Goal: Task Accomplishment & Management: Manage account settings

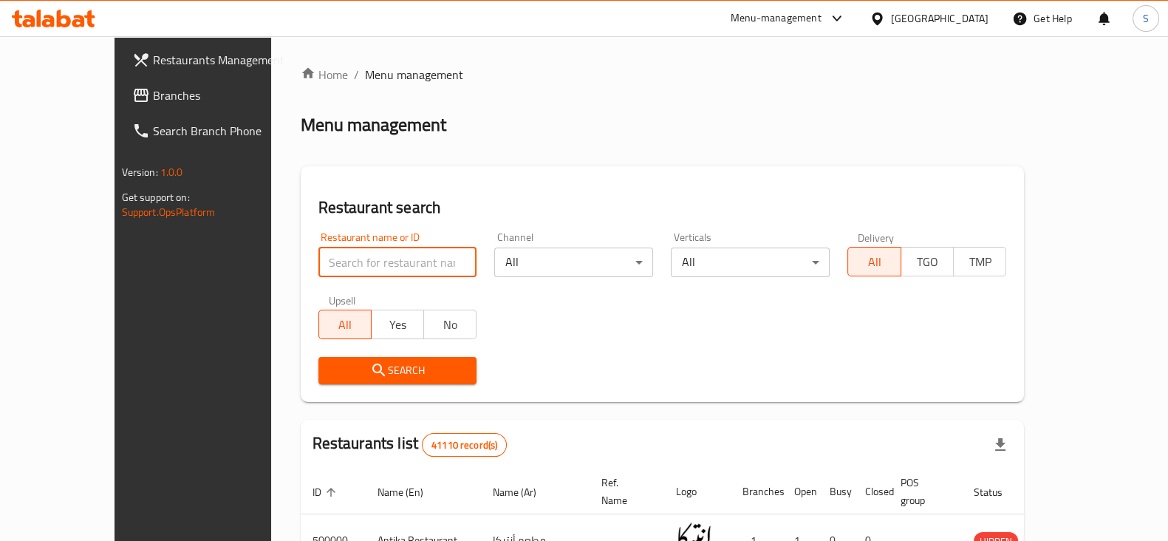
click at [330, 271] on input "search" at bounding box center [397, 262] width 159 height 30
type input "[PERSON_NAME]"
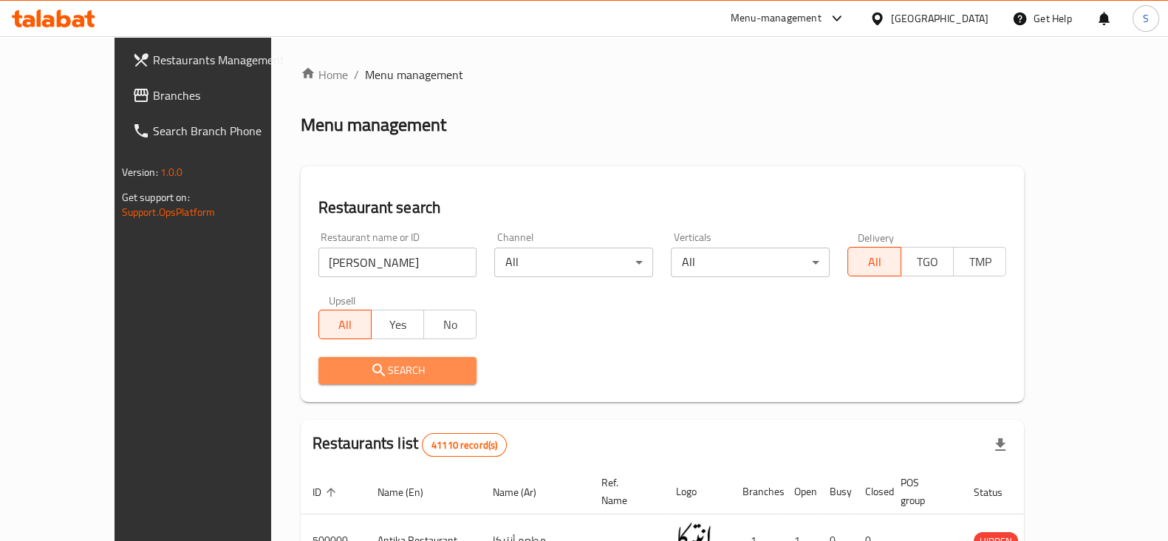
click at [370, 376] on icon "submit" at bounding box center [379, 370] width 18 height 18
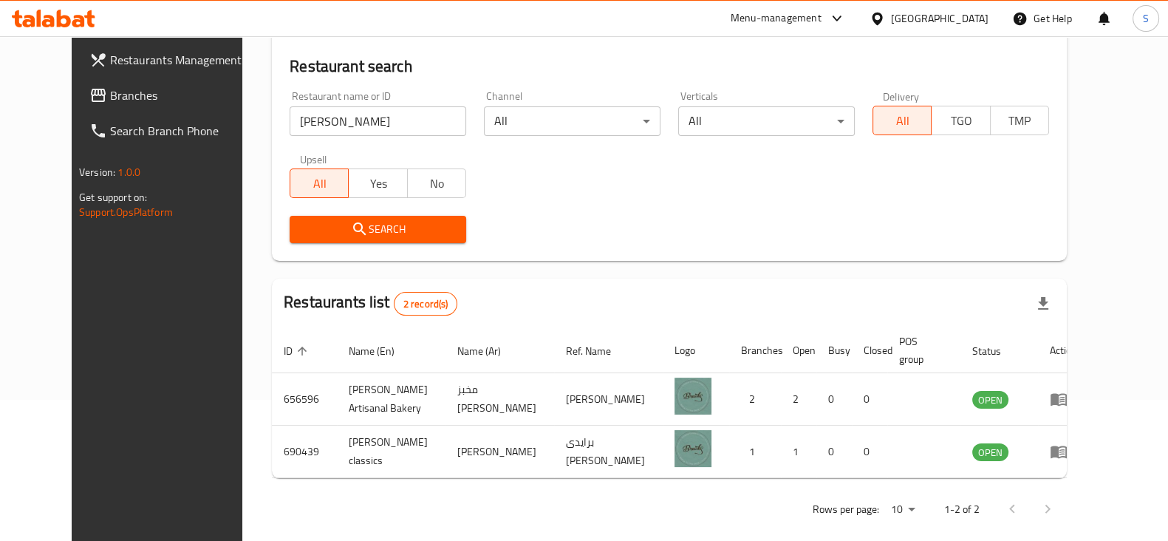
scroll to position [142, 0]
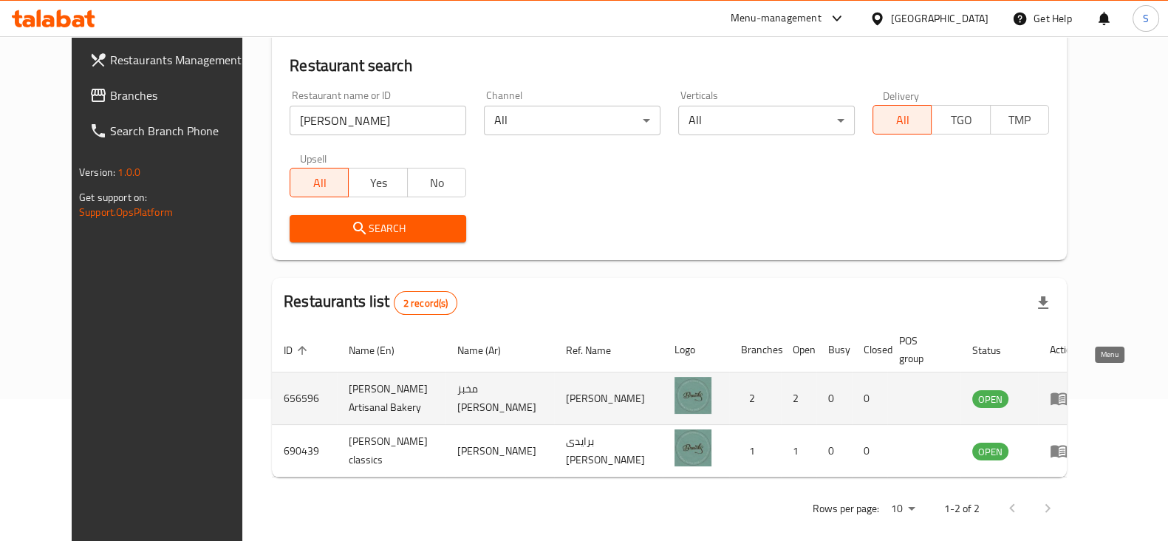
click at [1067, 393] on icon "enhanced table" at bounding box center [1059, 399] width 16 height 13
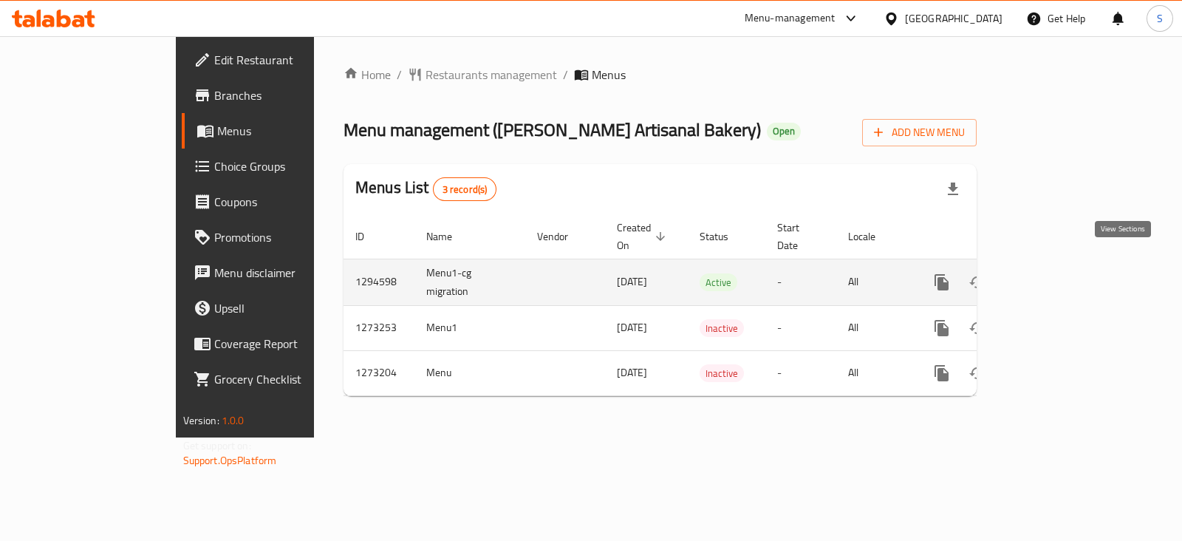
click at [1057, 273] on icon "enhanced table" at bounding box center [1048, 282] width 18 height 18
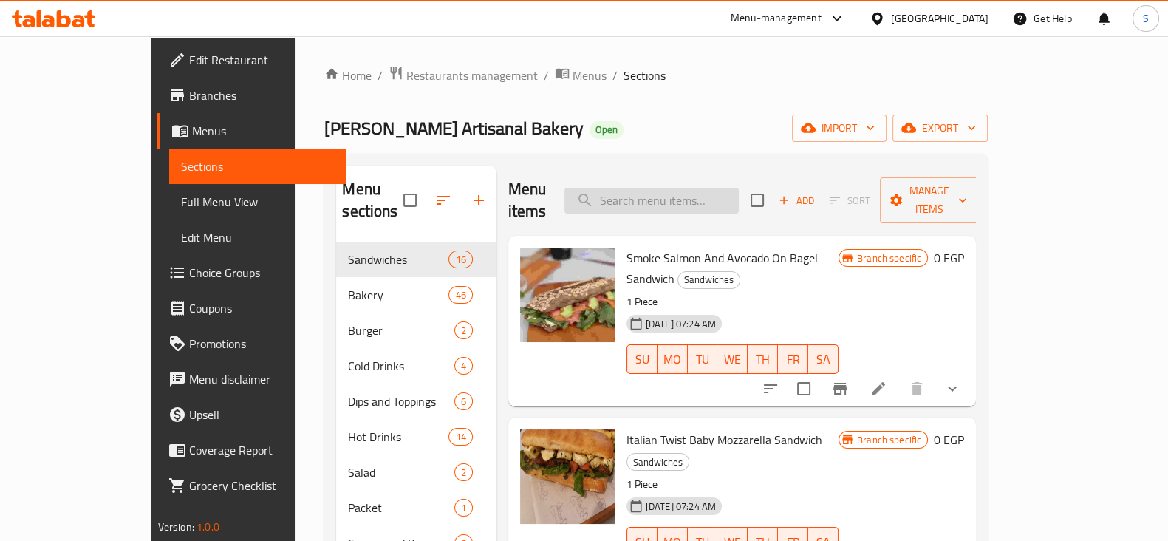
click at [712, 188] on input "search" at bounding box center [651, 201] width 174 height 26
click at [692, 188] on input "search" at bounding box center [651, 201] width 174 height 26
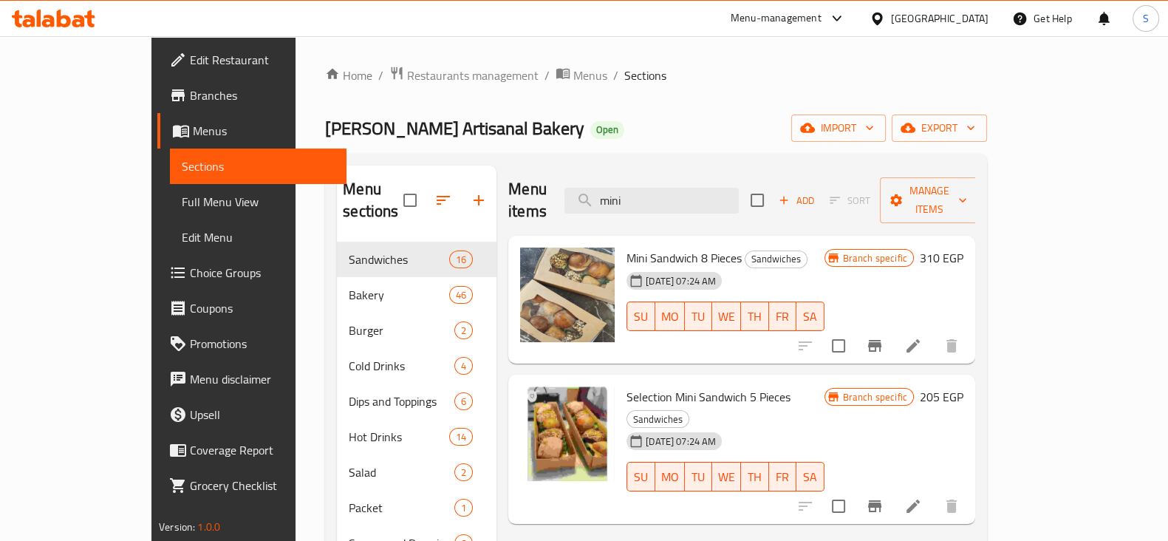
type input "mini"
click at [881, 340] on icon "Branch-specific-item" at bounding box center [874, 346] width 13 height 12
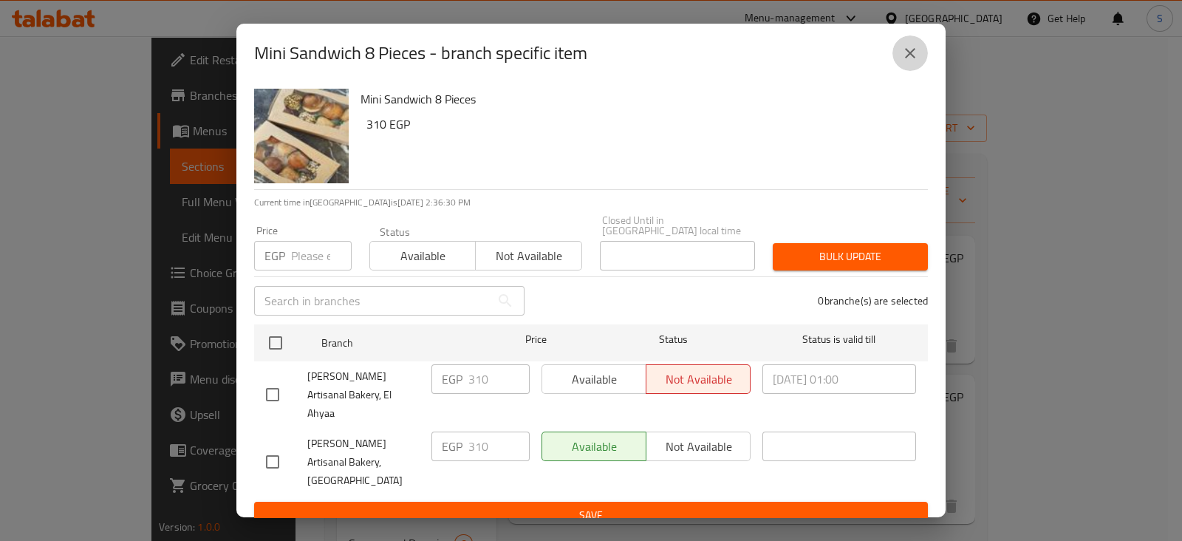
click at [912, 58] on icon "close" at bounding box center [910, 53] width 10 height 10
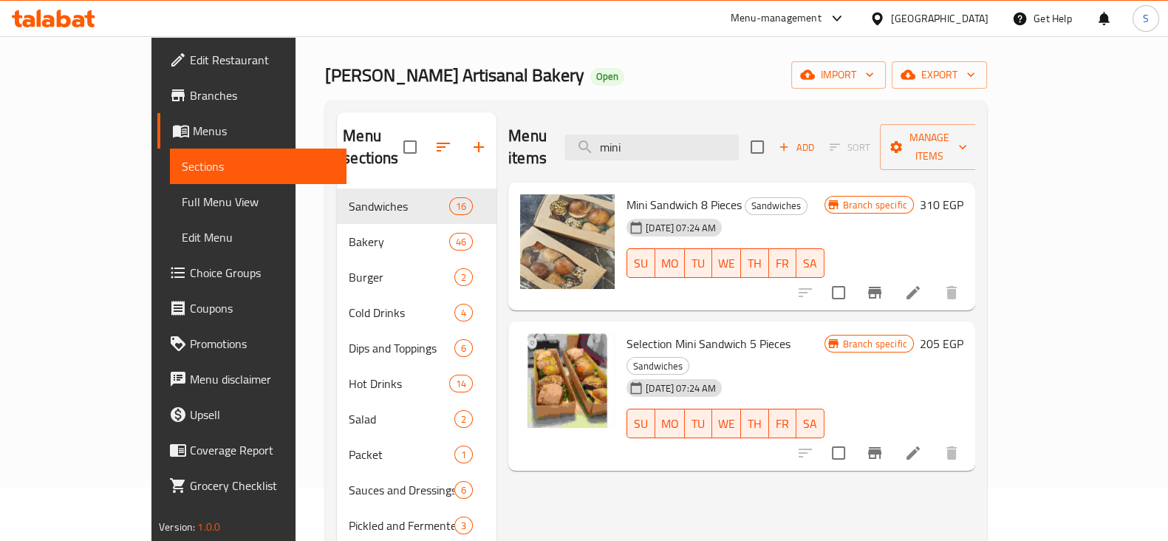
scroll to position [92, 0]
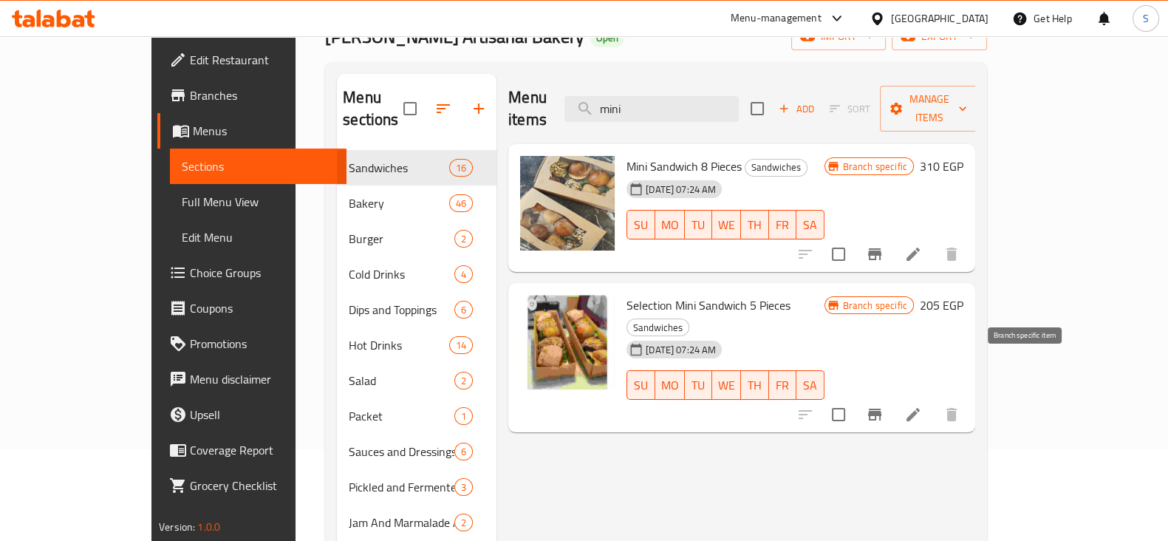
click at [884, 406] on icon "Branch-specific-item" at bounding box center [875, 415] width 18 height 18
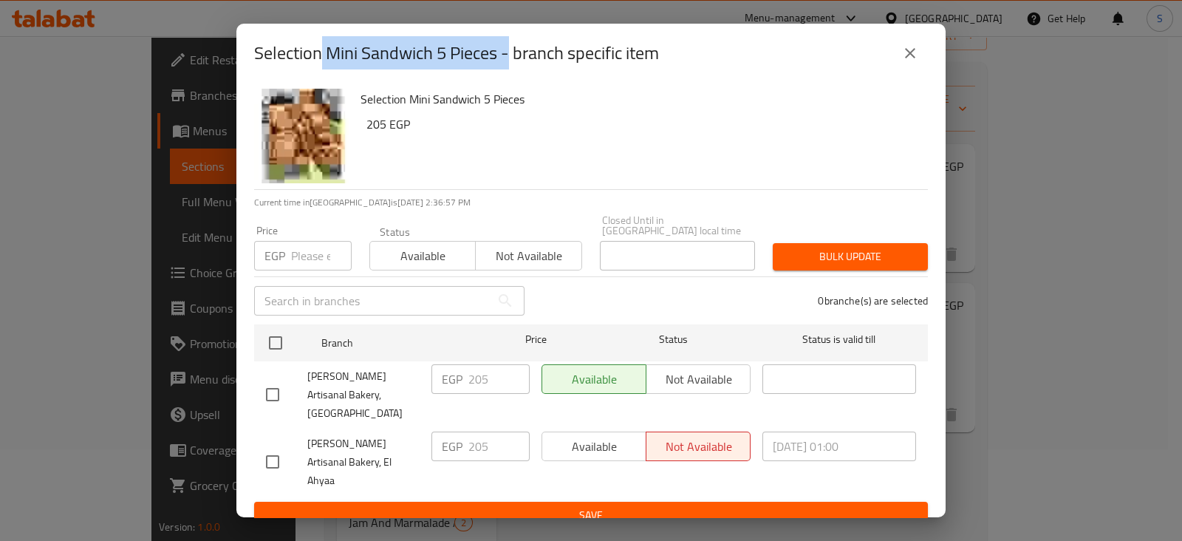
drag, startPoint x: 325, startPoint y: 66, endPoint x: 512, endPoint y: 58, distance: 187.1
click at [512, 58] on h2 "Selection Mini Sandwich 5 Pieces - branch specific item" at bounding box center [456, 53] width 405 height 24
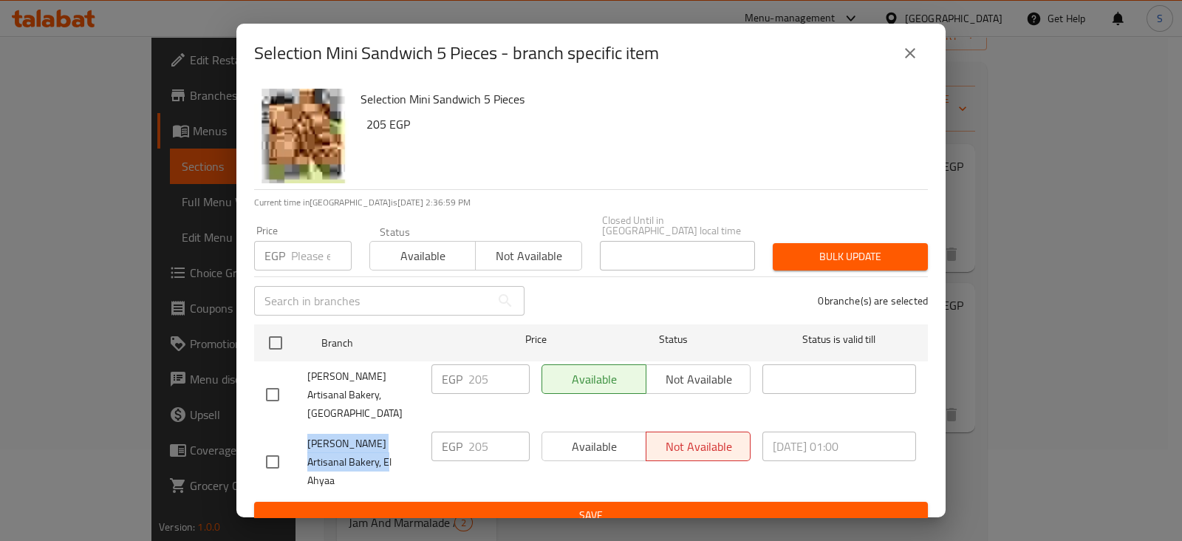
drag, startPoint x: 355, startPoint y: 450, endPoint x: 308, endPoint y: 426, distance: 52.2
click at [308, 434] on span "Bready Artisanal Bakery, El Ahyaa" at bounding box center [363, 461] width 112 height 55
click at [909, 62] on icon "close" at bounding box center [910, 53] width 18 height 18
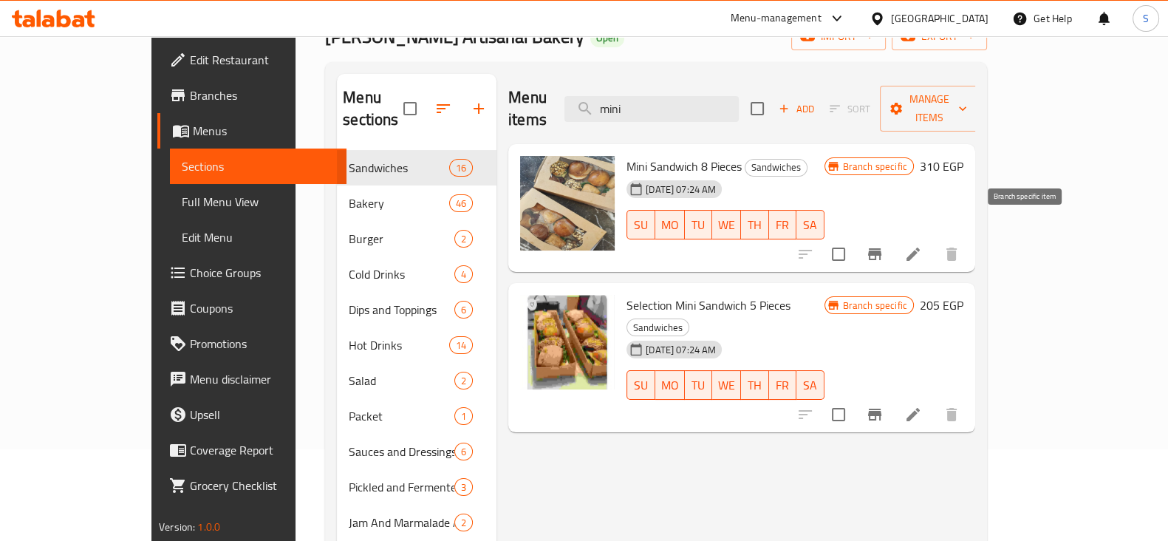
click at [881, 248] on icon "Branch-specific-item" at bounding box center [874, 254] width 13 height 12
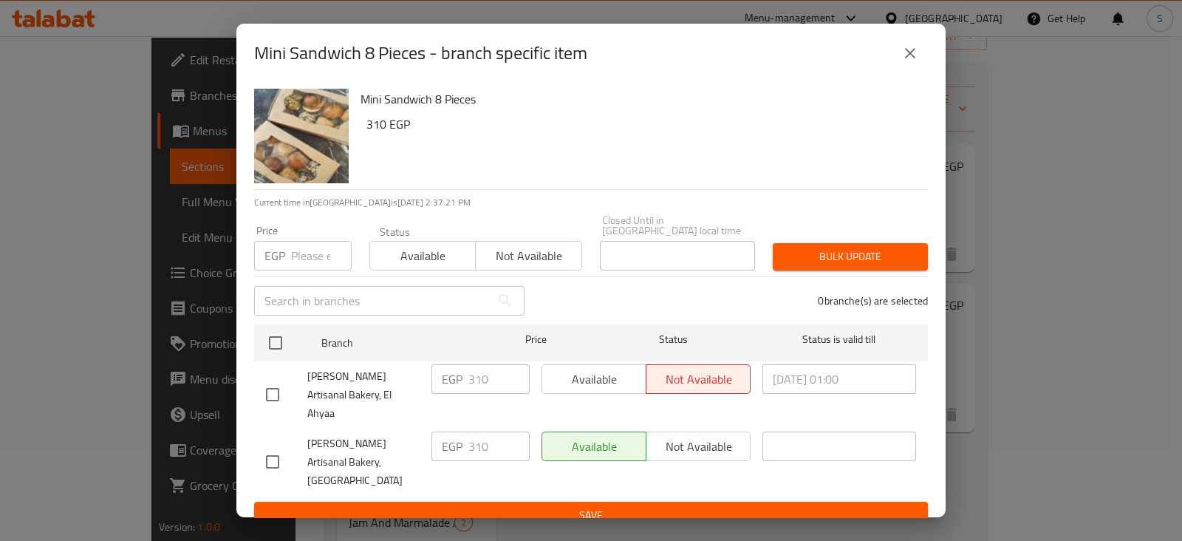
click at [908, 61] on icon "close" at bounding box center [910, 53] width 18 height 18
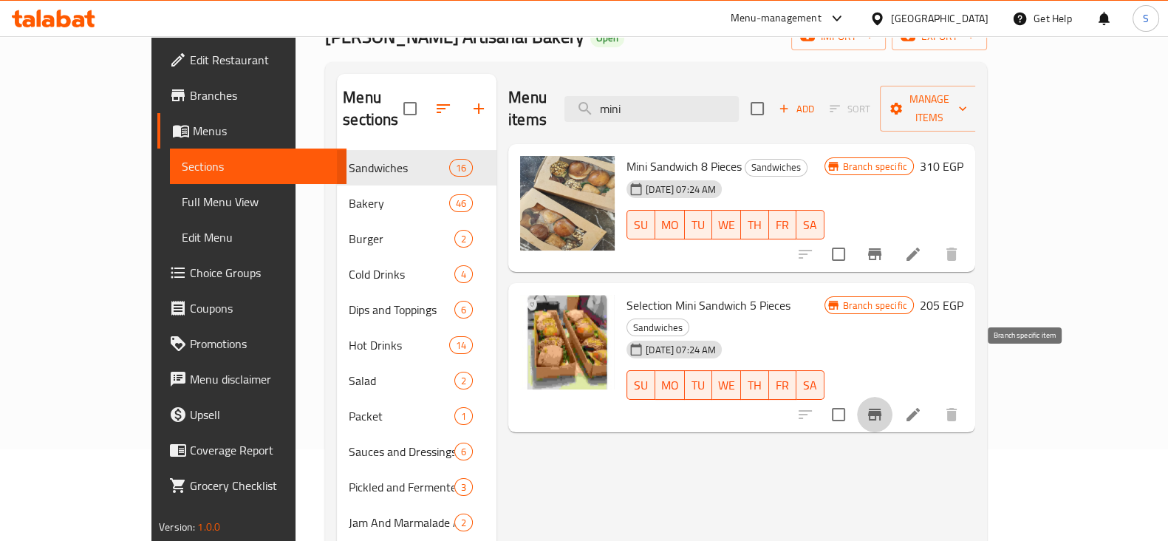
click at [881, 409] on icon "Branch-specific-item" at bounding box center [874, 415] width 13 height 12
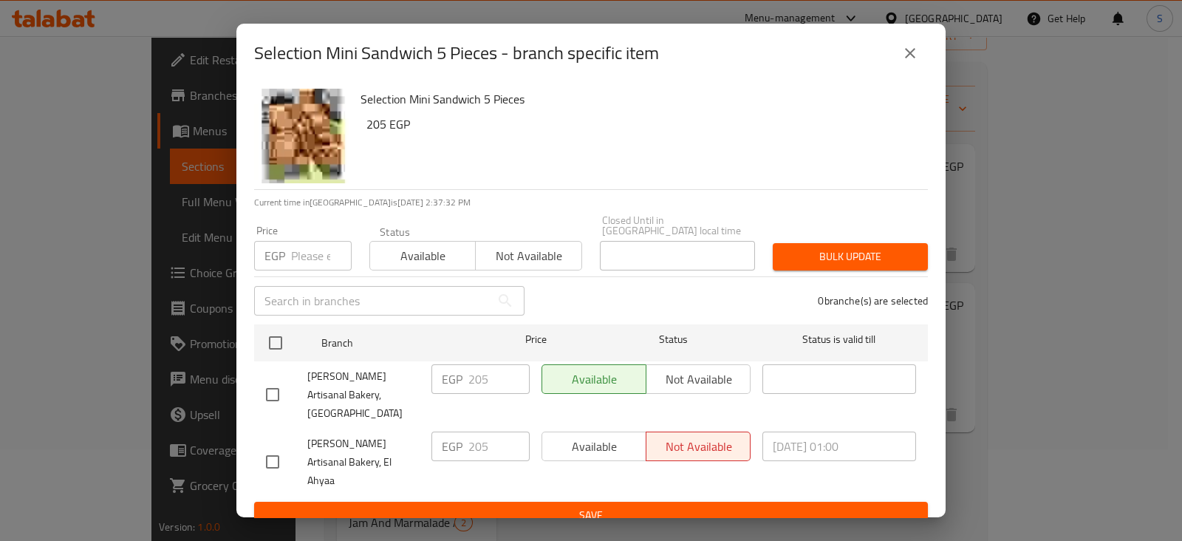
click at [915, 62] on icon "close" at bounding box center [910, 53] width 18 height 18
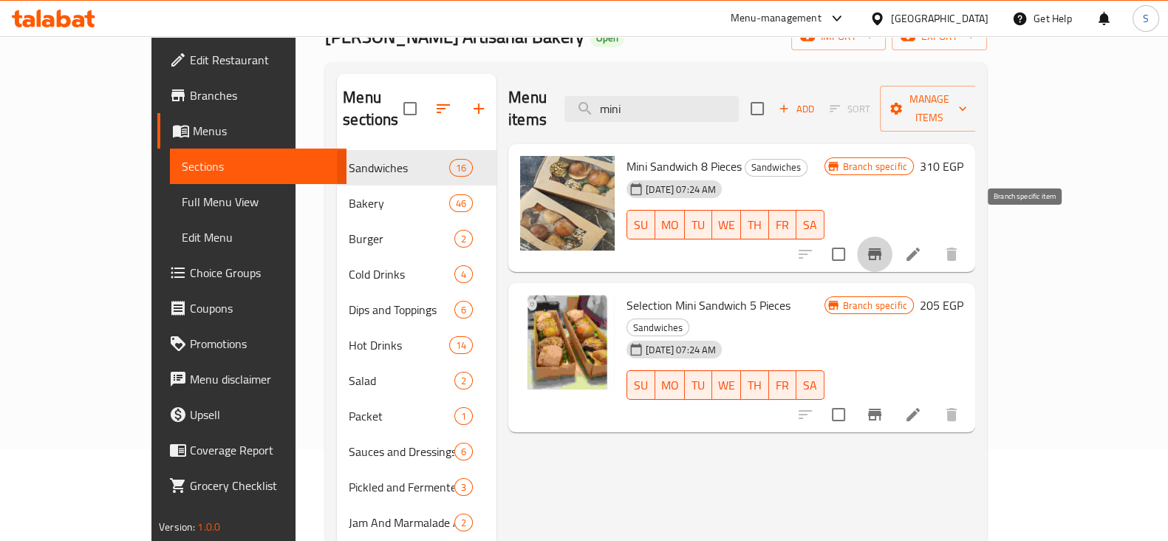
click at [884, 245] on icon "Branch-specific-item" at bounding box center [875, 254] width 18 height 18
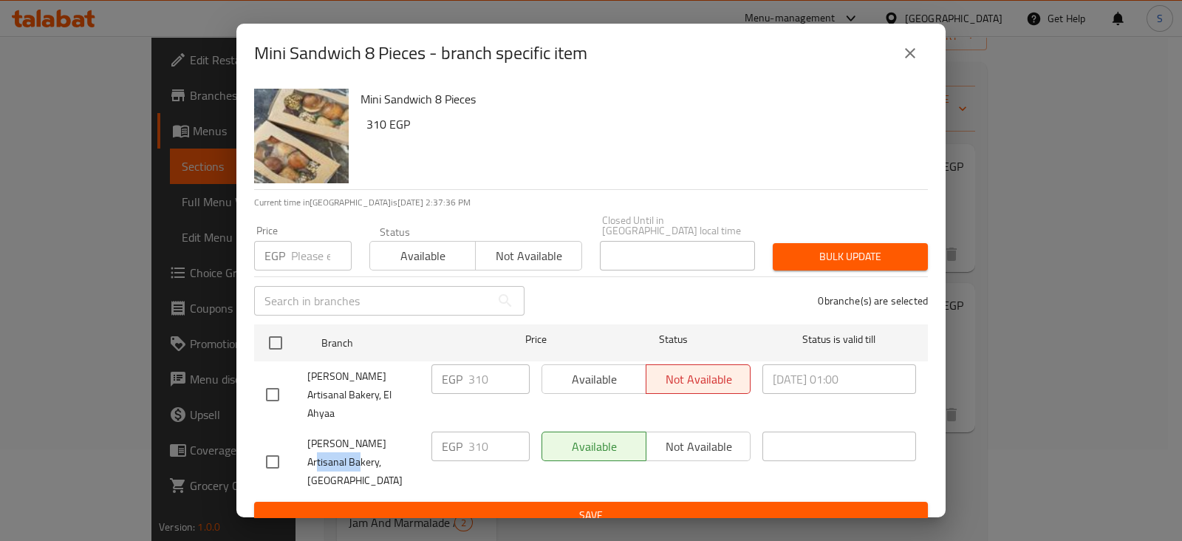
drag, startPoint x: 313, startPoint y: 443, endPoint x: 379, endPoint y: 436, distance: 66.1
click at [379, 436] on span "Bready Artisanal Bakery, El Kothar" at bounding box center [363, 461] width 112 height 55
click at [372, 448] on span "Bready Artisanal Bakery, El Kothar" at bounding box center [363, 461] width 112 height 55
click at [909, 62] on icon "close" at bounding box center [910, 53] width 18 height 18
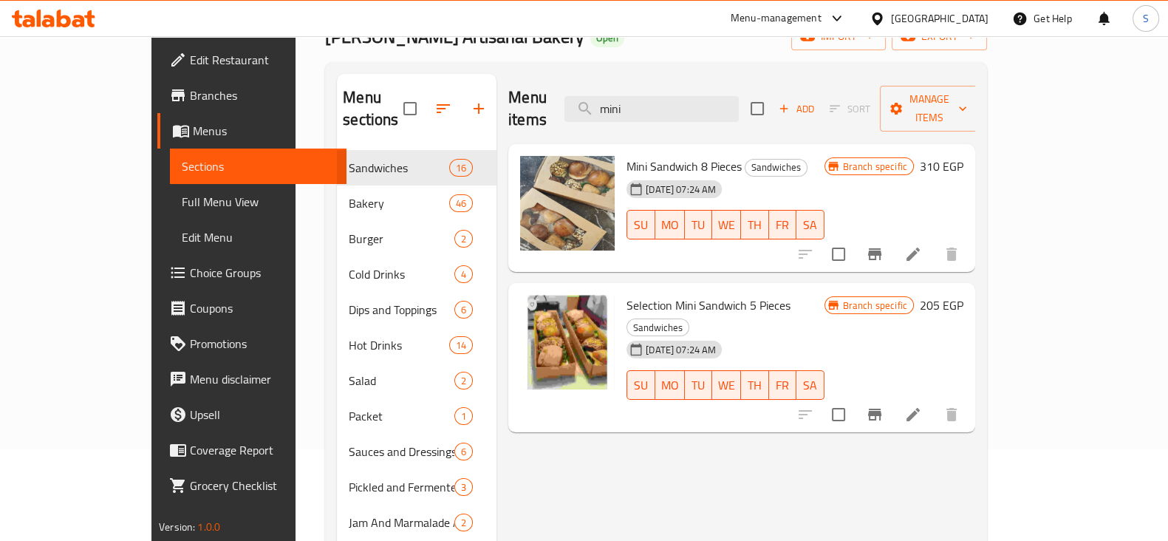
drag, startPoint x: 686, startPoint y: 101, endPoint x: 569, endPoint y: 105, distance: 117.5
click at [569, 105] on div "Menu items mini Add Sort Manage items" at bounding box center [741, 109] width 467 height 70
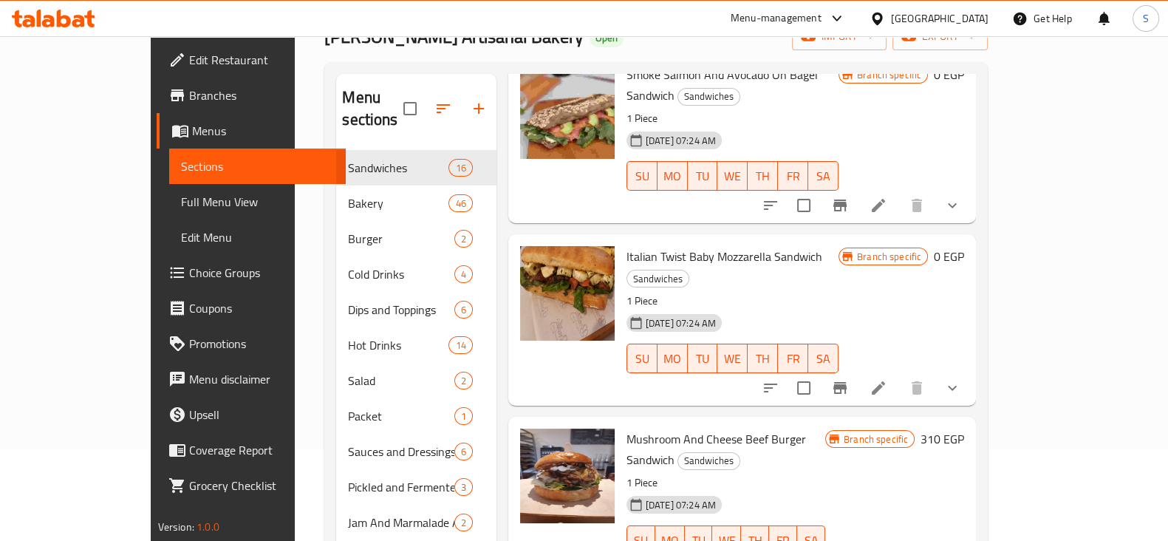
scroll to position [277, 0]
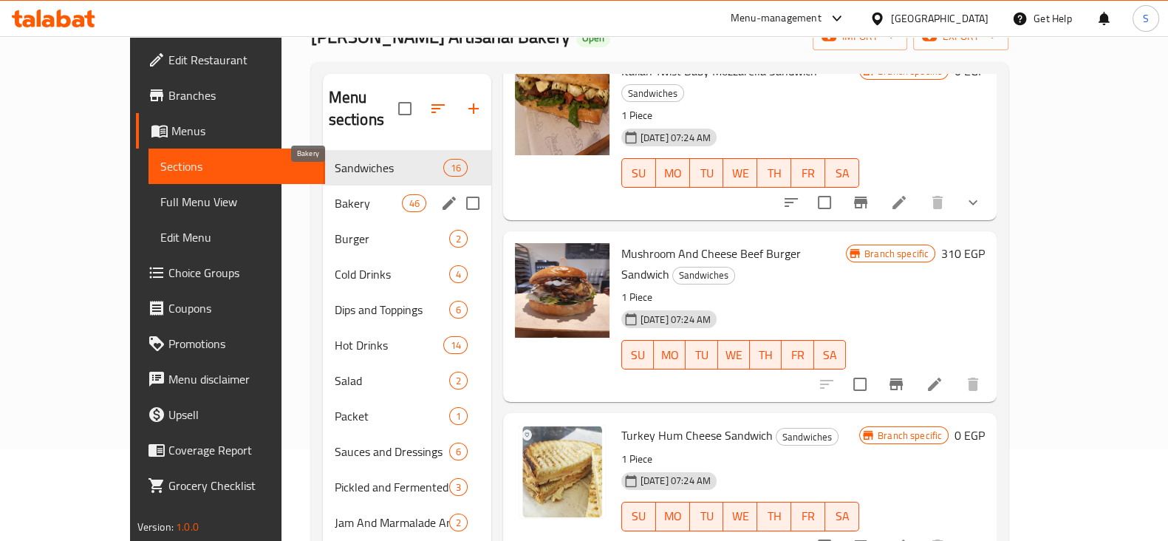
click at [335, 194] on span "Bakery" at bounding box center [369, 203] width 68 height 18
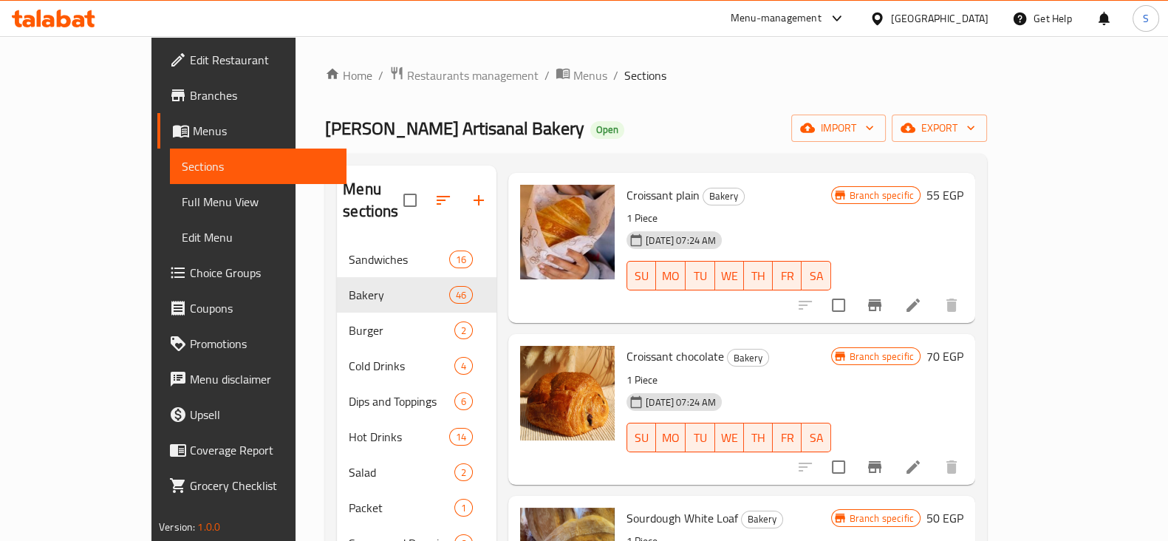
scroll to position [92, 0]
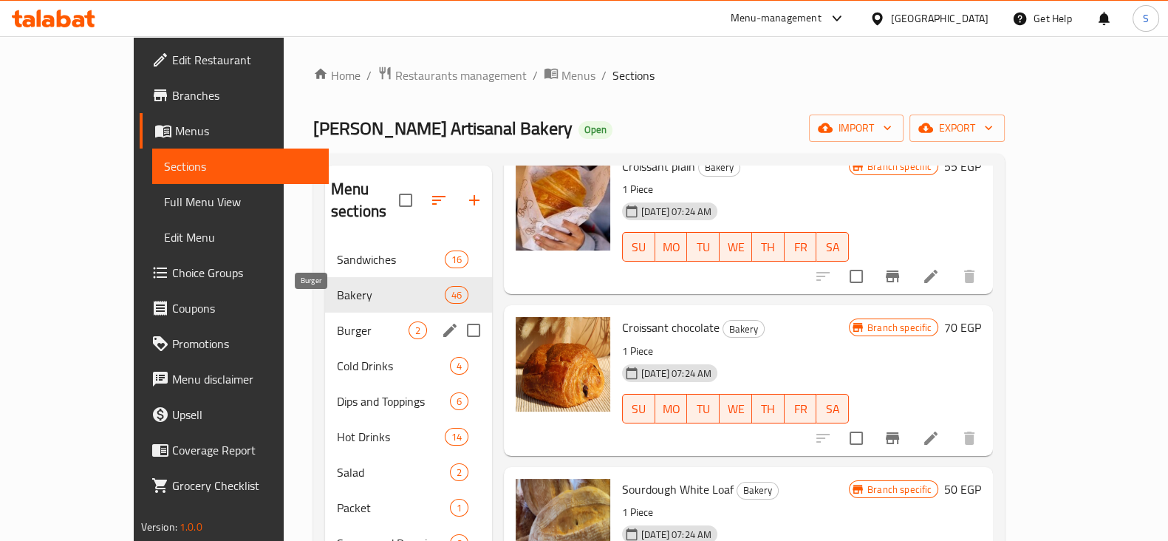
click at [337, 321] on span "Burger" at bounding box center [373, 330] width 72 height 18
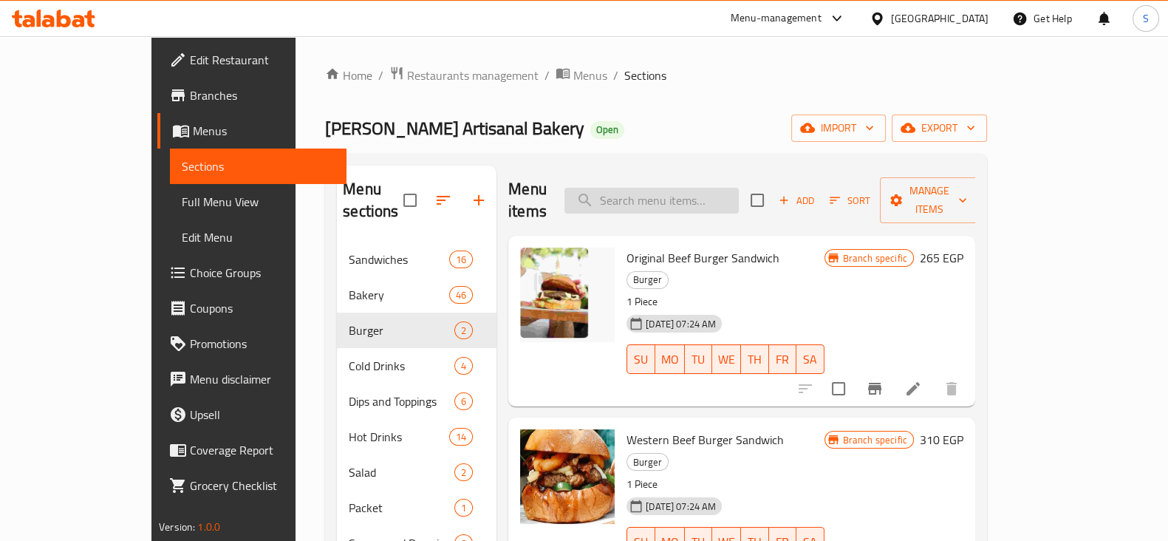
click at [720, 197] on input "search" at bounding box center [651, 201] width 174 height 26
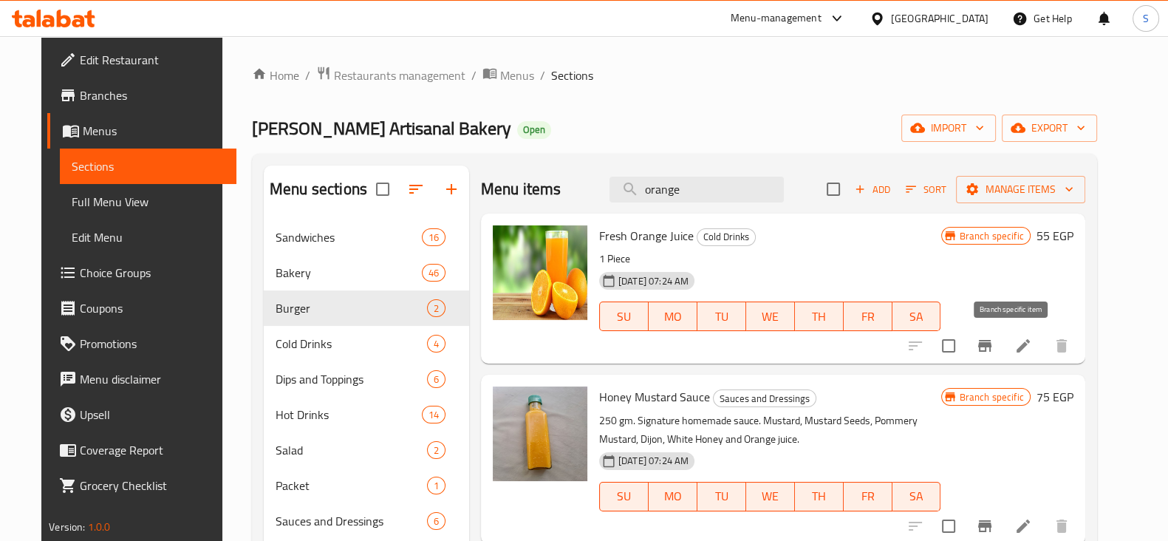
type input "orange"
click at [1001, 343] on button "Branch-specific-item" at bounding box center [984, 345] width 35 height 35
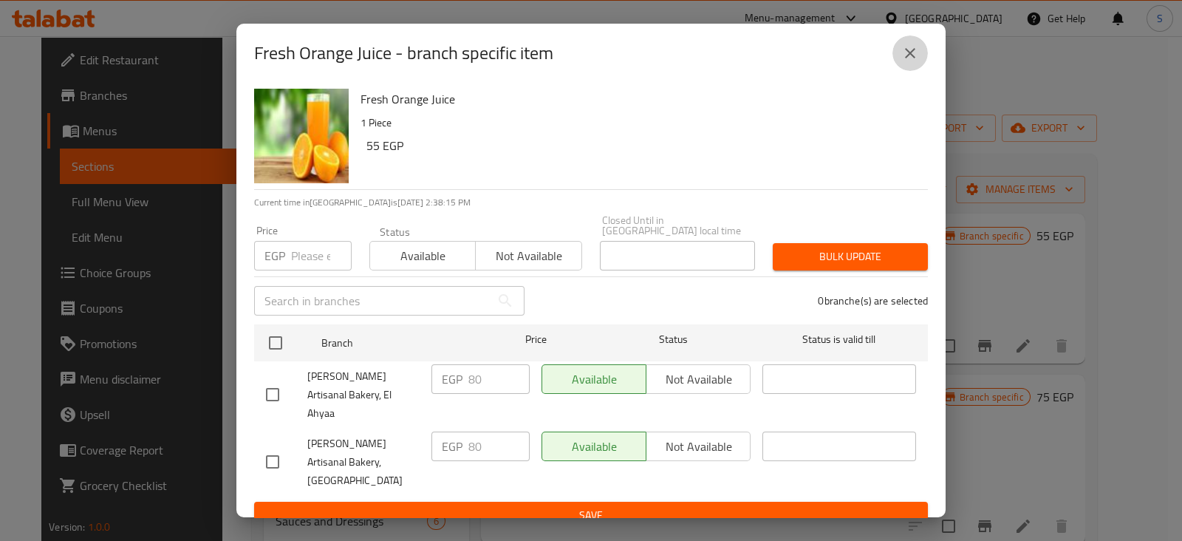
click at [909, 71] on button "close" at bounding box center [909, 52] width 35 height 35
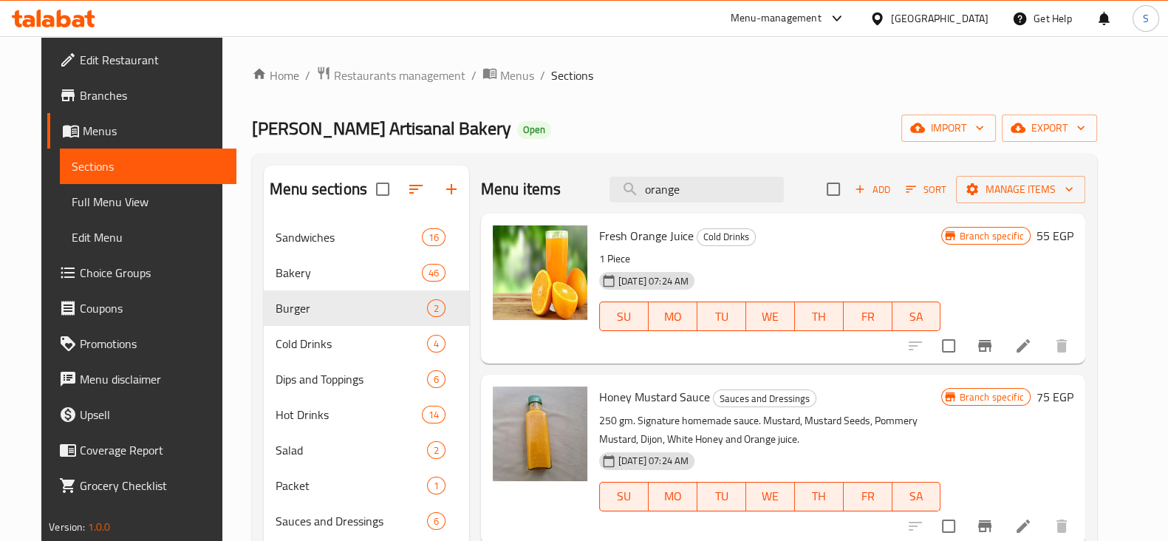
click at [822, 10] on div "Menu-management" at bounding box center [776, 19] width 91 height 18
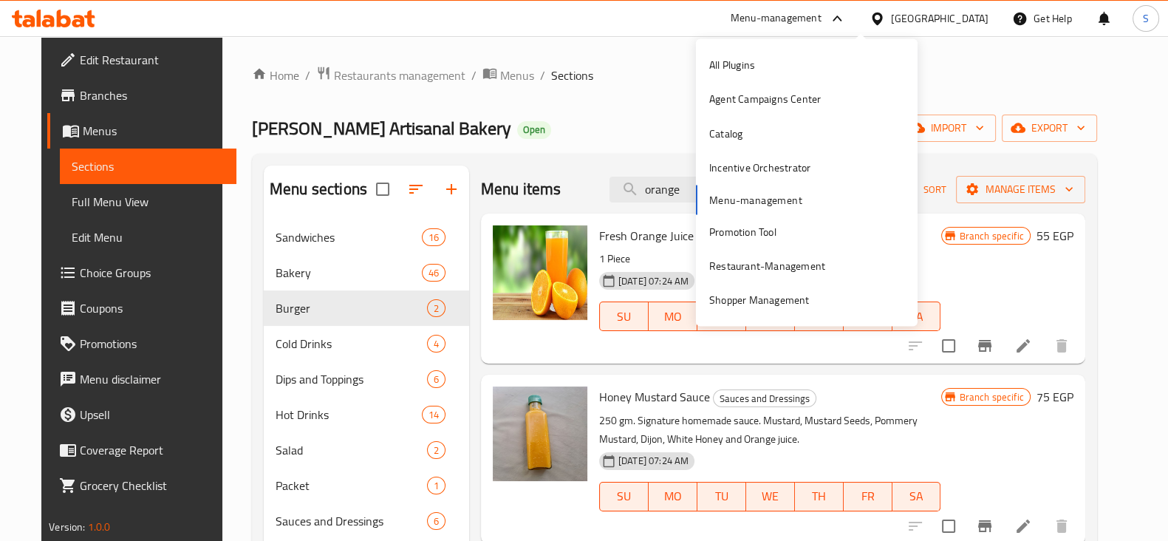
click at [641, 29] on div "Menu-management Egypt Get Help S" at bounding box center [584, 18] width 1168 height 35
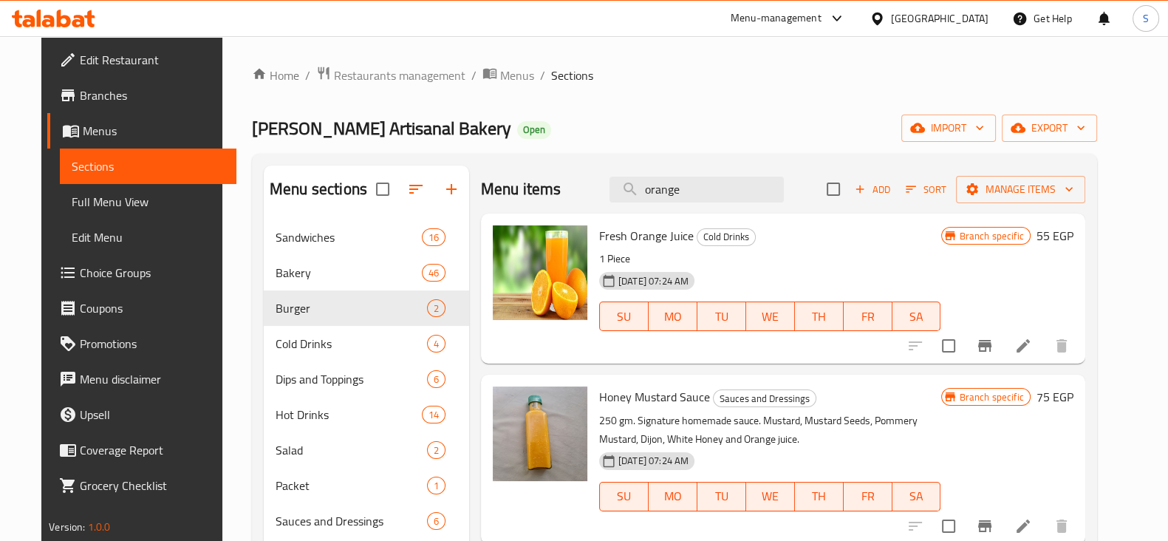
click at [991, 343] on icon "Branch-specific-item" at bounding box center [984, 346] width 13 height 12
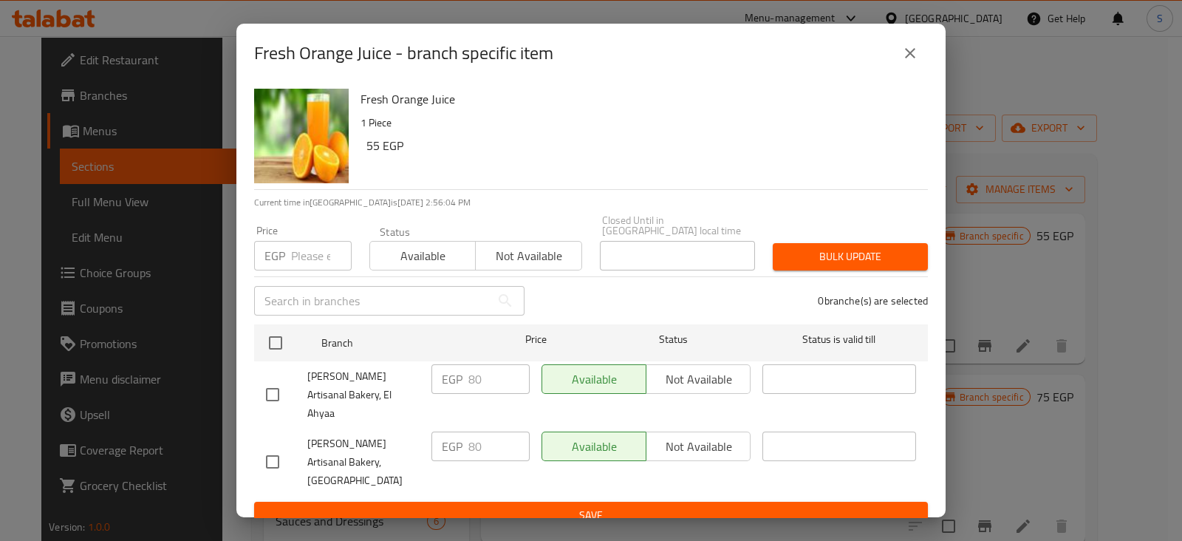
drag, startPoint x: 591, startPoint y: 68, endPoint x: 684, endPoint y: 121, distance: 107.2
click at [776, 67] on div "Fresh Orange Juice - branch specific item" at bounding box center [591, 52] width 674 height 35
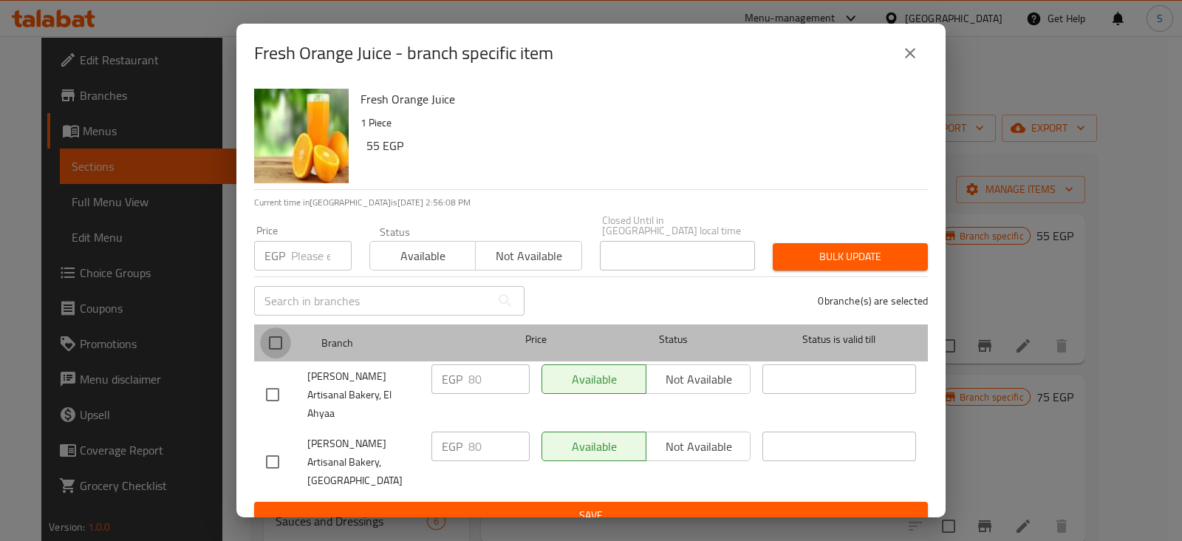
click at [279, 341] on input "checkbox" at bounding box center [275, 342] width 31 height 31
checkbox input "true"
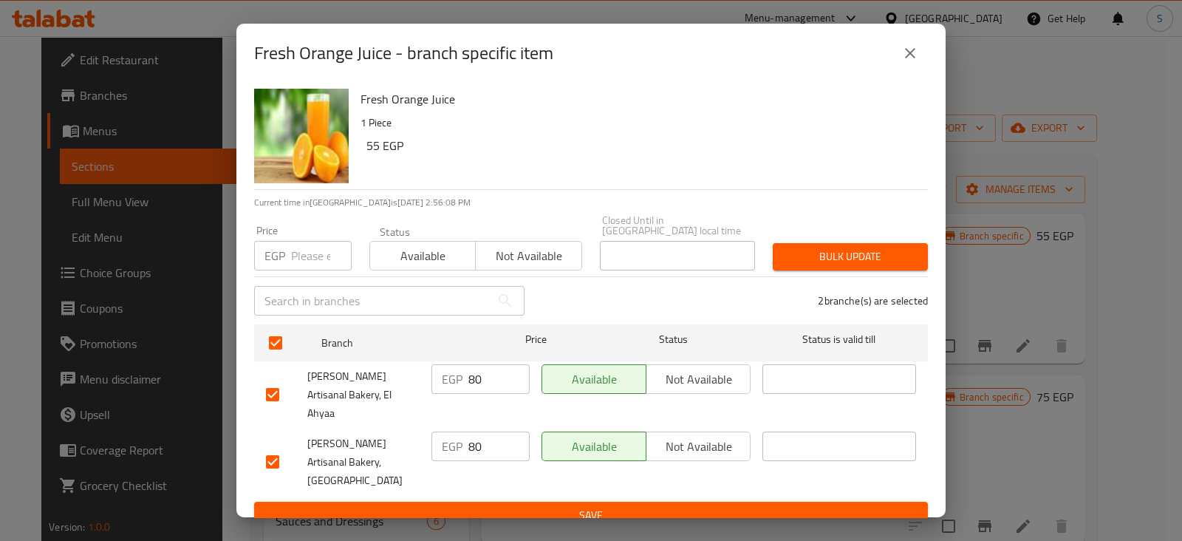
click at [317, 264] on input "number" at bounding box center [321, 256] width 61 height 30
type input "90"
click at [392, 256] on span "Available" at bounding box center [423, 255] width 94 height 21
click at [908, 264] on span "Bulk update" at bounding box center [851, 256] width 132 height 18
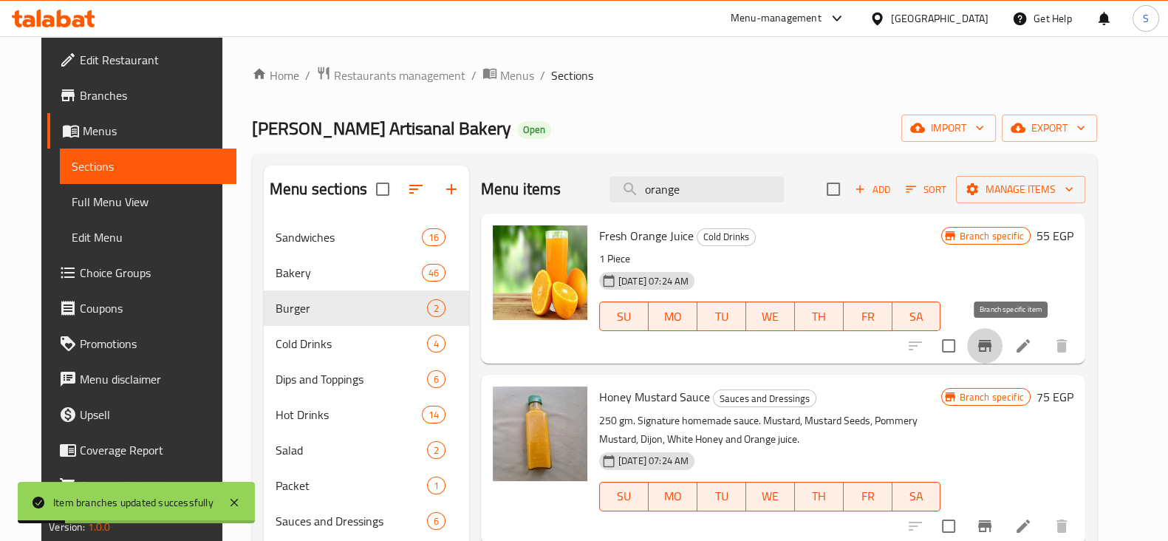
click at [991, 345] on icon "Branch-specific-item" at bounding box center [984, 346] width 13 height 12
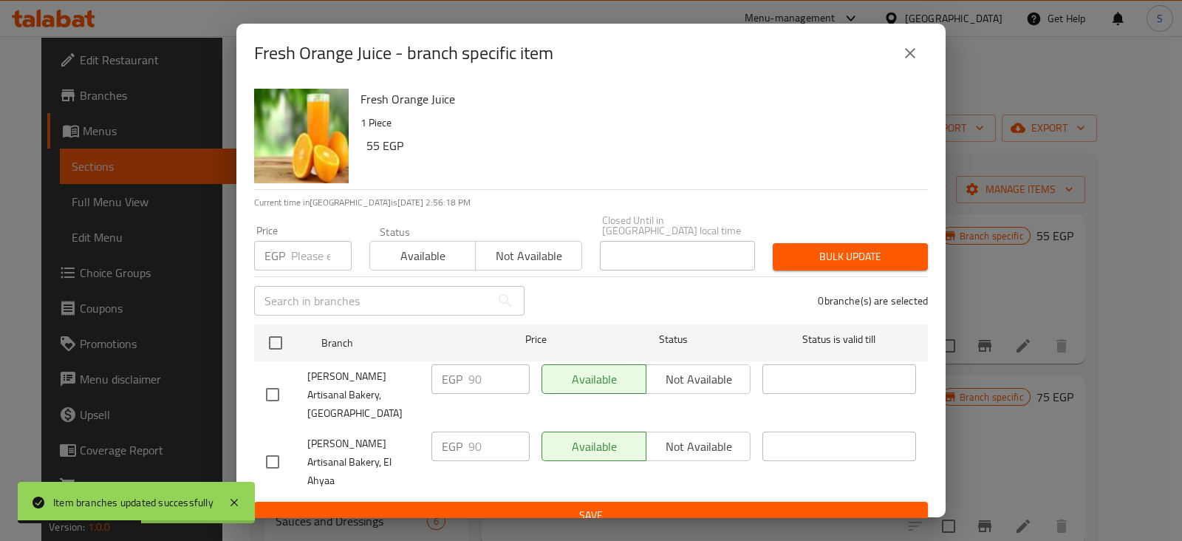
click at [912, 61] on icon "close" at bounding box center [910, 53] width 18 height 18
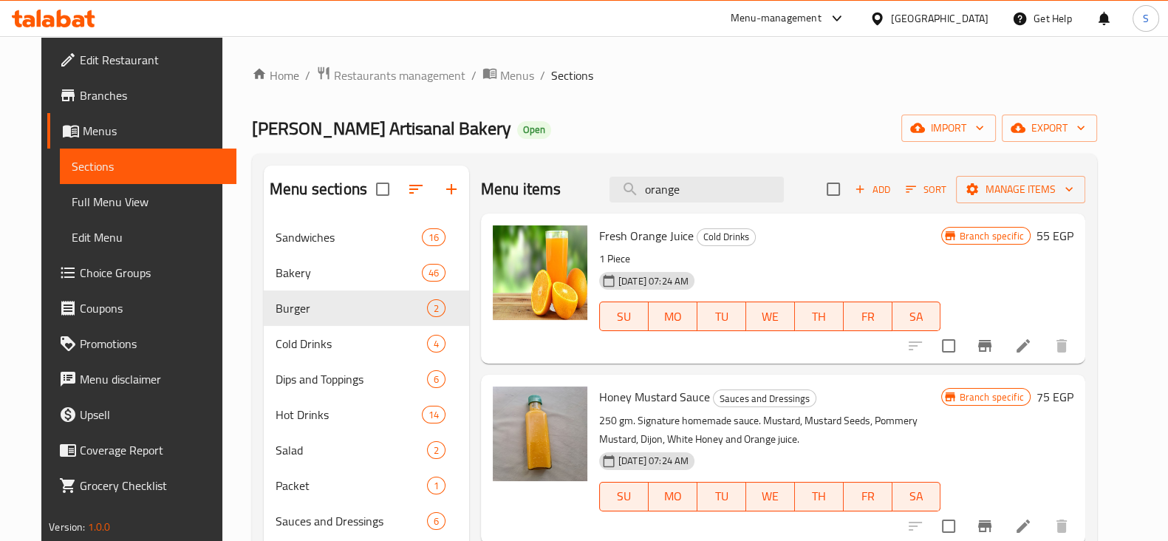
drag, startPoint x: 691, startPoint y: 192, endPoint x: 580, endPoint y: 201, distance: 111.2
click at [580, 201] on div "Menu items orange Add Sort Manage items" at bounding box center [783, 189] width 604 height 48
drag, startPoint x: 604, startPoint y: 125, endPoint x: 604, endPoint y: 134, distance: 9.6
click at [604, 125] on div "Bready Artisanal Bakery Open import export" at bounding box center [674, 128] width 845 height 27
drag, startPoint x: 703, startPoint y: 194, endPoint x: 513, endPoint y: 157, distance: 193.6
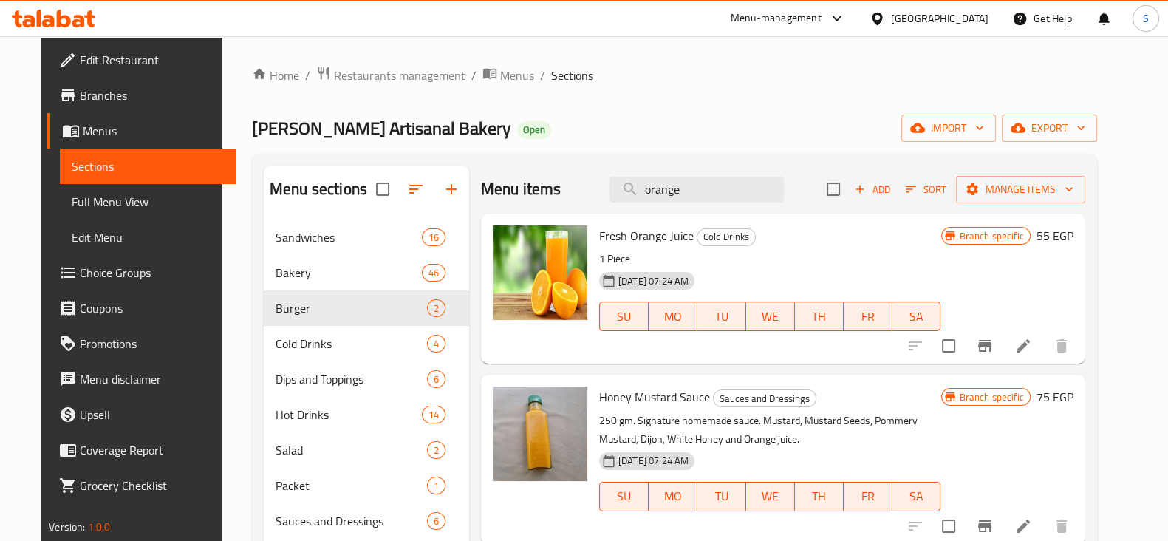
click at [520, 162] on div "Menu sections Sandwiches 16 Bakery 46 Burger 2 Cold Drinks 4 Dips and Toppings …" at bounding box center [674, 436] width 845 height 564
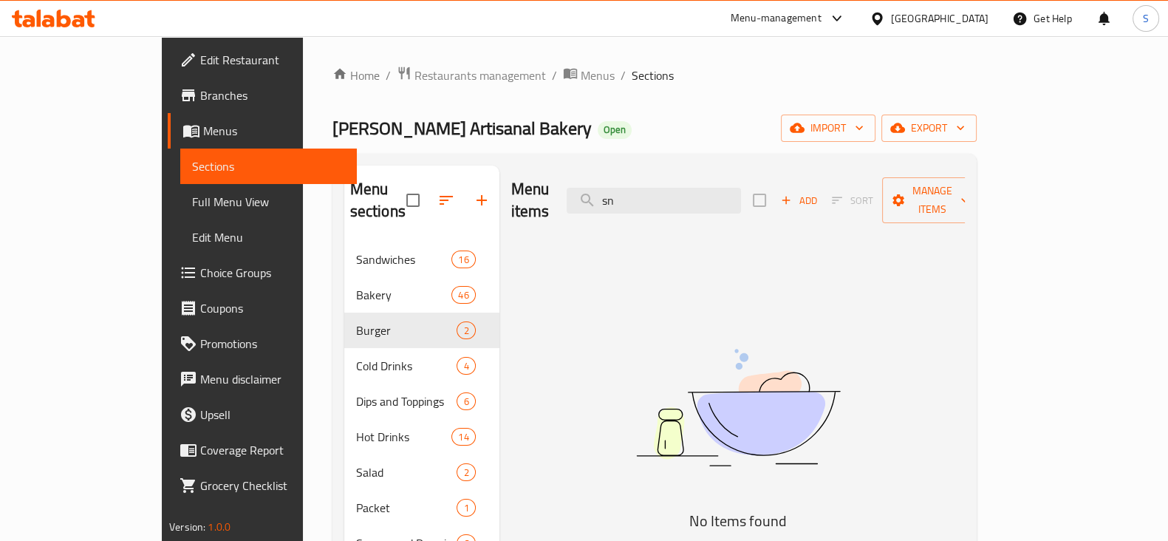
type input "s"
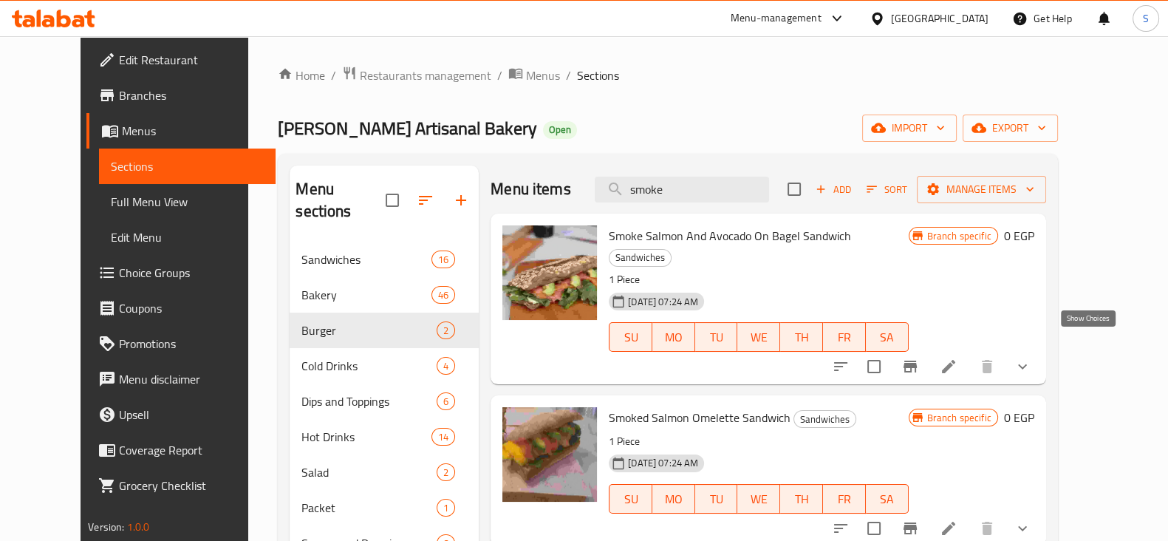
click at [1031, 358] on icon "show more" at bounding box center [1023, 367] width 18 height 18
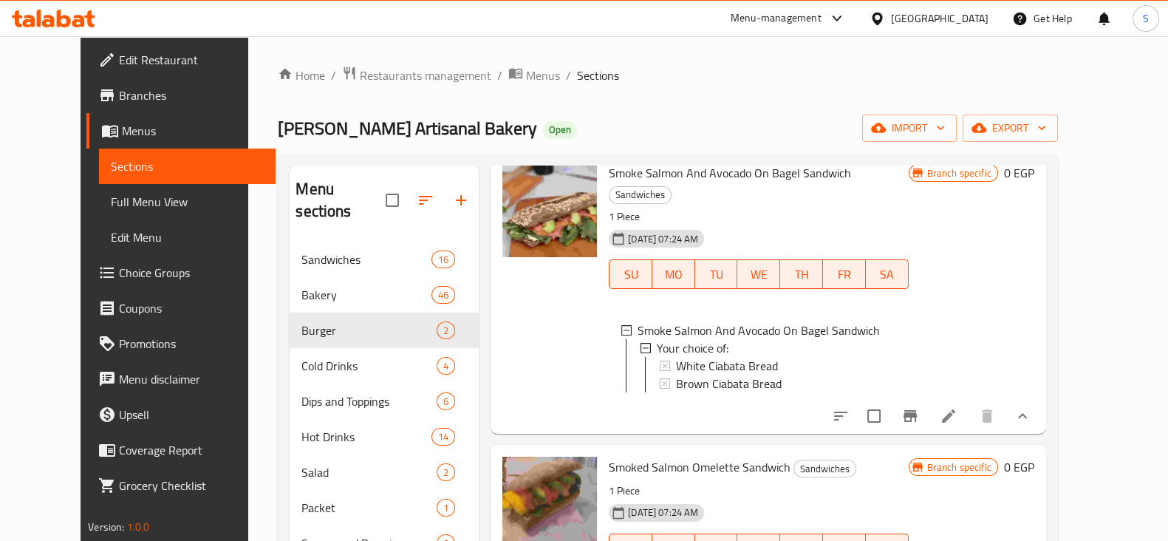
scroll to position [92, 0]
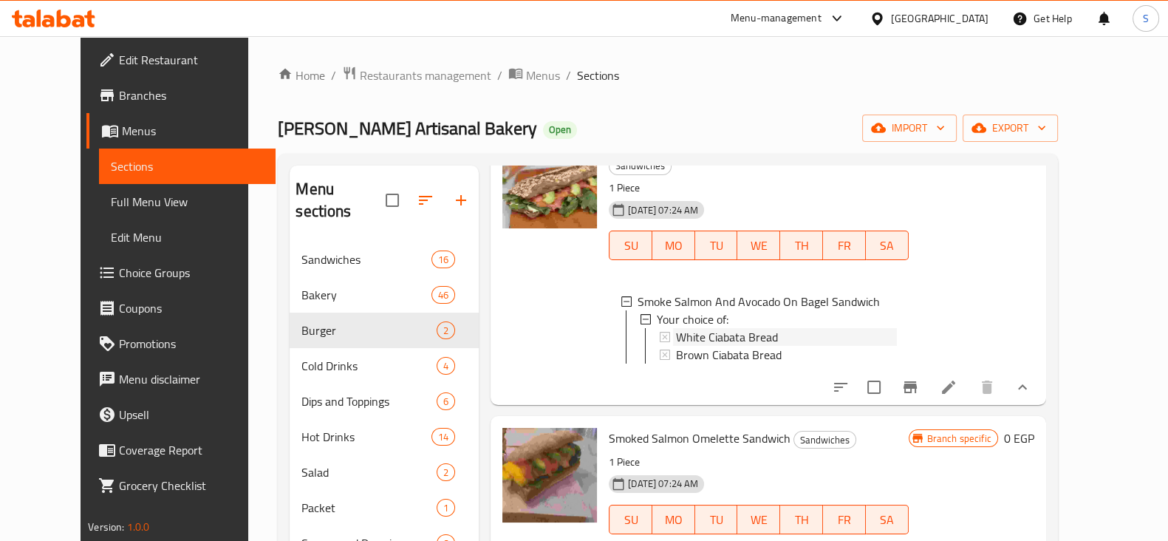
click at [728, 328] on span "White Ciabata Bread" at bounding box center [727, 337] width 102 height 18
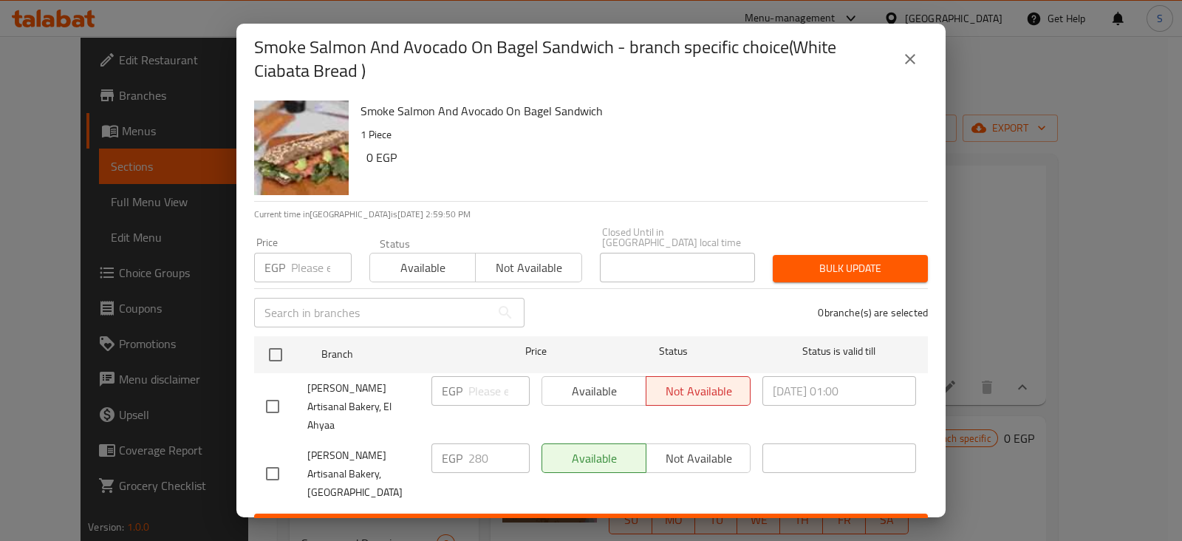
click at [912, 64] on icon "close" at bounding box center [910, 59] width 10 height 10
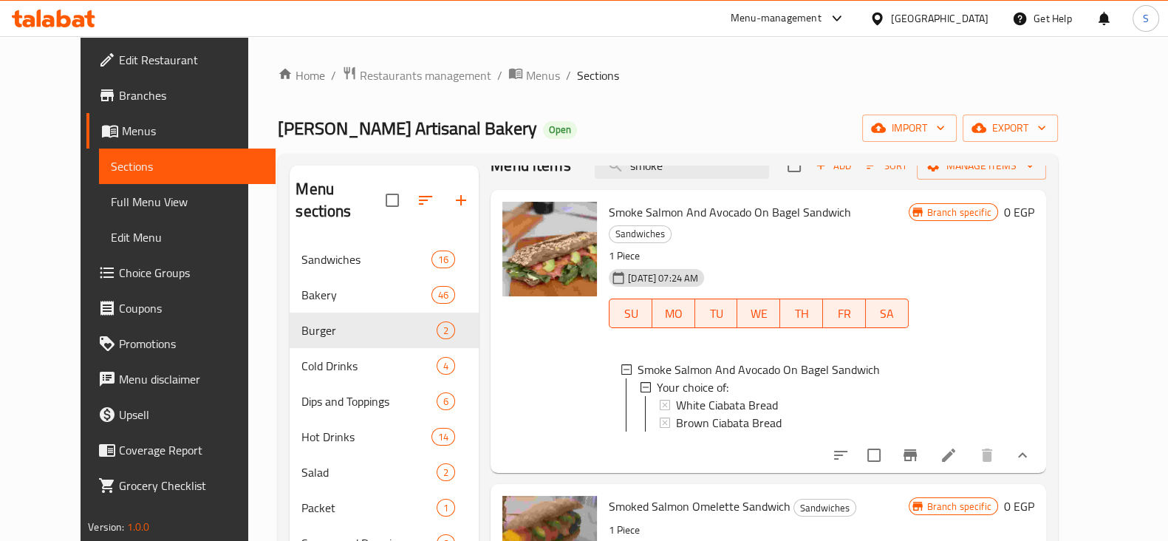
scroll to position [0, 0]
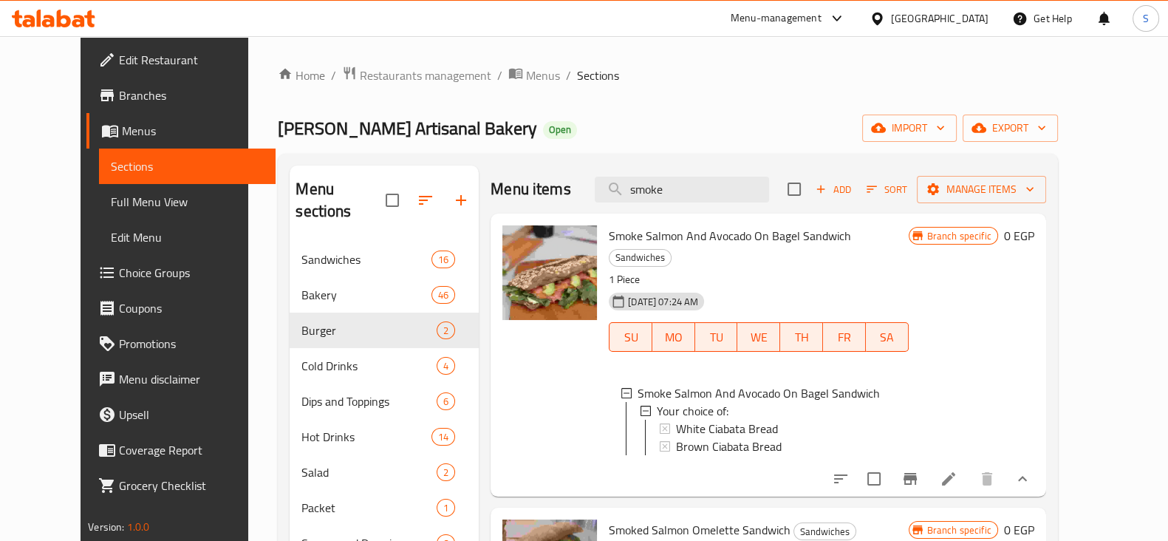
drag, startPoint x: 643, startPoint y: 194, endPoint x: 555, endPoint y: 194, distance: 87.9
click at [571, 194] on div "Menu items smoke Add Sort Manage items" at bounding box center [769, 189] width 556 height 48
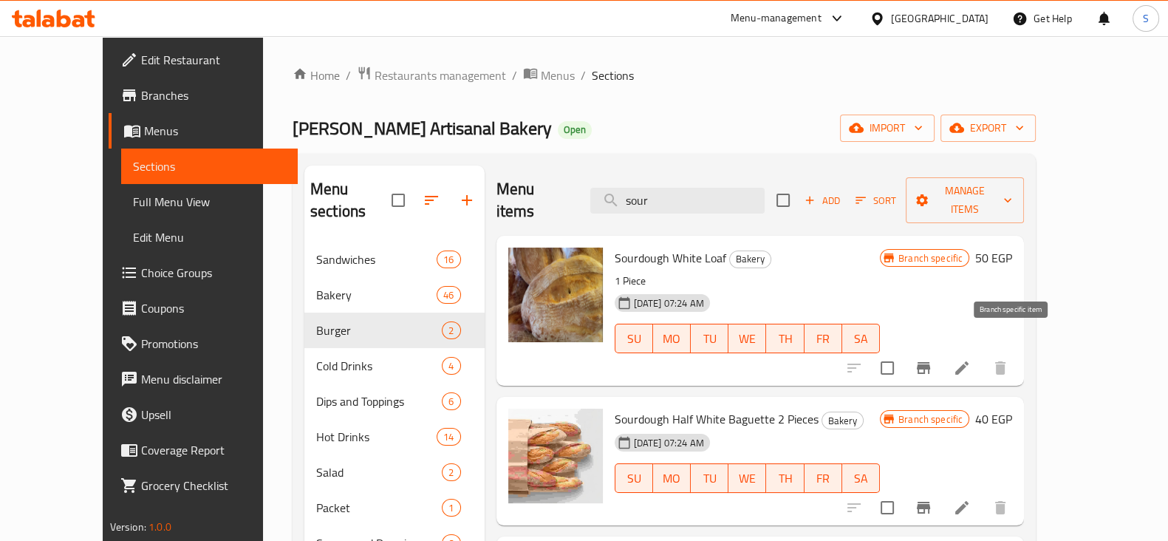
type input "sour"
click at [930, 362] on icon "Branch-specific-item" at bounding box center [923, 368] width 13 height 12
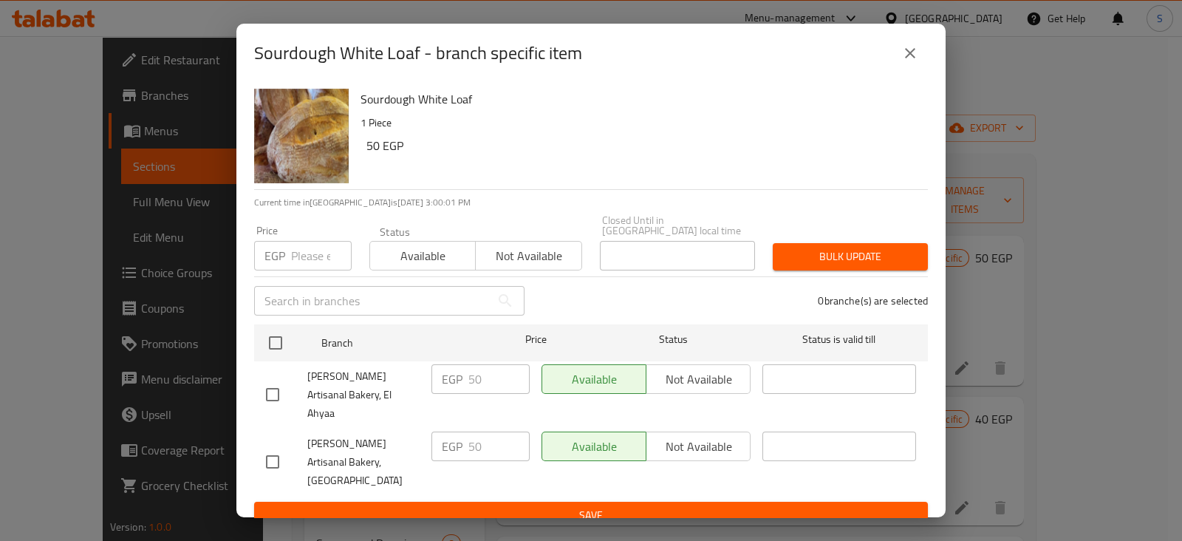
click at [912, 62] on icon "close" at bounding box center [910, 53] width 18 height 18
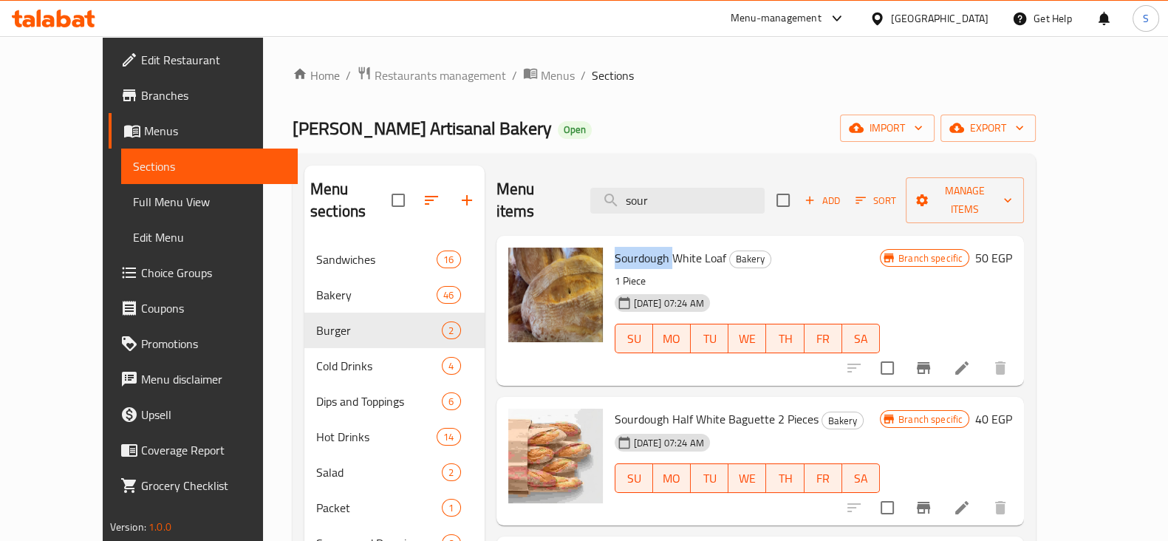
drag, startPoint x: 587, startPoint y: 232, endPoint x: 645, endPoint y: 239, distance: 58.0
click at [645, 242] on div "Sourdough White Loaf Bakery 1 Piece 18-06-2025 07:24 AM SU MO TU WE TH FR SA" at bounding box center [747, 311] width 277 height 138
click at [941, 350] on button "Branch-specific-item" at bounding box center [923, 367] width 35 height 35
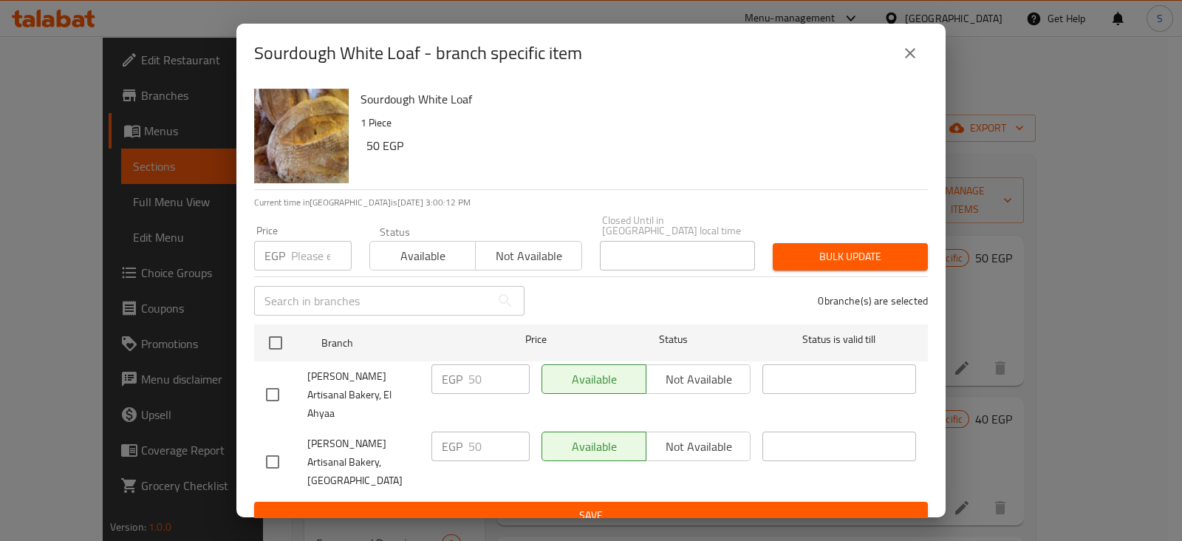
click at [308, 260] on input "number" at bounding box center [321, 256] width 61 height 30
type input "55"
click at [445, 256] on span "Available" at bounding box center [423, 255] width 94 height 21
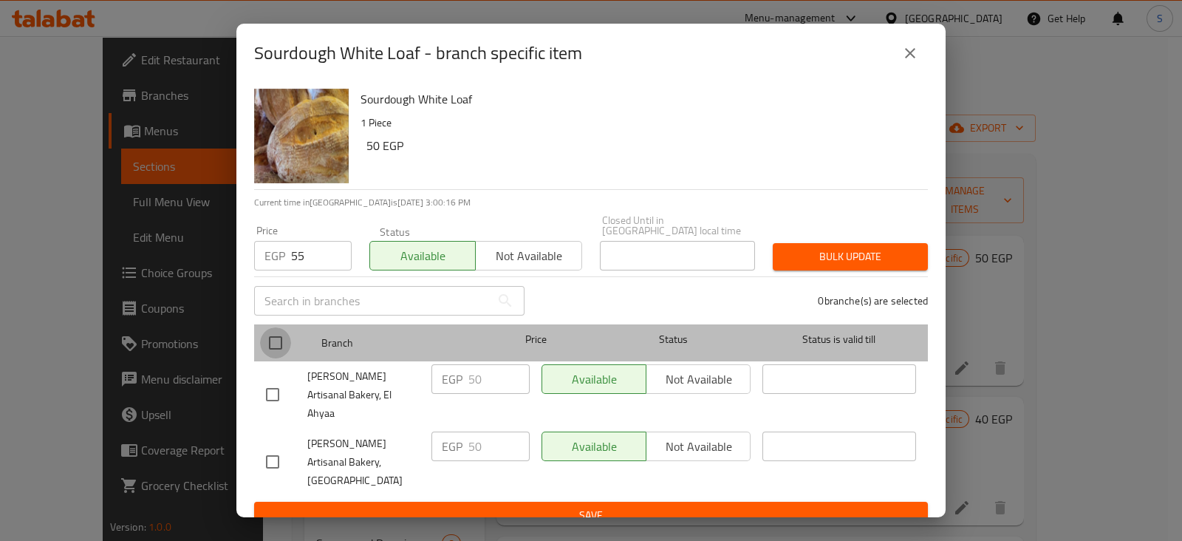
click at [276, 342] on input "checkbox" at bounding box center [275, 342] width 31 height 31
checkbox input "true"
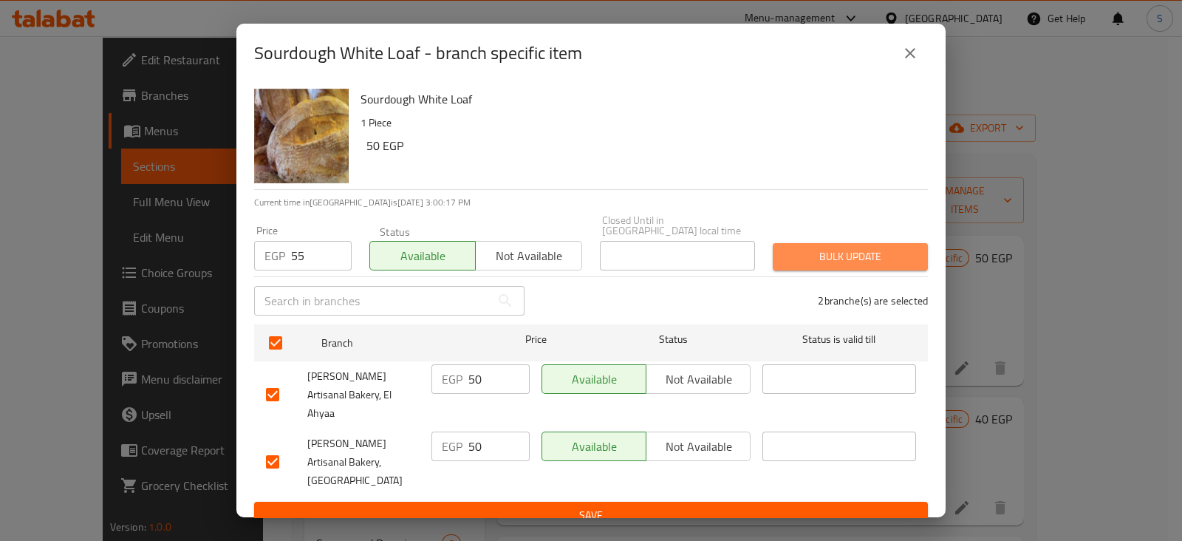
click at [796, 263] on span "Bulk update" at bounding box center [851, 256] width 132 height 18
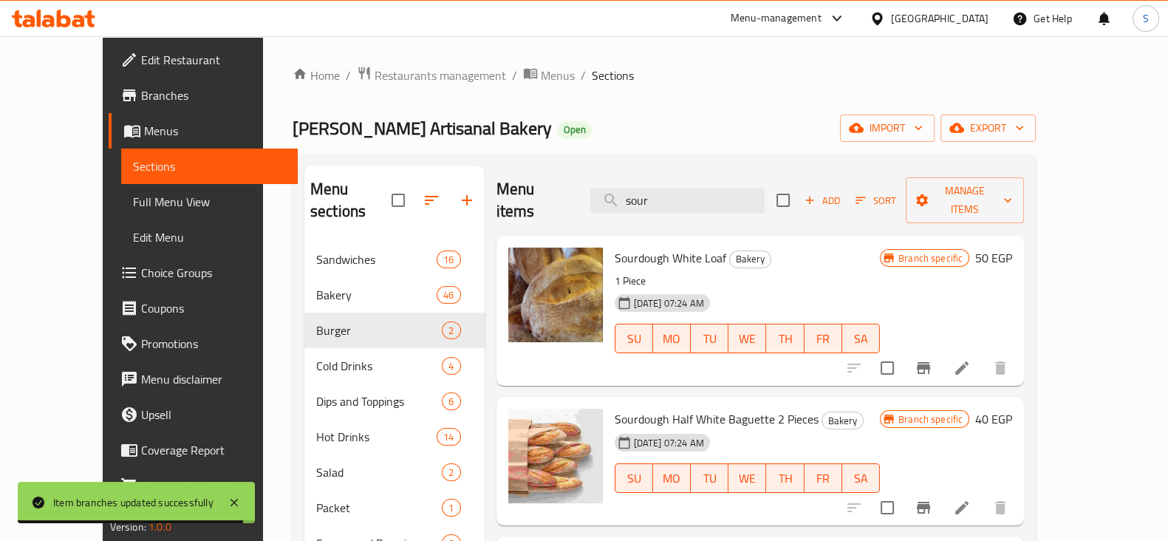
drag, startPoint x: 687, startPoint y: 187, endPoint x: 582, endPoint y: 187, distance: 104.9
click at [582, 187] on div "Menu items sour Add Sort Manage items" at bounding box center [760, 200] width 528 height 70
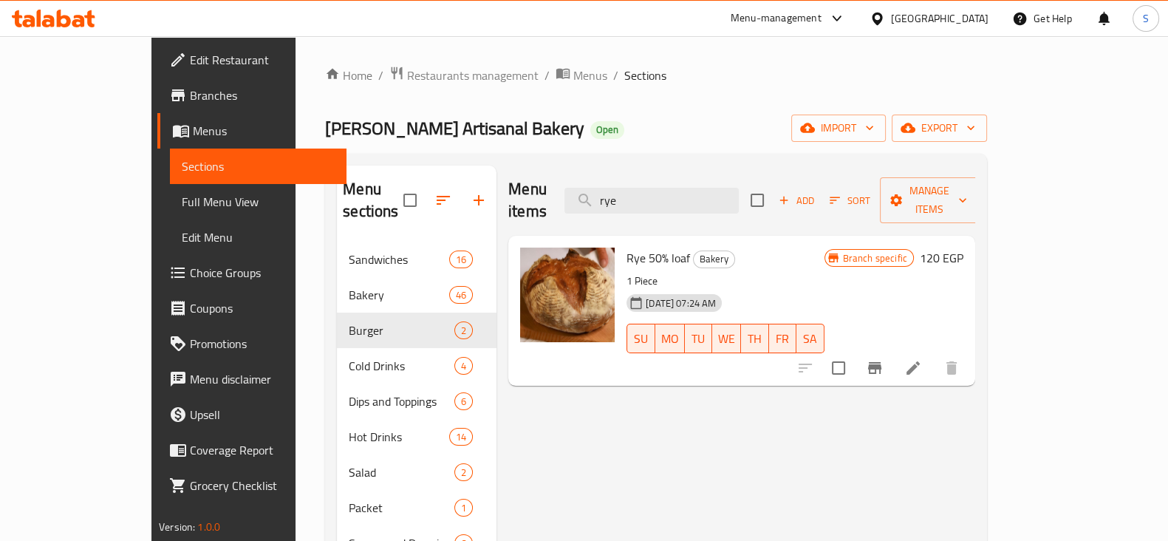
type input "rye"
click at [881, 362] on icon "Branch-specific-item" at bounding box center [874, 368] width 13 height 12
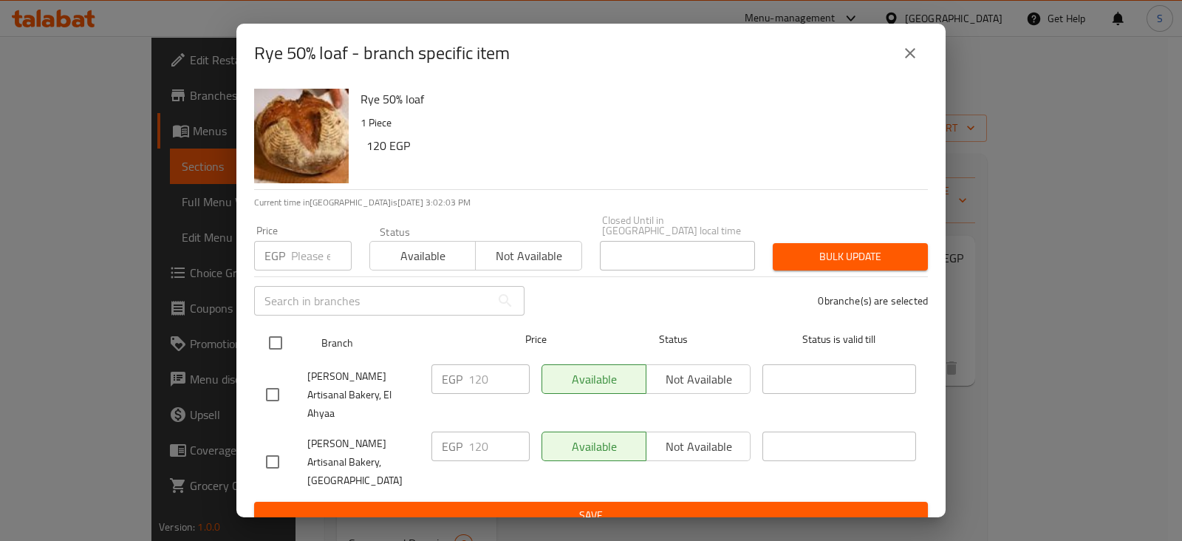
click at [277, 344] on input "checkbox" at bounding box center [275, 342] width 31 height 31
checkbox input "true"
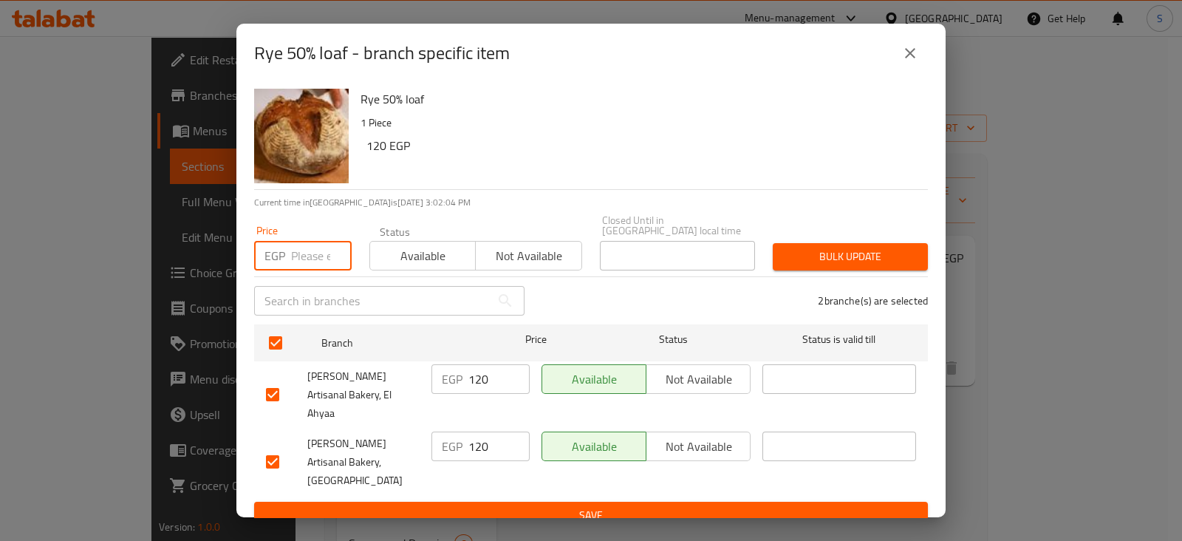
click at [311, 259] on input "number" at bounding box center [321, 256] width 61 height 30
type input "1"
type input "130"
click at [422, 263] on span "Available" at bounding box center [423, 255] width 94 height 21
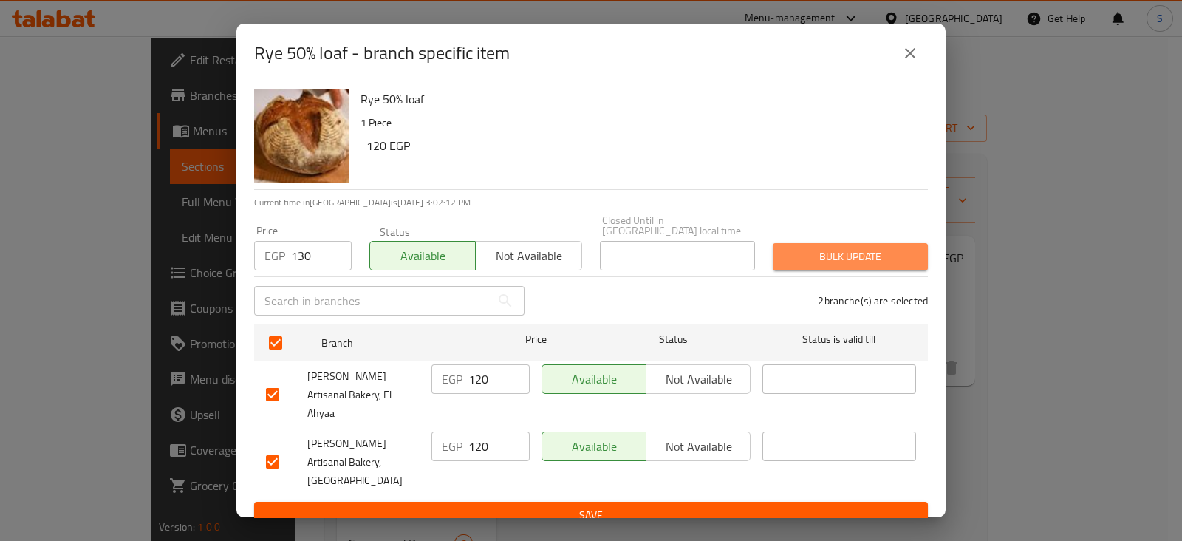
click at [849, 266] on span "Bulk update" at bounding box center [851, 256] width 132 height 18
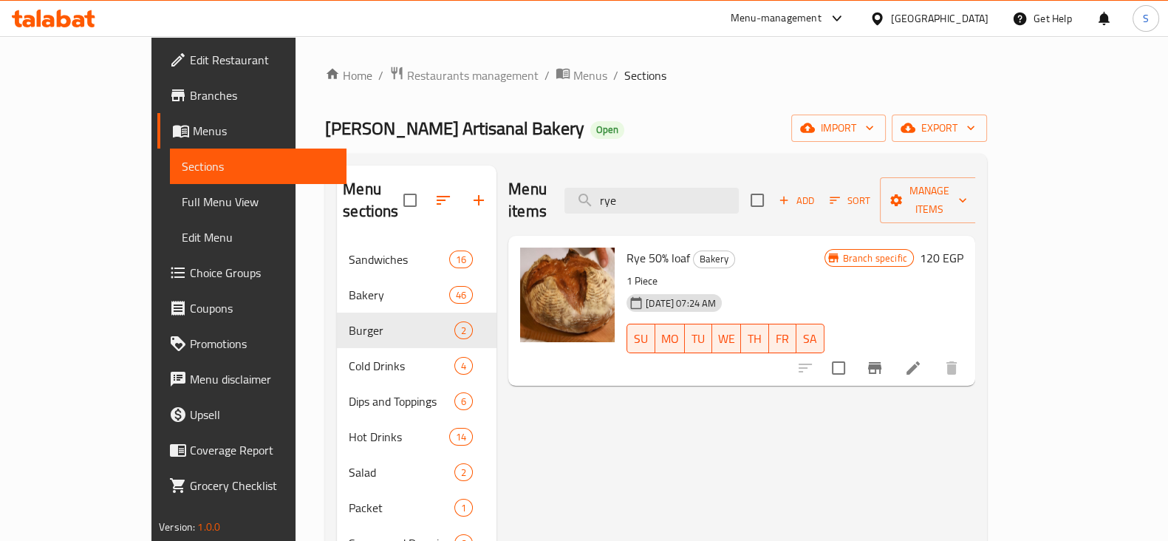
drag, startPoint x: 702, startPoint y: 197, endPoint x: 587, endPoint y: 197, distance: 114.5
click at [587, 197] on div "Menu items rye Add Sort Manage items" at bounding box center [741, 200] width 467 height 70
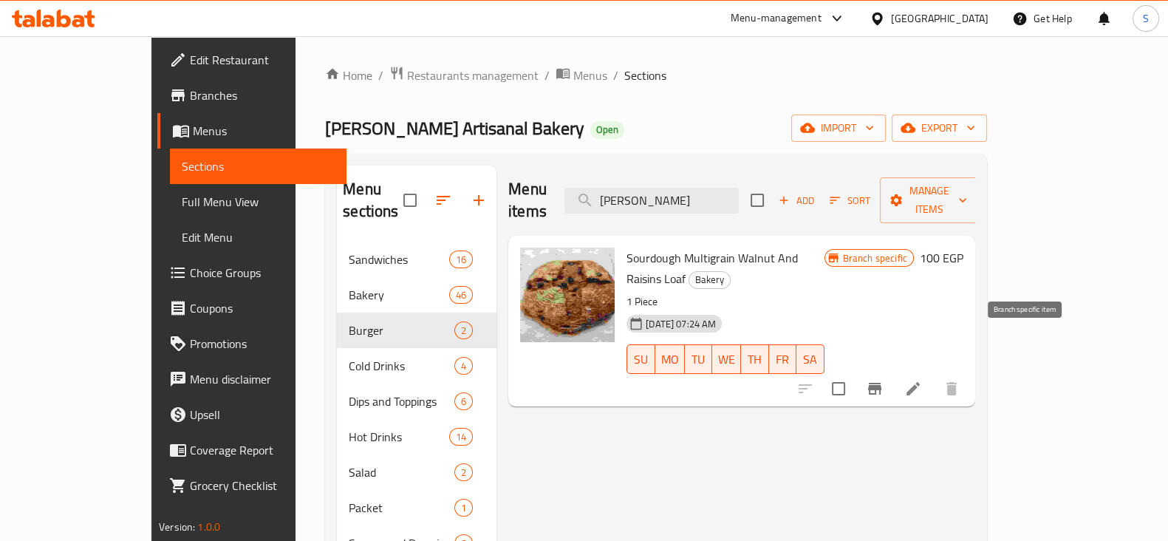
click at [884, 380] on icon "Branch-specific-item" at bounding box center [875, 389] width 18 height 18
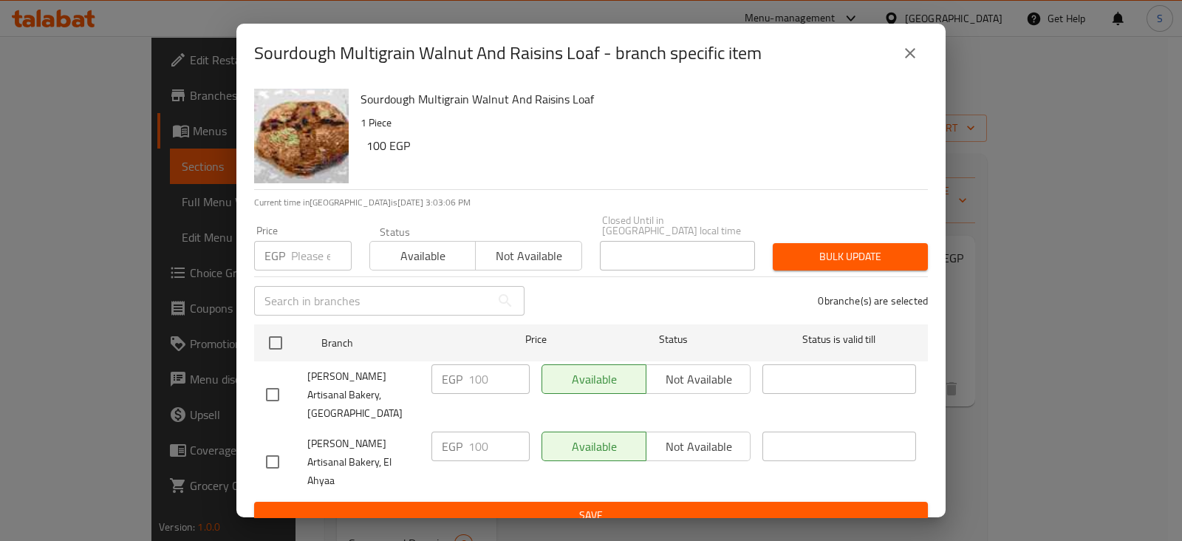
click at [303, 270] on input "number" at bounding box center [321, 256] width 61 height 30
click at [318, 270] on input "number" at bounding box center [321, 256] width 61 height 30
click at [915, 61] on icon "close" at bounding box center [910, 53] width 18 height 18
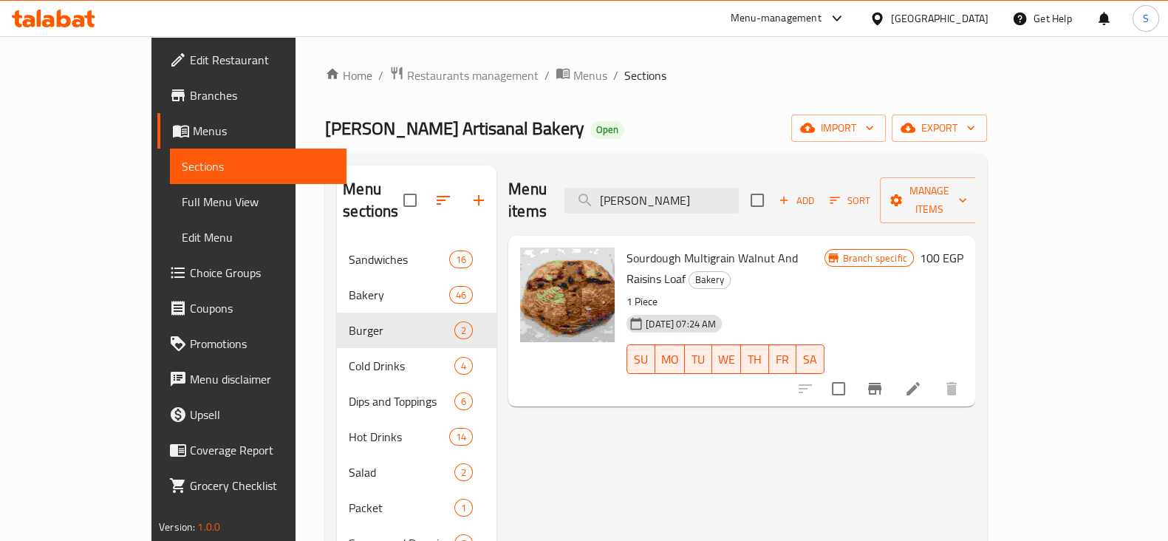
drag, startPoint x: 689, startPoint y: 192, endPoint x: 580, endPoint y: 186, distance: 108.8
click at [580, 186] on div "Menu items waln Add Sort Manage items" at bounding box center [741, 200] width 467 height 70
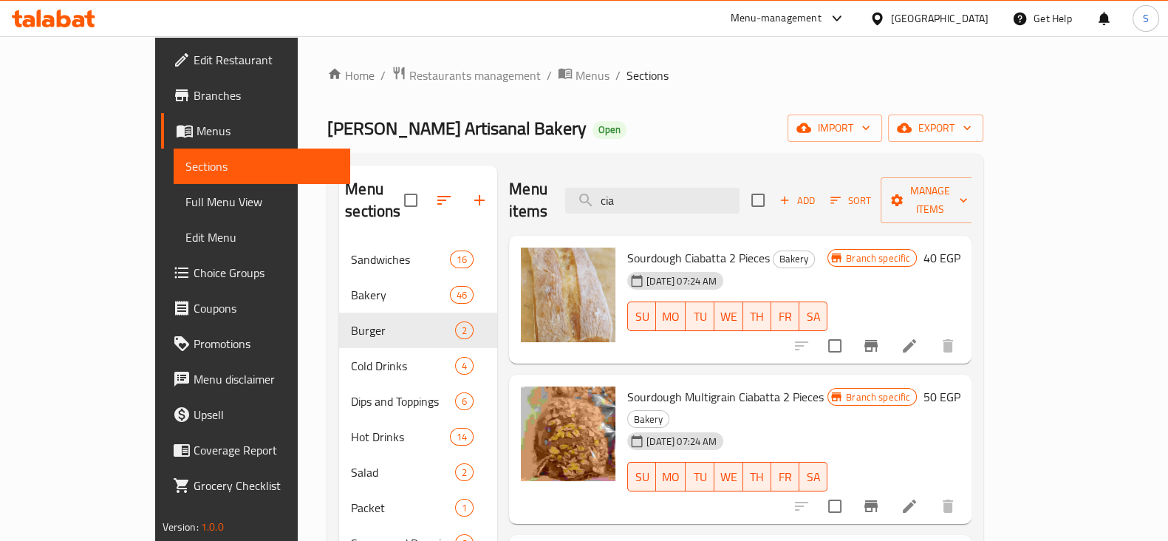
type input "cia"
drag, startPoint x: 591, startPoint y: 235, endPoint x: 746, endPoint y: 235, distance: 155.1
click at [746, 247] on h6 "Sourdough Ciabatta 2 Pieces Bakery" at bounding box center [727, 257] width 200 height 21
click at [880, 337] on icon "Branch-specific-item" at bounding box center [871, 346] width 18 height 18
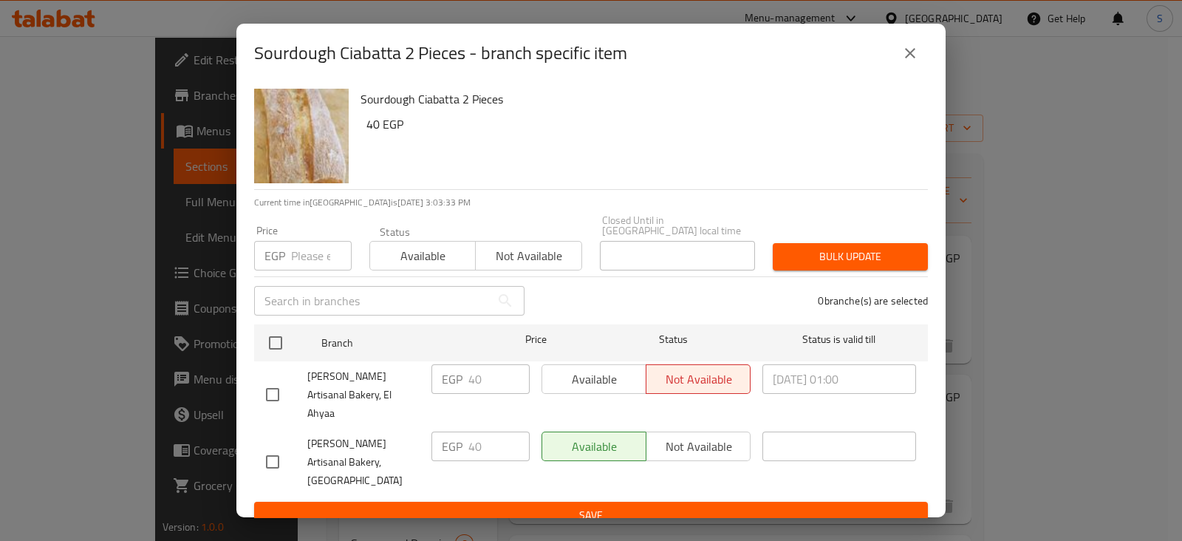
click at [299, 269] on input "number" at bounding box center [321, 256] width 61 height 30
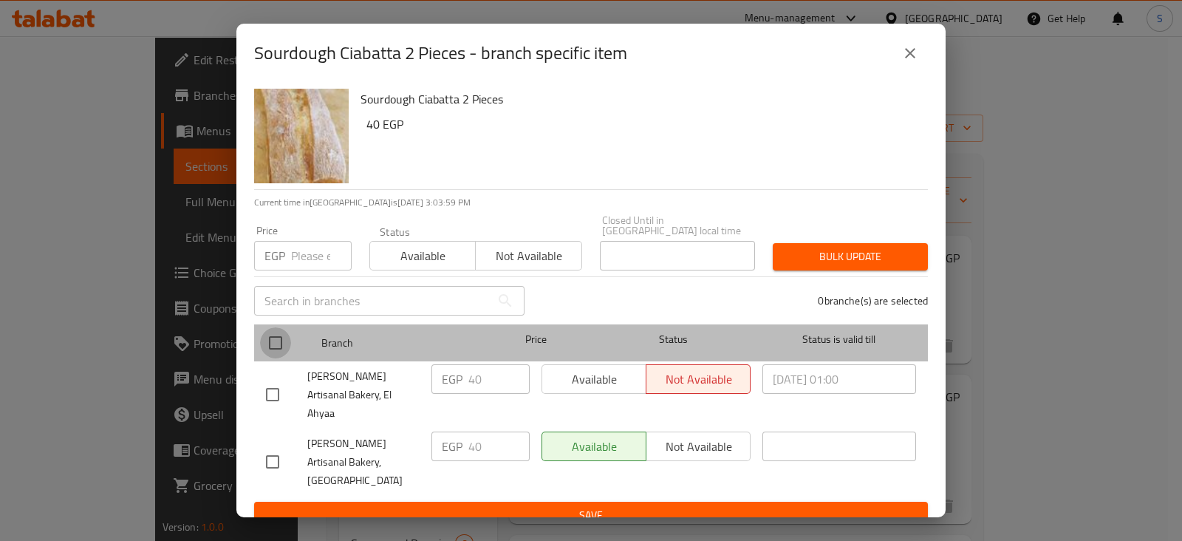
click at [272, 344] on input "checkbox" at bounding box center [275, 342] width 31 height 31
checkbox input "true"
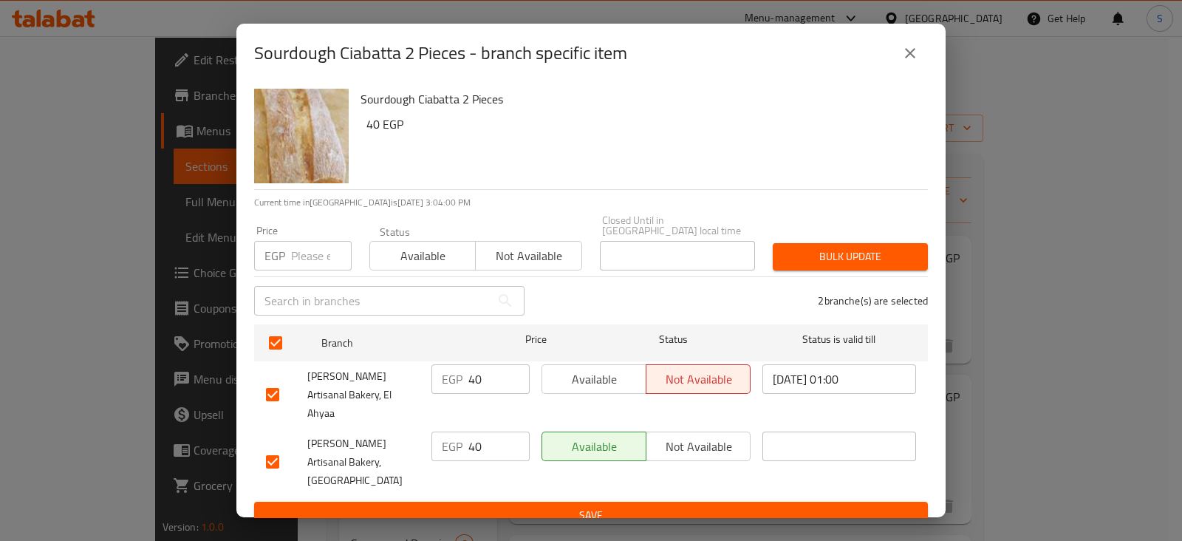
click at [297, 257] on input "number" at bounding box center [321, 256] width 61 height 30
click at [309, 262] on input "number" at bounding box center [321, 256] width 61 height 30
type input "40"
click at [396, 267] on span "Available" at bounding box center [423, 255] width 94 height 21
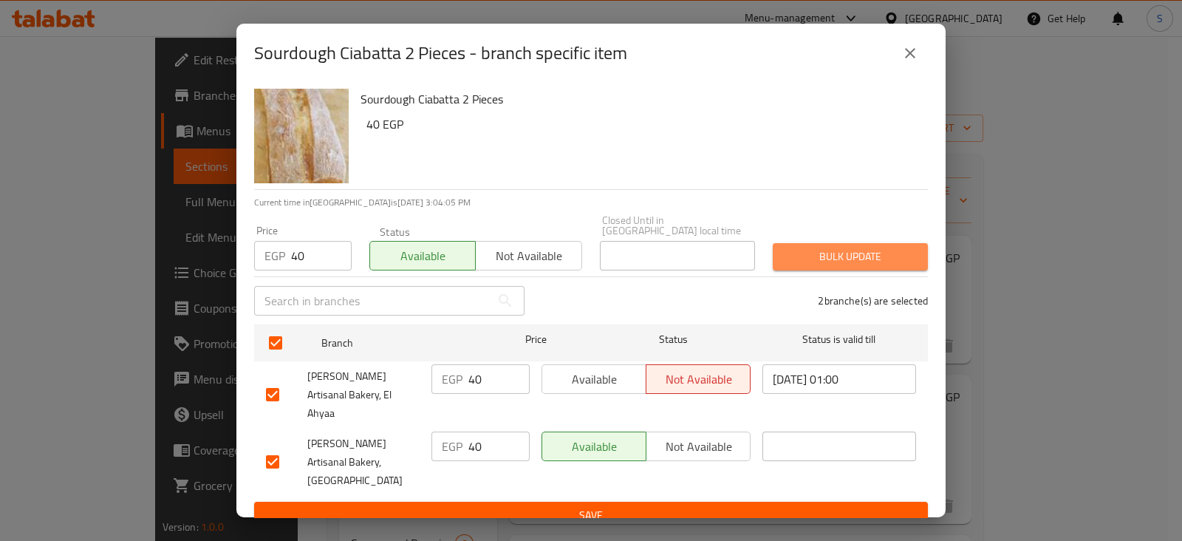
click at [864, 250] on span "Bulk update" at bounding box center [851, 256] width 132 height 18
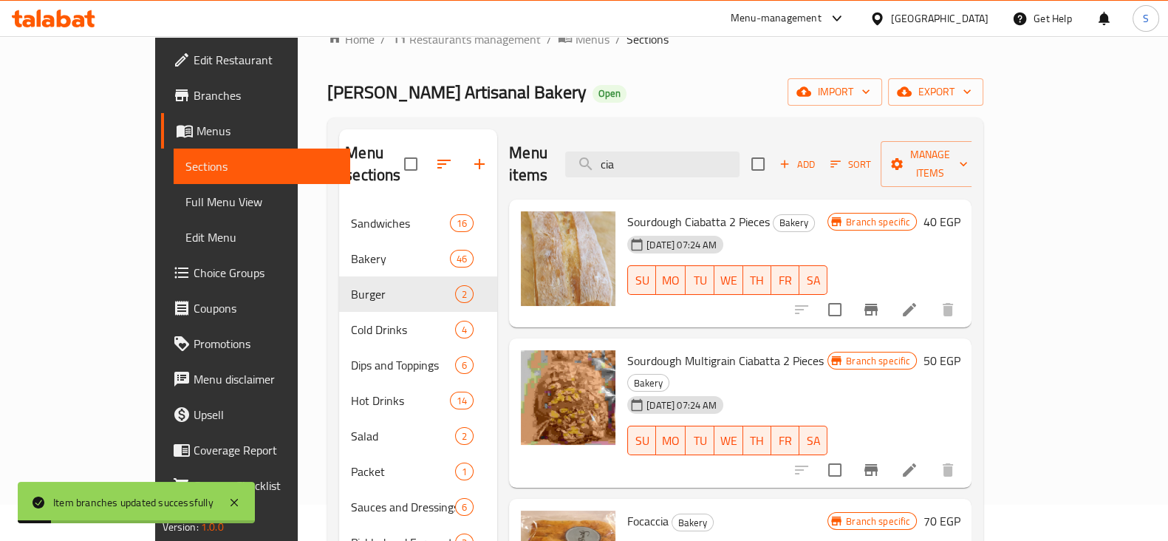
scroll to position [92, 0]
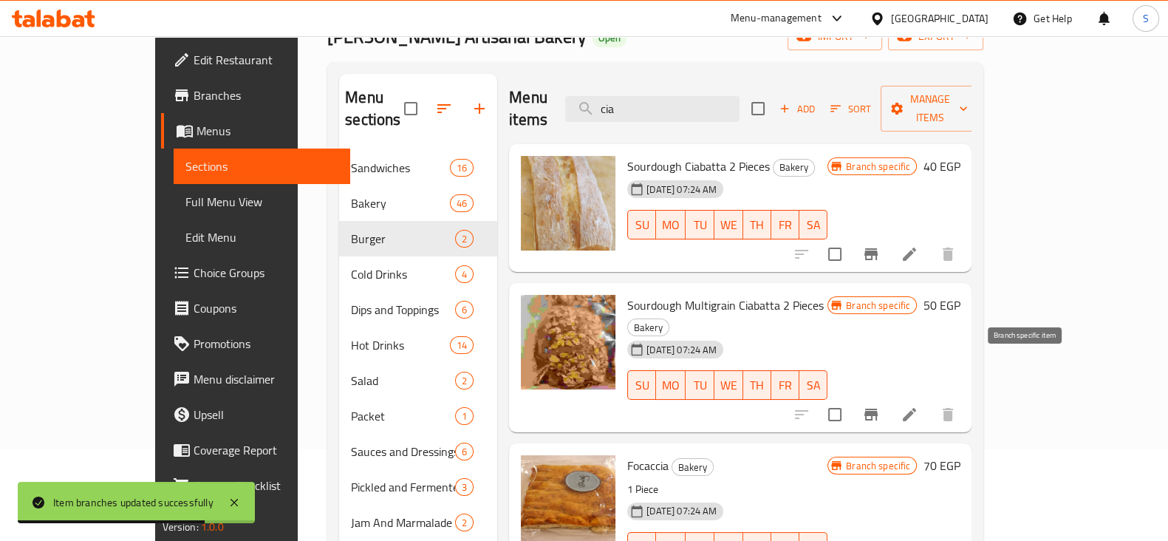
click at [878, 409] on icon "Branch-specific-item" at bounding box center [870, 415] width 13 height 12
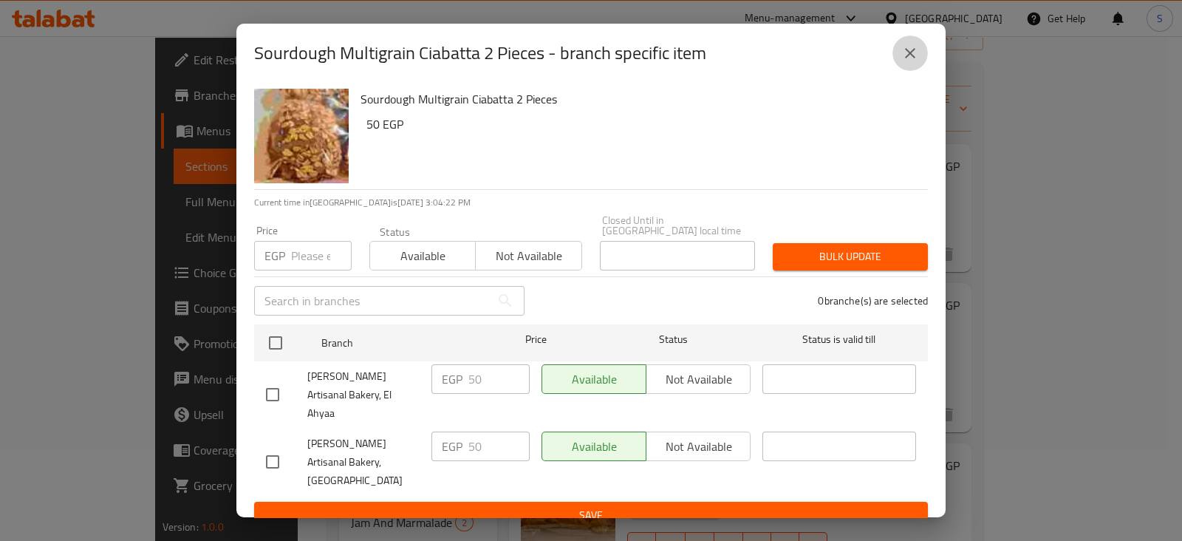
click at [908, 62] on icon "close" at bounding box center [910, 53] width 18 height 18
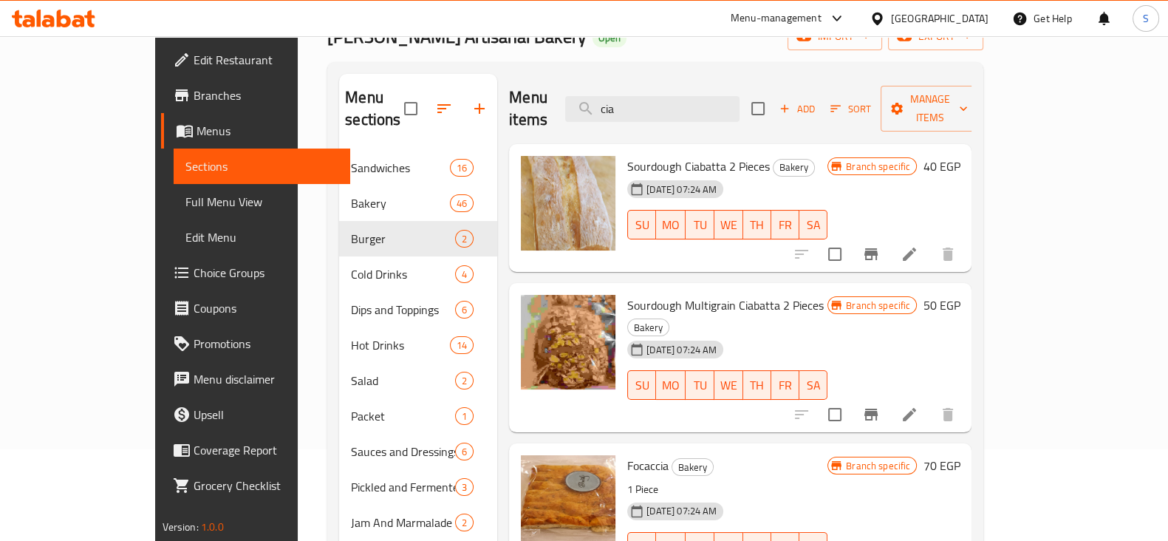
drag, startPoint x: 686, startPoint y: 99, endPoint x: 496, endPoint y: 81, distance: 190.0
click at [525, 75] on div "Menu items cia Add Sort Manage items" at bounding box center [740, 109] width 462 height 70
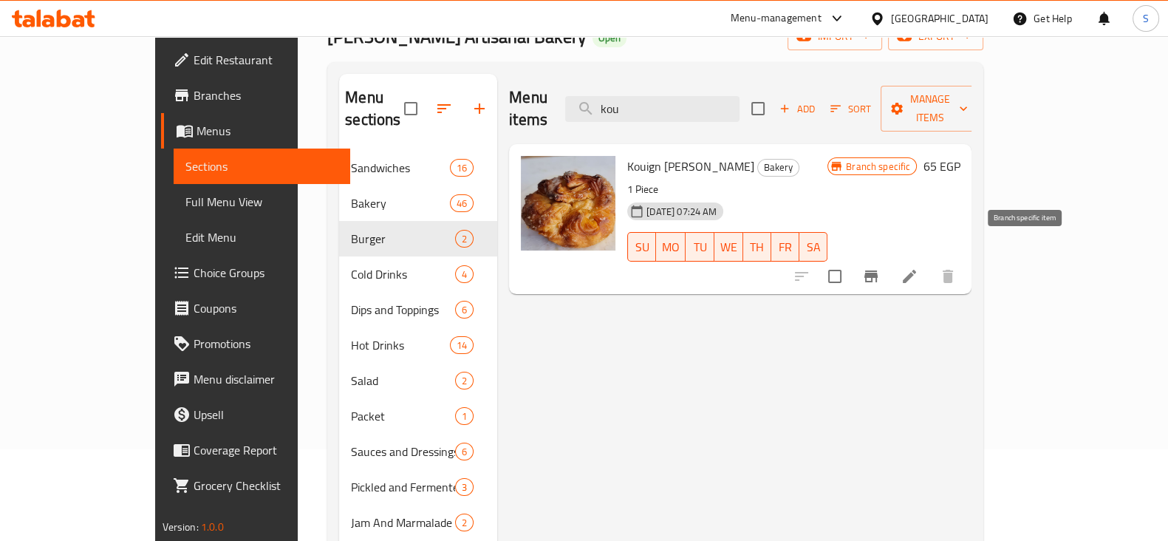
type input "kou"
click at [880, 267] on icon "Branch-specific-item" at bounding box center [871, 276] width 18 height 18
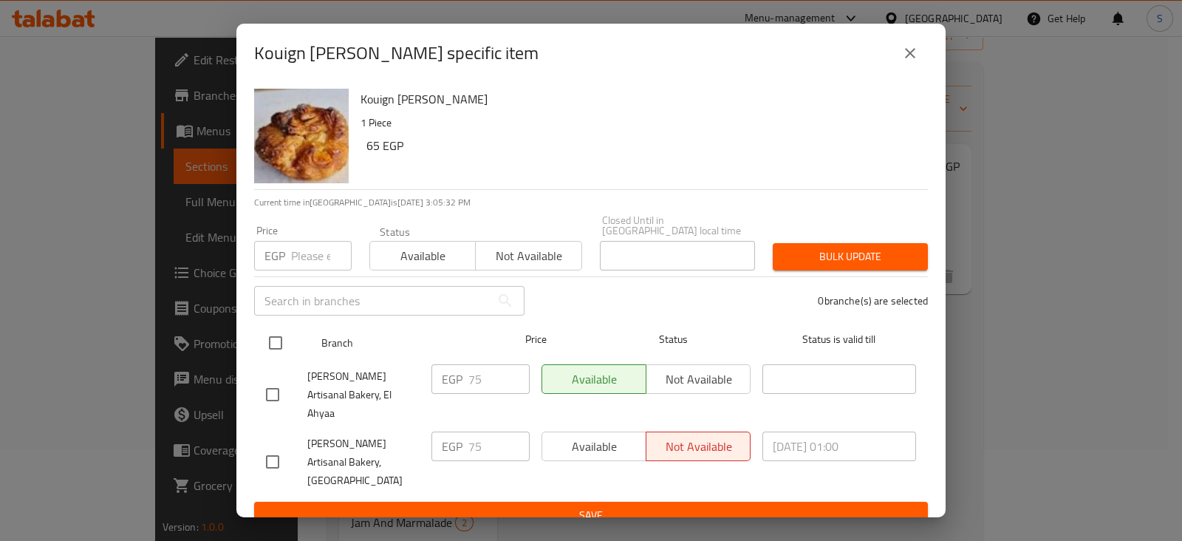
click at [273, 342] on input "checkbox" at bounding box center [275, 342] width 31 height 31
checkbox input "true"
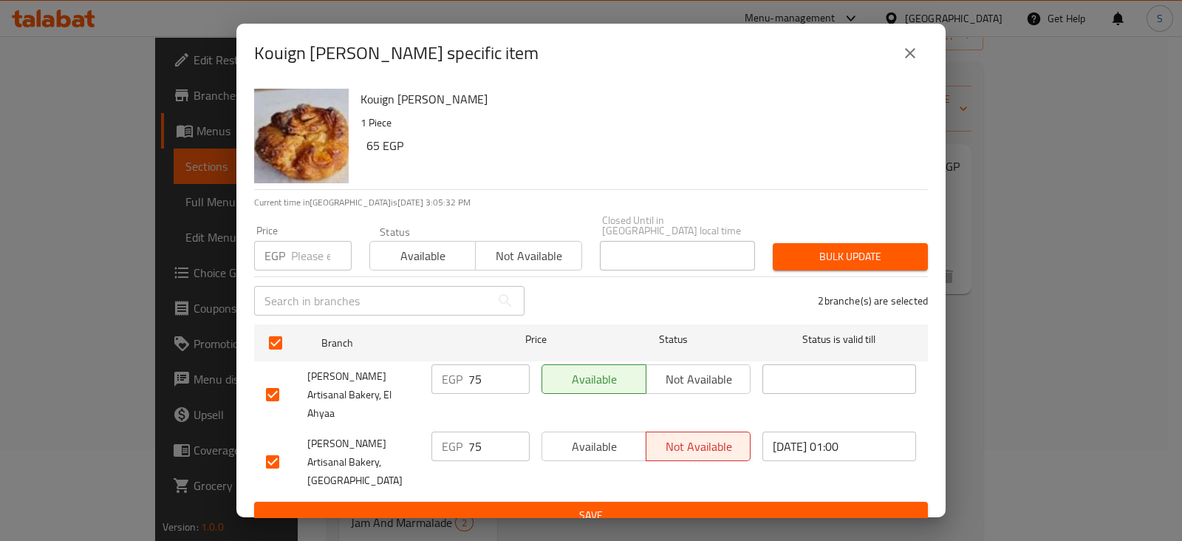
click at [392, 275] on div "Status Available Not available" at bounding box center [476, 248] width 231 height 62
click at [401, 255] on span "Available" at bounding box center [423, 255] width 94 height 21
click at [870, 262] on span "Bulk update" at bounding box center [851, 256] width 132 height 18
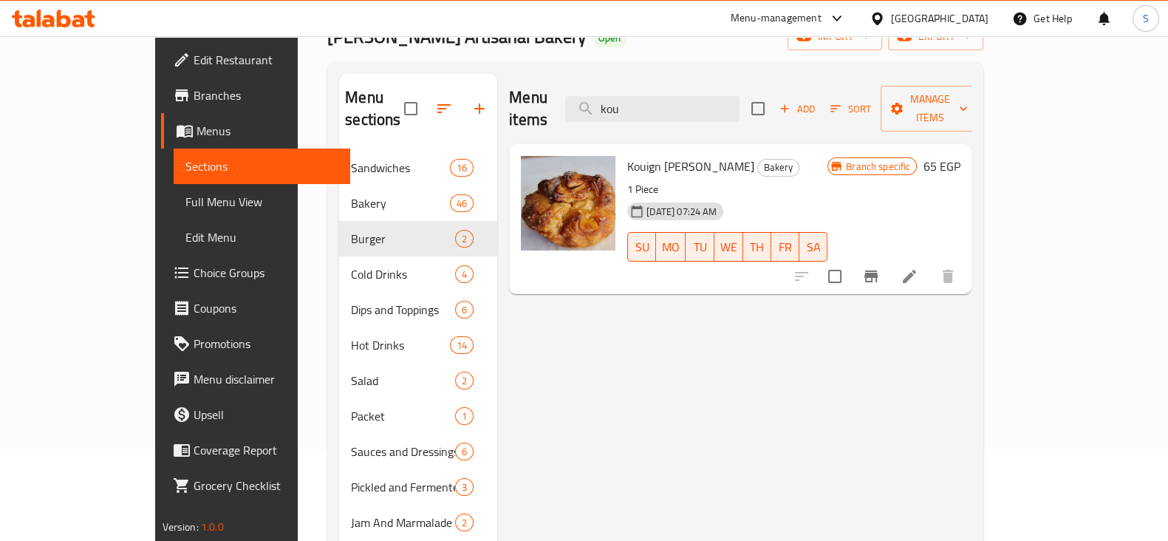
scroll to position [0, 0]
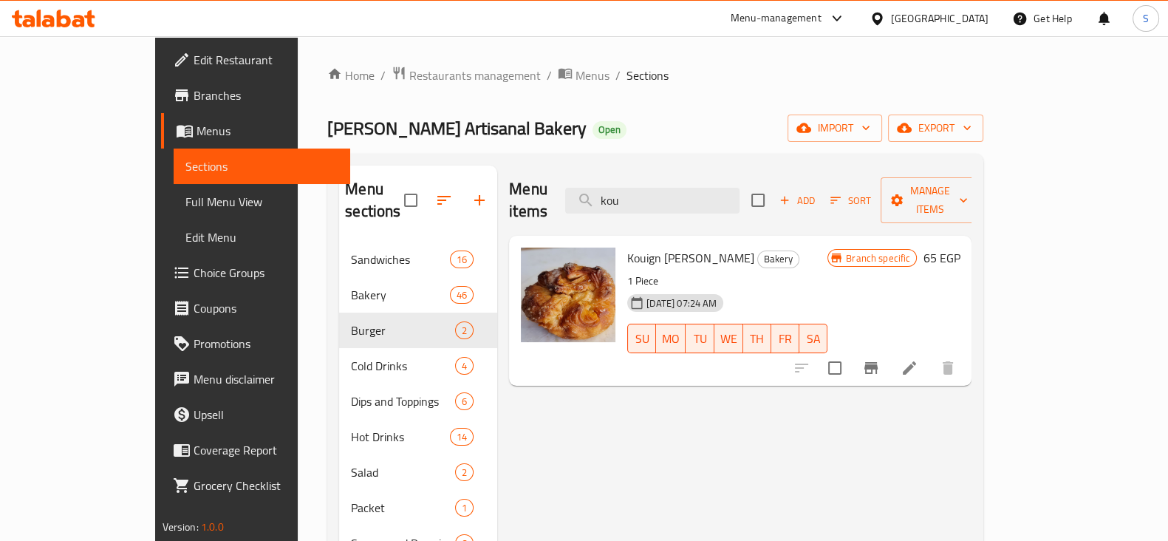
drag, startPoint x: 700, startPoint y: 191, endPoint x: 579, endPoint y: 189, distance: 120.4
click at [579, 192] on div "Menu items kou Add Sort Manage items" at bounding box center [740, 200] width 462 height 70
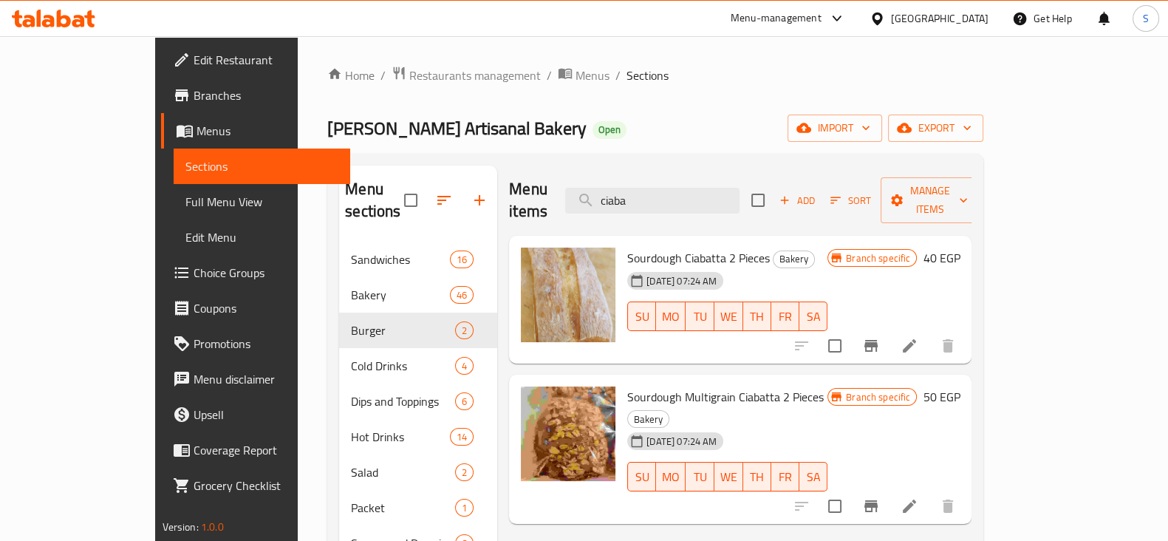
drag, startPoint x: 702, startPoint y: 185, endPoint x: 590, endPoint y: 167, distance: 113.0
click at [591, 167] on div "Menu items ciaba Add Sort Manage items" at bounding box center [740, 200] width 462 height 70
type input "ciaba"
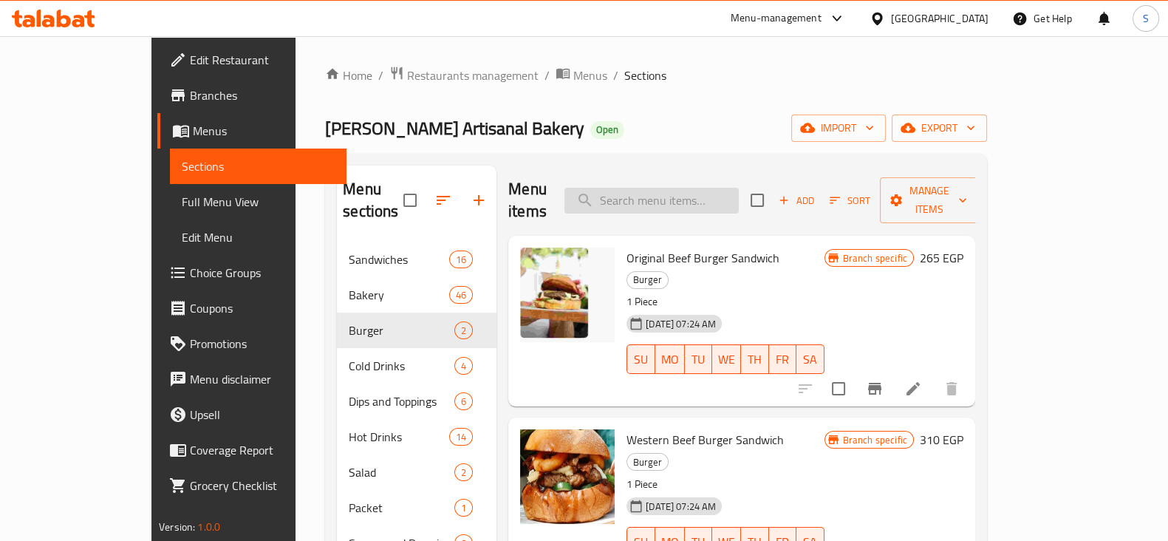
click at [698, 188] on input "search" at bounding box center [651, 201] width 174 height 26
click at [737, 188] on input "search" at bounding box center [651, 201] width 174 height 26
click at [710, 188] on input "search" at bounding box center [651, 201] width 174 height 26
click at [723, 191] on input "search" at bounding box center [651, 201] width 174 height 26
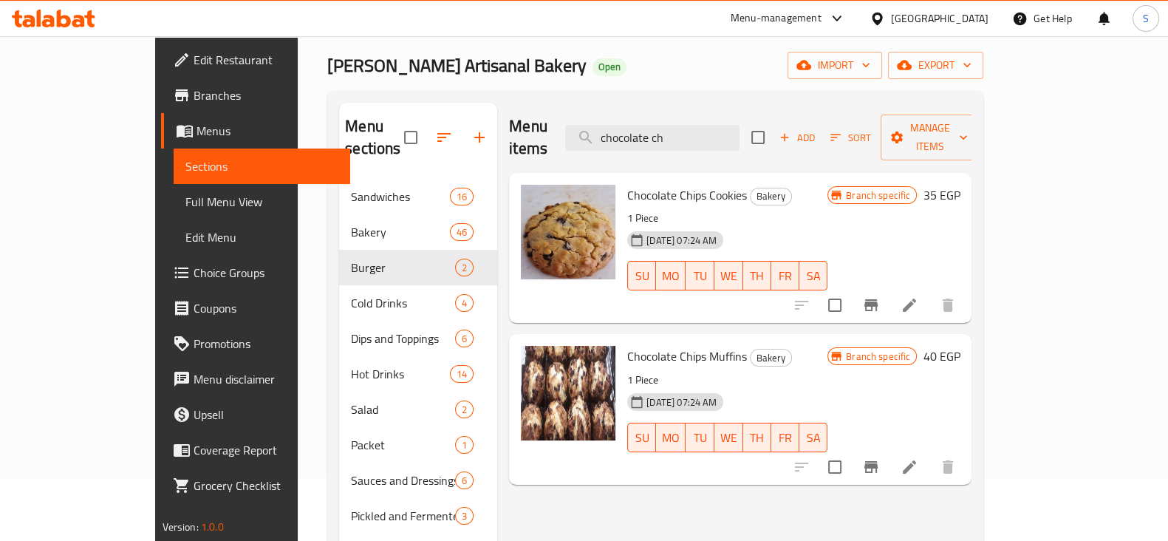
scroll to position [92, 0]
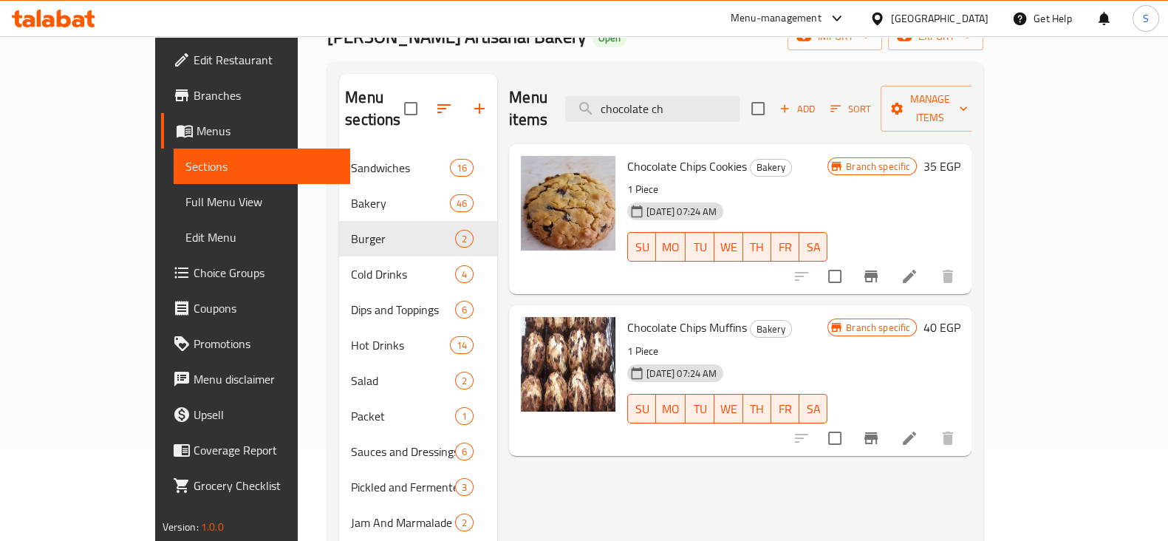
click at [878, 432] on icon "Branch-specific-item" at bounding box center [870, 438] width 13 height 12
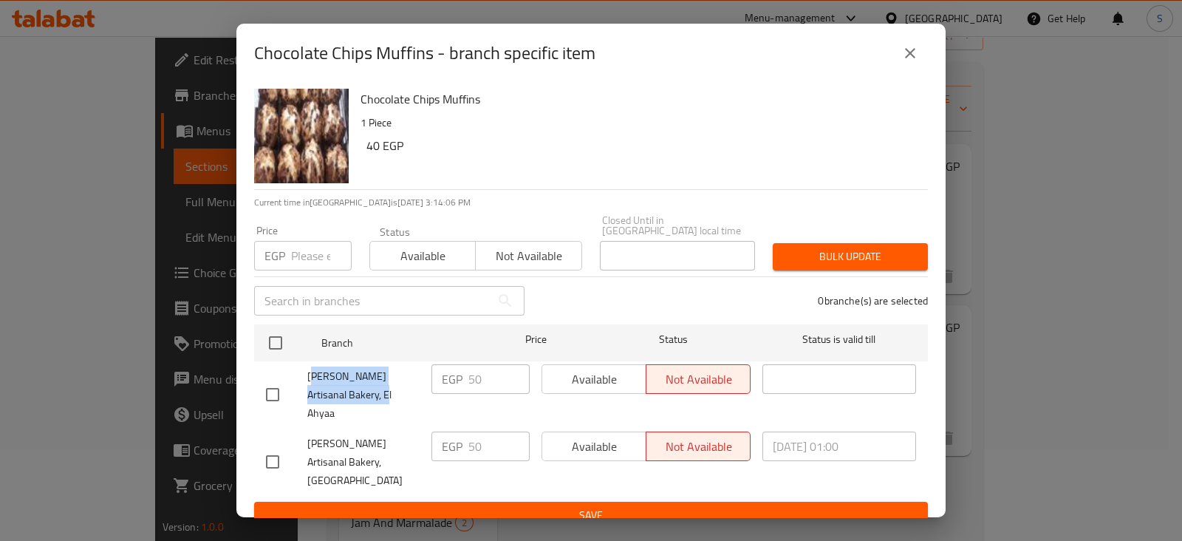
drag, startPoint x: 356, startPoint y: 400, endPoint x: 310, endPoint y: 372, distance: 53.7
click at [313, 370] on span "Bready Artisanal Bakery, El Ahyaa" at bounding box center [363, 394] width 112 height 55
drag, startPoint x: 353, startPoint y: 443, endPoint x: 318, endPoint y: 418, distance: 42.9
click at [318, 426] on div "Bready Artisanal Bakery, El Kothar" at bounding box center [342, 462] width 165 height 73
click at [911, 58] on icon "close" at bounding box center [910, 53] width 10 height 10
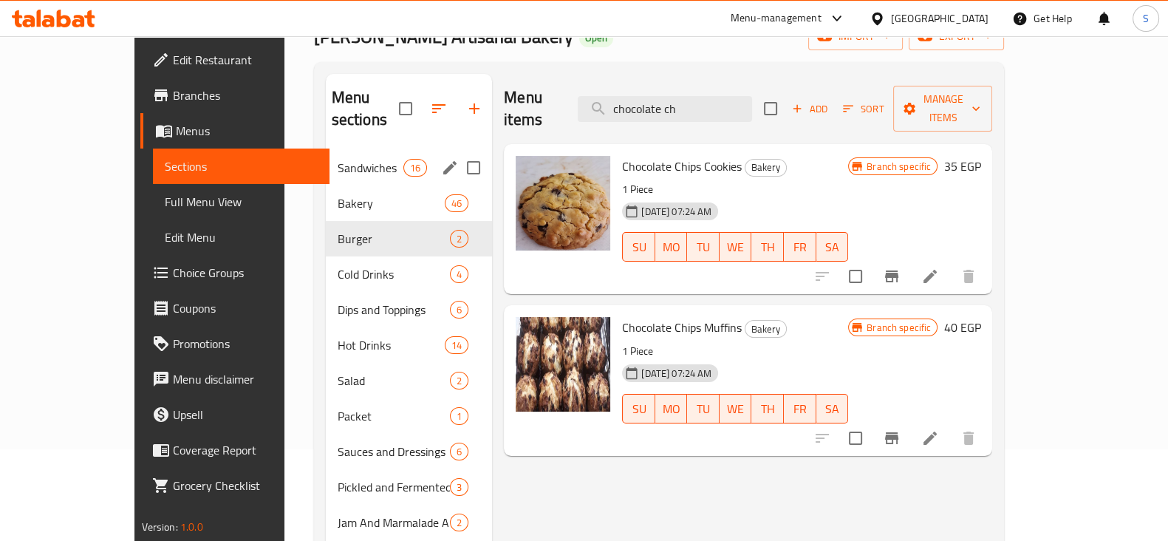
scroll to position [0, 0]
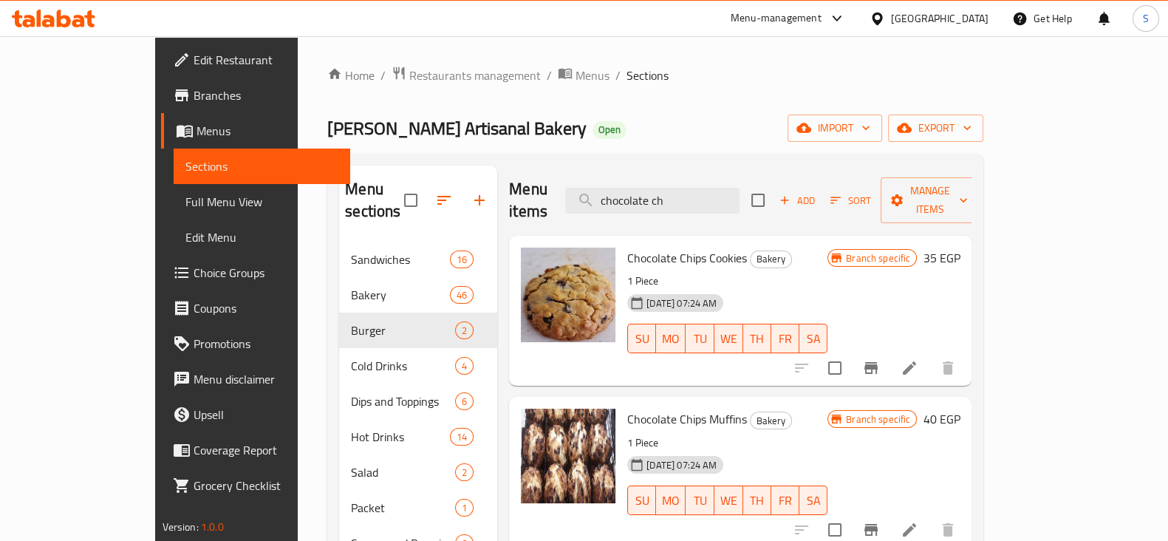
drag, startPoint x: 733, startPoint y: 192, endPoint x: 604, endPoint y: 192, distance: 129.3
click at [604, 192] on div "Menu items chocolate ch Add Sort Manage items" at bounding box center [740, 200] width 462 height 70
click at [728, 188] on input "chocolate ch" at bounding box center [652, 201] width 174 height 26
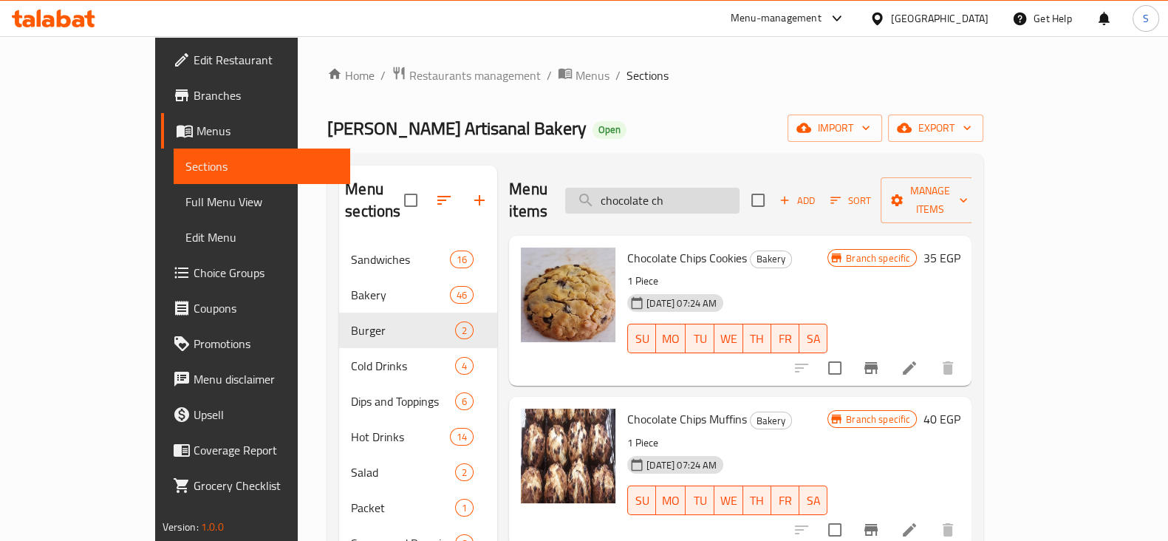
click at [728, 188] on input "chocolate ch" at bounding box center [652, 201] width 174 height 26
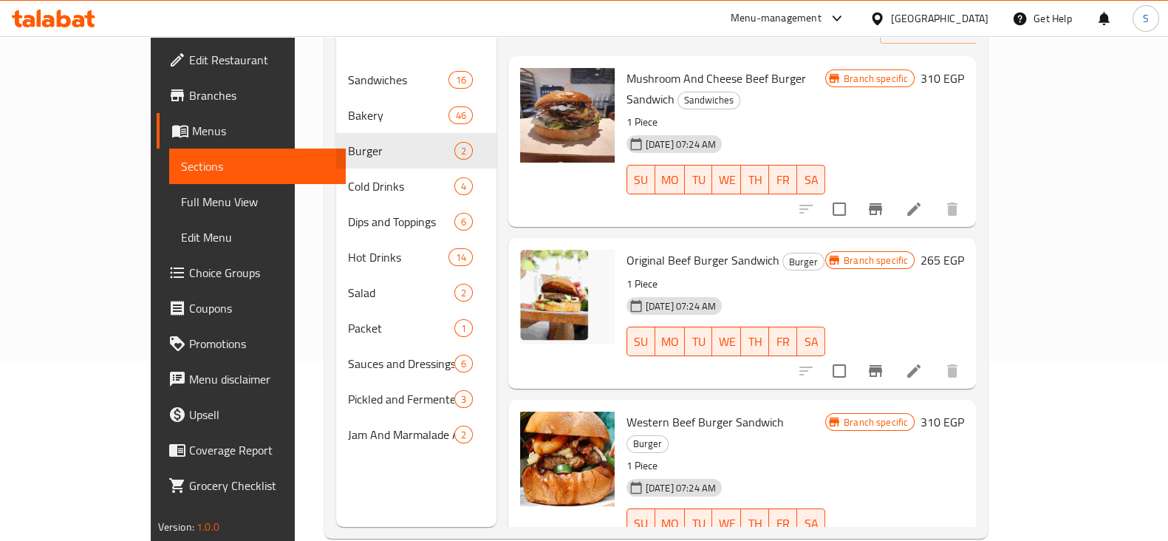
scroll to position [207, 0]
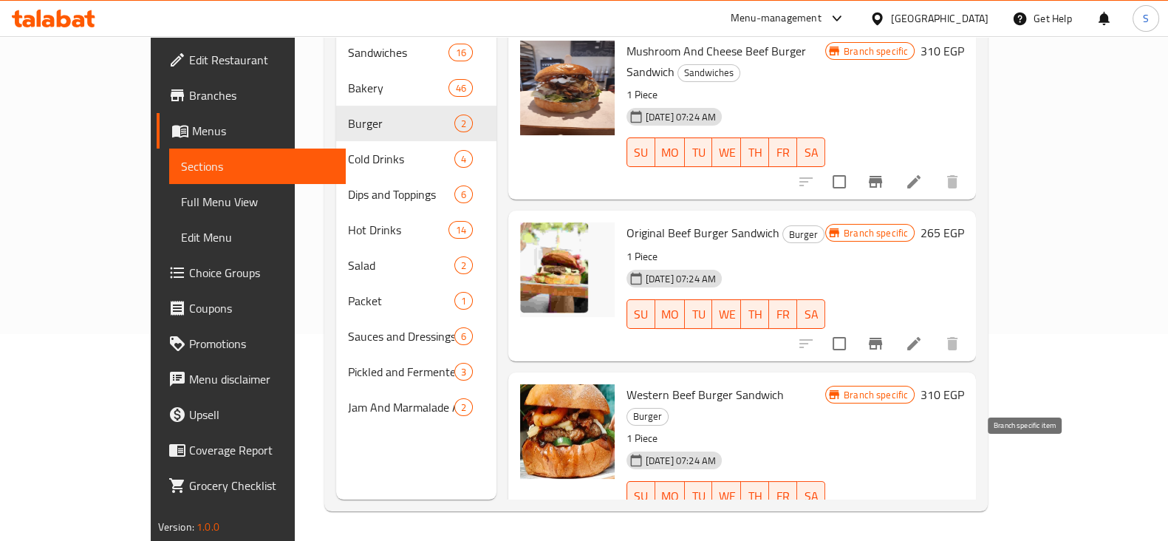
type input "burger"
click at [884, 516] on icon "Branch-specific-item" at bounding box center [876, 525] width 18 height 18
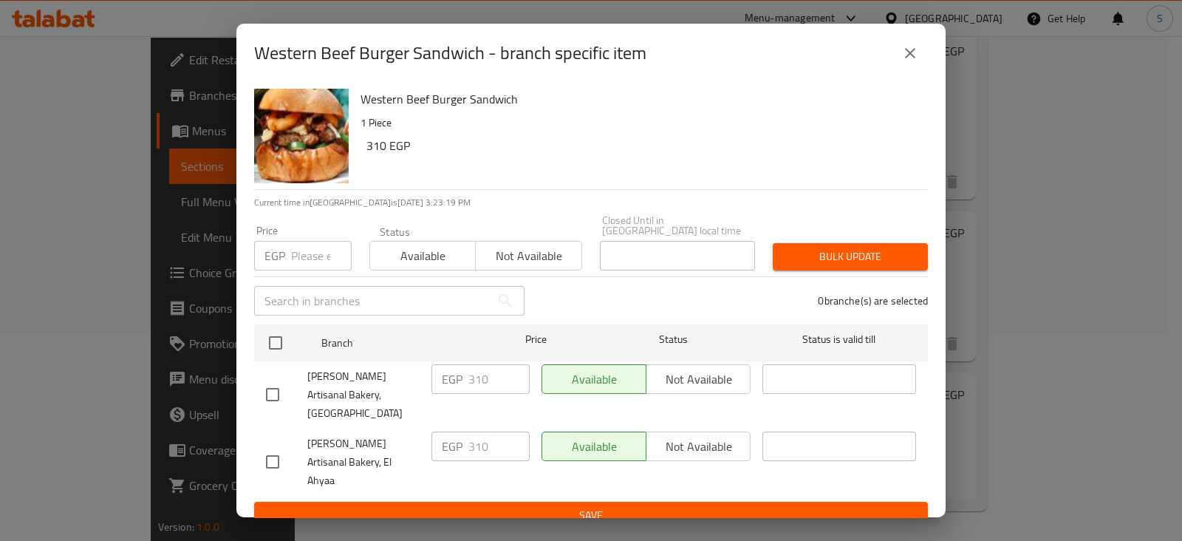
click at [911, 62] on icon "close" at bounding box center [910, 53] width 18 height 18
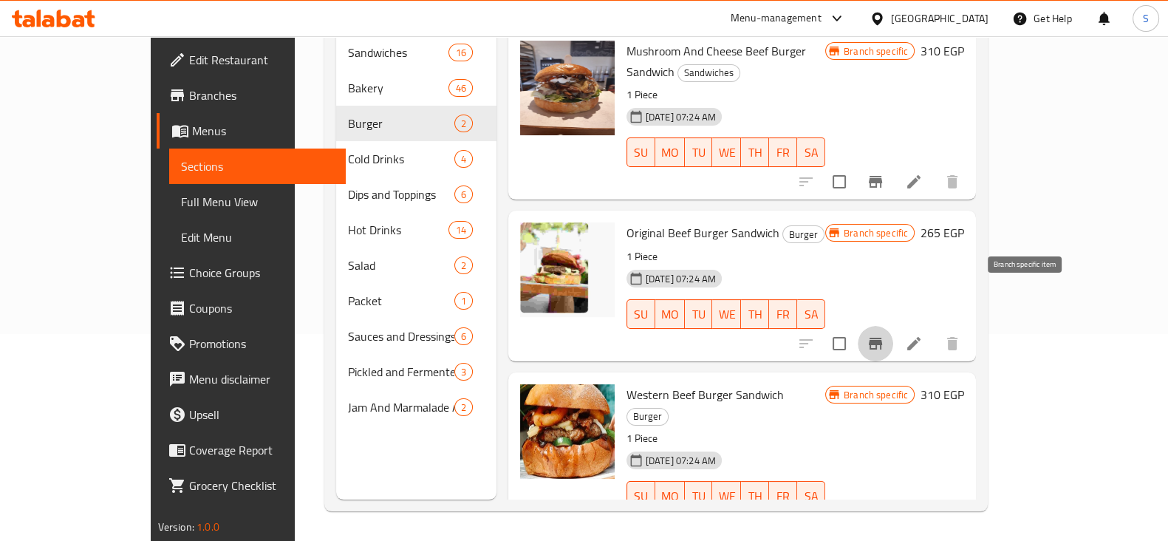
click at [884, 335] on icon "Branch-specific-item" at bounding box center [876, 344] width 18 height 18
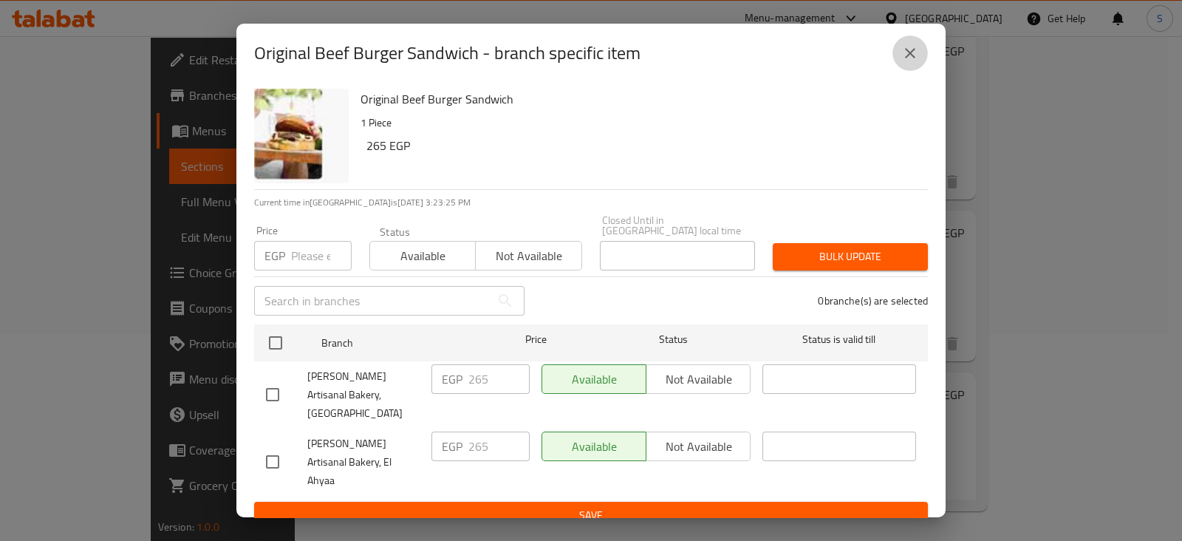
click at [915, 62] on icon "close" at bounding box center [910, 53] width 18 height 18
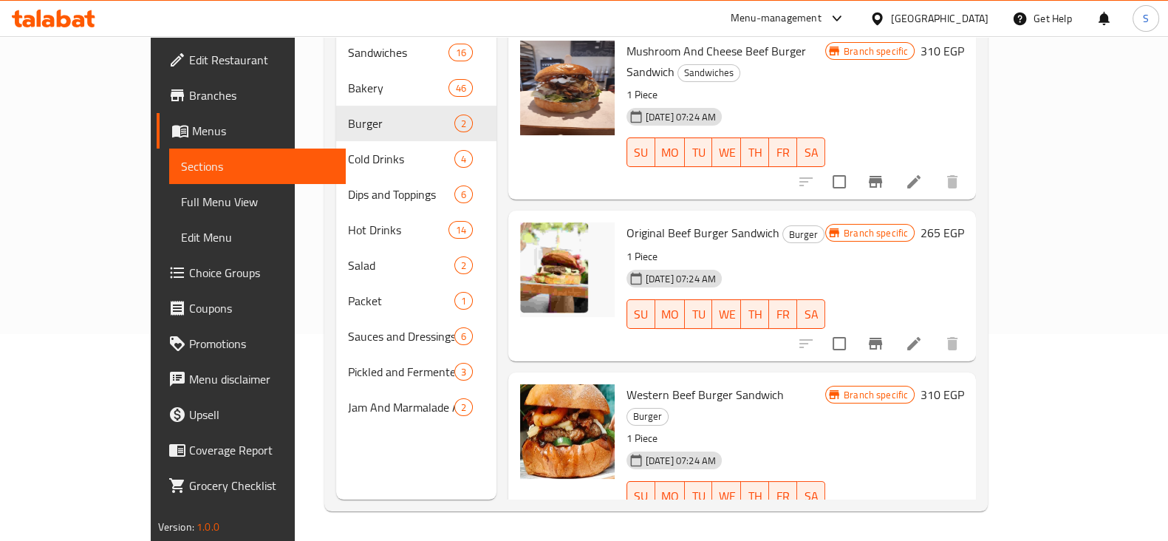
click at [882, 176] on icon "Branch-specific-item" at bounding box center [875, 182] width 13 height 12
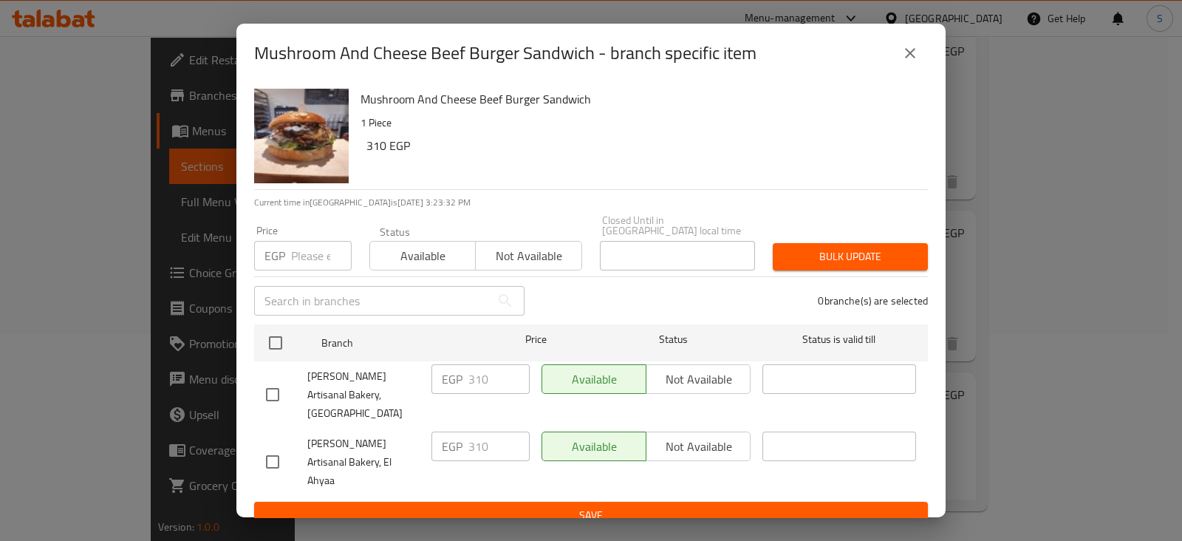
click at [909, 58] on icon "close" at bounding box center [910, 53] width 10 height 10
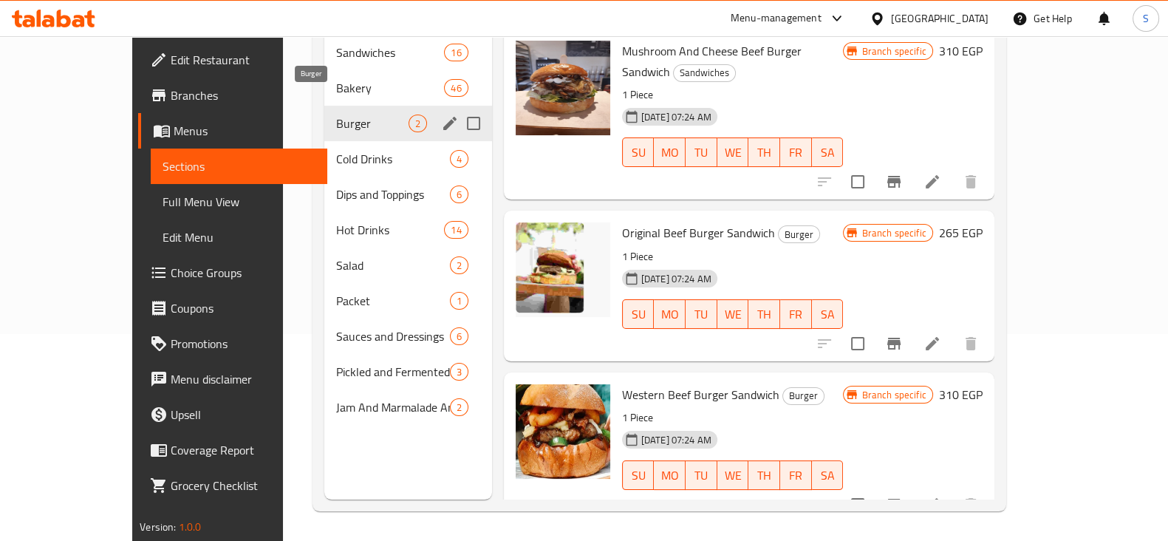
click at [366, 115] on span "Burger" at bounding box center [372, 124] width 72 height 18
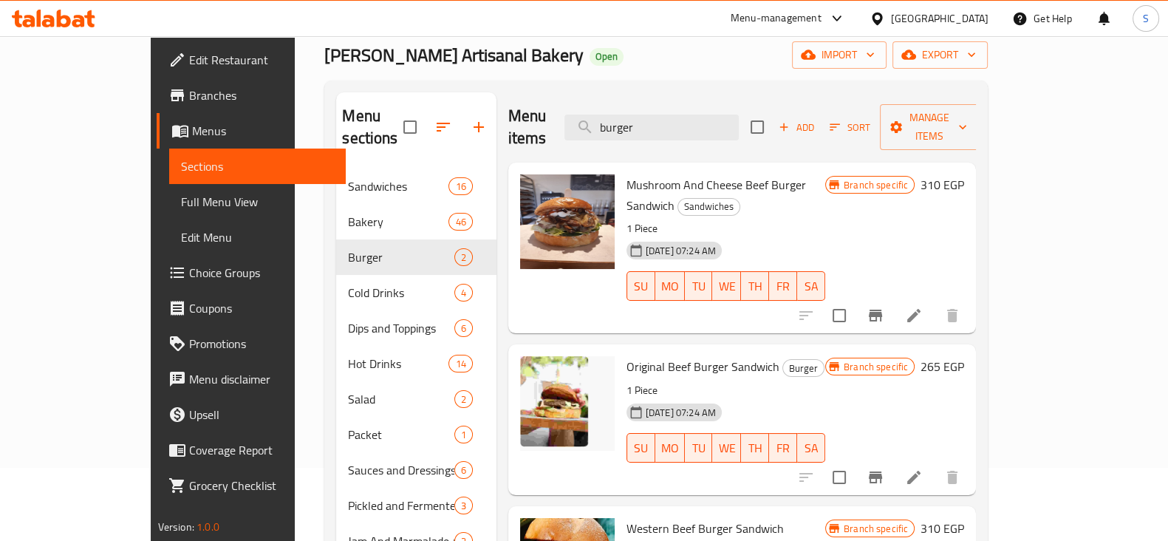
scroll to position [115, 0]
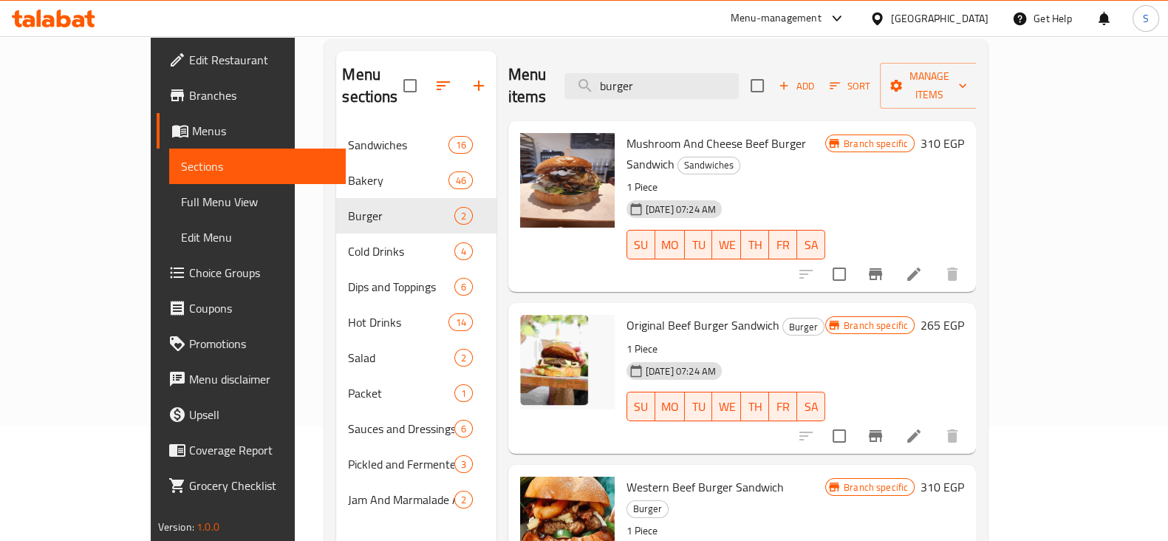
drag, startPoint x: 716, startPoint y: 78, endPoint x: 594, endPoint y: 84, distance: 122.0
click at [593, 79] on div "Menu items burger Add Sort Manage items" at bounding box center [742, 86] width 468 height 70
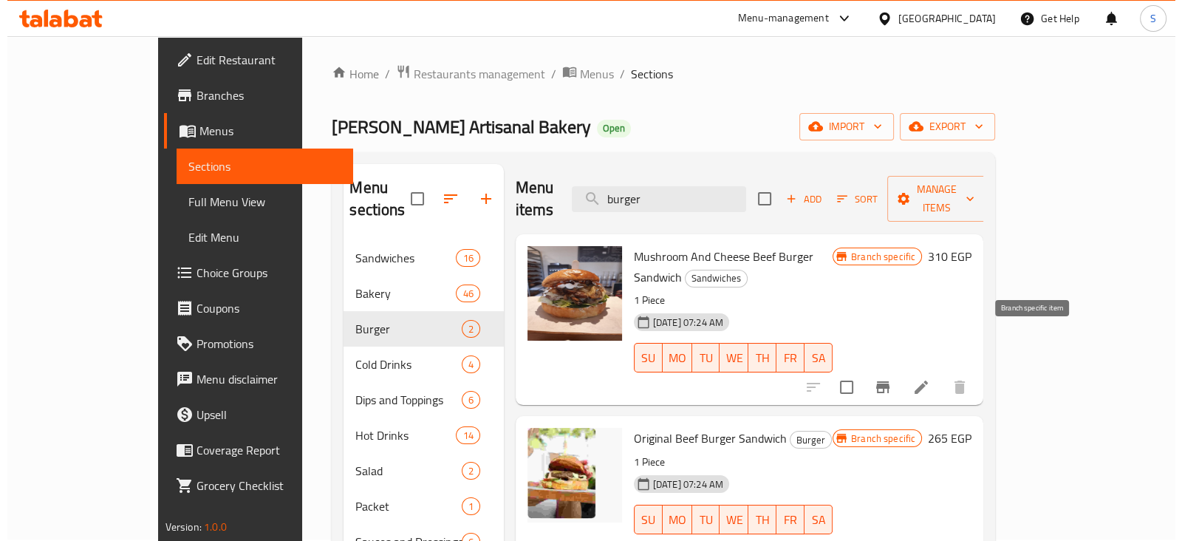
scroll to position [0, 0]
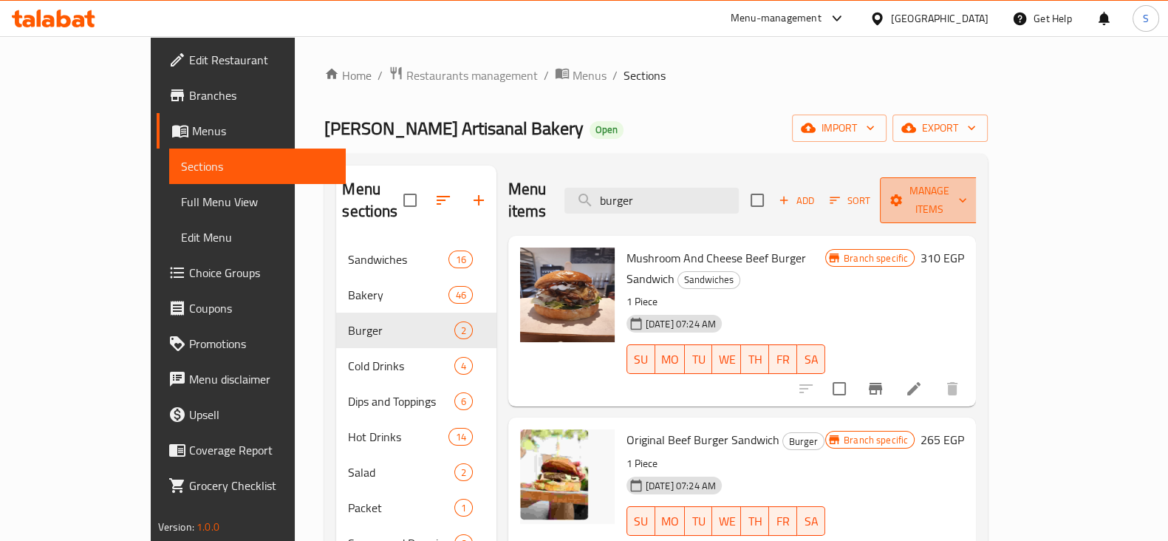
click at [967, 184] on span "Manage items" at bounding box center [929, 200] width 75 height 37
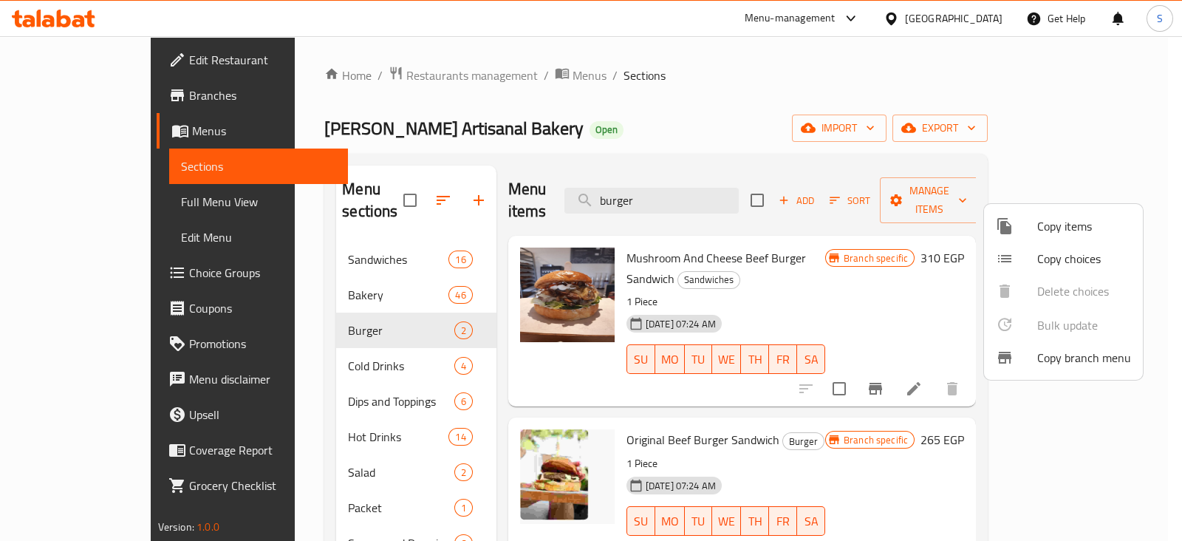
click at [1076, 231] on span "Copy items" at bounding box center [1084, 226] width 94 height 18
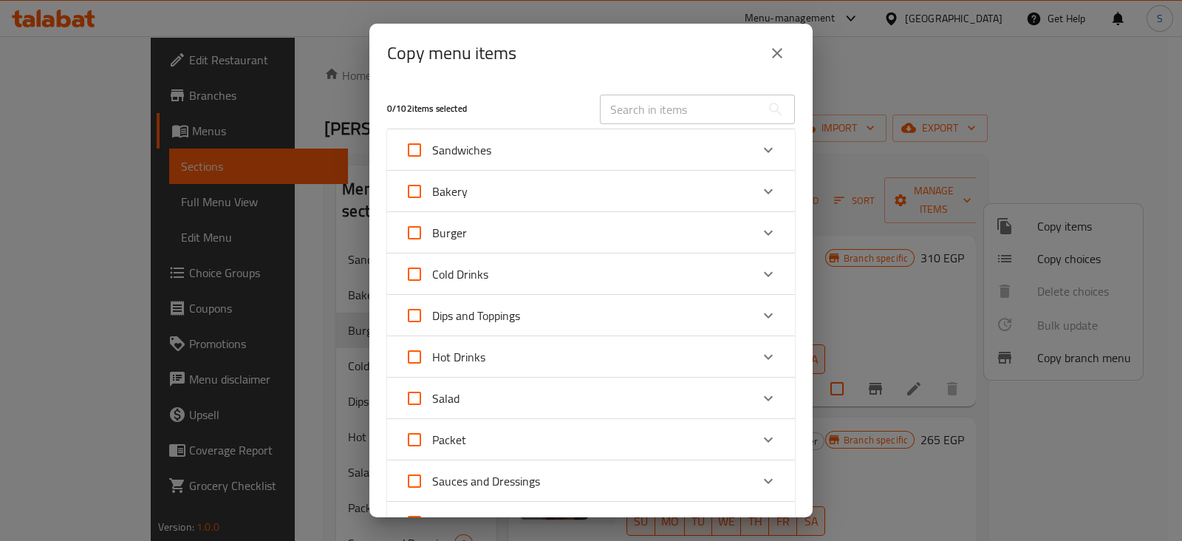
click at [509, 159] on div "Sandwiches" at bounding box center [578, 149] width 346 height 35
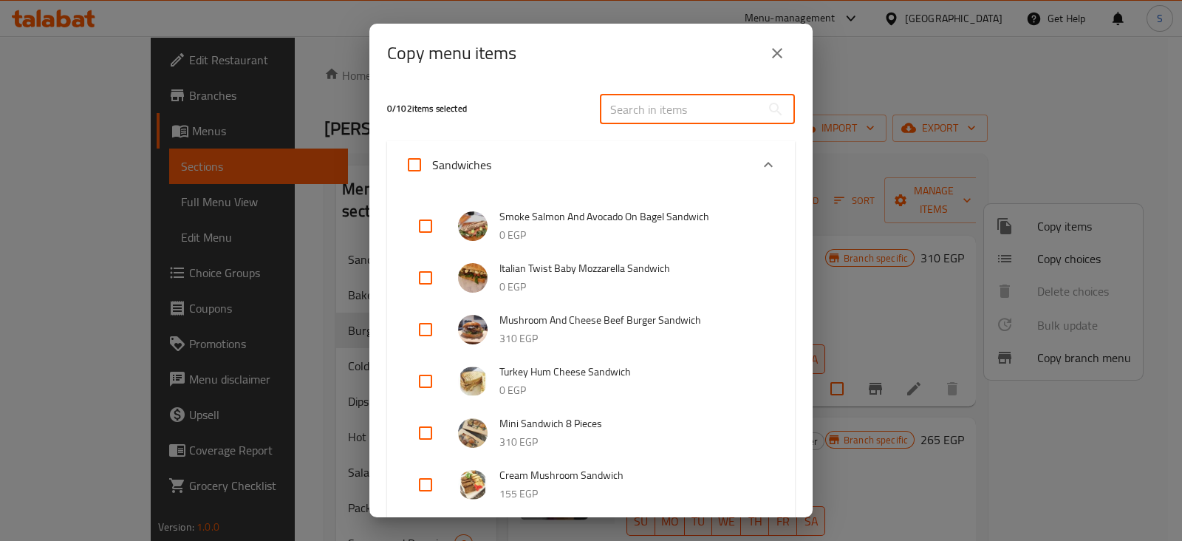
click at [638, 106] on input "text" at bounding box center [680, 110] width 161 height 30
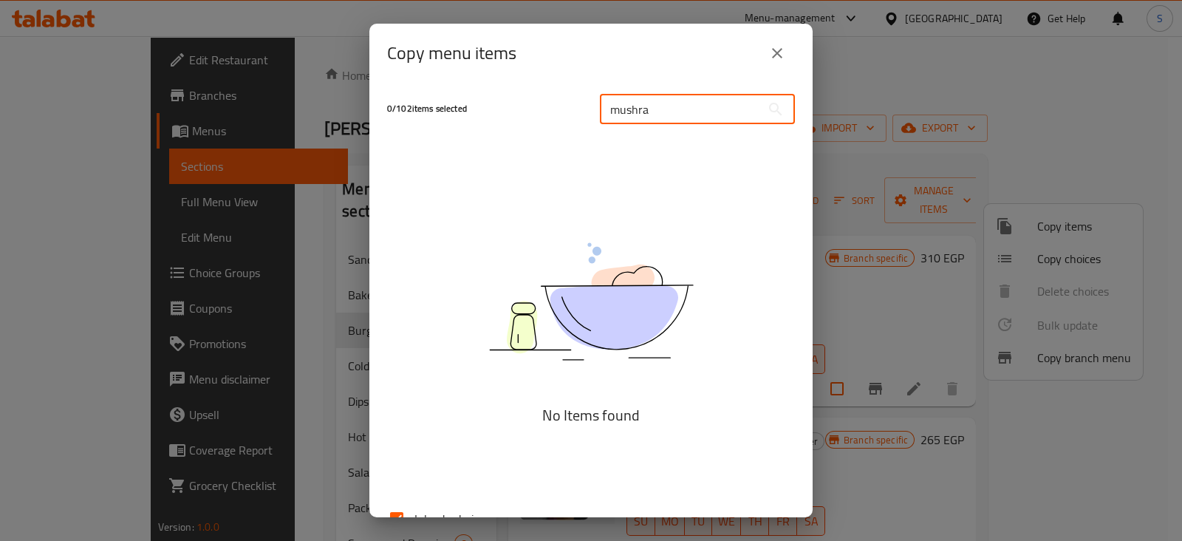
type input "mushr"
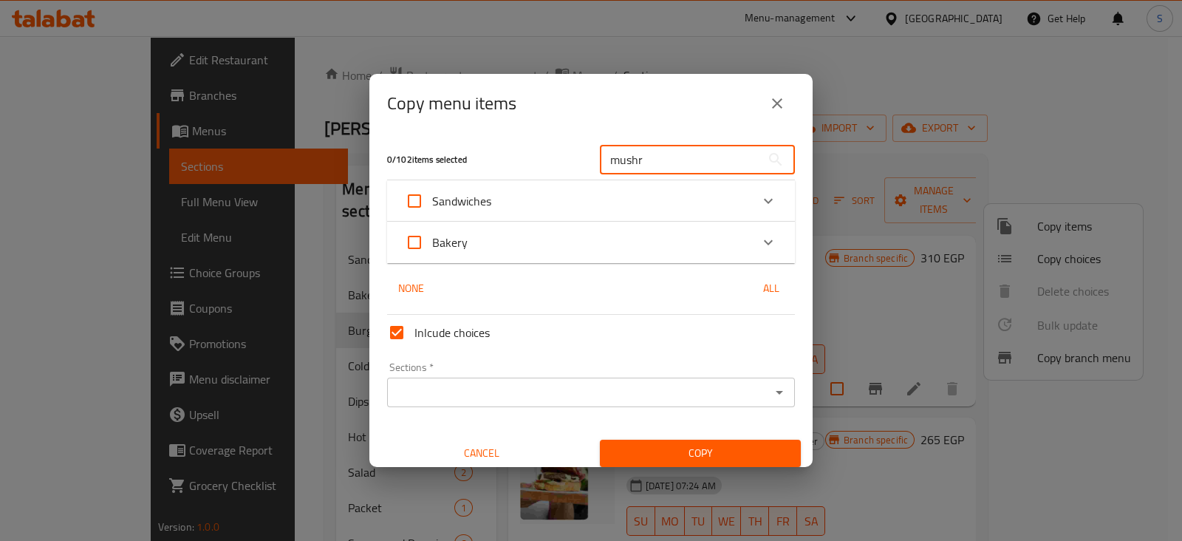
drag, startPoint x: 658, startPoint y: 160, endPoint x: 581, endPoint y: 160, distance: 76.1
click at [582, 160] on div "0 / 102 items selected mushr ​" at bounding box center [591, 159] width 426 height 58
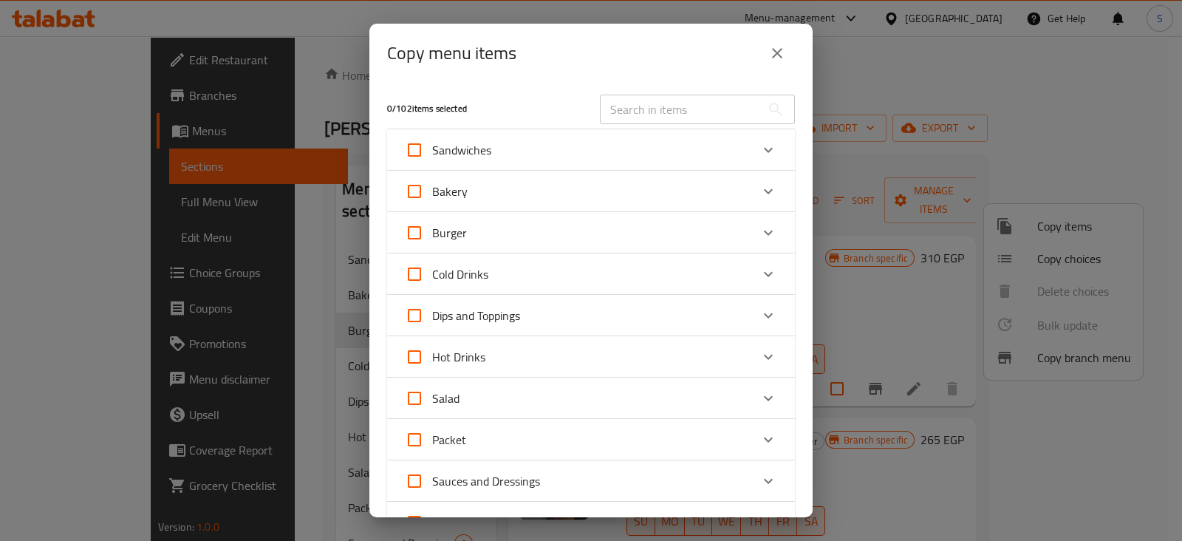
drag, startPoint x: 590, startPoint y: 49, endPoint x: 630, endPoint y: 58, distance: 41.4
click at [630, 58] on div "Copy menu items" at bounding box center [591, 52] width 408 height 35
click at [779, 47] on icon "close" at bounding box center [777, 53] width 18 height 18
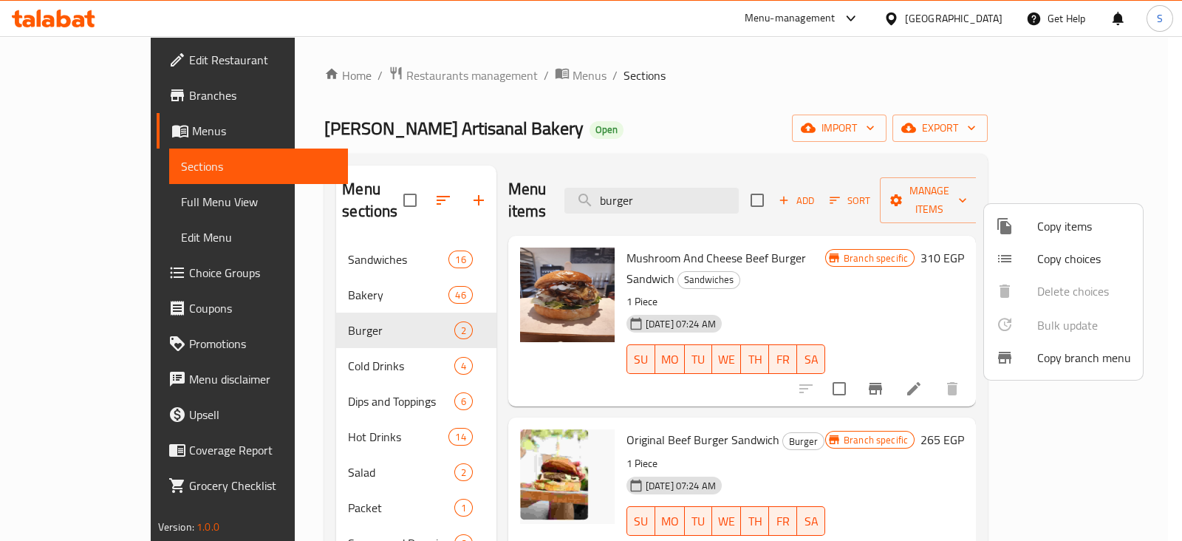
click at [905, 237] on div at bounding box center [591, 270] width 1182 height 541
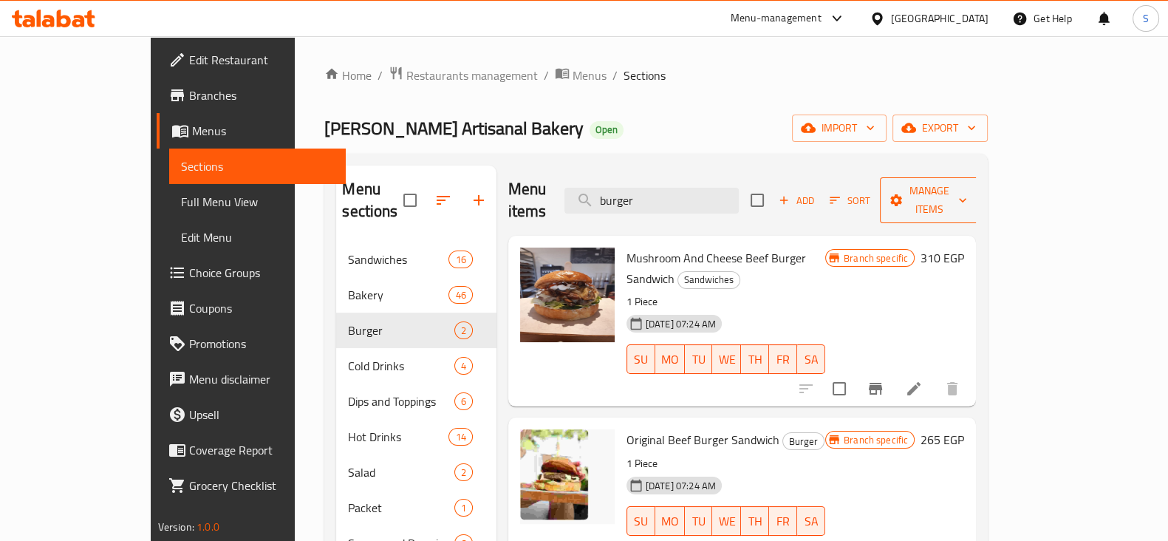
click at [967, 194] on span "Manage items" at bounding box center [929, 200] width 75 height 37
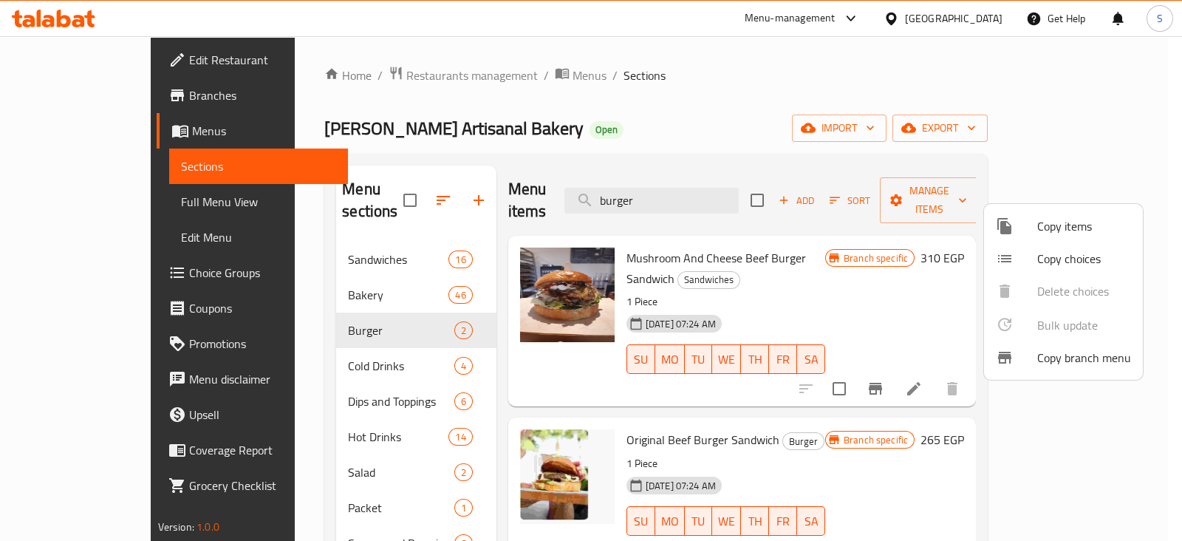
click at [1048, 231] on span "Copy items" at bounding box center [1084, 226] width 94 height 18
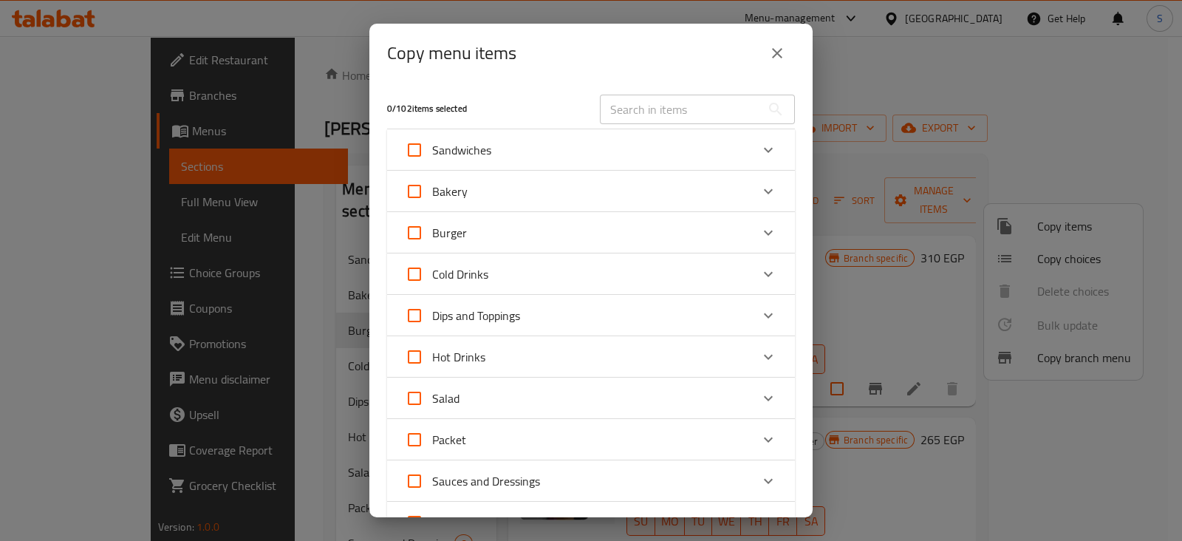
click at [606, 156] on div "Sandwiches" at bounding box center [578, 149] width 346 height 35
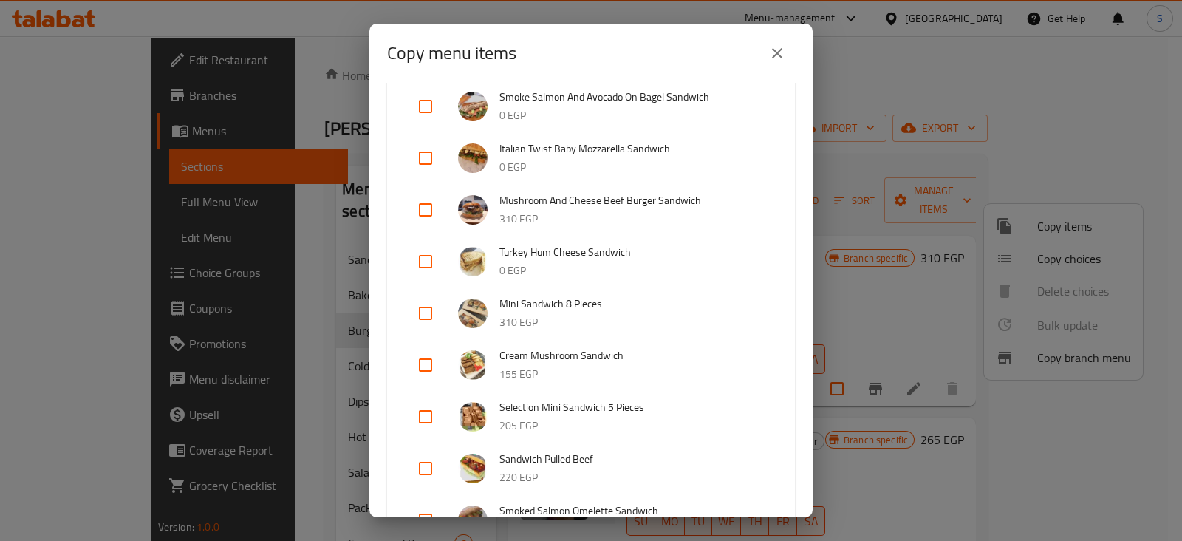
scroll to position [92, 0]
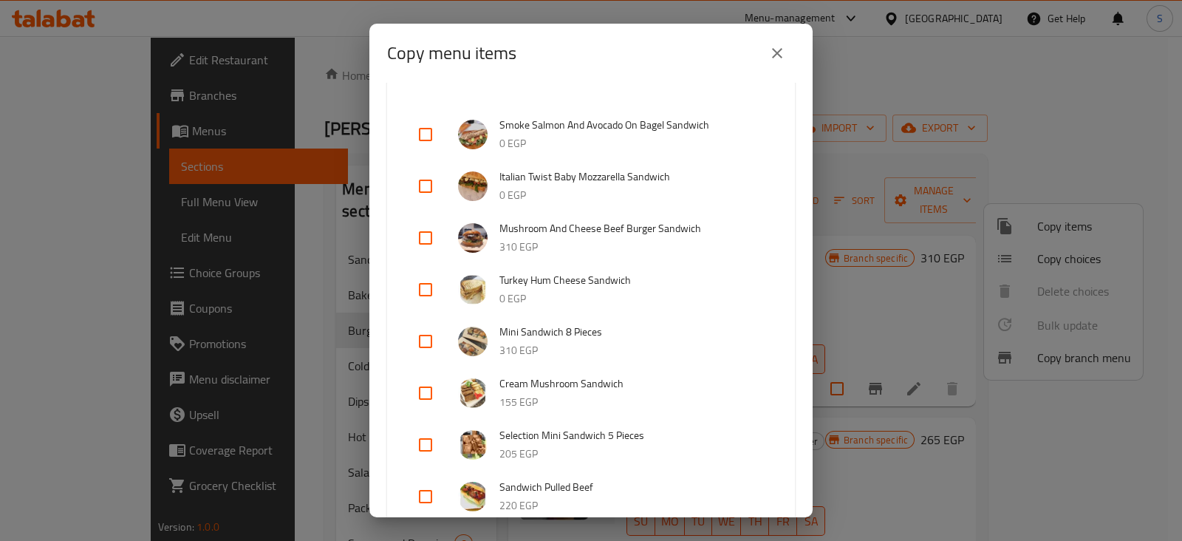
click at [432, 236] on input "checkbox" at bounding box center [425, 237] width 35 height 35
checkbox input "true"
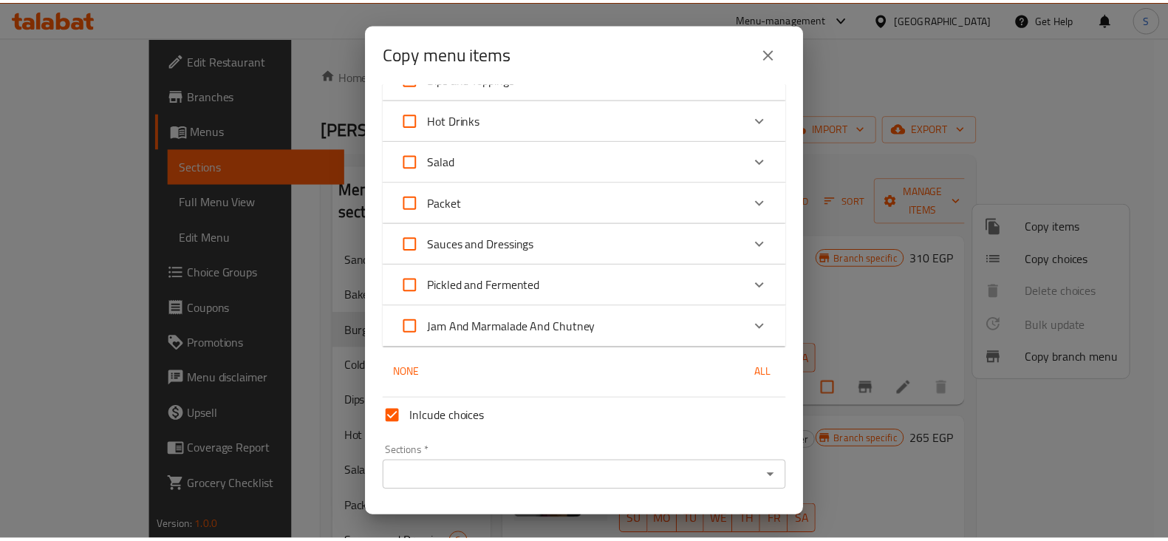
scroll to position [1171, 0]
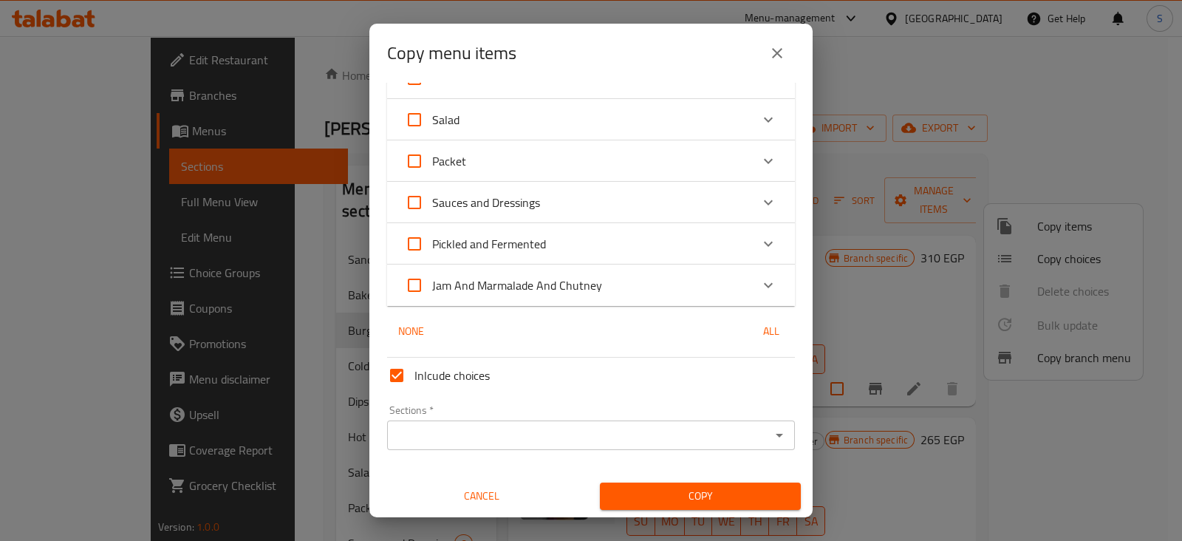
click at [499, 434] on input "Sections   *" at bounding box center [579, 435] width 375 height 21
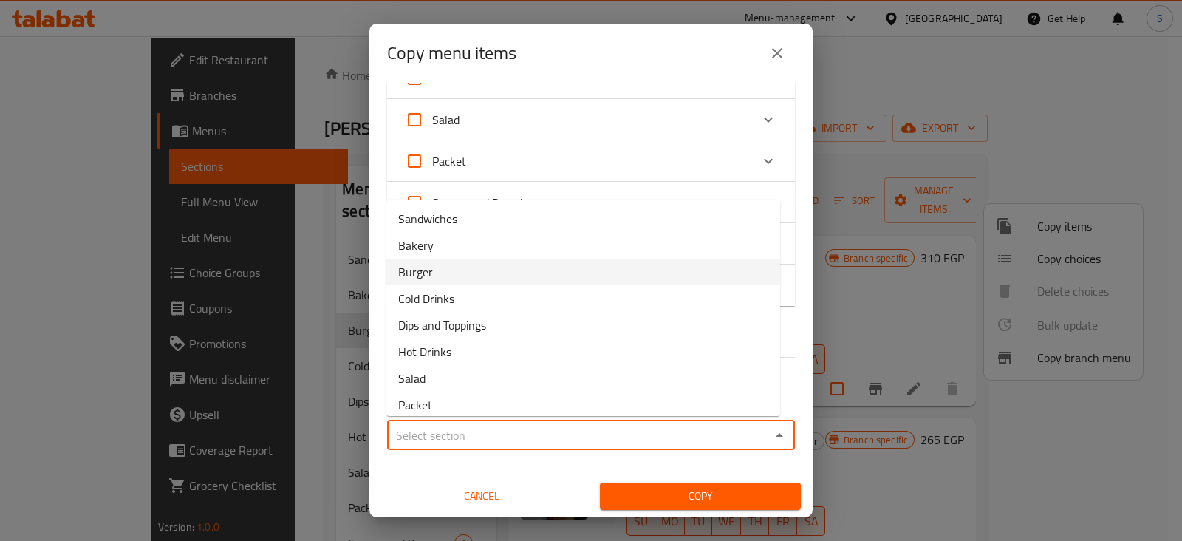
click at [427, 274] on span "Burger" at bounding box center [415, 272] width 35 height 18
type input "Burger"
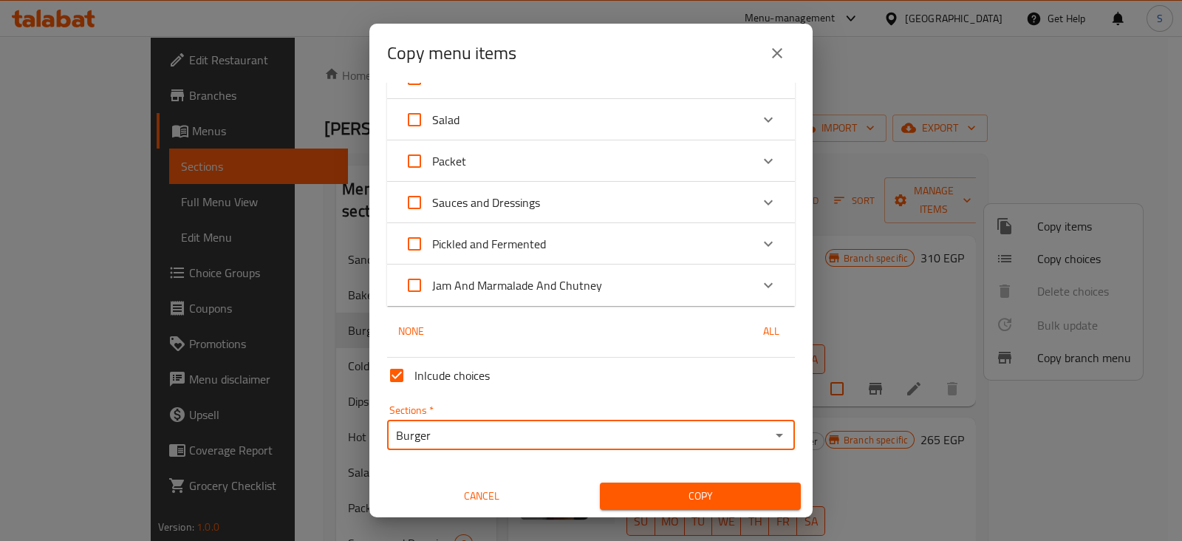
click at [716, 482] on button "Copy" at bounding box center [700, 495] width 201 height 27
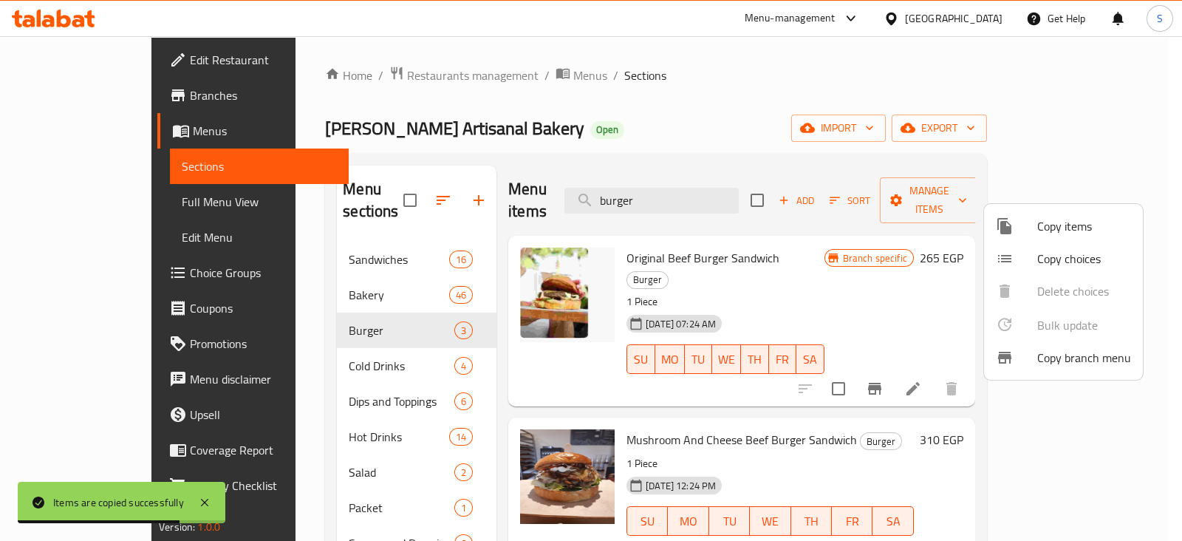
click at [265, 443] on div at bounding box center [591, 270] width 1182 height 541
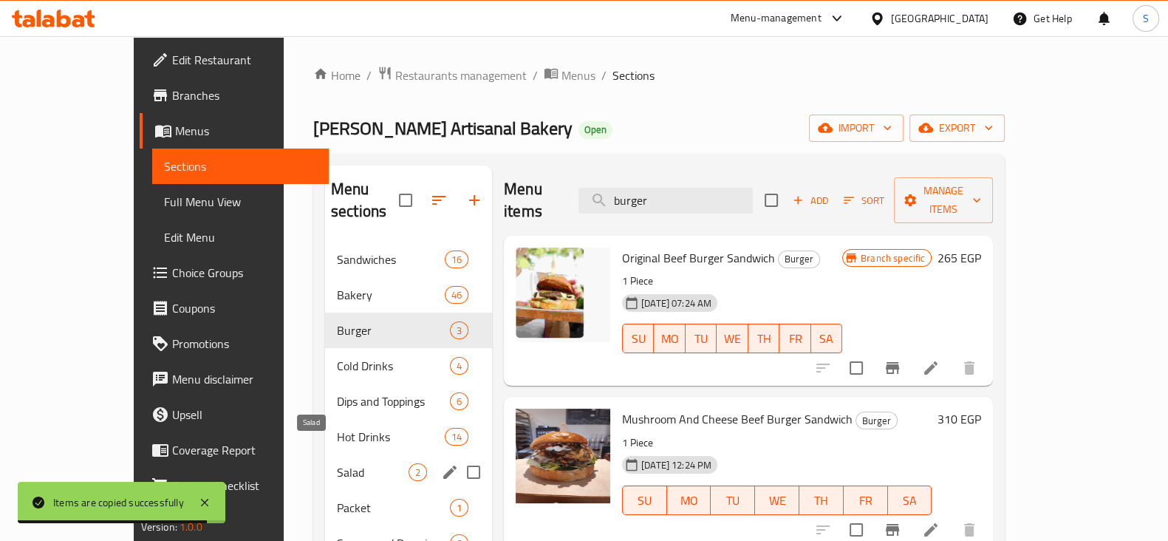
click at [337, 463] on span "Salad" at bounding box center [373, 472] width 72 height 18
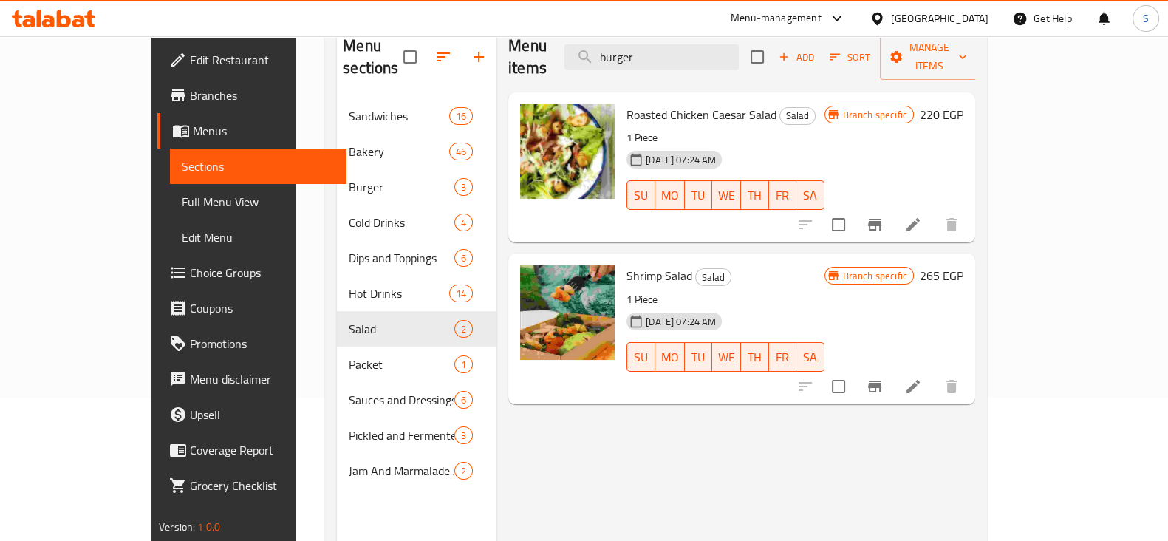
scroll to position [115, 0]
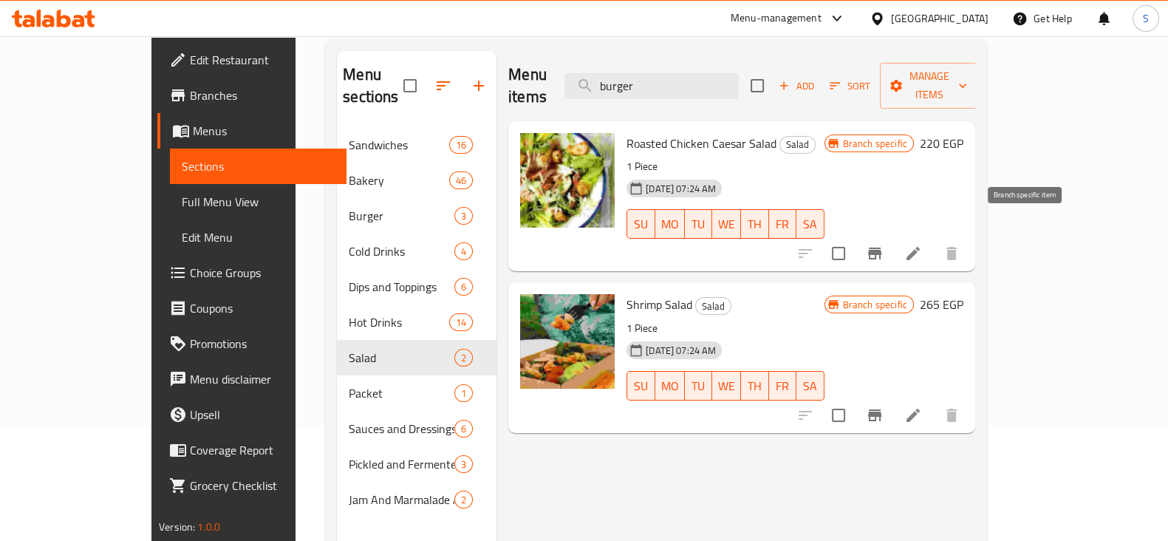
click at [884, 245] on icon "Branch-specific-item" at bounding box center [875, 254] width 18 height 18
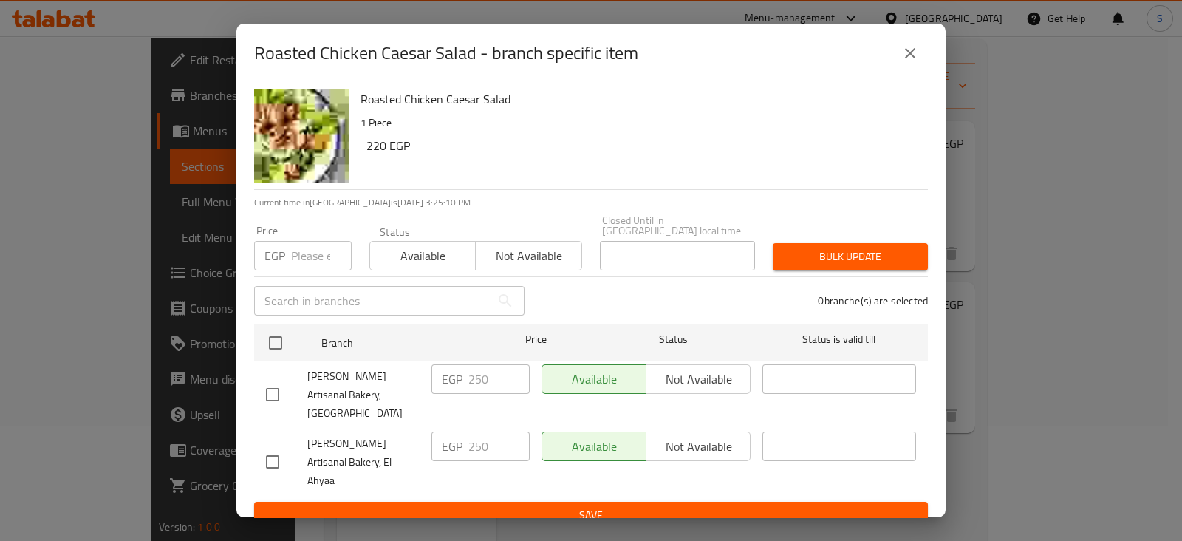
click at [304, 257] on input "number" at bounding box center [321, 256] width 61 height 30
click at [302, 255] on input "number" at bounding box center [321, 256] width 61 height 30
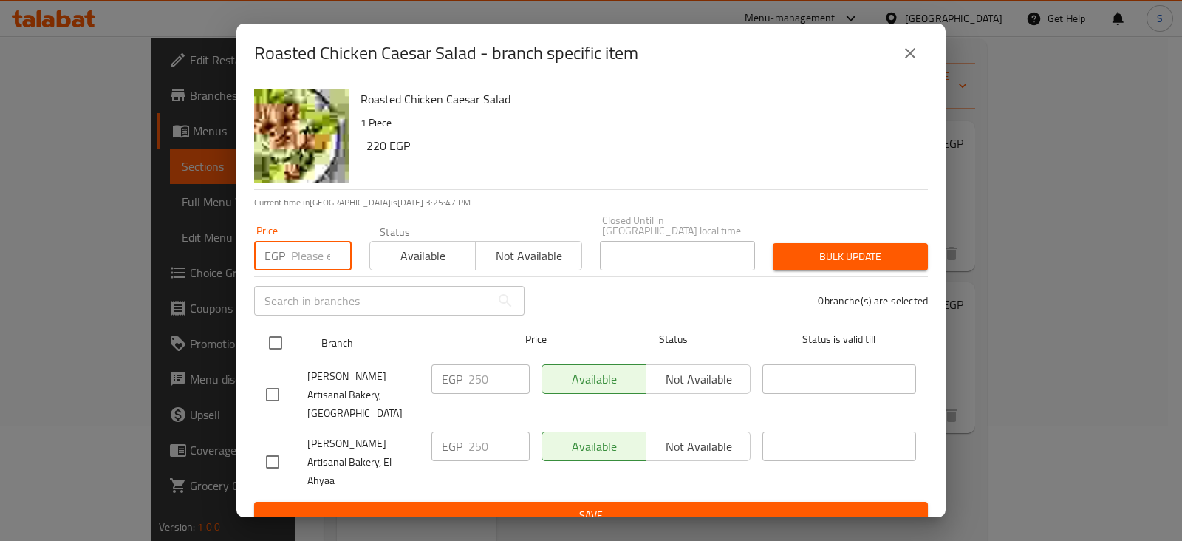
click at [278, 345] on input "checkbox" at bounding box center [275, 342] width 31 height 31
checkbox input "true"
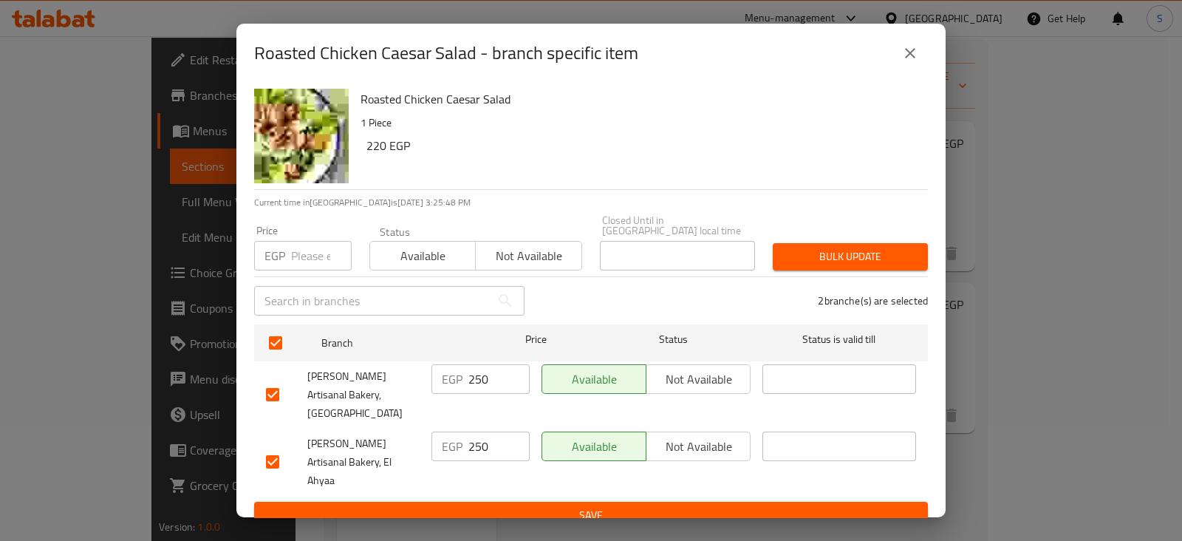
click at [296, 262] on input "number" at bounding box center [321, 256] width 61 height 30
type input "265"
click at [409, 253] on span "Available" at bounding box center [423, 255] width 94 height 21
click at [834, 264] on span "Bulk update" at bounding box center [851, 256] width 132 height 18
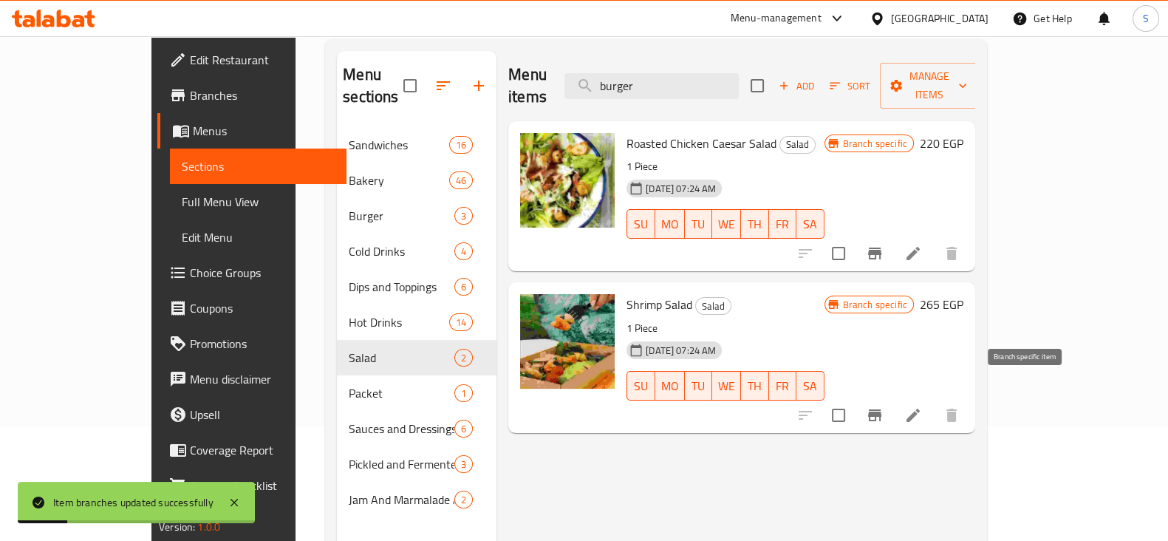
click at [881, 409] on icon "Branch-specific-item" at bounding box center [874, 415] width 13 height 12
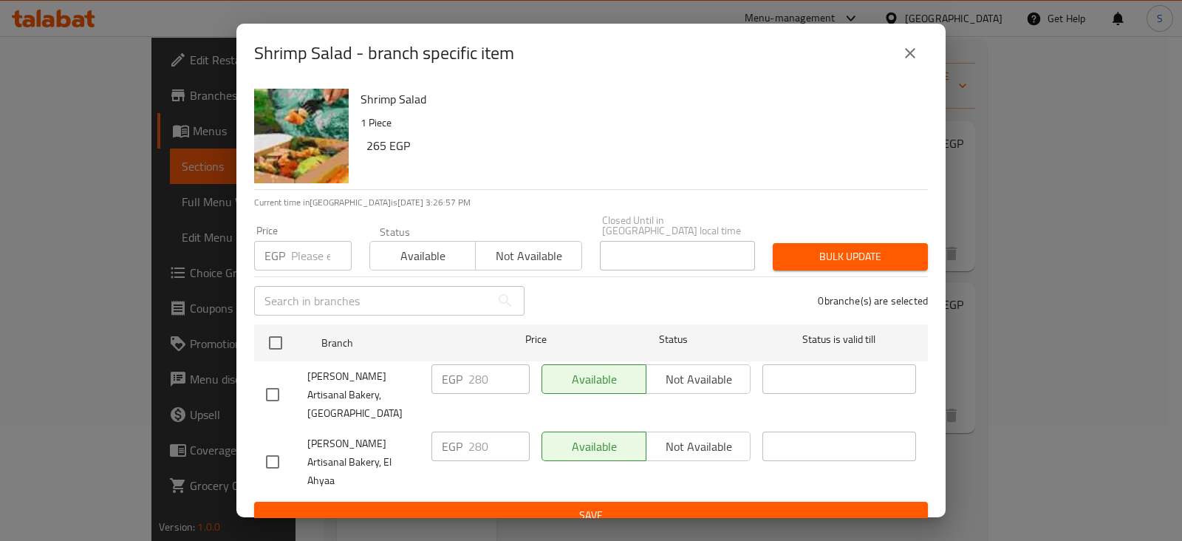
drag, startPoint x: 598, startPoint y: 80, endPoint x: 618, endPoint y: 83, distance: 19.4
click at [618, 71] on div "Shrimp Salad - branch specific item" at bounding box center [591, 52] width 674 height 35
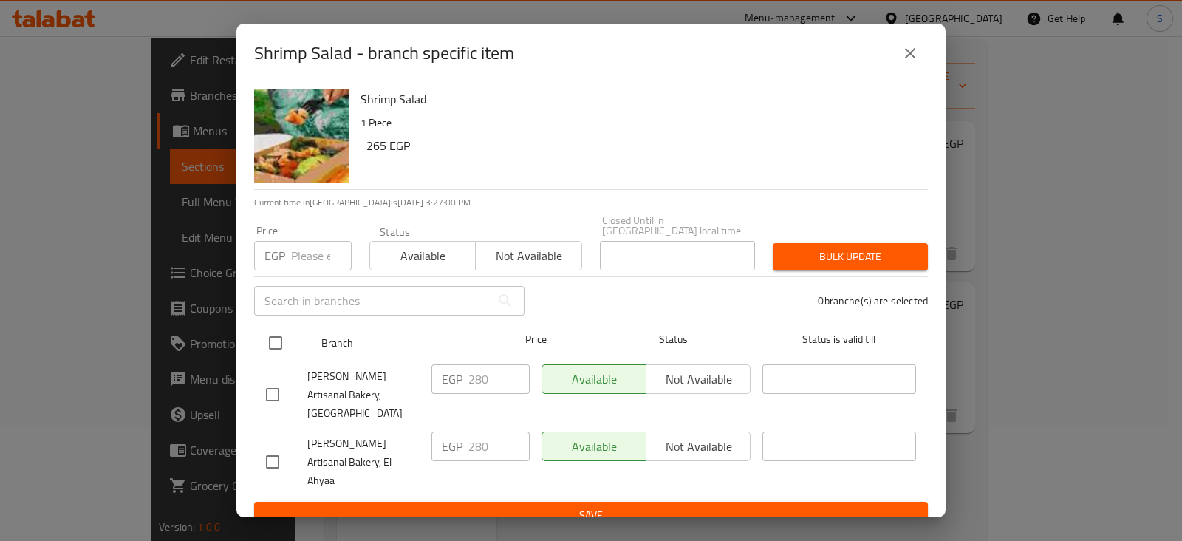
drag, startPoint x: 277, startPoint y: 344, endPoint x: 292, endPoint y: 347, distance: 15.2
click at [279, 345] on input "checkbox" at bounding box center [275, 342] width 31 height 31
checkbox input "true"
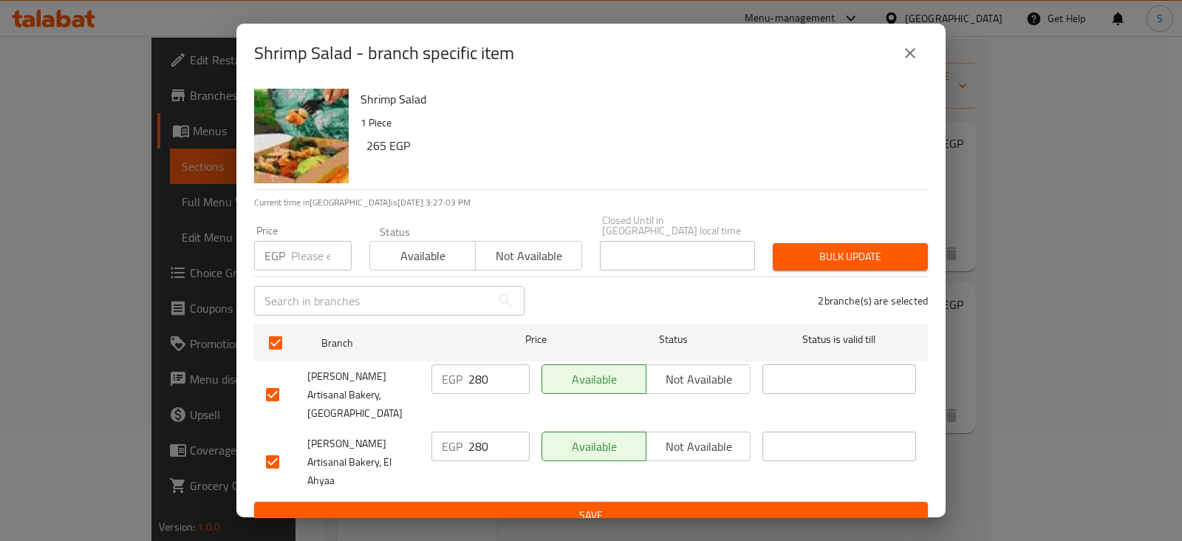
drag, startPoint x: 489, startPoint y: 386, endPoint x: 439, endPoint y: 386, distance: 50.2
click at [439, 386] on div "EGP 280 ​" at bounding box center [480, 379] width 98 height 30
click at [305, 255] on input "number" at bounding box center [321, 256] width 61 height 30
click at [310, 254] on input "number" at bounding box center [321, 256] width 61 height 30
type input "320"
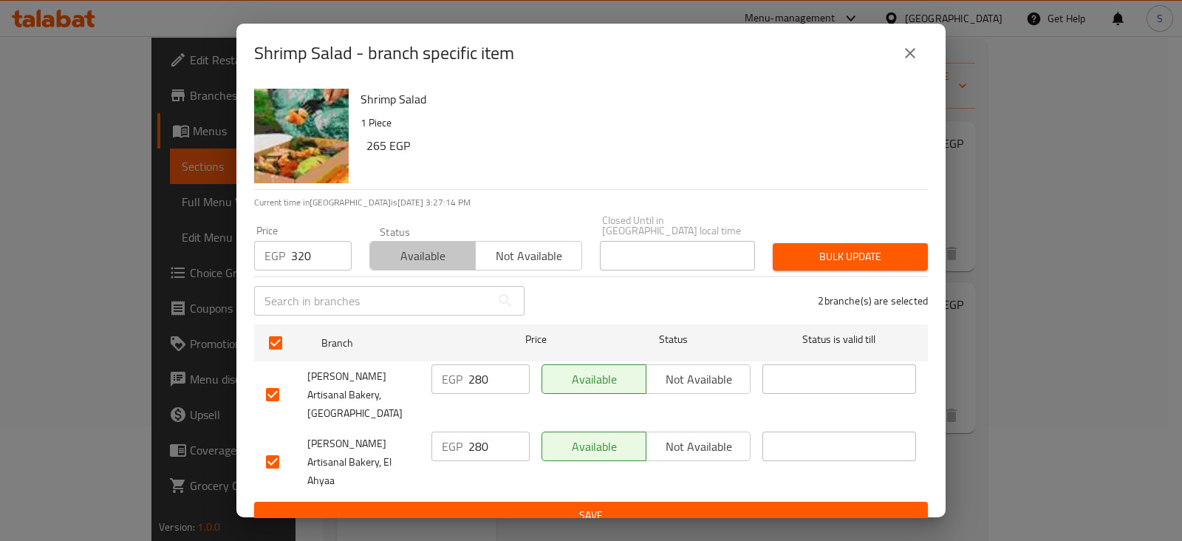
click at [395, 254] on span "Available" at bounding box center [423, 255] width 94 height 21
click at [843, 250] on span "Bulk update" at bounding box center [851, 256] width 132 height 18
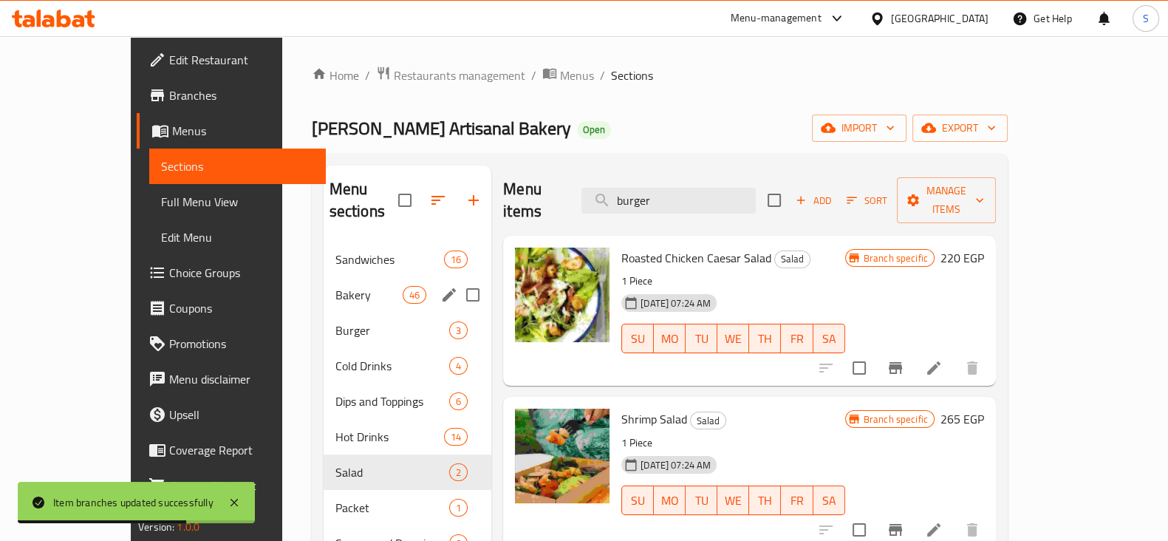
scroll to position [92, 0]
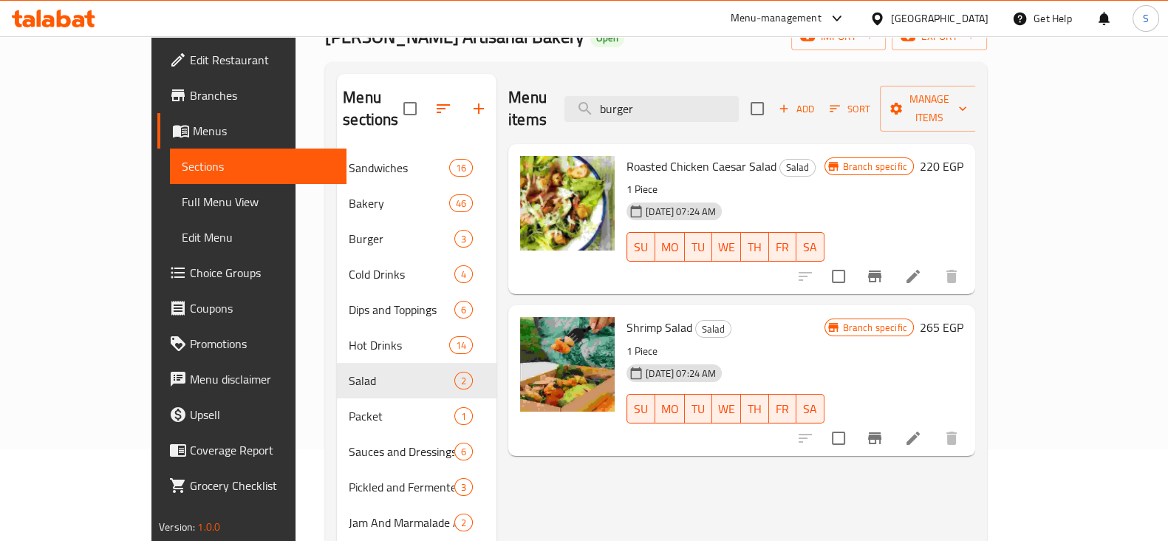
drag, startPoint x: 702, startPoint y: 92, endPoint x: 566, endPoint y: 94, distance: 135.9
click at [566, 94] on div "Menu items burger Add Sort Manage items" at bounding box center [741, 109] width 467 height 70
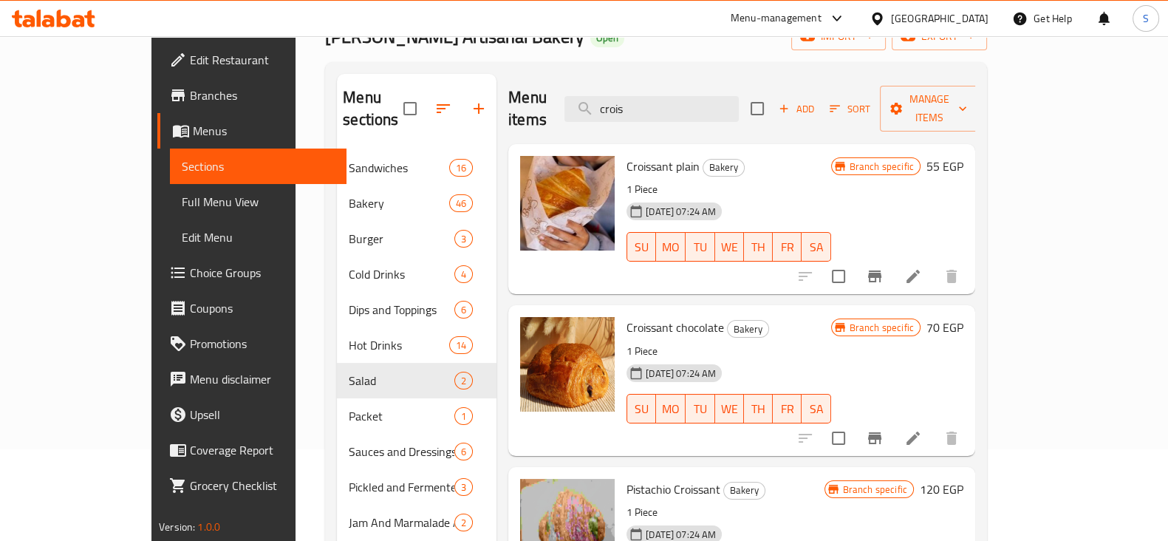
click at [884, 267] on icon "Branch-specific-item" at bounding box center [875, 276] width 18 height 18
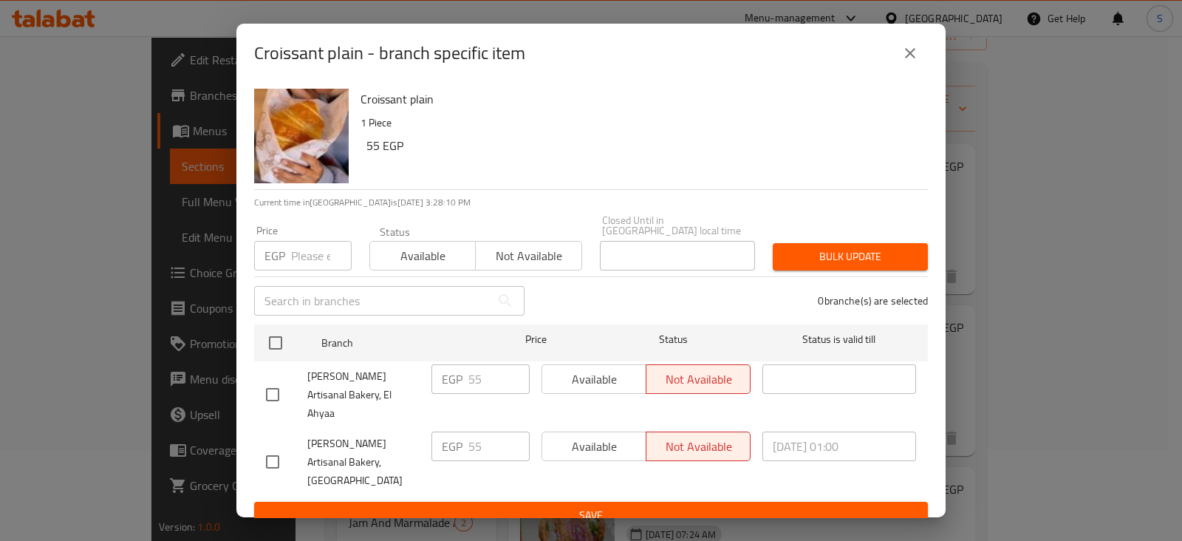
click at [912, 58] on icon "close" at bounding box center [910, 53] width 10 height 10
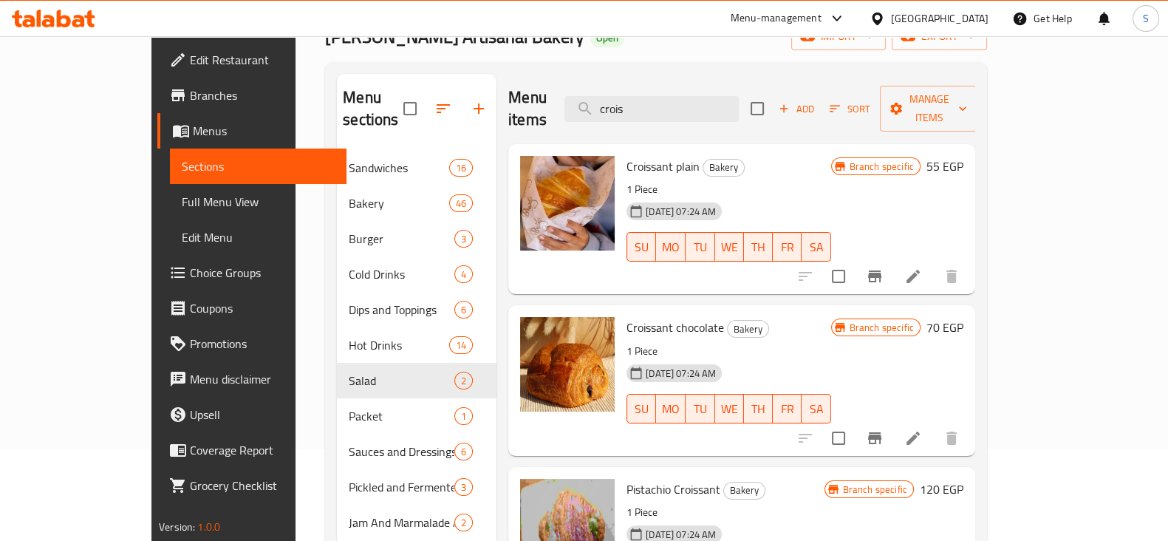
drag, startPoint x: 706, startPoint y: 99, endPoint x: 471, endPoint y: 79, distance: 235.8
click at [508, 80] on div "Menu items crois Add Sort Manage items" at bounding box center [741, 109] width 467 height 70
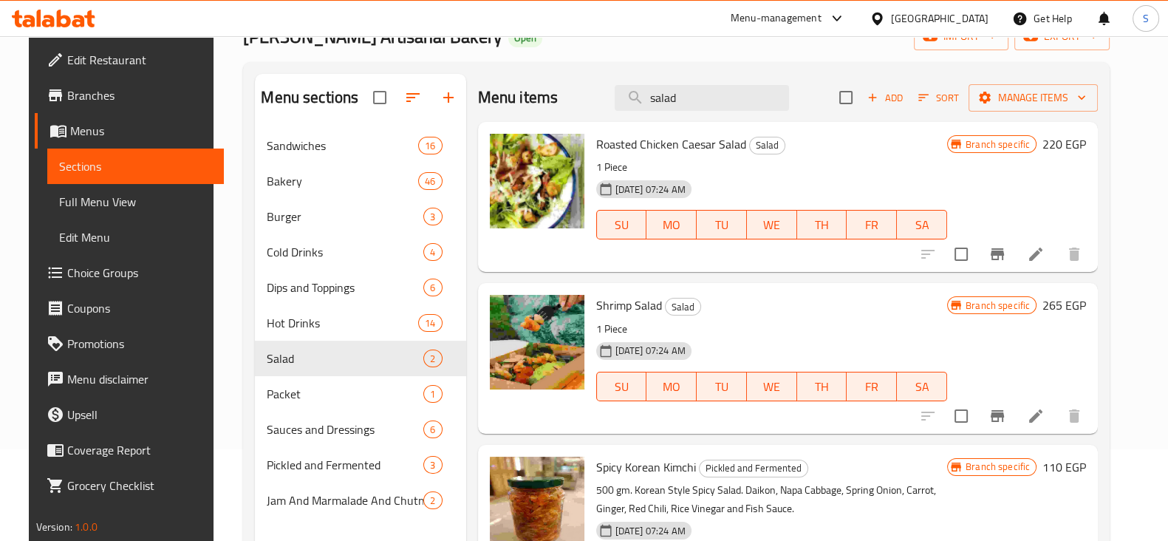
drag, startPoint x: 730, startPoint y: 96, endPoint x: 467, endPoint y: 97, distance: 263.0
click at [467, 97] on div "Menu items salad Add Sort Manage items Roasted Chicken Caesar Salad Salad 1 Pie…" at bounding box center [782, 344] width 632 height 541
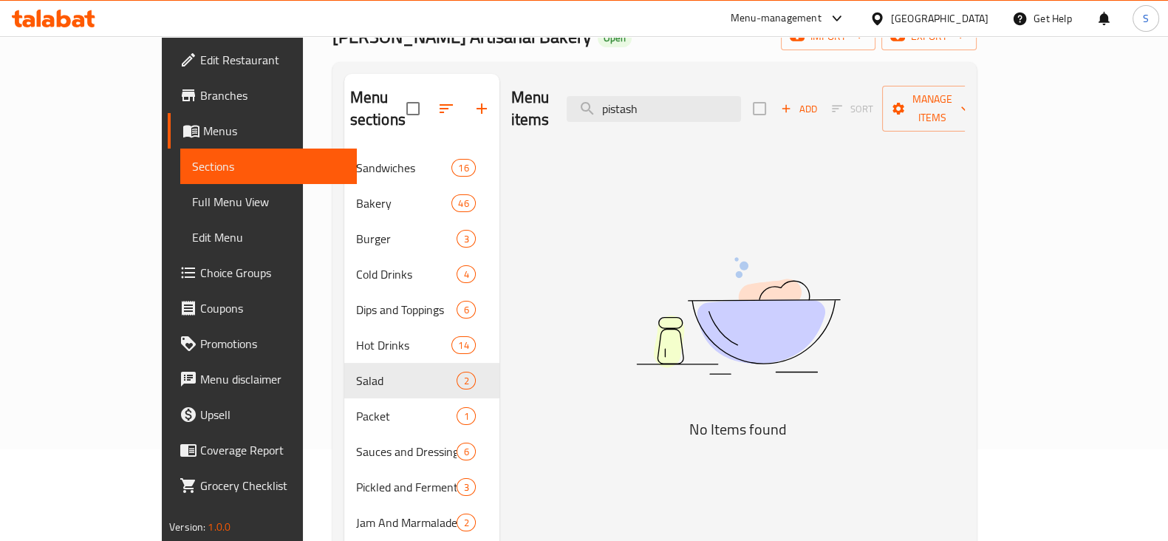
drag, startPoint x: 737, startPoint y: 96, endPoint x: 542, endPoint y: 95, distance: 195.0
click at [542, 95] on div "Menu items pistash Add Sort Manage items" at bounding box center [738, 109] width 454 height 70
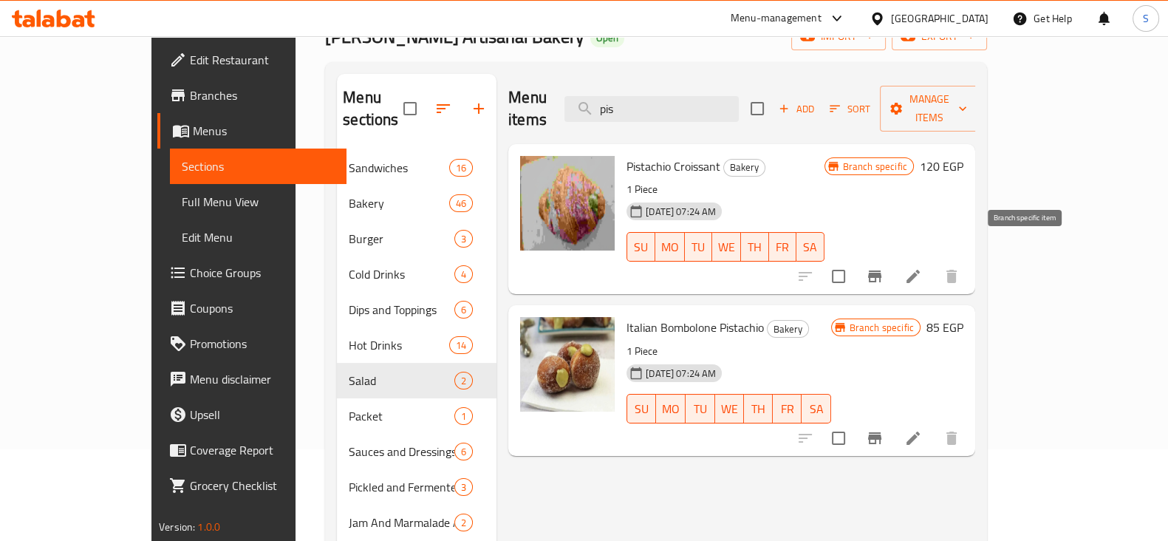
type input "pis"
click at [881, 270] on icon "Branch-specific-item" at bounding box center [874, 276] width 13 height 12
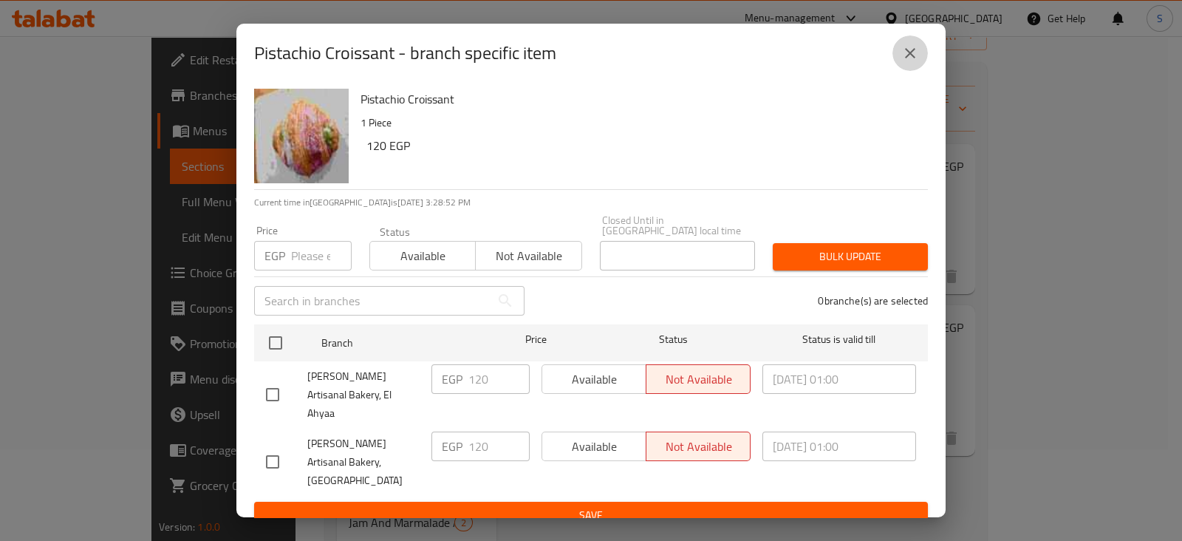
click at [912, 59] on icon "close" at bounding box center [910, 53] width 18 height 18
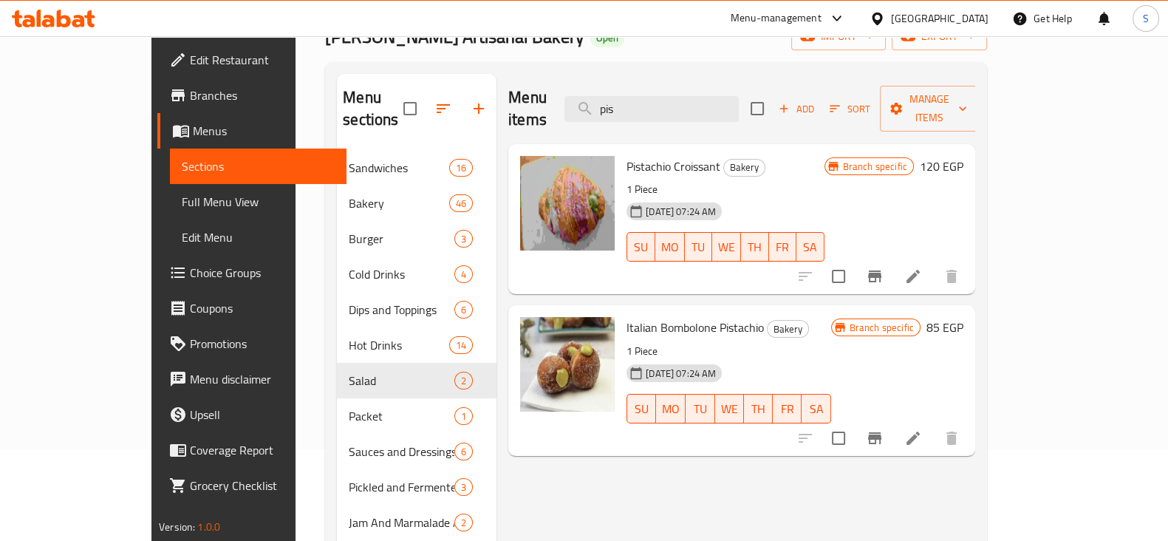
drag, startPoint x: 701, startPoint y: 94, endPoint x: 558, endPoint y: 102, distance: 143.6
click at [564, 102] on div "Menu items pis Add Sort Manage items" at bounding box center [741, 109] width 467 height 70
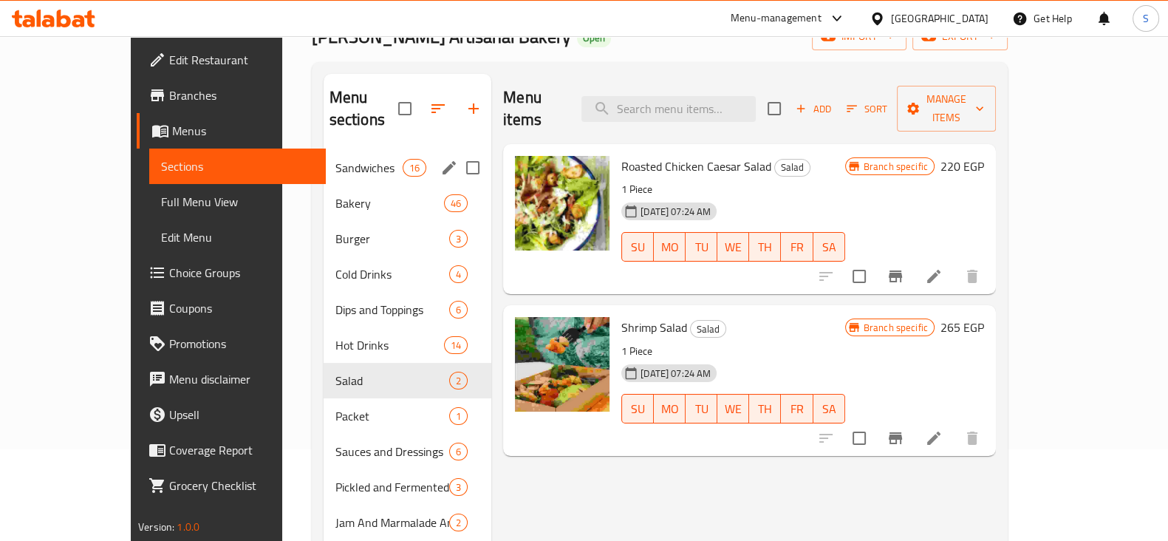
click at [335, 159] on span "Sandwiches" at bounding box center [368, 168] width 67 height 18
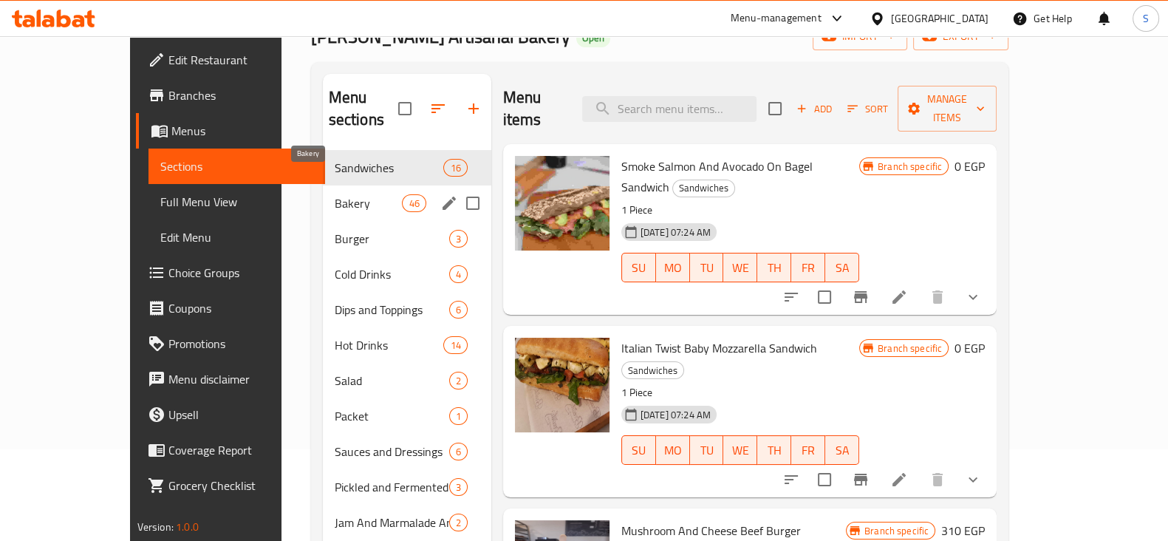
click at [335, 194] on span "Bakery" at bounding box center [369, 203] width 68 height 18
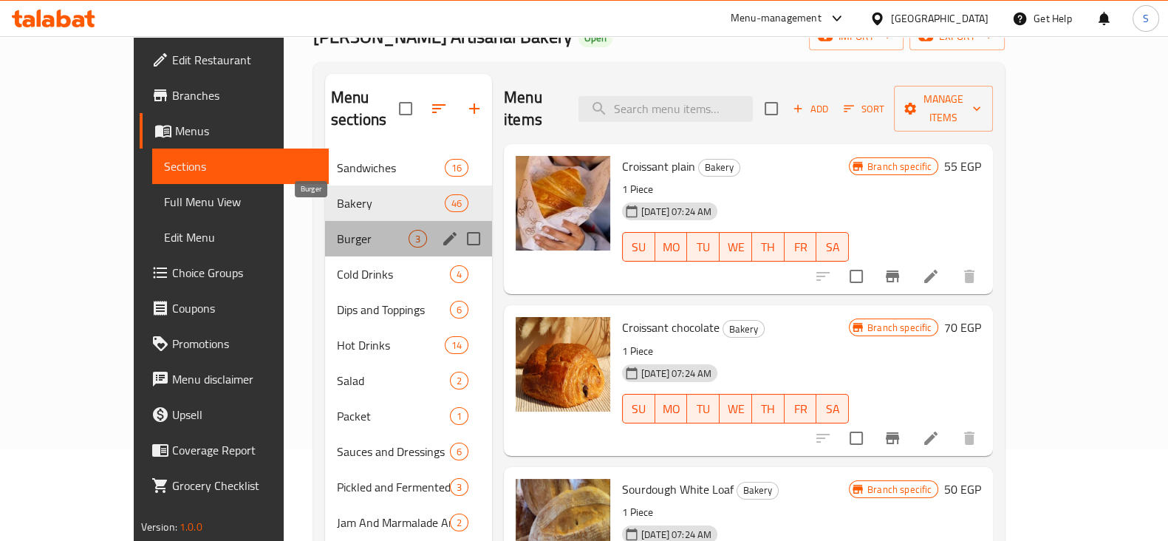
click at [337, 230] on span "Burger" at bounding box center [373, 239] width 72 height 18
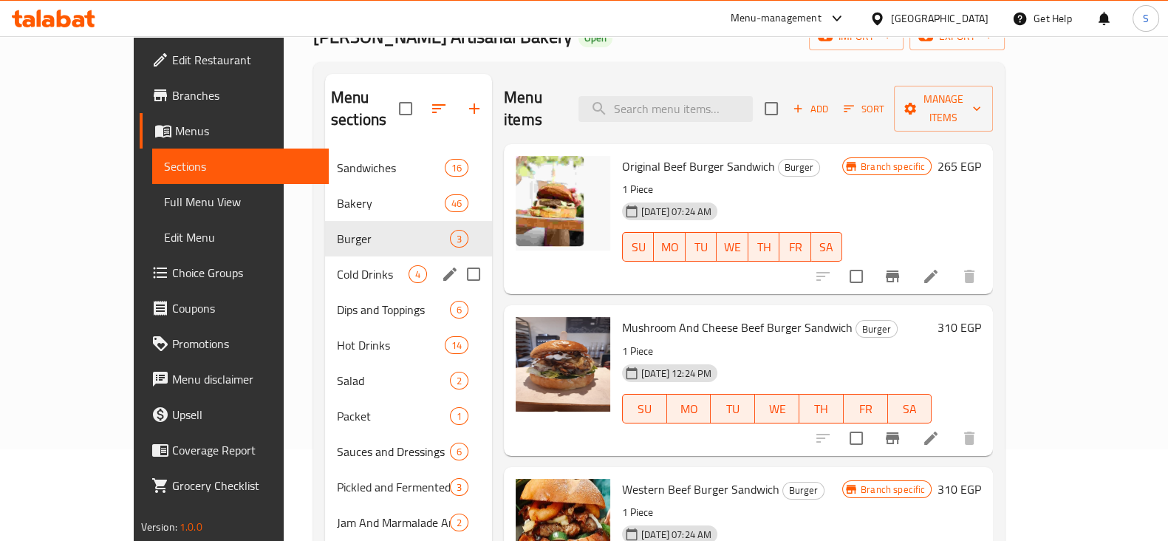
click at [337, 265] on span "Cold Drinks" at bounding box center [373, 274] width 72 height 18
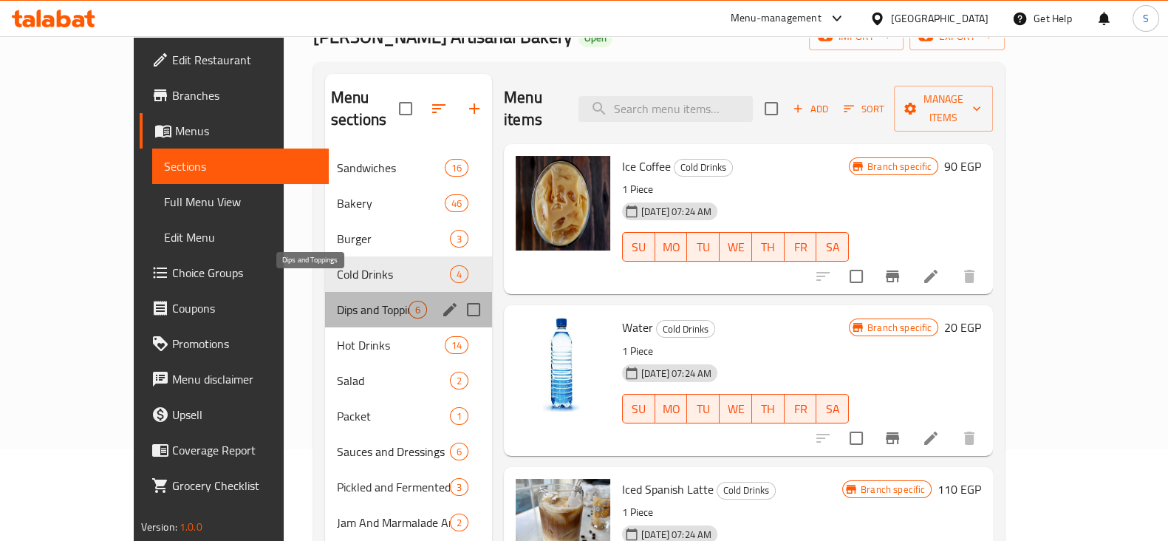
click at [337, 301] on span "Dips and Toppings" at bounding box center [373, 310] width 72 height 18
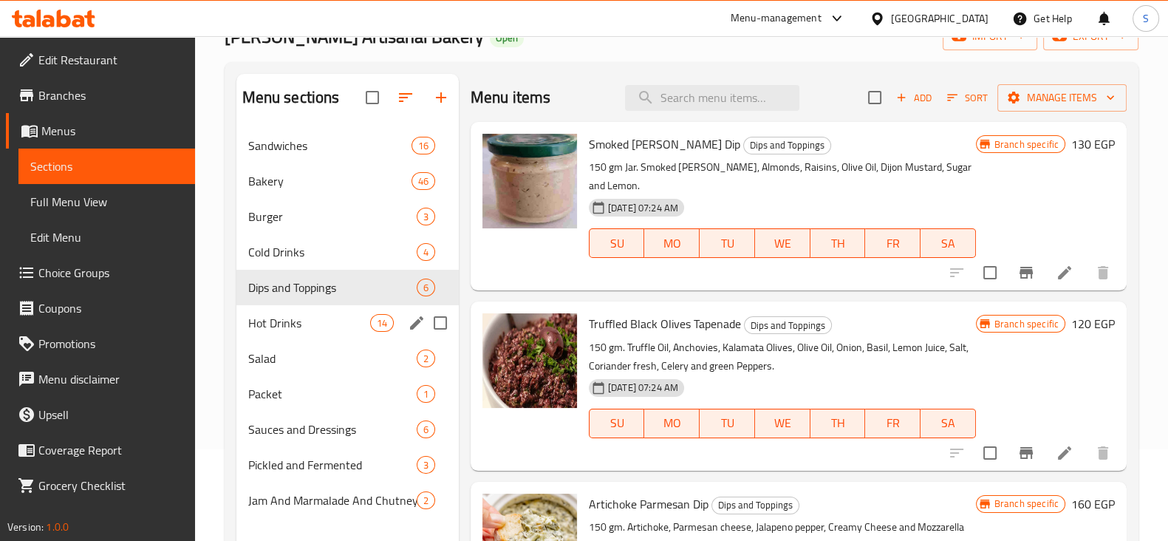
click at [313, 325] on span "Hot Drinks" at bounding box center [309, 323] width 122 height 18
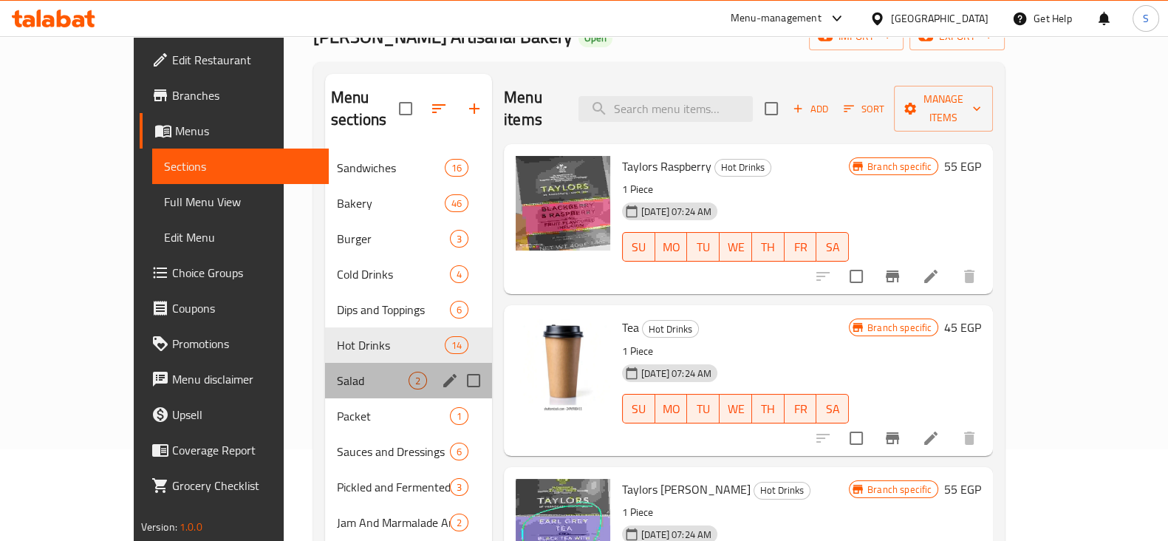
click at [325, 363] on div "Salad 2" at bounding box center [408, 380] width 167 height 35
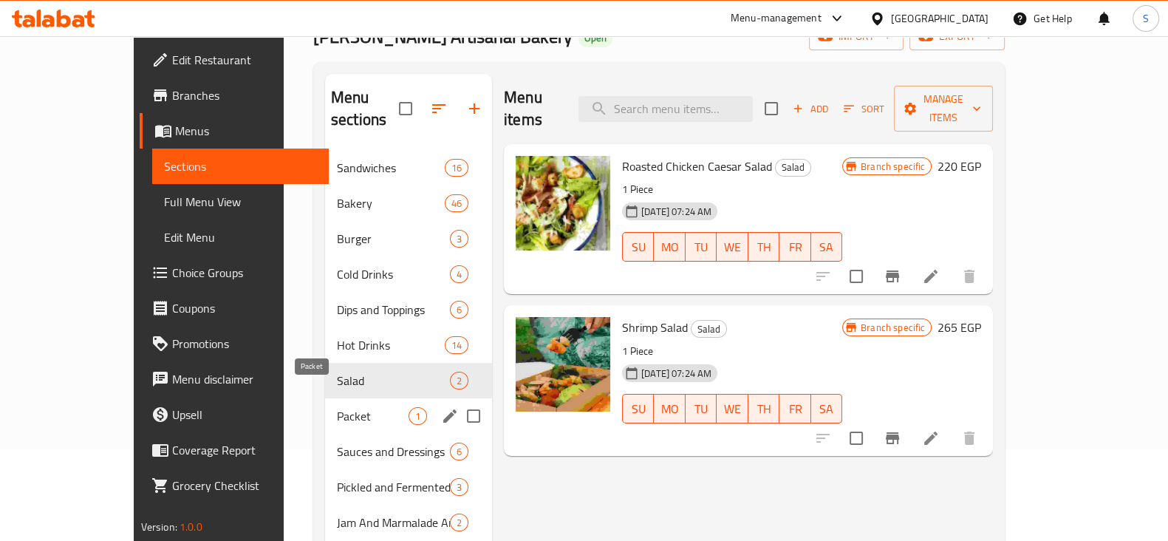
click at [337, 407] on span "Packet" at bounding box center [373, 416] width 72 height 18
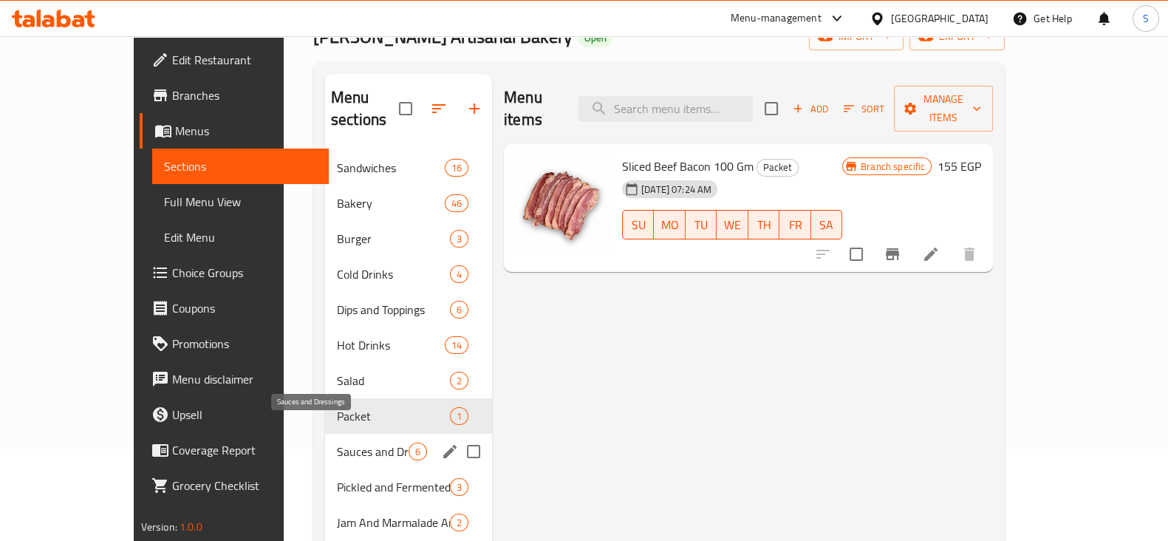
click at [337, 443] on span "Sauces and Dressings" at bounding box center [373, 452] width 72 height 18
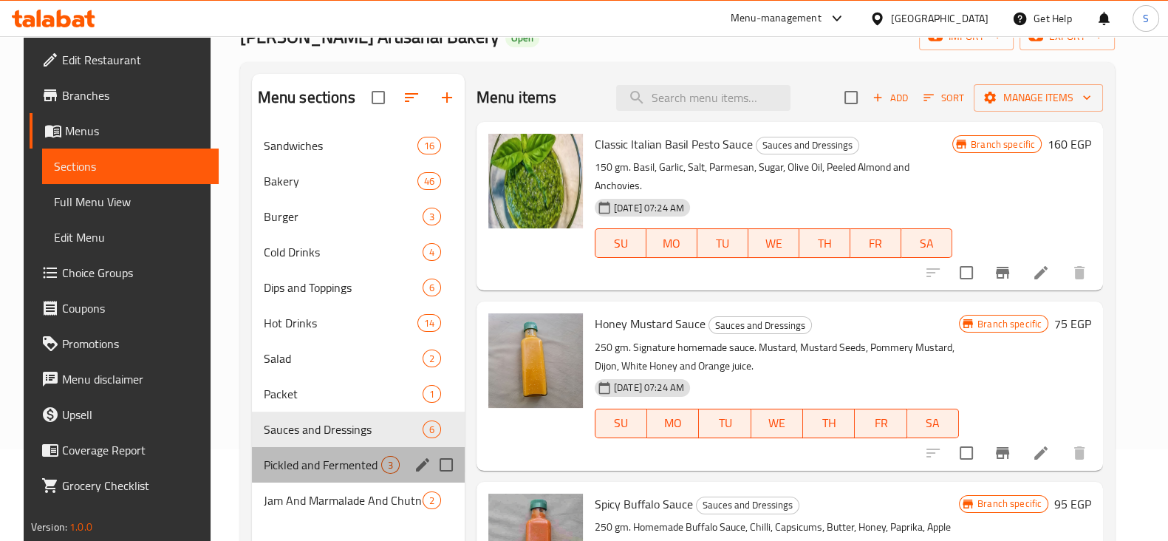
click at [318, 454] on div "Pickled and Fermented 3" at bounding box center [358, 464] width 213 height 35
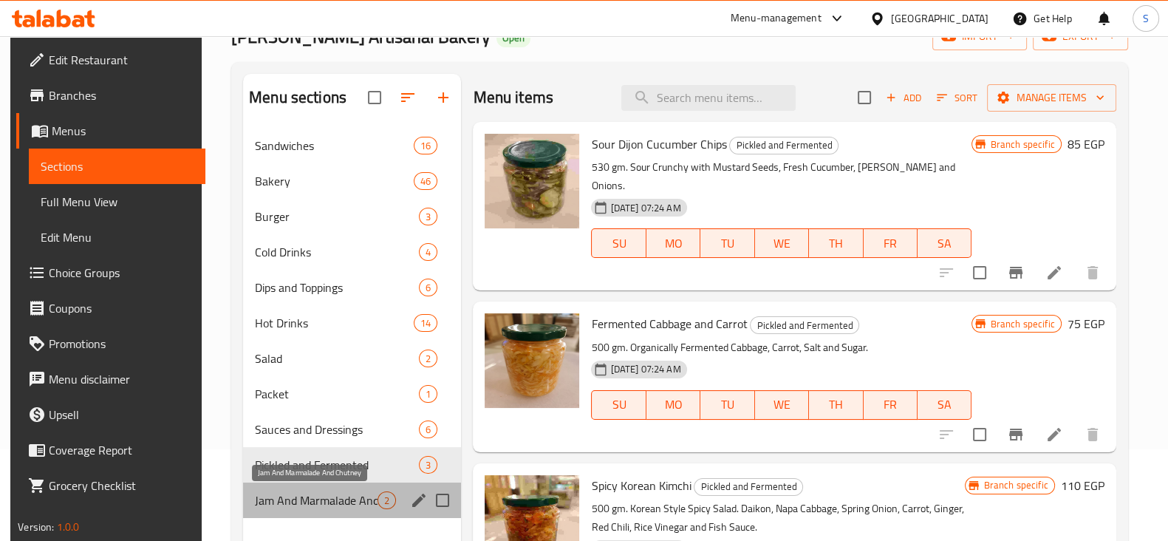
click at [327, 499] on span "Jam And Marmalade And Chutney" at bounding box center [316, 500] width 123 height 18
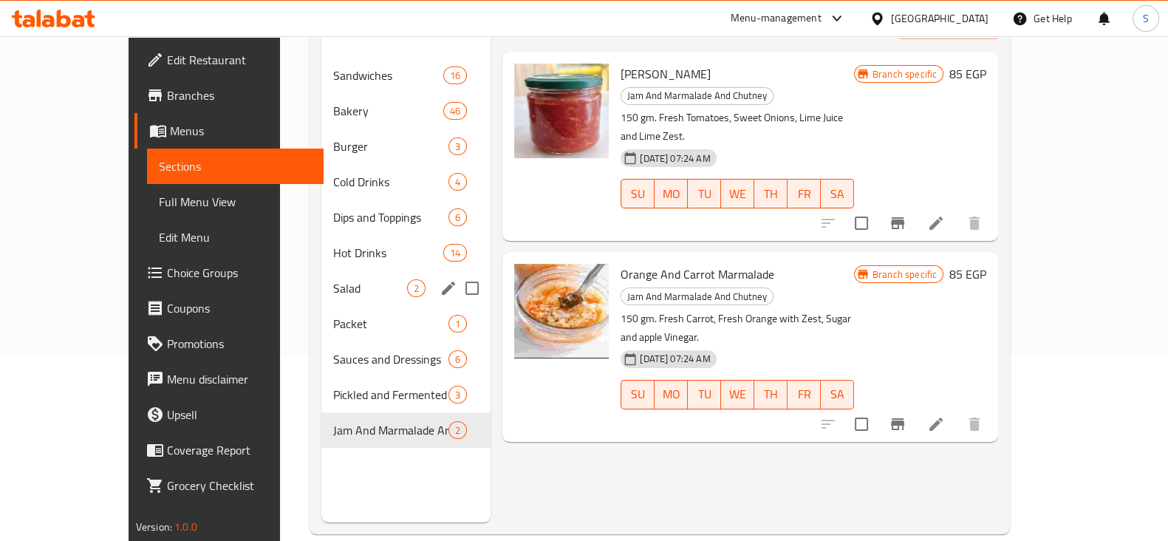
scroll to position [92, 0]
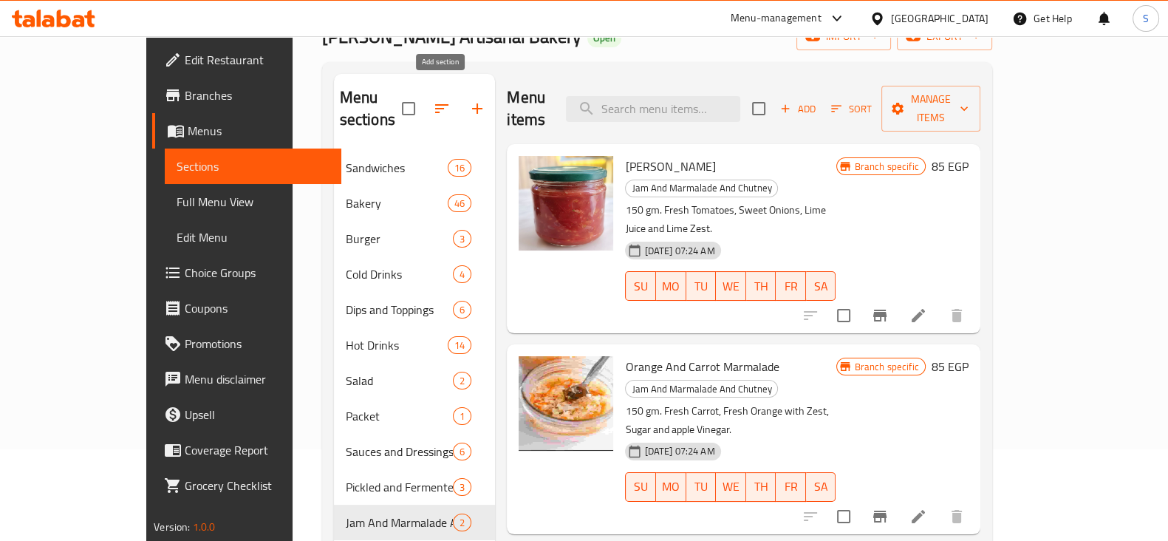
click at [468, 100] on icon "button" at bounding box center [477, 109] width 18 height 18
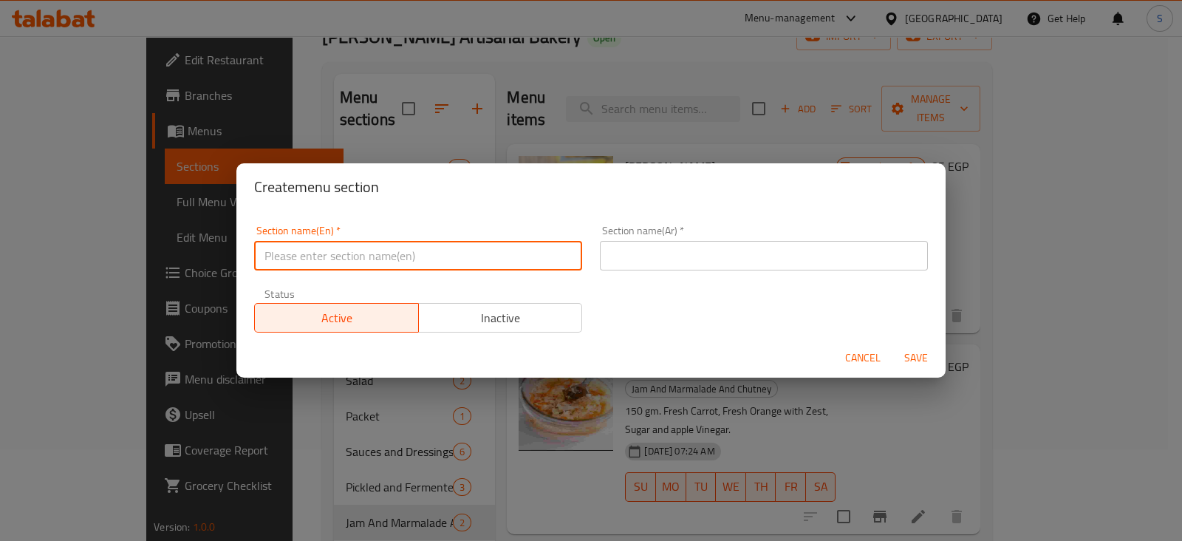
click at [337, 260] on input "text" at bounding box center [418, 256] width 328 height 30
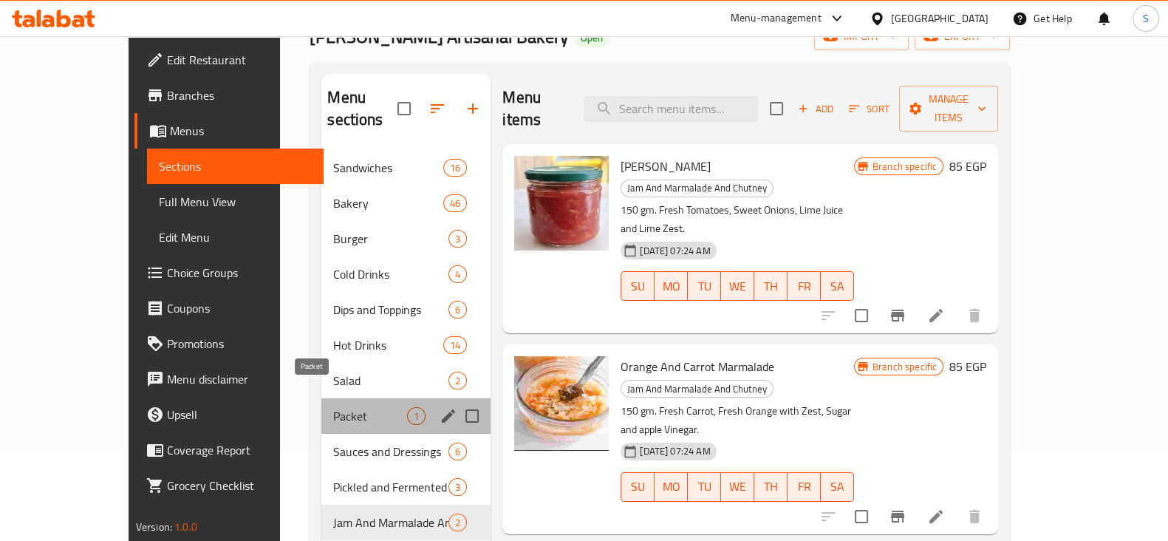
click at [333, 407] on span "Packet" at bounding box center [370, 416] width 74 height 18
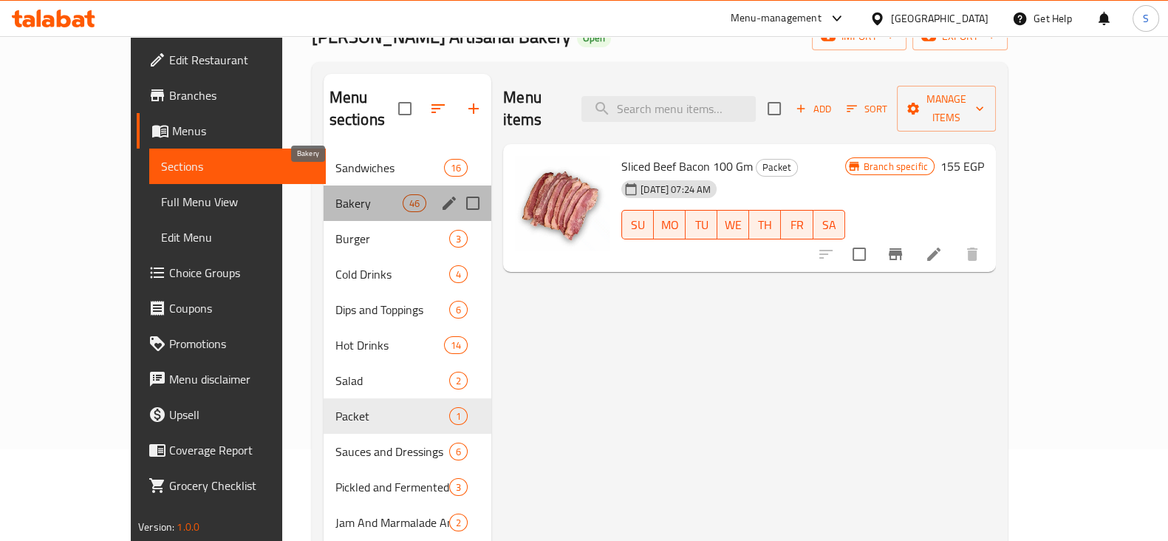
click at [335, 194] on span "Bakery" at bounding box center [368, 203] width 67 height 18
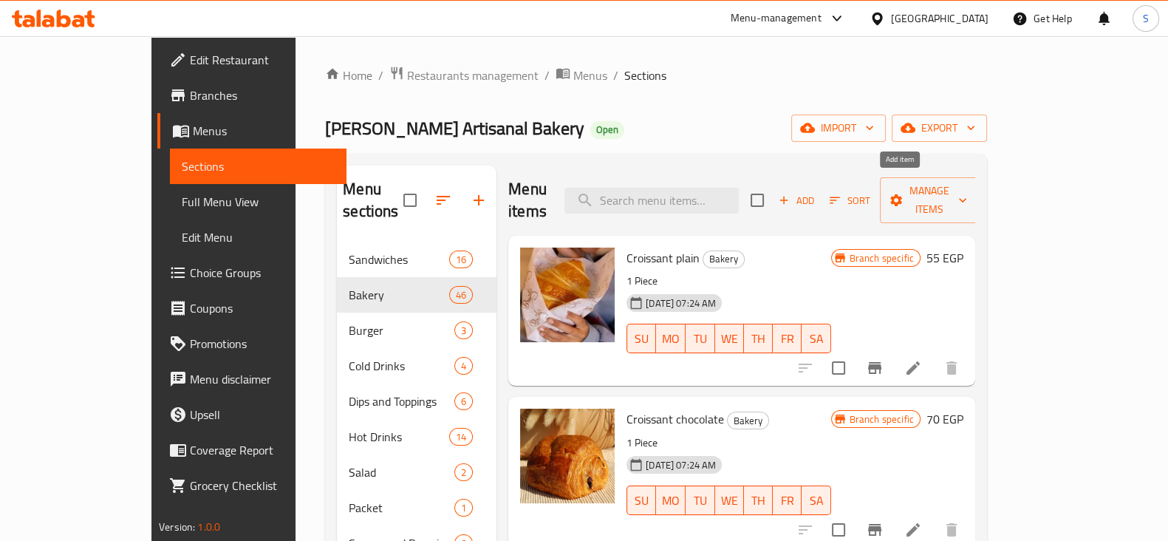
click at [816, 192] on span "Add" at bounding box center [796, 200] width 40 height 17
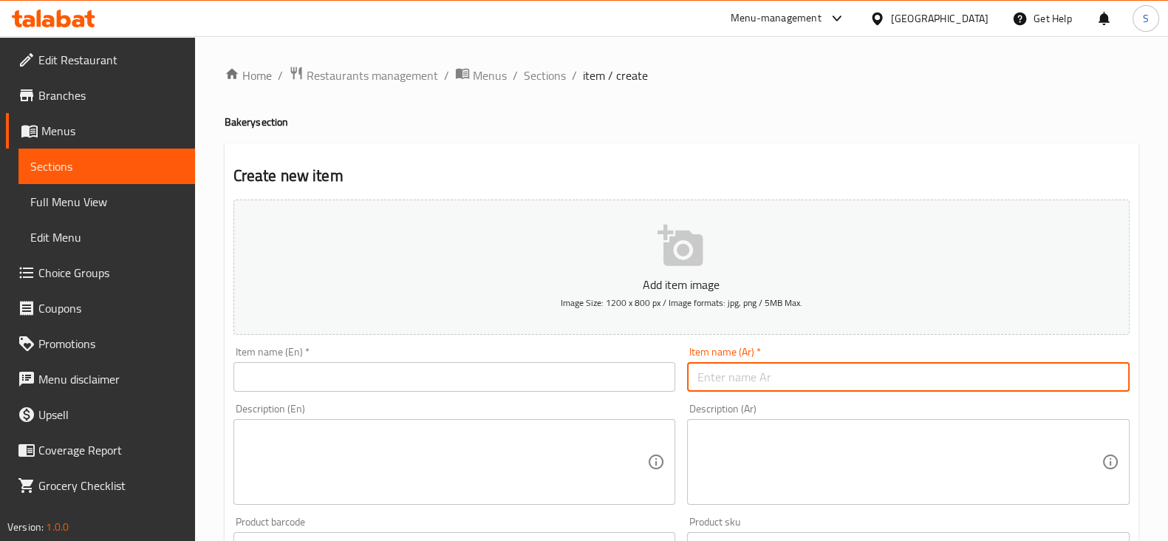
click at [740, 379] on input "text" at bounding box center [908, 377] width 443 height 30
type input "دونت بلوبيرى"
drag, startPoint x: 349, startPoint y: 380, endPoint x: 375, endPoint y: 396, distance: 30.5
click at [349, 380] on input "text" at bounding box center [454, 377] width 443 height 30
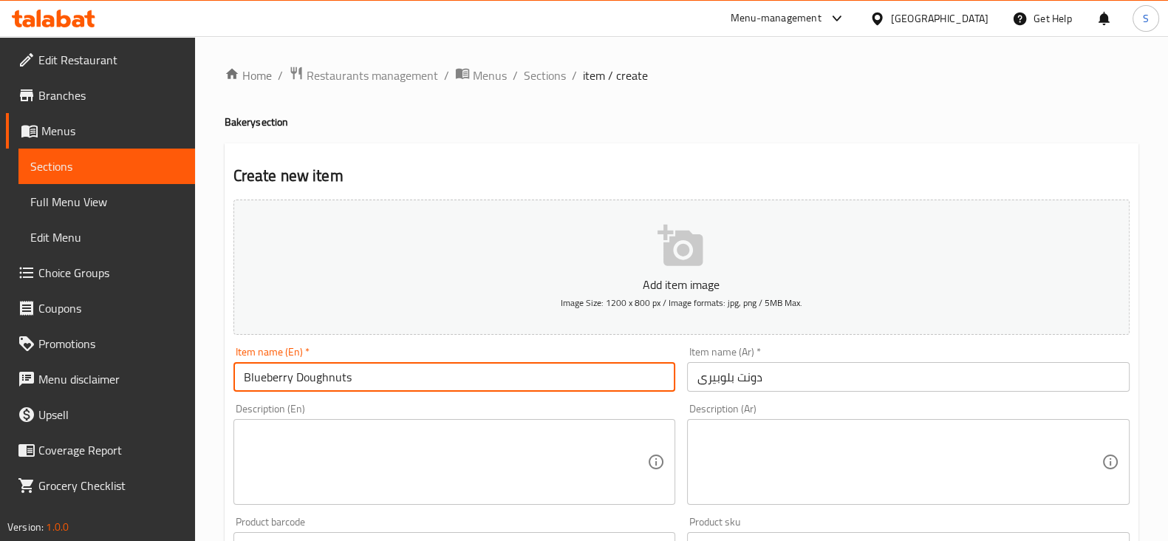
click at [329, 380] on input "Blueberry Doughnuts" at bounding box center [454, 377] width 443 height 30
type input "Blueberry Donuts"
click at [448, 455] on textarea at bounding box center [446, 462] width 404 height 70
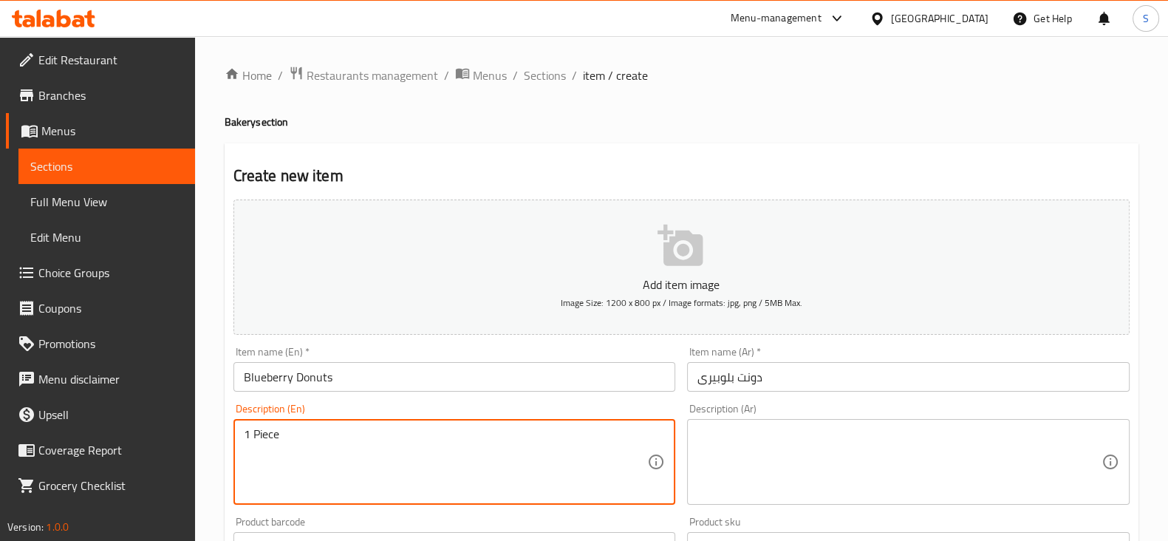
type textarea "1 Piece"
click at [781, 443] on textarea at bounding box center [899, 462] width 404 height 70
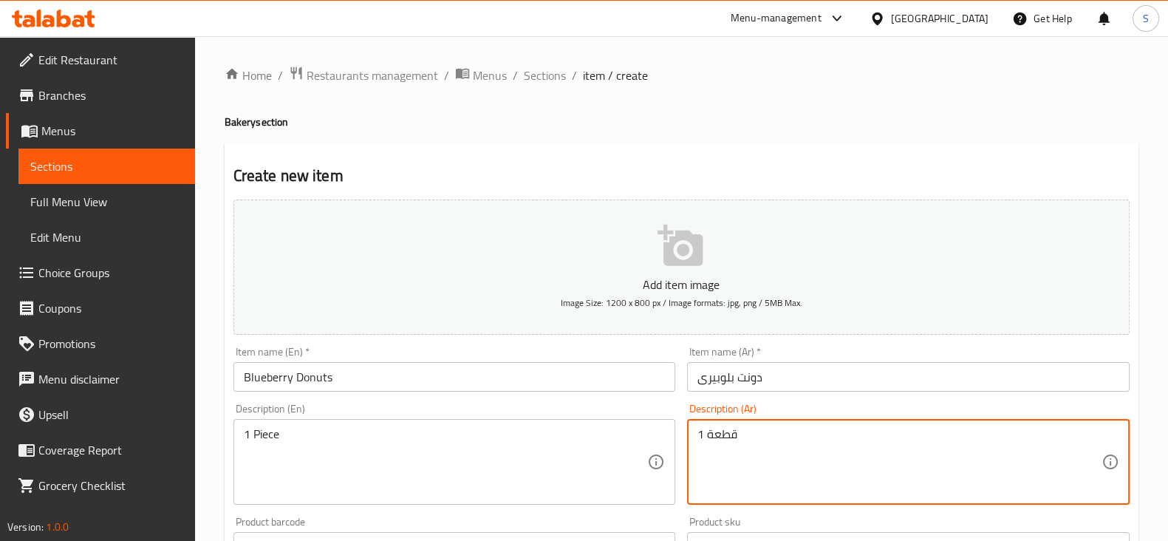
scroll to position [184, 0]
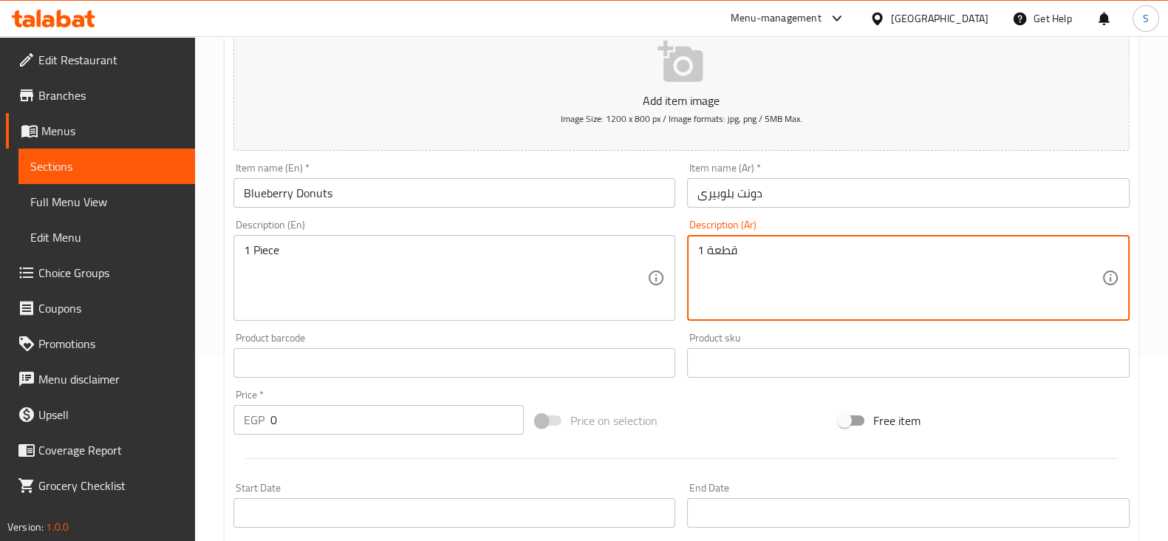
type textarea "1 قطعة"
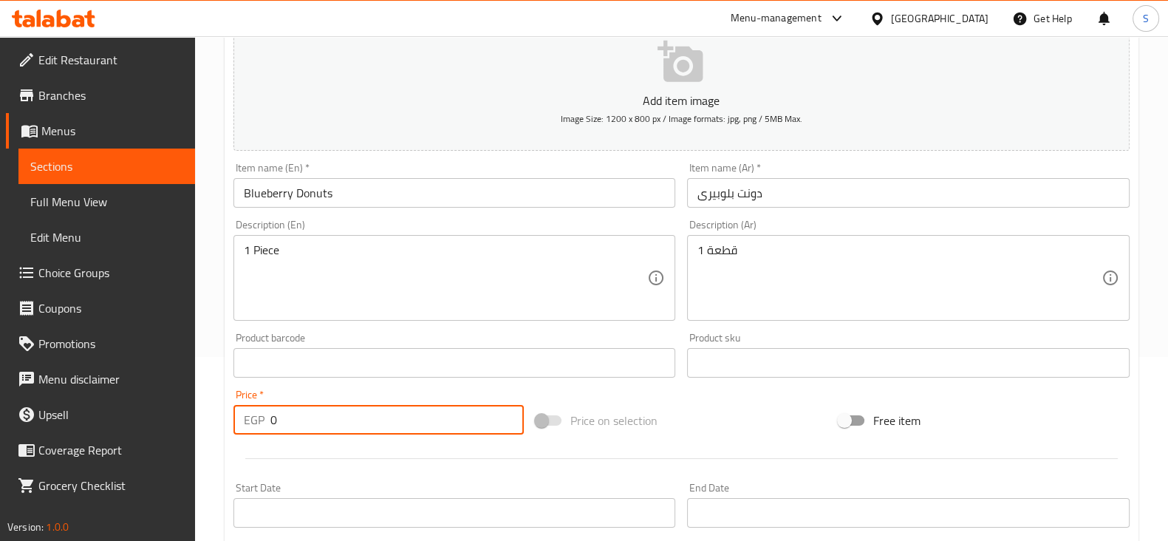
drag, startPoint x: 296, startPoint y: 417, endPoint x: 205, endPoint y: 425, distance: 91.2
click at [203, 426] on div "Home / Restaurants management / Menus / Sections / item / create Bakery section…" at bounding box center [681, 356] width 973 height 1008
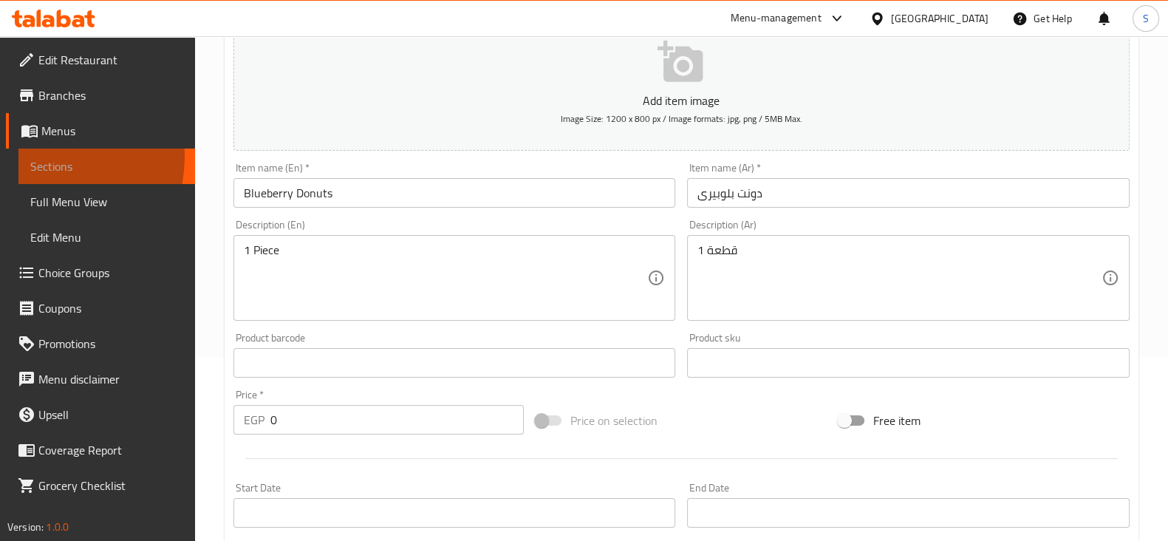
click at [30, 157] on span "Sections" at bounding box center [106, 166] width 153 height 18
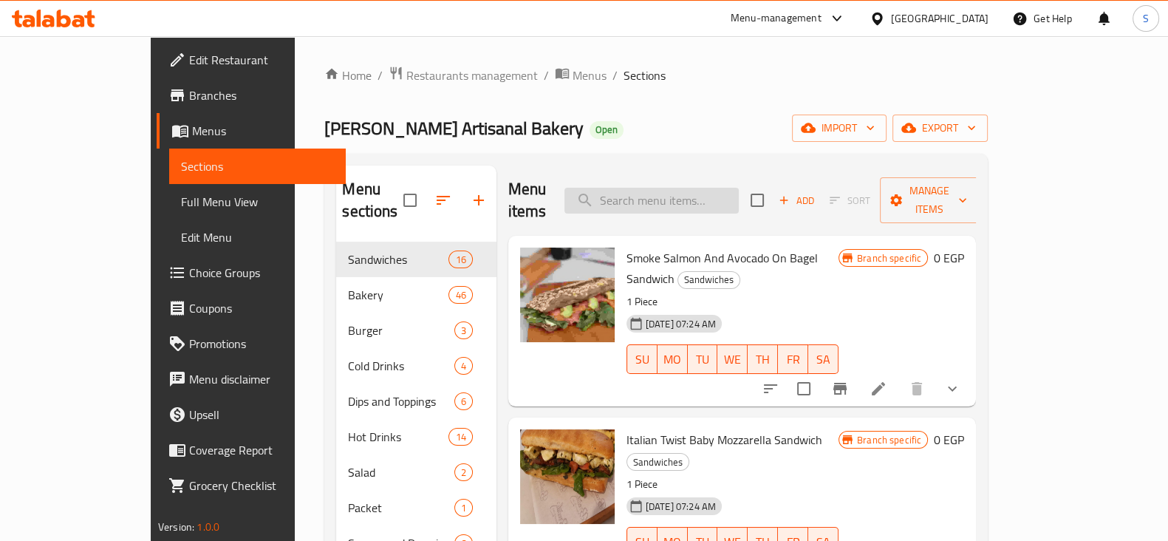
click at [706, 188] on input "search" at bounding box center [651, 201] width 174 height 26
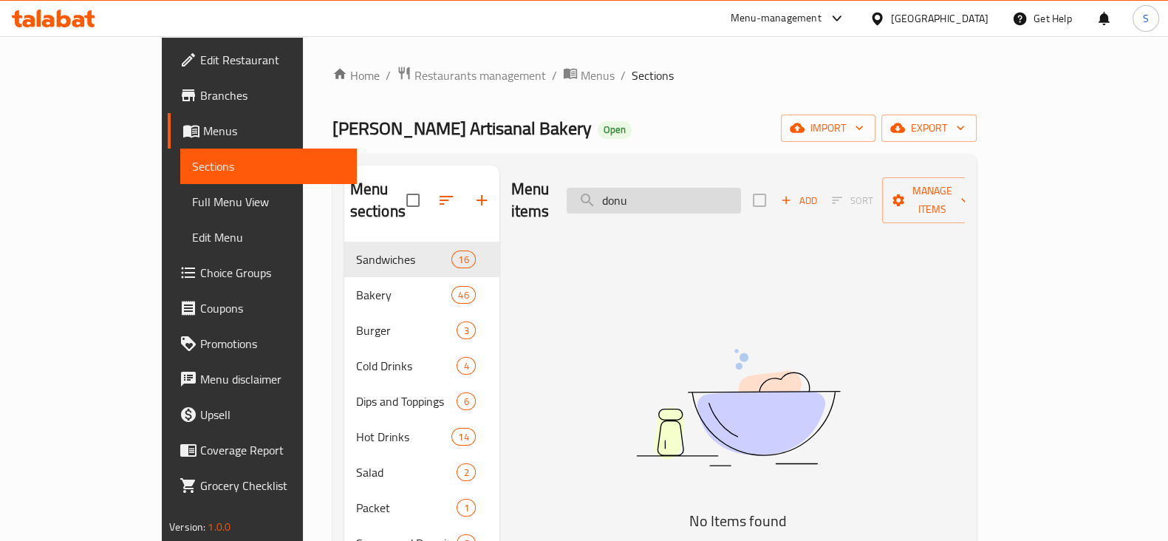
drag, startPoint x: 706, startPoint y: 182, endPoint x: 640, endPoint y: 179, distance: 65.9
click at [640, 188] on input "donu" at bounding box center [654, 201] width 174 height 26
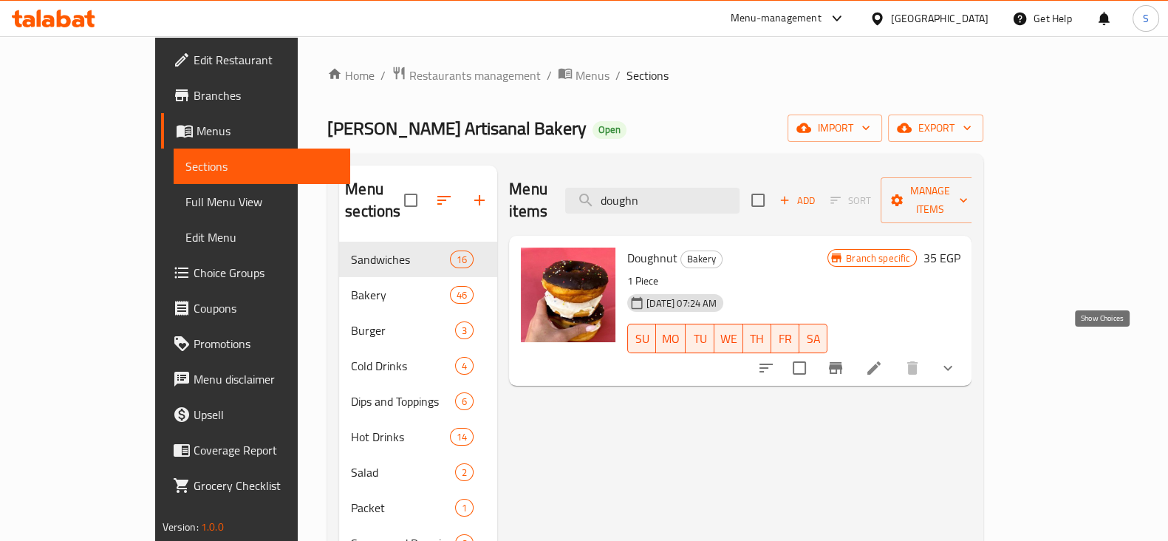
type input "doughn"
click at [957, 359] on icon "show more" at bounding box center [948, 368] width 18 height 18
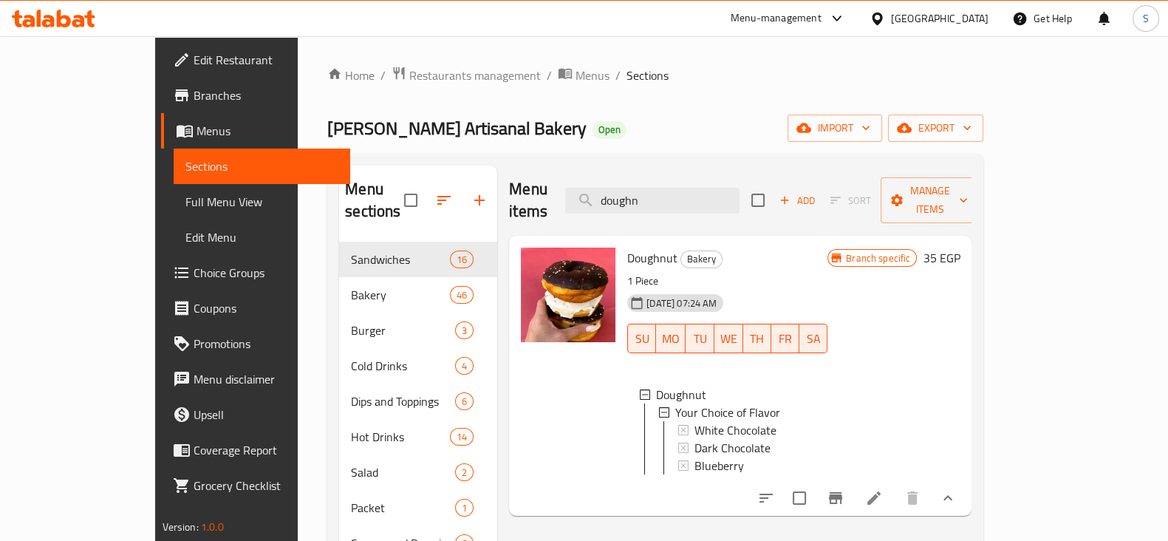
scroll to position [1, 0]
click at [707, 437] on span "Dark Chocolate" at bounding box center [732, 446] width 76 height 18
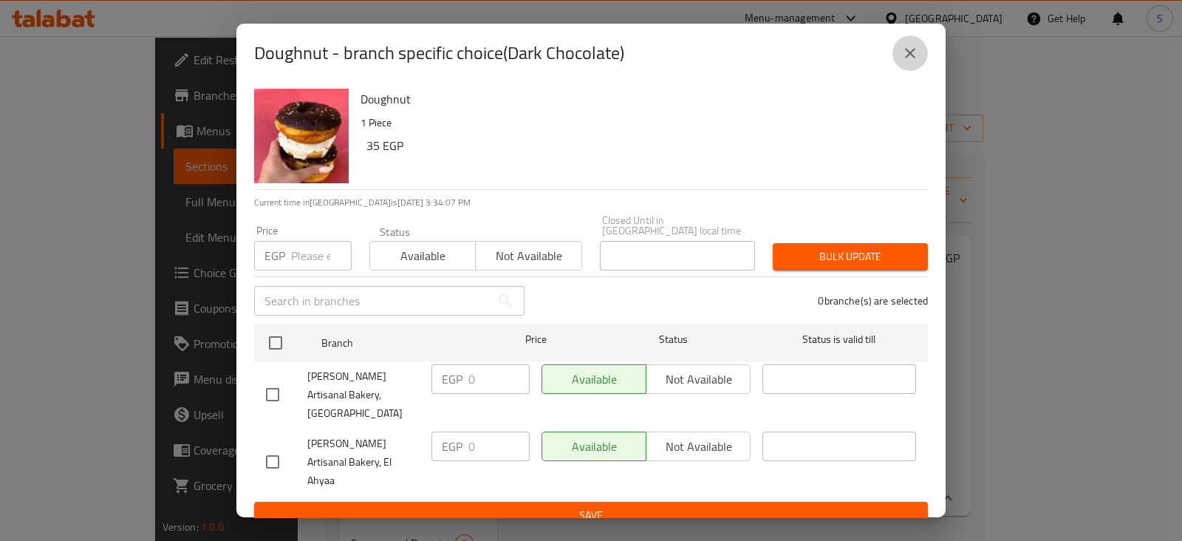
click at [918, 62] on icon "close" at bounding box center [910, 53] width 18 height 18
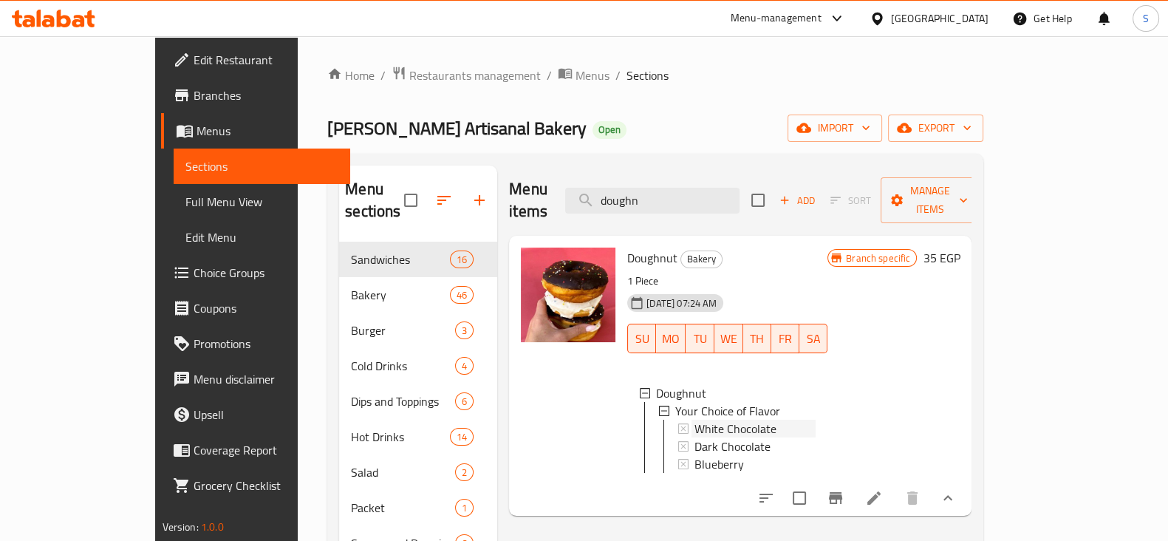
click at [694, 420] on span "White Chocolate" at bounding box center [735, 429] width 82 height 18
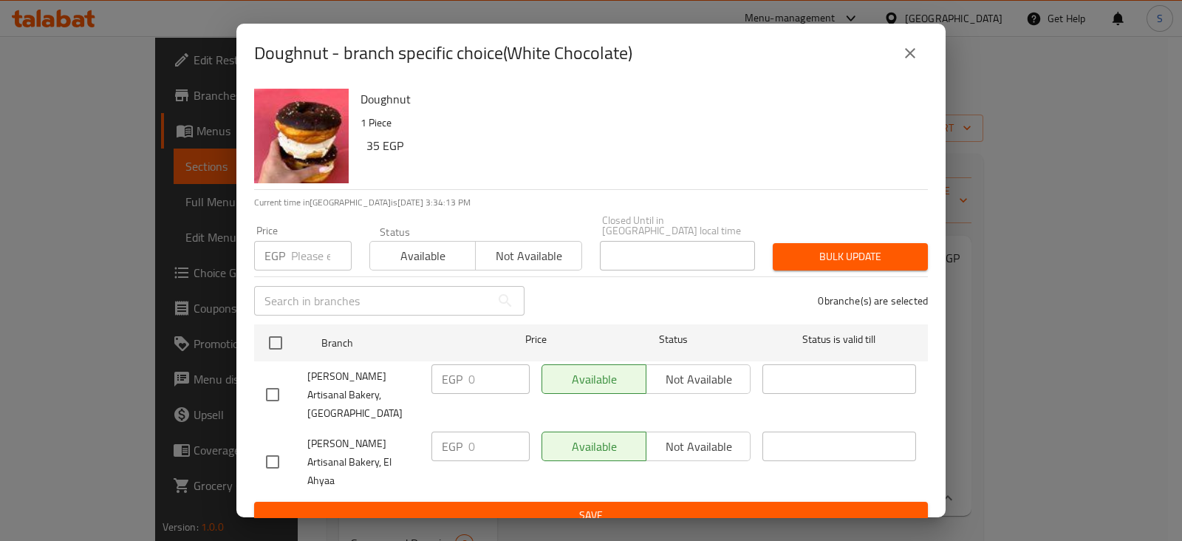
click at [916, 62] on icon "close" at bounding box center [910, 53] width 18 height 18
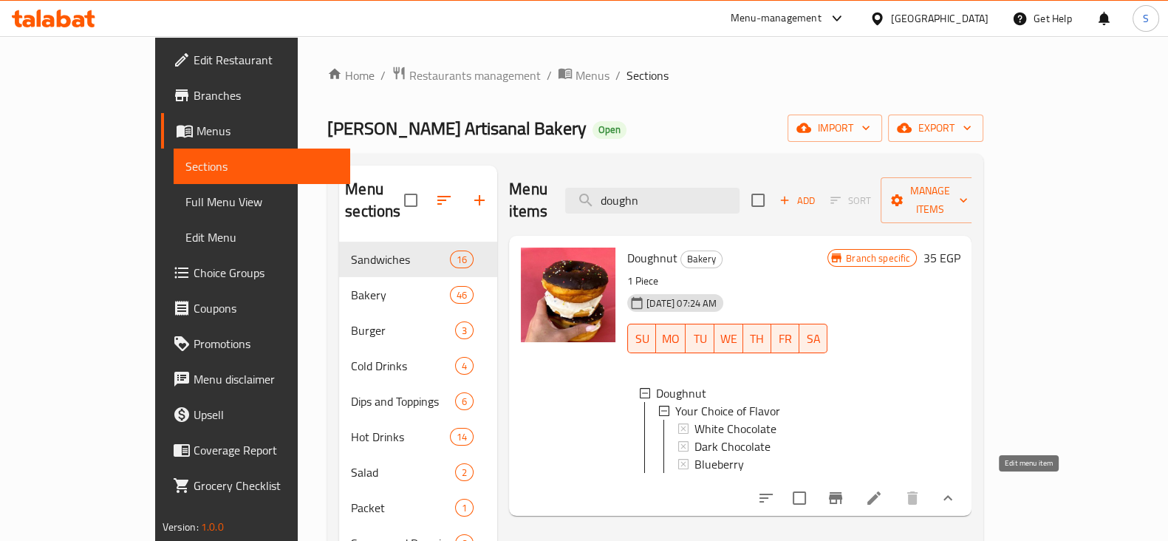
click at [883, 489] on icon at bounding box center [874, 498] width 18 height 18
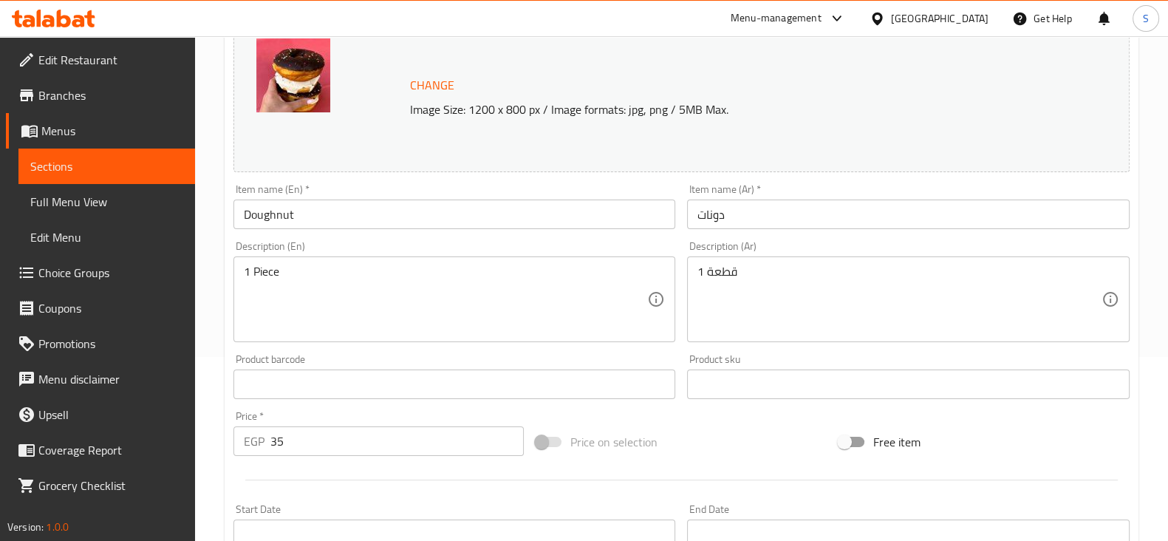
scroll to position [277, 0]
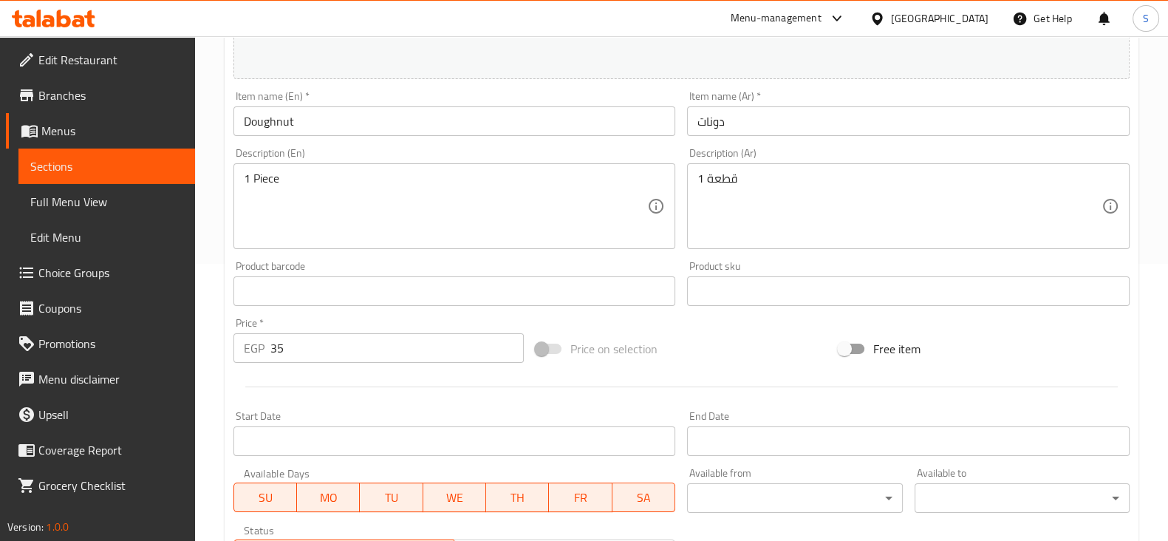
drag, startPoint x: 338, startPoint y: 346, endPoint x: 181, endPoint y: 347, distance: 157.4
click at [181, 347] on div "Edit Restaurant Branches Menus Sections Full Menu View Edit Menu Choice Groups …" at bounding box center [584, 286] width 1168 height 1054
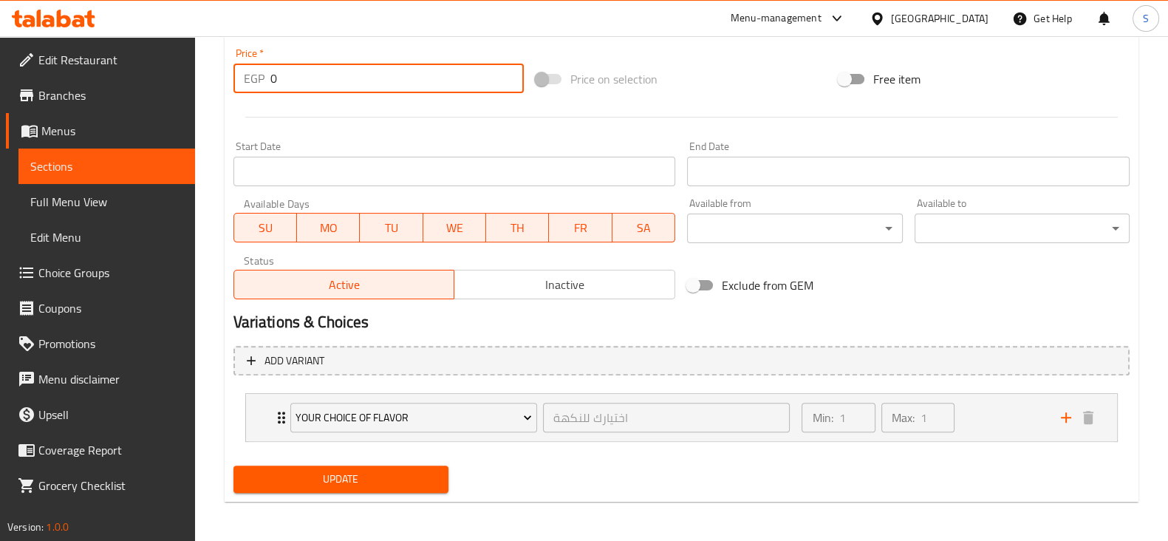
scroll to position [548, 0]
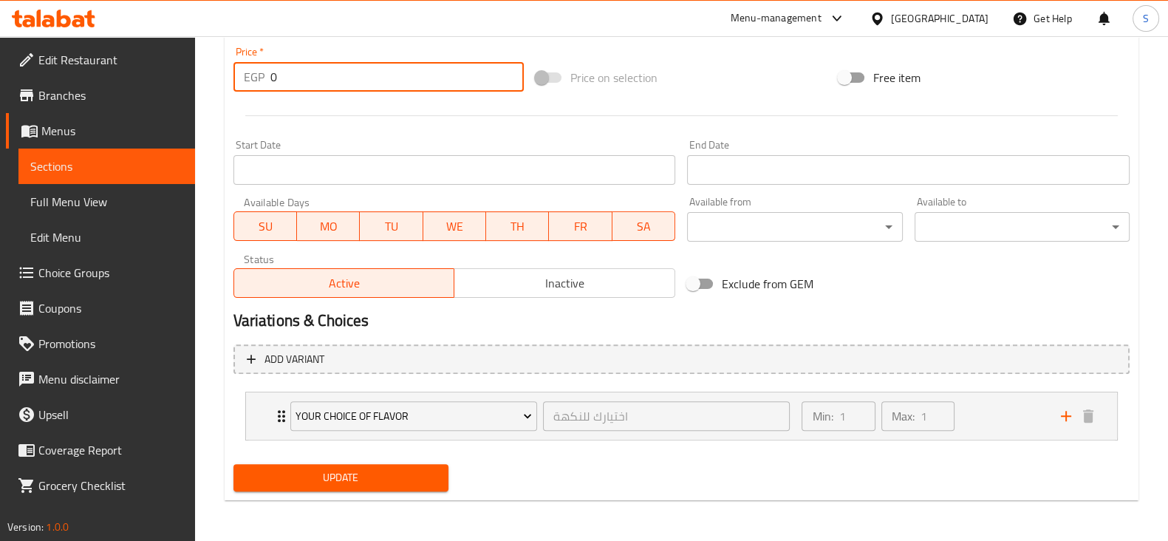
type input "0"
click at [372, 464] on button "Update" at bounding box center [340, 477] width 215 height 27
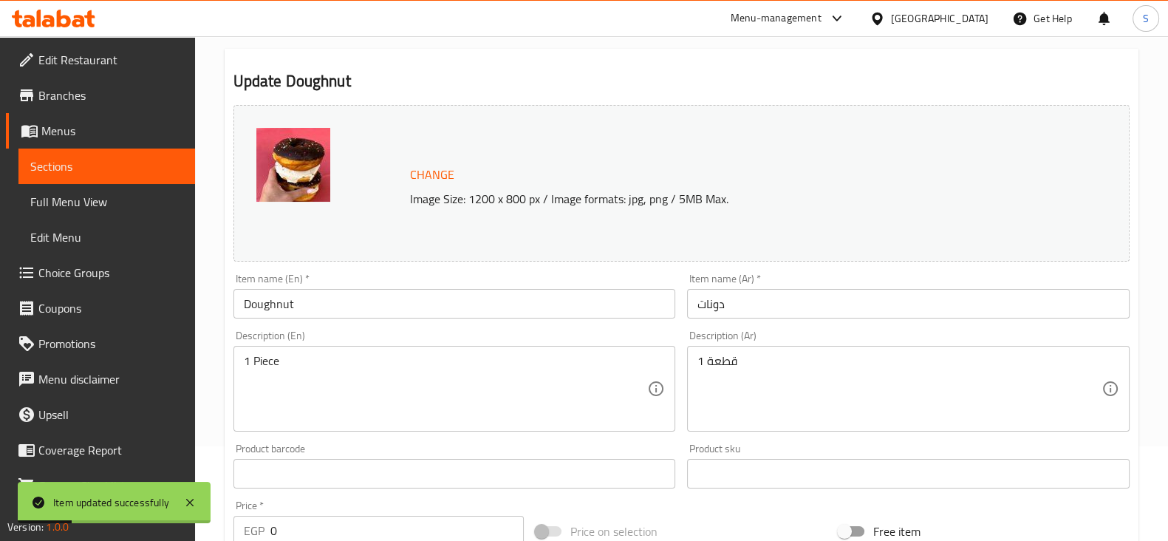
scroll to position [86, 0]
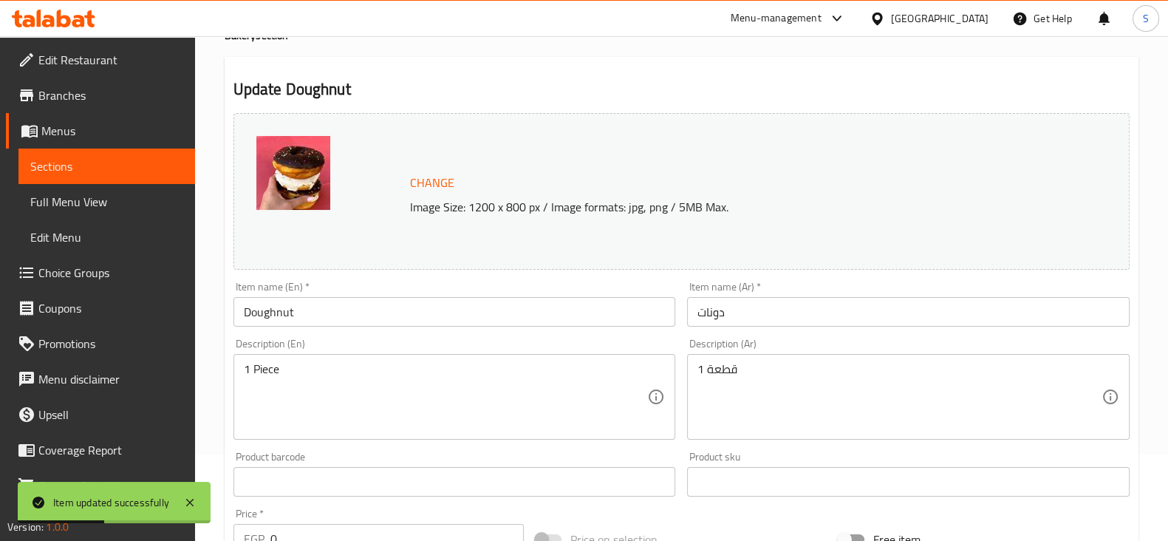
click at [91, 171] on span "Sections" at bounding box center [106, 166] width 153 height 18
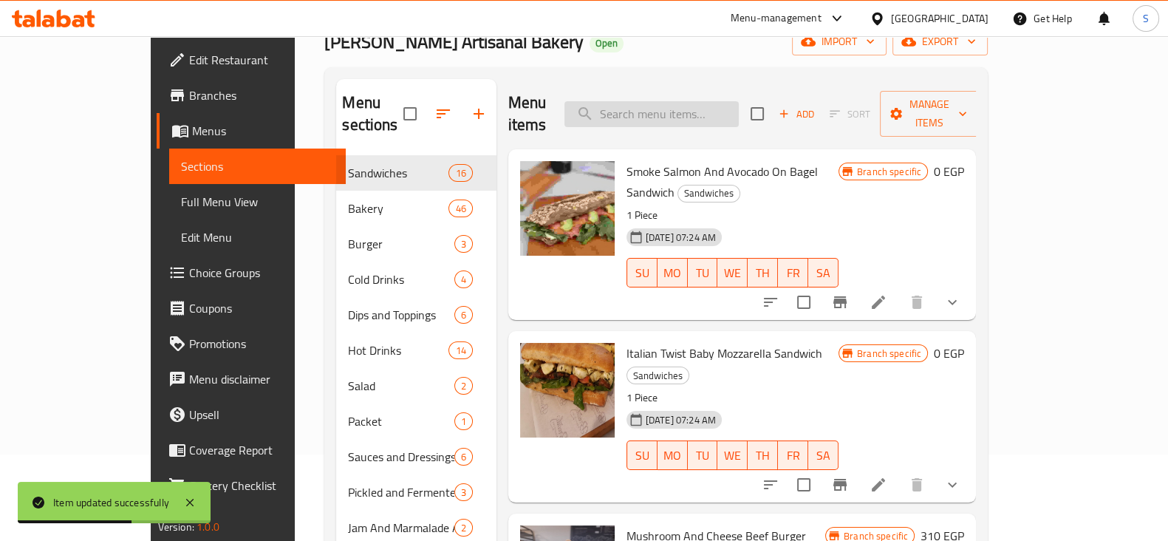
click at [700, 104] on input "search" at bounding box center [651, 114] width 174 height 26
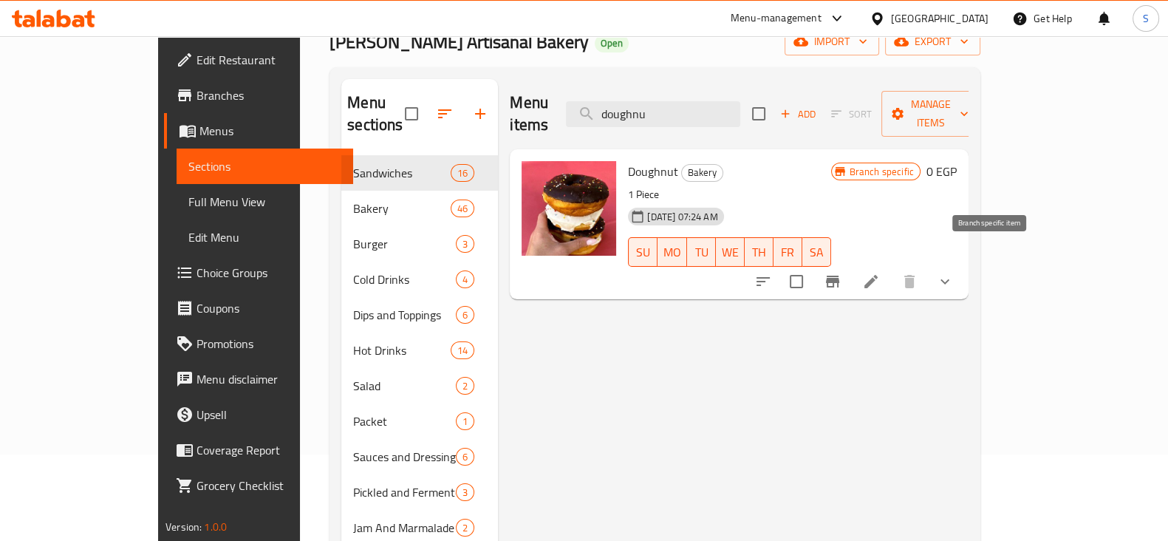
type input "doughnu"
click at [839, 276] on icon "Branch-specific-item" at bounding box center [832, 282] width 13 height 12
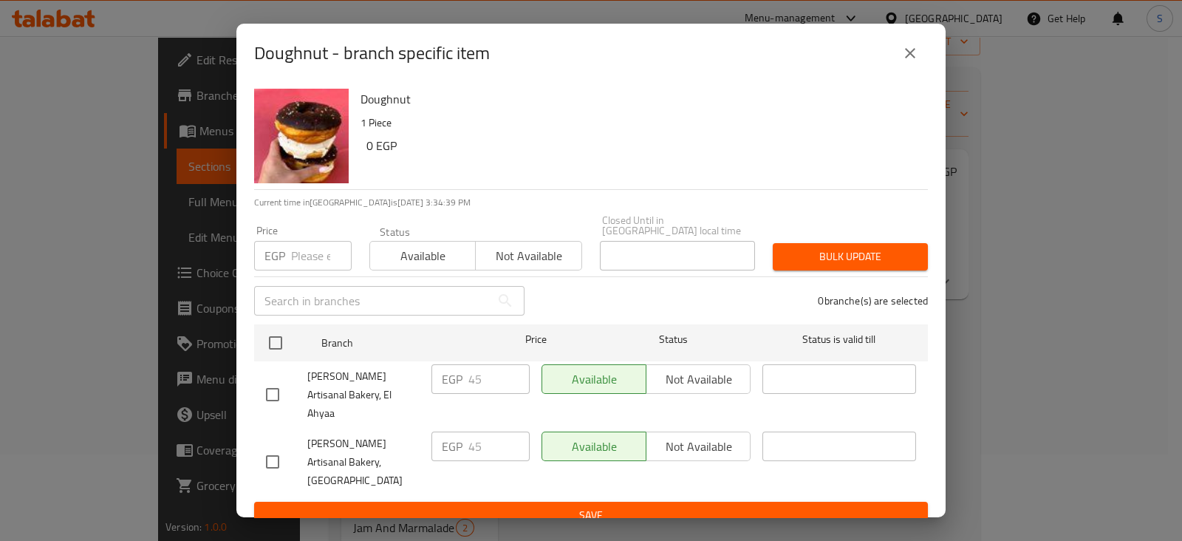
click at [911, 62] on icon "close" at bounding box center [910, 53] width 18 height 18
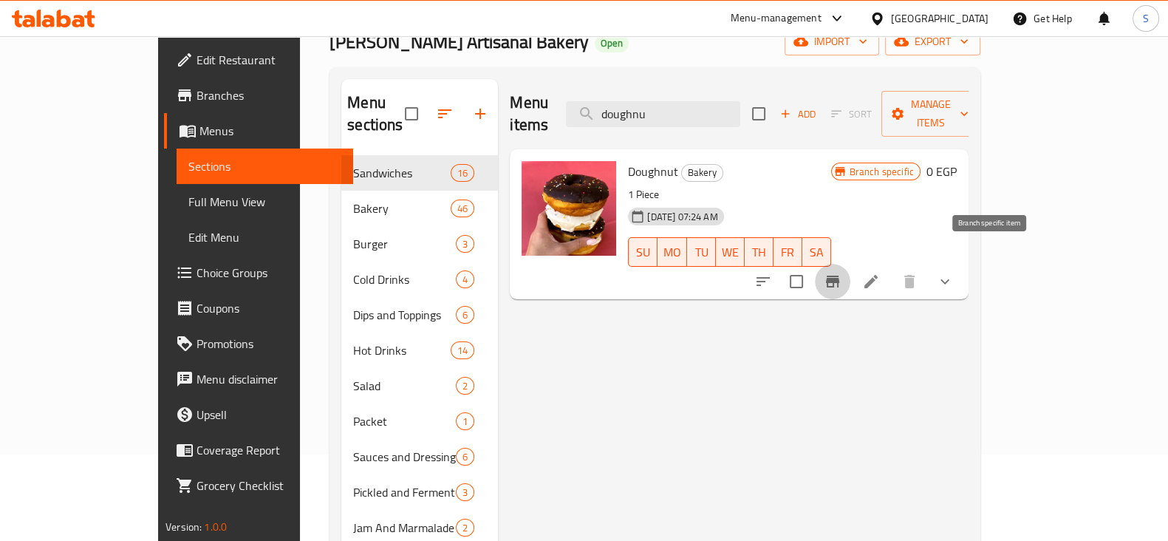
click at [839, 276] on icon "Branch-specific-item" at bounding box center [832, 282] width 13 height 12
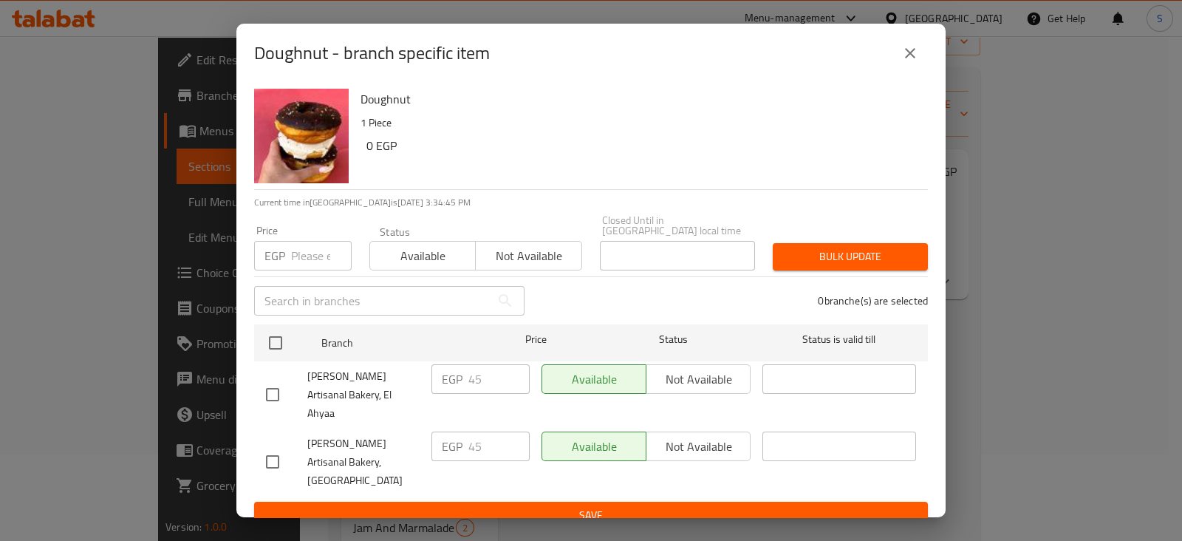
click at [290, 262] on div "EGP Price" at bounding box center [303, 256] width 98 height 30
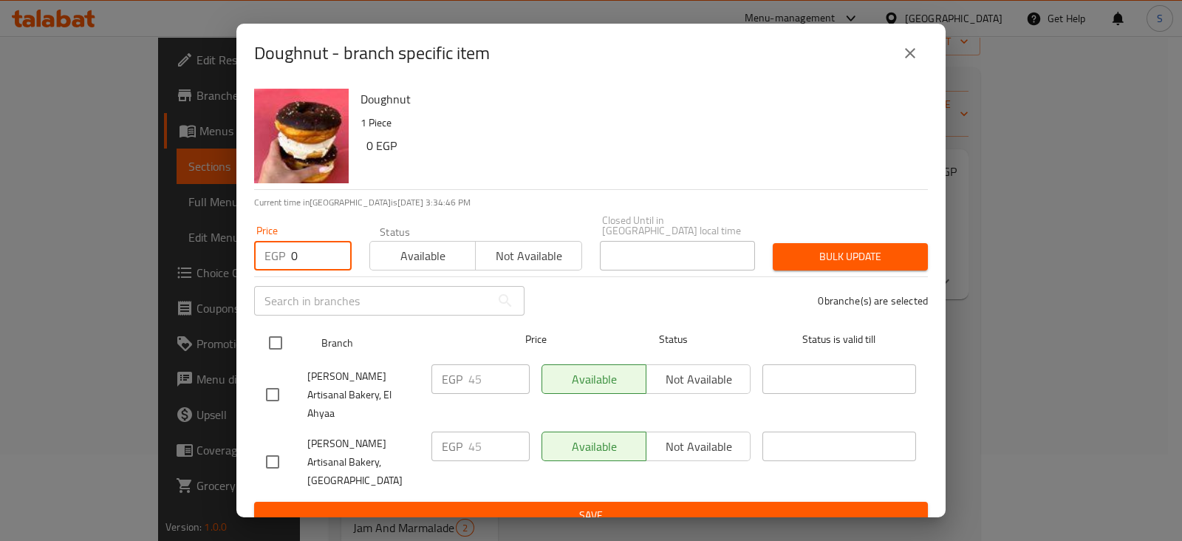
type input "0"
click at [276, 348] on input "checkbox" at bounding box center [275, 342] width 31 height 31
checkbox input "true"
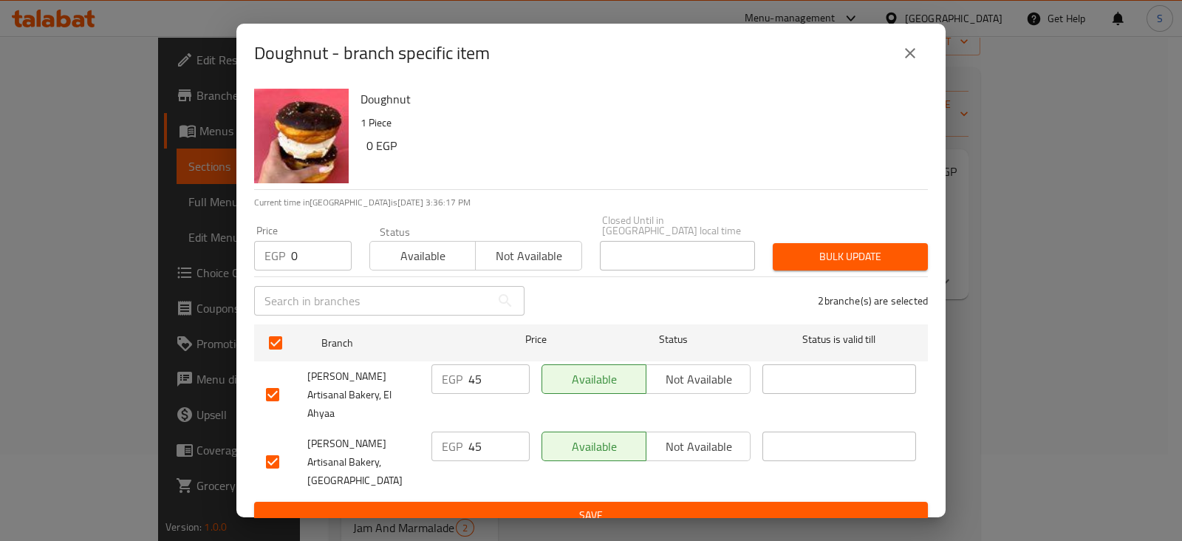
click at [915, 62] on icon "close" at bounding box center [910, 53] width 18 height 18
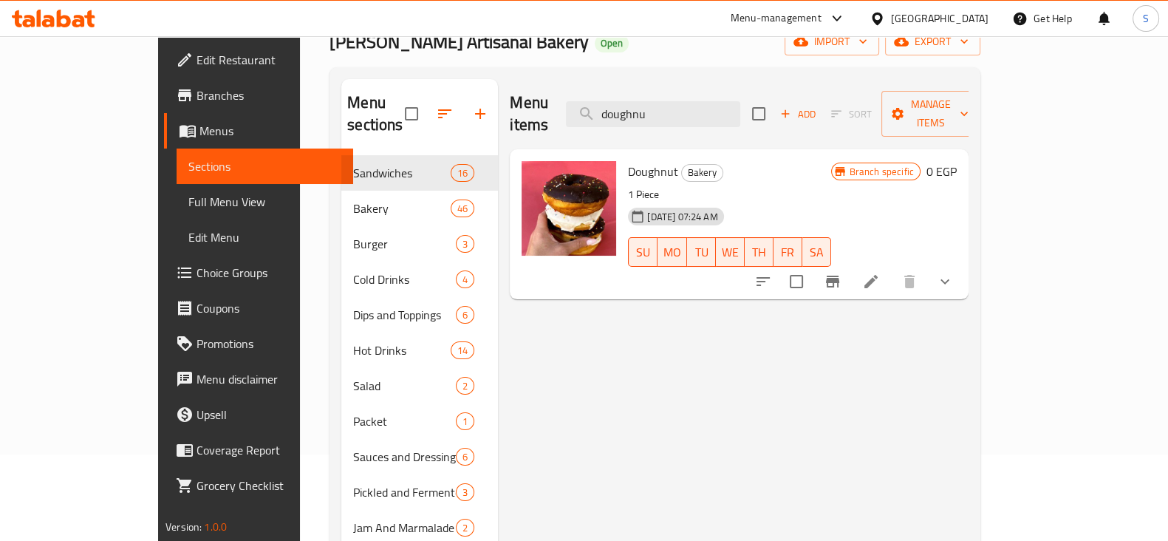
drag, startPoint x: 717, startPoint y: 100, endPoint x: 601, endPoint y: 100, distance: 116.0
click at [601, 100] on div "Menu items doughnu Add Sort Manage items" at bounding box center [739, 114] width 459 height 70
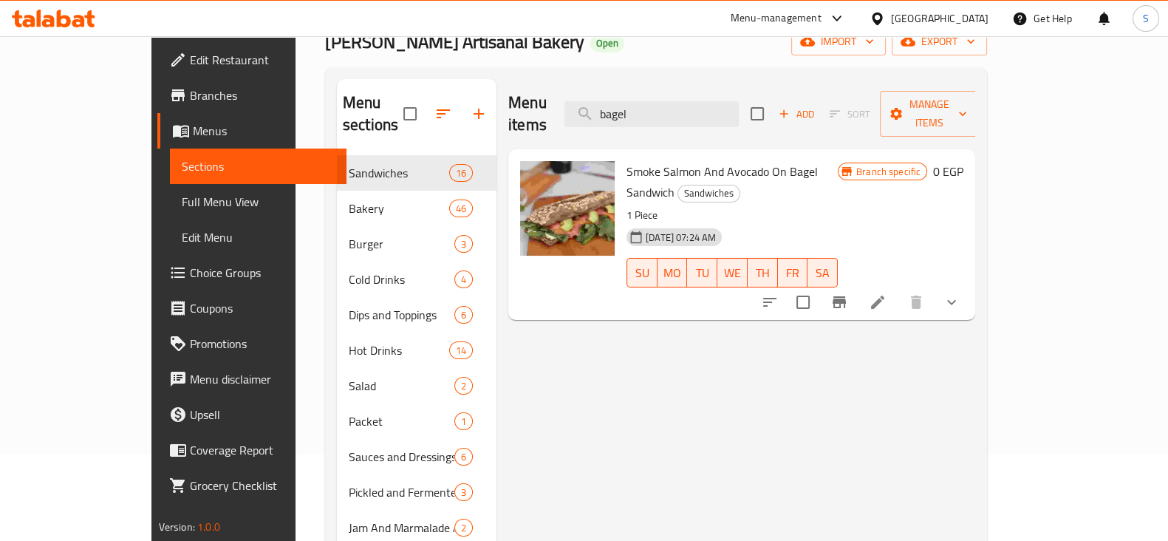
drag, startPoint x: 702, startPoint y: 100, endPoint x: 597, endPoint y: 99, distance: 104.9
click at [602, 103] on div "Menu items bagel Add Sort Manage items" at bounding box center [741, 114] width 467 height 70
type input "bagel"
click at [960, 293] on icon "show more" at bounding box center [952, 302] width 18 height 18
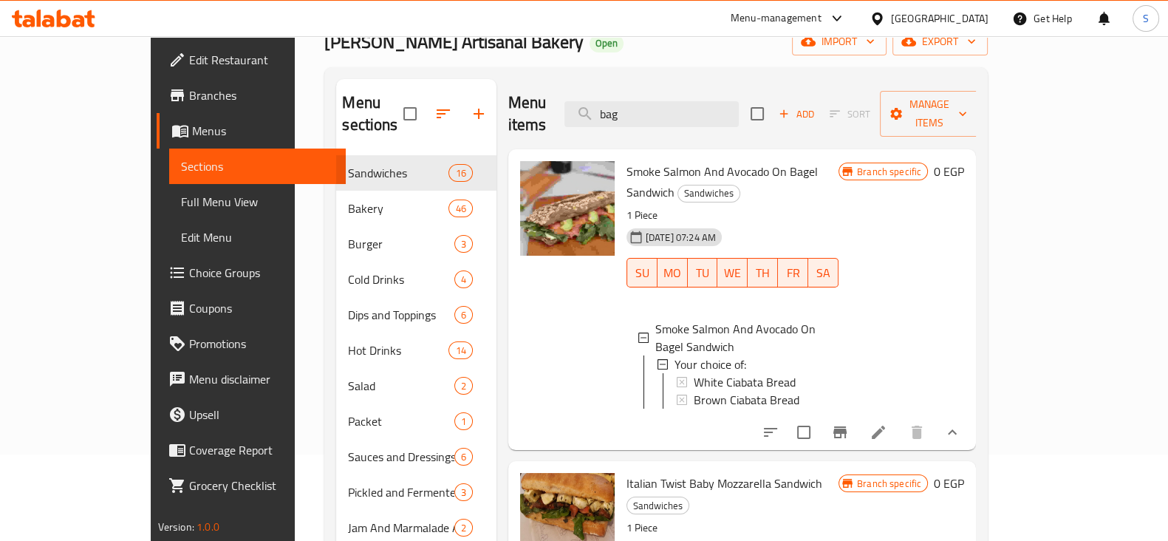
type input "bage"
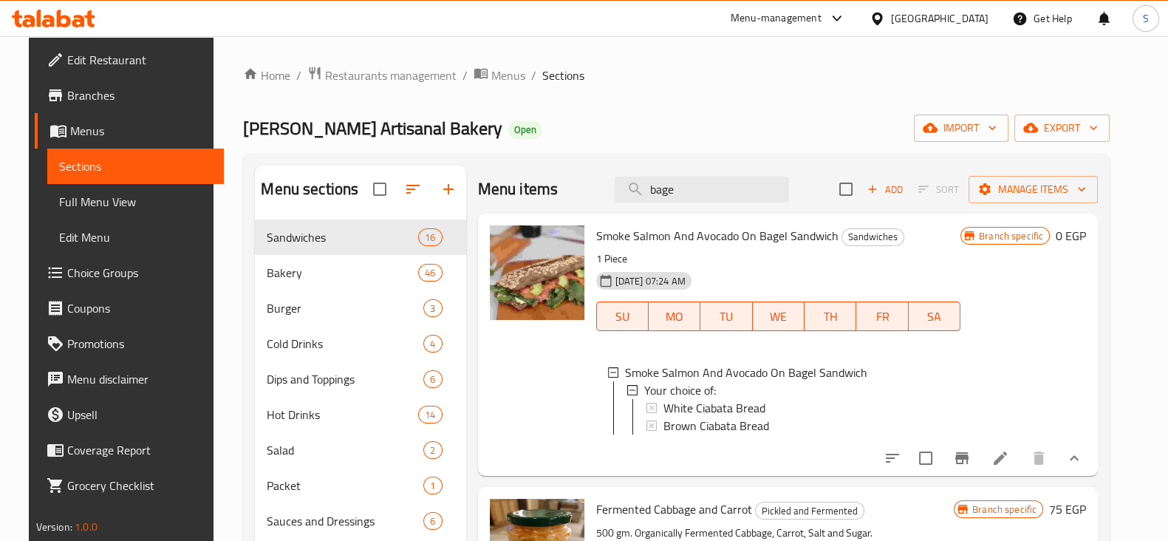
drag, startPoint x: 606, startPoint y: 197, endPoint x: 581, endPoint y: 197, distance: 24.4
click at [581, 197] on div "Menu items bage Add Sort Manage items" at bounding box center [788, 189] width 621 height 48
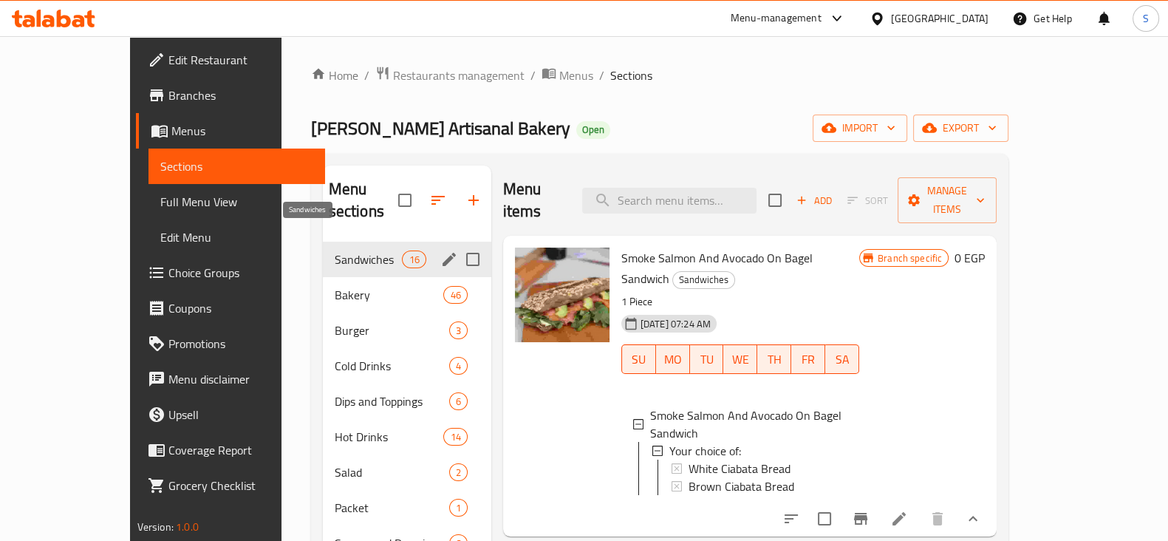
click at [335, 250] on span "Sandwiches" at bounding box center [369, 259] width 68 height 18
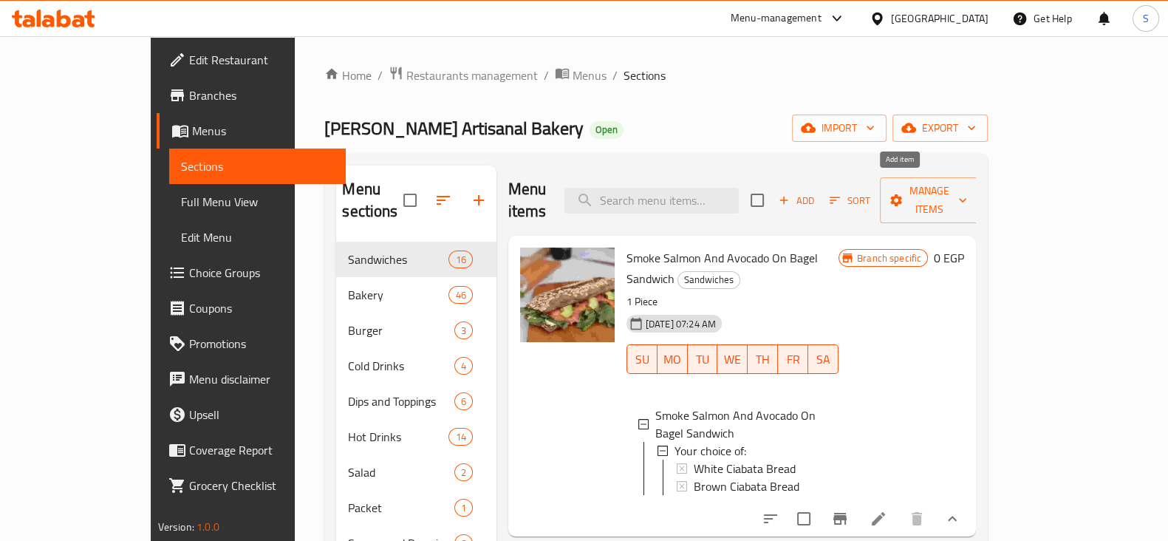
click at [790, 194] on icon "button" at bounding box center [783, 200] width 13 height 13
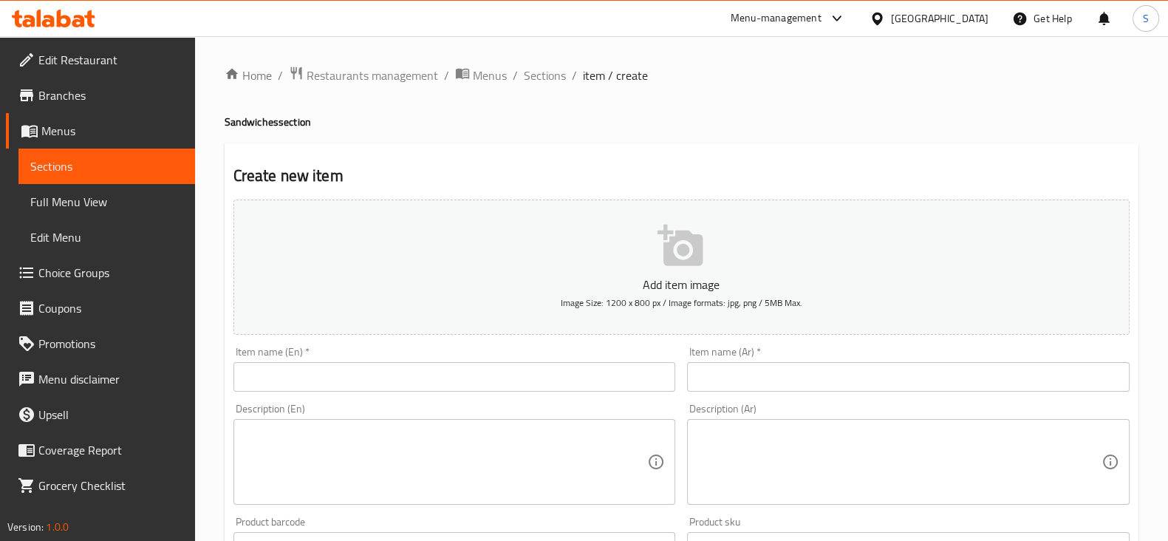
click at [765, 386] on input "text" at bounding box center [908, 377] width 443 height 30
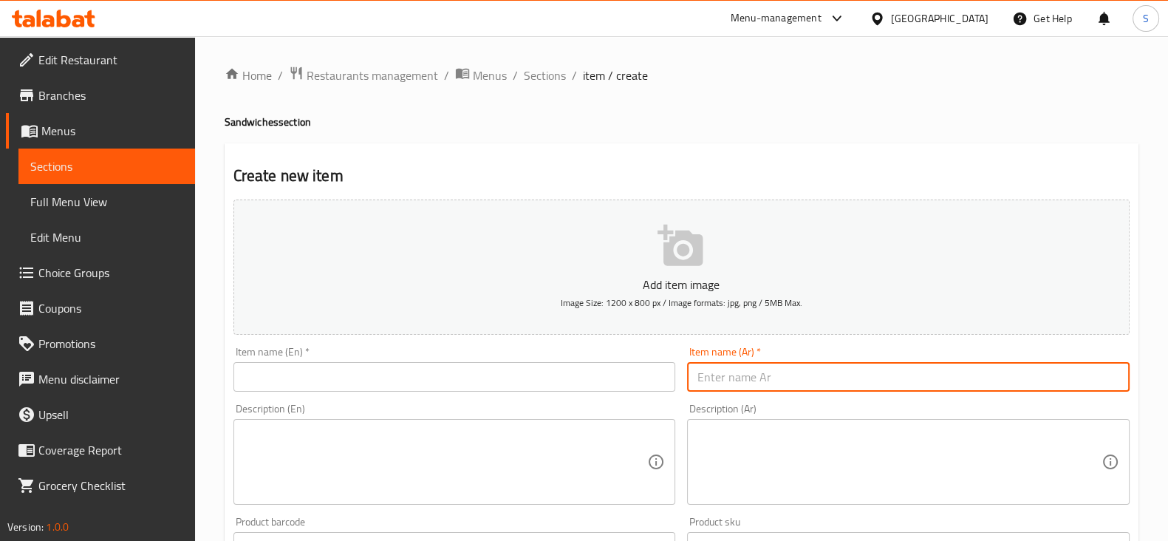
click at [488, 367] on input "text" at bounding box center [454, 377] width 443 height 30
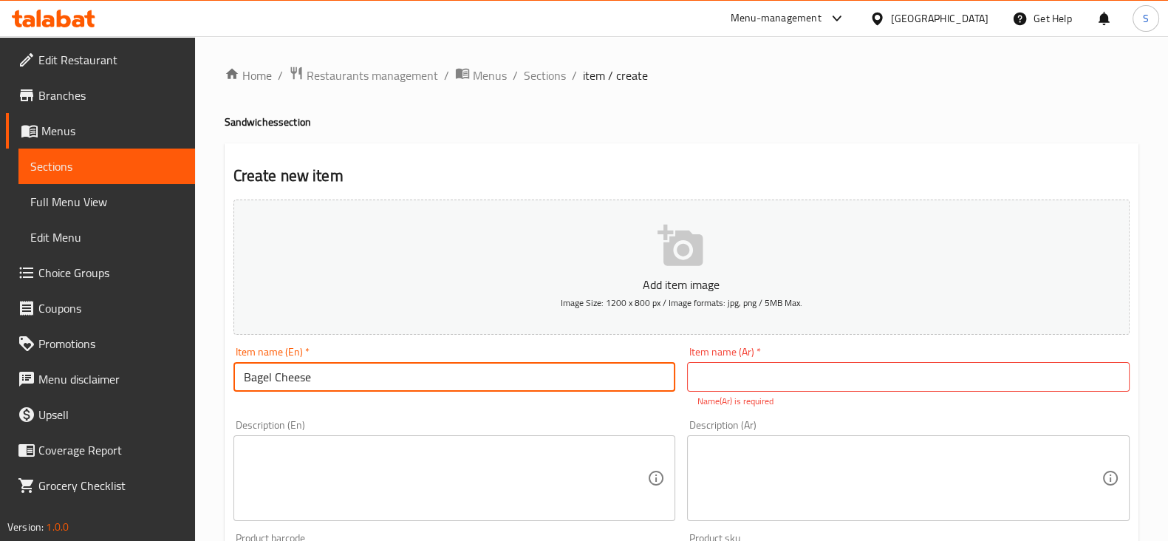
type input "Bagel Cheese"
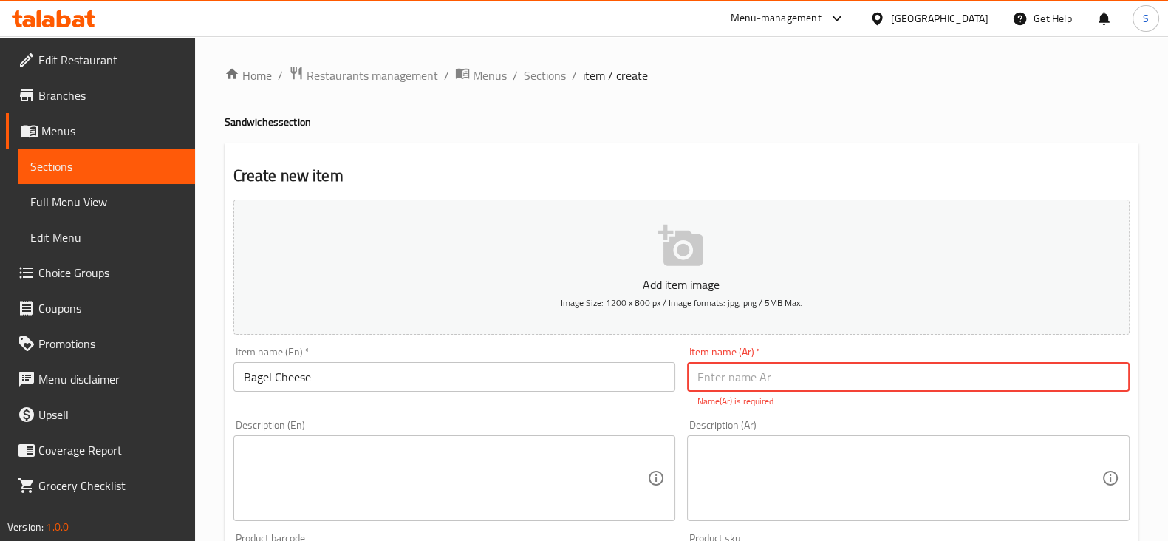
click at [709, 385] on input "text" at bounding box center [908, 377] width 443 height 30
type input "بيجل جبنة"
click at [397, 453] on textarea at bounding box center [446, 478] width 404 height 70
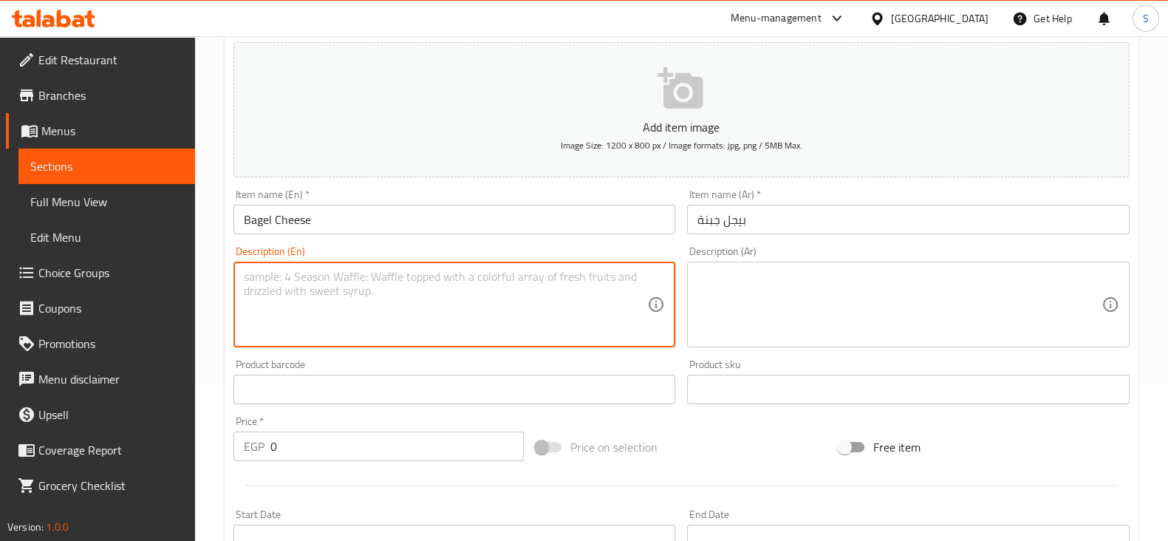
scroll to position [184, 0]
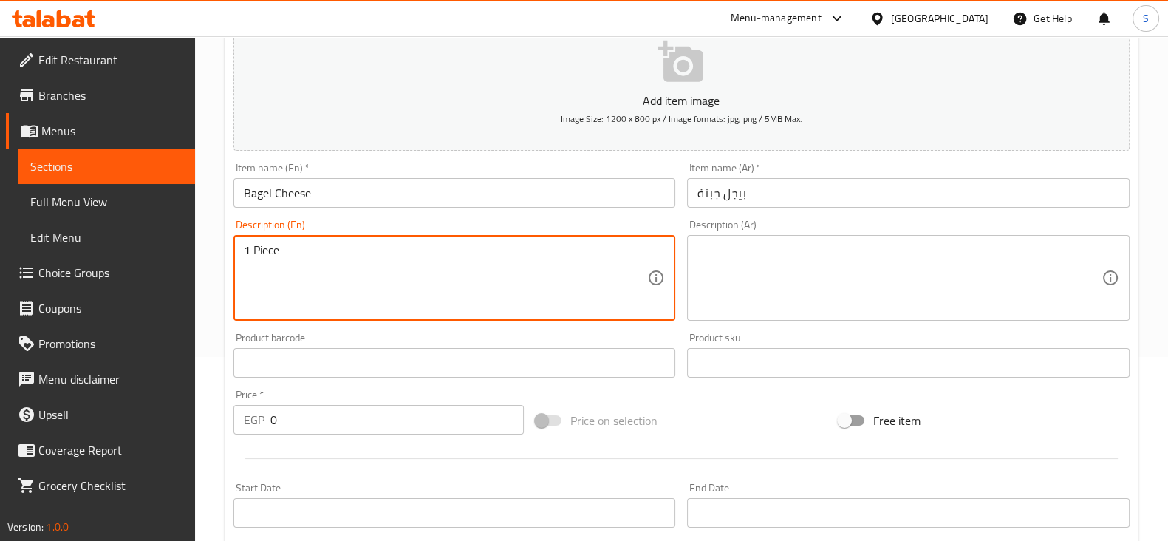
type textarea "1 Piece"
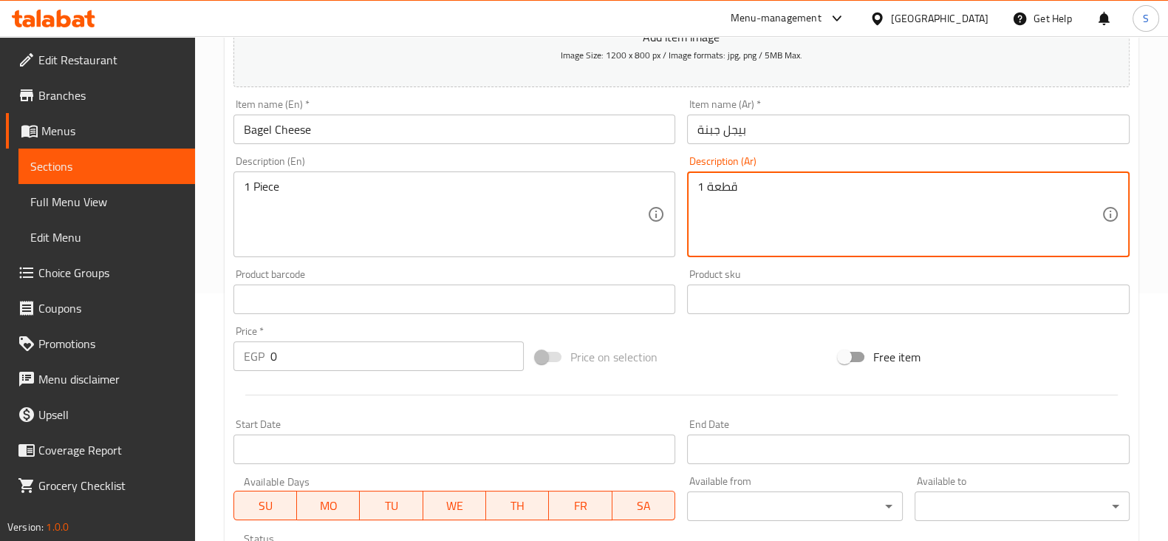
scroll to position [277, 0]
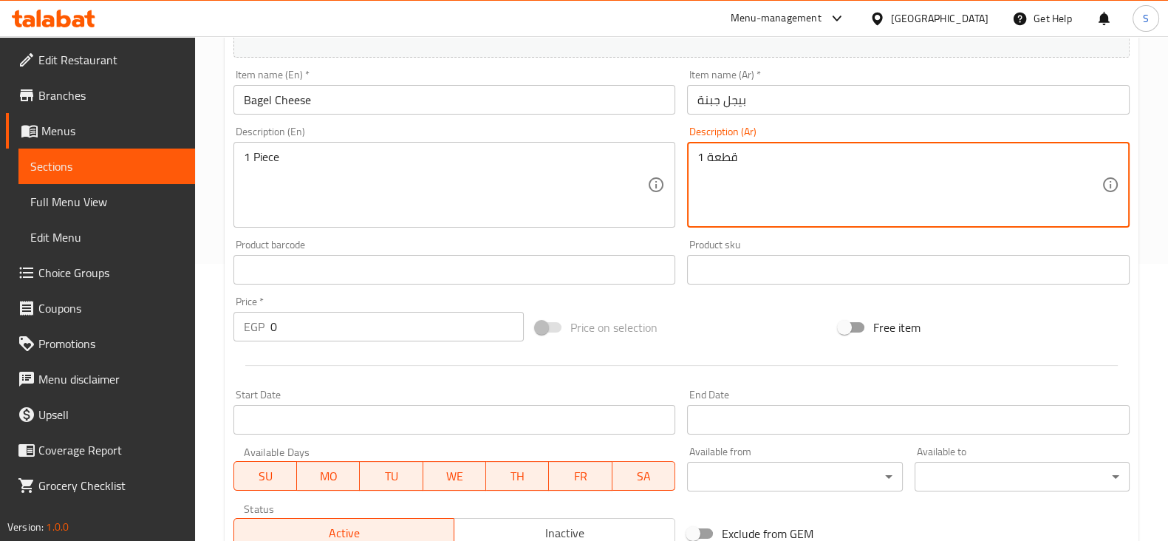
type textarea "1 قطعة"
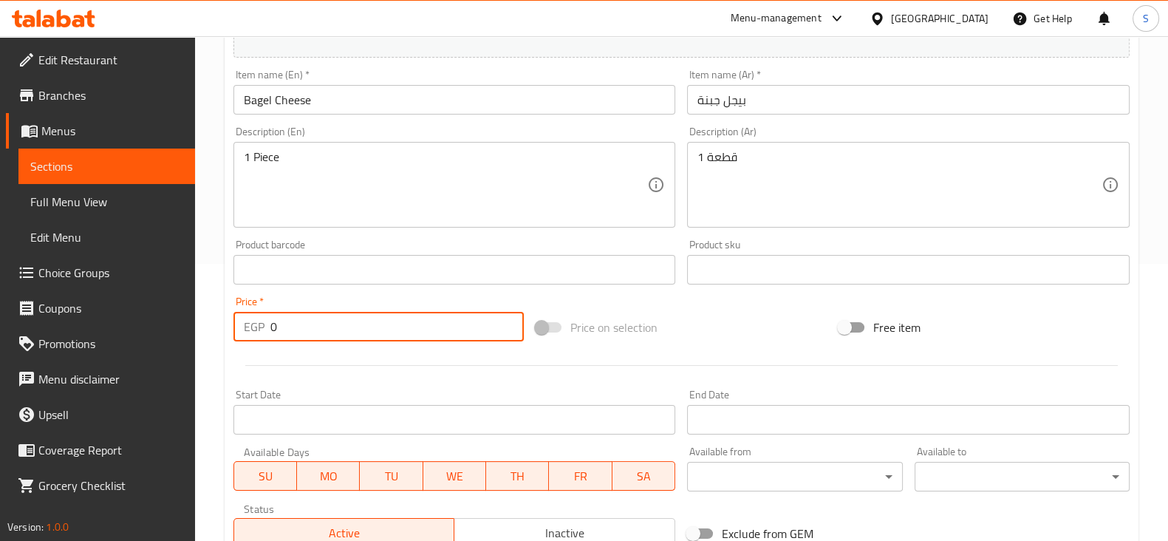
drag, startPoint x: 278, startPoint y: 321, endPoint x: 182, endPoint y: 318, distance: 96.1
click at [171, 313] on div "Edit Restaurant Branches Menus Sections Full Menu View Edit Menu Choice Groups …" at bounding box center [584, 263] width 1168 height 1008
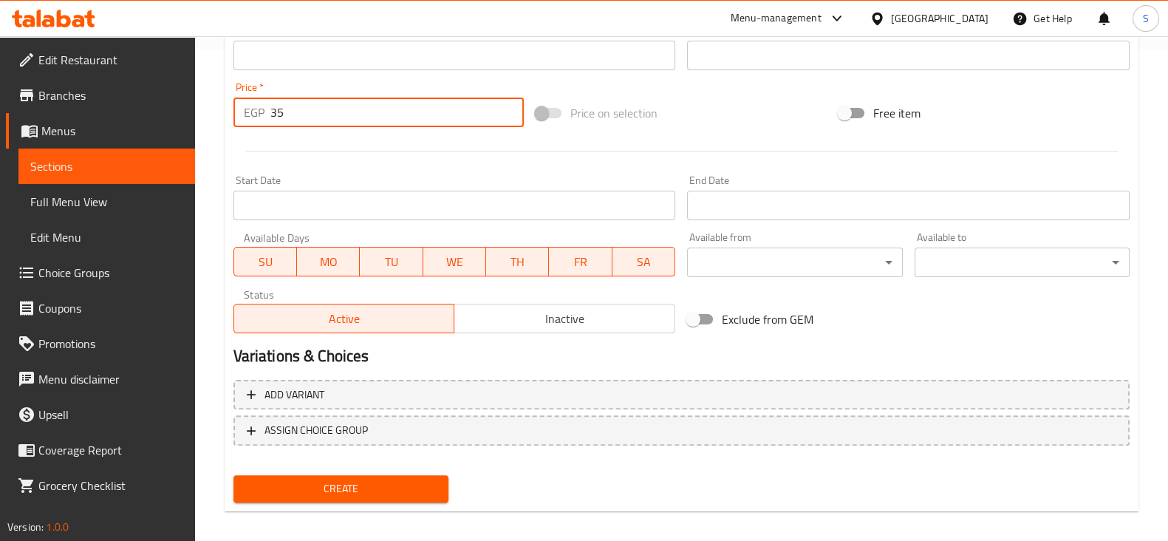
scroll to position [502, 0]
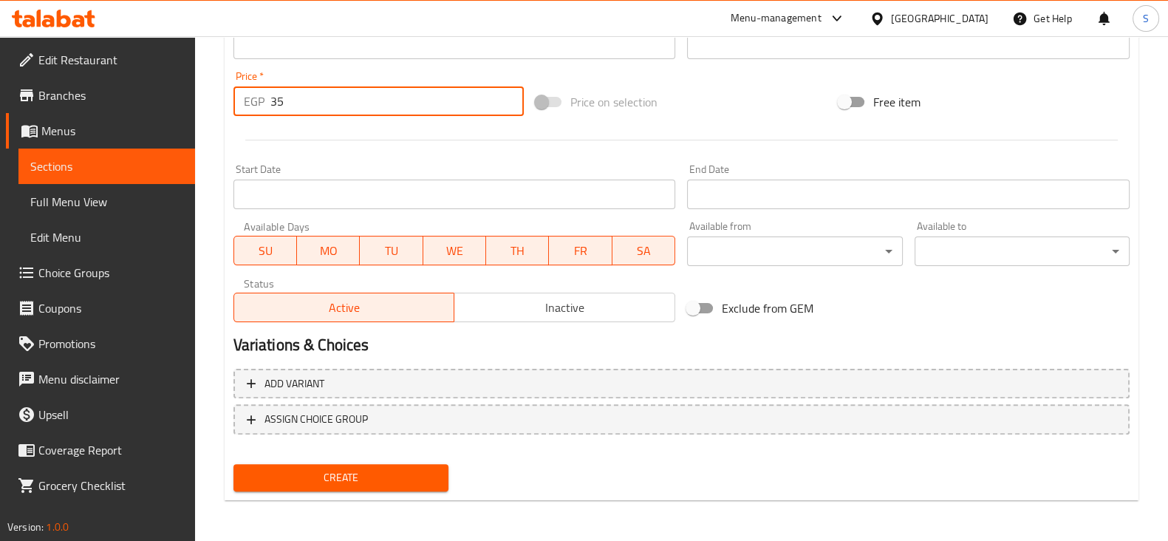
type input "35"
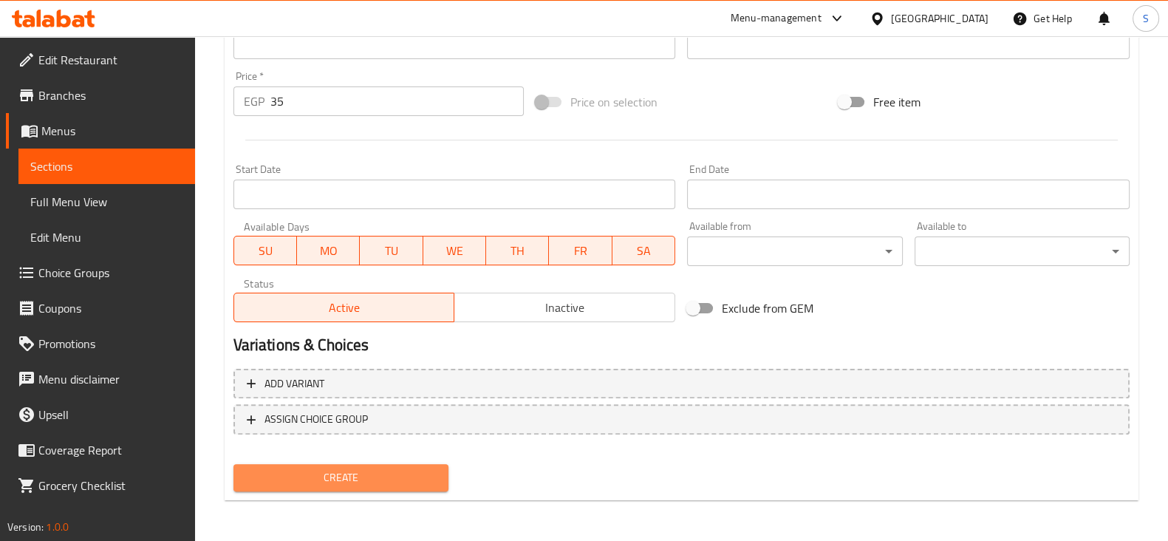
click at [297, 474] on span "Create" at bounding box center [340, 477] width 191 height 18
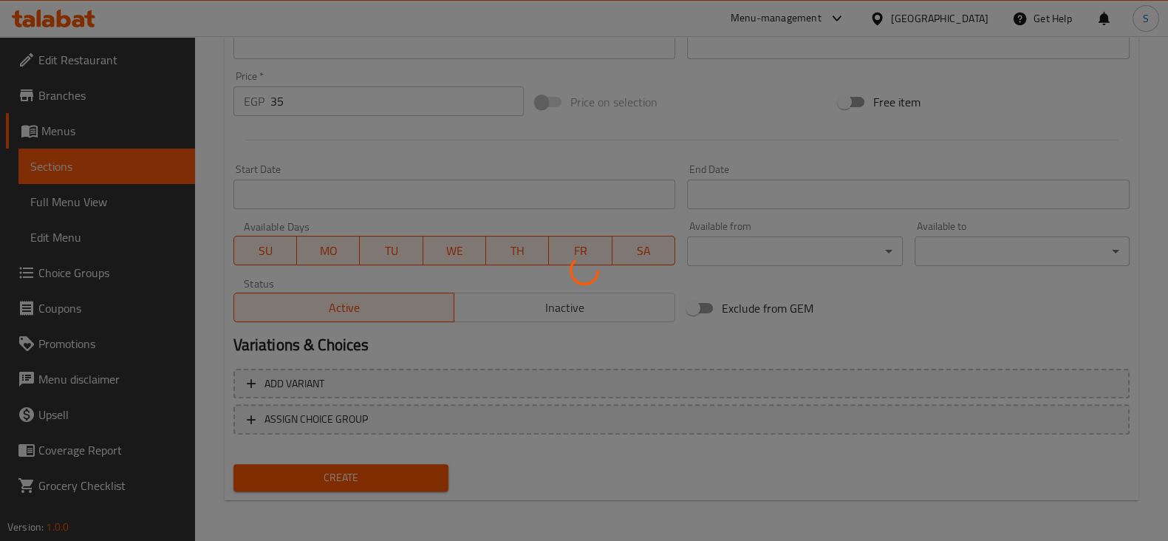
type input "0"
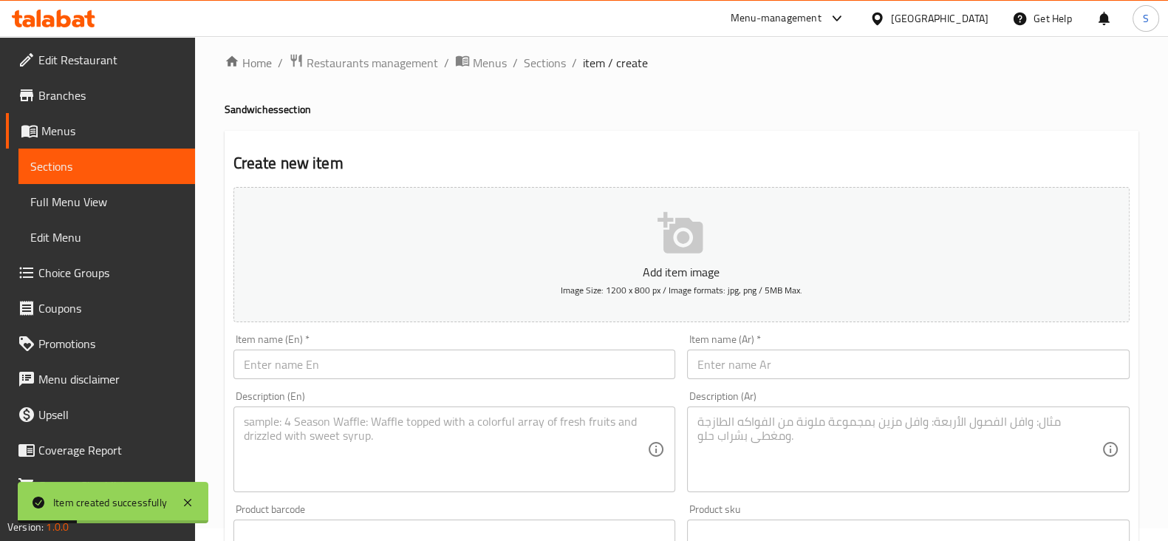
scroll to position [0, 0]
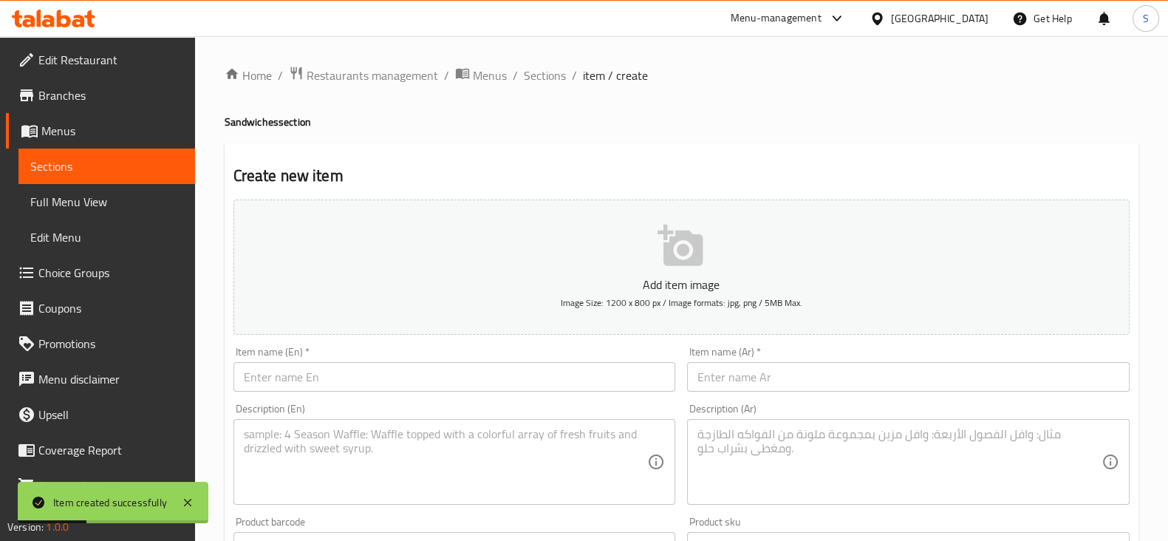
click at [132, 167] on span "Sections" at bounding box center [106, 166] width 153 height 18
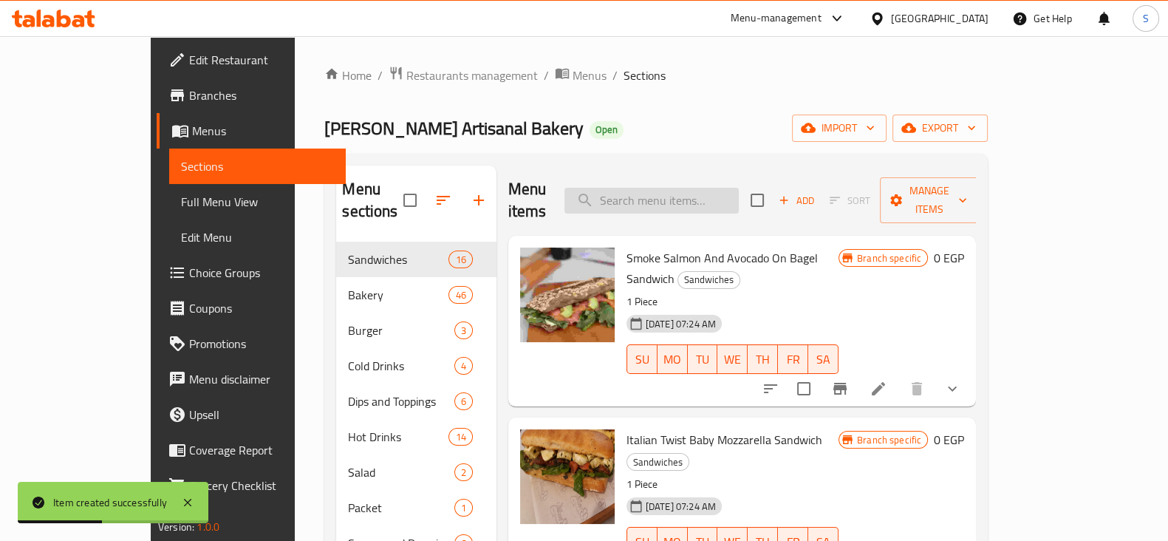
click at [680, 191] on input "search" at bounding box center [651, 201] width 174 height 26
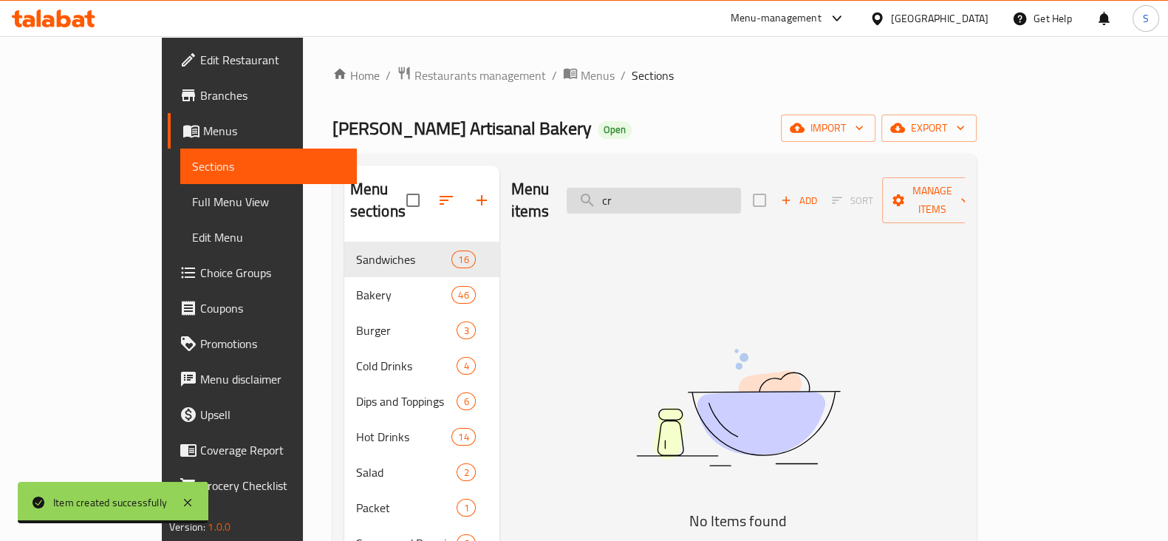
type input "c"
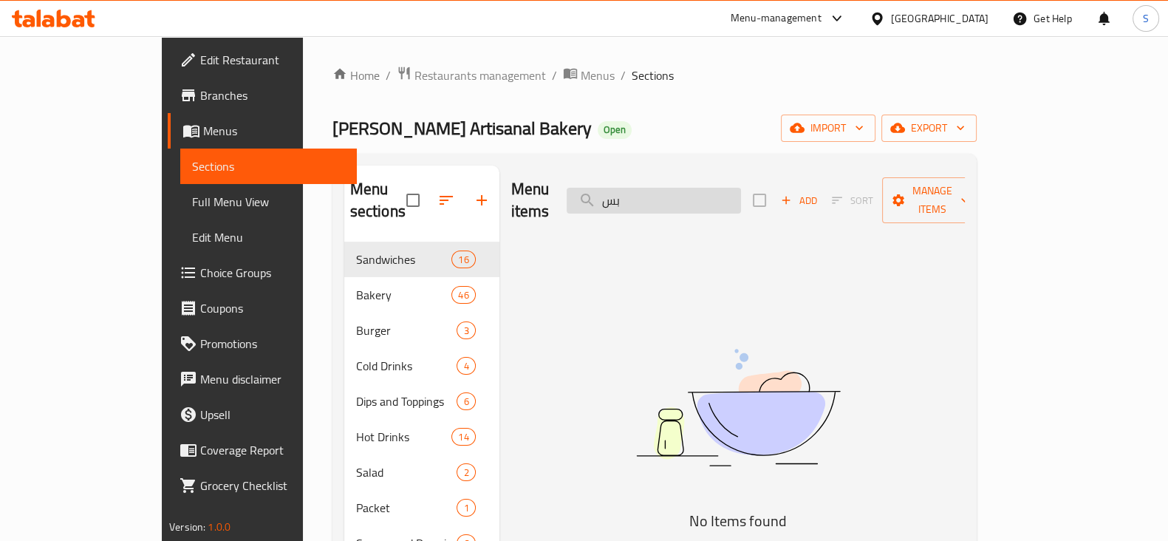
type input "ب"
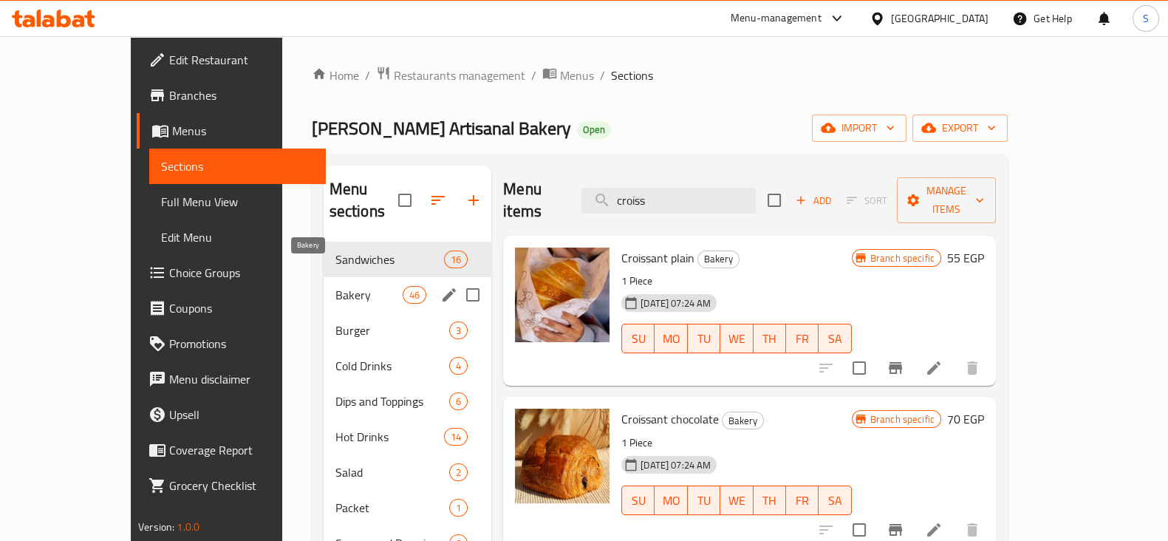
type input "croiss"
click at [335, 286] on span "Bakery" at bounding box center [368, 295] width 67 height 18
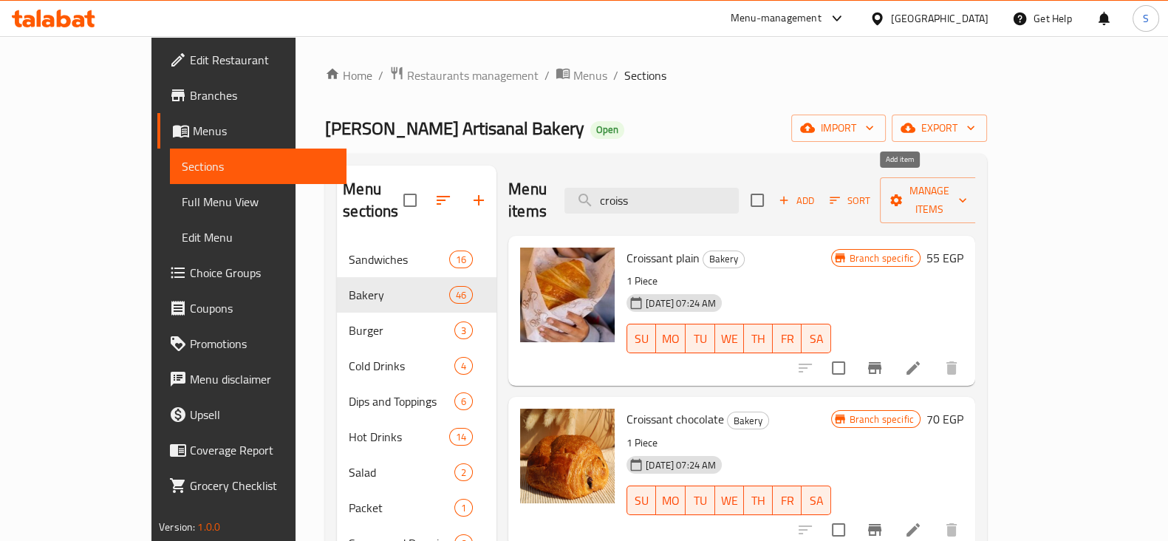
click at [816, 192] on span "Add" at bounding box center [796, 200] width 40 height 17
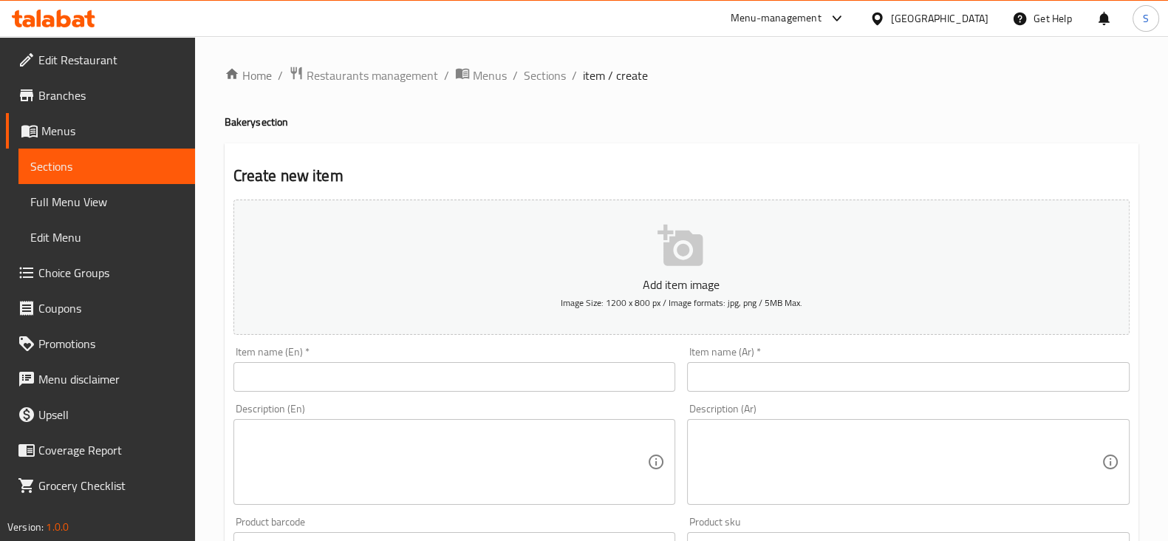
click at [554, 377] on input "text" at bounding box center [454, 377] width 443 height 30
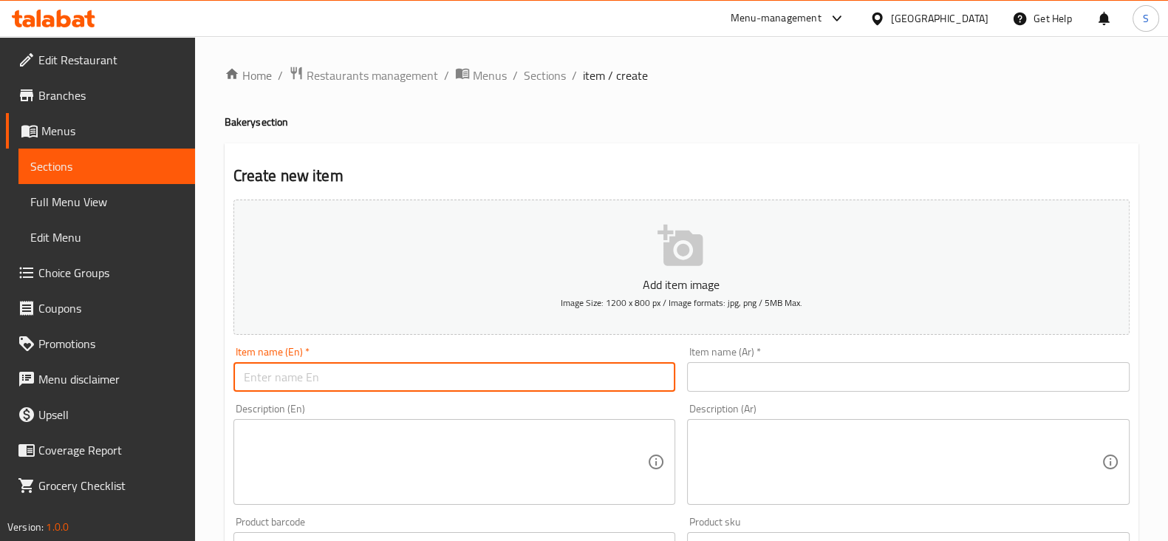
type input "}"
type input "Croissant Pastarmi"
drag, startPoint x: 767, startPoint y: 372, endPoint x: 761, endPoint y: 390, distance: 18.7
click at [767, 372] on input "text" at bounding box center [908, 377] width 443 height 30
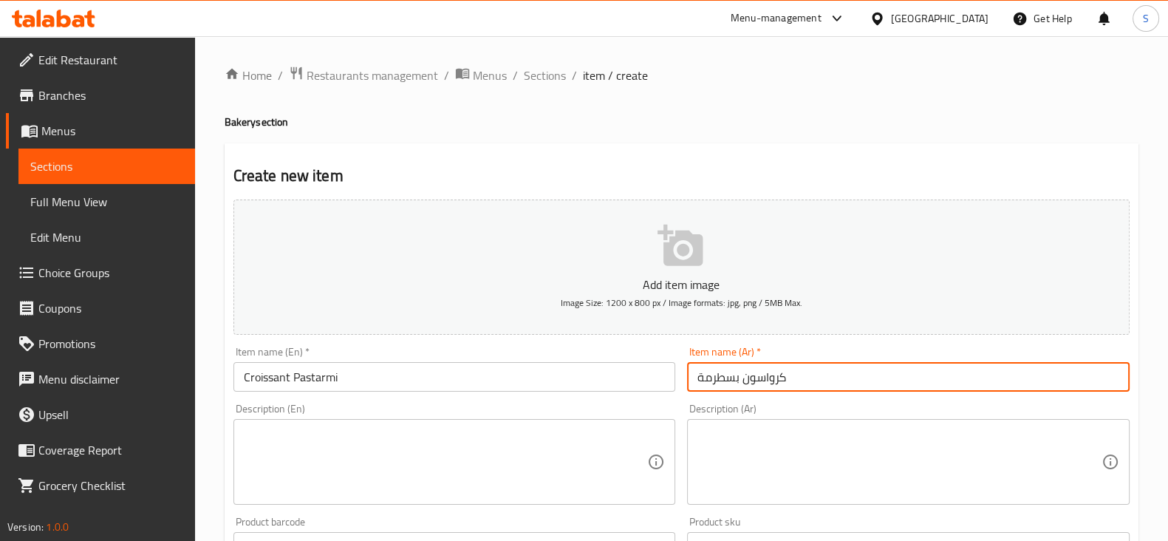
type input "كرواسون بسطرمة"
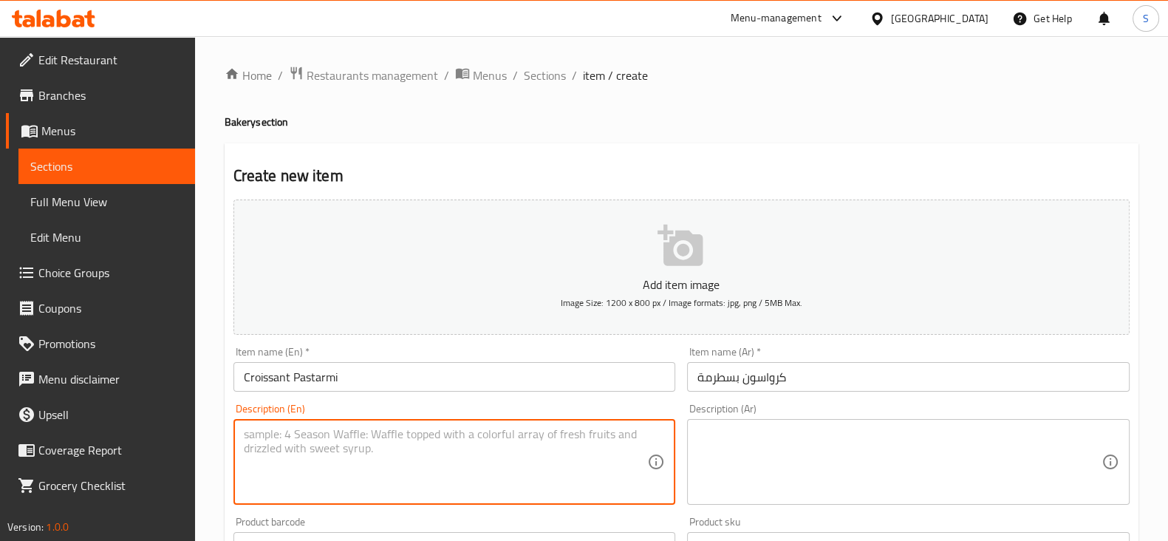
click at [405, 441] on textarea at bounding box center [446, 462] width 404 height 70
type textarea "1 Piece"
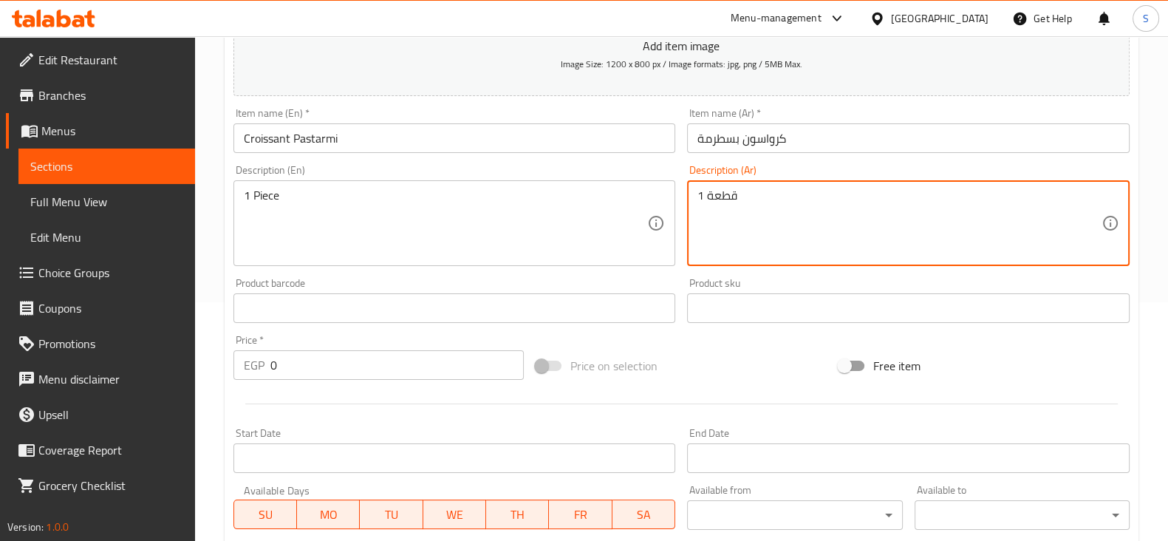
scroll to position [277, 0]
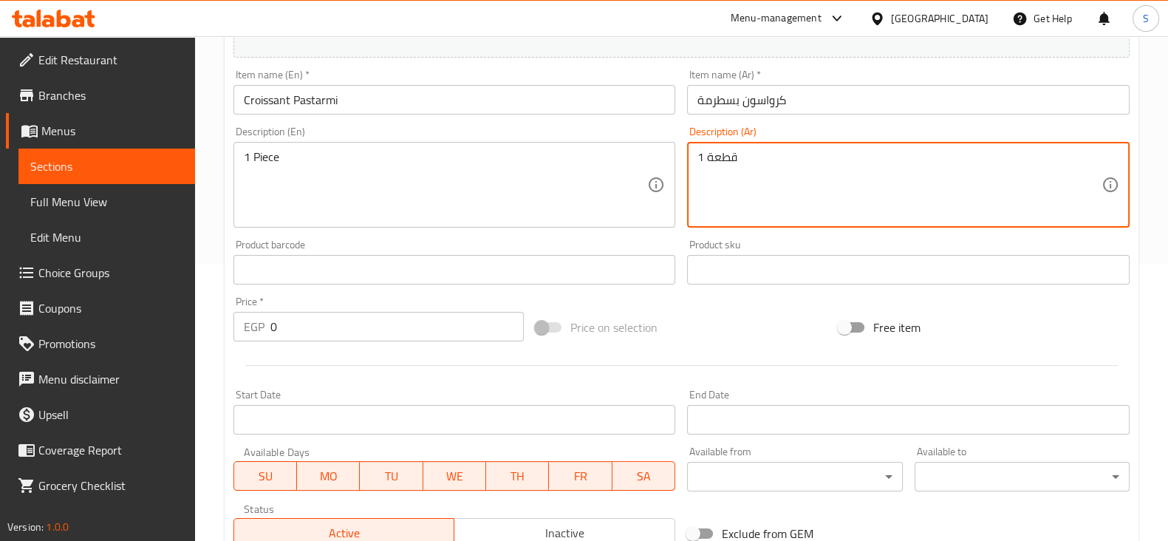
type textarea "1 قطعة"
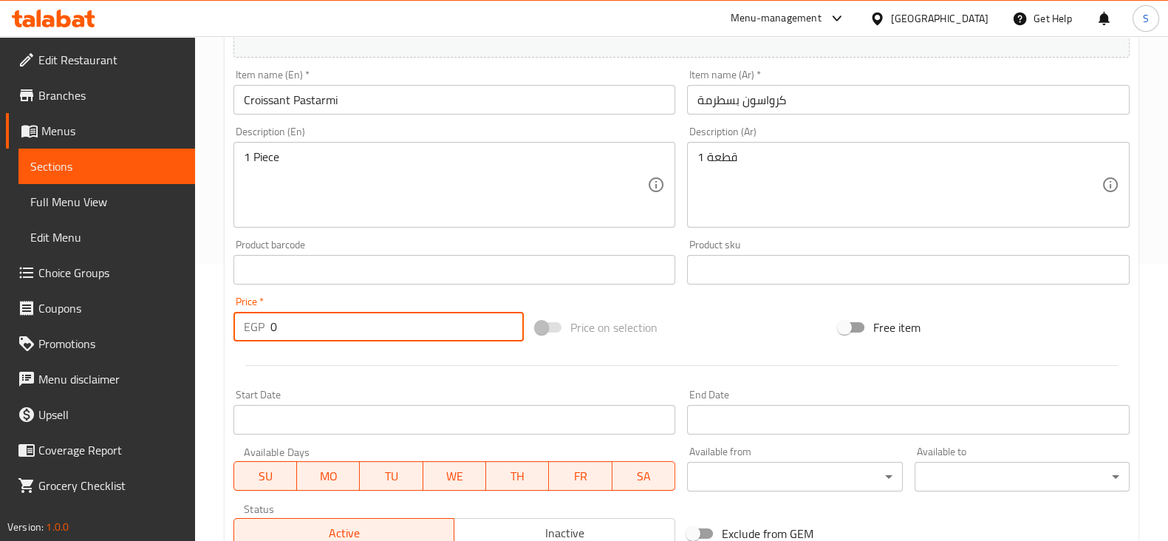
drag, startPoint x: 297, startPoint y: 320, endPoint x: 75, endPoint y: 321, distance: 221.6
click at [77, 321] on div "Edit Restaurant Branches Menus Sections Full Menu View Edit Menu Choice Groups …" at bounding box center [584, 263] width 1168 height 1008
type input "85"
click at [350, 369] on div at bounding box center [682, 365] width 908 height 36
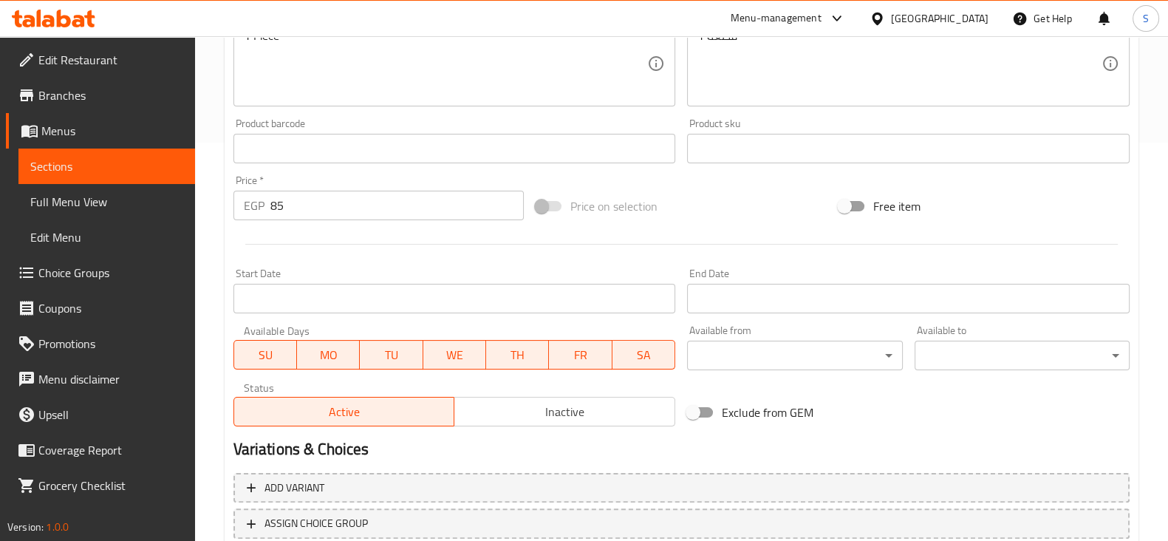
scroll to position [502, 0]
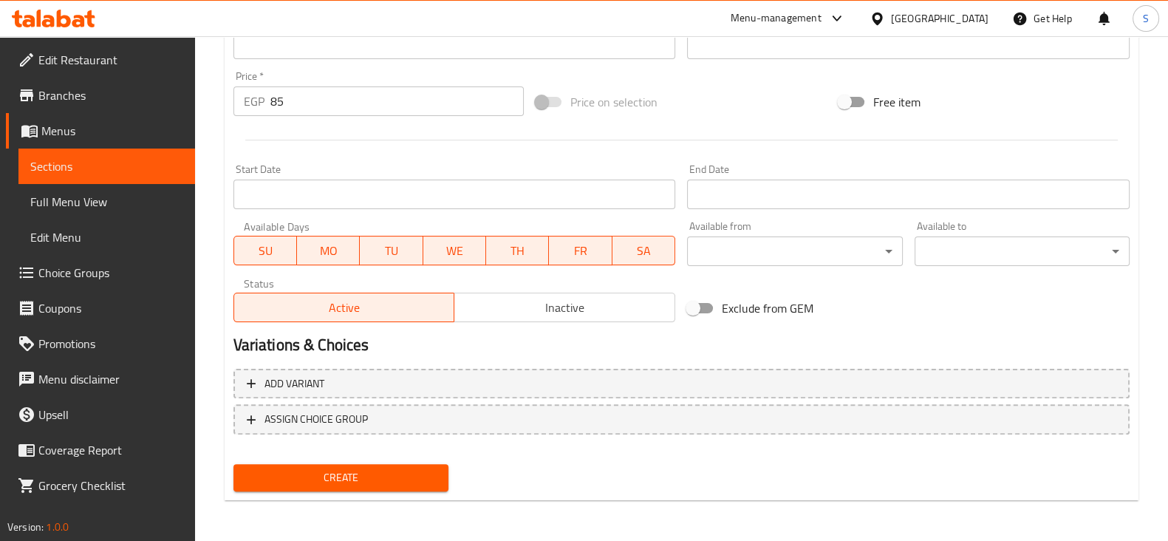
click at [361, 472] on span "Create" at bounding box center [340, 477] width 191 height 18
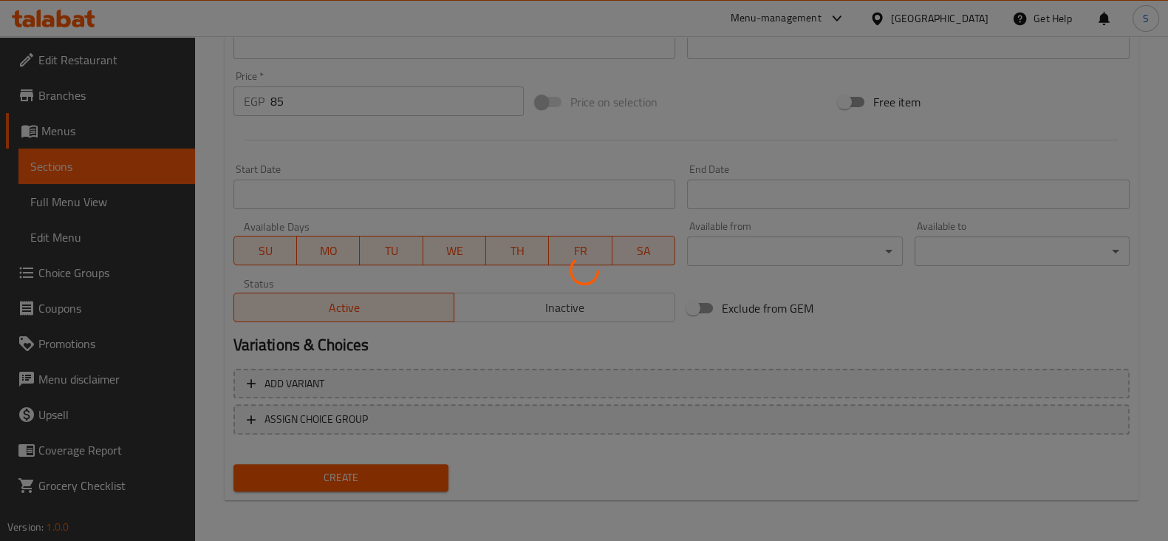
type input "0"
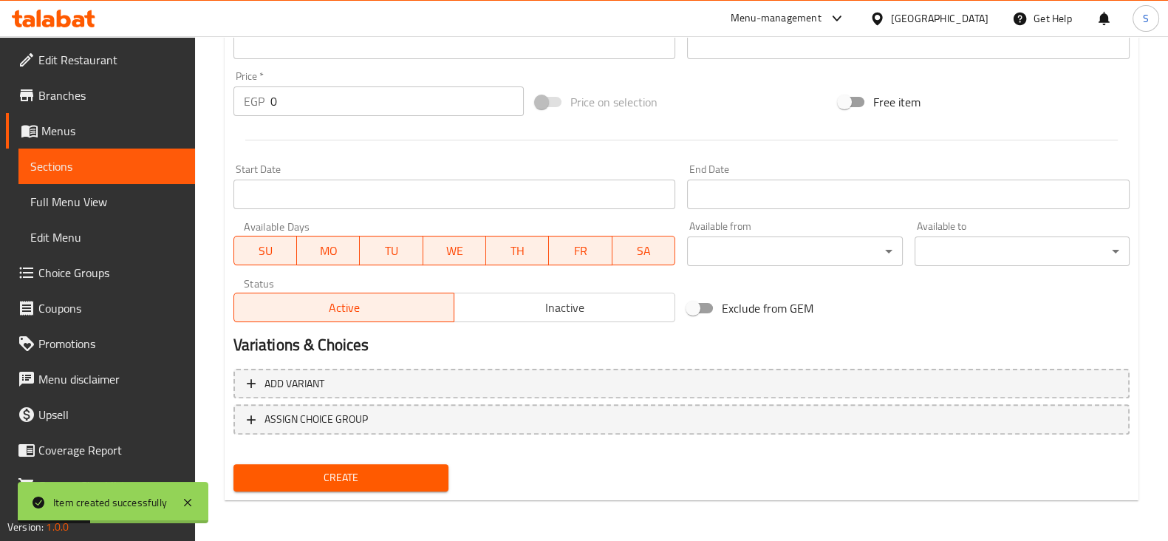
drag, startPoint x: 103, startPoint y: 165, endPoint x: 221, endPoint y: 180, distance: 118.5
click at [103, 165] on span "Sections" at bounding box center [106, 166] width 153 height 18
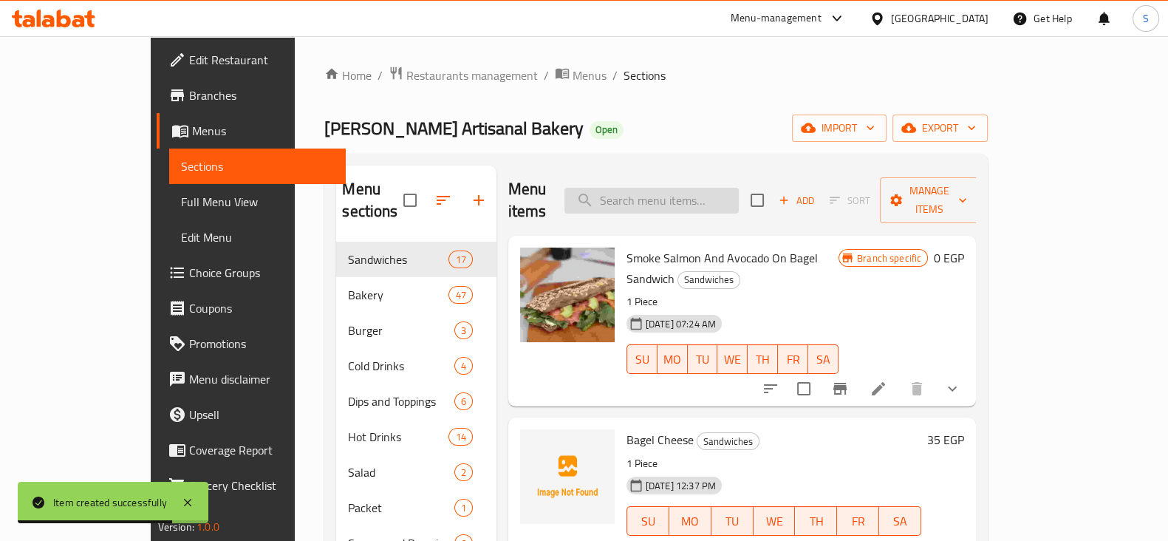
click at [669, 194] on input "search" at bounding box center [651, 201] width 174 height 26
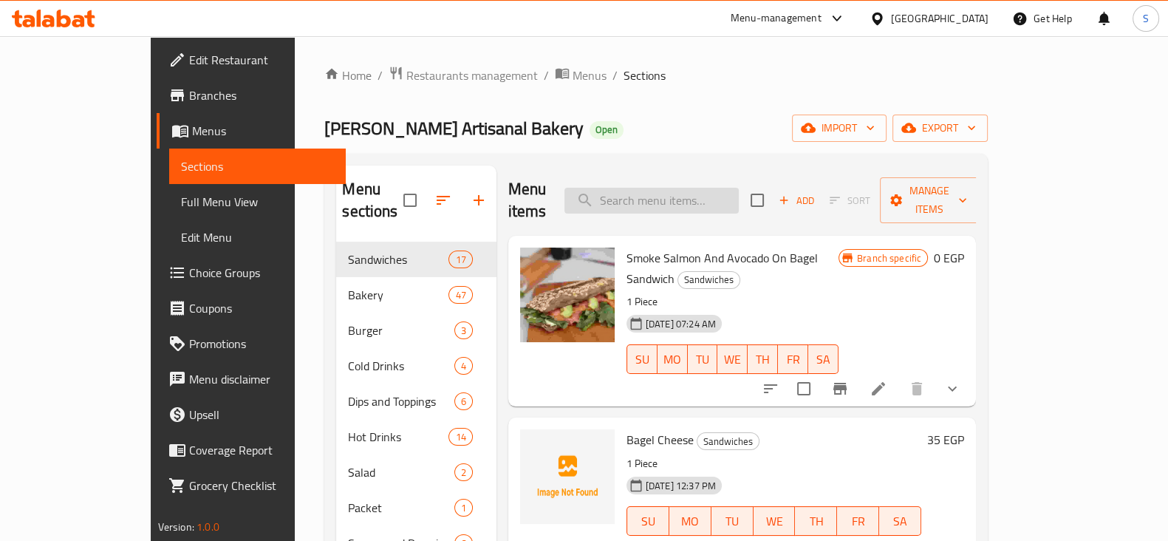
click at [670, 188] on input "search" at bounding box center [651, 201] width 174 height 26
click at [704, 189] on input "search" at bounding box center [651, 201] width 174 height 26
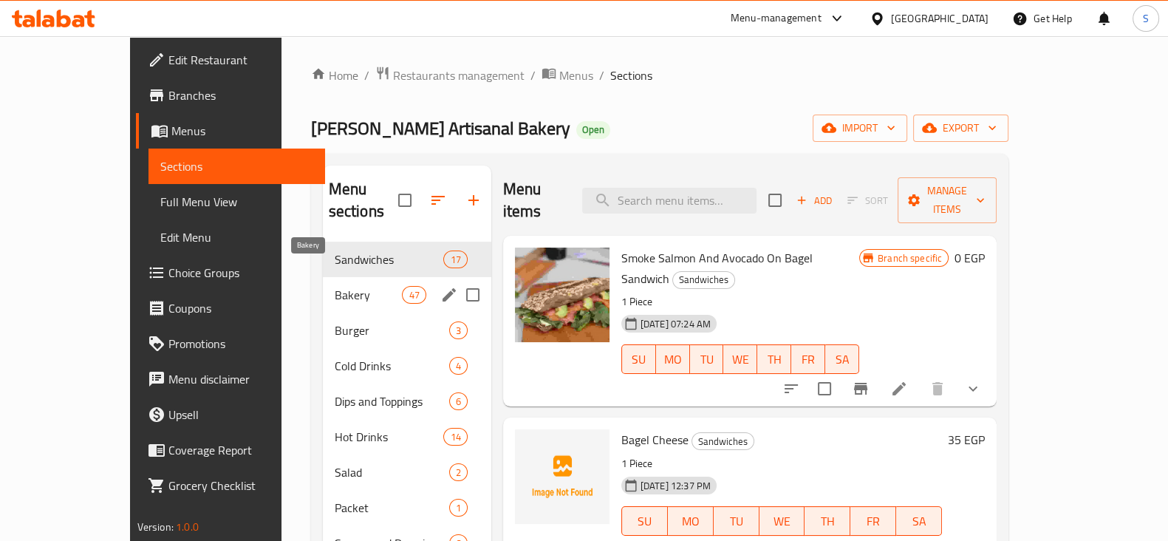
click at [335, 286] on span "Bakery" at bounding box center [369, 295] width 68 height 18
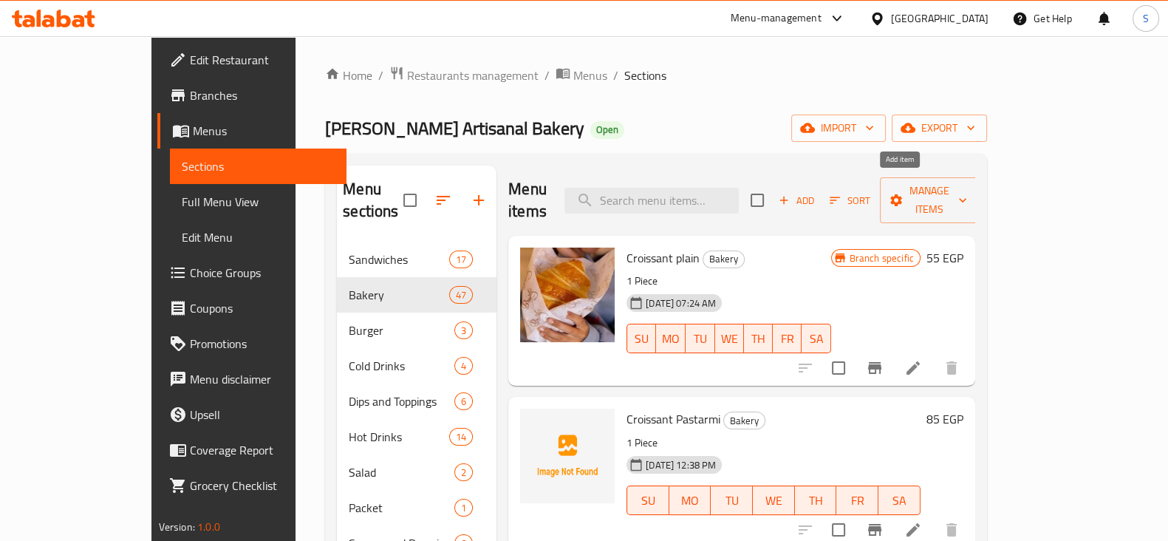
click at [816, 192] on span "Add" at bounding box center [796, 200] width 40 height 17
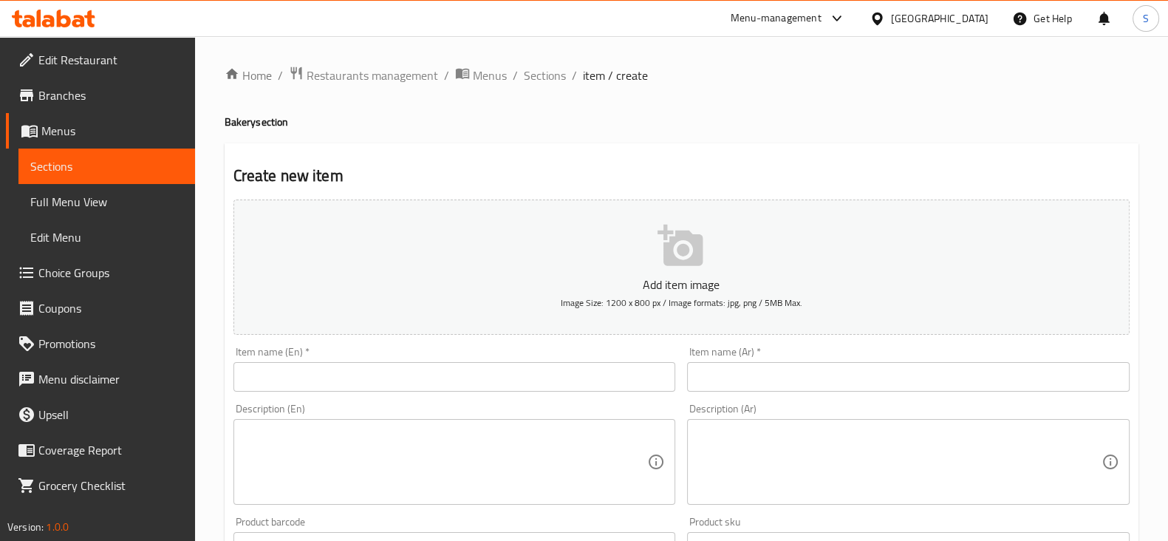
click at [584, 375] on input "text" at bounding box center [454, 377] width 443 height 30
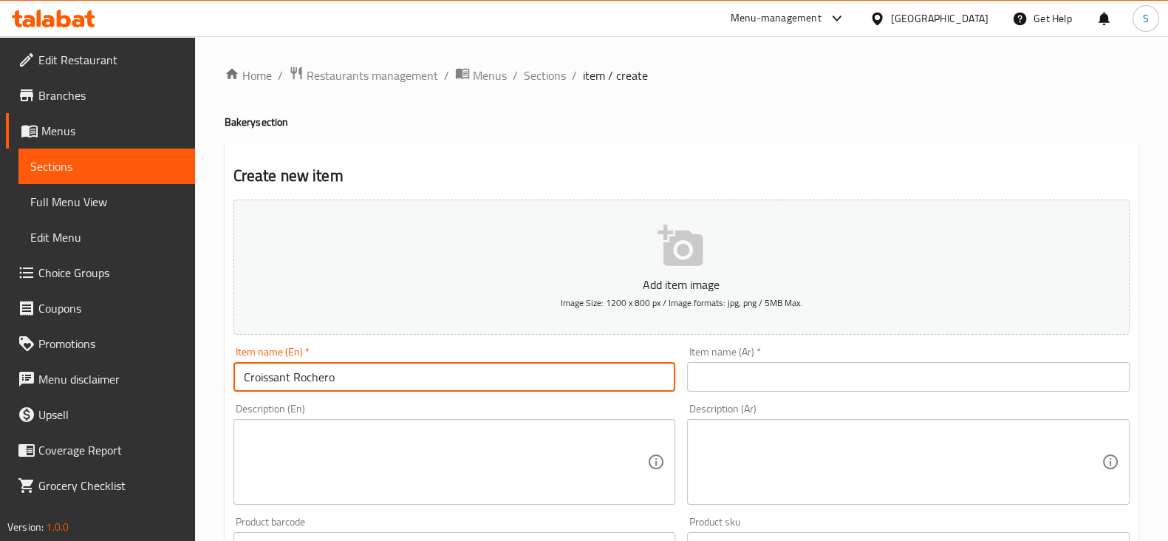
type input "Croissant Rochero"
click at [731, 375] on input "text" at bounding box center [908, 377] width 443 height 30
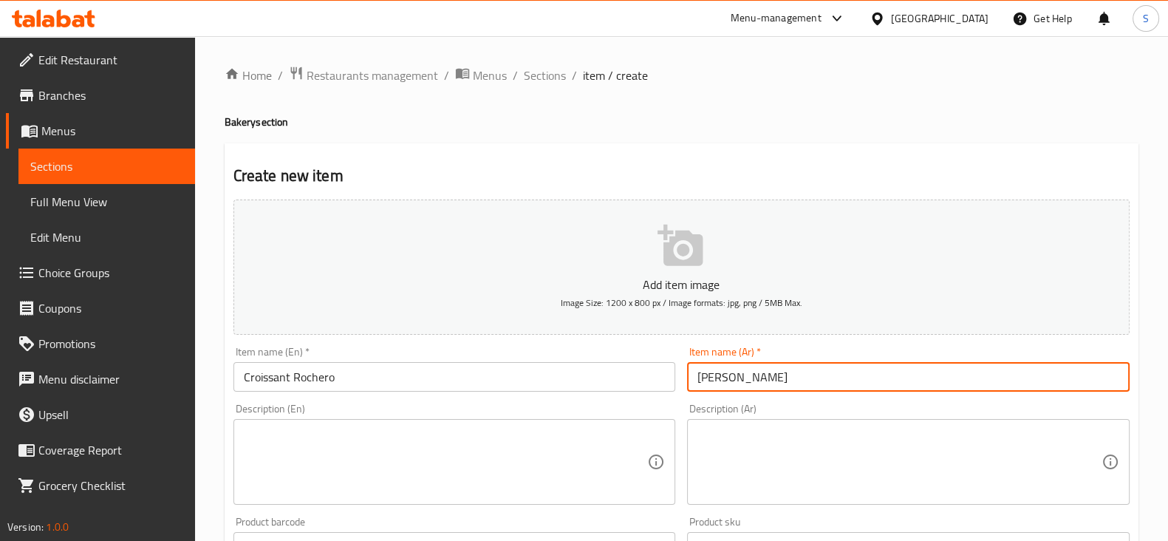
type input "كرواسون روشيرو"
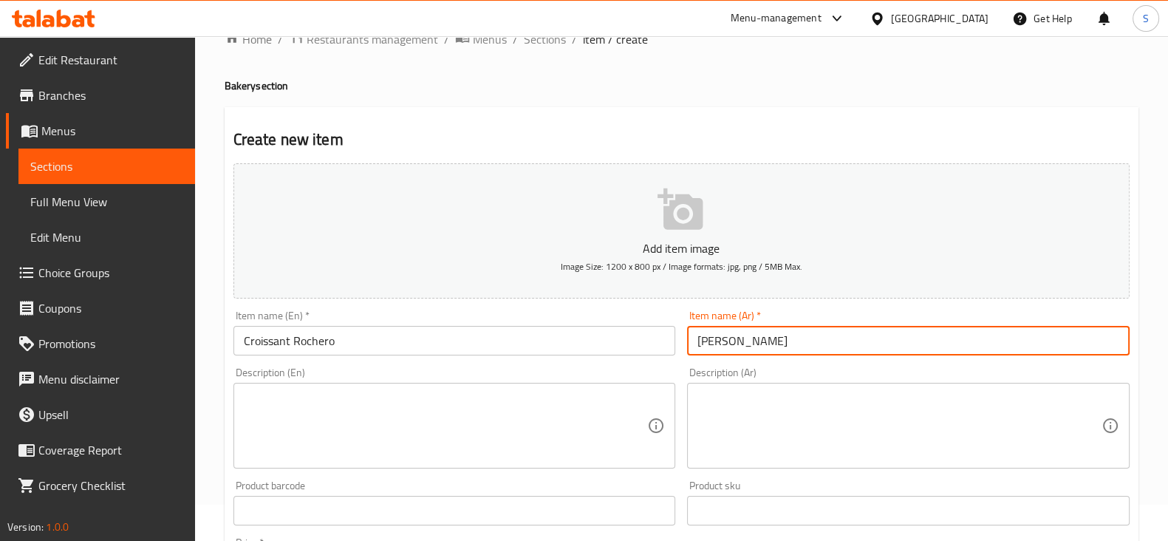
scroll to position [92, 0]
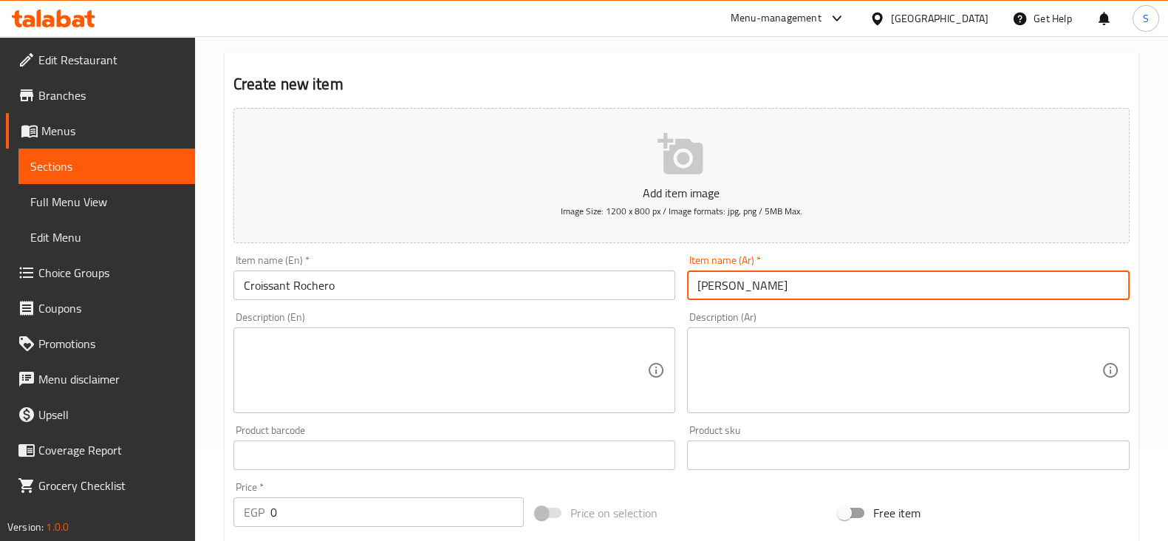
click at [284, 365] on textarea at bounding box center [446, 370] width 404 height 70
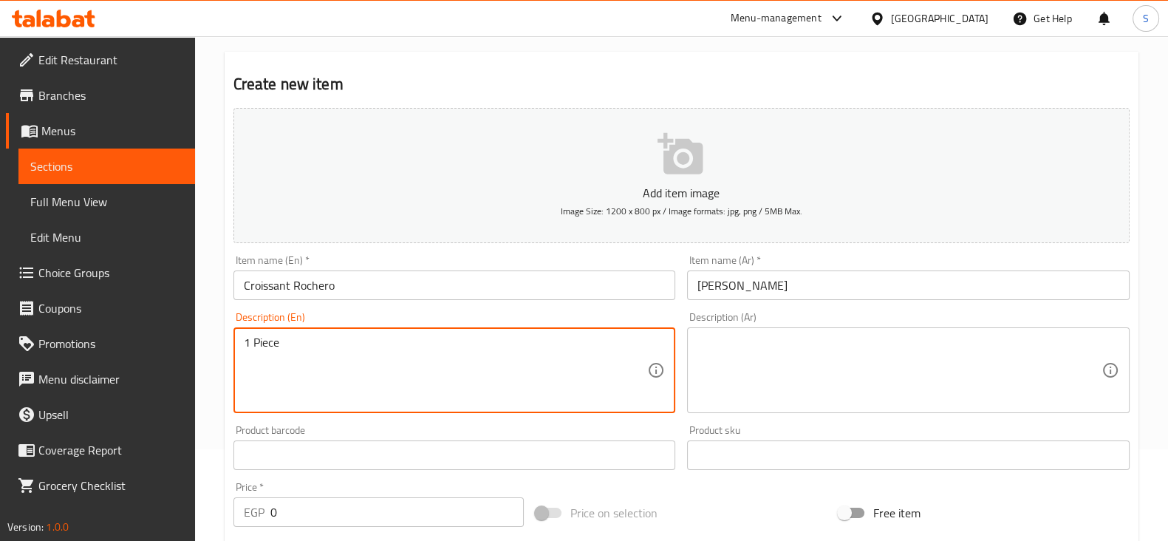
type textarea "1 Piece"
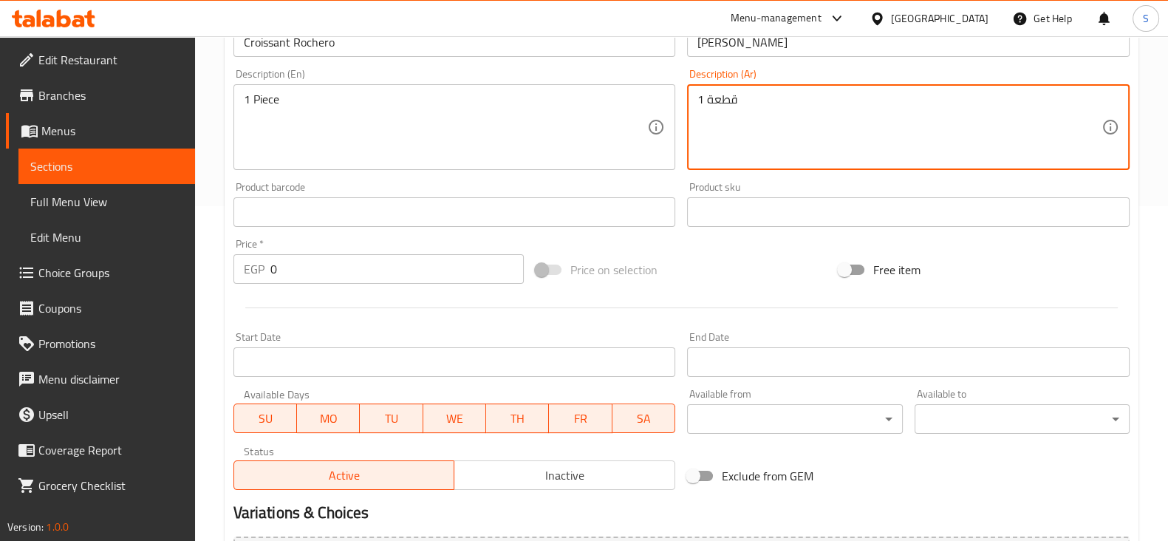
scroll to position [369, 0]
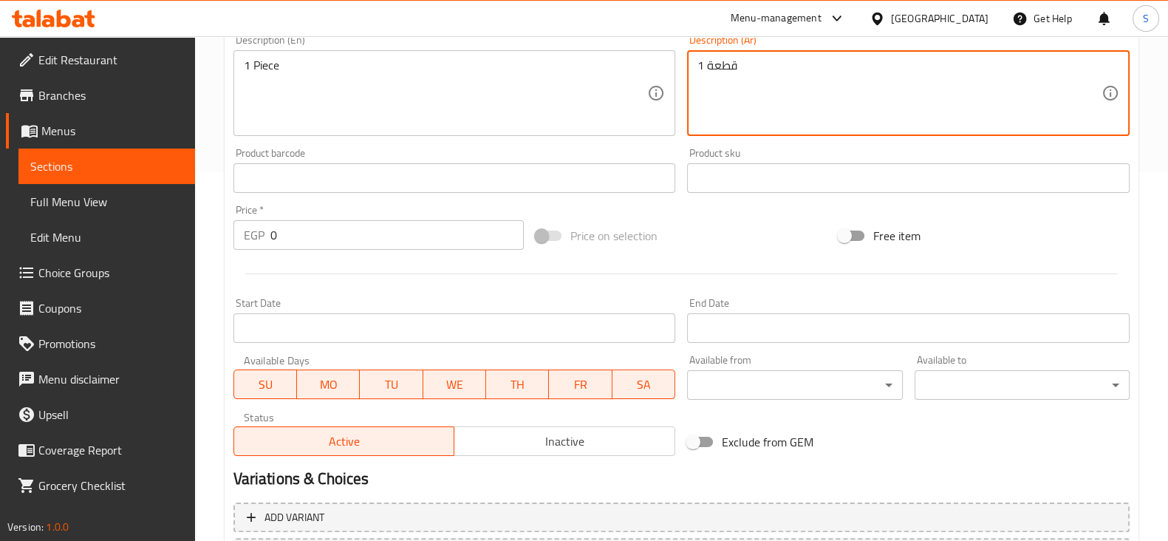
type textarea "1 قطعة"
drag, startPoint x: 285, startPoint y: 235, endPoint x: 210, endPoint y: 238, distance: 75.4
click at [223, 238] on div "Home / Restaurants management / Menus / Sections / item / create Bakery section…" at bounding box center [681, 172] width 973 height 1008
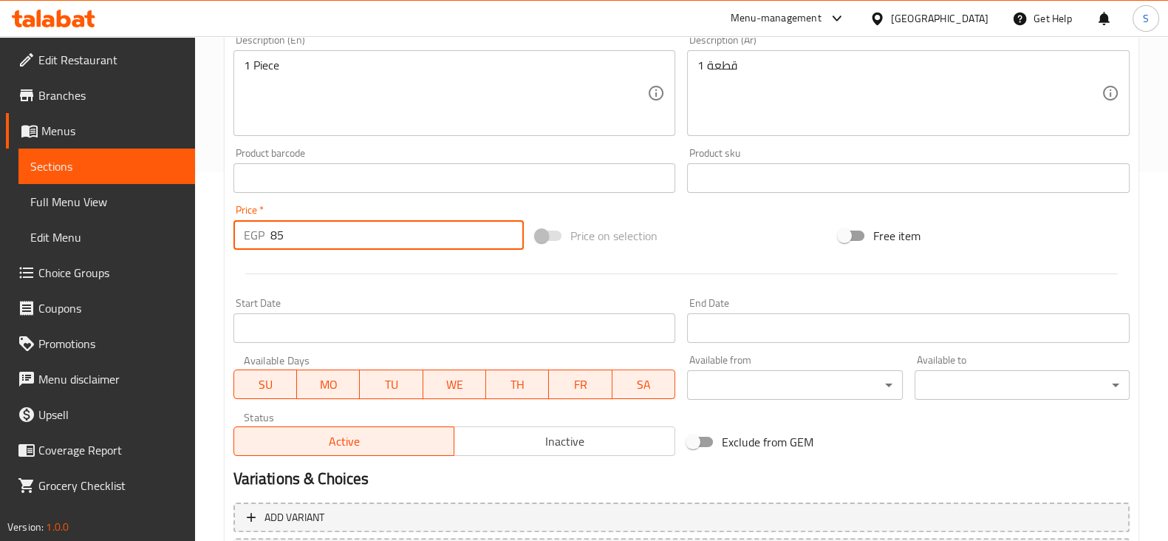
type input "85"
click at [426, 292] on div "Start Date Start Date" at bounding box center [455, 320] width 454 height 57
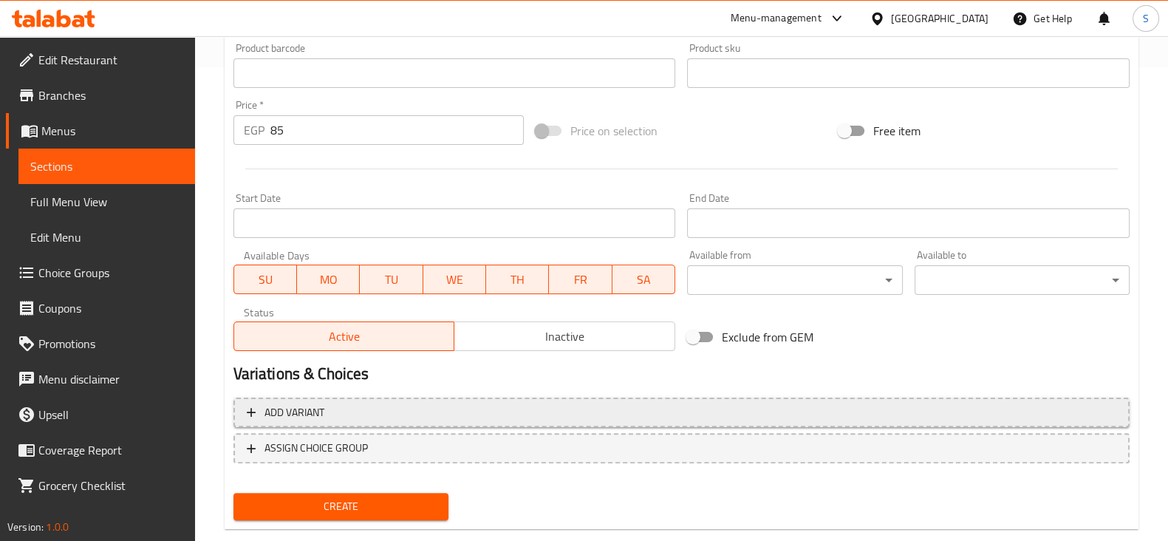
scroll to position [502, 0]
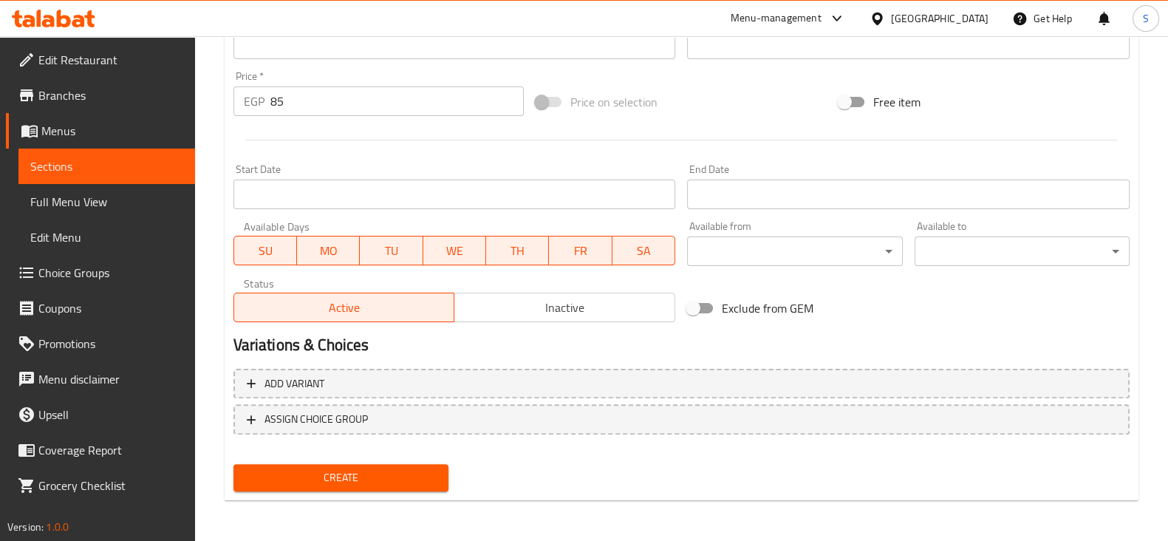
click at [333, 471] on span "Create" at bounding box center [340, 477] width 191 height 18
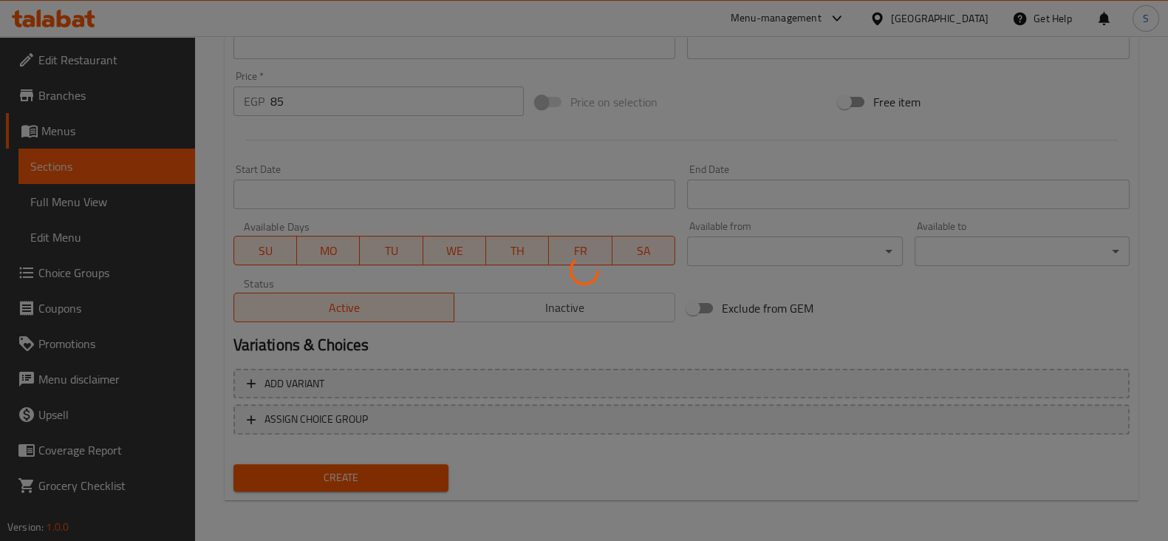
type input "0"
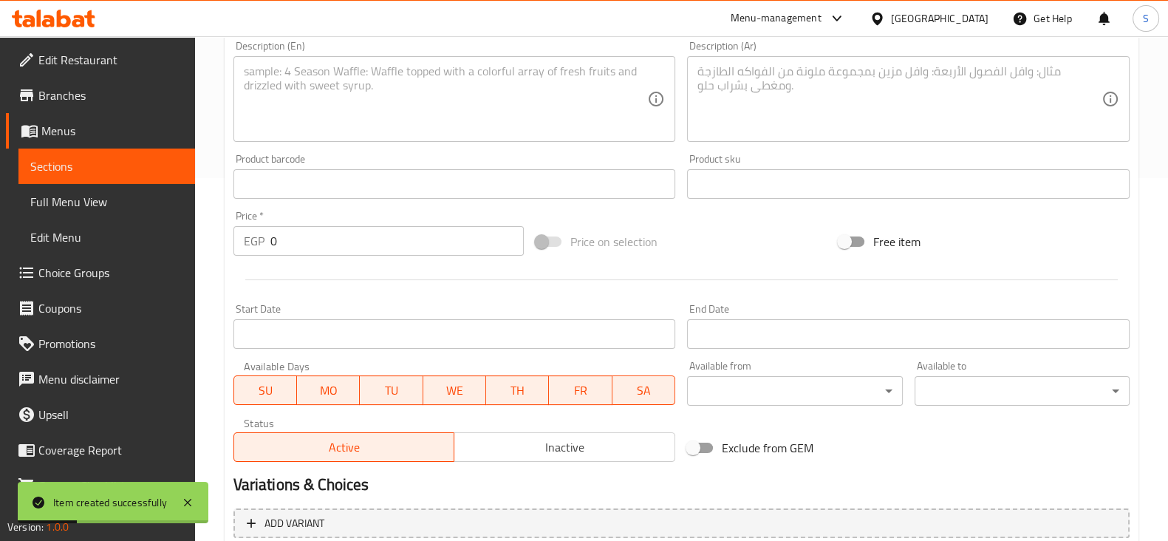
scroll to position [225, 0]
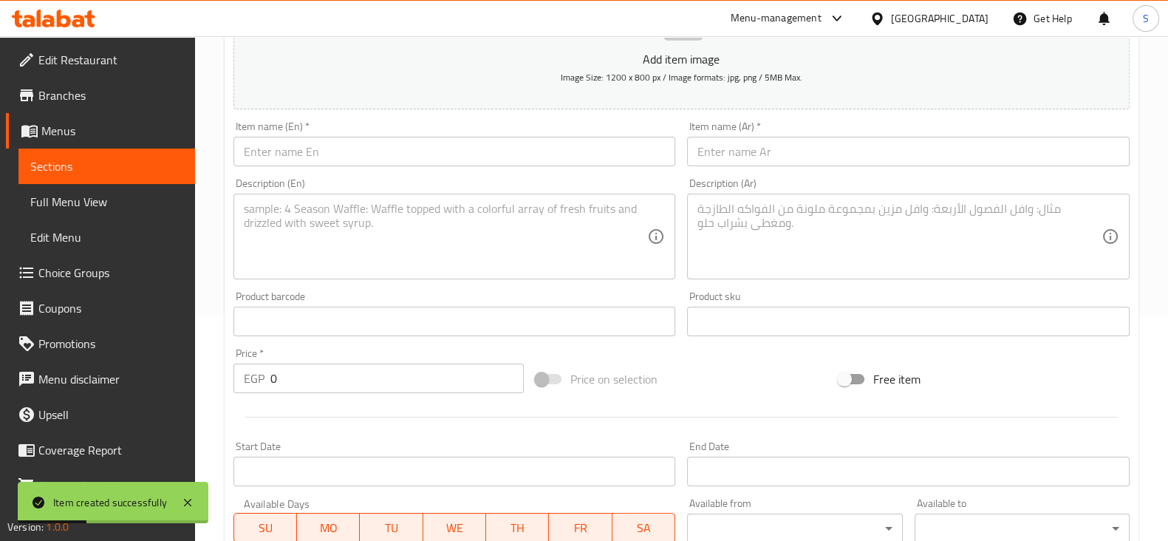
click at [85, 168] on span "Sections" at bounding box center [106, 166] width 153 height 18
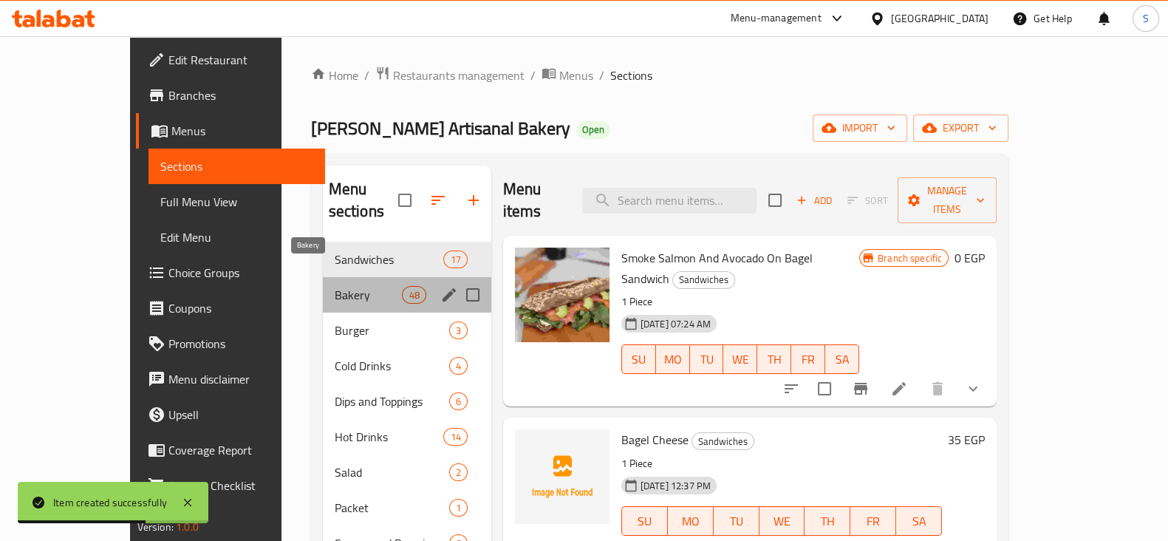
click at [335, 286] on span "Bakery" at bounding box center [369, 295] width 68 height 18
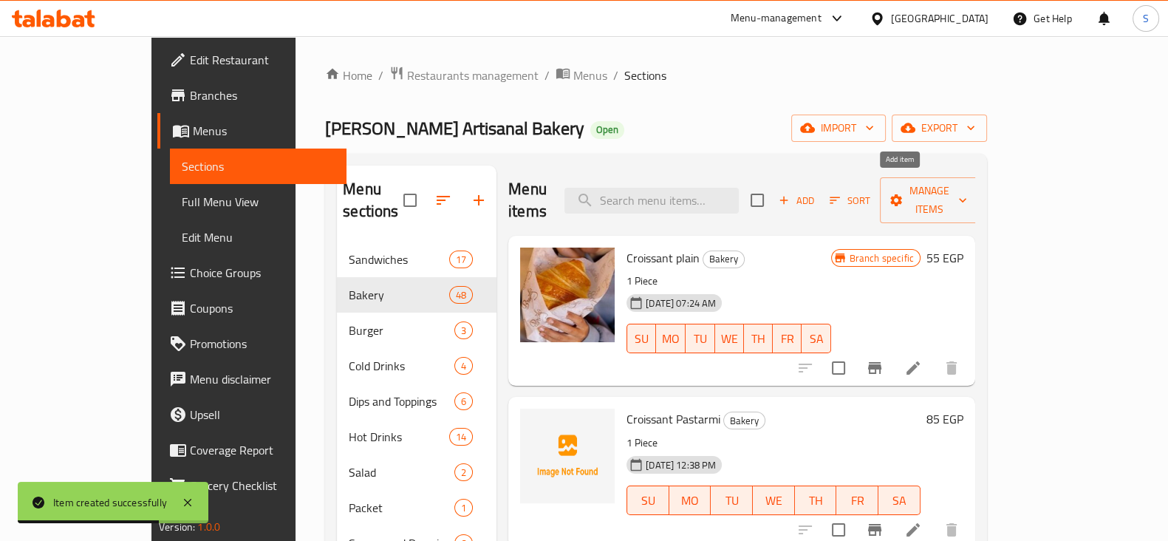
click at [816, 194] on span "Add" at bounding box center [796, 200] width 40 height 17
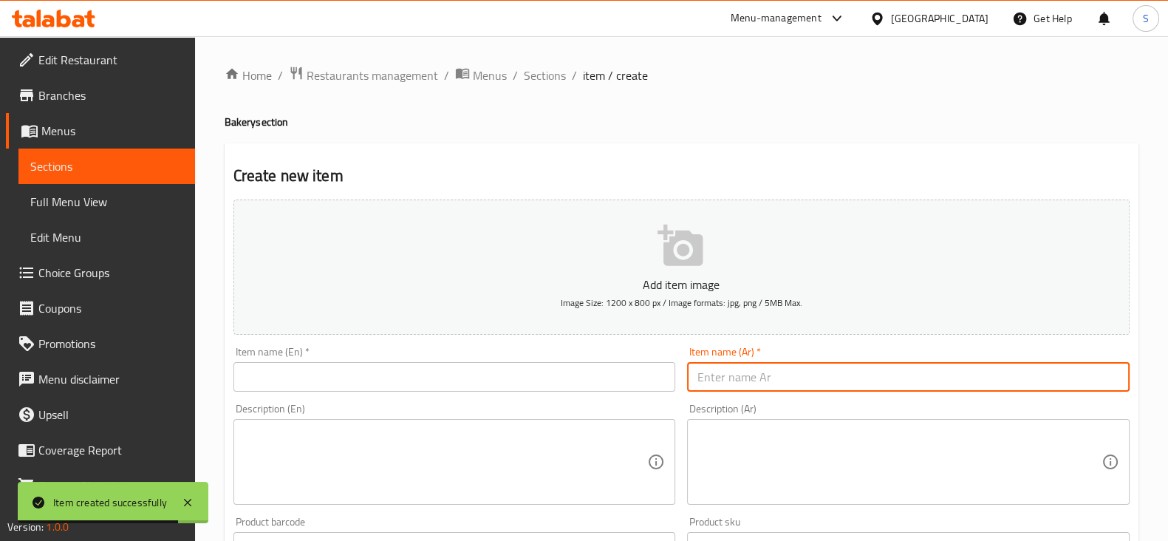
click at [762, 383] on input "text" at bounding box center [908, 377] width 443 height 30
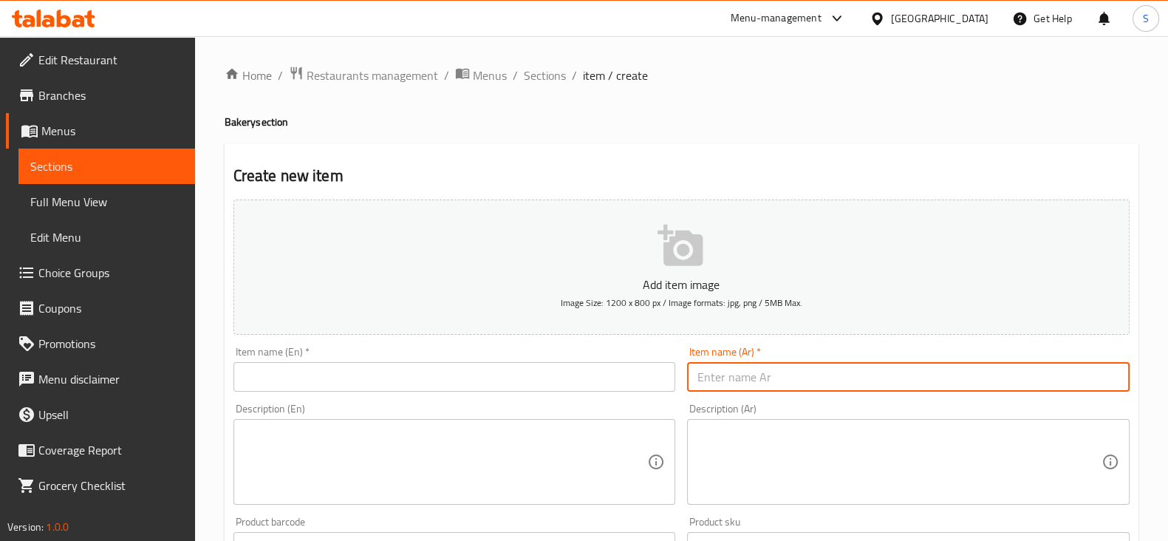
click at [475, 135] on div "Home / Restaurants management / Menus / Sections / item / create Bakery section…" at bounding box center [682, 540] width 914 height 949
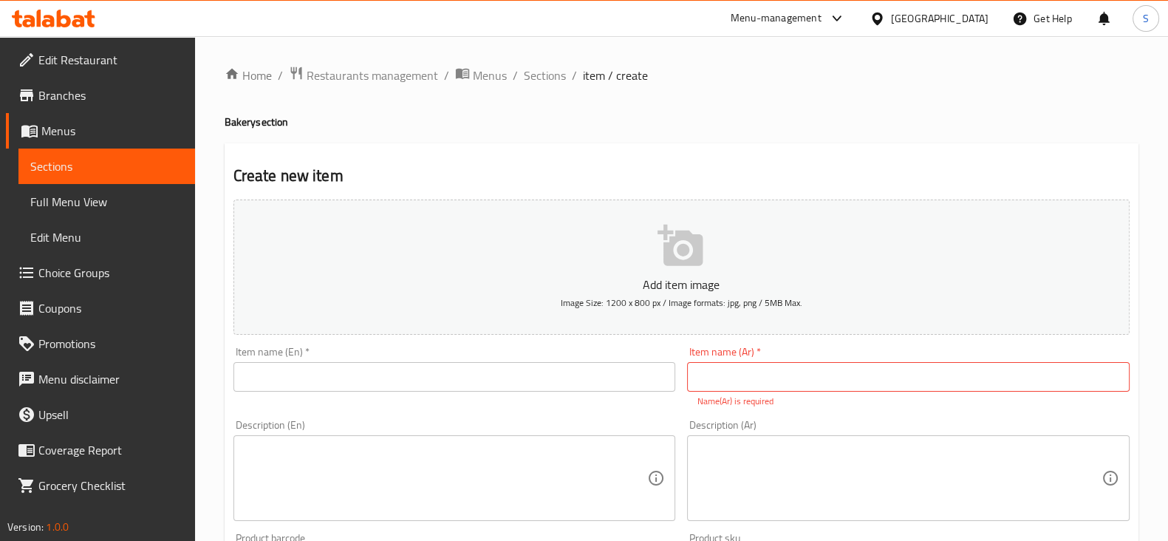
click at [407, 371] on input "text" at bounding box center [454, 377] width 443 height 30
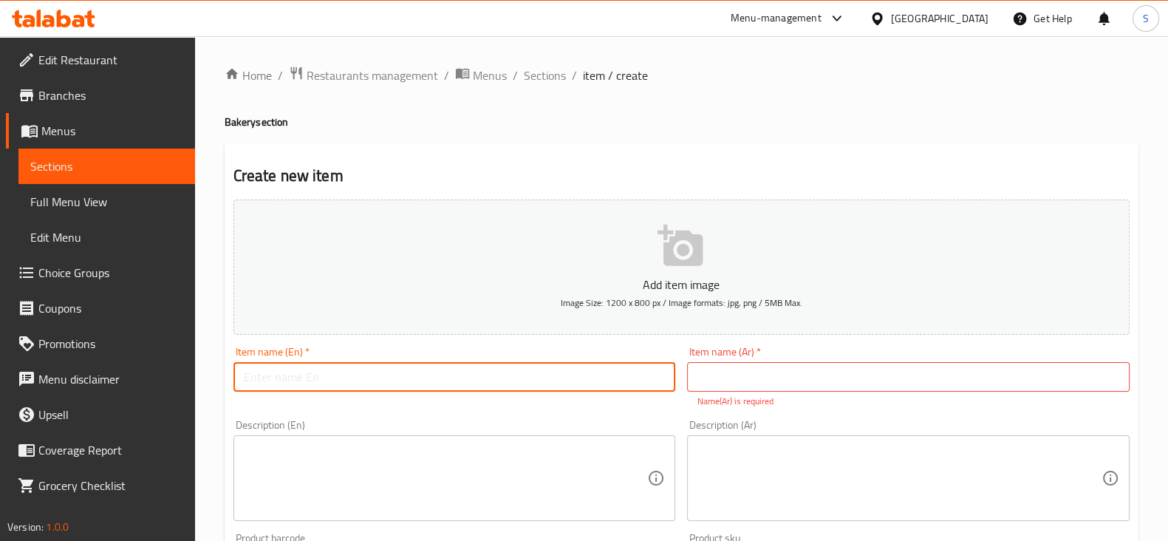
paste input "Criossant Crunchy Chocolate"
type input "Criossant Crunchy Chocolate"
click at [807, 375] on input "text" at bounding box center [908, 377] width 443 height 30
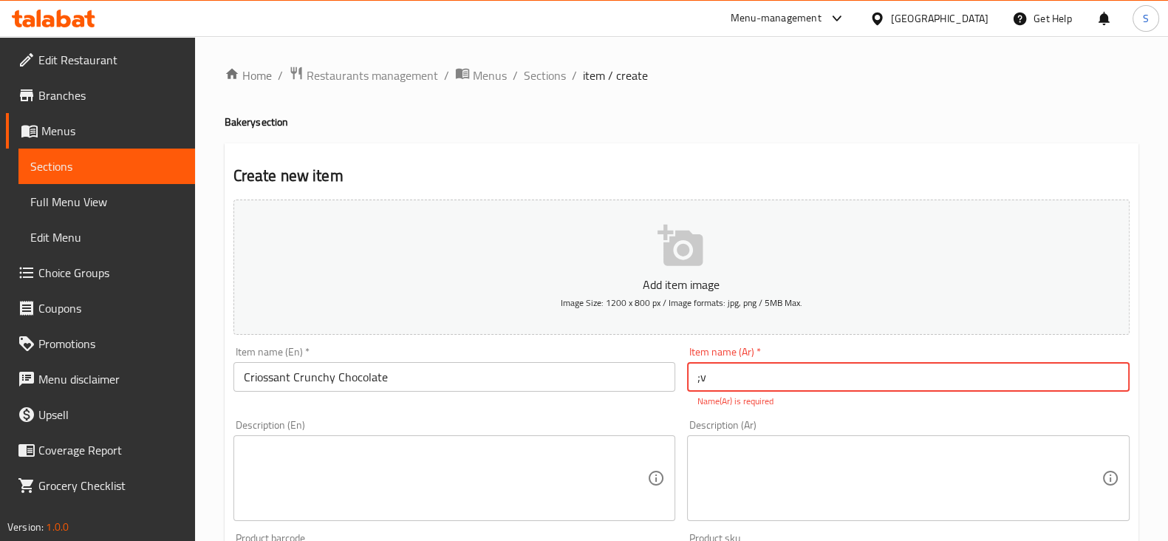
type input ";"
type input "كرواسون كرانشي شوكولاتة"
click at [283, 462] on textarea at bounding box center [446, 478] width 404 height 70
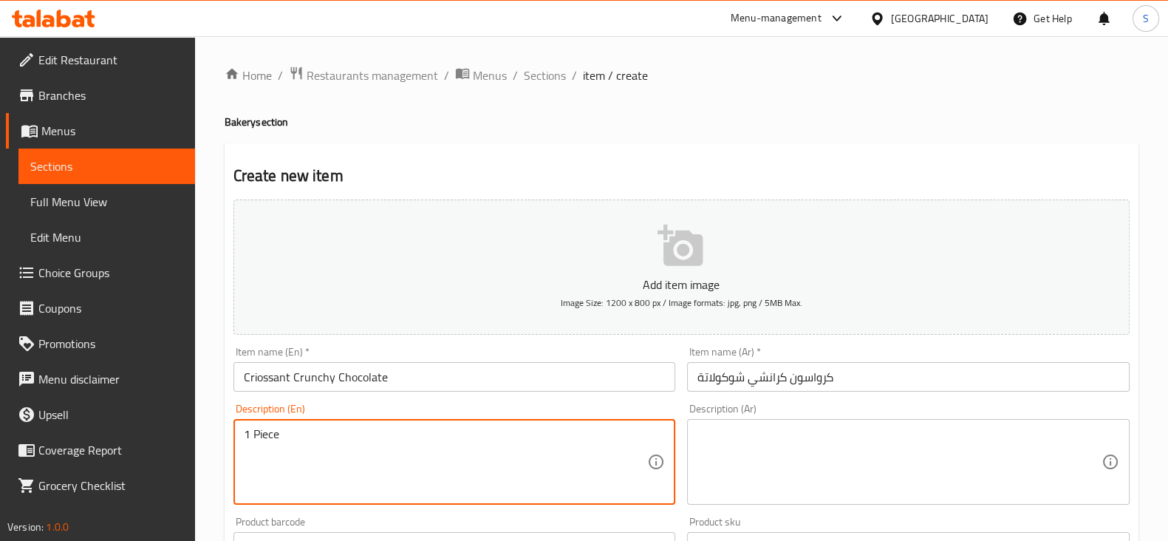
type textarea "1 Piece"
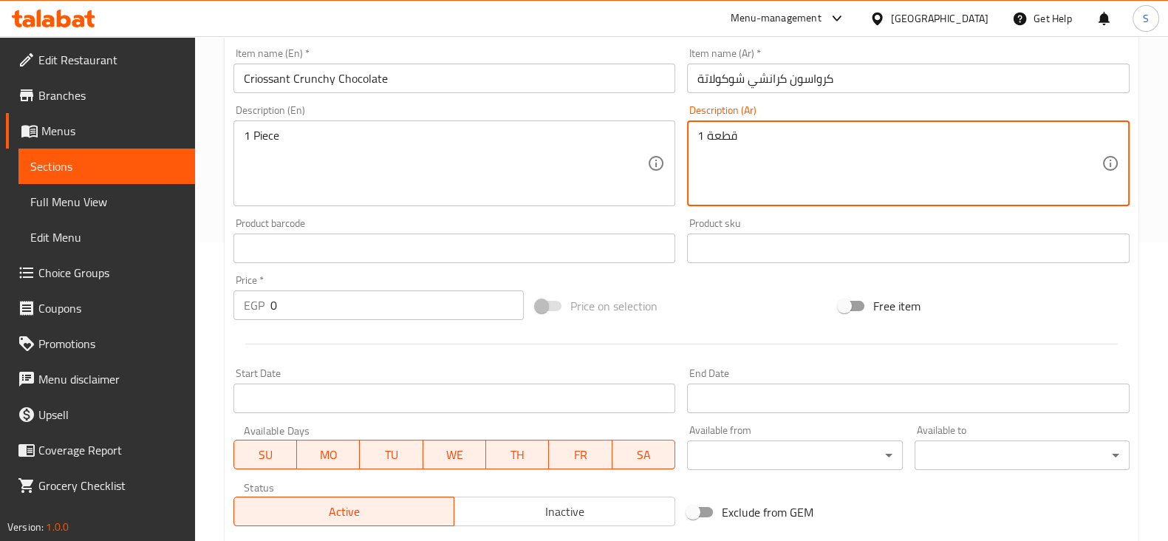
scroll to position [369, 0]
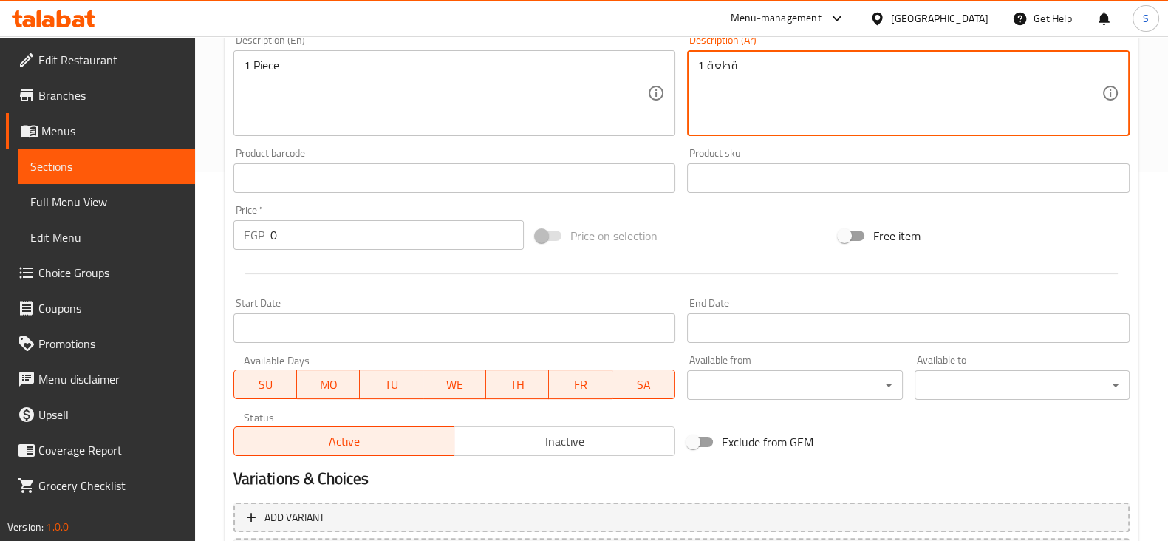
type textarea "1 قطعة"
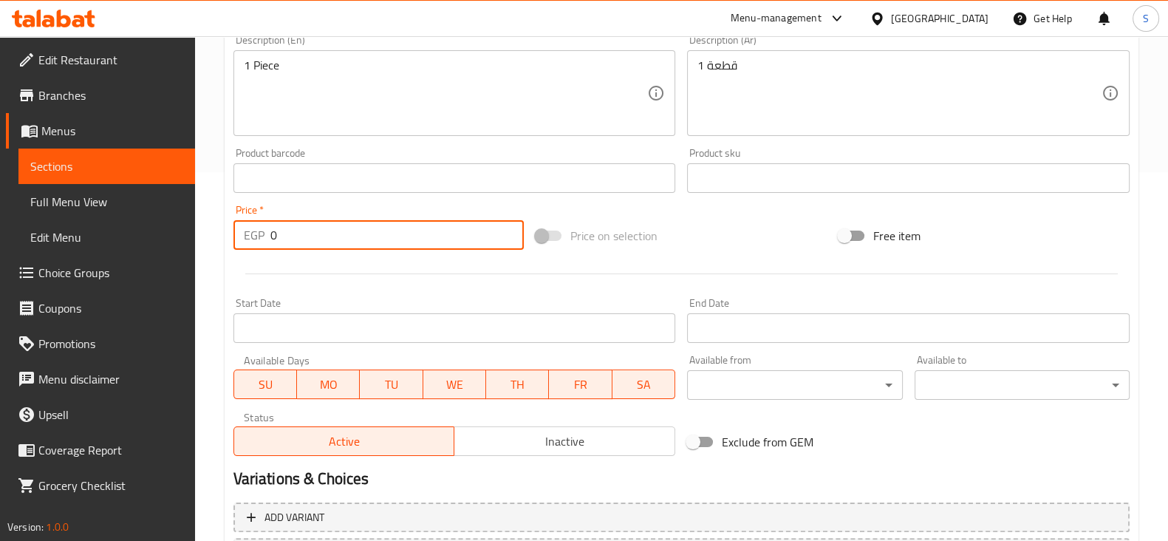
click at [157, 238] on div "Edit Restaurant Branches Menus Sections Full Menu View Edit Menu Choice Groups …" at bounding box center [584, 172] width 1168 height 1008
type input "80"
click at [388, 290] on div at bounding box center [682, 274] width 908 height 36
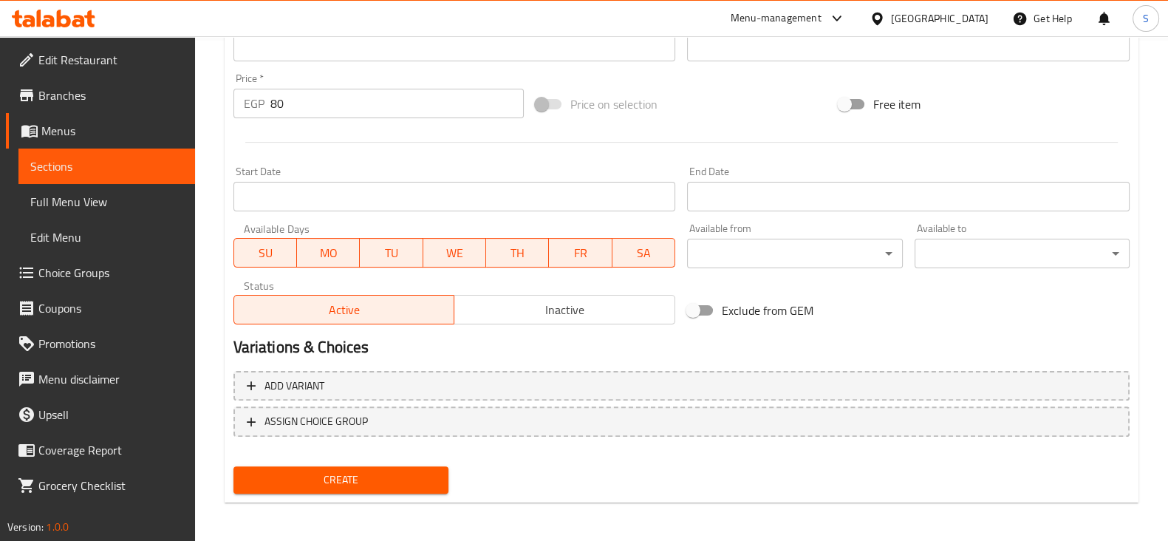
scroll to position [502, 0]
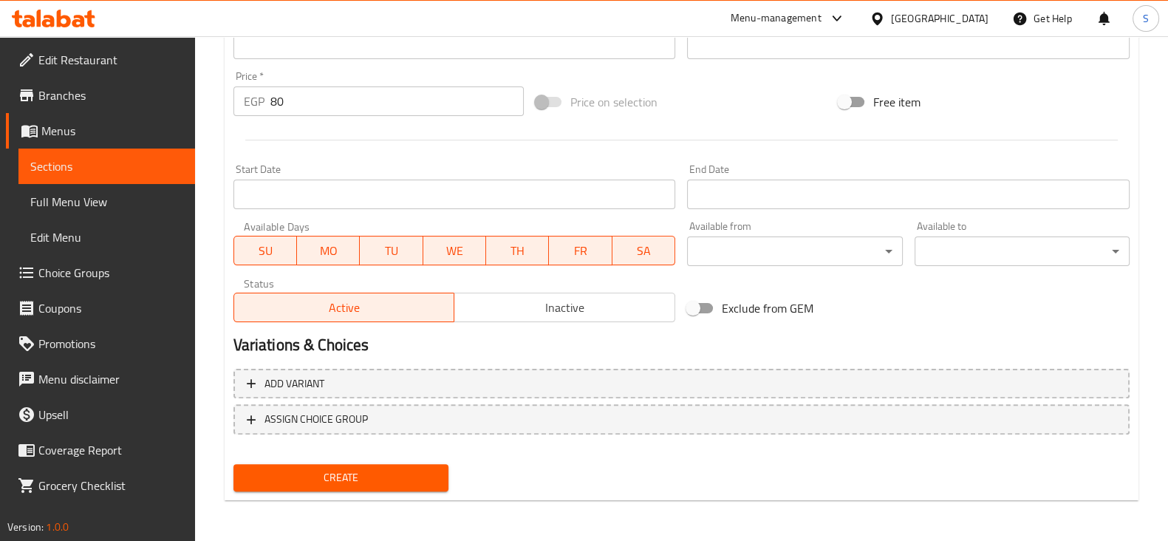
click at [398, 481] on span "Create" at bounding box center [340, 477] width 191 height 18
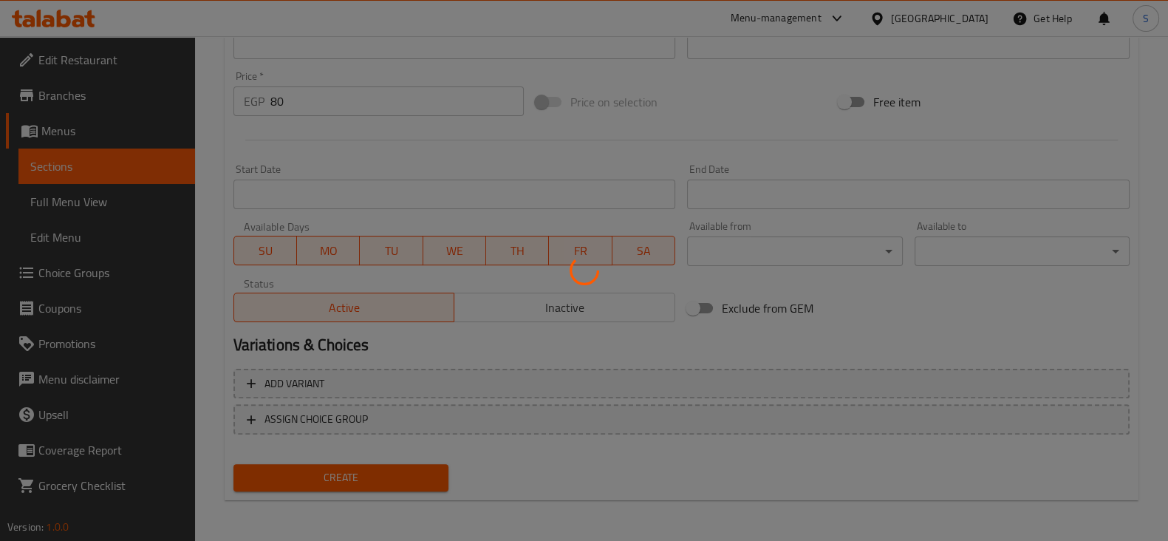
type input "0"
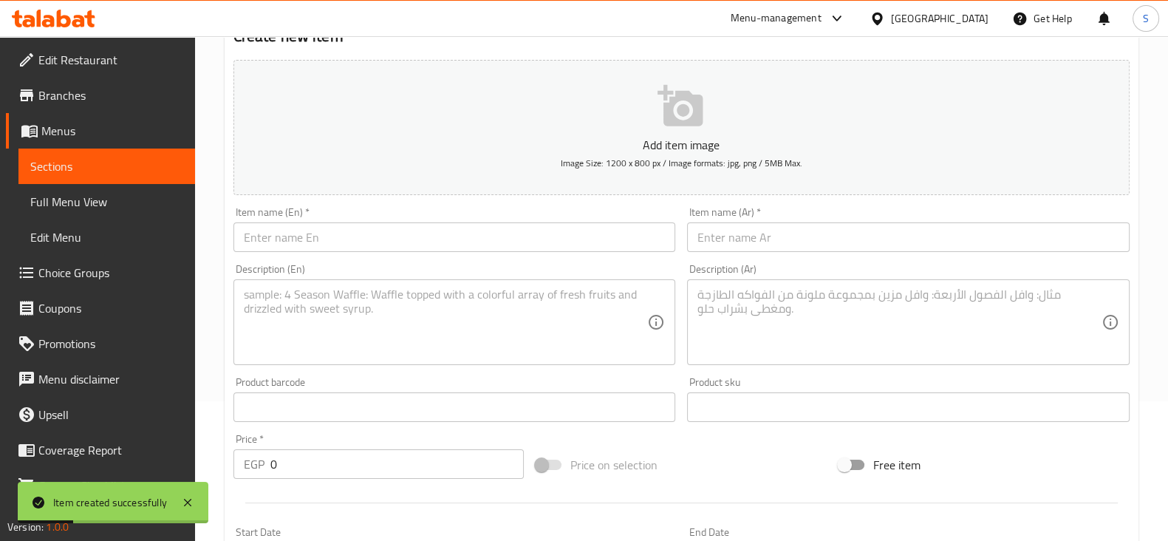
scroll to position [133, 0]
click at [74, 166] on span "Sections" at bounding box center [106, 166] width 153 height 18
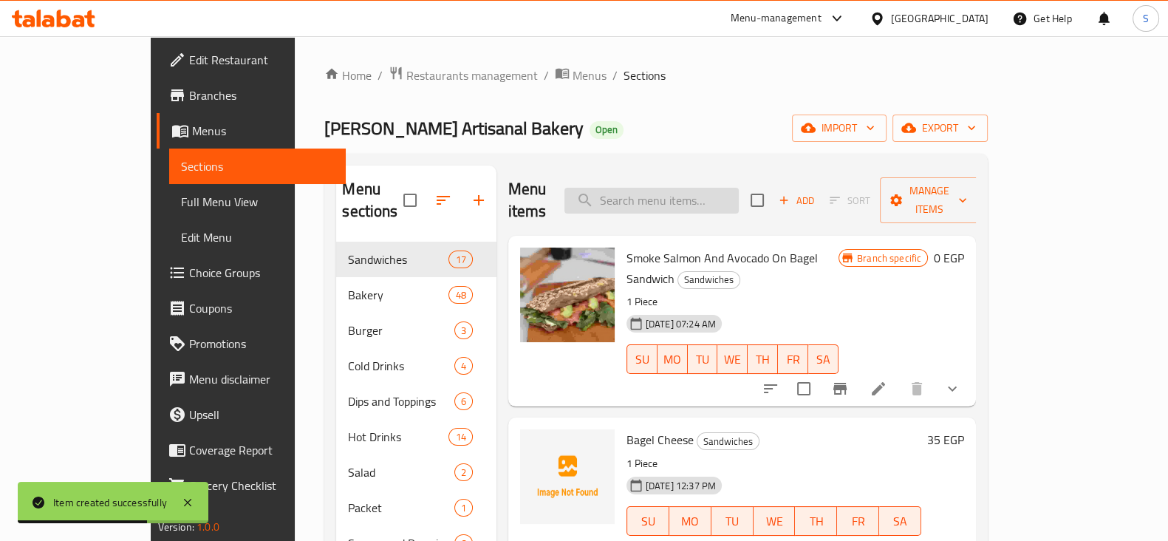
click at [678, 188] on input "search" at bounding box center [651, 201] width 174 height 26
type input "ف"
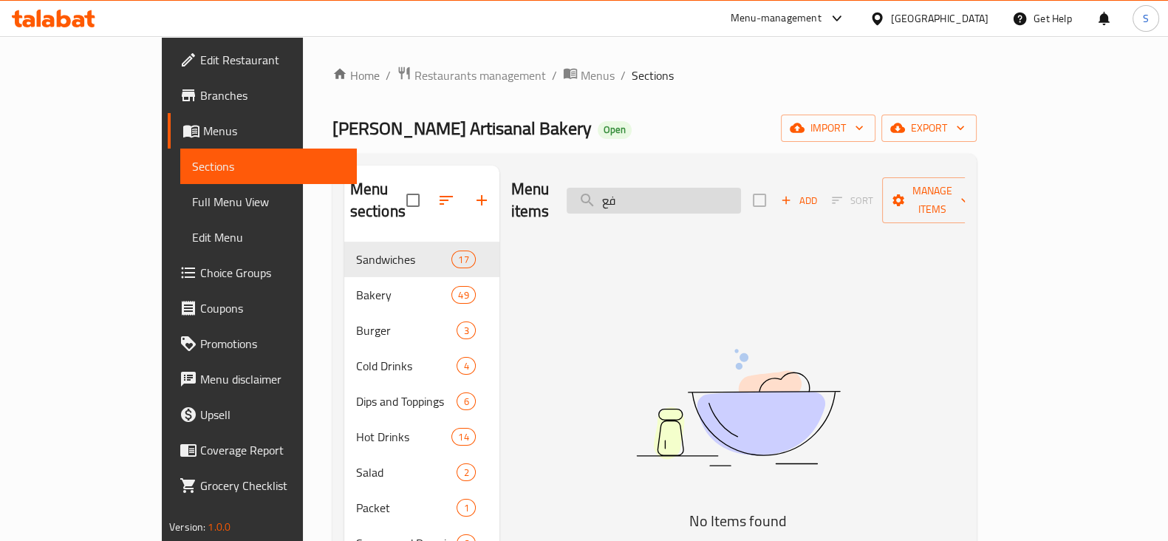
type input "ف"
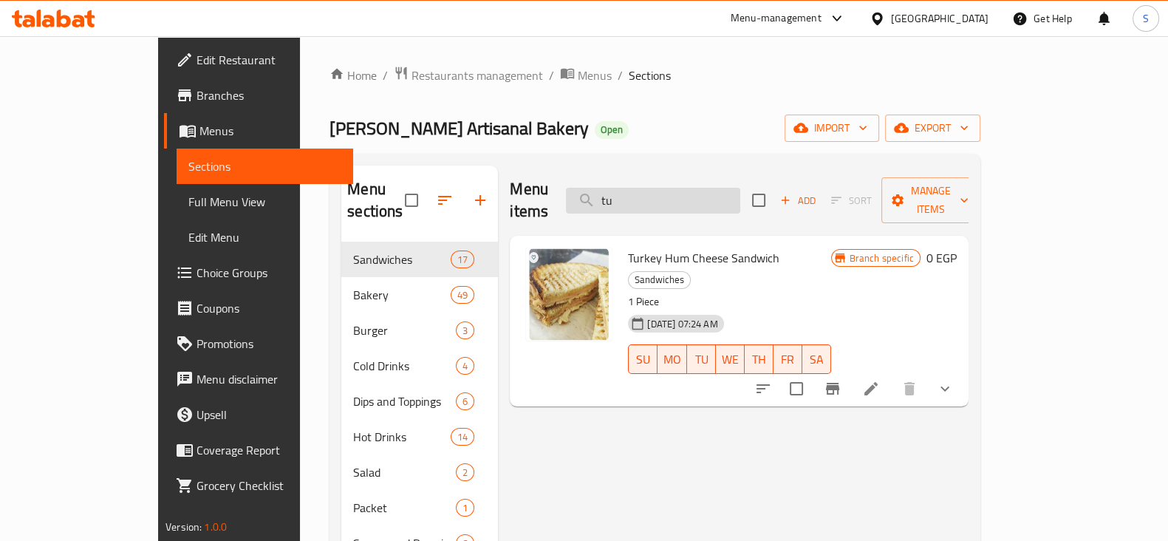
type input "t"
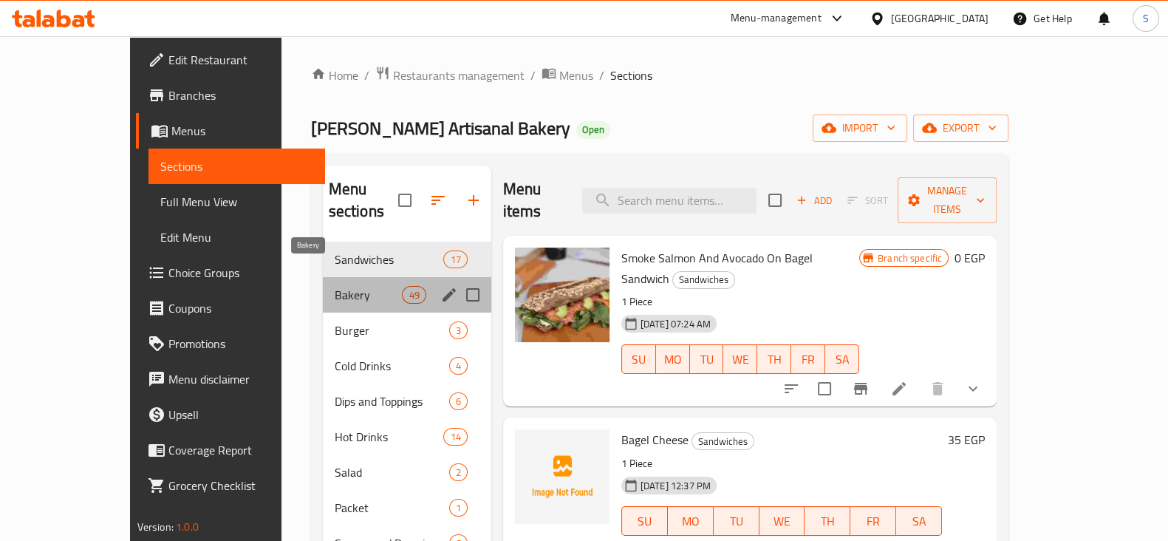
click at [335, 286] on span "Bakery" at bounding box center [369, 295] width 68 height 18
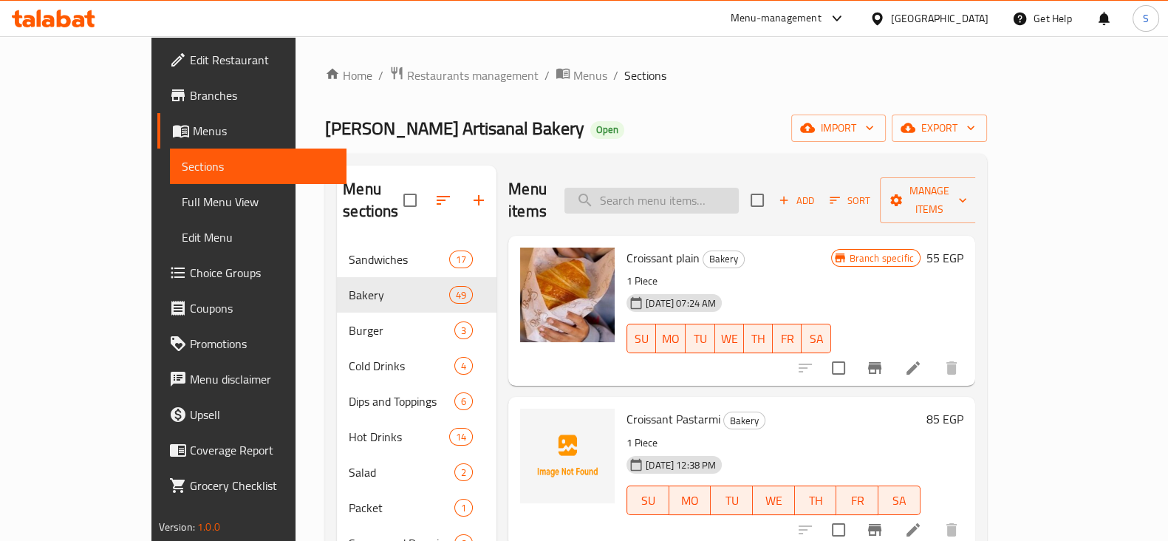
click at [707, 188] on input "search" at bounding box center [651, 201] width 174 height 26
click at [790, 194] on icon "button" at bounding box center [783, 200] width 13 height 13
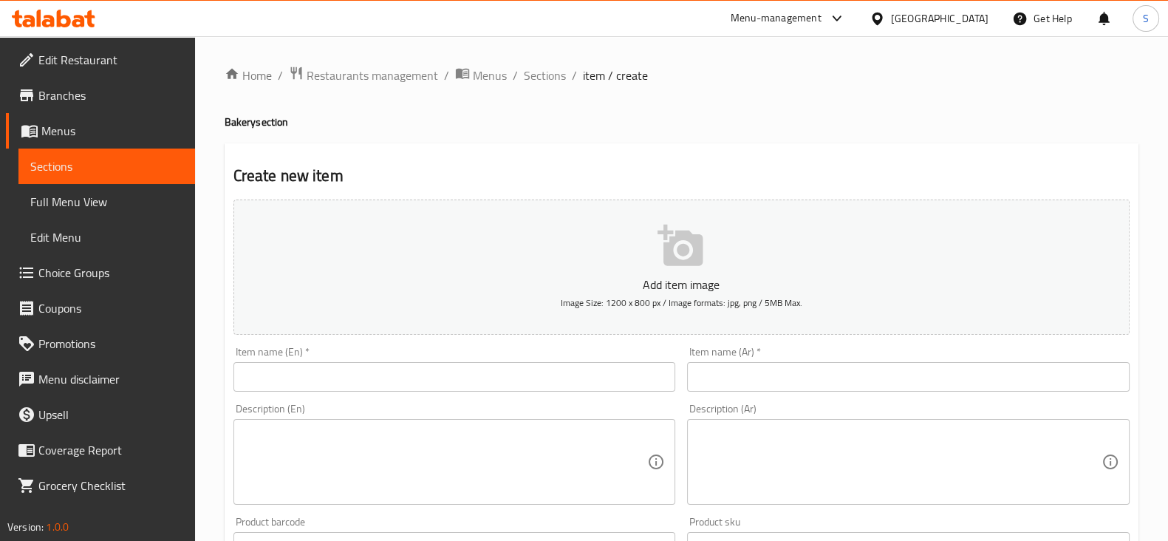
click at [328, 373] on input "text" at bounding box center [454, 377] width 443 height 30
paste input "Criossant Turkey & Chedar"
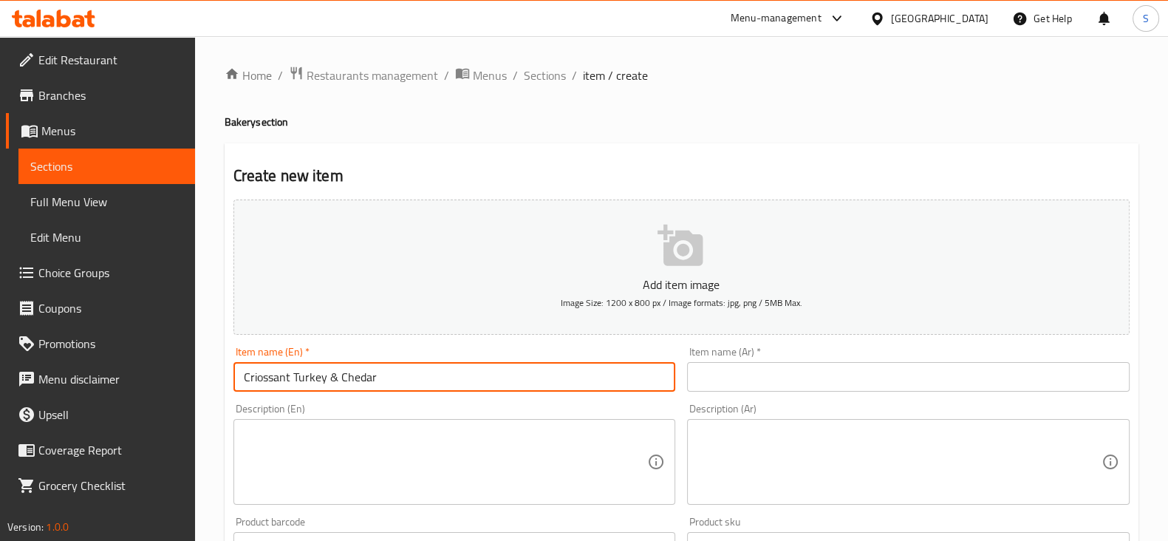
type input "Criossant Turkey & Chedar"
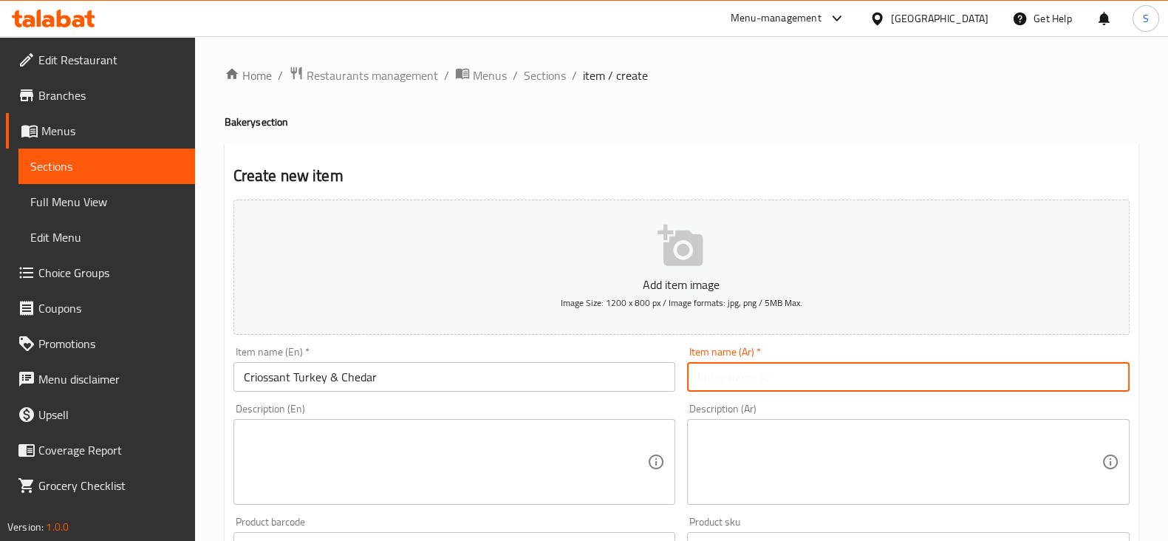
drag, startPoint x: 739, startPoint y: 374, endPoint x: 754, endPoint y: 386, distance: 18.9
click at [739, 374] on input "text" at bounding box center [908, 377] width 443 height 30
type input "كرواسون تركى شيدر"
click at [264, 431] on textarea at bounding box center [446, 462] width 404 height 70
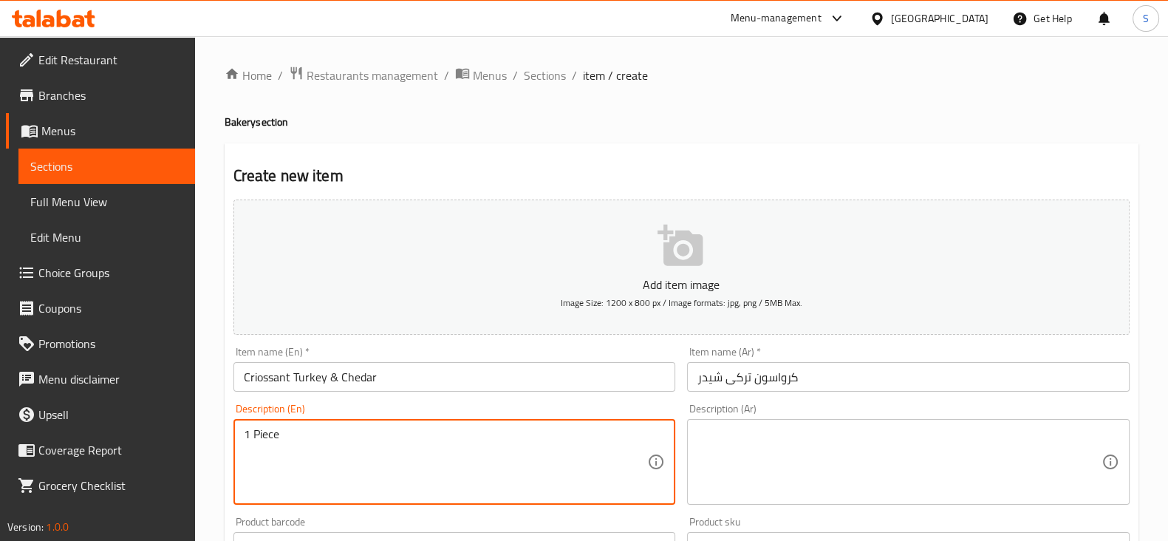
type textarea "1 Piece"
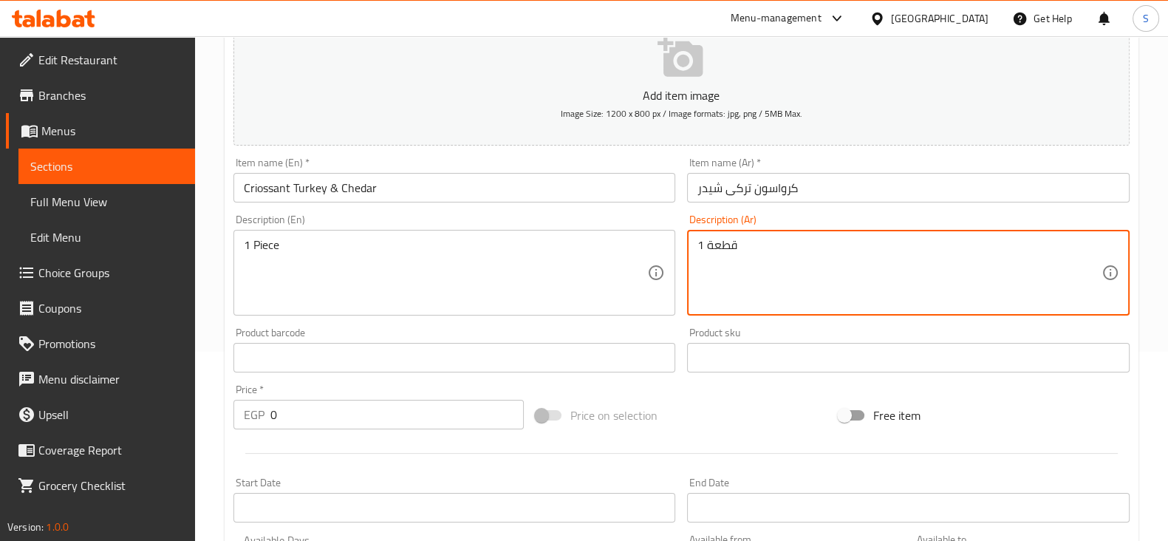
scroll to position [369, 0]
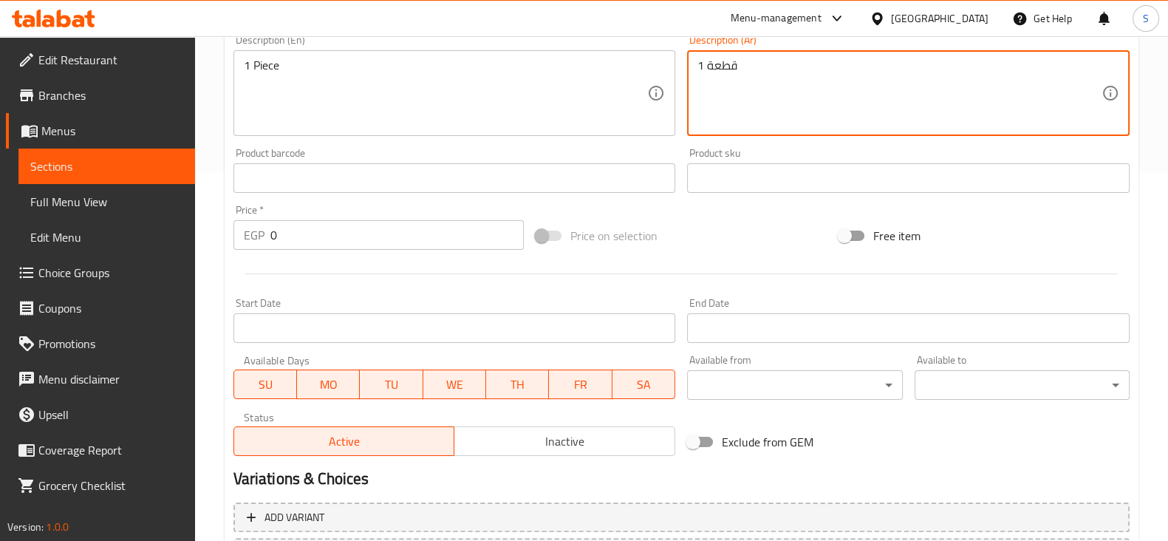
type textarea "1 قطعة"
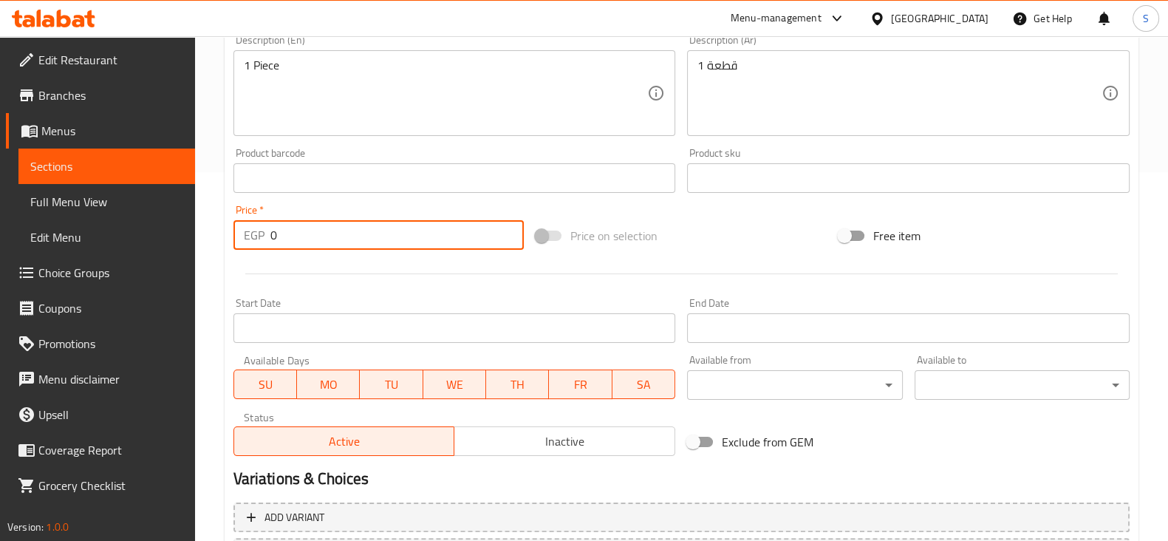
drag, startPoint x: 315, startPoint y: 239, endPoint x: 177, endPoint y: 239, distance: 137.4
click at [177, 239] on div "Edit Restaurant Branches Menus Sections Full Menu View Edit Menu Choice Groups …" at bounding box center [584, 172] width 1168 height 1008
type input "80"
click at [400, 282] on div at bounding box center [682, 274] width 908 height 36
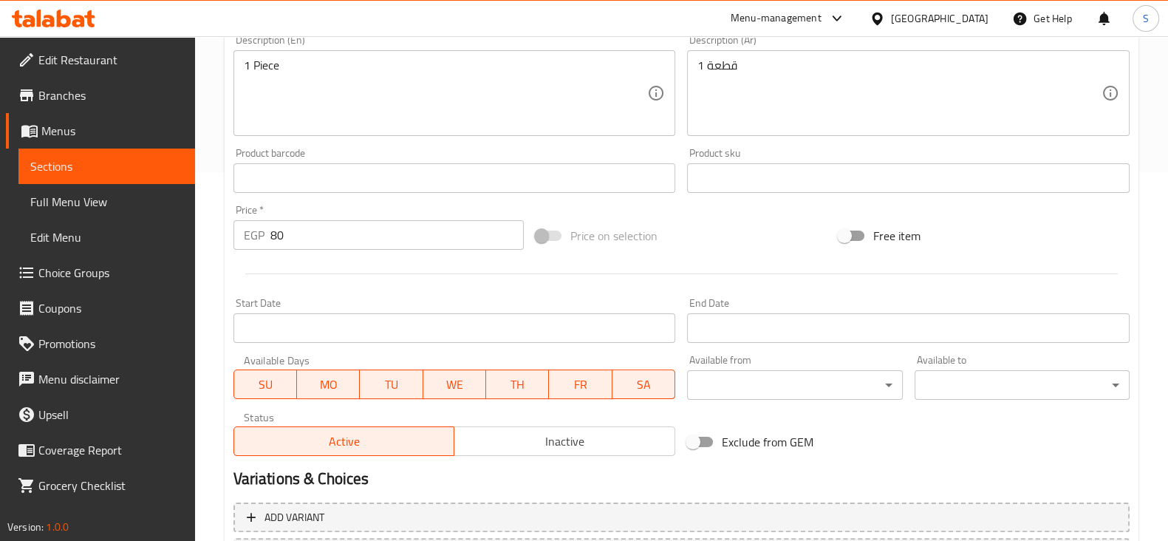
scroll to position [502, 0]
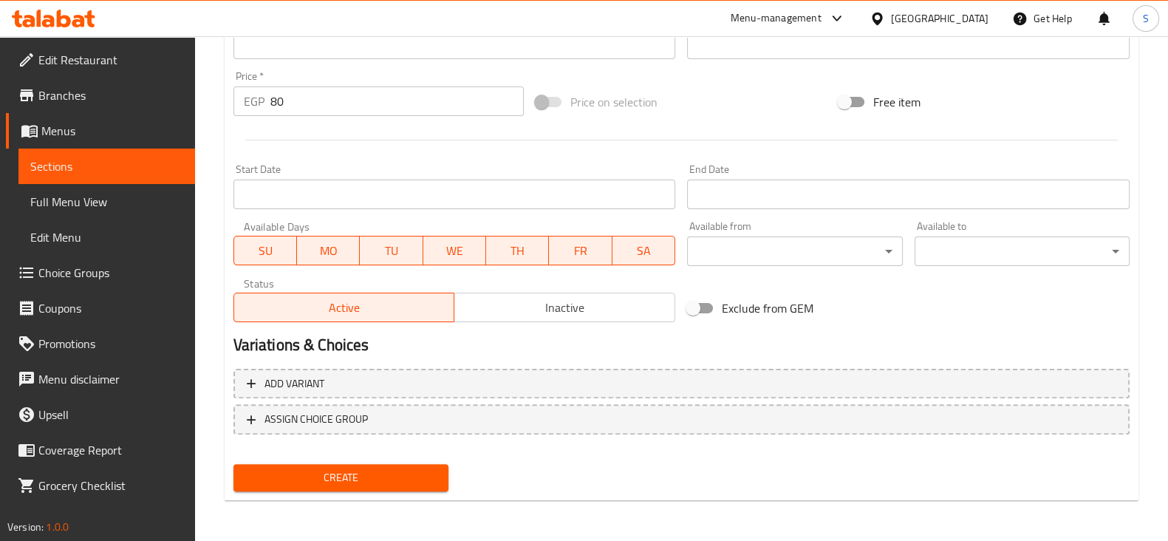
click at [358, 477] on span "Create" at bounding box center [340, 477] width 191 height 18
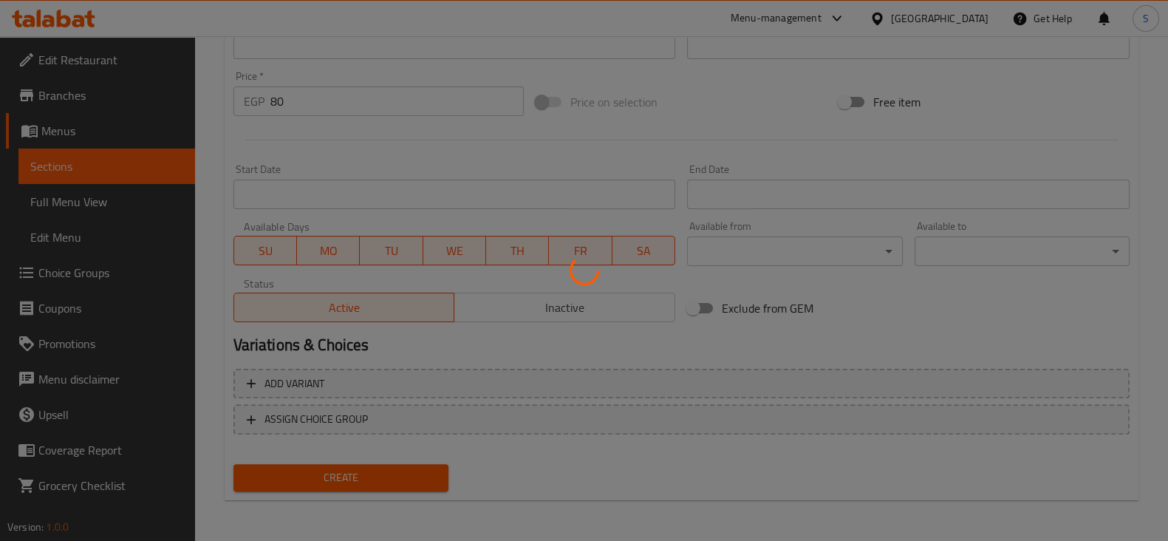
type input "0"
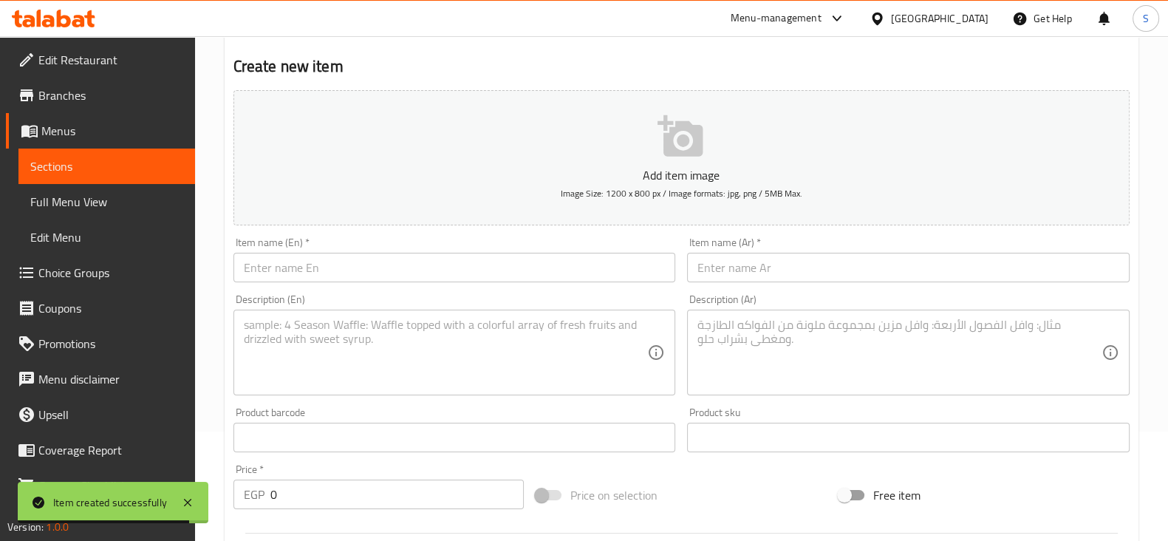
scroll to position [0, 0]
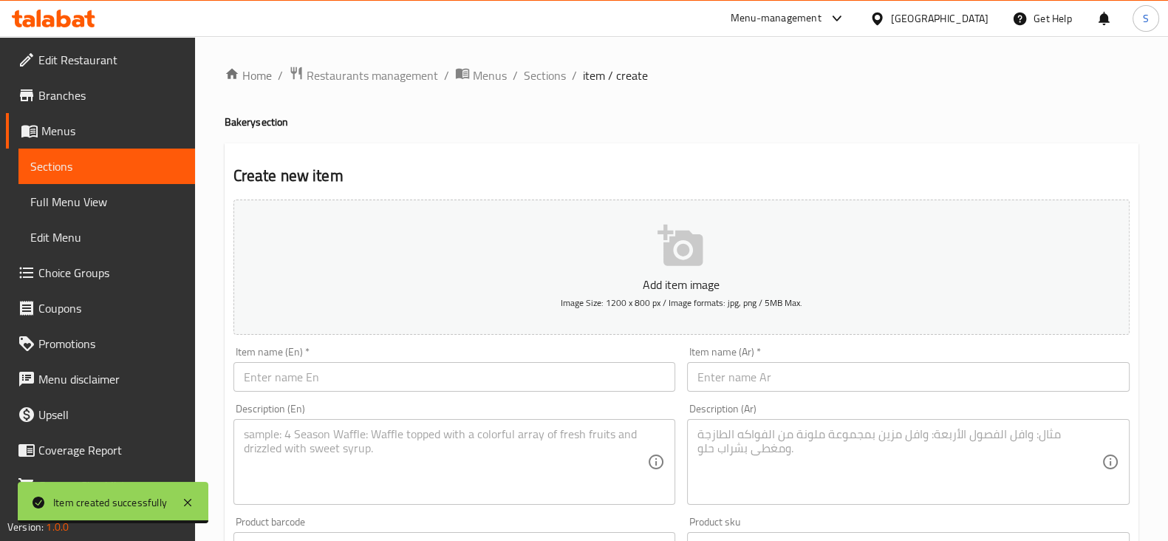
drag, startPoint x: 93, startPoint y: 163, endPoint x: 192, endPoint y: 165, distance: 99.0
click at [93, 163] on span "Sections" at bounding box center [106, 166] width 153 height 18
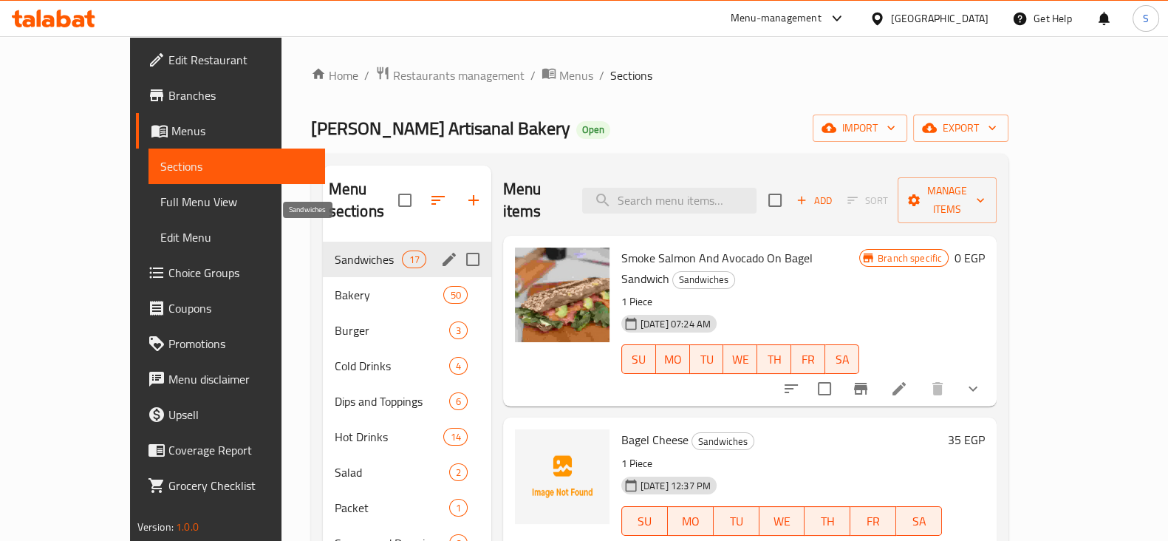
click at [335, 250] on span "Sandwiches" at bounding box center [369, 259] width 68 height 18
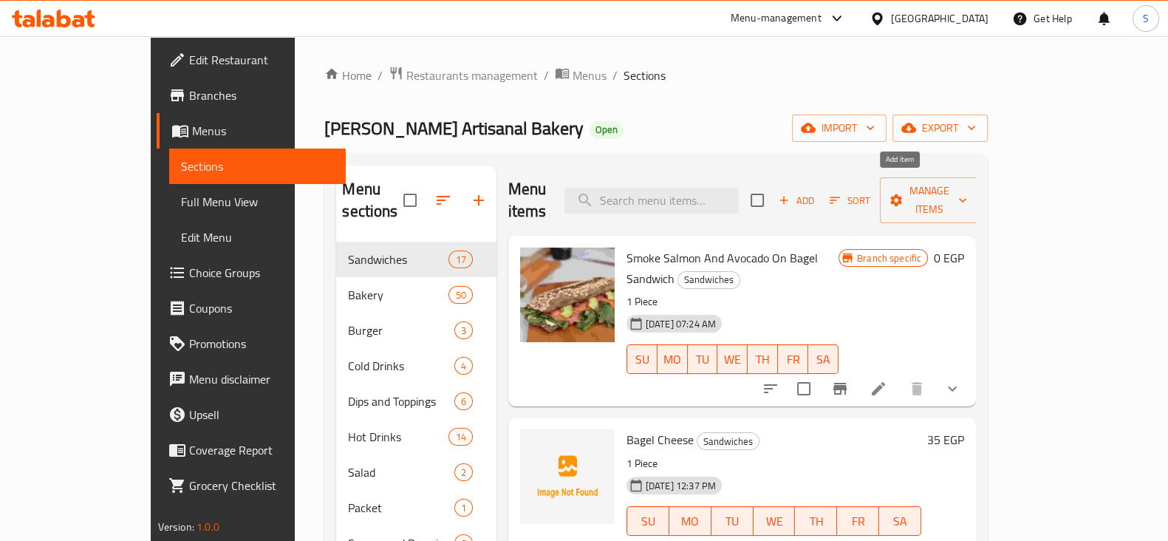
click at [816, 192] on span "Add" at bounding box center [796, 200] width 40 height 17
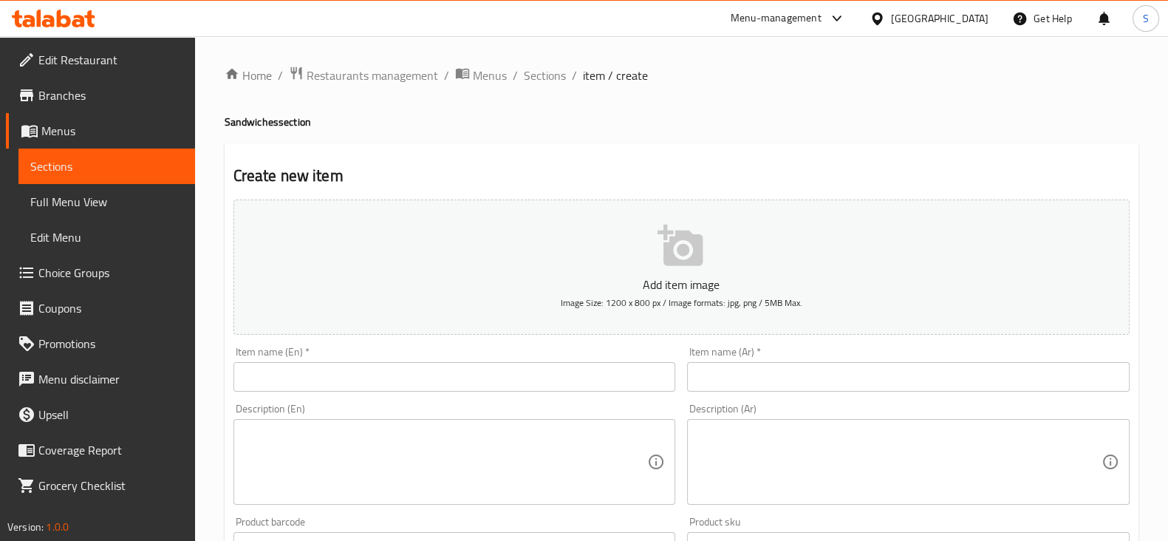
click at [380, 372] on input "text" at bounding box center [454, 377] width 443 height 30
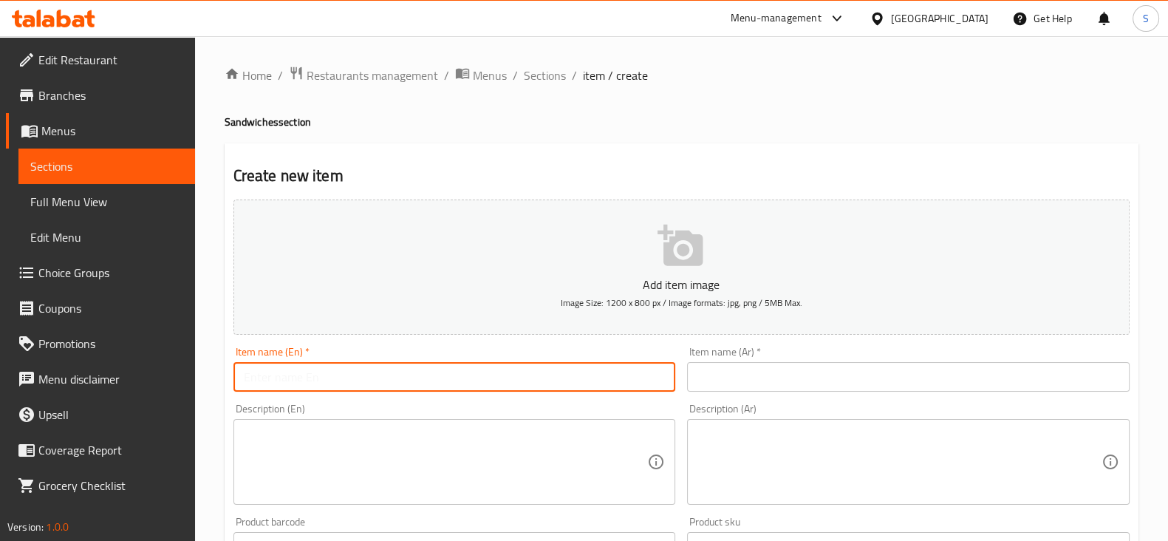
paste input "Saussage Roll"
type input "Saussage Roll"
click at [720, 384] on input "text" at bounding box center [908, 377] width 443 height 30
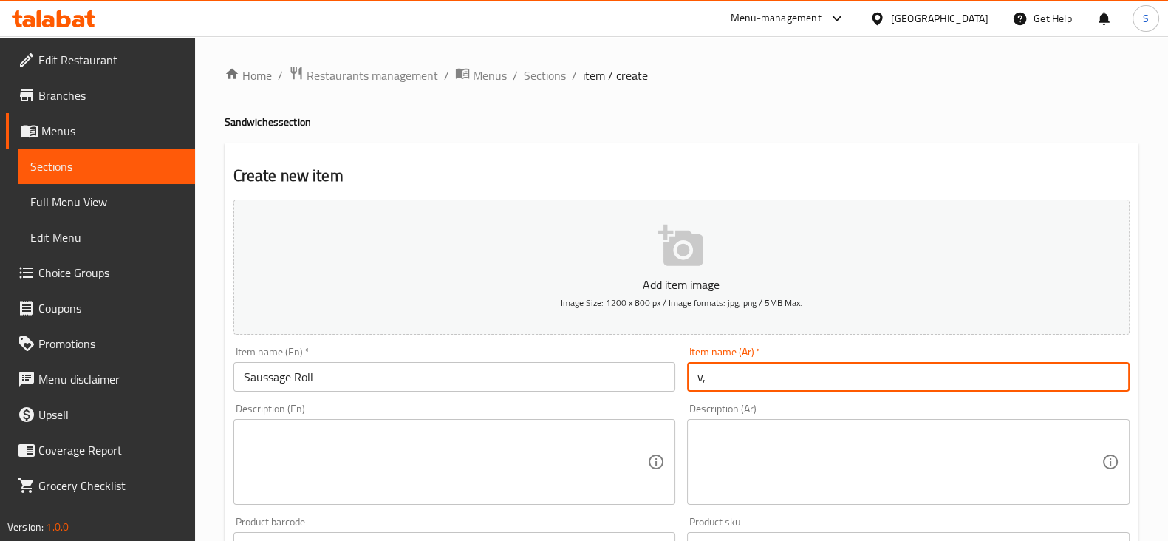
type input "v"
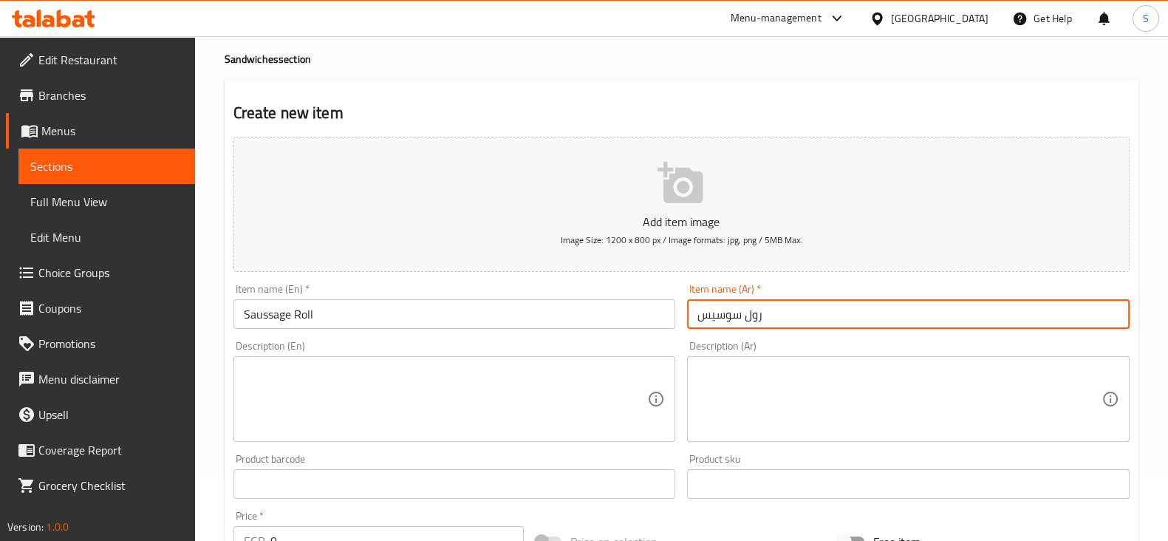
scroll to position [92, 0]
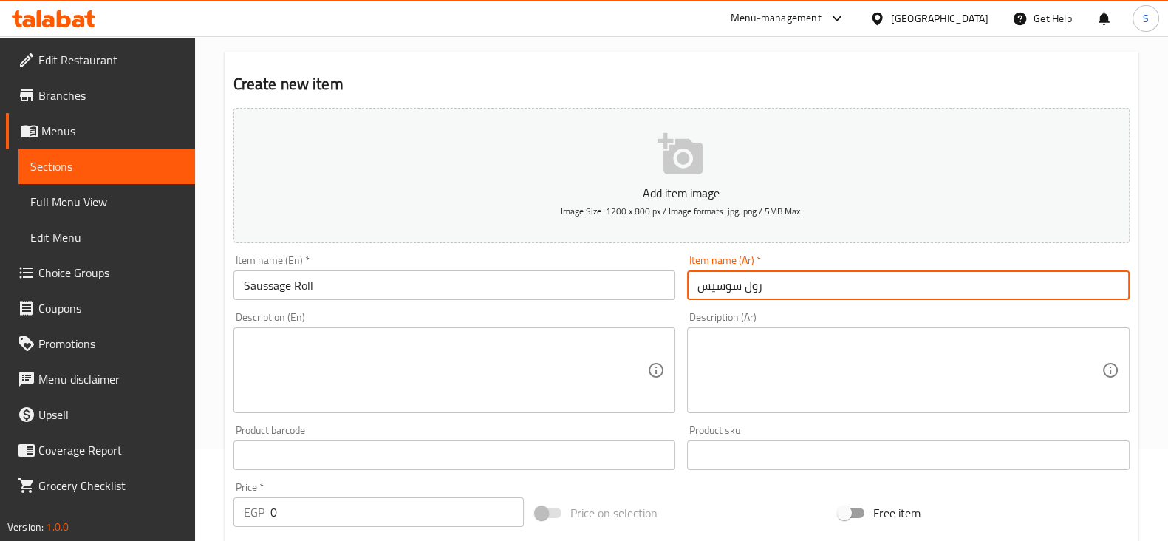
type input "رول سوسيس"
click at [270, 355] on textarea at bounding box center [446, 370] width 404 height 70
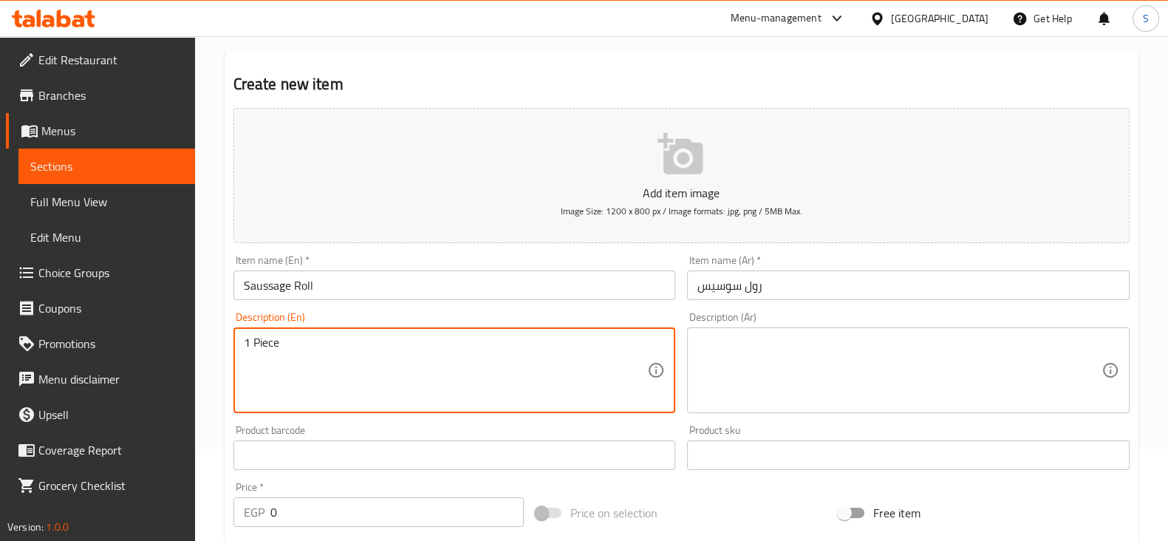
type textarea "1 Piece"
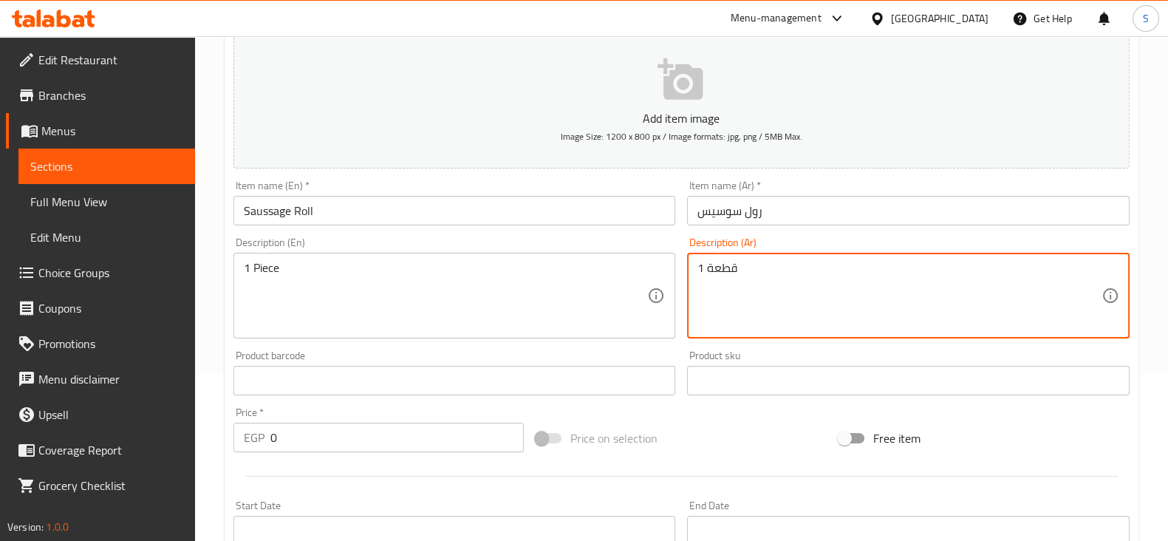
scroll to position [277, 0]
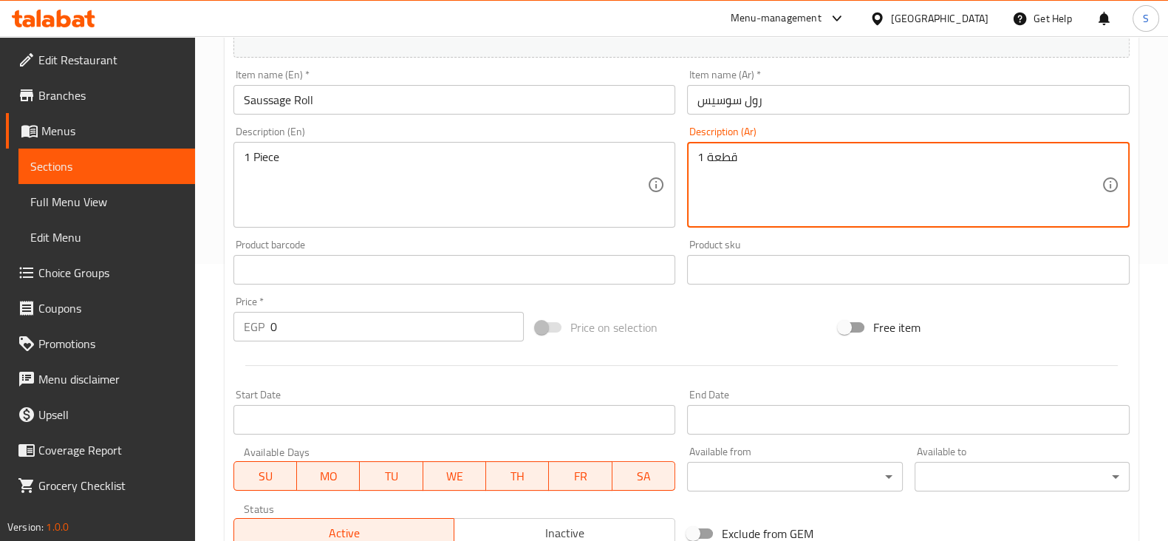
type textarea "1 قطعة"
drag, startPoint x: 279, startPoint y: 323, endPoint x: 236, endPoint y: 326, distance: 42.2
click at [236, 326] on div "EGP 0 Price *" at bounding box center [378, 327] width 291 height 30
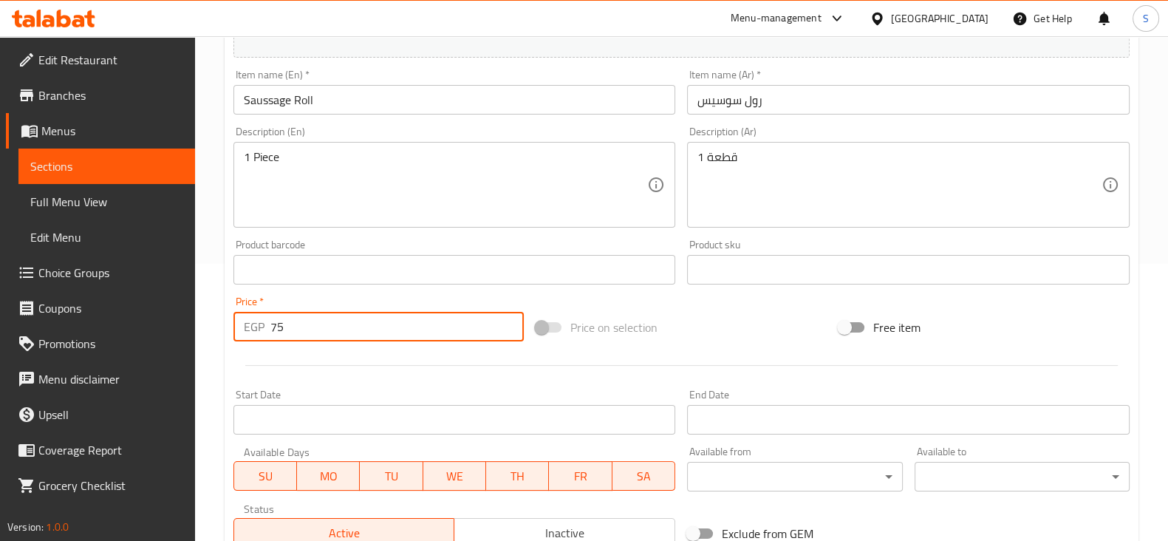
type input "75"
click at [460, 379] on div at bounding box center [682, 365] width 908 height 36
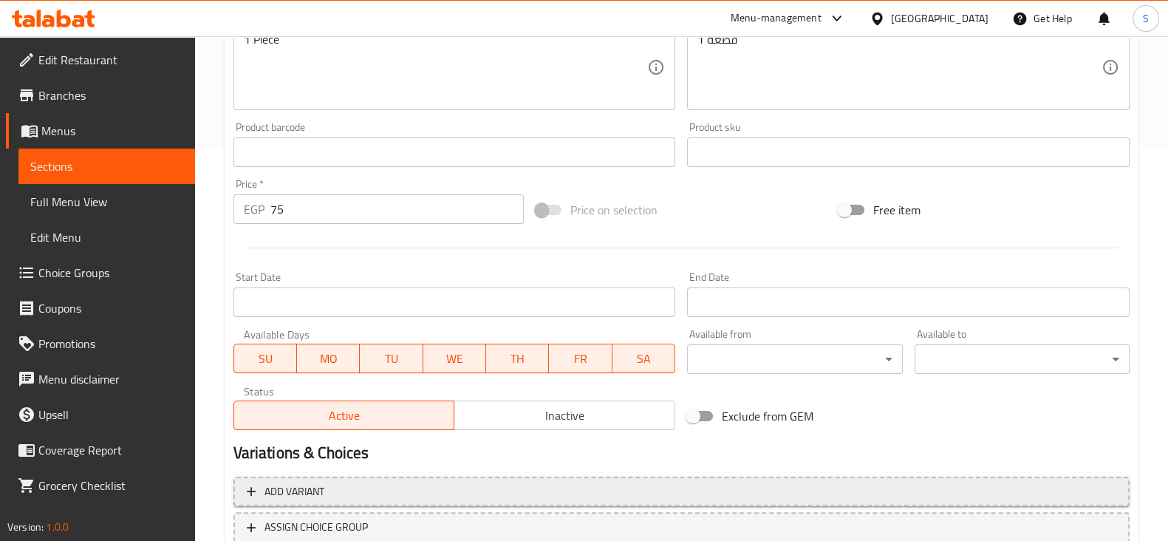
scroll to position [502, 0]
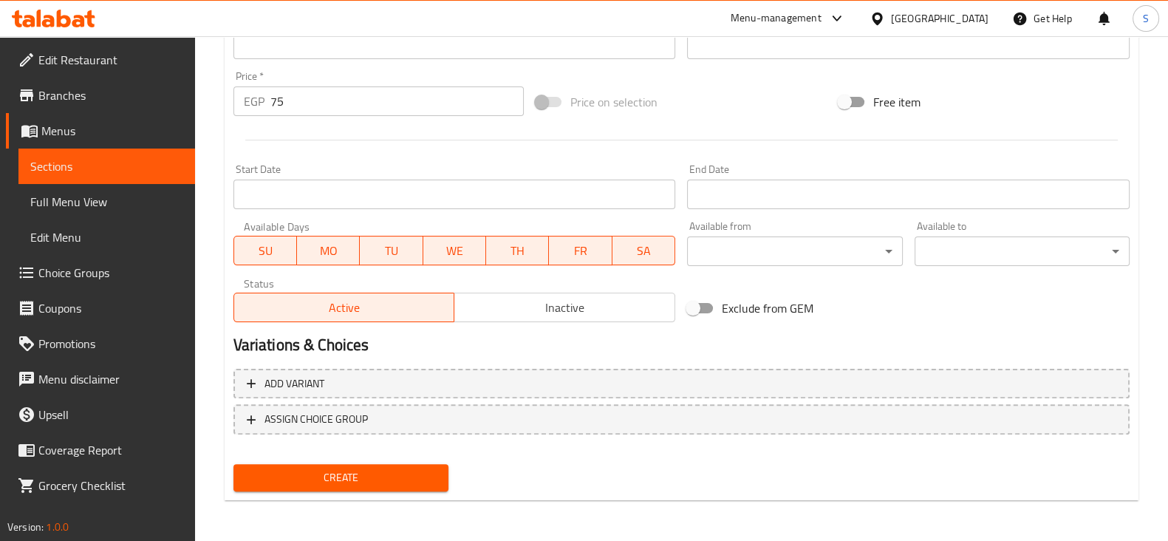
click at [298, 468] on span "Create" at bounding box center [340, 477] width 191 height 18
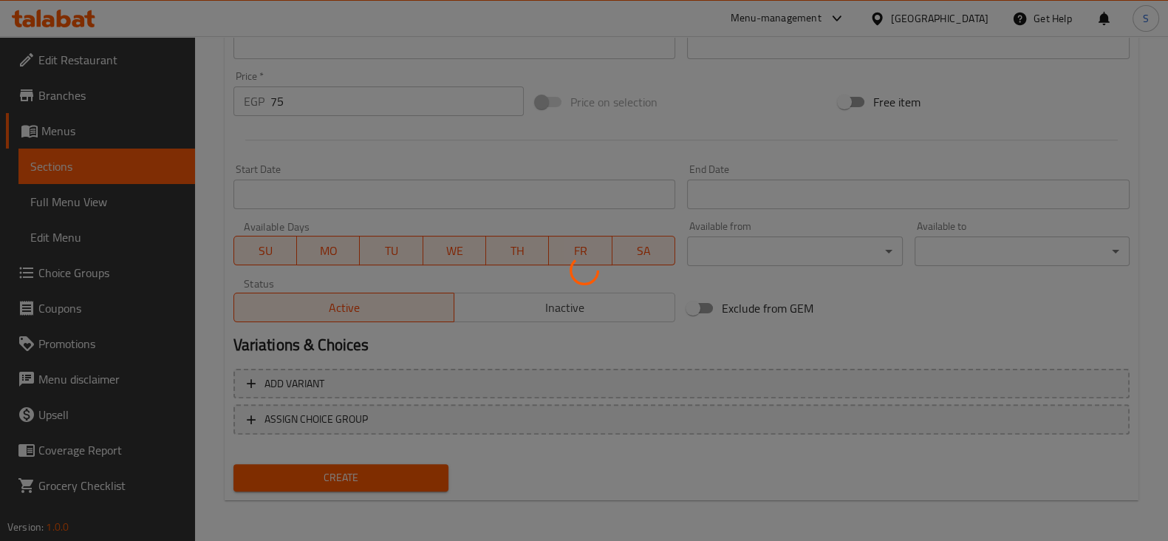
type input "0"
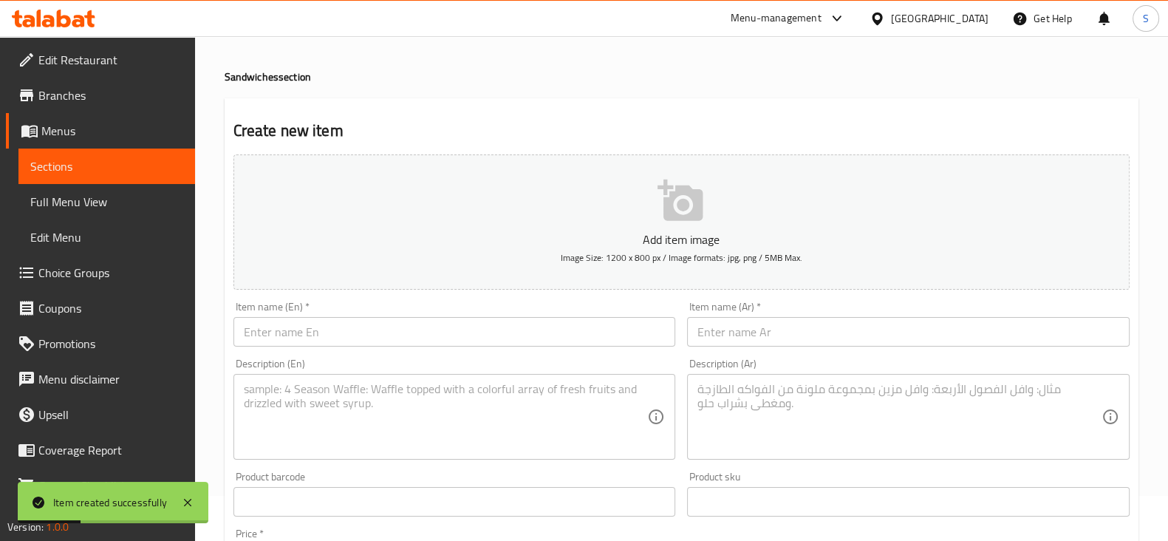
scroll to position [40, 0]
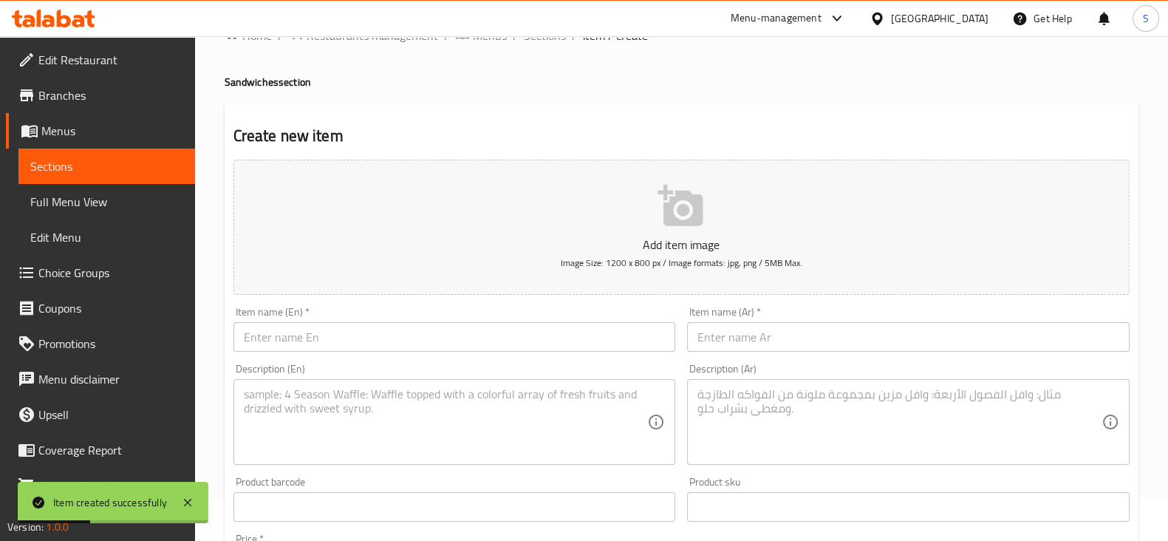
drag, startPoint x: 104, startPoint y: 168, endPoint x: 174, endPoint y: 212, distance: 82.4
click at [104, 166] on span "Sections" at bounding box center [106, 166] width 153 height 18
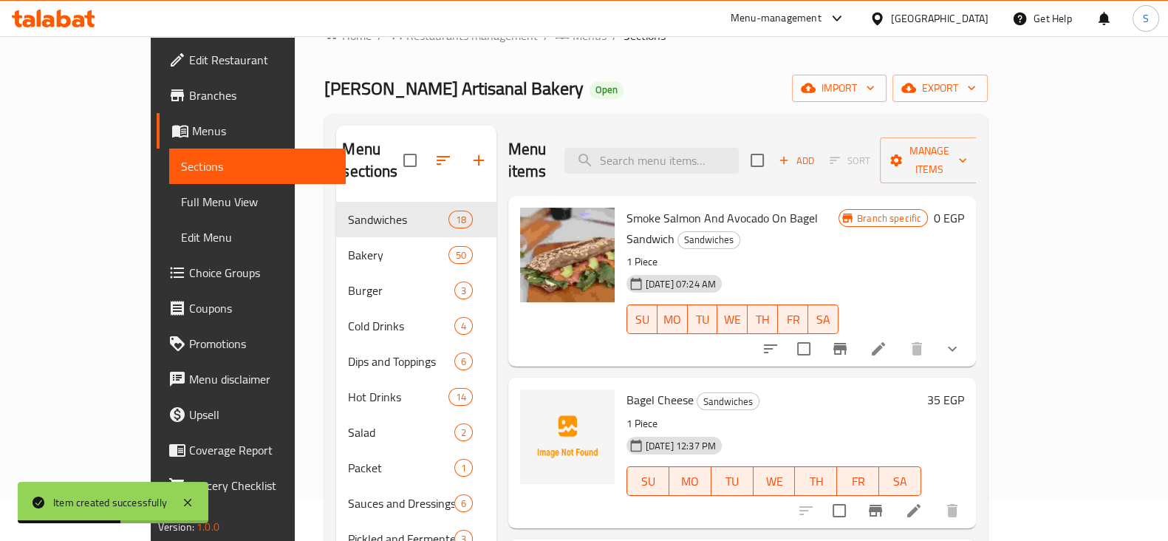
click at [672, 163] on div "Menu items Add Sort Manage items" at bounding box center [742, 161] width 468 height 70
click at [681, 148] on input "search" at bounding box center [651, 161] width 174 height 26
type input "ح"
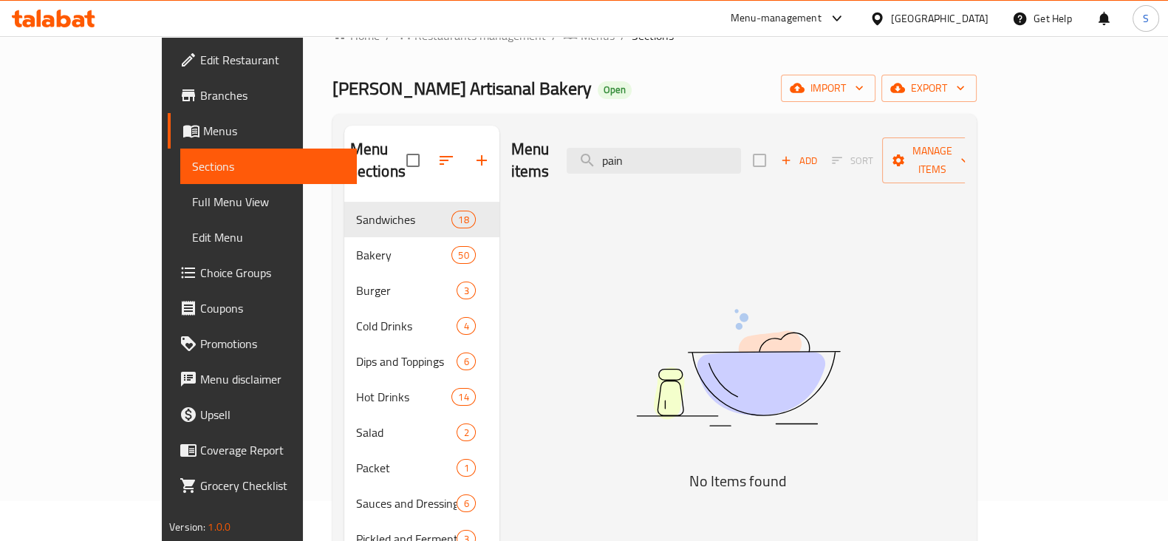
drag, startPoint x: 694, startPoint y: 152, endPoint x: 618, endPoint y: 152, distance: 76.8
click at [618, 152] on div "Menu items pain Add Sort Manage items" at bounding box center [738, 161] width 454 height 70
type input "sw"
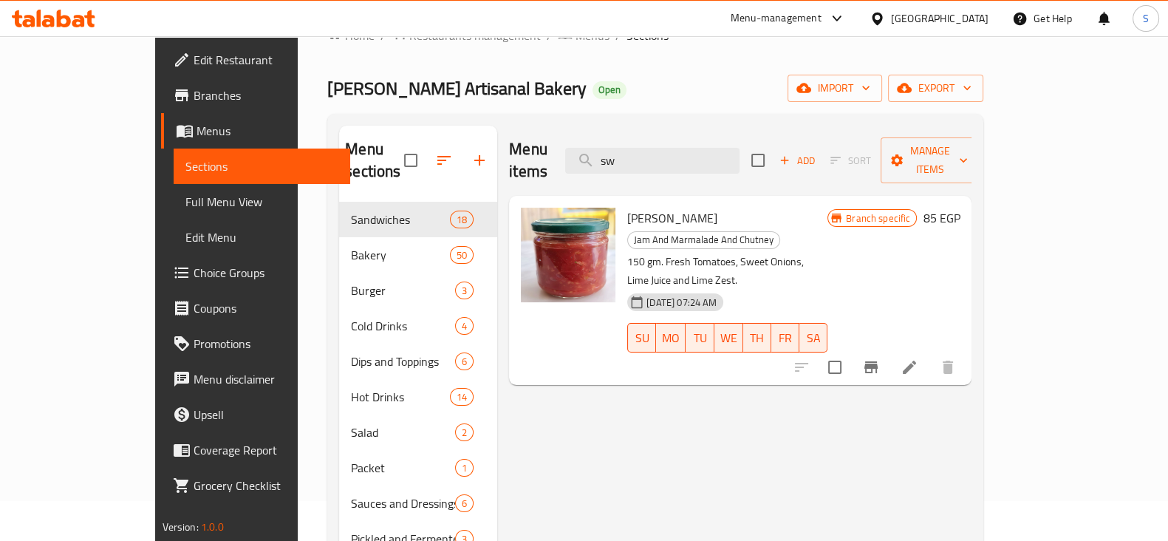
drag, startPoint x: 682, startPoint y: 150, endPoint x: 606, endPoint y: 150, distance: 76.1
click at [612, 150] on div "Menu items sw Add Sort Manage items" at bounding box center [740, 161] width 462 height 70
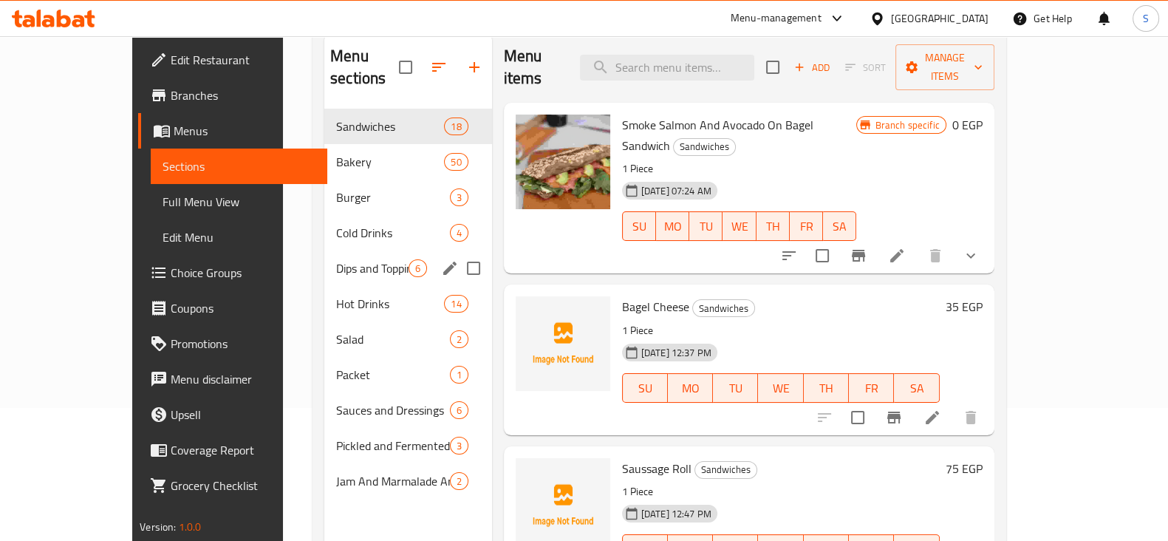
scroll to position [40, 0]
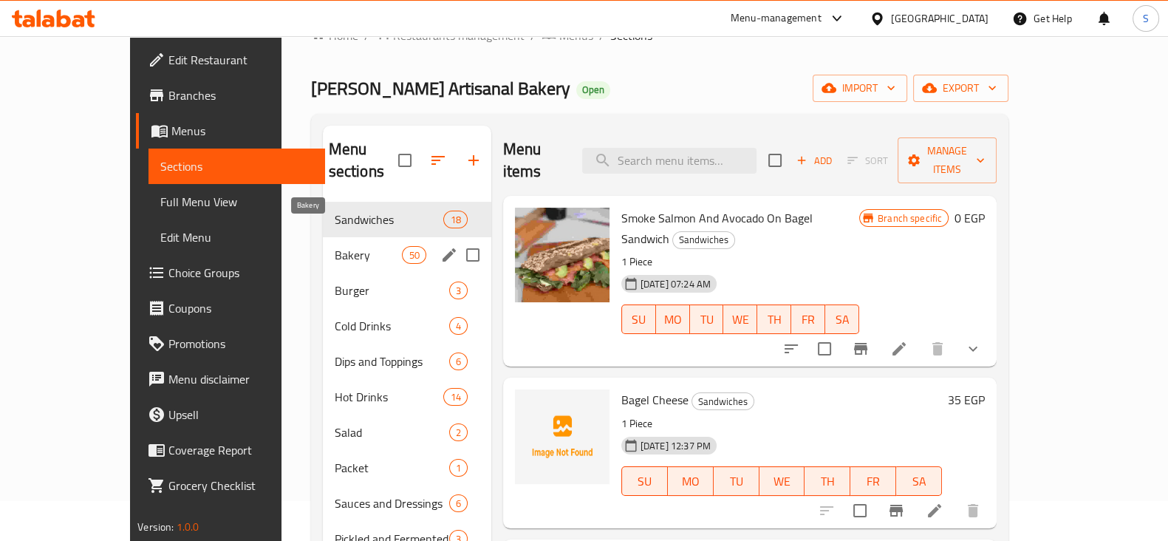
click at [335, 246] on span "Bakery" at bounding box center [369, 255] width 68 height 18
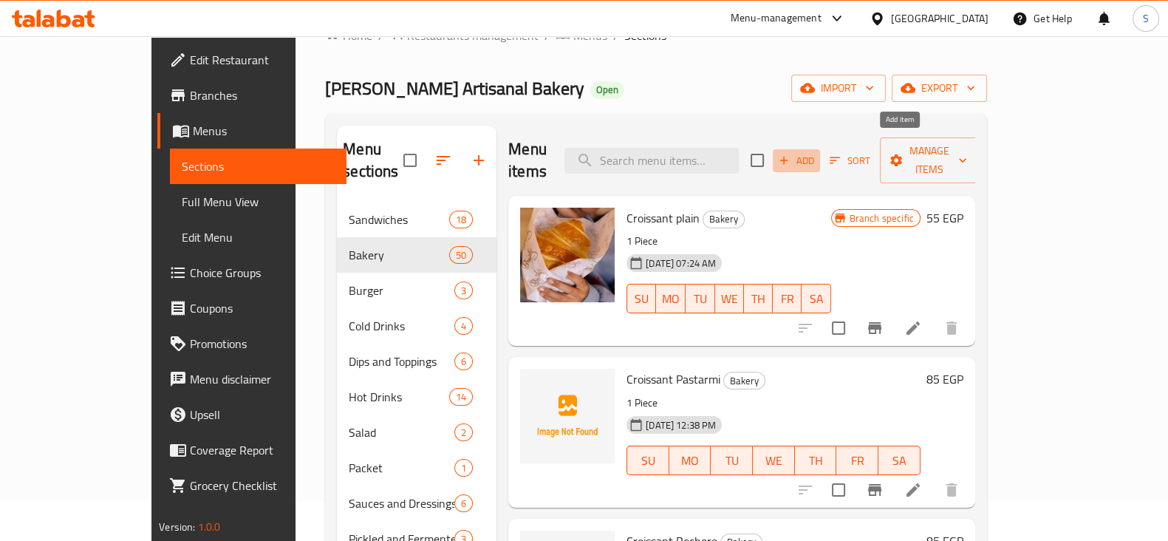
click at [816, 152] on span "Add" at bounding box center [796, 160] width 40 height 17
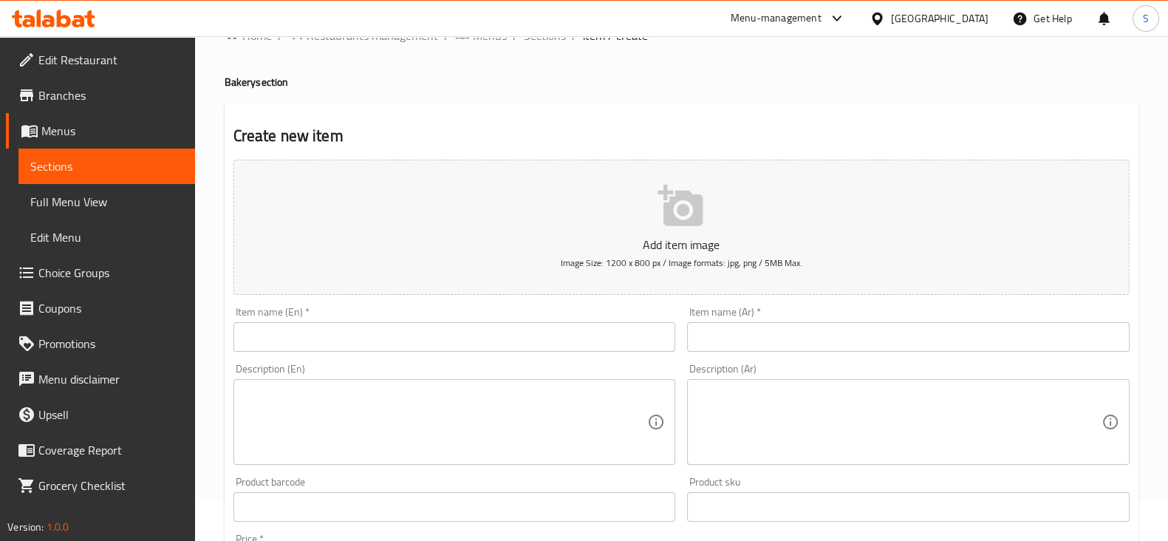
click at [741, 332] on input "text" at bounding box center [908, 337] width 443 height 30
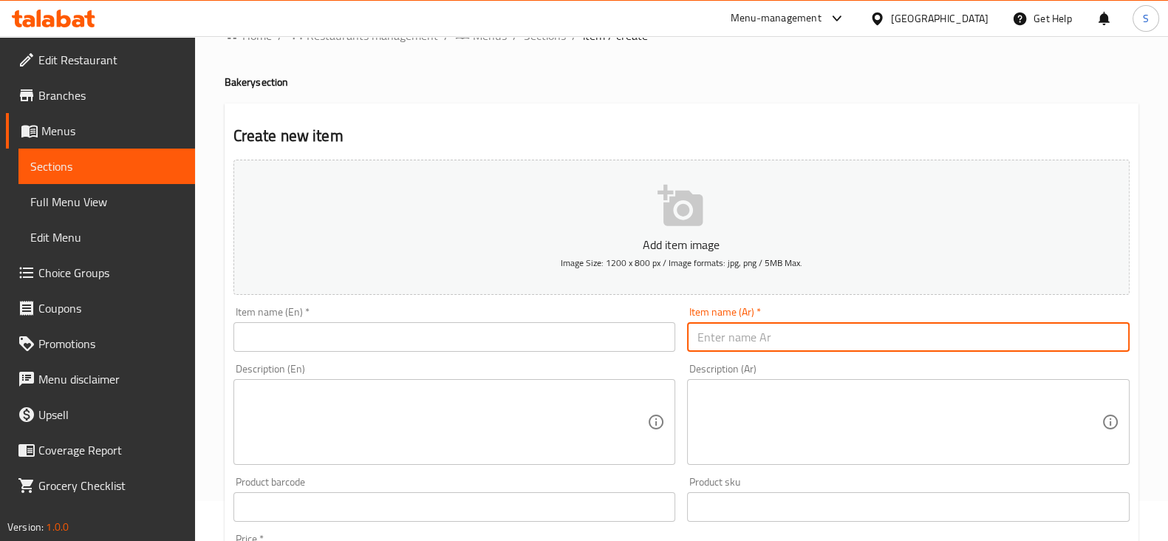
click at [373, 329] on input "text" at bounding box center [454, 337] width 443 height 30
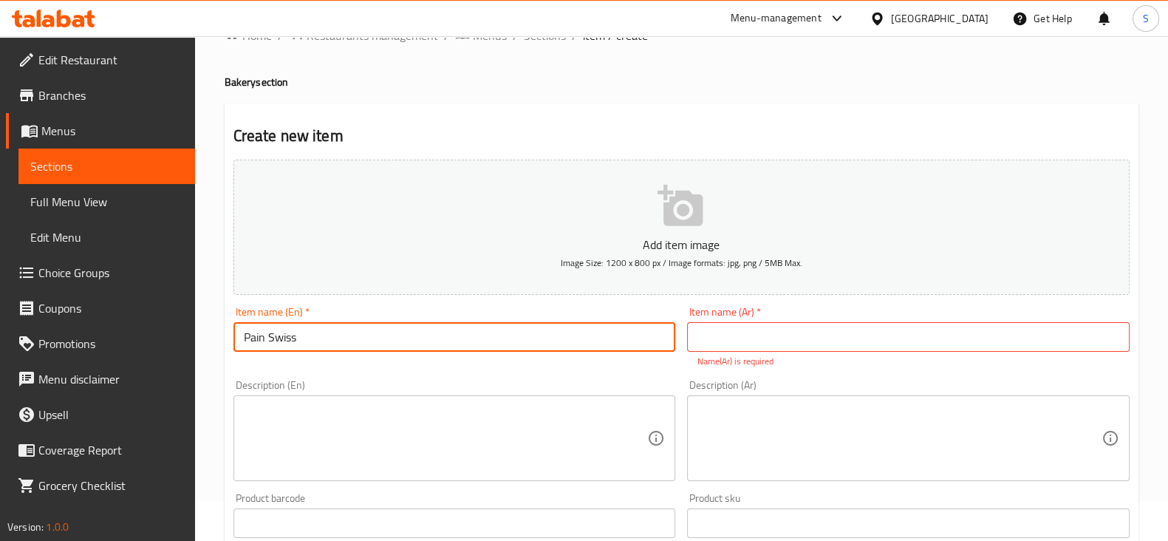
type input "Pain Swiss"
click at [749, 330] on input "text" at bounding box center [908, 337] width 443 height 30
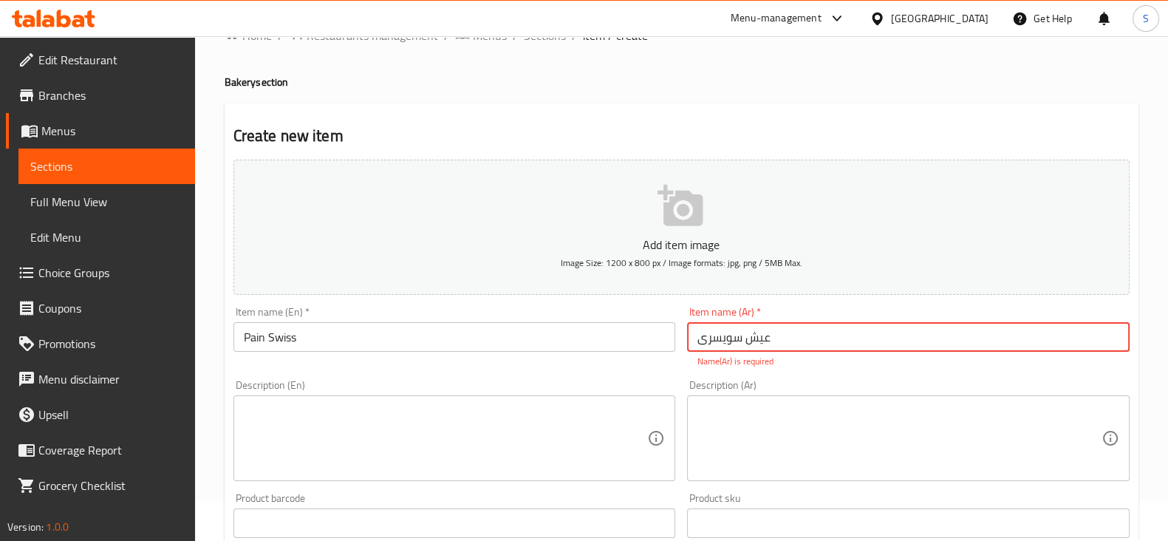
drag, startPoint x: 813, startPoint y: 334, endPoint x: 533, endPoint y: 301, distance: 281.9
click at [533, 301] on div "Add item image Image Size: 1200 x 800 px / Image formats: jpg, png / 5MB Max. I…" at bounding box center [682, 480] width 908 height 653
click at [915, 345] on input "عيش سويسرى" at bounding box center [908, 337] width 443 height 30
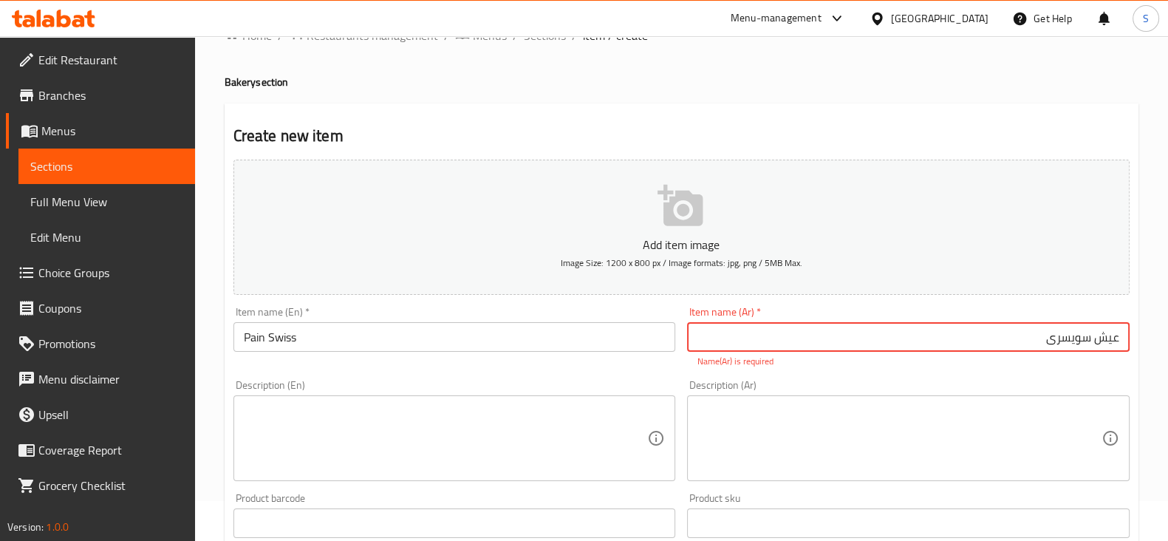
type input "عيش سويسرى"
click at [562, 368] on div "Add item image Image Size: 1200 x 800 px / Image formats: jpg, png / 5MB Max. I…" at bounding box center [682, 480] width 908 height 653
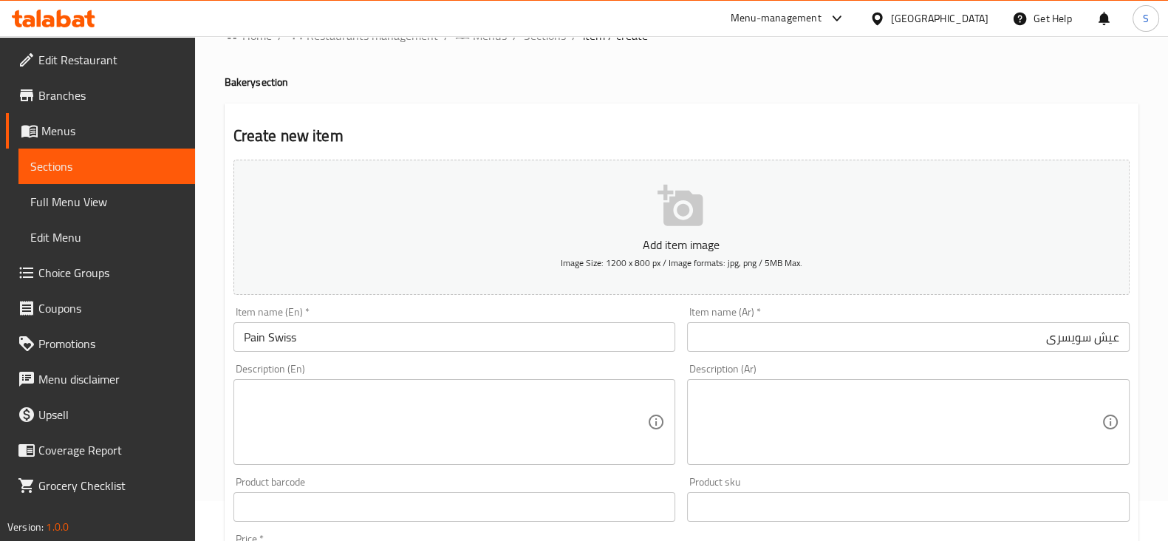
click at [317, 400] on textarea at bounding box center [446, 422] width 404 height 70
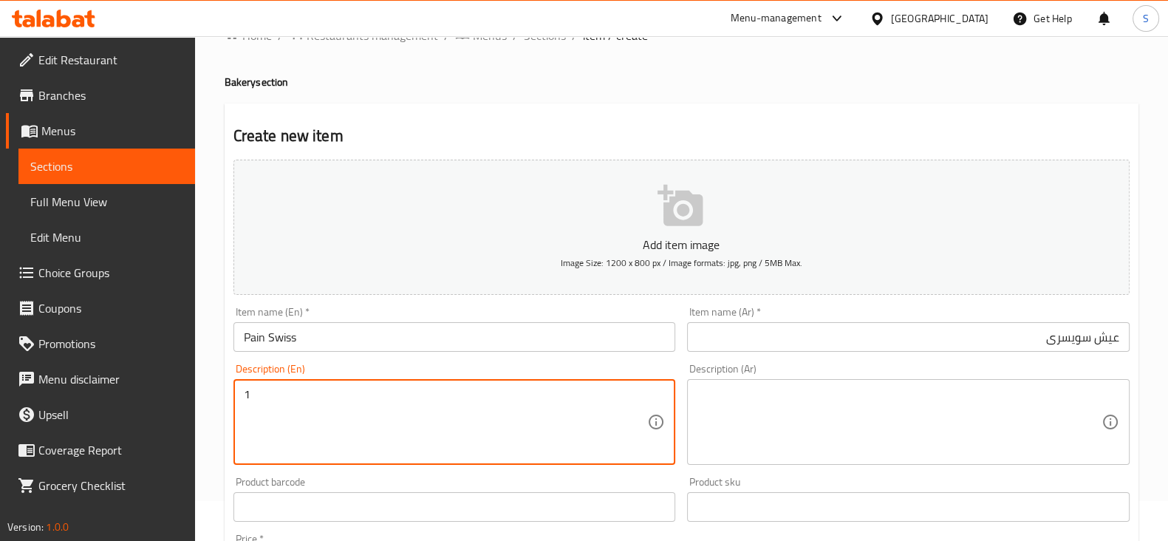
type textarea "1"
drag, startPoint x: 300, startPoint y: 406, endPoint x: 131, endPoint y: 390, distance: 170.0
click at [131, 394] on div "Edit Restaurant Branches Menus Sections Full Menu View Edit Menu Choice Groups …" at bounding box center [584, 508] width 1168 height 1024
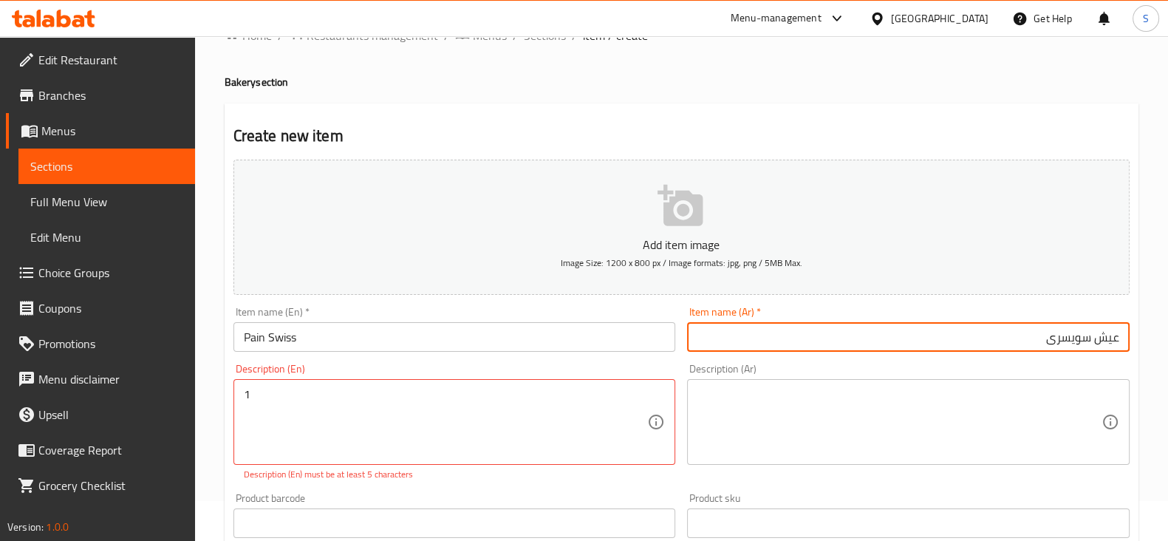
drag, startPoint x: 1034, startPoint y: 344, endPoint x: 1085, endPoint y: 346, distance: 51.0
click at [1085, 346] on input "عيش سويسرى" at bounding box center [908, 337] width 443 height 30
click at [421, 329] on input "Pain Swiss" at bounding box center [454, 337] width 443 height 30
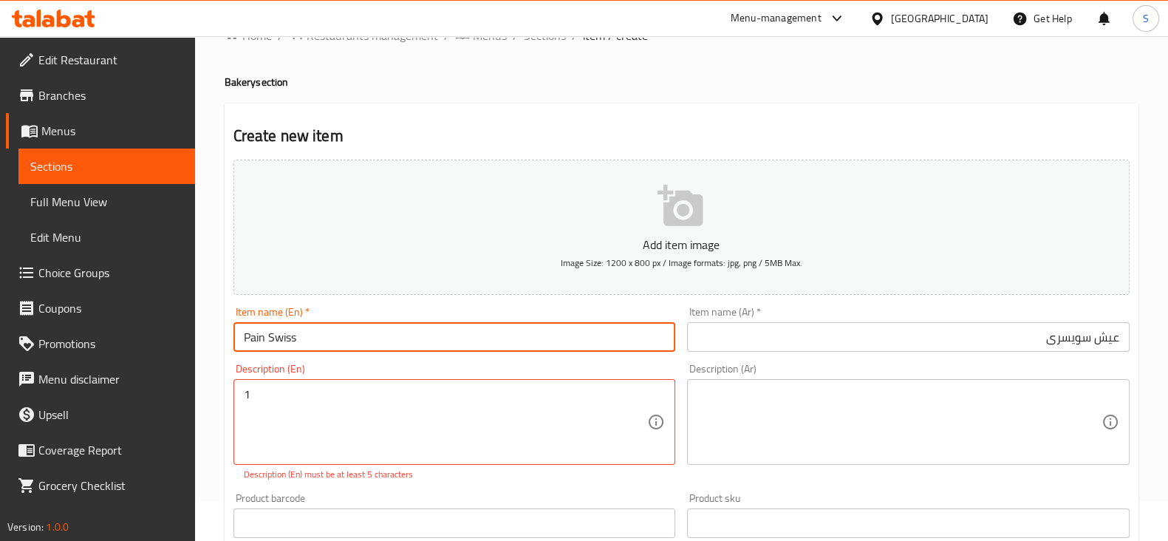
click at [421, 329] on input "Pain Swiss" at bounding box center [454, 337] width 443 height 30
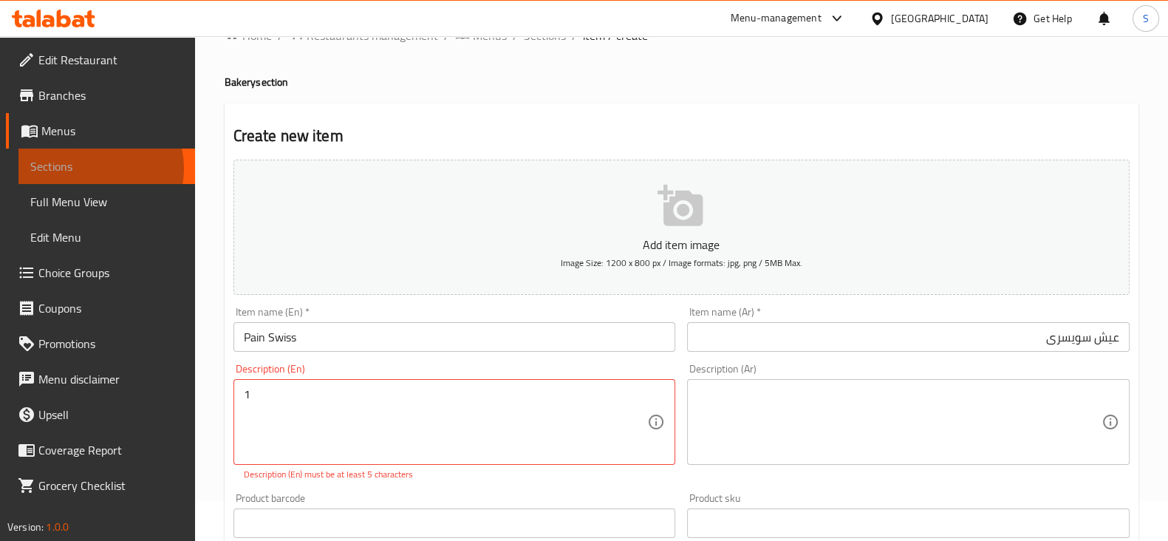
click at [88, 168] on span "Sections" at bounding box center [106, 166] width 153 height 18
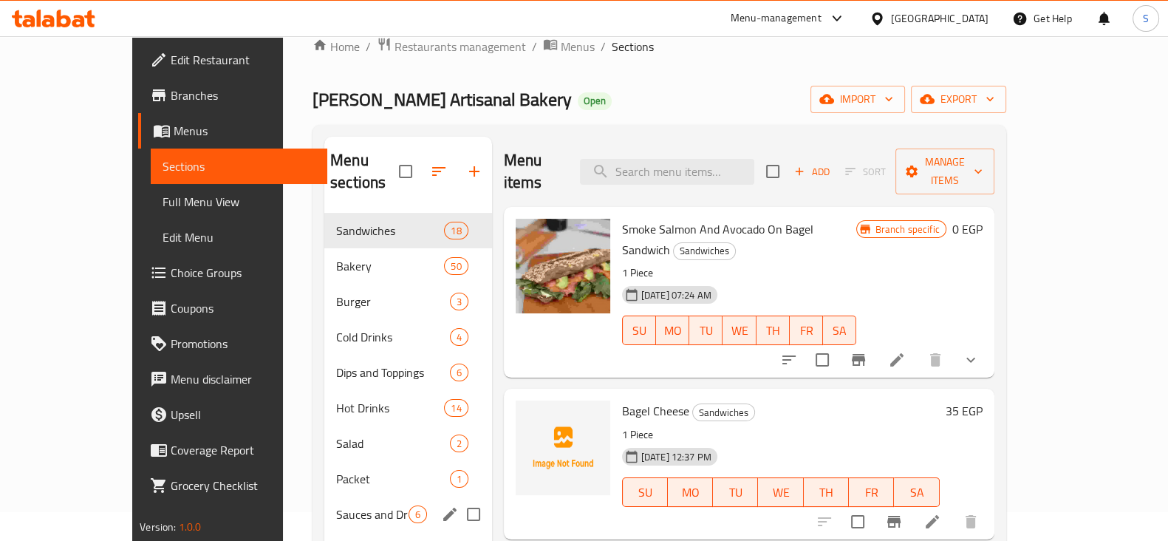
scroll to position [21, 0]
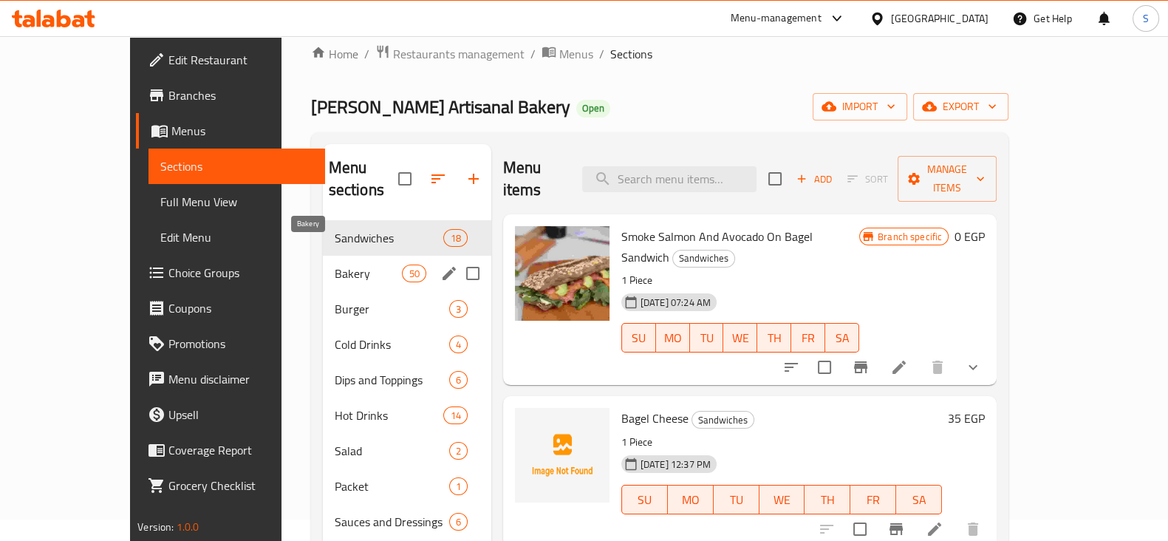
click at [335, 264] on span "Bakery" at bounding box center [369, 273] width 68 height 18
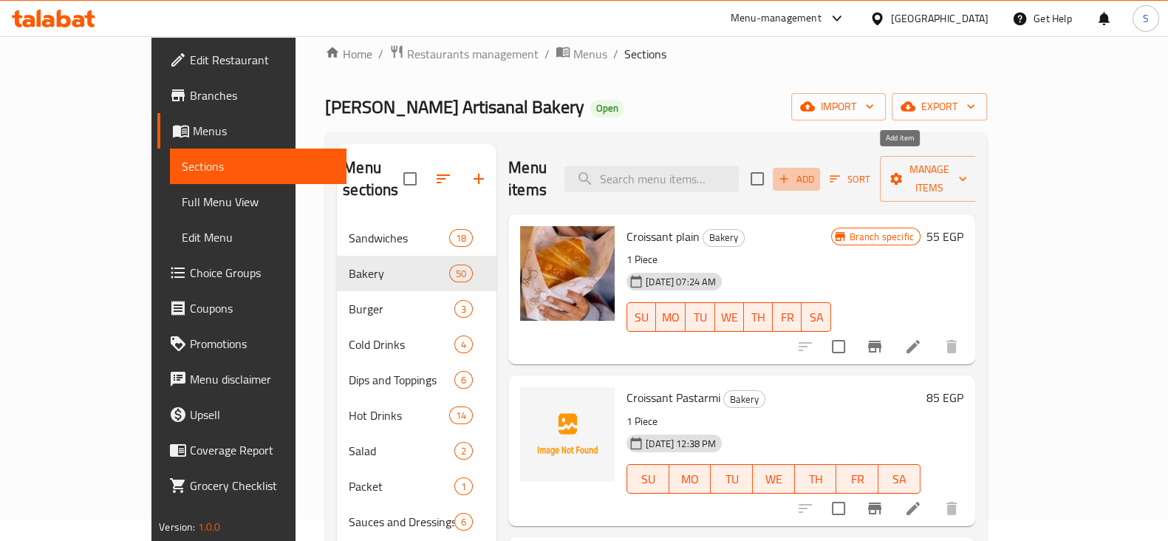
click at [816, 171] on span "Add" at bounding box center [796, 179] width 40 height 17
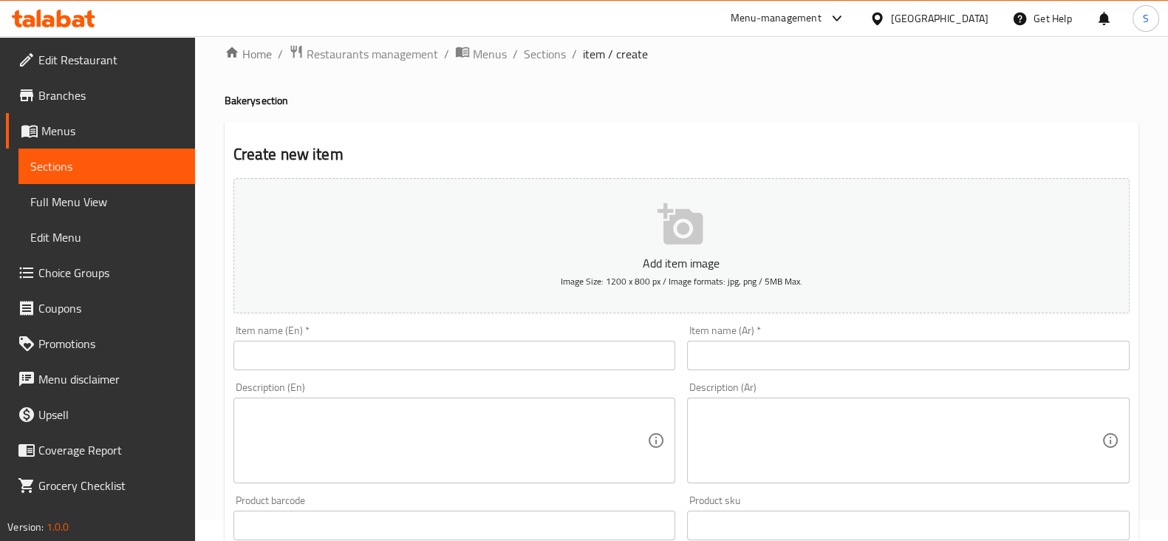
click at [722, 352] on input "text" at bounding box center [908, 356] width 443 height 30
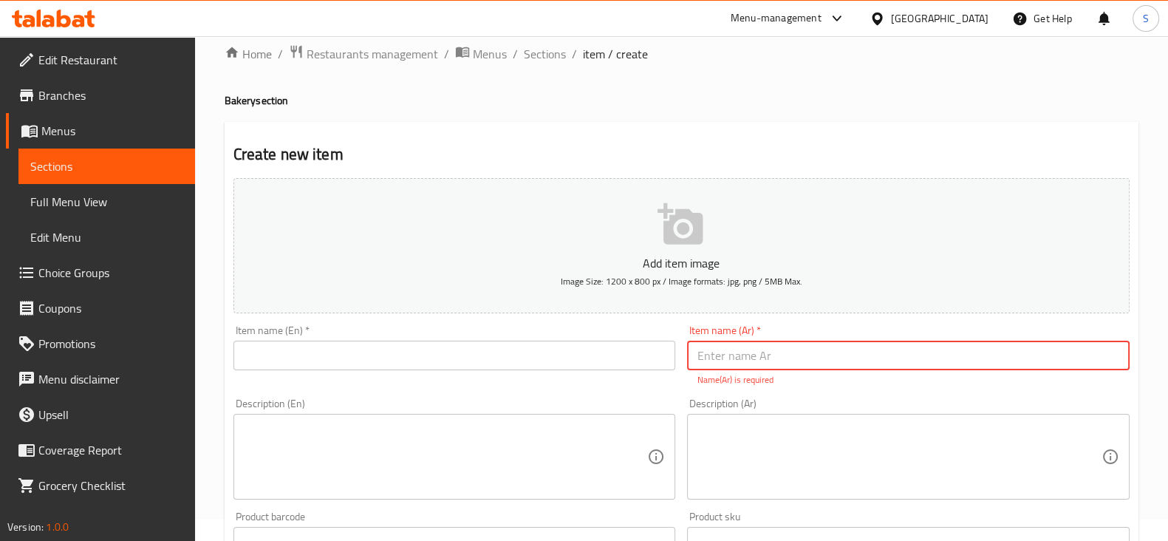
click at [414, 344] on input "text" at bounding box center [454, 356] width 443 height 30
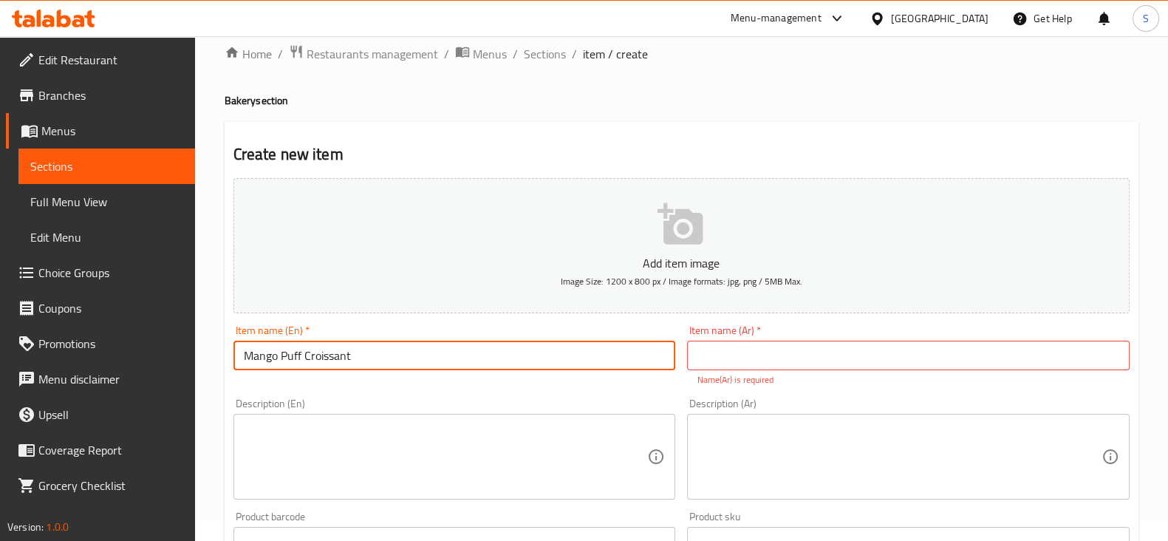
type input "Mango Puff Croissant"
click at [768, 360] on input "text" at bounding box center [908, 356] width 443 height 30
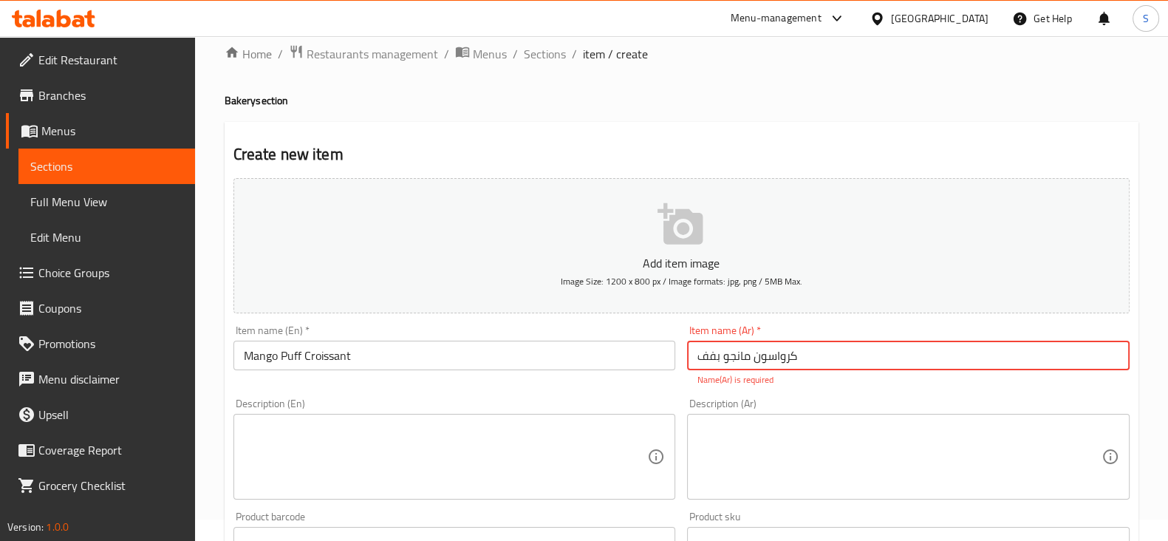
type input "كرواسون مانجو بفف"
click at [279, 434] on textarea at bounding box center [446, 457] width 404 height 70
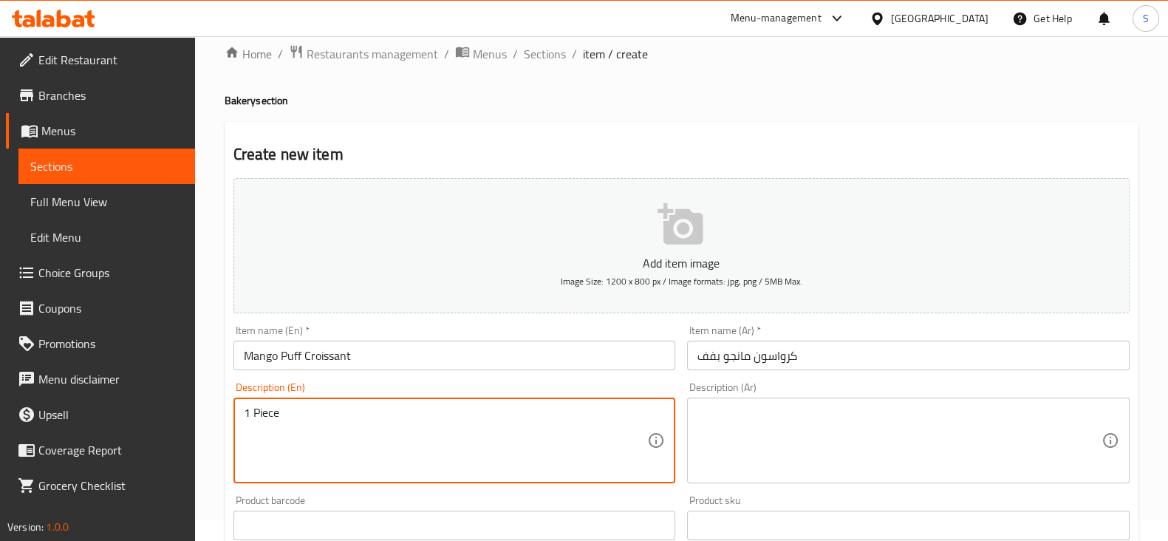
type textarea "1 Piece"
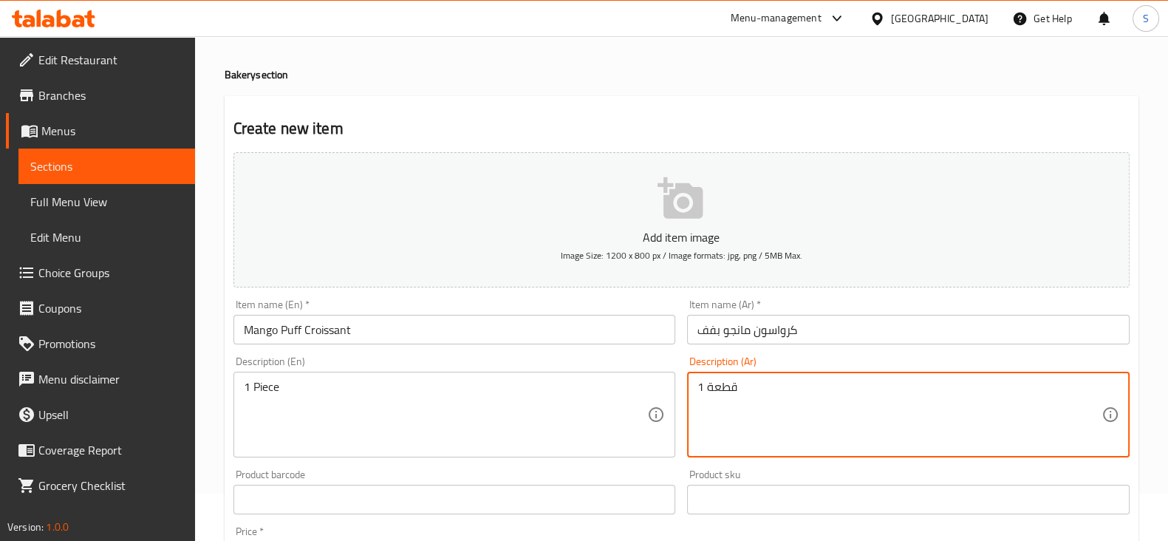
scroll to position [298, 0]
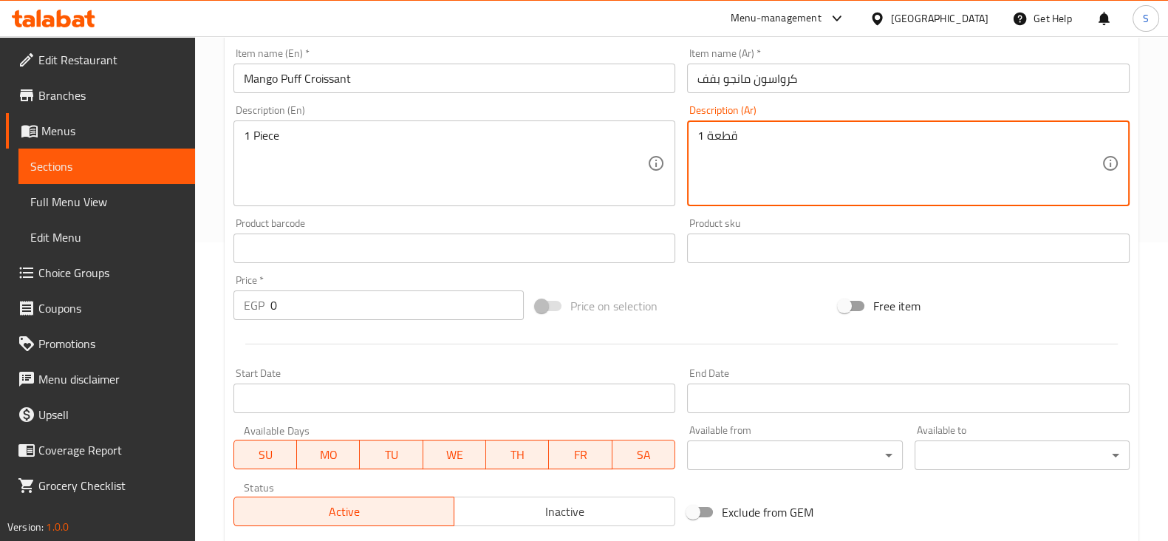
type textarea "1 قطعة"
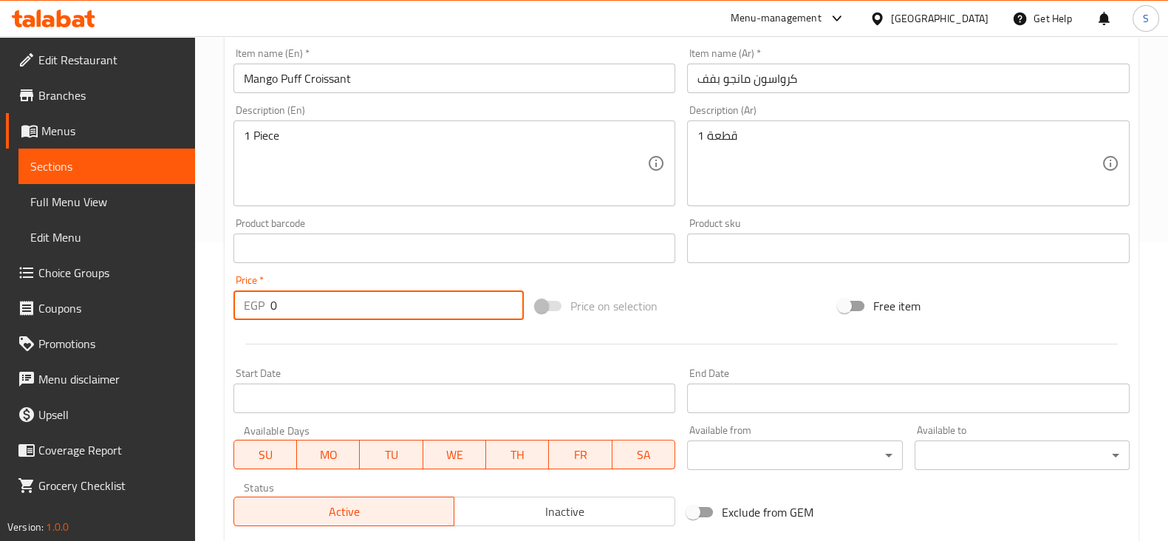
drag, startPoint x: 324, startPoint y: 307, endPoint x: 190, endPoint y: 307, distance: 134.5
click at [185, 308] on div "Edit Restaurant Branches Menus Sections Full Menu View Edit Menu Choice Groups …" at bounding box center [584, 242] width 1168 height 1008
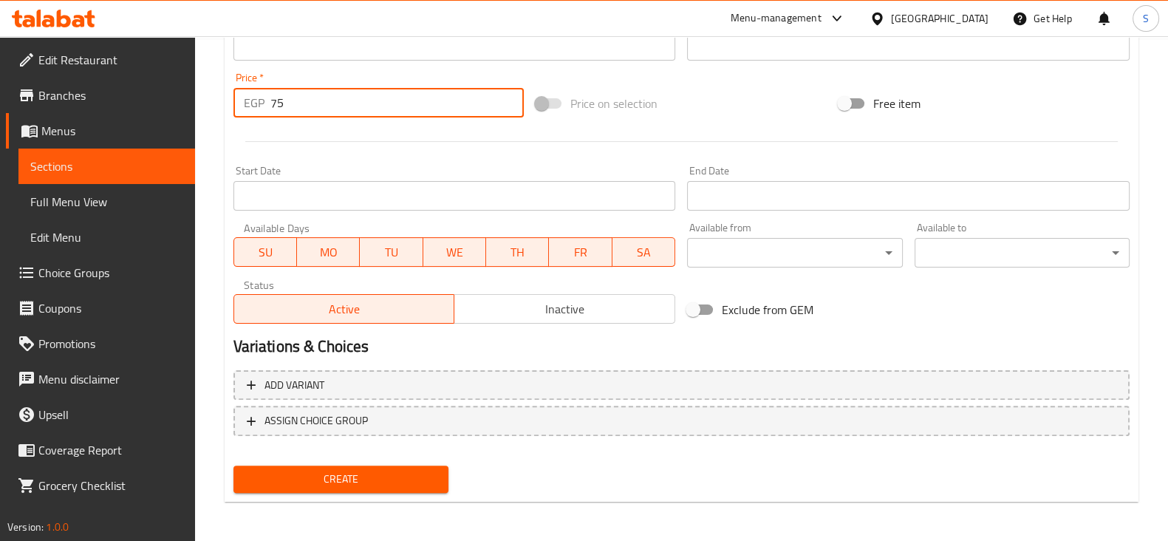
scroll to position [502, 0]
type input "75"
click at [303, 478] on span "Create" at bounding box center [340, 477] width 191 height 18
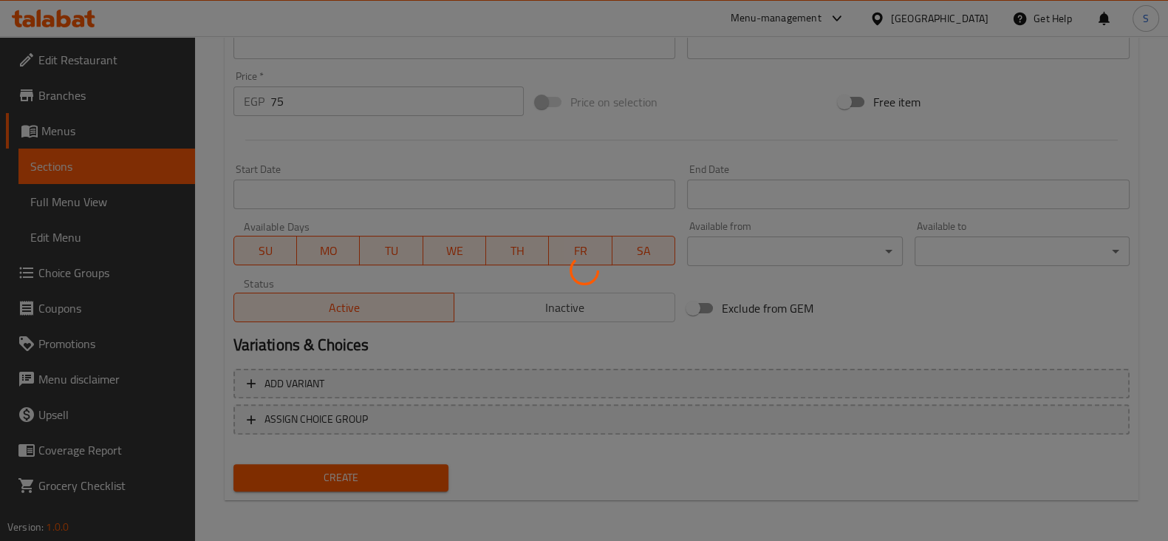
type input "0"
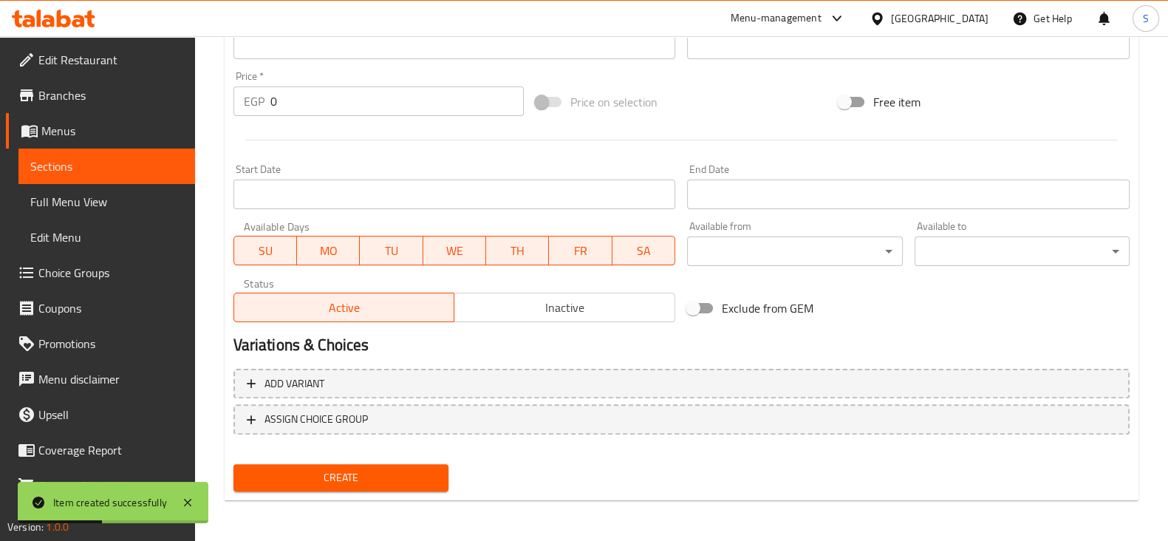
click at [92, 160] on span "Sections" at bounding box center [106, 166] width 153 height 18
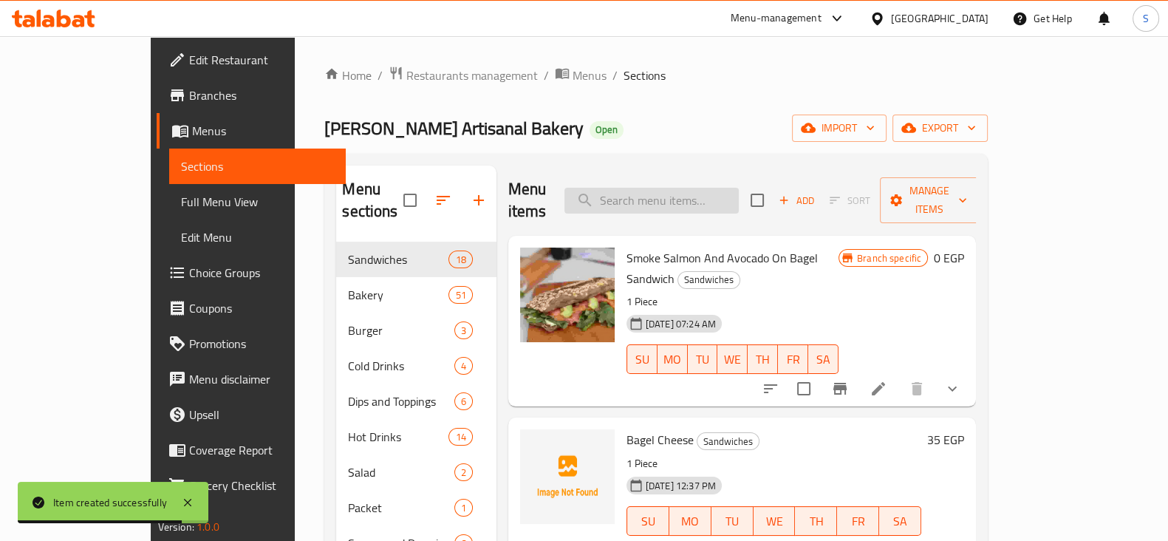
click at [682, 191] on input "search" at bounding box center [651, 201] width 174 height 26
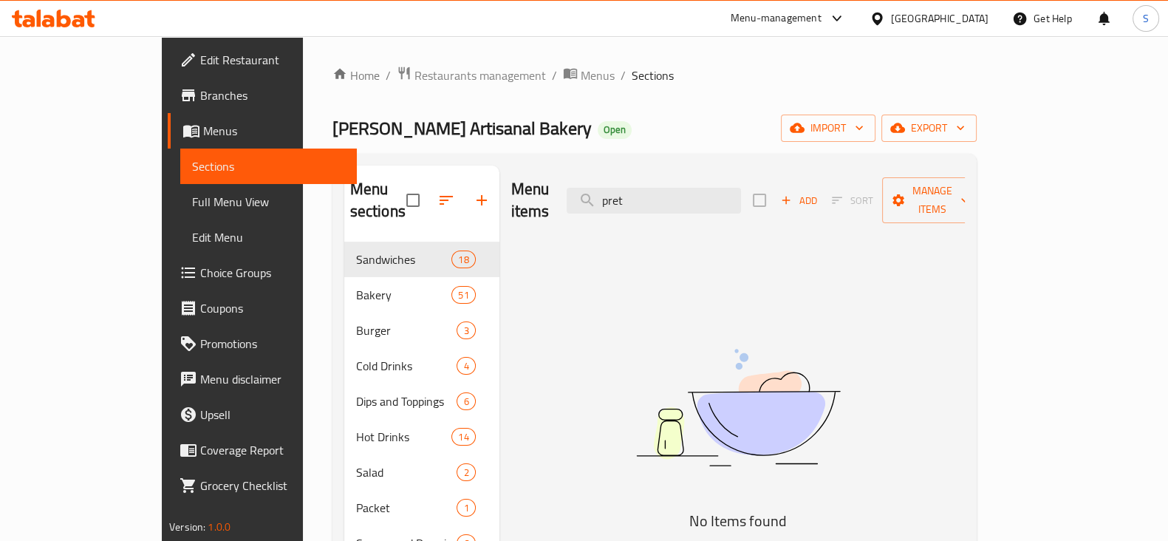
drag, startPoint x: 704, startPoint y: 186, endPoint x: 587, endPoint y: 182, distance: 116.8
click at [592, 186] on div "Menu items pret Add Sort Manage items" at bounding box center [738, 200] width 454 height 70
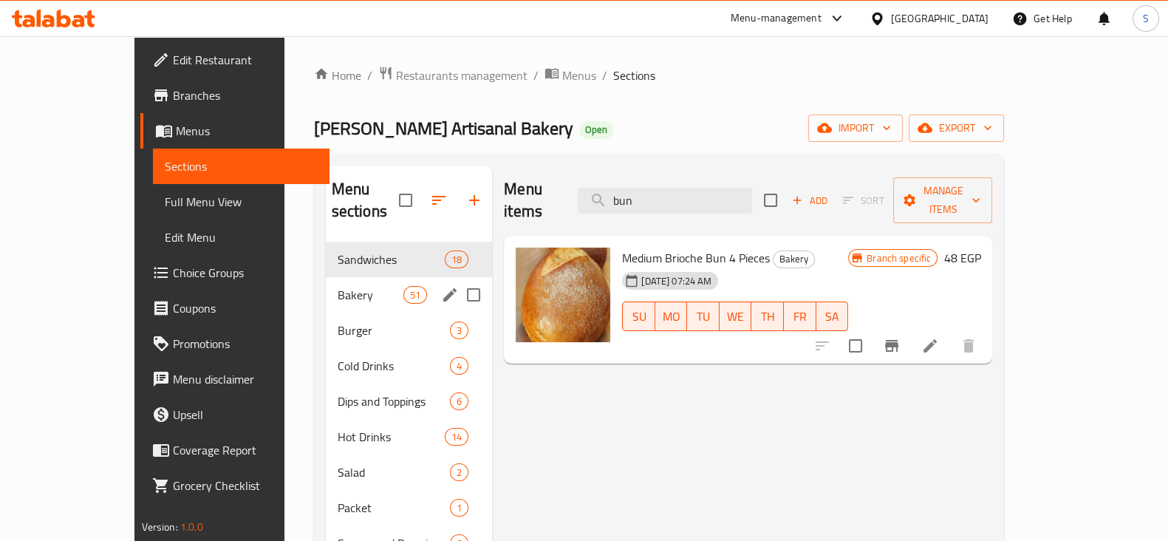
type input "bun"
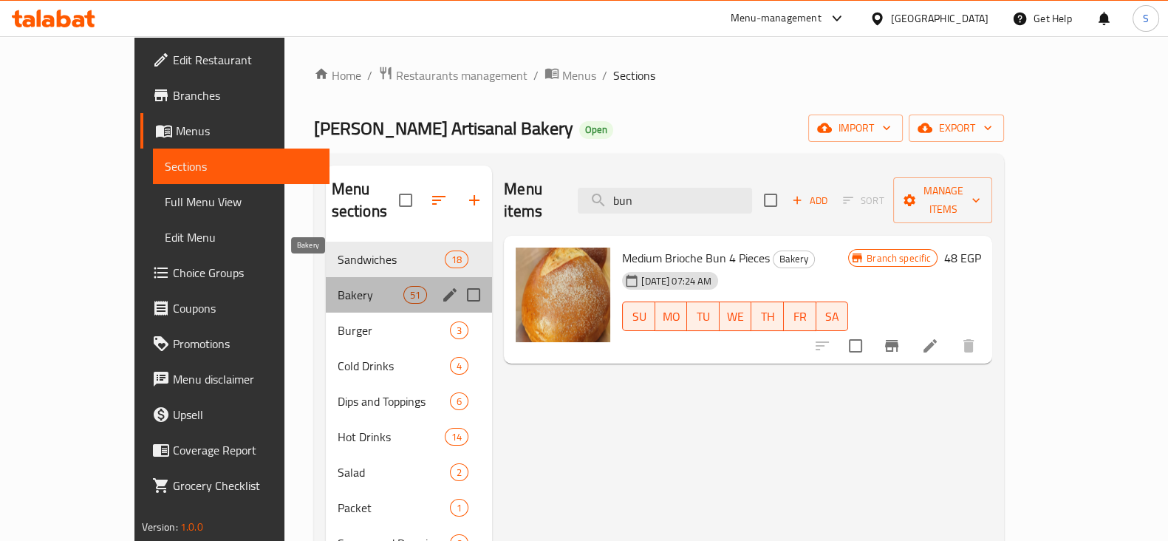
click at [338, 286] on span "Bakery" at bounding box center [371, 295] width 66 height 18
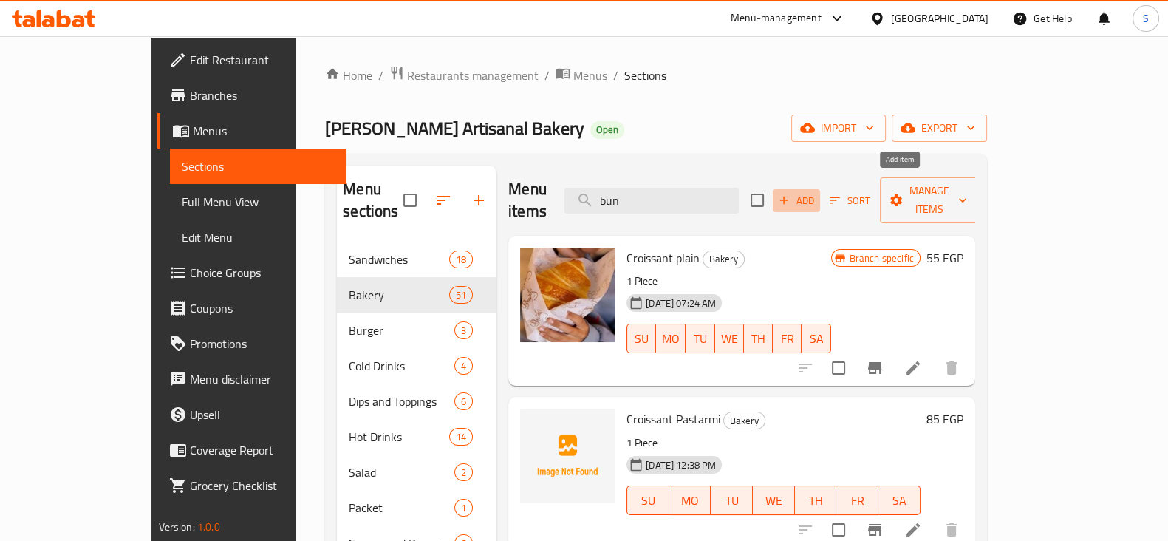
click at [816, 194] on span "Add" at bounding box center [796, 200] width 40 height 17
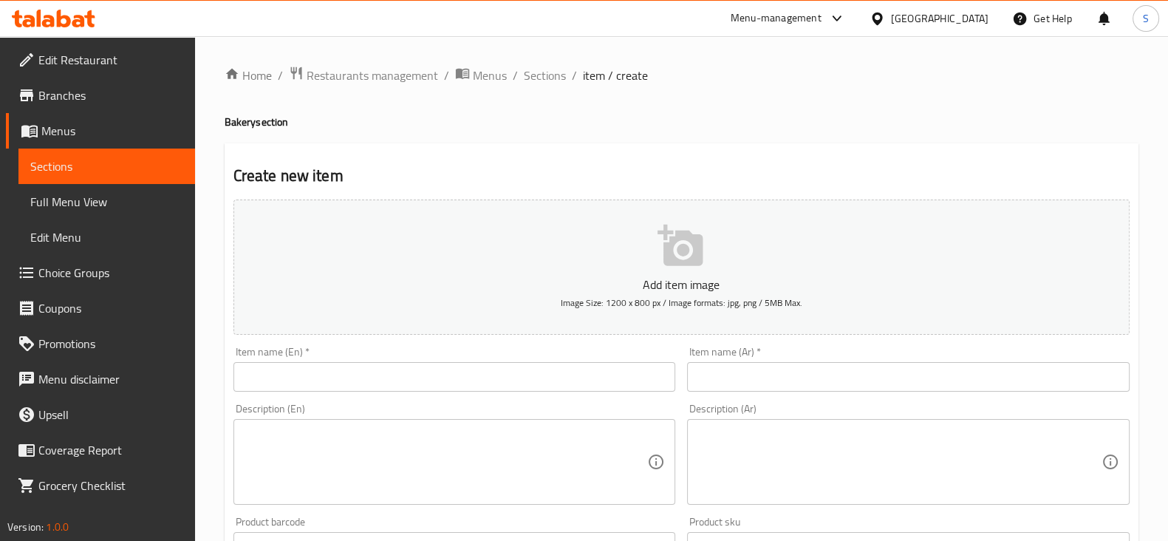
click at [513, 375] on input "text" at bounding box center [454, 377] width 443 height 30
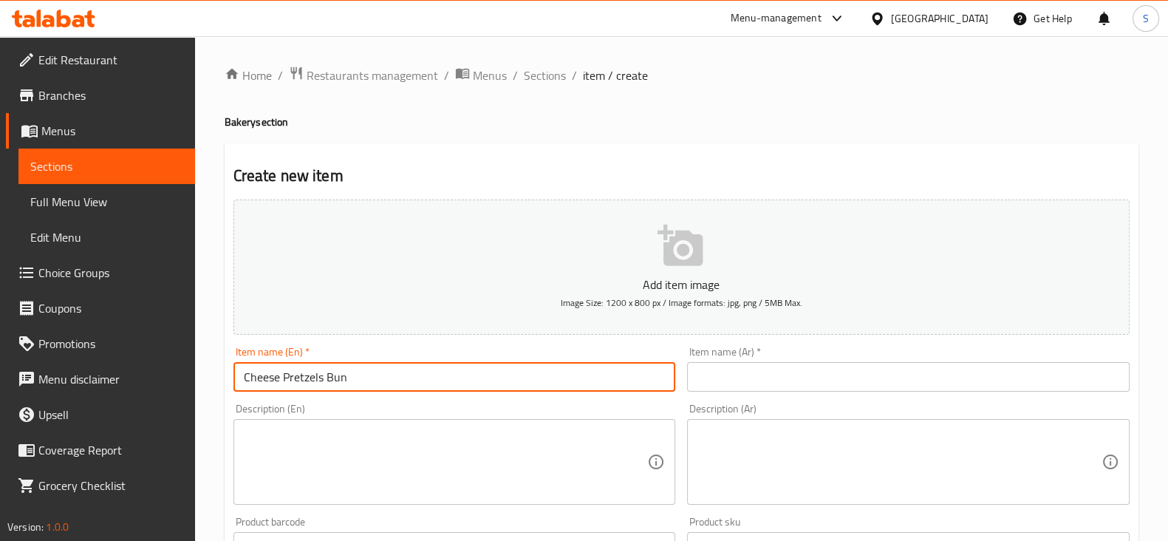
type input "Cheese Pretzels Bun"
click at [833, 382] on input "text" at bounding box center [908, 377] width 443 height 30
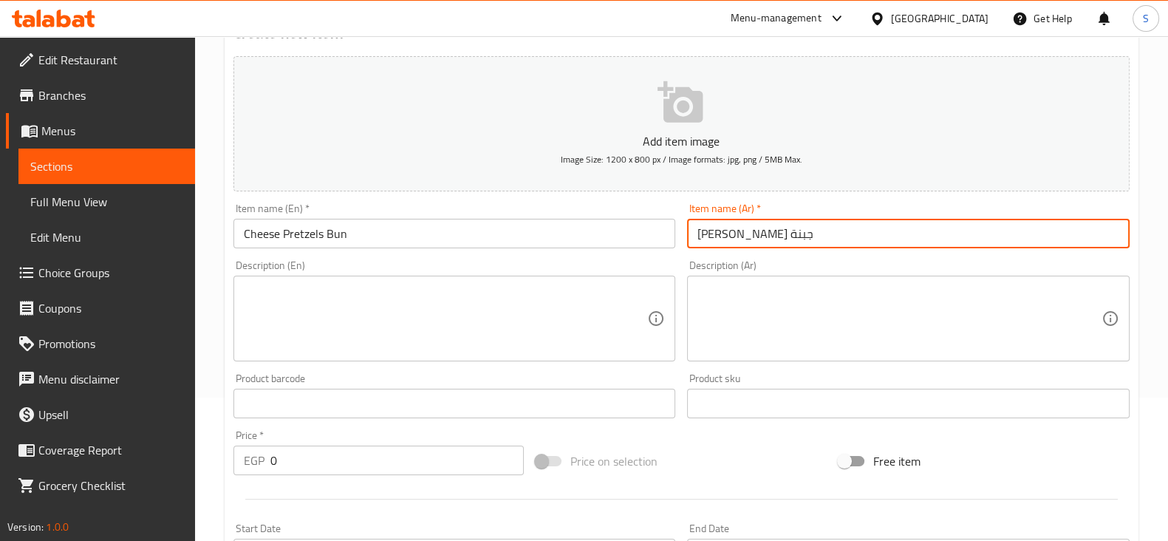
scroll to position [184, 0]
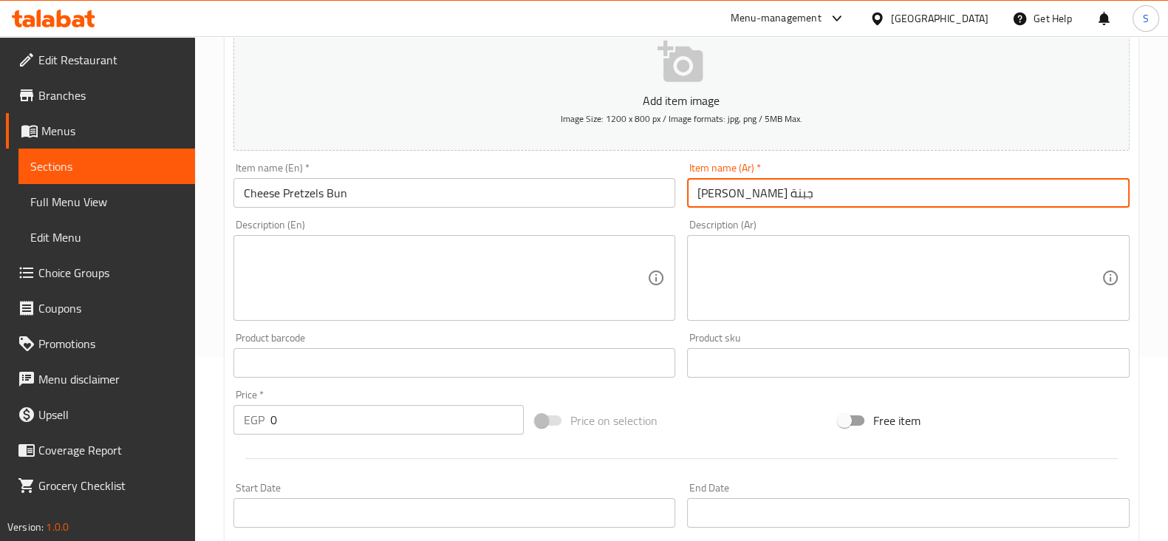
type input "بن بريتزيلز جبنة"
click at [275, 256] on textarea at bounding box center [446, 278] width 404 height 70
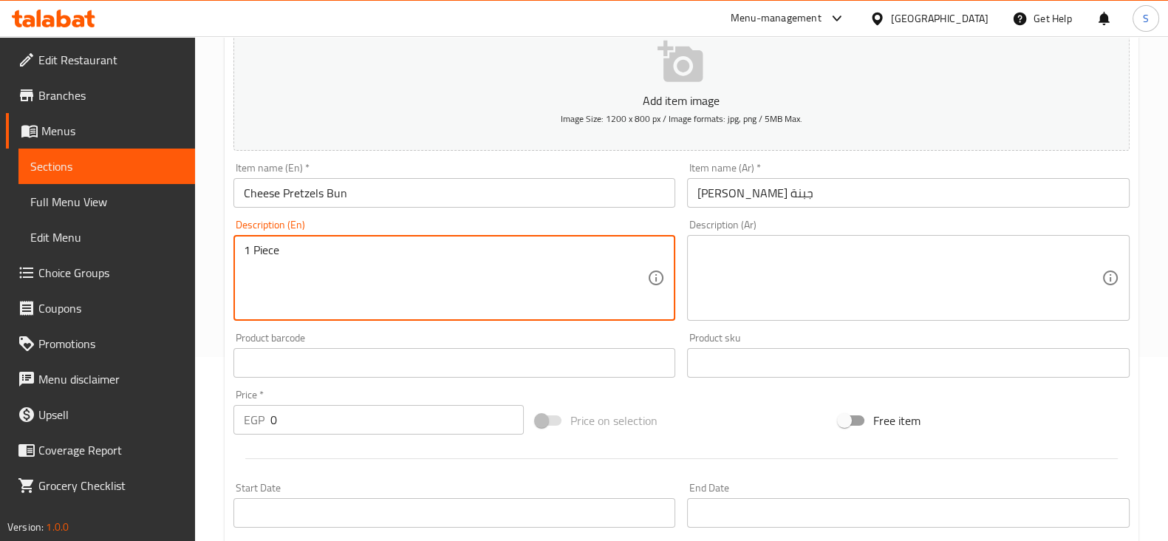
type textarea "1 Piece"
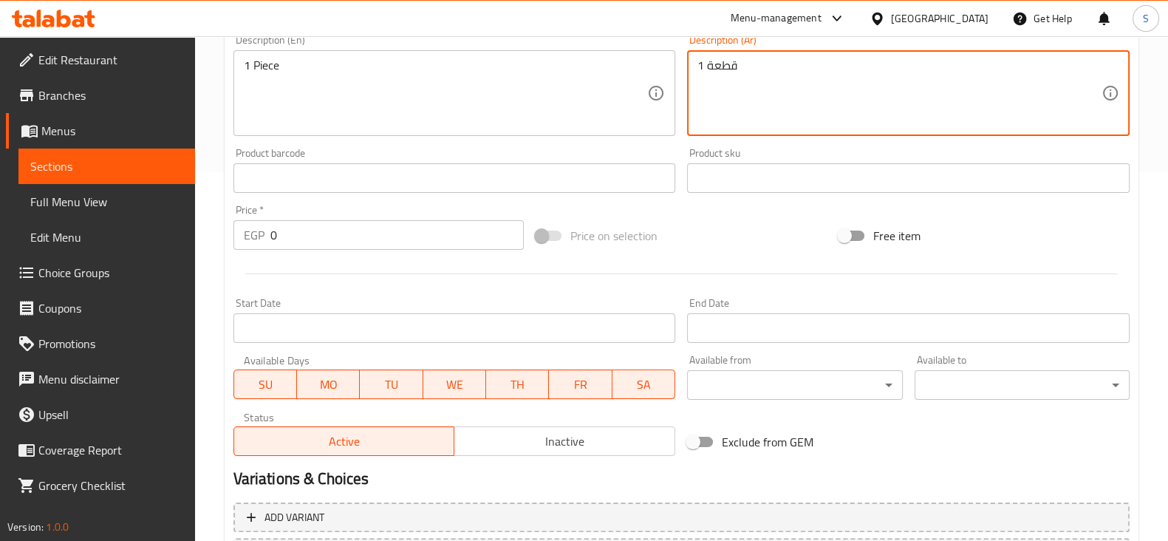
scroll to position [369, 0]
type textarea "1 قطعة"
drag, startPoint x: 287, startPoint y: 231, endPoint x: 204, endPoint y: 221, distance: 83.4
click at [238, 228] on div "EGP 0 Price *" at bounding box center [378, 235] width 291 height 30
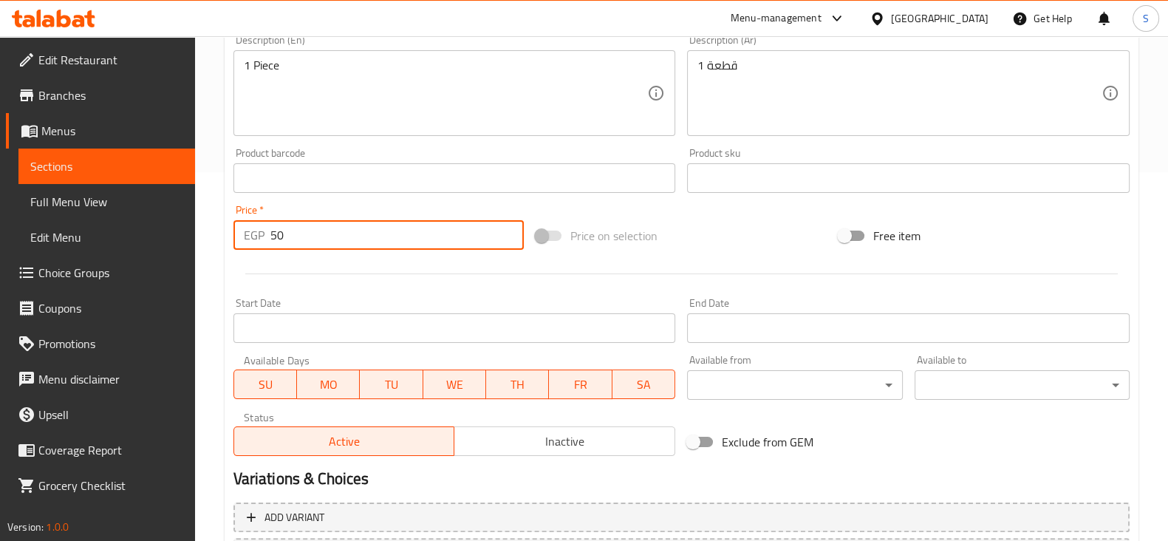
type input "50"
click at [289, 261] on div at bounding box center [682, 274] width 908 height 36
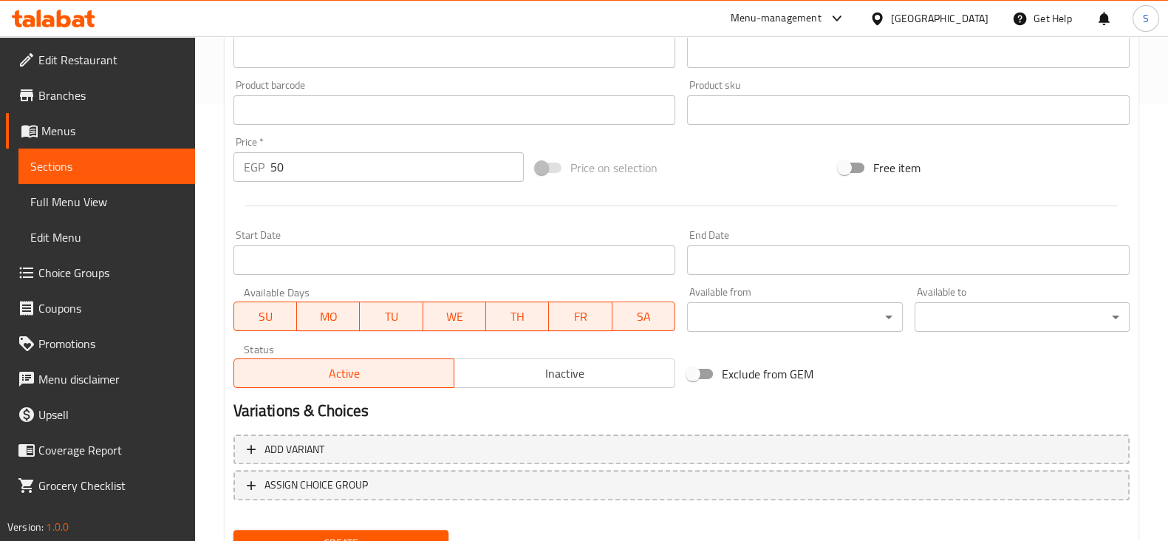
scroll to position [502, 0]
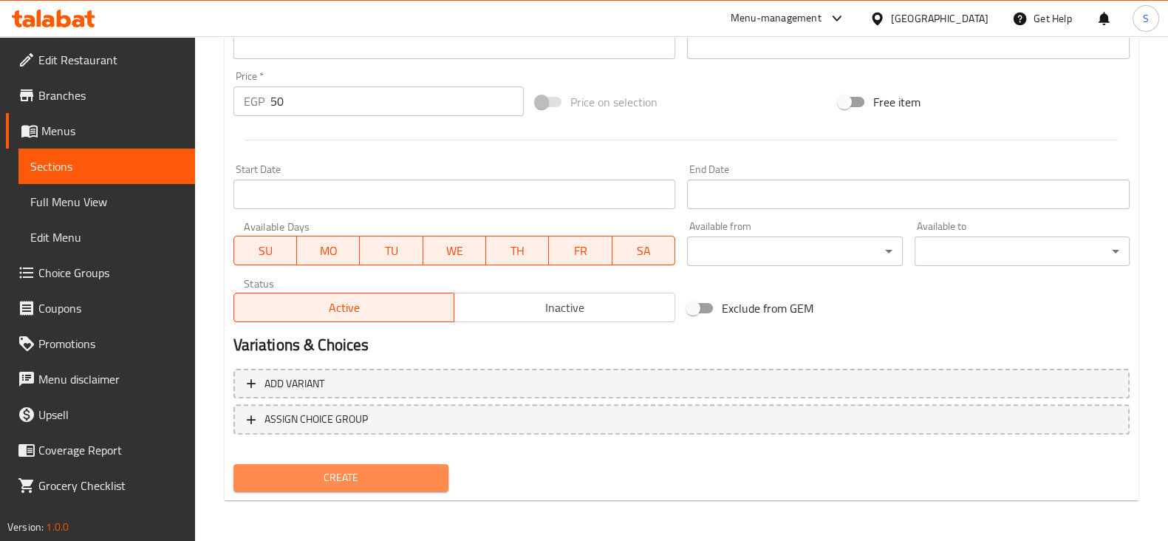
click at [341, 468] on span "Create" at bounding box center [340, 477] width 191 height 18
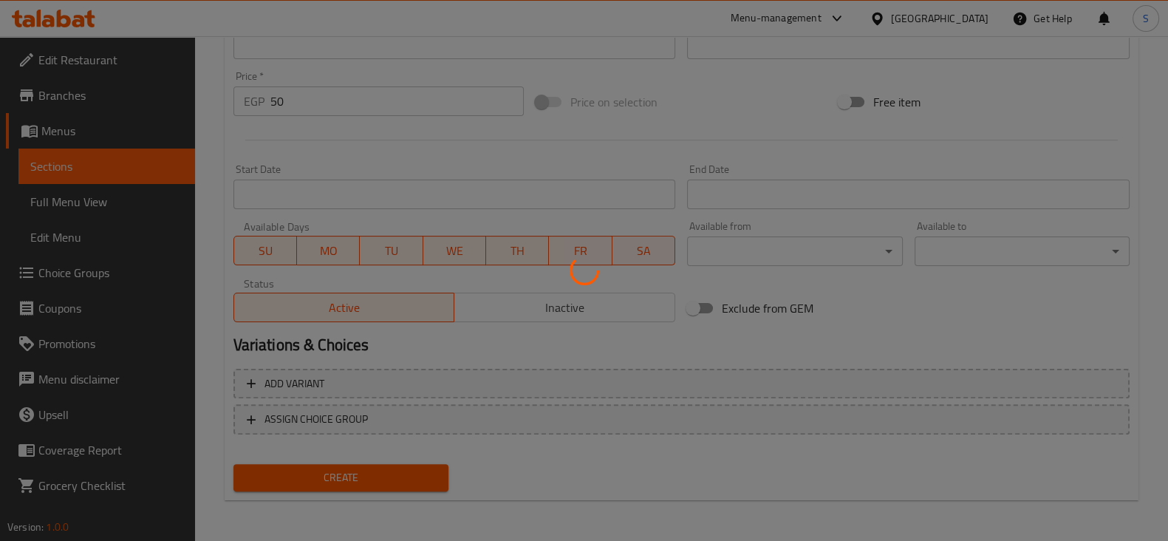
type input "0"
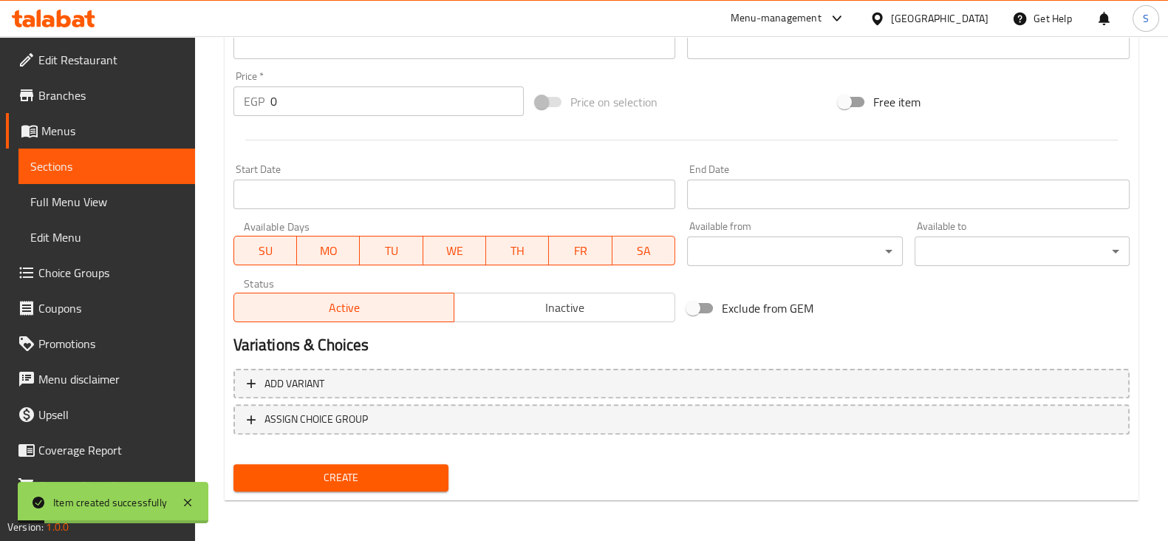
scroll to position [40, 0]
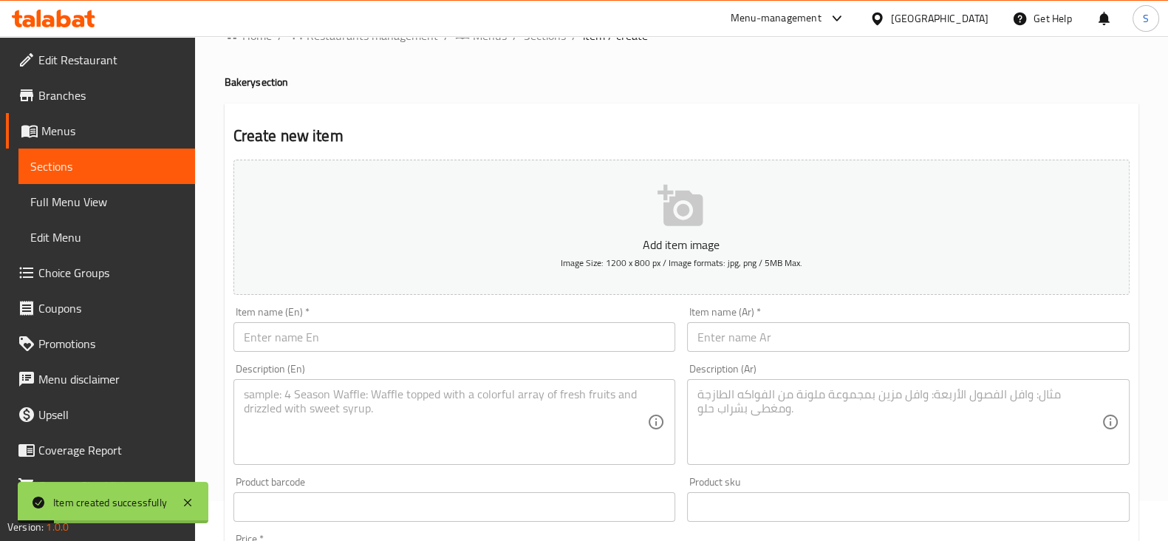
drag, startPoint x: 54, startPoint y: 165, endPoint x: 101, endPoint y: 177, distance: 48.9
click at [54, 165] on span "Sections" at bounding box center [106, 166] width 153 height 18
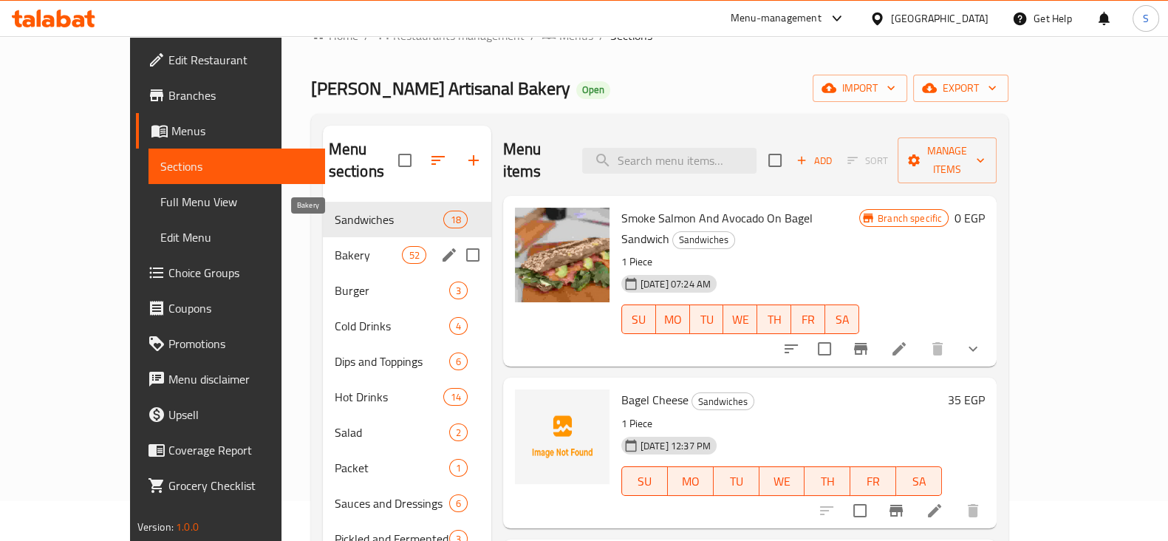
click at [335, 246] on span "Bakery" at bounding box center [369, 255] width 68 height 18
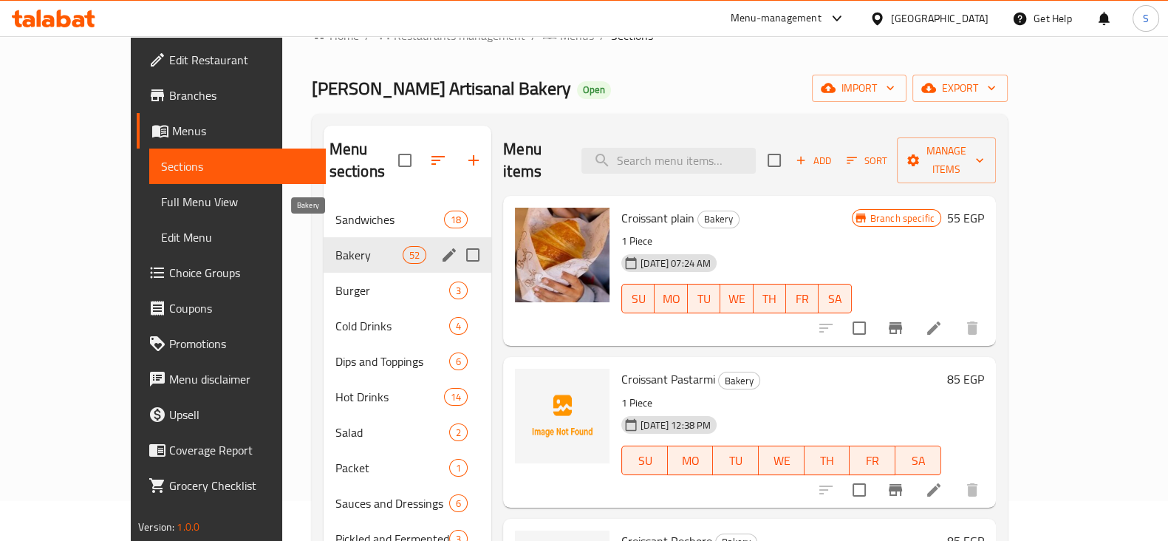
click at [335, 246] on span "Bakery" at bounding box center [368, 255] width 67 height 18
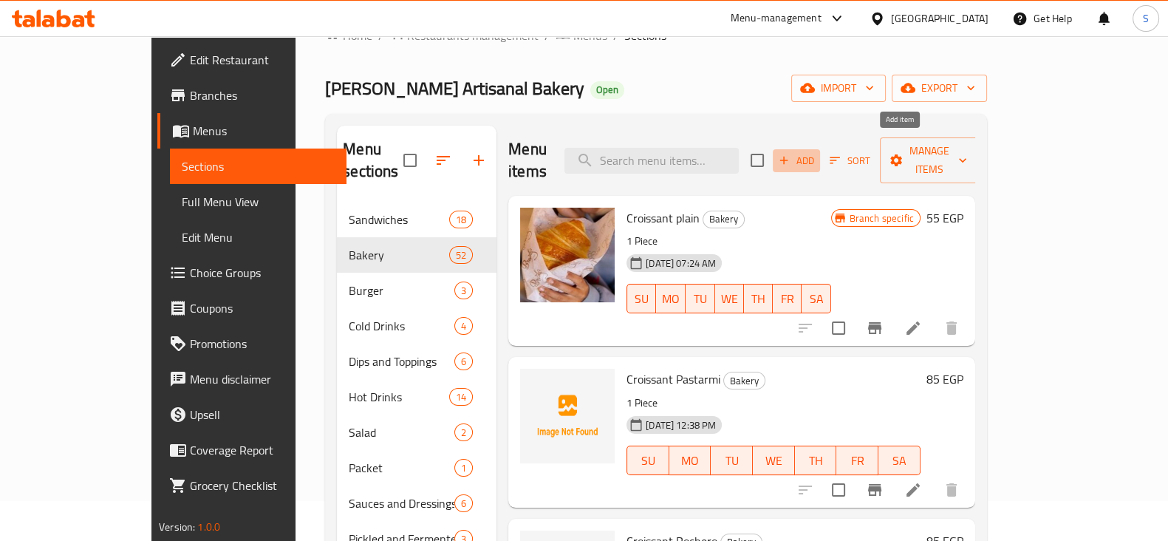
click at [816, 152] on span "Add" at bounding box center [796, 160] width 40 height 17
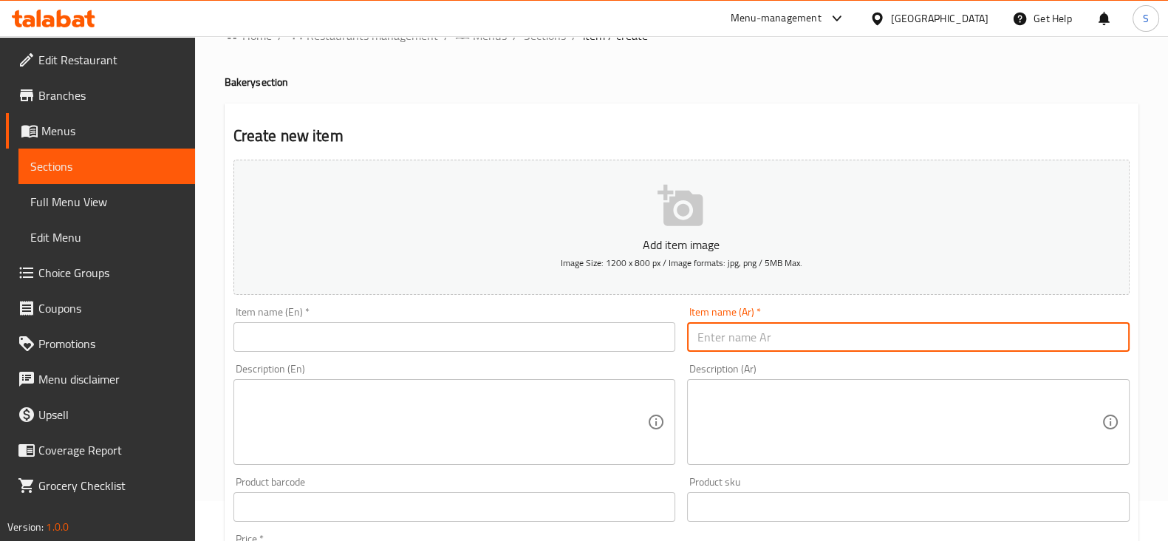
click at [750, 329] on input "text" at bounding box center [908, 337] width 443 height 30
click at [432, 329] on input "text" at bounding box center [454, 337] width 443 height 30
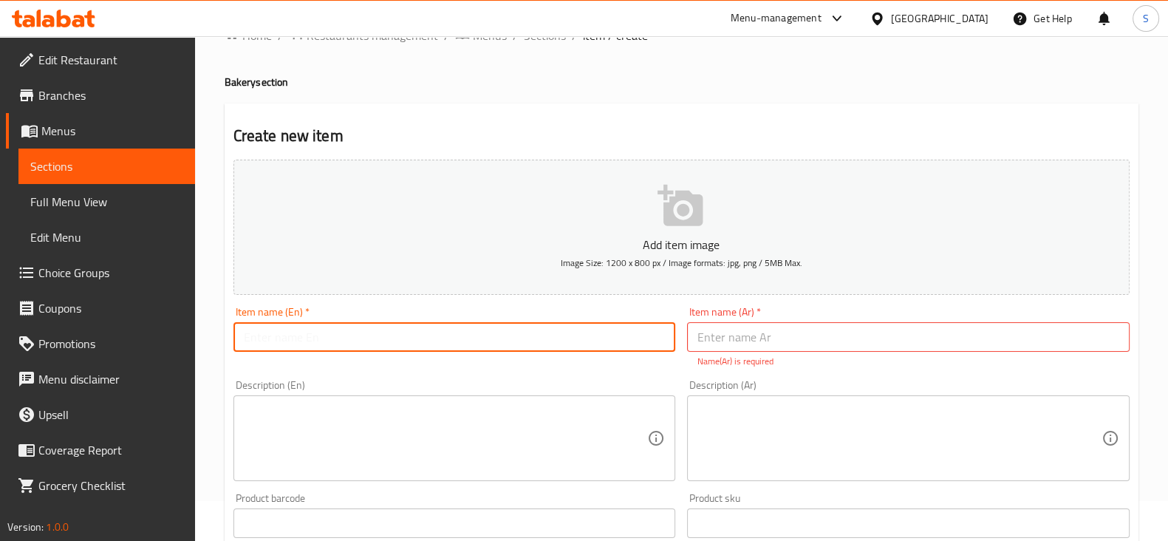
paste input "Pain Sauiss"
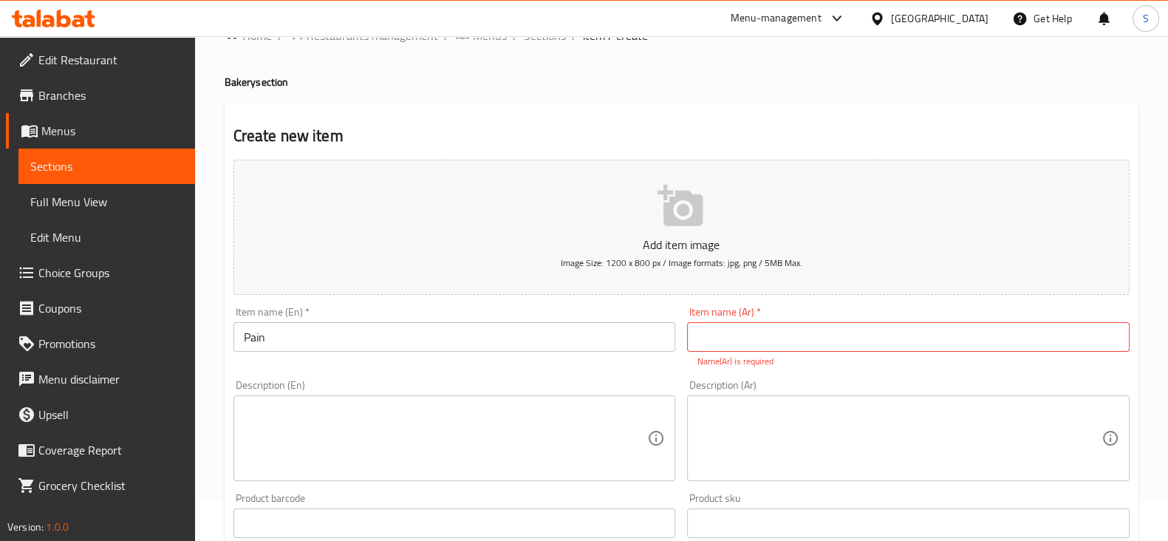
click at [390, 330] on input "Pain" at bounding box center [454, 337] width 443 height 30
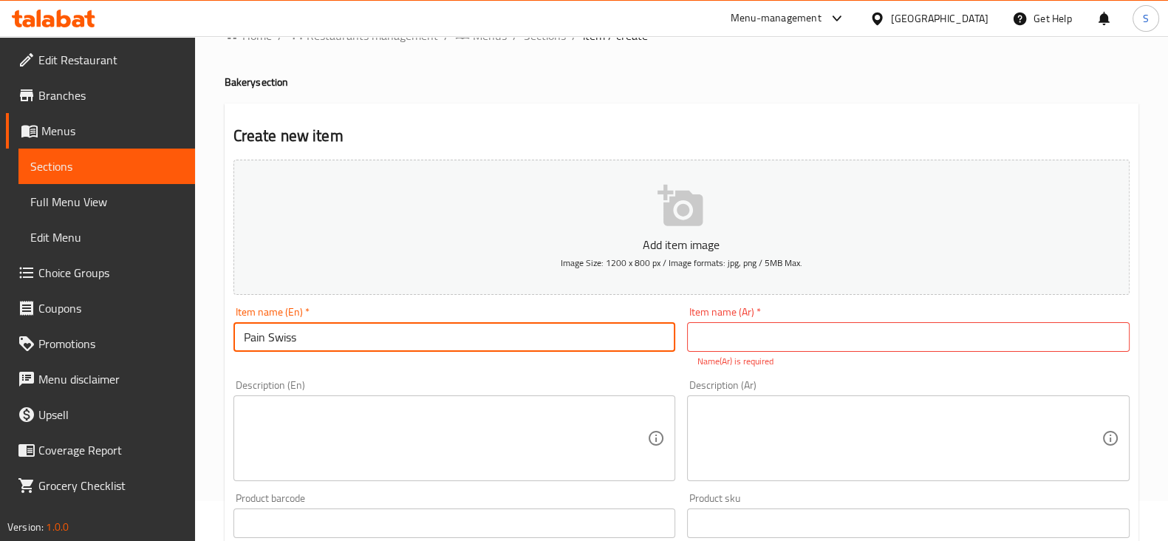
type input "Pain Swiss"
drag, startPoint x: 714, startPoint y: 328, endPoint x: 728, endPoint y: 333, distance: 15.0
click at [714, 328] on input "text" at bounding box center [908, 337] width 443 height 30
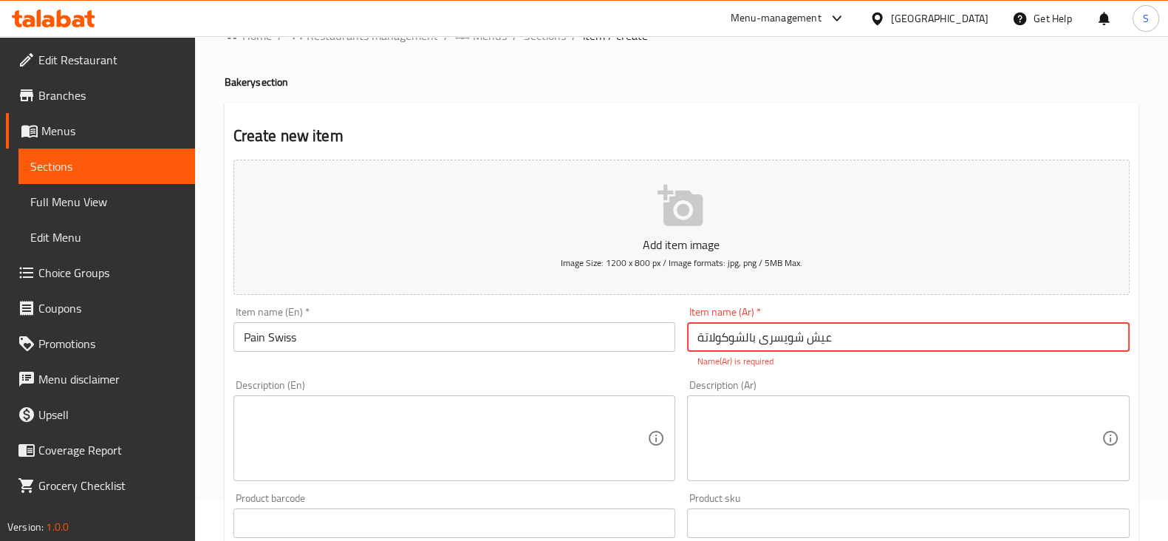
type input "عيش شويسرى بالشوكولاتة"
click at [482, 421] on textarea at bounding box center [446, 438] width 404 height 70
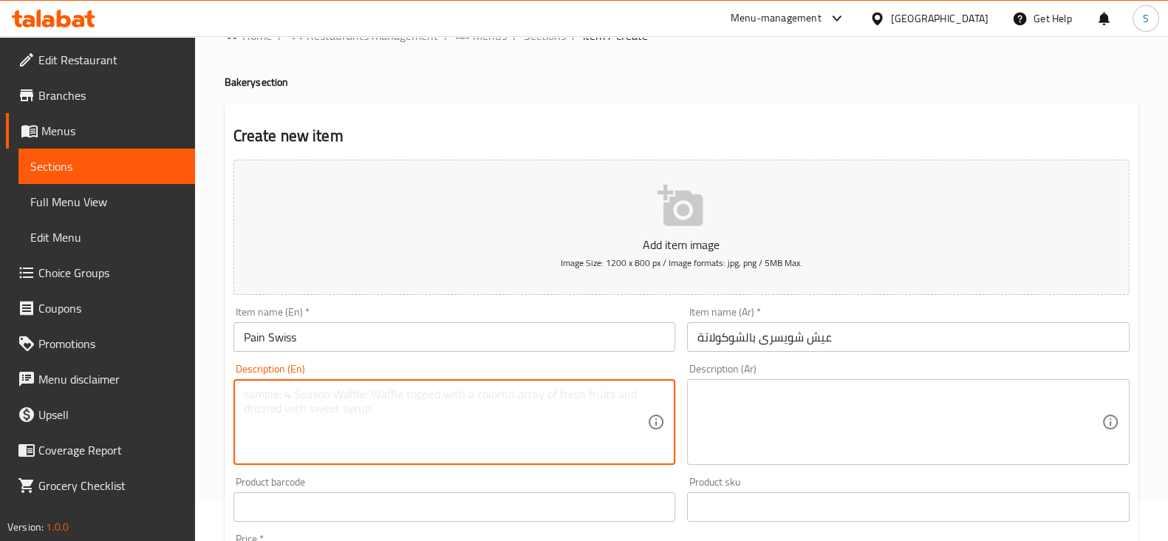
paste textarea "Cream patisserie with chocolate chips"
type textarea "Cream patisserie with chocolate chips"
click at [720, 397] on textarea at bounding box center [899, 422] width 404 height 70
drag, startPoint x: 436, startPoint y: 386, endPoint x: 112, endPoint y: 384, distance: 323.6
click at [732, 404] on textarea at bounding box center [899, 422] width 404 height 70
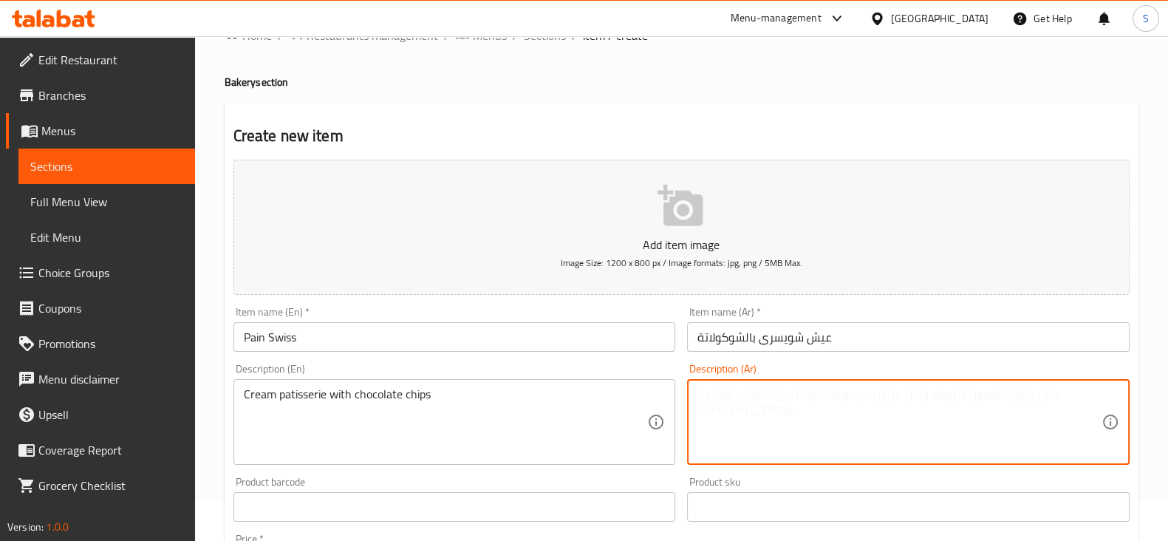
paste textarea "معجنات كريمة مع رقائق الشوكولاتة"
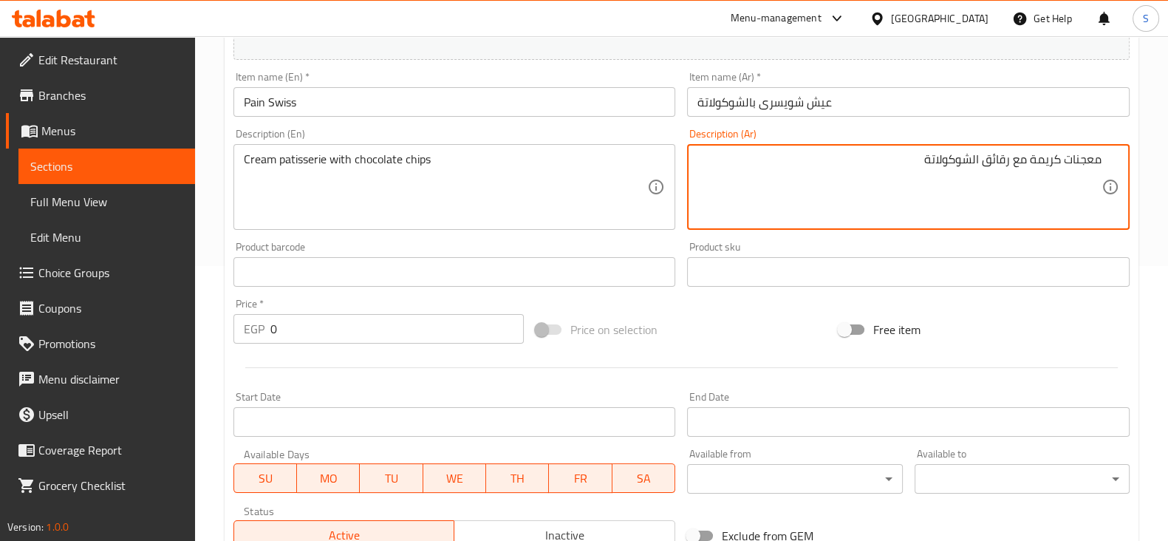
scroll to position [317, 0]
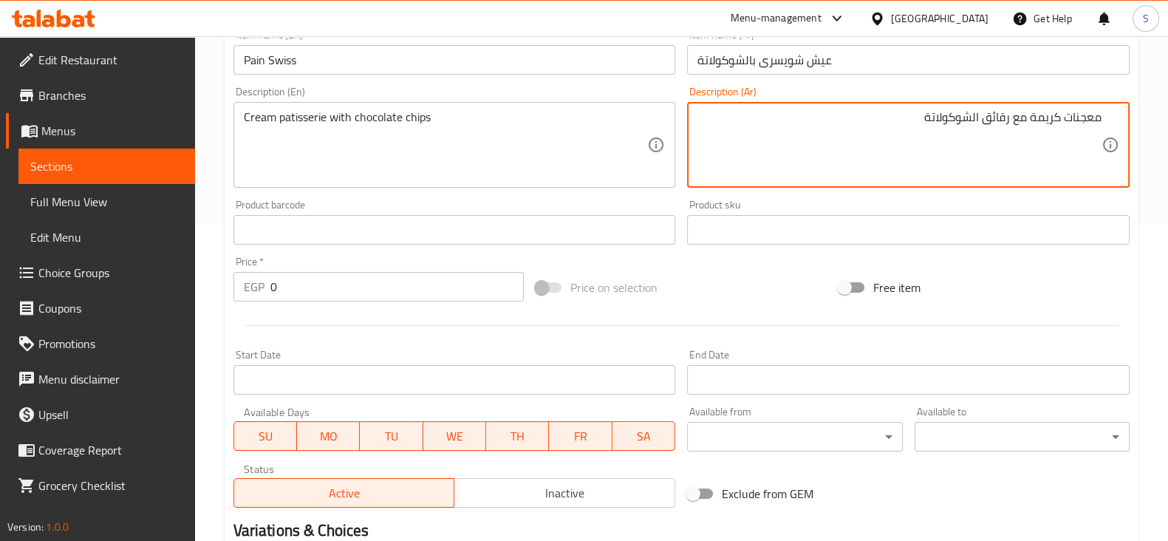
type textarea "معجنات كريمة مع رقائق الشوكولاتة"
drag, startPoint x: 279, startPoint y: 293, endPoint x: 259, endPoint y: 304, distance: 22.8
click at [250, 294] on div "EGP 0 Price *" at bounding box center [378, 287] width 291 height 30
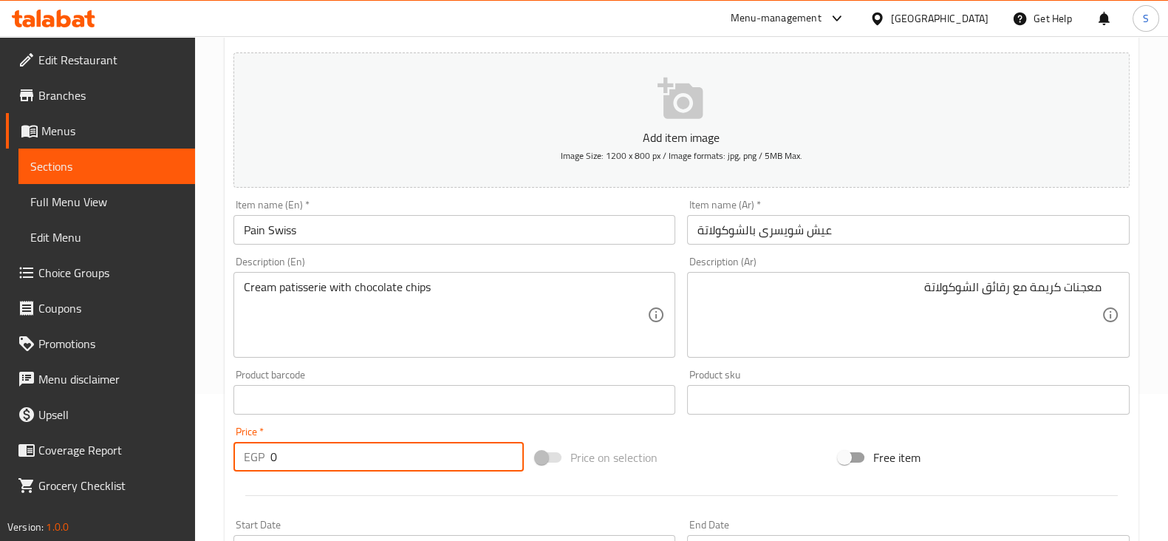
scroll to position [133, 0]
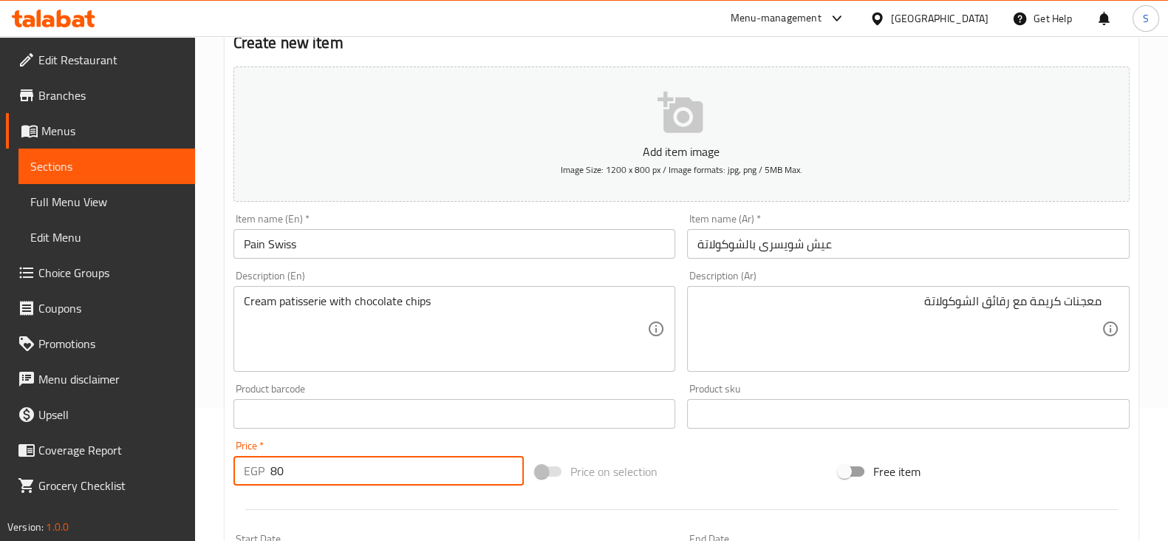
type input "80"
click at [426, 443] on div "Price   * EGP 80 Price *" at bounding box center [378, 462] width 291 height 45
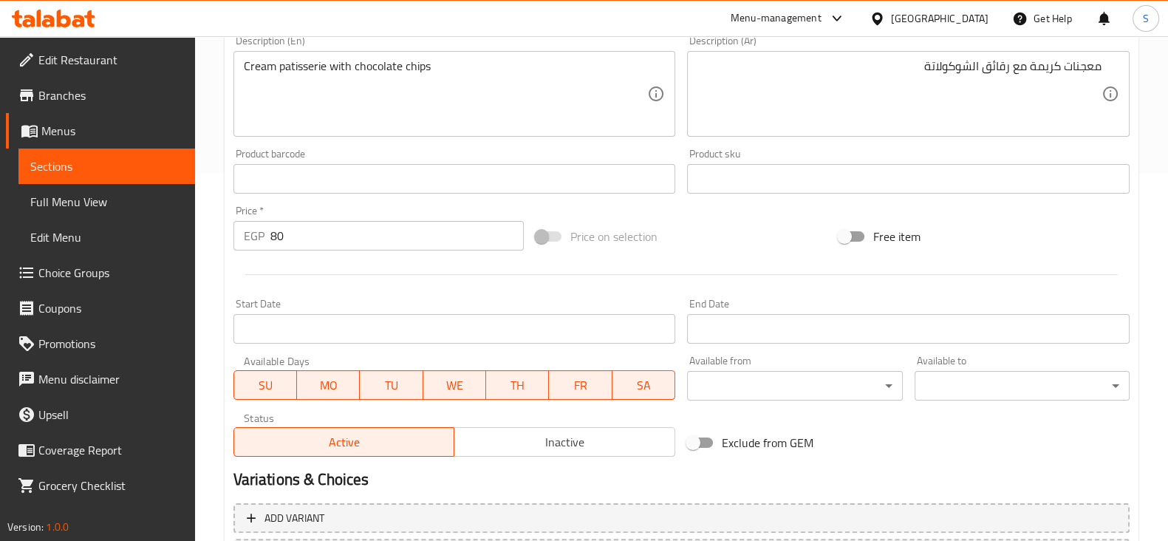
scroll to position [502, 0]
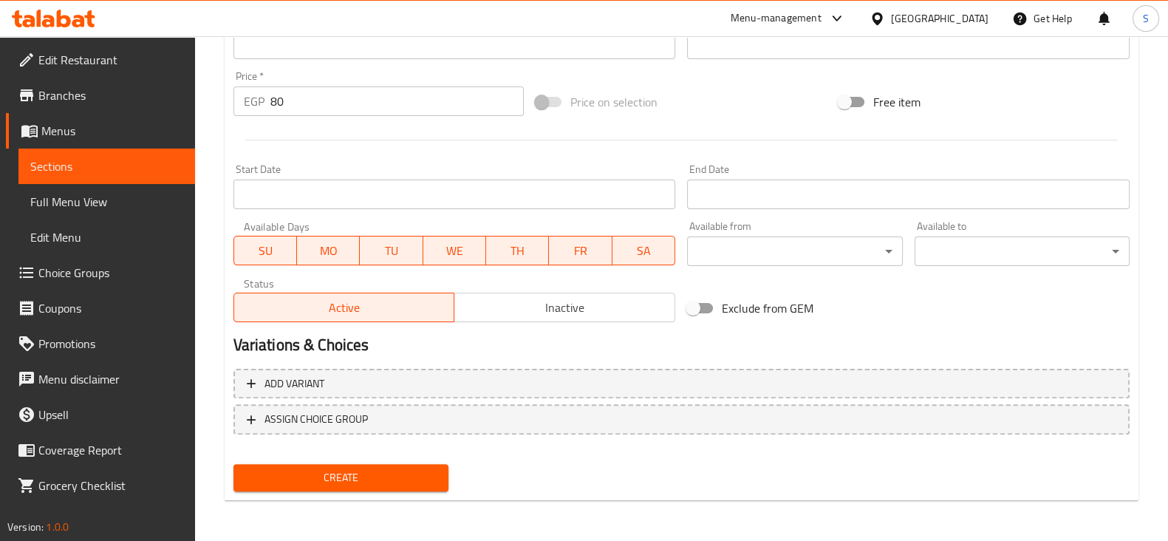
click at [340, 468] on span "Create" at bounding box center [340, 477] width 191 height 18
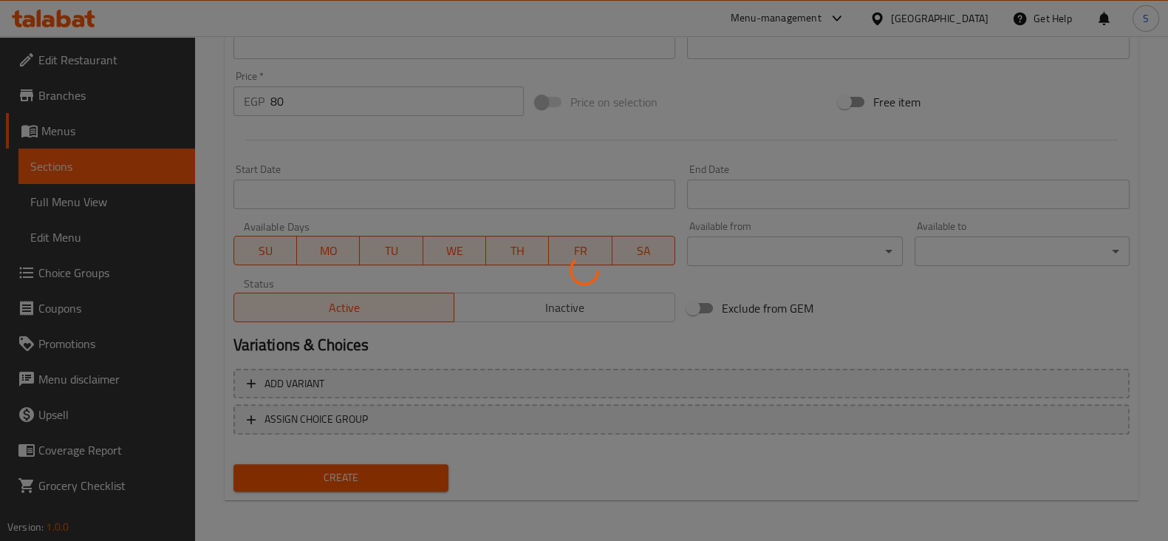
type input "0"
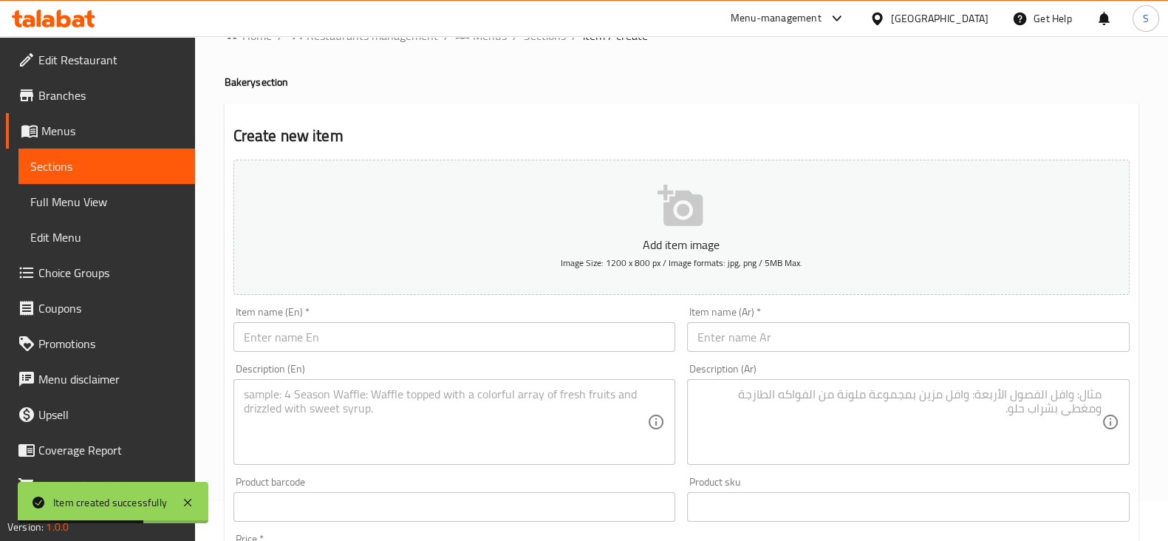
scroll to position [0, 0]
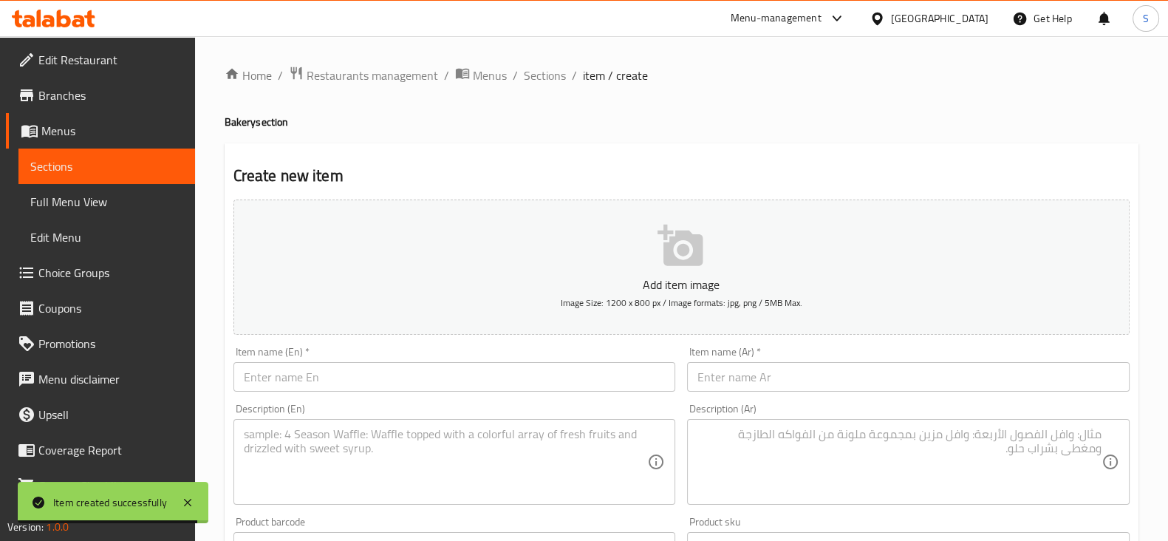
drag, startPoint x: 72, startPoint y: 165, endPoint x: 126, endPoint y: 171, distance: 53.5
click at [72, 165] on span "Sections" at bounding box center [106, 166] width 153 height 18
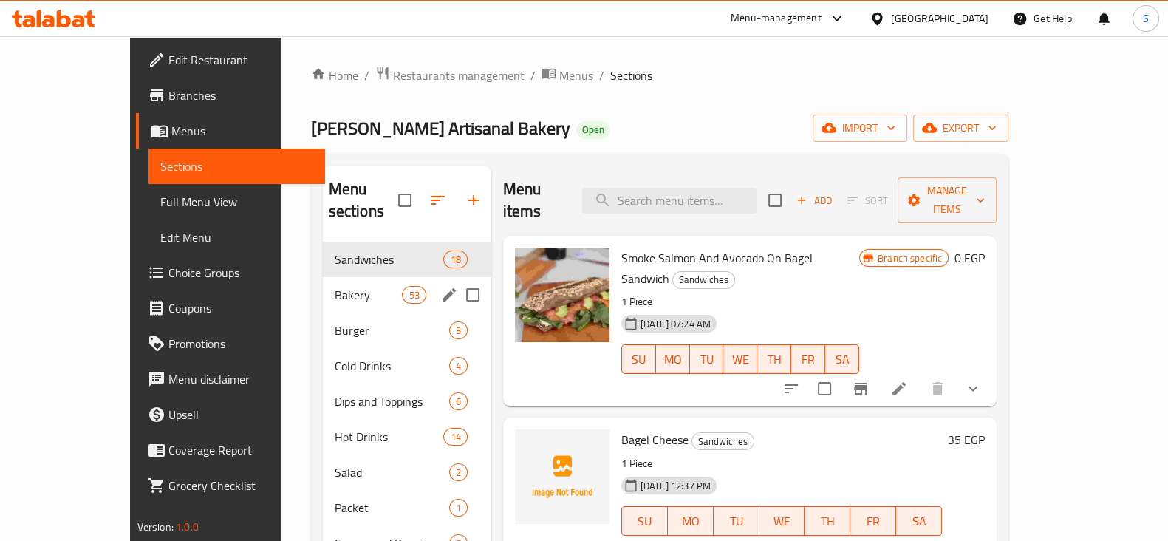
click at [335, 286] on span "Bakery" at bounding box center [369, 295] width 68 height 18
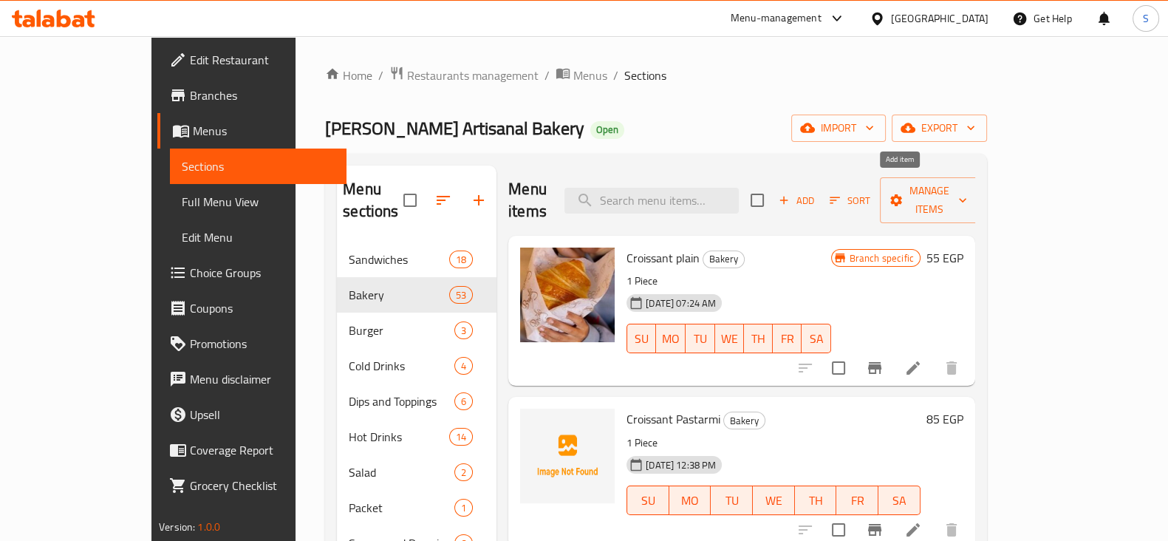
click at [816, 192] on span "Add" at bounding box center [796, 200] width 40 height 17
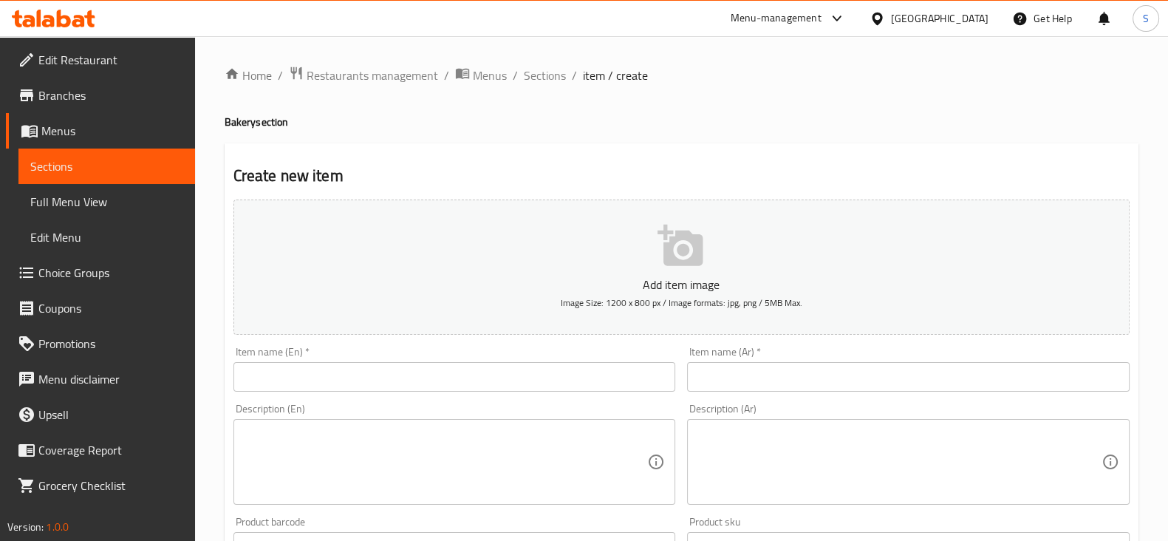
click at [458, 375] on input "text" at bounding box center [454, 377] width 443 height 30
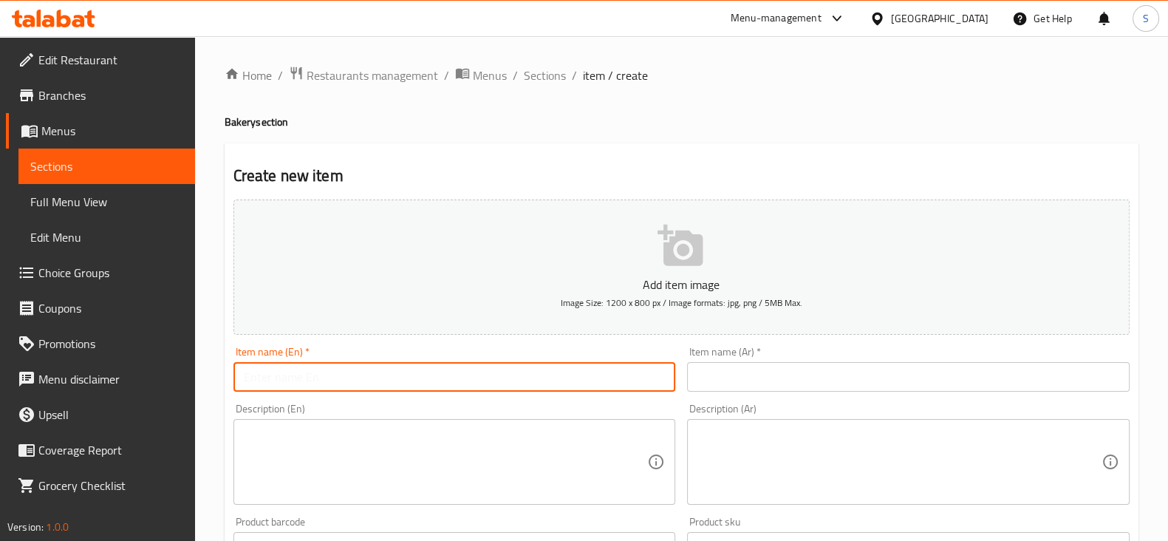
paste input "Focaccia"
type input "Focaccia"
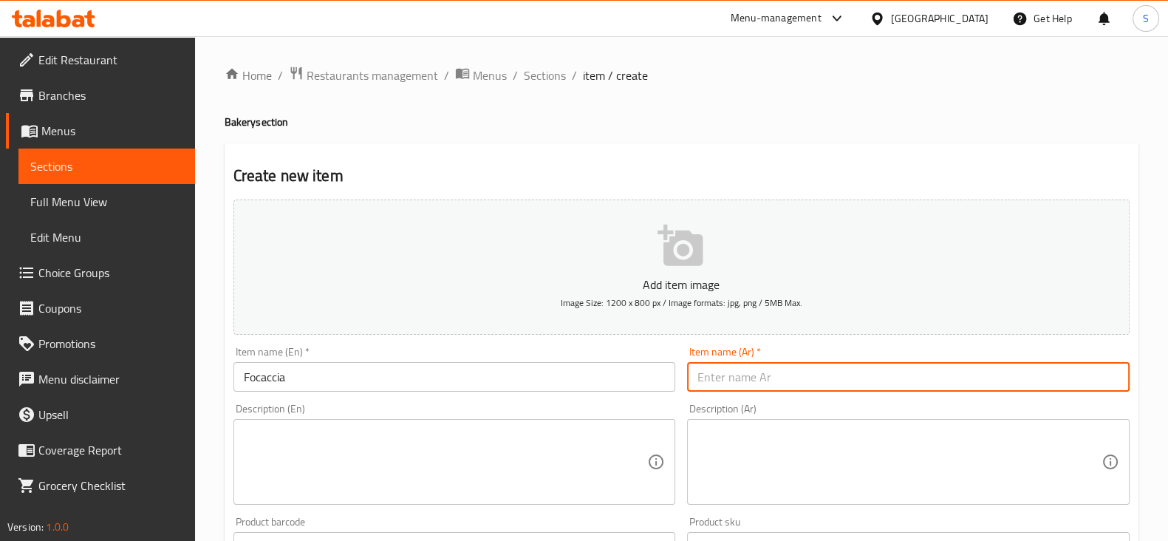
click at [741, 368] on input "text" at bounding box center [908, 377] width 443 height 30
paste input "فوكاتشيا"
type input "فوكاتشيا"
click at [329, 448] on textarea at bounding box center [446, 462] width 404 height 70
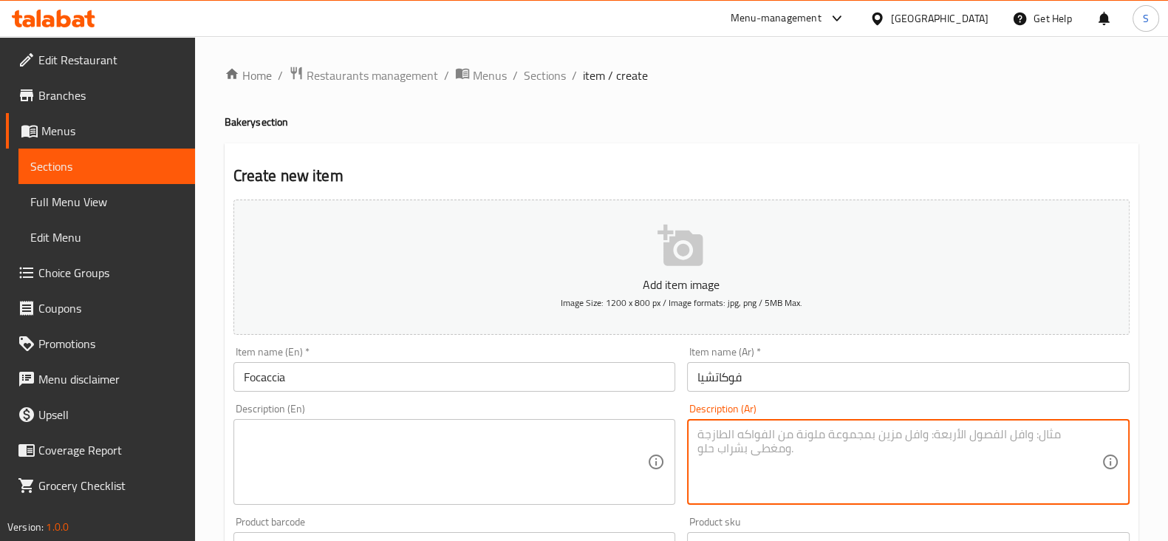
click at [751, 445] on textarea at bounding box center [899, 462] width 404 height 70
paste textarea "خبز إيطالي مسطح يخبز في الفرن ويُعرف بكونه بسيطًا، تقليديًا، ويُغطى بالأعشاب وز…"
type textarea "خبز إيطالي مسطح يخبز في الفرن ويُعرف بكونه بسيطًا، تقليديًا، ويُغطى بالأعشاب وز…"
click at [451, 436] on textarea at bounding box center [446, 462] width 404 height 70
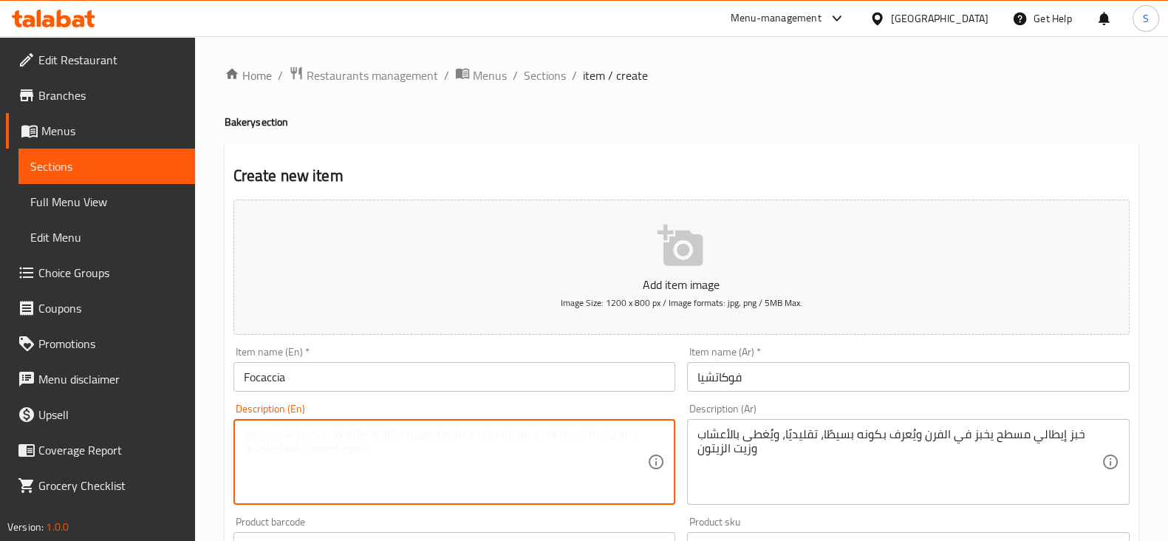
paste textarea "Topped with rosemary, olive oil"
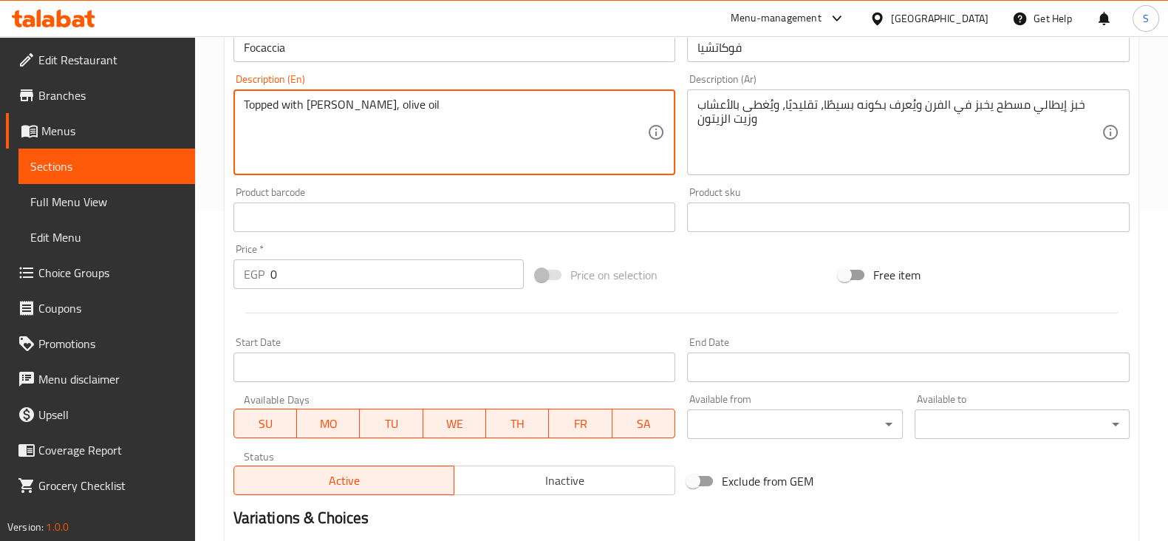
scroll to position [369, 0]
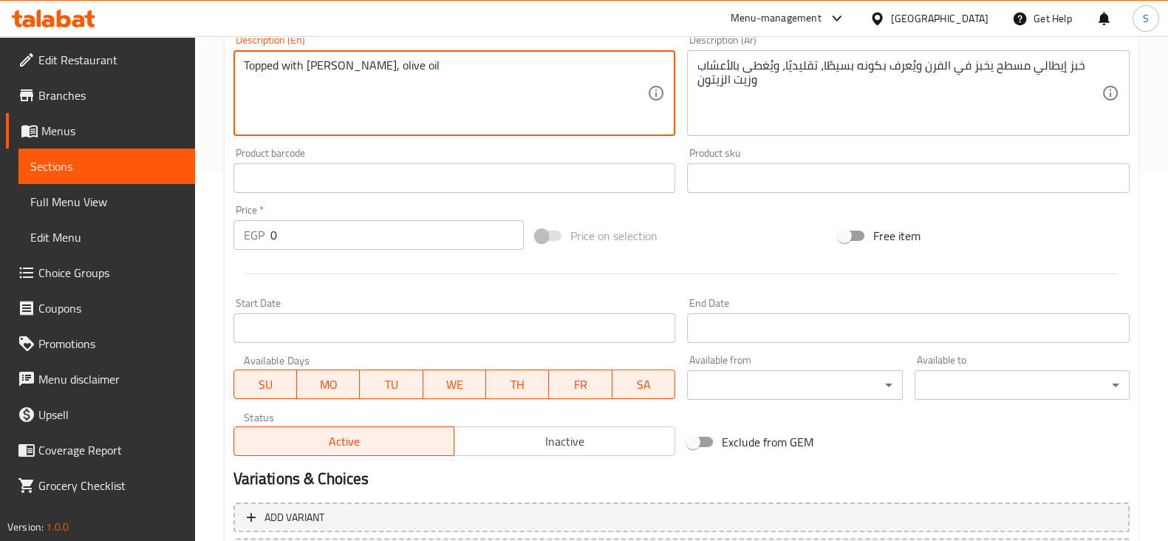
type textarea "Topped with rosemary, olive oil"
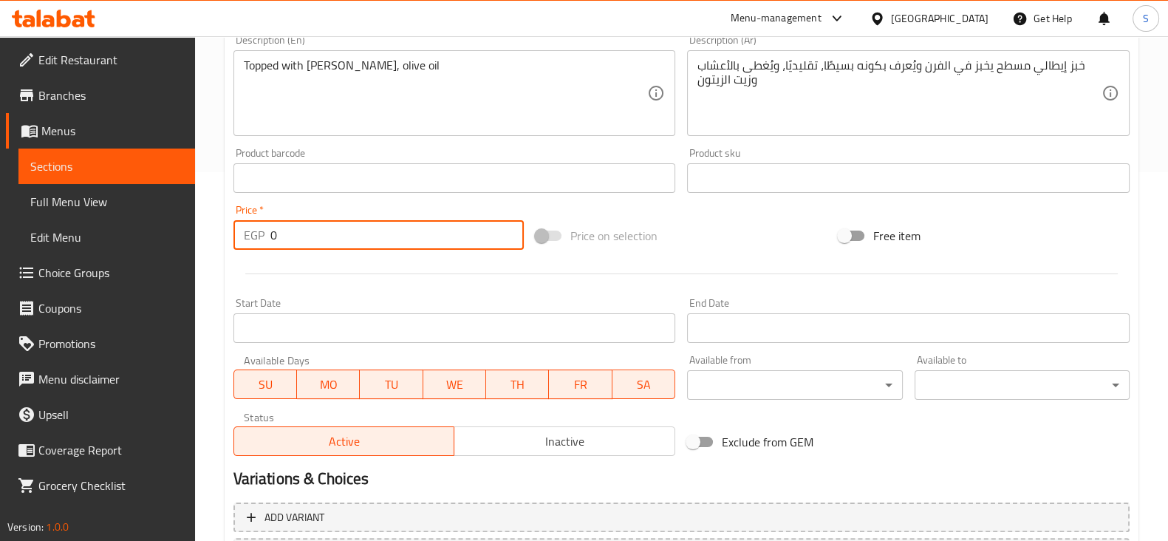
drag, startPoint x: 304, startPoint y: 237, endPoint x: 221, endPoint y: 249, distance: 84.3
click at [185, 242] on div "Edit Restaurant Branches Menus Sections Full Menu View Edit Menu Choice Groups …" at bounding box center [584, 172] width 1168 height 1008
type input "80"
click at [391, 279] on div at bounding box center [682, 274] width 908 height 36
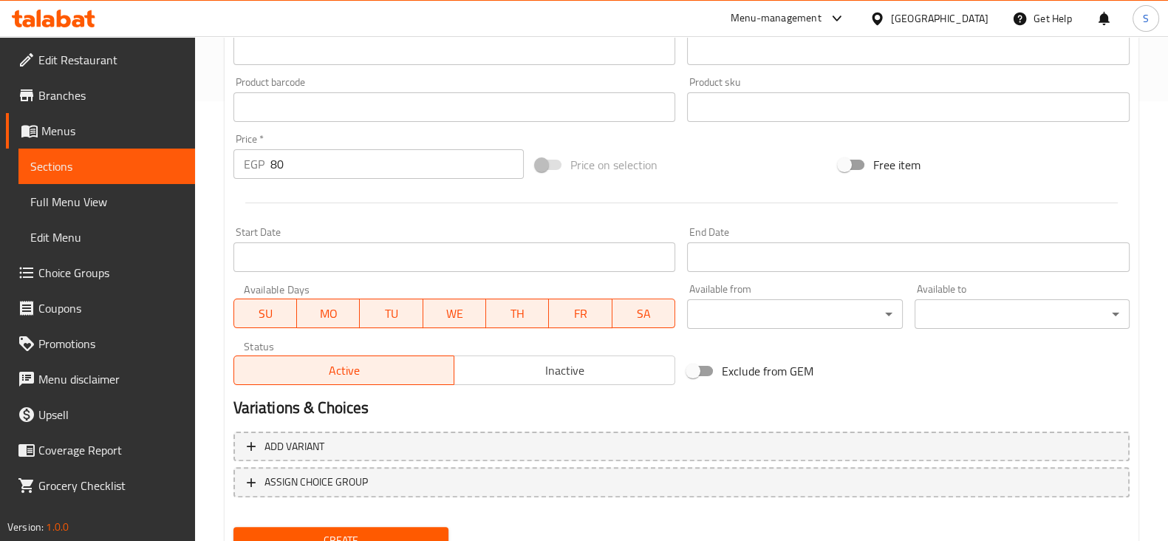
scroll to position [502, 0]
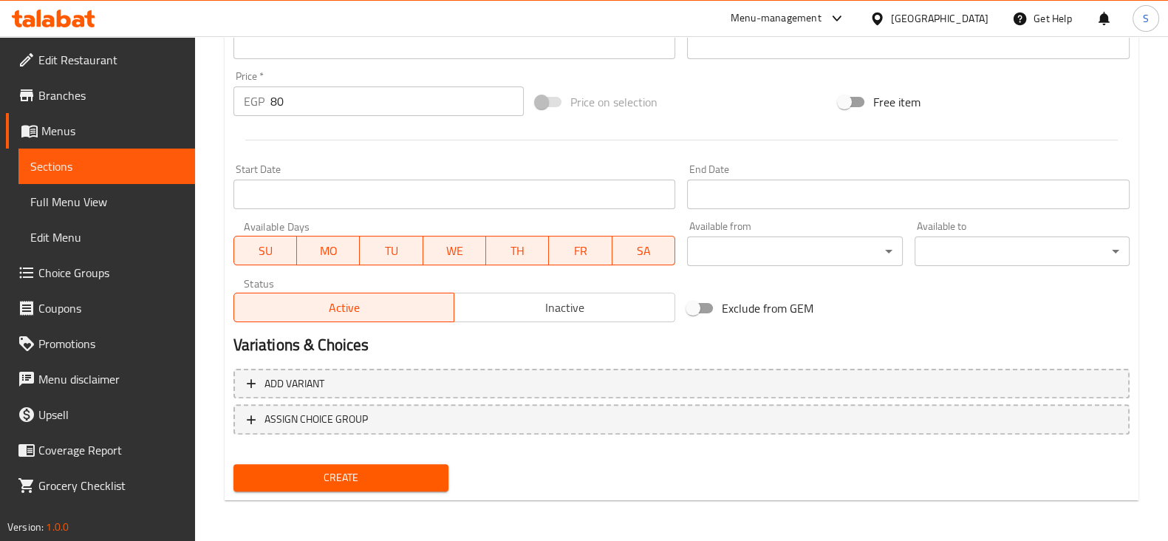
click at [356, 468] on span "Create" at bounding box center [340, 477] width 191 height 18
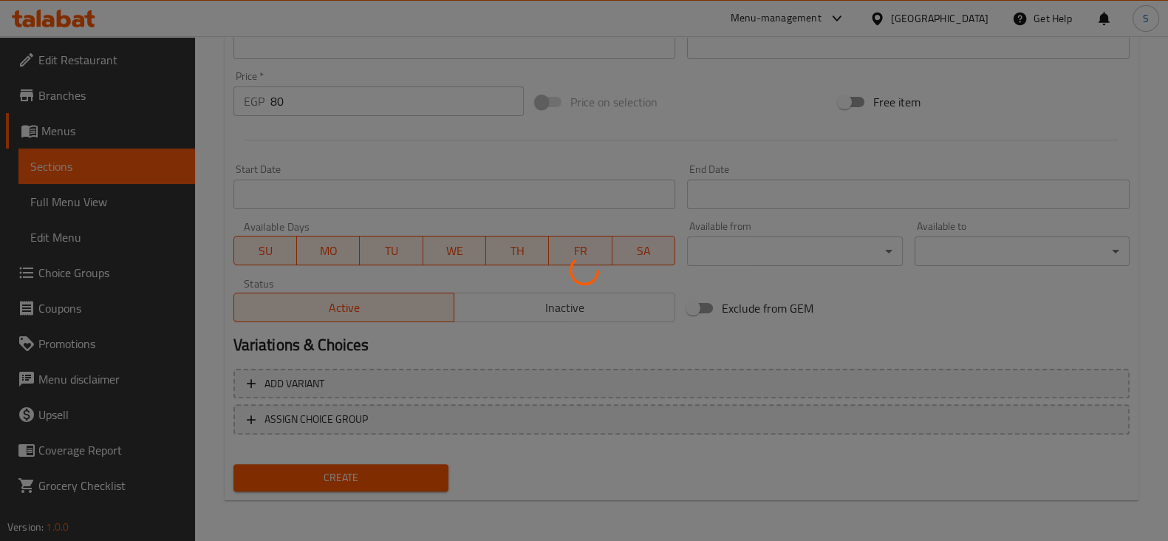
type input "0"
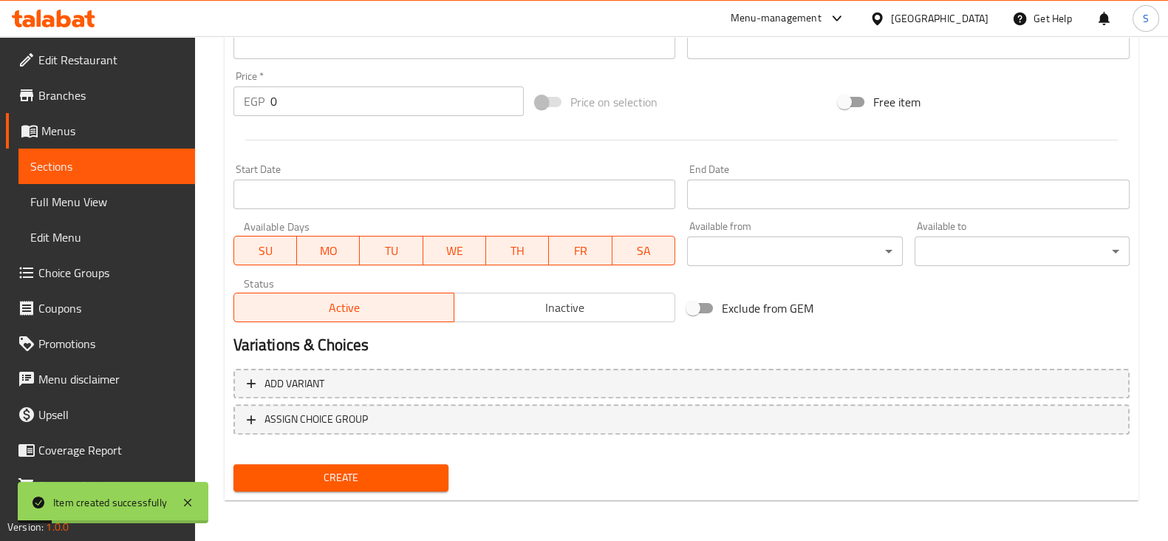
click at [115, 166] on span "Sections" at bounding box center [106, 166] width 153 height 18
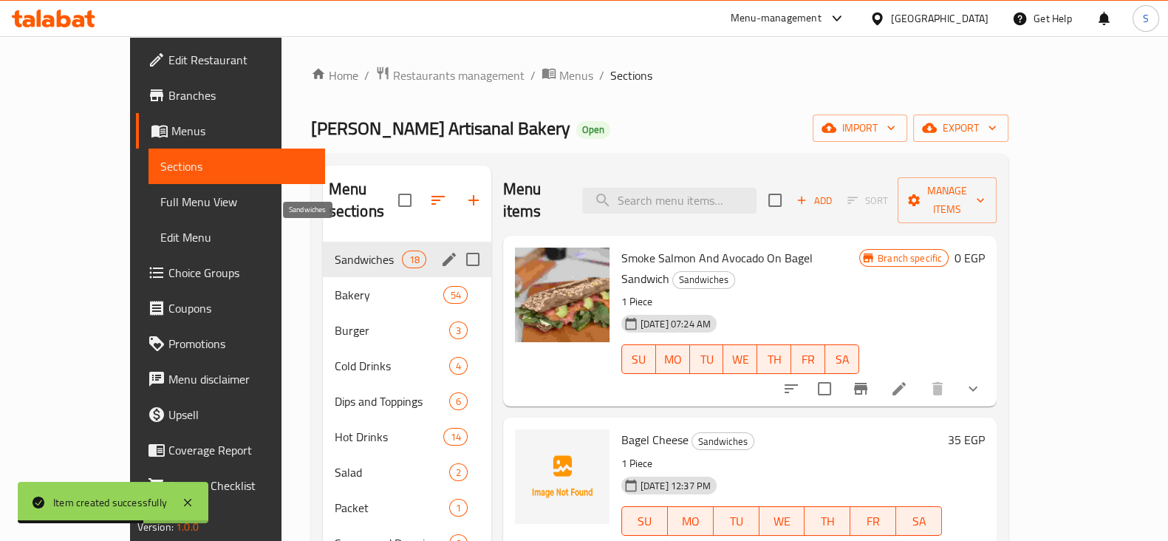
drag, startPoint x: 288, startPoint y: 242, endPoint x: 453, endPoint y: 251, distance: 165.0
click at [335, 250] on span "Sandwiches" at bounding box center [369, 259] width 68 height 18
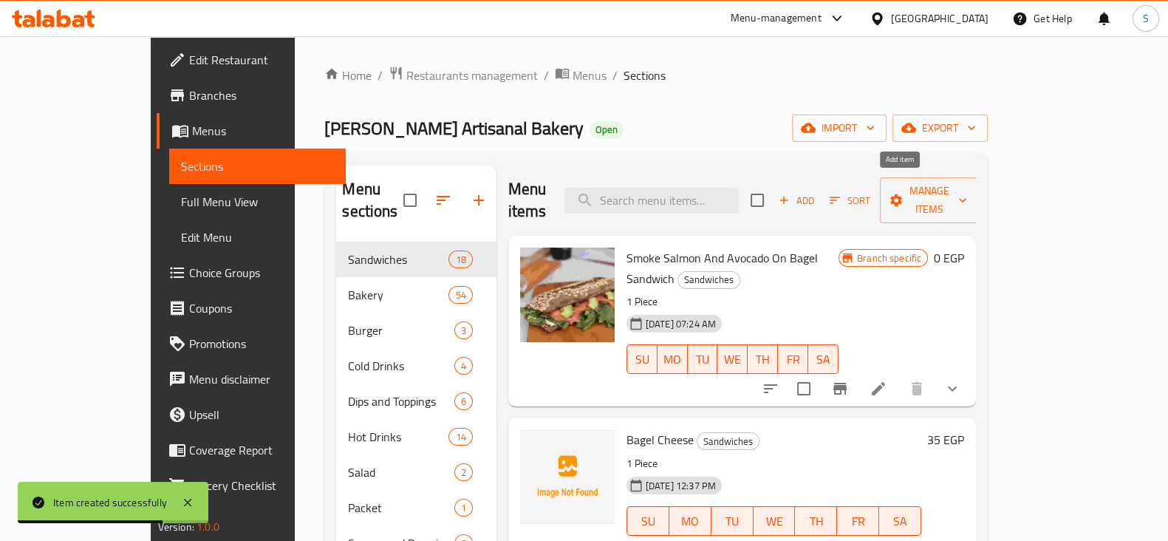
click at [790, 194] on icon "button" at bounding box center [783, 200] width 13 height 13
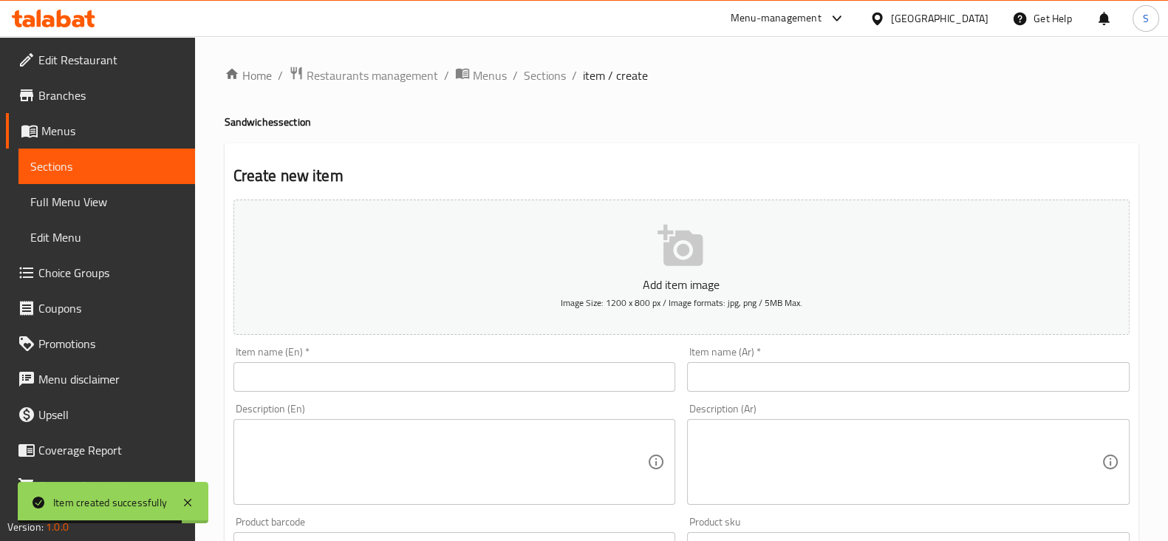
click at [404, 367] on input "text" at bounding box center [454, 377] width 443 height 30
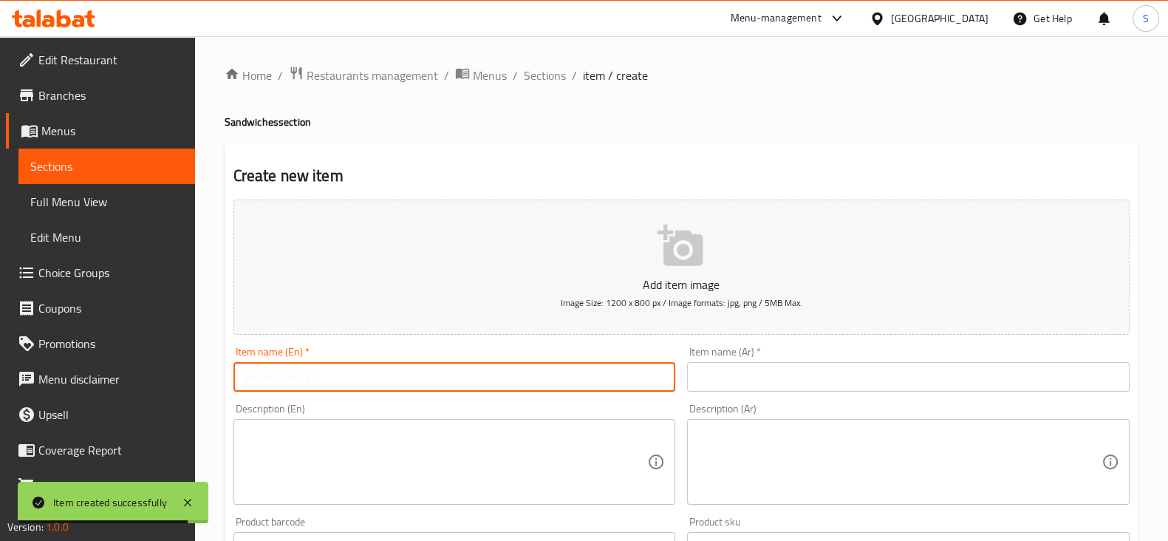
paste input "Spianch Creamy Cheesse Quich"
type input "Spianch Creamy Cheesse Quich"
click at [318, 430] on textarea at bounding box center [446, 462] width 404 height 70
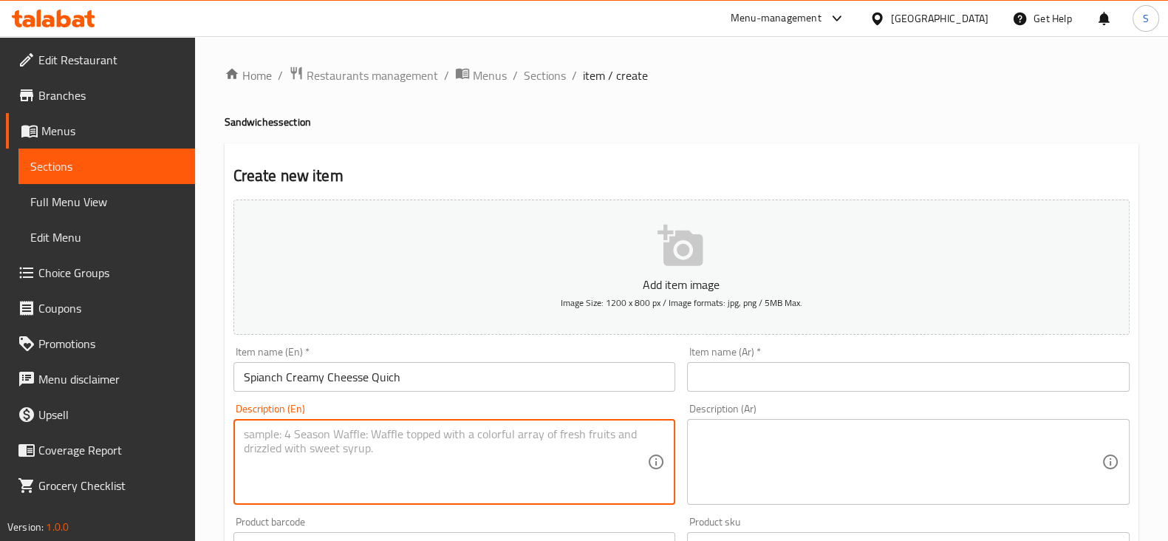
click at [369, 445] on textarea at bounding box center [446, 462] width 404 height 70
type textarea "1 Piece"
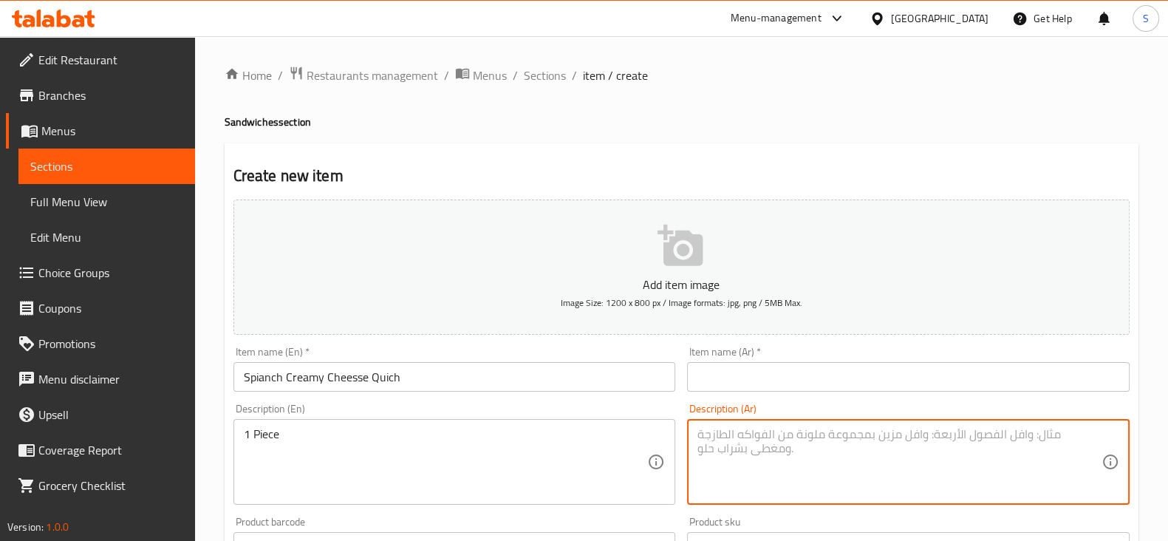
drag, startPoint x: 710, startPoint y: 376, endPoint x: 835, endPoint y: 471, distance: 156.6
click at [710, 376] on input "text" at bounding box center [908, 377] width 443 height 30
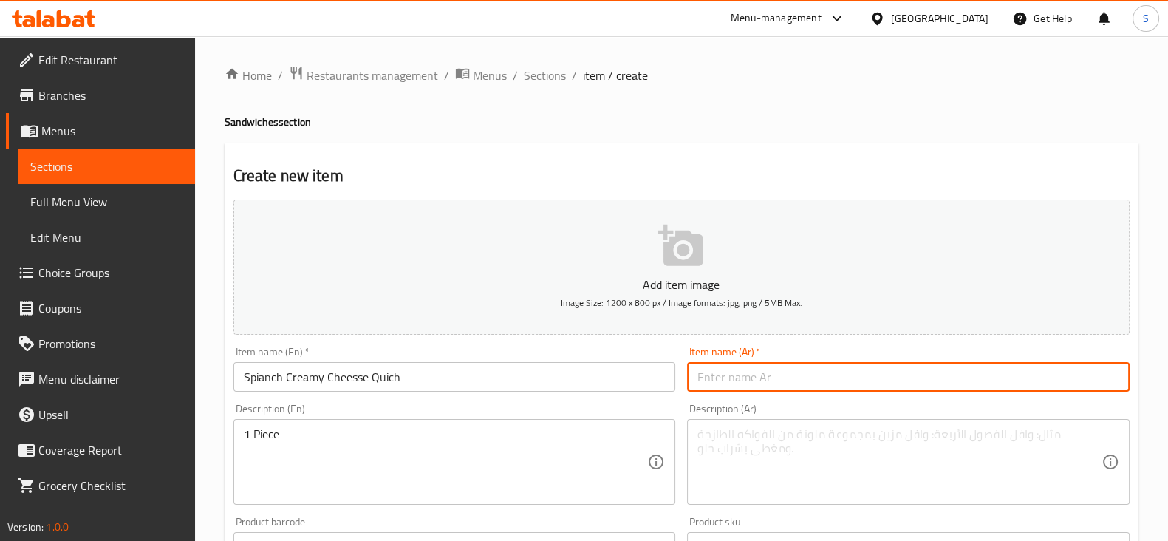
type input ";"
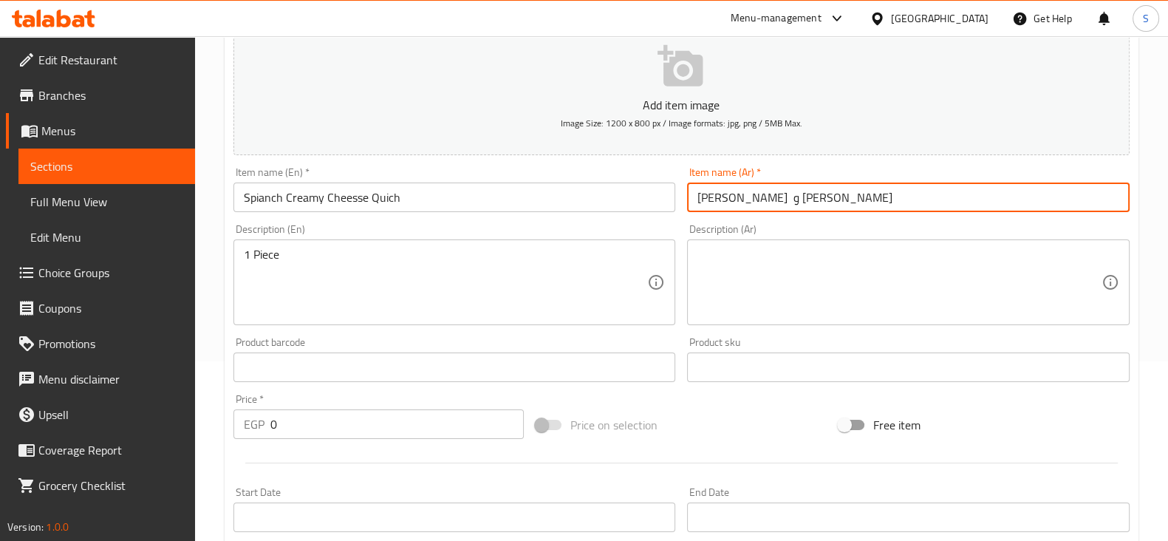
scroll to position [184, 0]
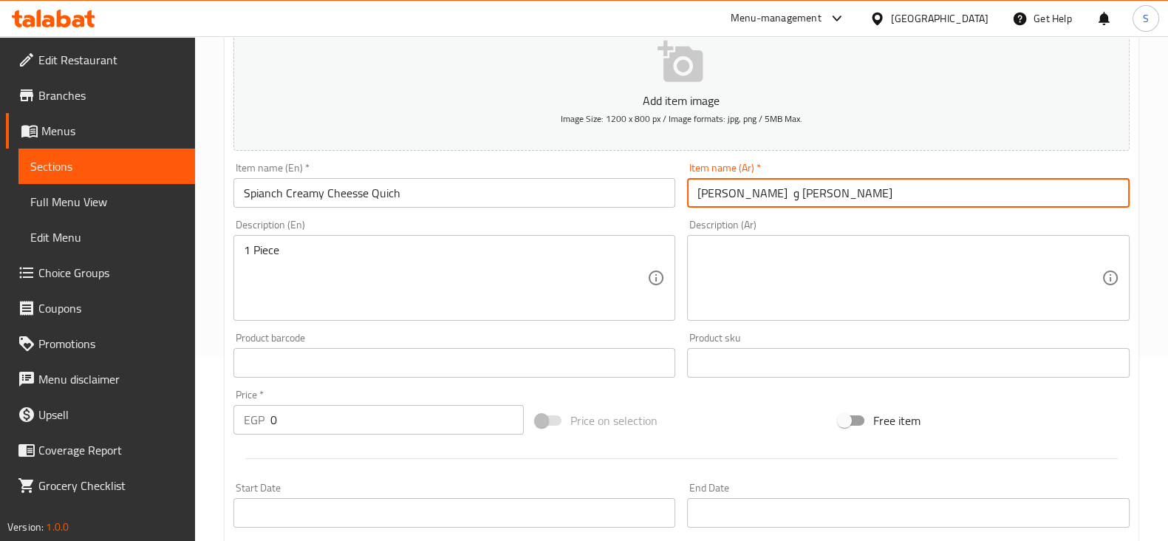
type input "كيش سبانخ و جبنة كريمى"
click at [754, 228] on div "Description (Ar) Description (Ar)" at bounding box center [908, 269] width 443 height 101
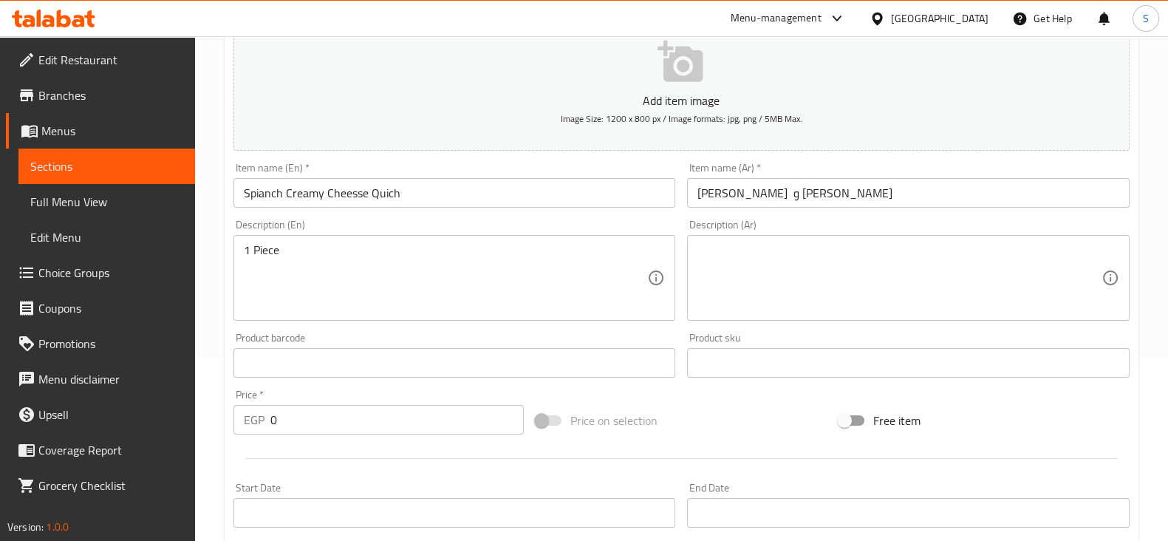
click at [742, 257] on textarea at bounding box center [899, 278] width 404 height 70
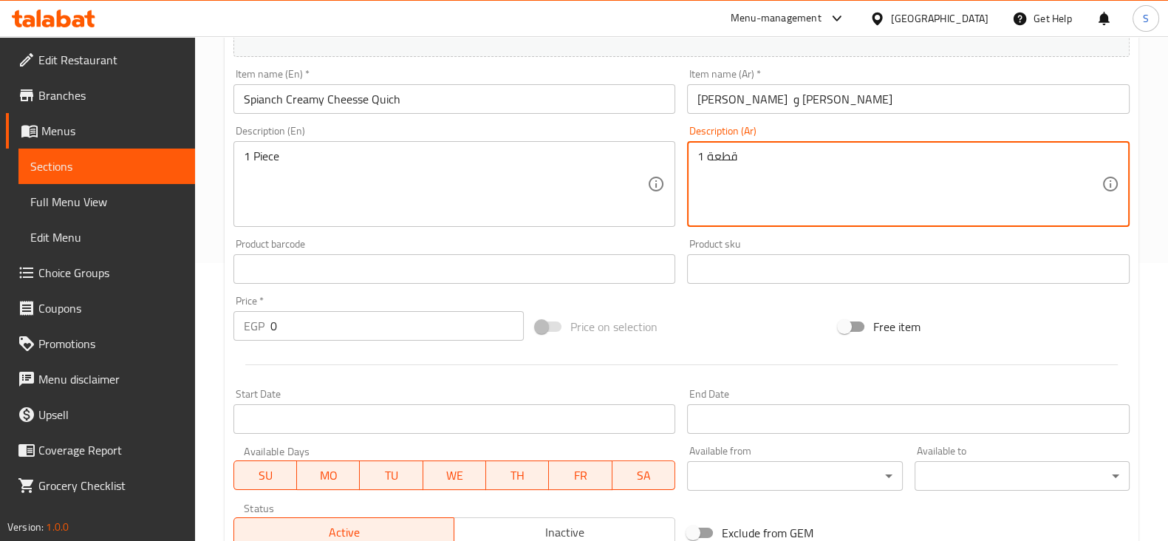
scroll to position [369, 0]
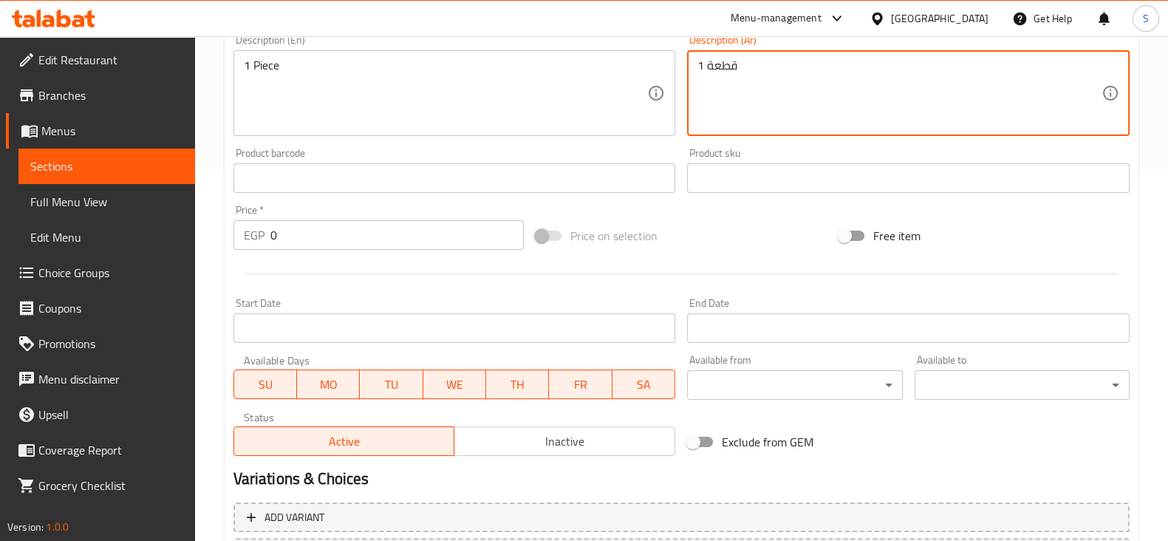
type textarea "1 قطعة"
drag, startPoint x: 303, startPoint y: 235, endPoint x: 232, endPoint y: 242, distance: 71.2
click at [241, 237] on div "EGP 0 Price *" at bounding box center [378, 235] width 291 height 30
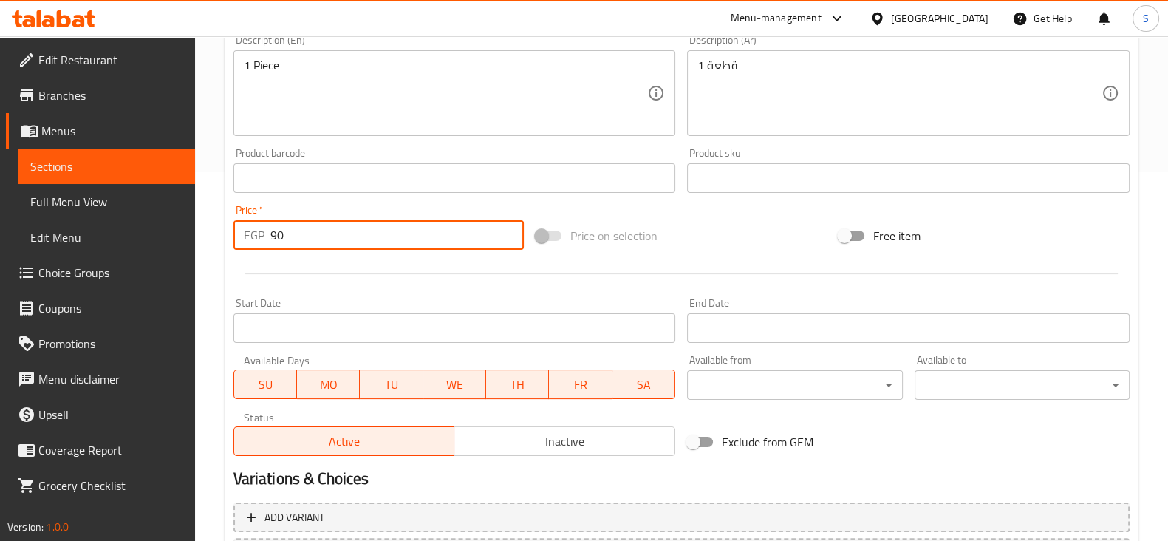
type input "90"
click at [395, 264] on div at bounding box center [682, 274] width 908 height 36
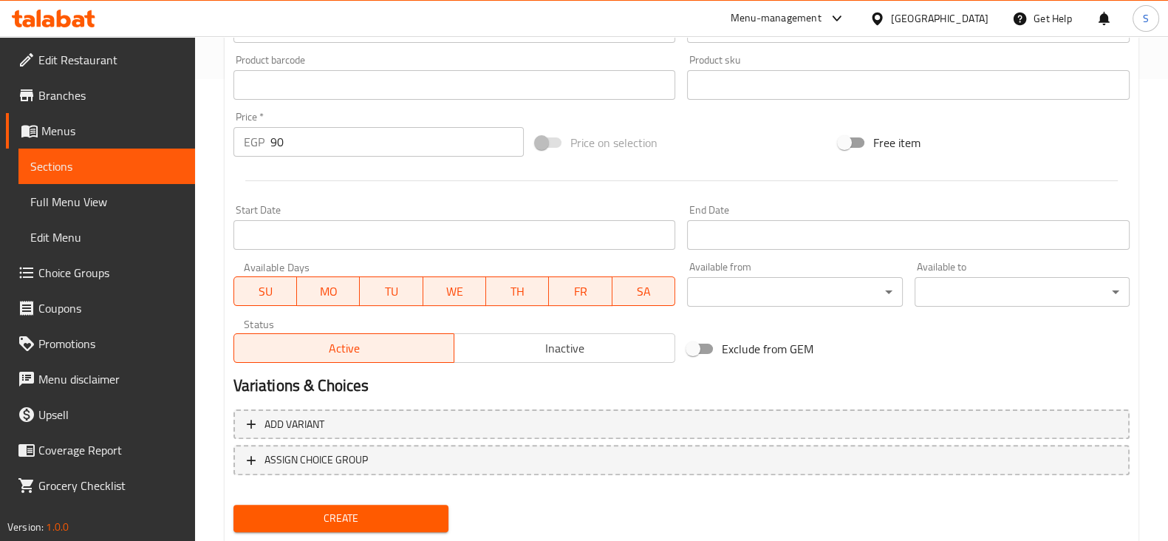
scroll to position [502, 0]
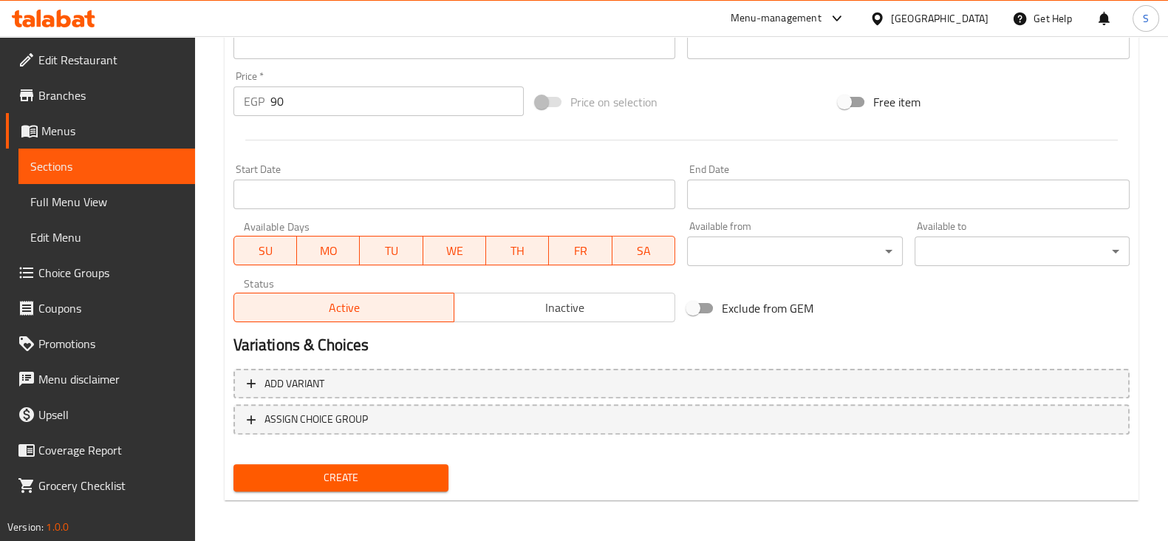
click at [324, 469] on span "Create" at bounding box center [340, 477] width 191 height 18
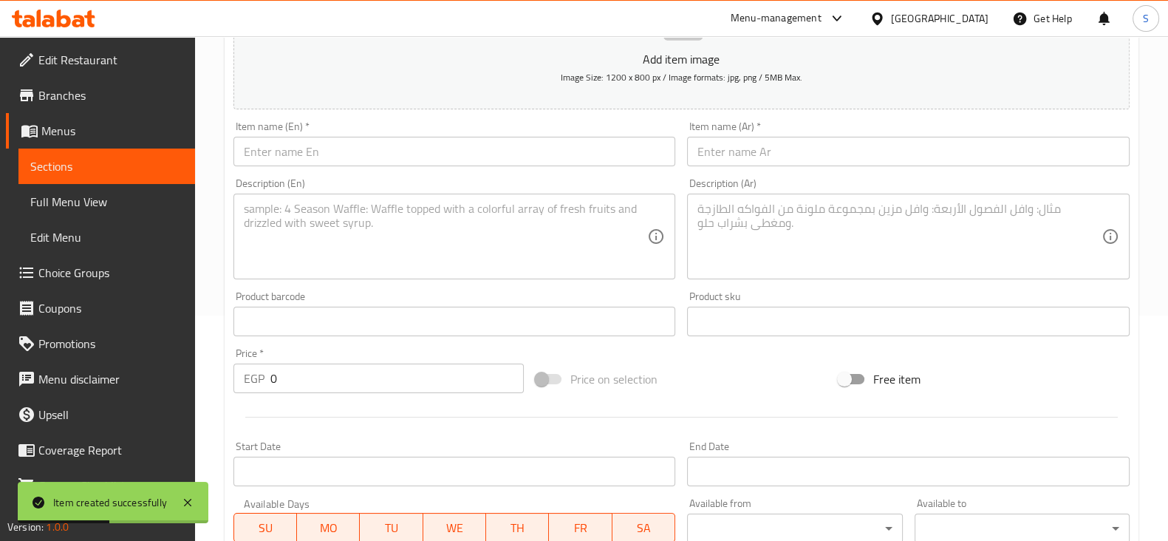
click at [92, 163] on span "Sections" at bounding box center [106, 166] width 153 height 18
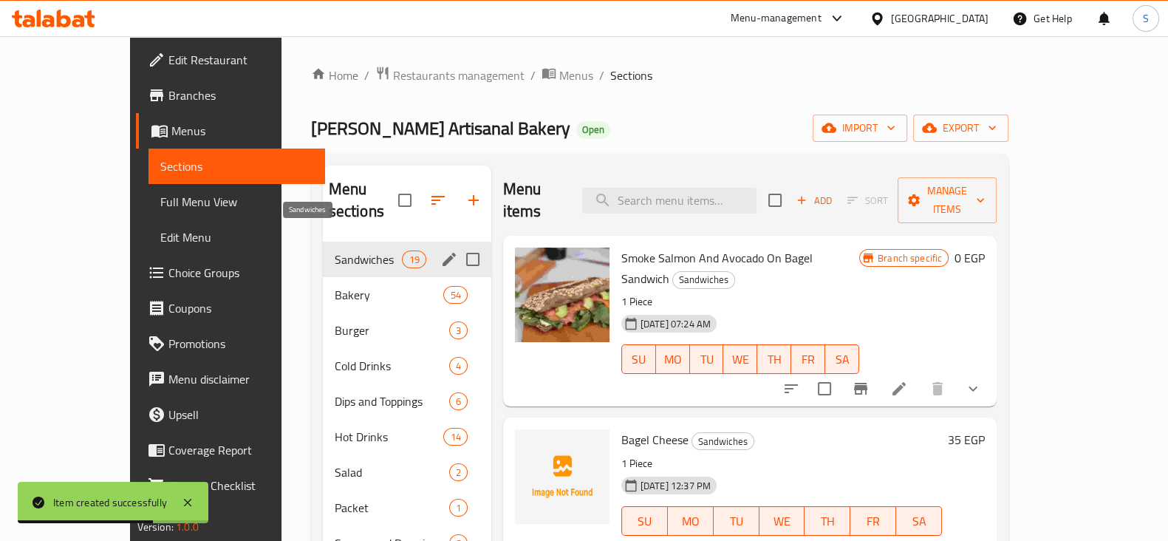
click at [335, 250] on span "Sandwiches" at bounding box center [369, 259] width 68 height 18
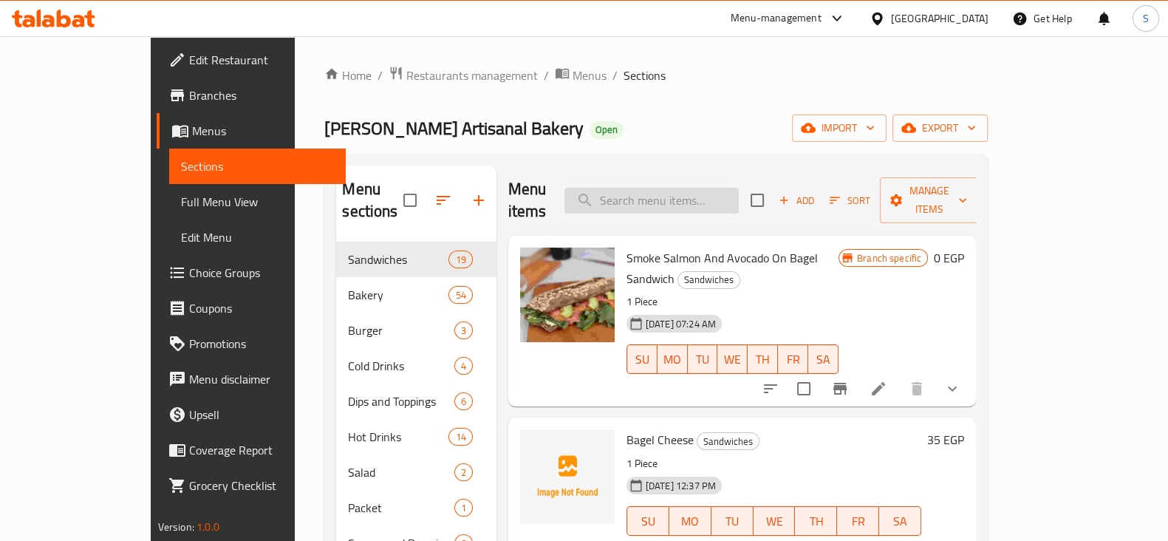
click at [699, 189] on input "search" at bounding box center [651, 201] width 174 height 26
paste input "Beef Beacon Quich"
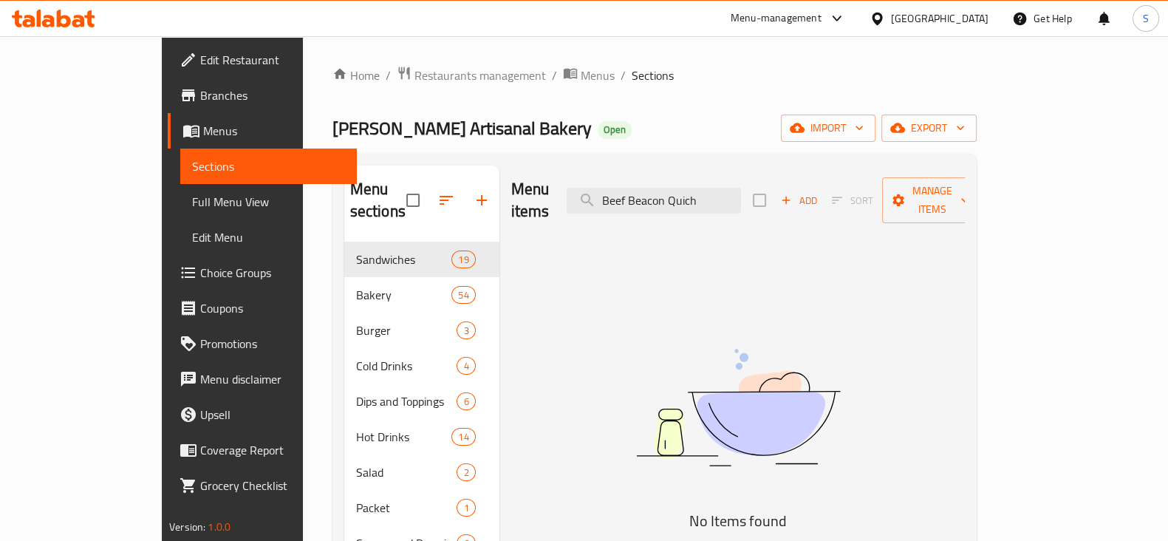
drag, startPoint x: 773, startPoint y: 192, endPoint x: 569, endPoint y: 194, distance: 203.9
click at [570, 194] on div "Menu items Beef Beacon Quich Add Sort Manage items" at bounding box center [738, 200] width 454 height 70
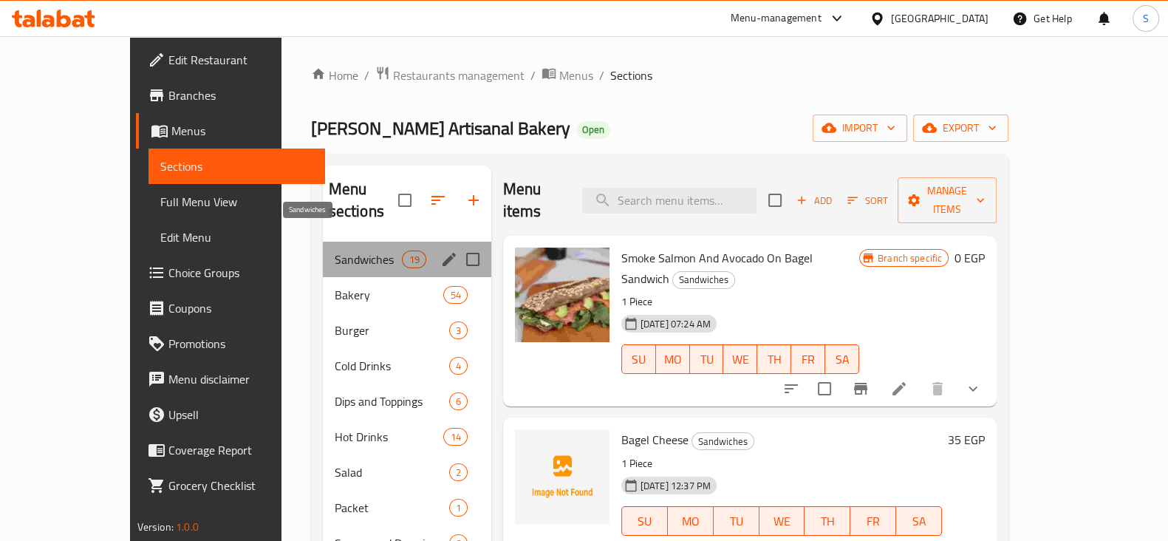
click at [335, 250] on span "Sandwiches" at bounding box center [369, 259] width 68 height 18
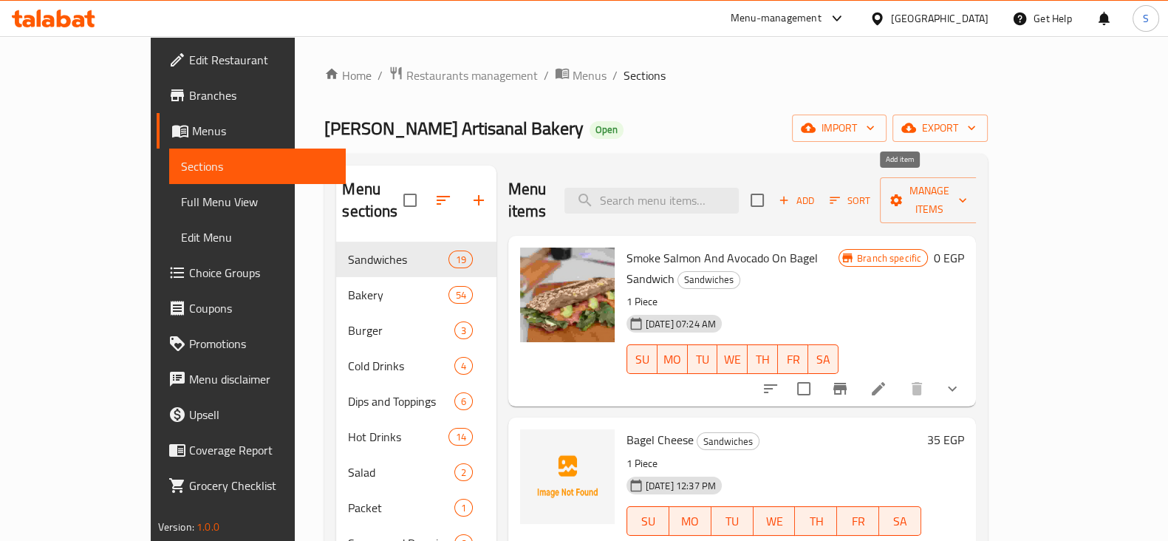
click at [816, 192] on span "Add" at bounding box center [796, 200] width 40 height 17
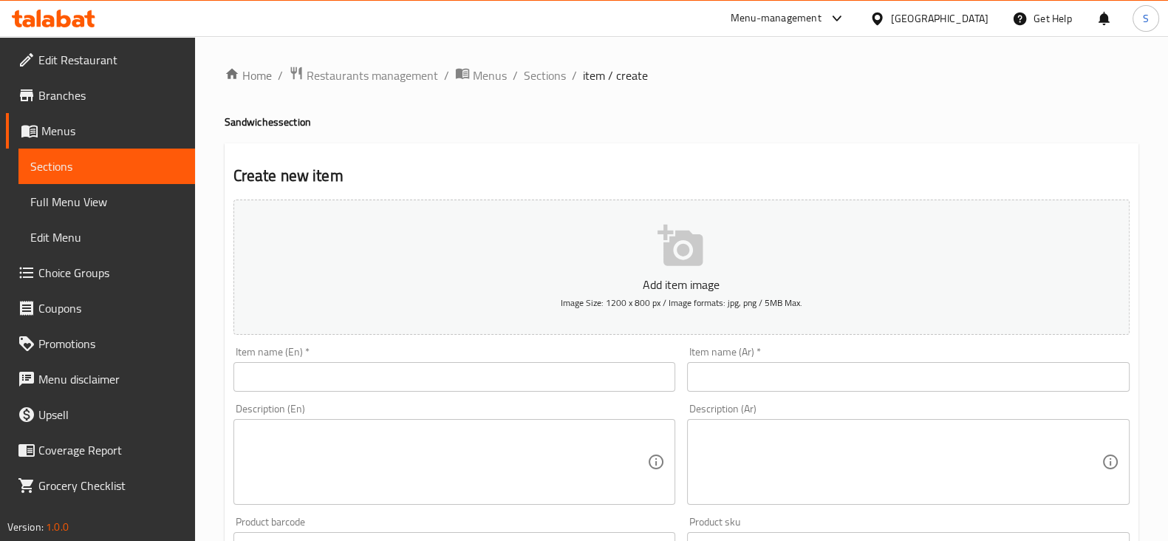
click at [456, 357] on div "Item name (En)   * Item name (En) *" at bounding box center [454, 368] width 443 height 45
click at [447, 367] on input "text" at bounding box center [454, 377] width 443 height 30
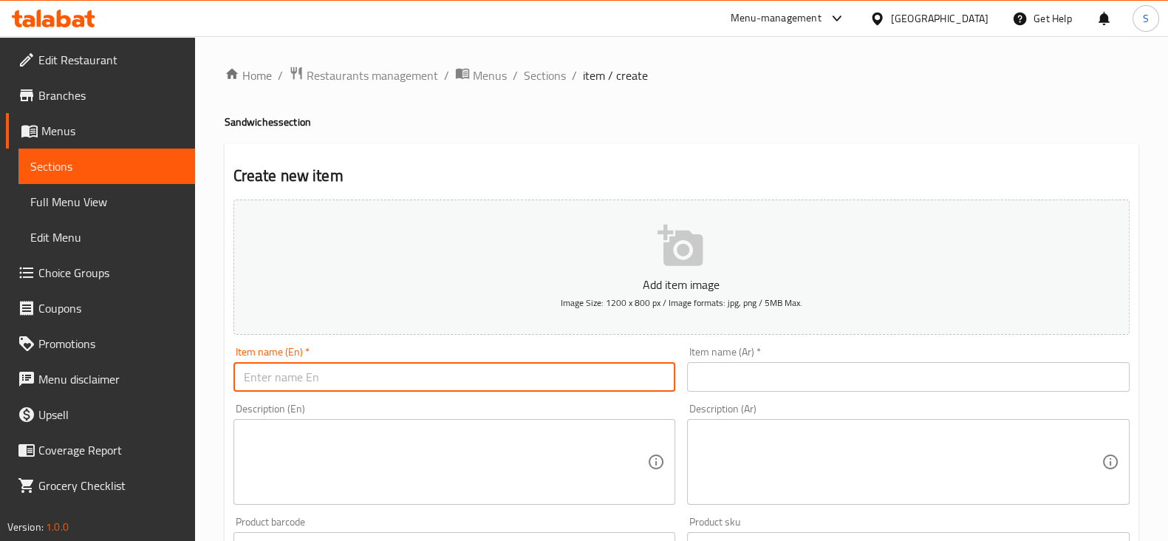
paste input "Beef Beacon Quich"
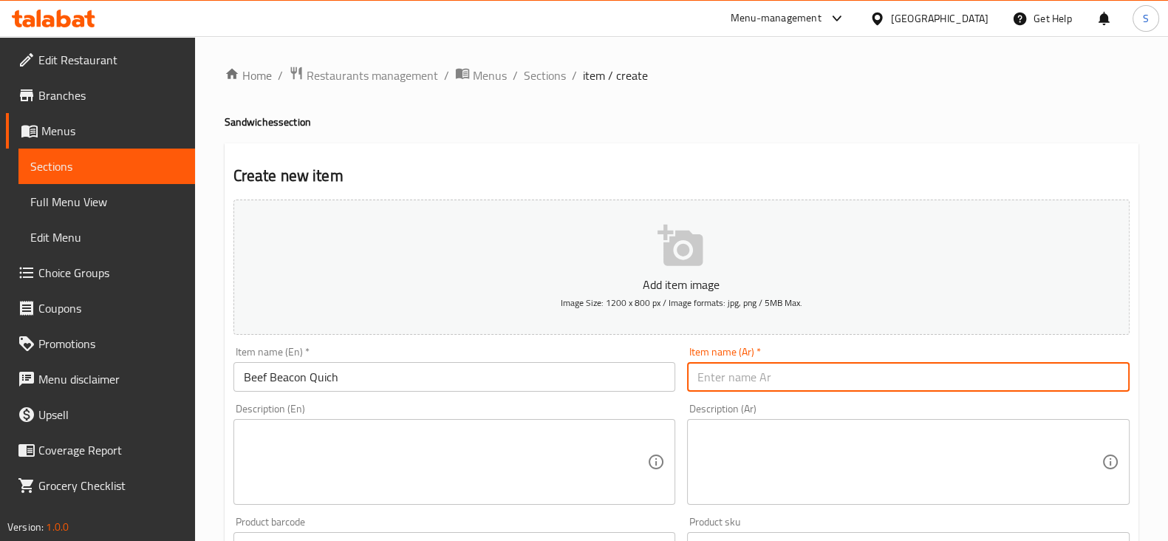
click at [734, 370] on input "text" at bounding box center [908, 377] width 443 height 30
click at [290, 431] on div "Description (En) Description (En)" at bounding box center [454, 453] width 443 height 101
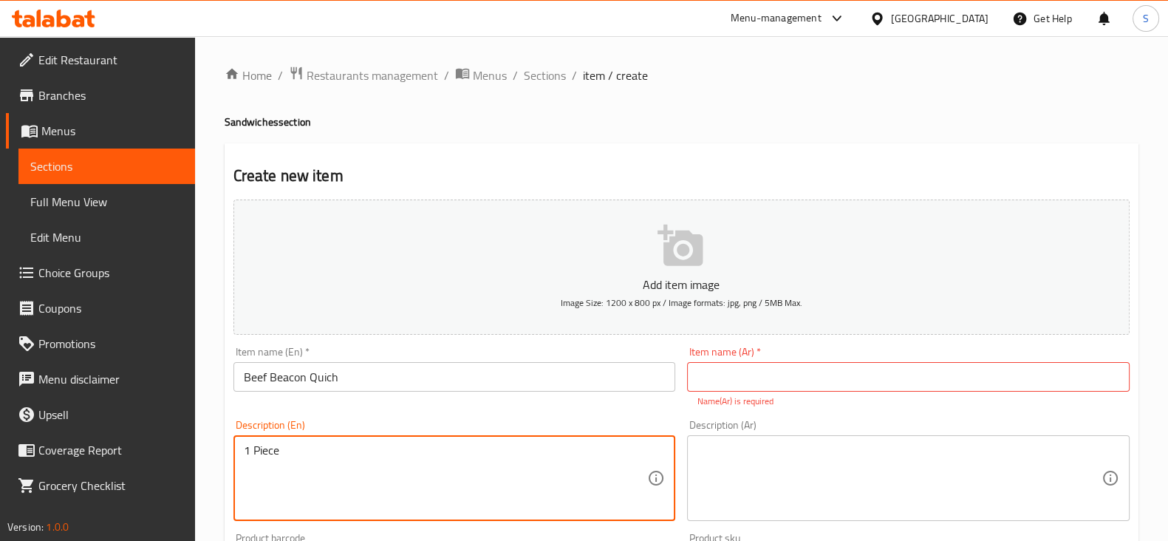
drag, startPoint x: 723, startPoint y: 376, endPoint x: 733, endPoint y: 391, distance: 17.6
click at [723, 376] on input "text" at bounding box center [908, 377] width 443 height 30
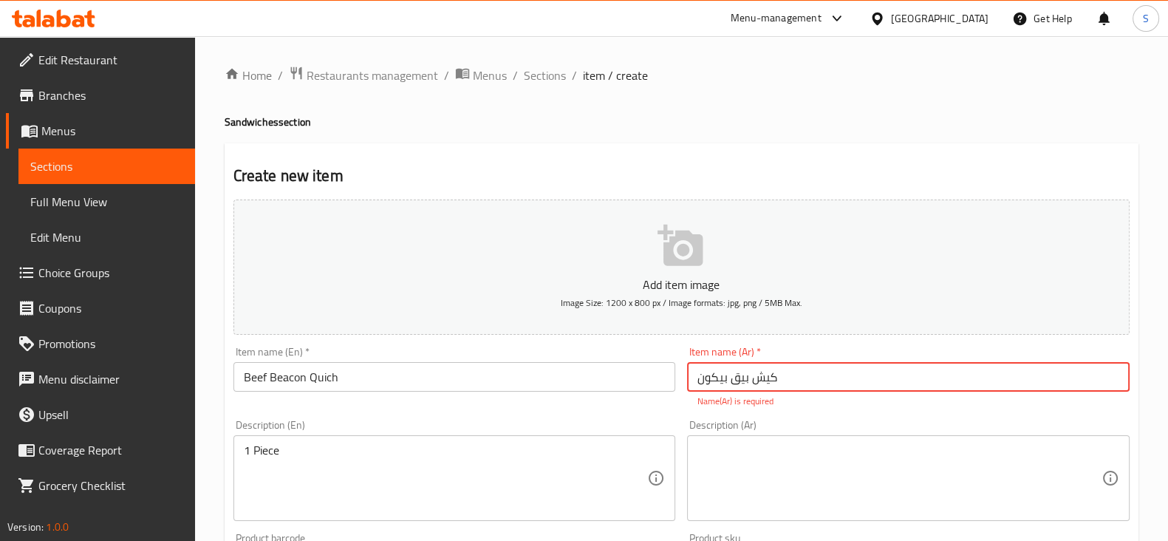
click at [744, 453] on textarea at bounding box center [899, 478] width 404 height 70
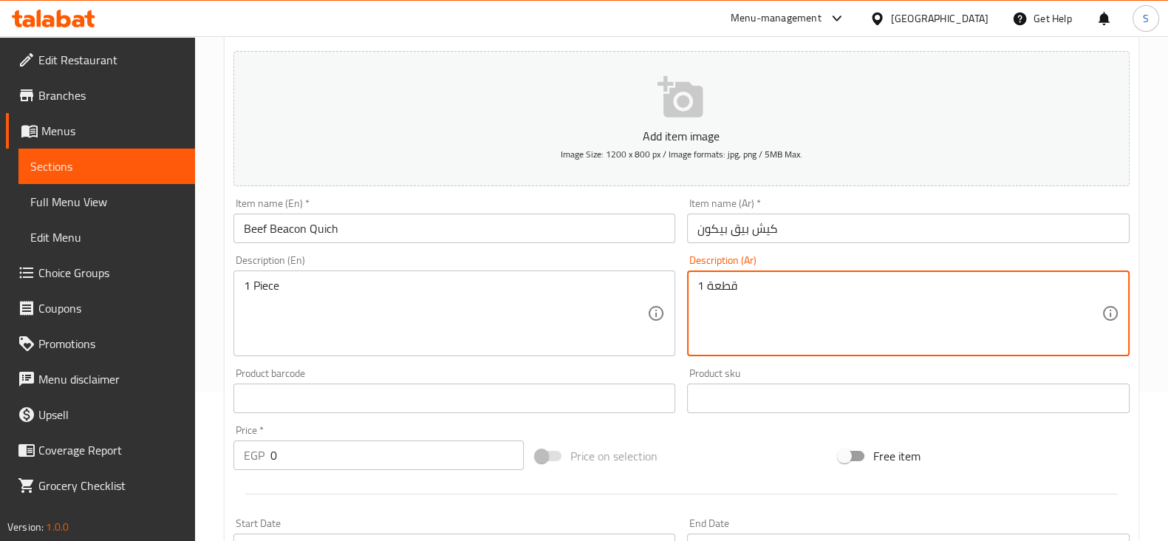
scroll to position [369, 0]
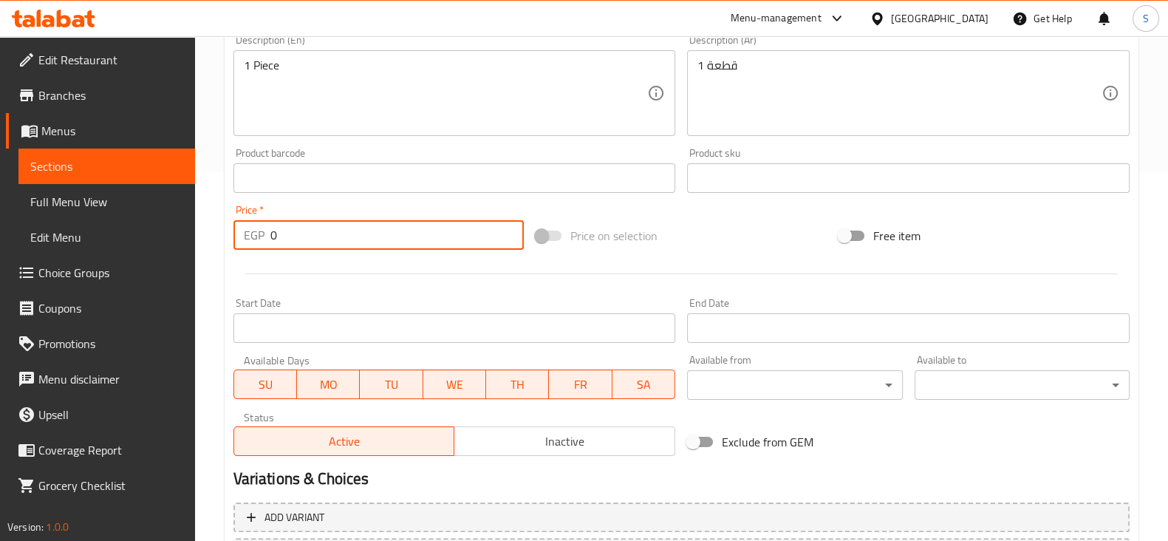
drag, startPoint x: 290, startPoint y: 239, endPoint x: 249, endPoint y: 241, distance: 40.7
click at [253, 241] on div "EGP 0 Price *" at bounding box center [378, 235] width 291 height 30
click at [424, 267] on div at bounding box center [682, 274] width 908 height 36
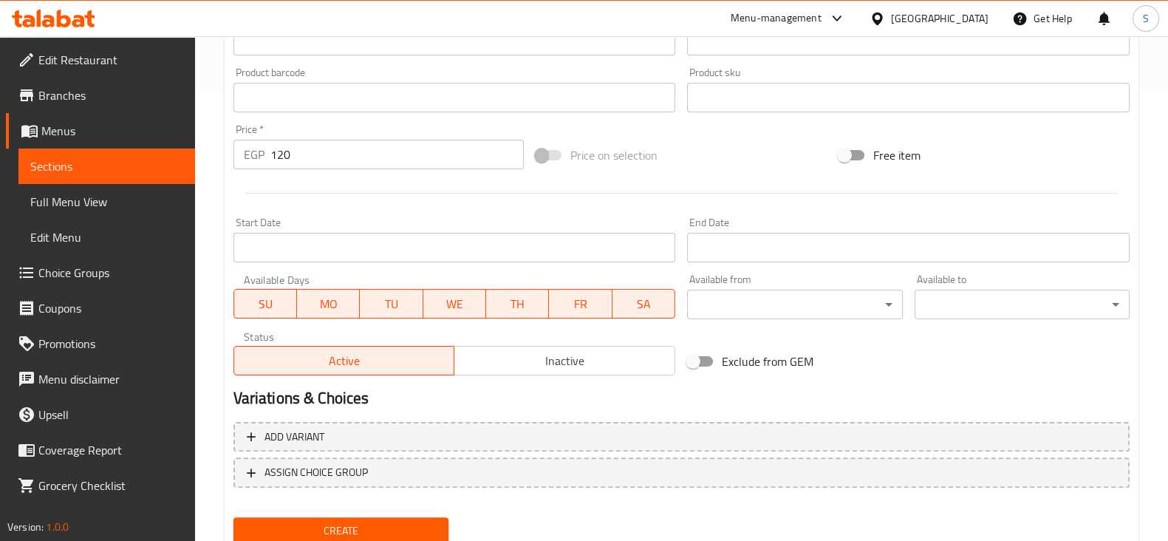
scroll to position [502, 0]
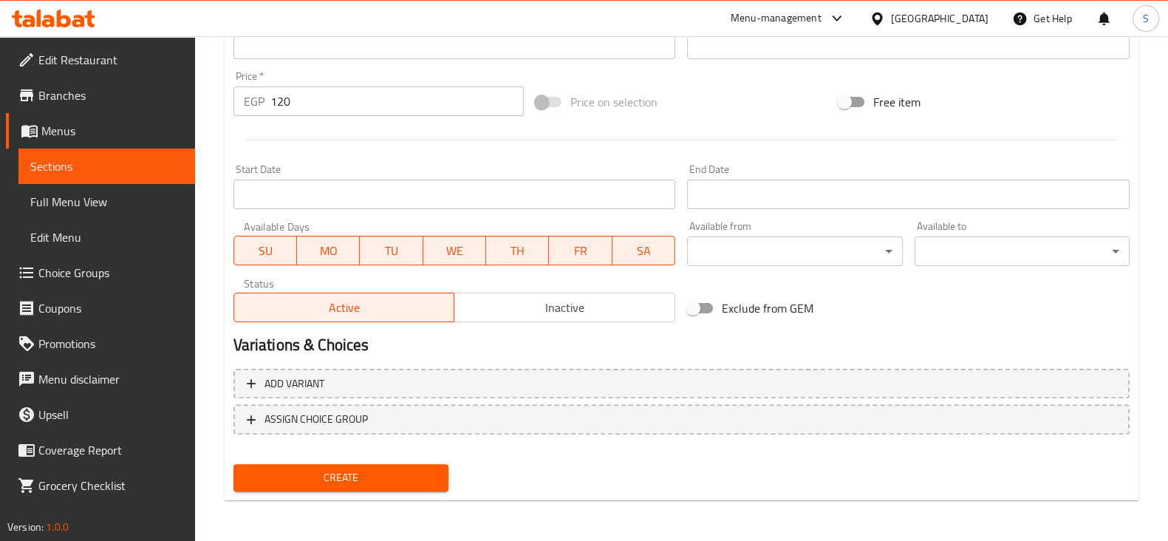
click at [360, 486] on button "Create" at bounding box center [340, 477] width 215 height 27
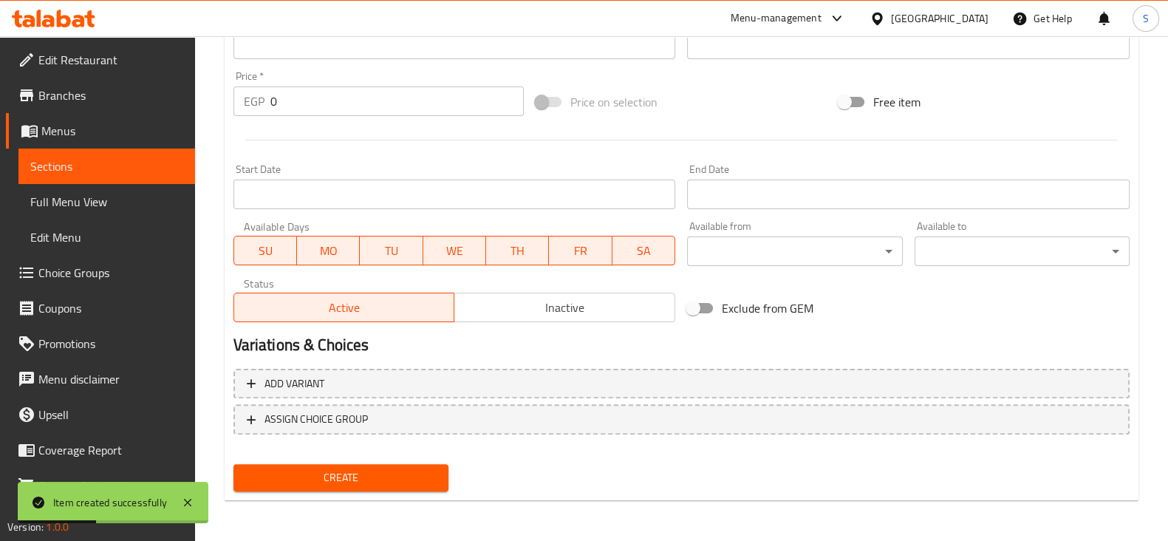
scroll to position [0, 0]
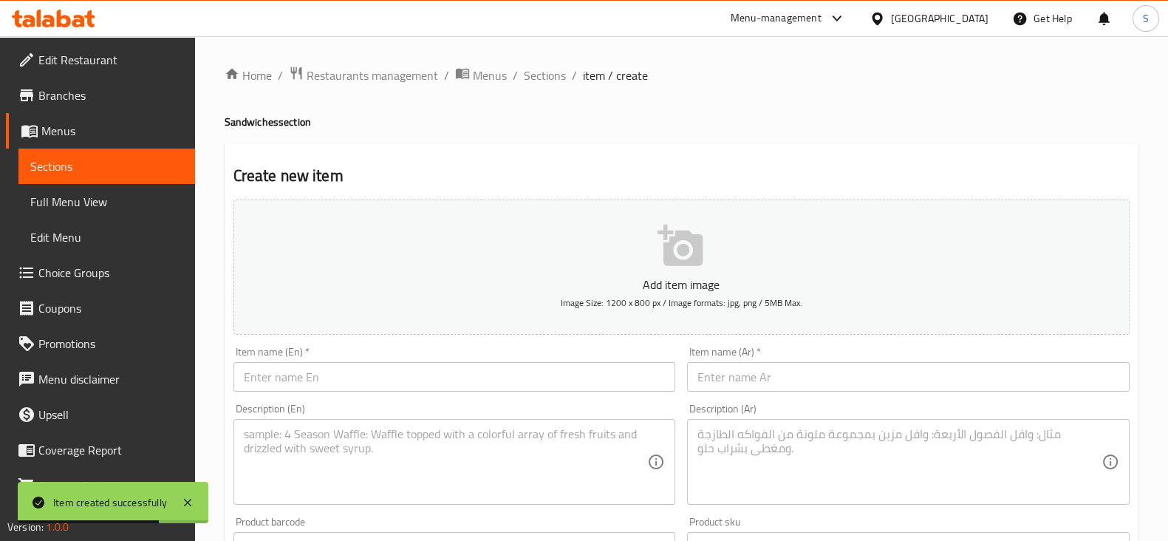
click at [95, 154] on link "Sections" at bounding box center [106, 165] width 177 height 35
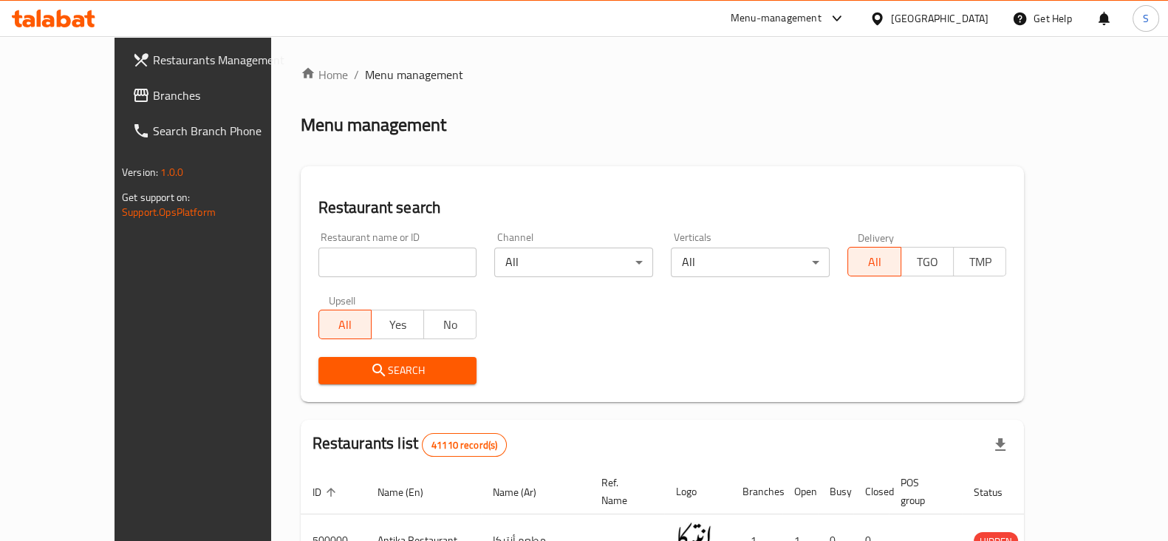
click at [822, 16] on div "Menu-management" at bounding box center [776, 19] width 91 height 18
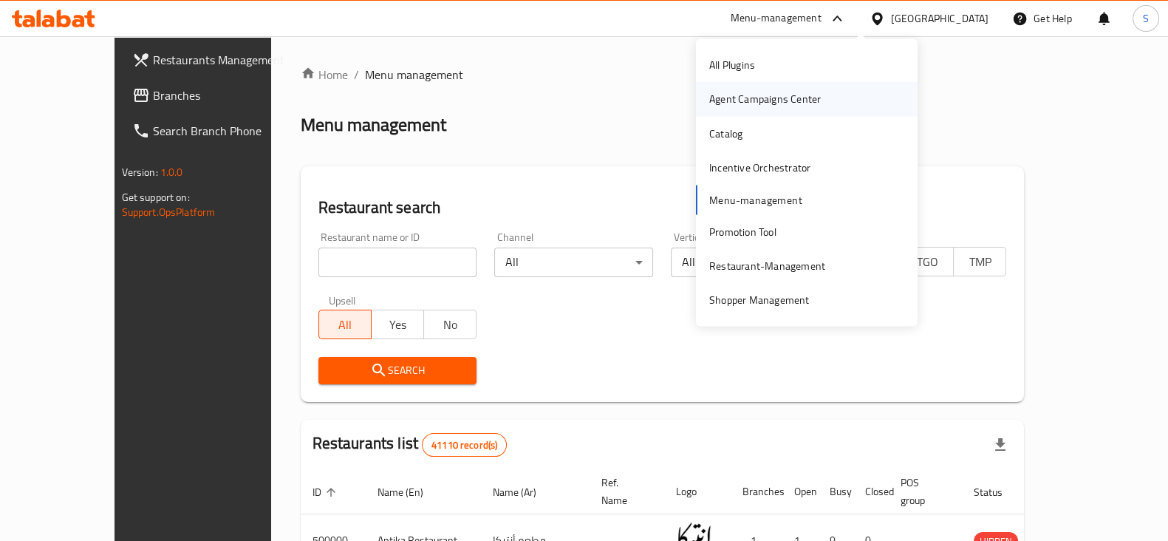
click at [790, 98] on div "Agent Campaigns Center" at bounding box center [765, 99] width 112 height 16
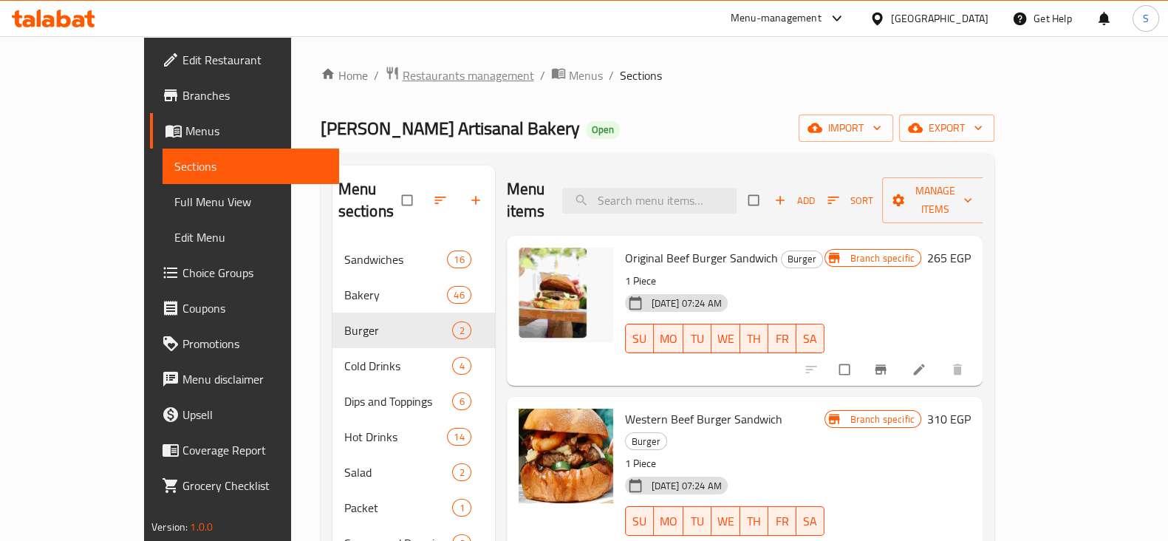
click at [403, 82] on span "Restaurants management" at bounding box center [469, 75] width 132 height 18
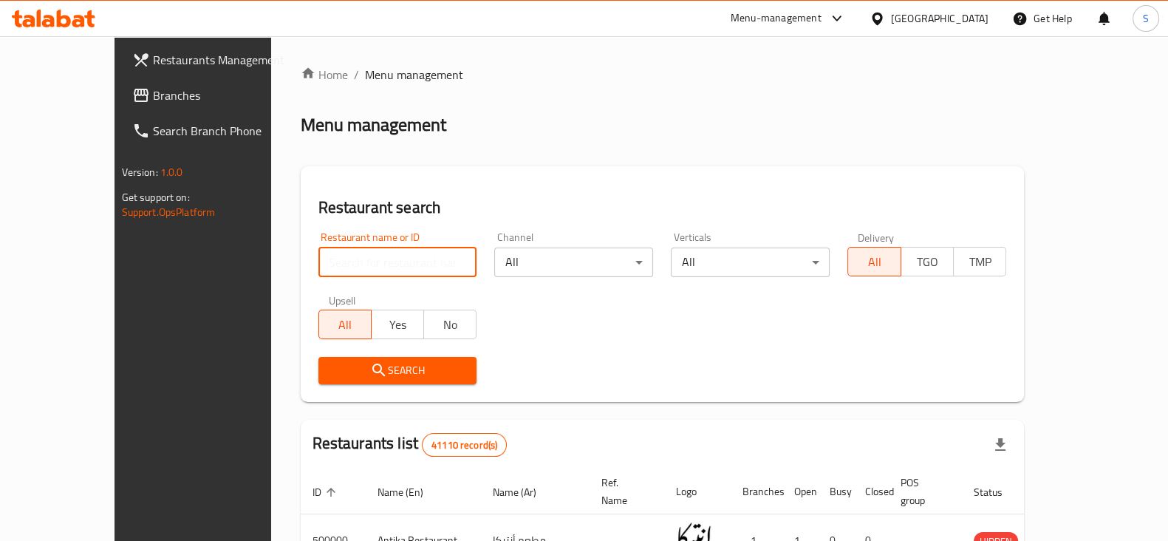
drag, startPoint x: 301, startPoint y: 270, endPoint x: 320, endPoint y: 292, distance: 28.8
click at [318, 270] on input "search" at bounding box center [397, 262] width 159 height 30
type input "bready"
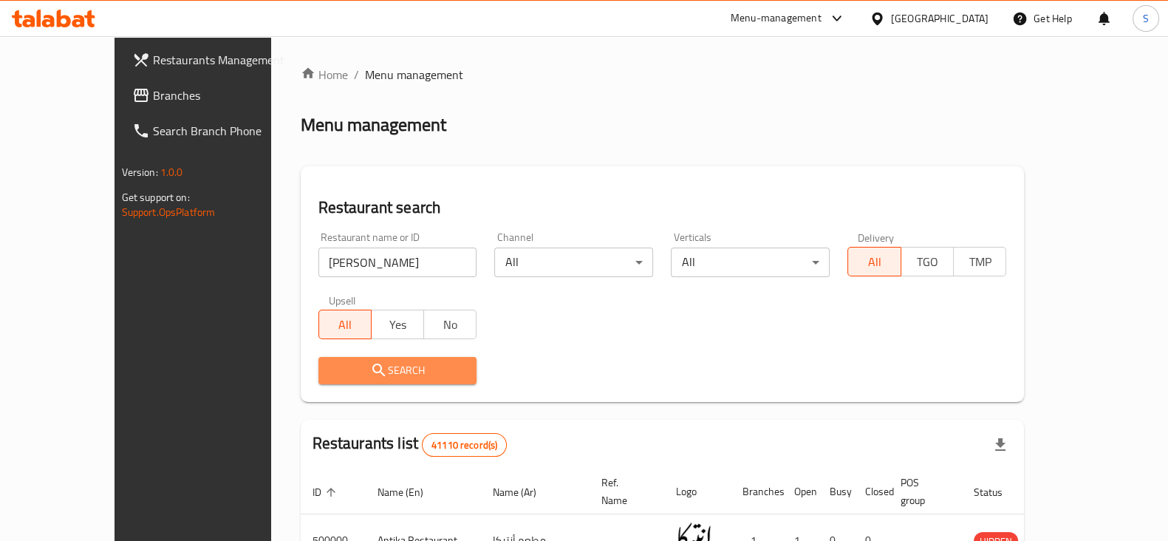
click at [361, 375] on span "Search" at bounding box center [397, 370] width 135 height 18
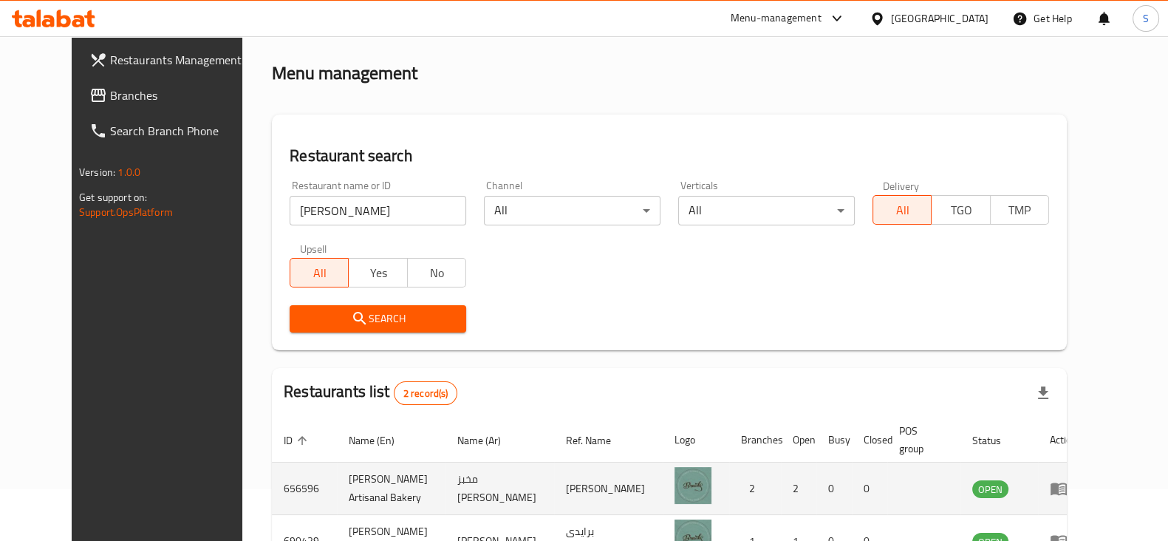
scroll to position [142, 0]
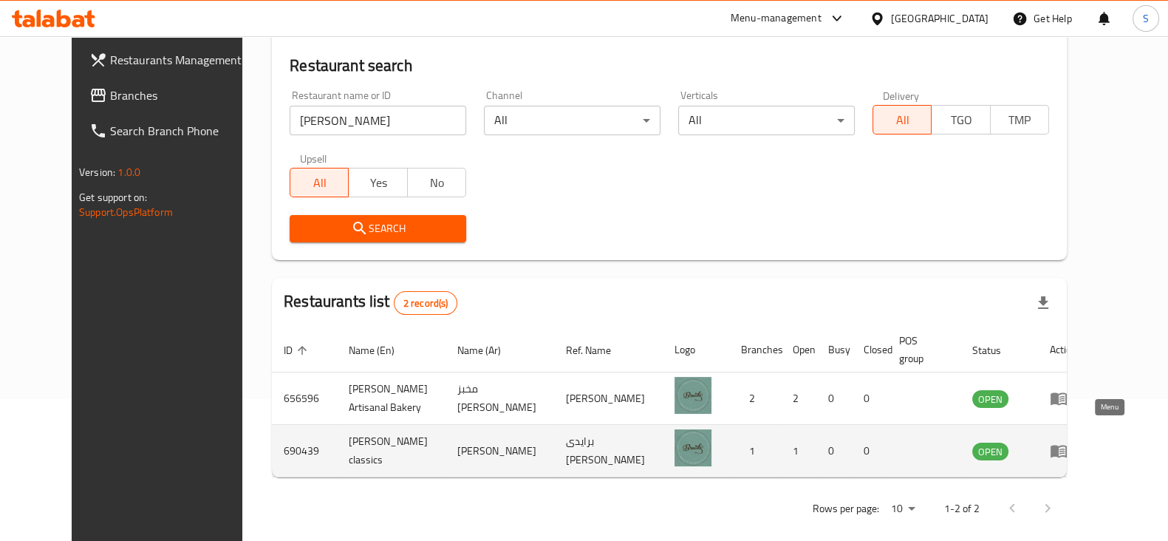
click at [1067, 445] on icon "enhanced table" at bounding box center [1059, 451] width 16 height 13
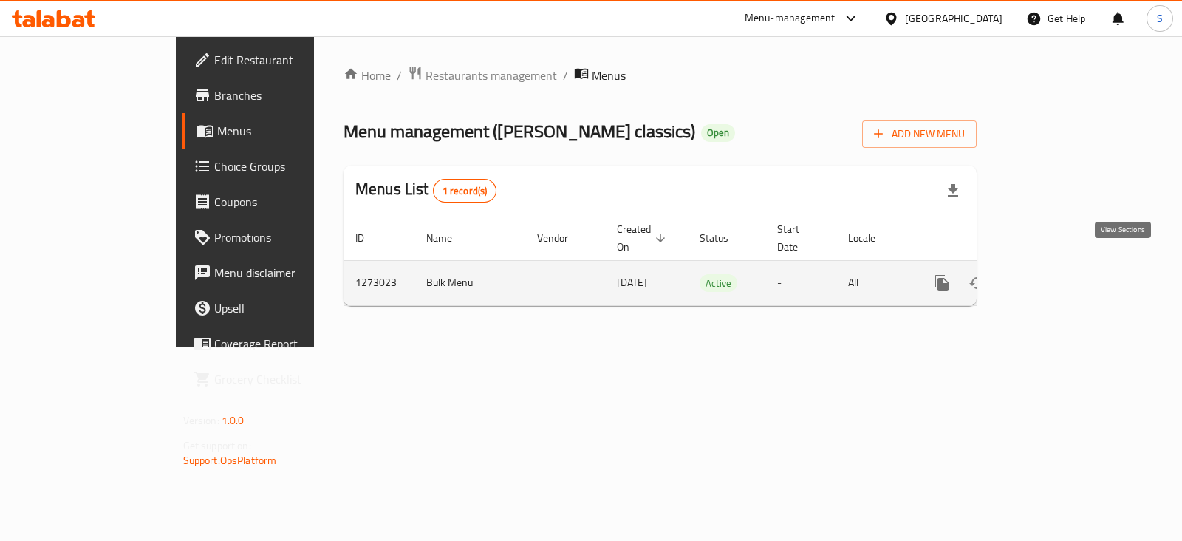
click at [1055, 276] on icon "enhanced table" at bounding box center [1048, 282] width 13 height 13
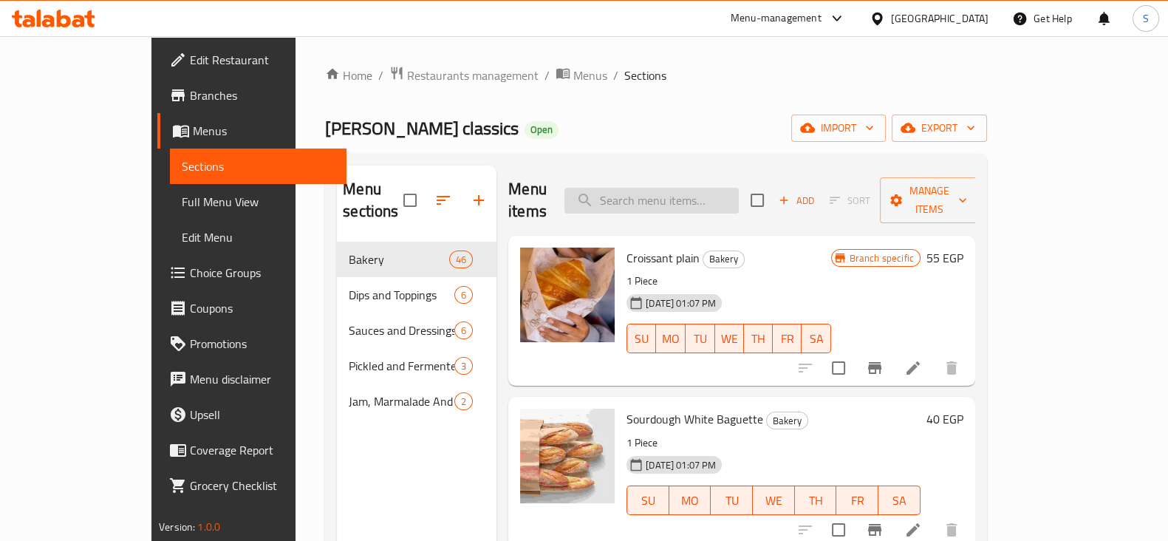
click at [675, 192] on input "search" at bounding box center [651, 201] width 174 height 26
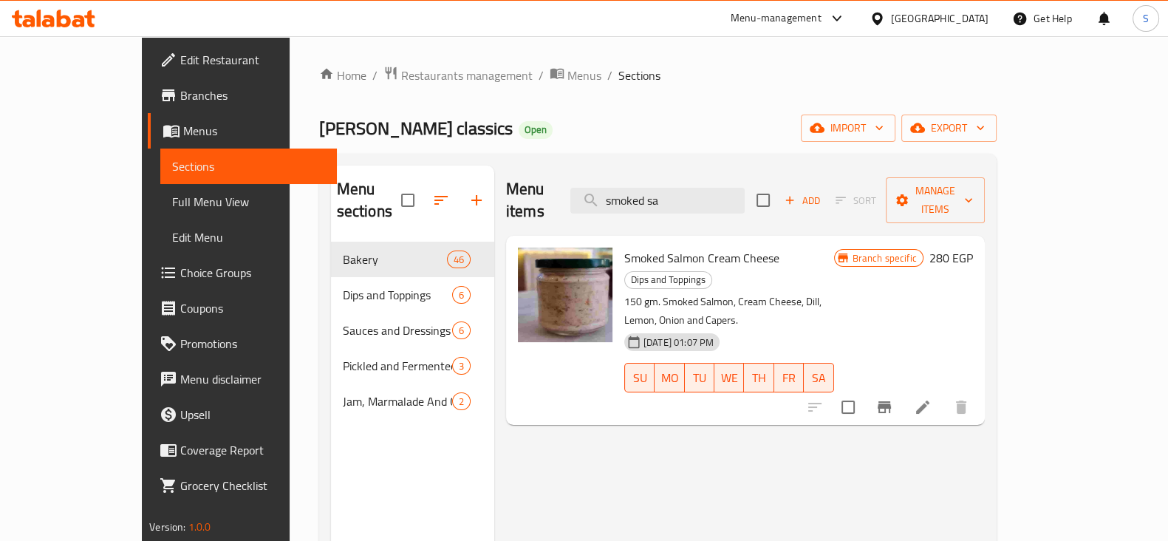
drag, startPoint x: 742, startPoint y: 191, endPoint x: 448, endPoint y: 200, distance: 294.2
click at [448, 200] on div "Menu sections Bakery 46 Dips and Toppings 6 Sauces and Dressings 6 Pickled and …" at bounding box center [658, 435] width 654 height 541
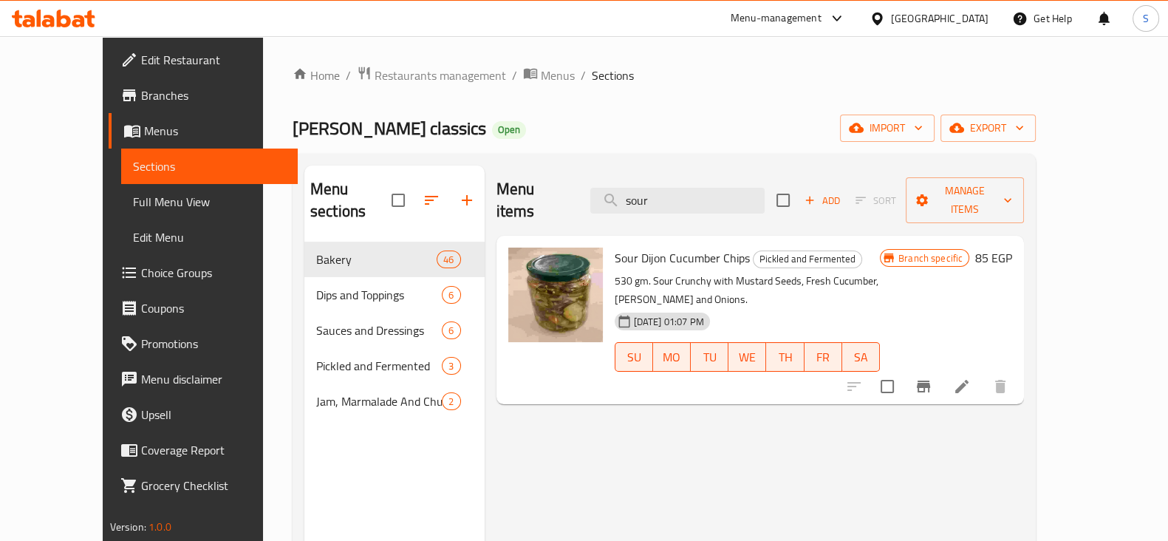
drag, startPoint x: 698, startPoint y: 194, endPoint x: 584, endPoint y: 193, distance: 114.5
click at [595, 193] on div "Menu items sour Add Sort Manage items" at bounding box center [760, 200] width 528 height 70
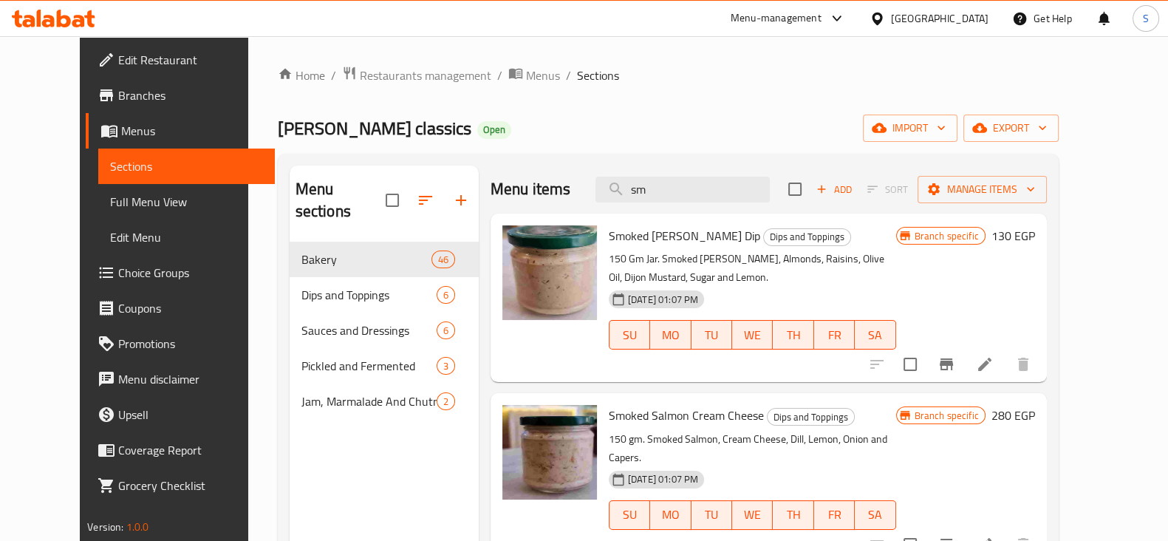
type input "s"
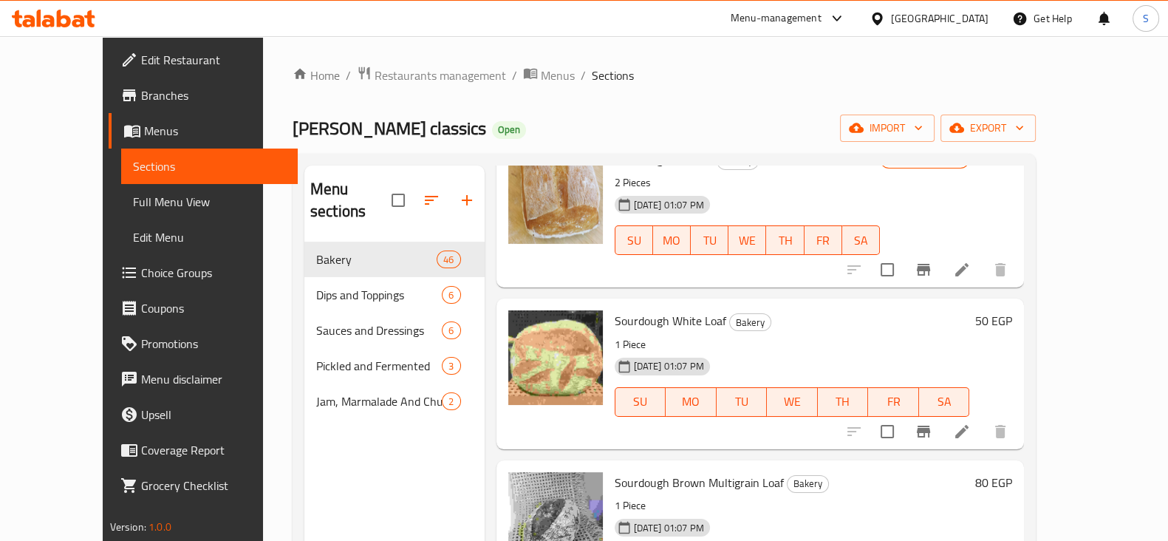
scroll to position [462, 0]
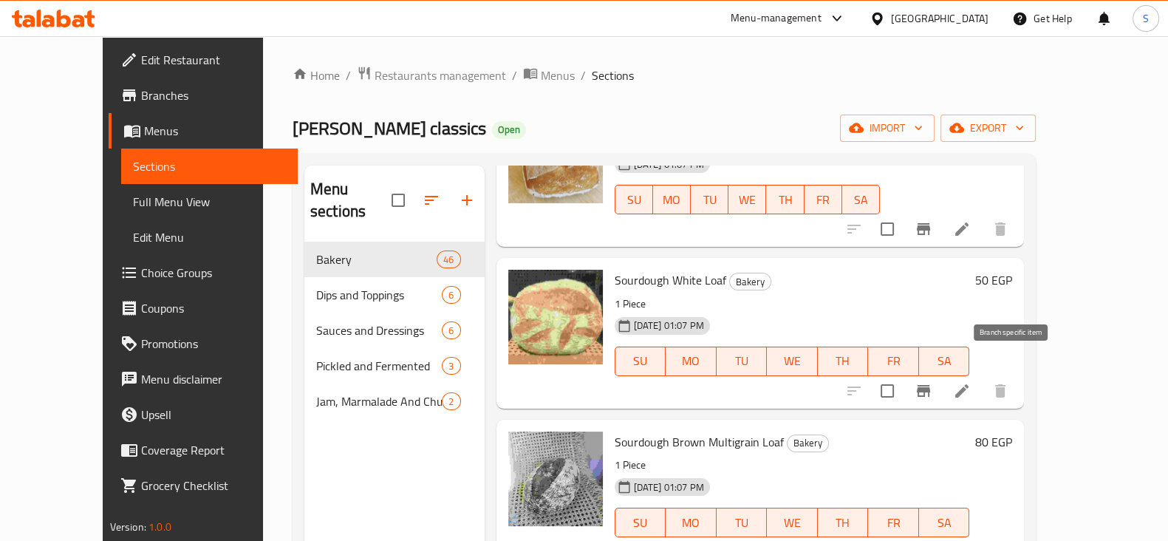
type input "sour"
click at [930, 385] on icon "Branch-specific-item" at bounding box center [923, 391] width 13 height 12
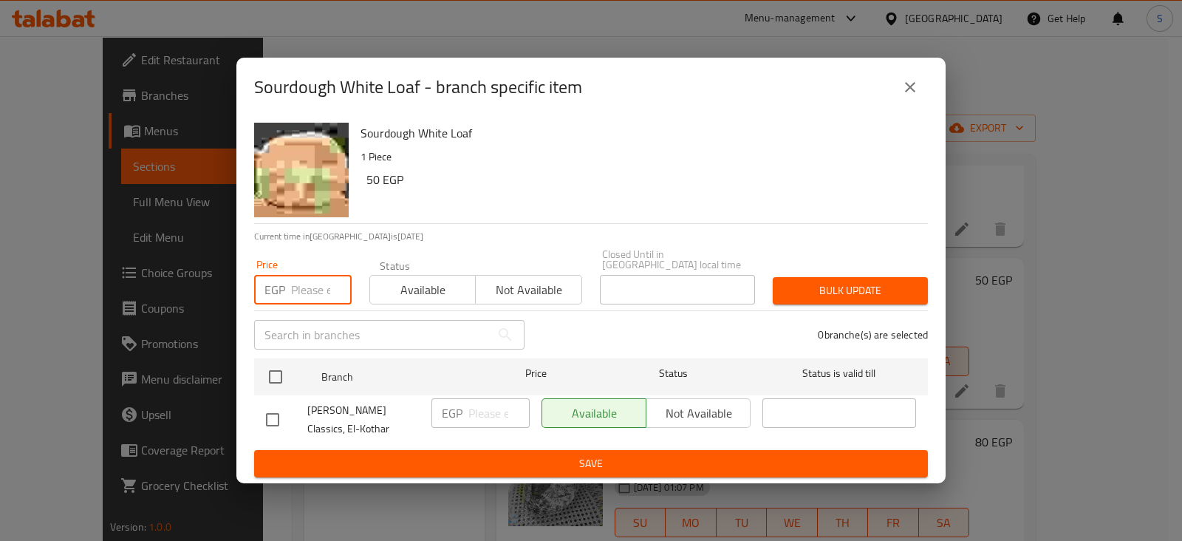
click at [307, 282] on input "number" at bounding box center [321, 290] width 61 height 30
type input "55"
click at [389, 285] on span "Available" at bounding box center [423, 289] width 94 height 21
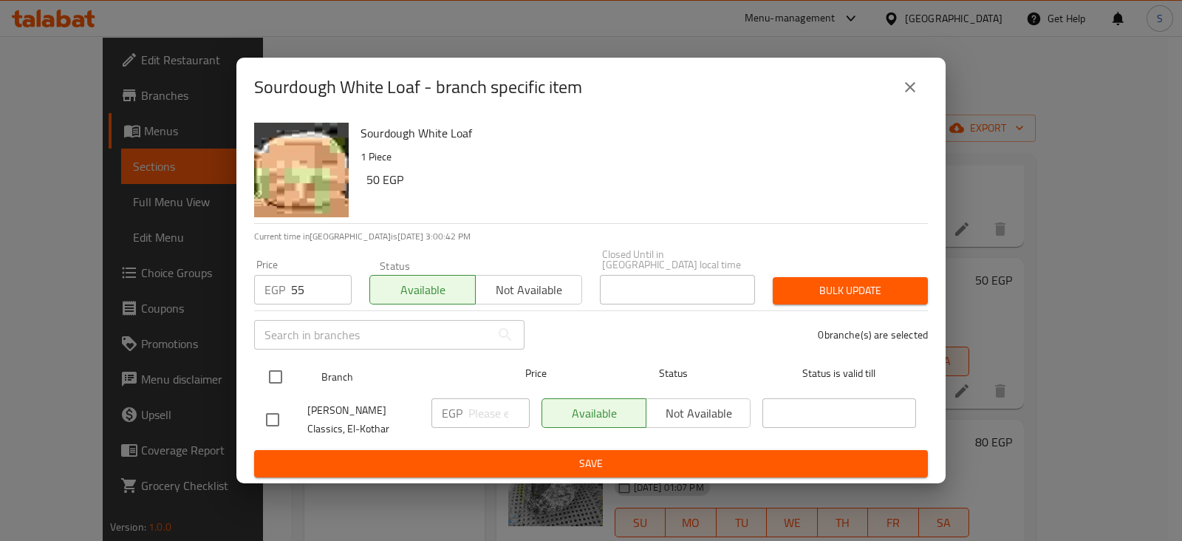
click at [280, 366] on input "checkbox" at bounding box center [275, 376] width 31 height 31
checkbox input "true"
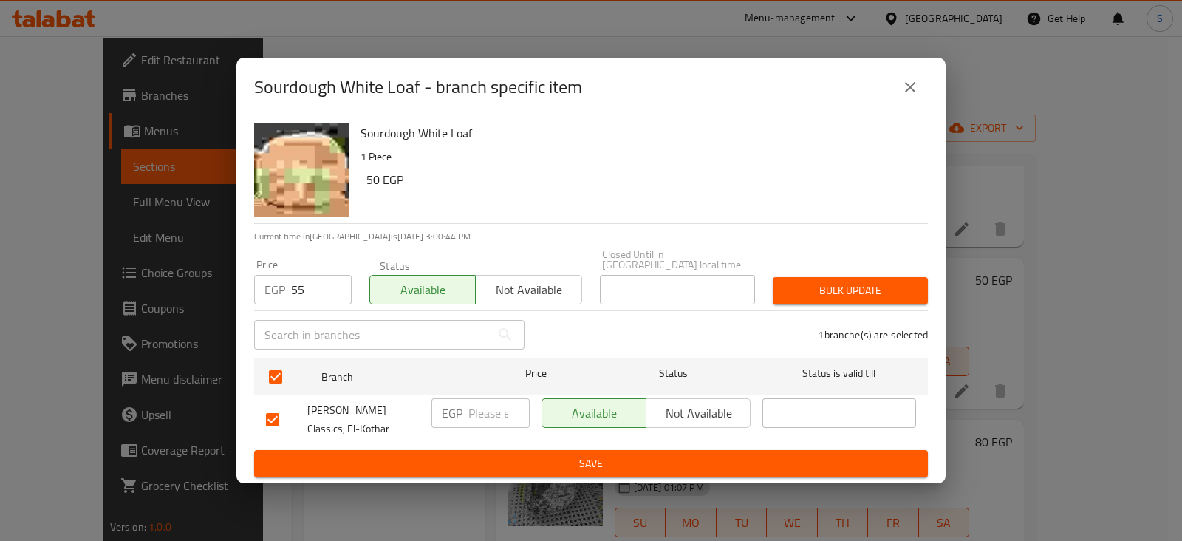
click at [855, 284] on span "Bulk update" at bounding box center [851, 290] width 132 height 18
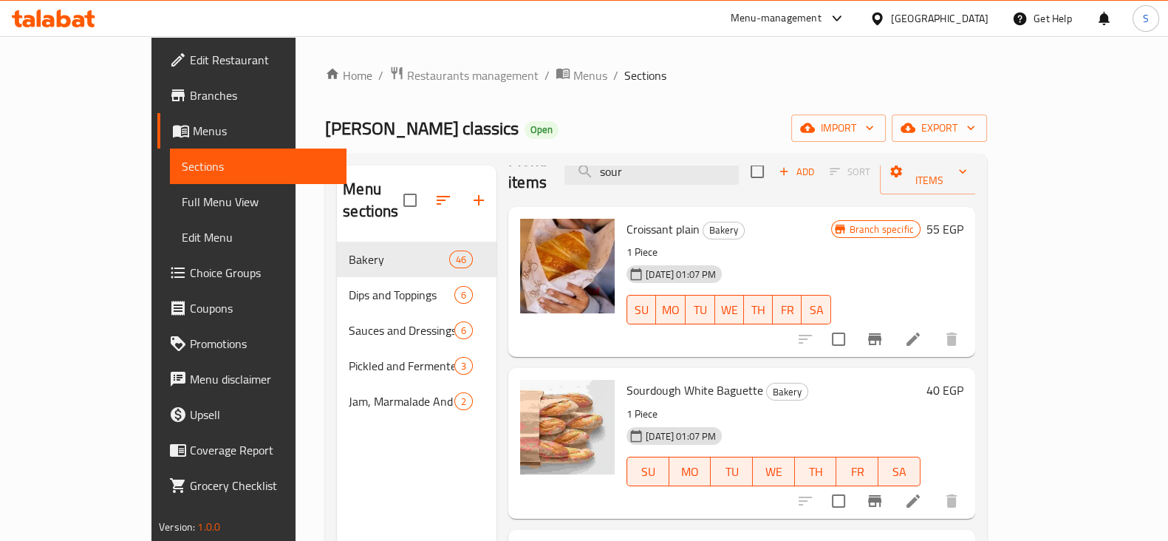
scroll to position [0, 0]
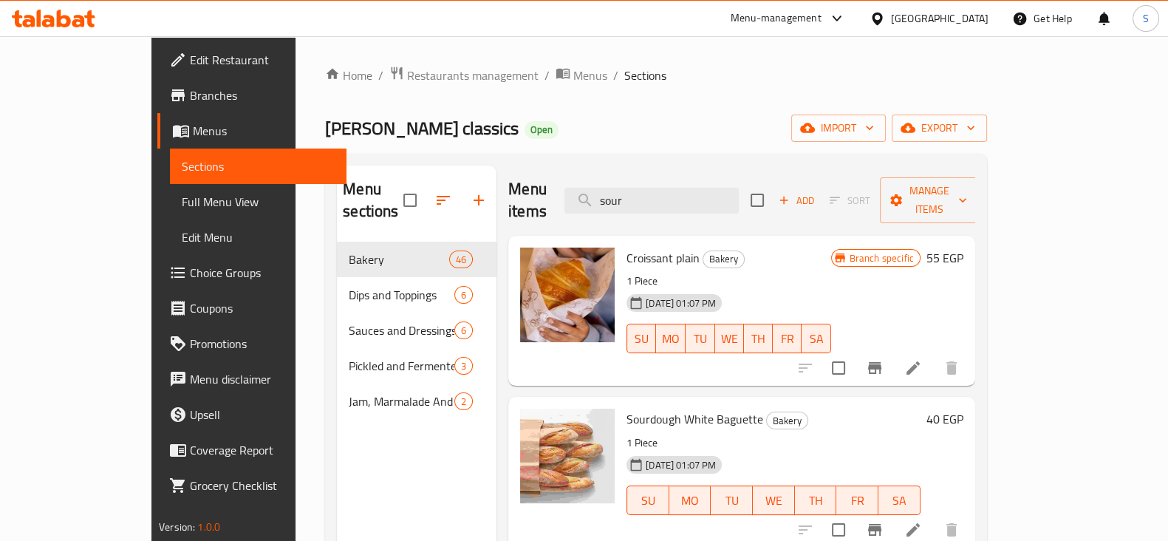
drag, startPoint x: 683, startPoint y: 192, endPoint x: 478, endPoint y: 180, distance: 205.7
click at [508, 182] on div "Menu items sour Add Sort Manage items" at bounding box center [741, 200] width 467 height 70
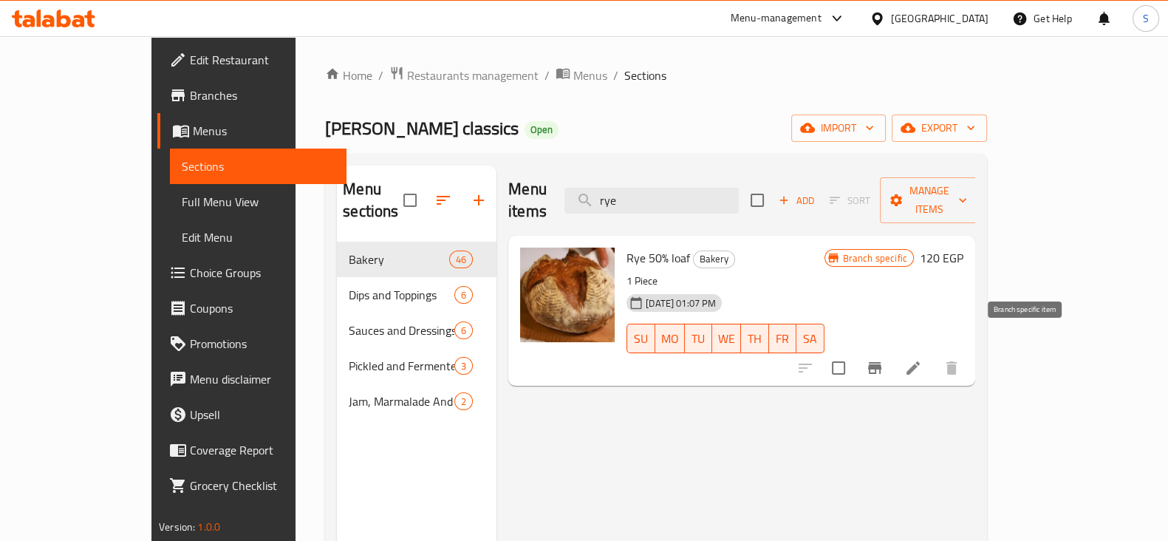
type input "rye"
click at [884, 359] on icon "Branch-specific-item" at bounding box center [875, 368] width 18 height 18
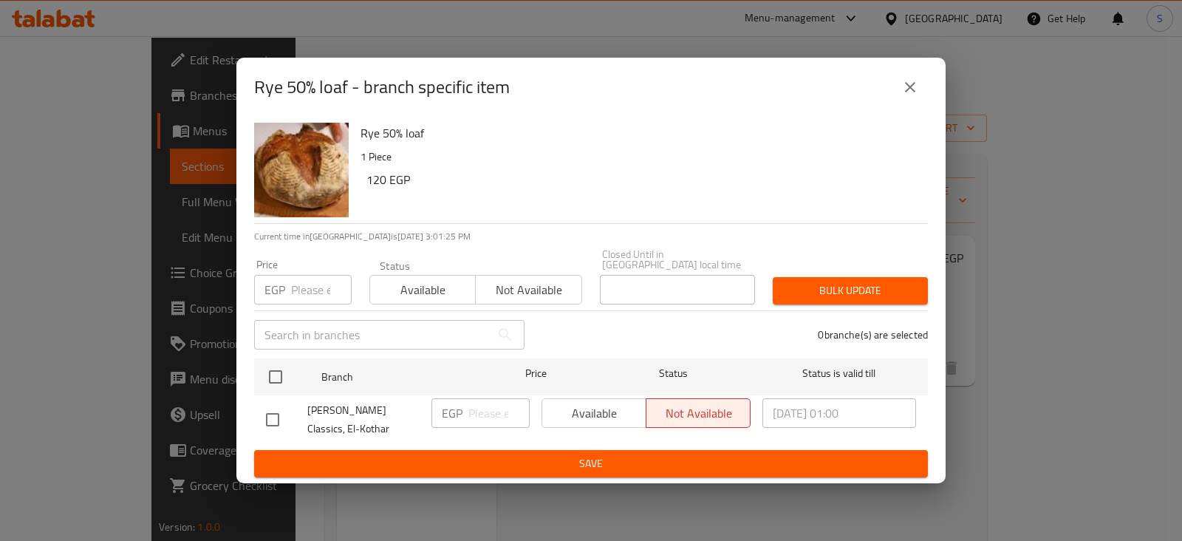
click at [737, 408] on div "Bready Classics, El-Kothar EGP ​ Available Not available 2025/09/13 01:00 ​" at bounding box center [591, 419] width 662 height 55
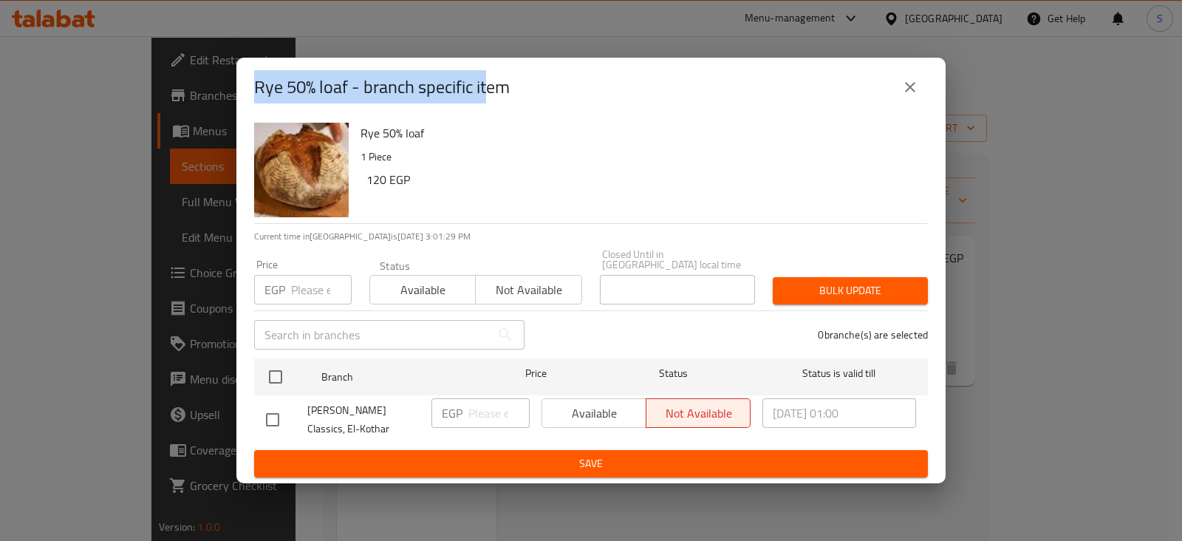
drag, startPoint x: 254, startPoint y: 97, endPoint x: 484, endPoint y: 109, distance: 230.1
click at [491, 108] on div "Rye 50% loaf - branch specific item" at bounding box center [590, 87] width 709 height 59
click at [912, 87] on icon "close" at bounding box center [910, 87] width 18 height 18
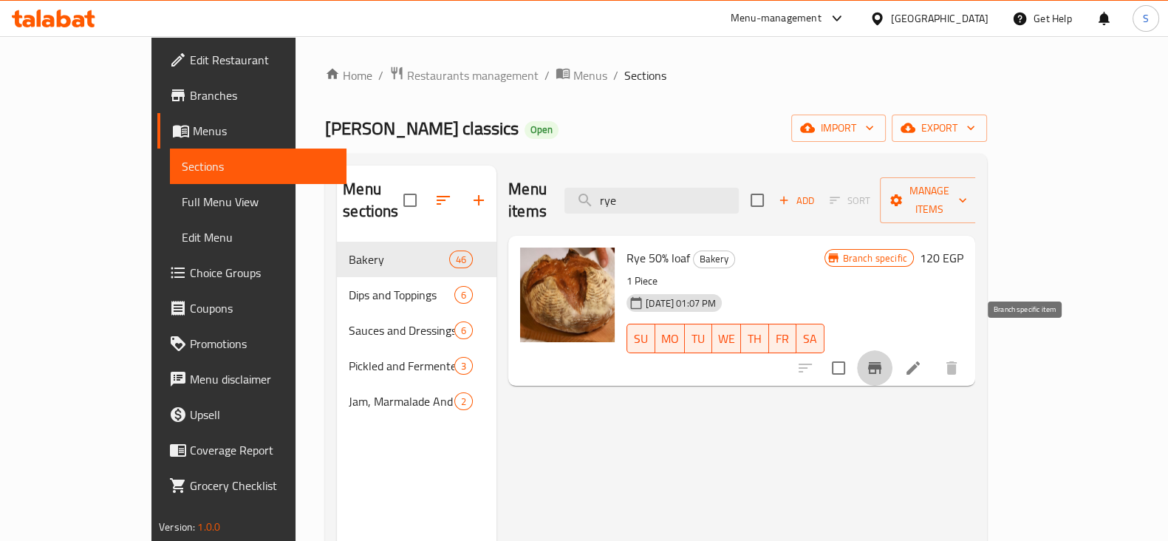
click at [892, 355] on button "Branch-specific-item" at bounding box center [874, 367] width 35 height 35
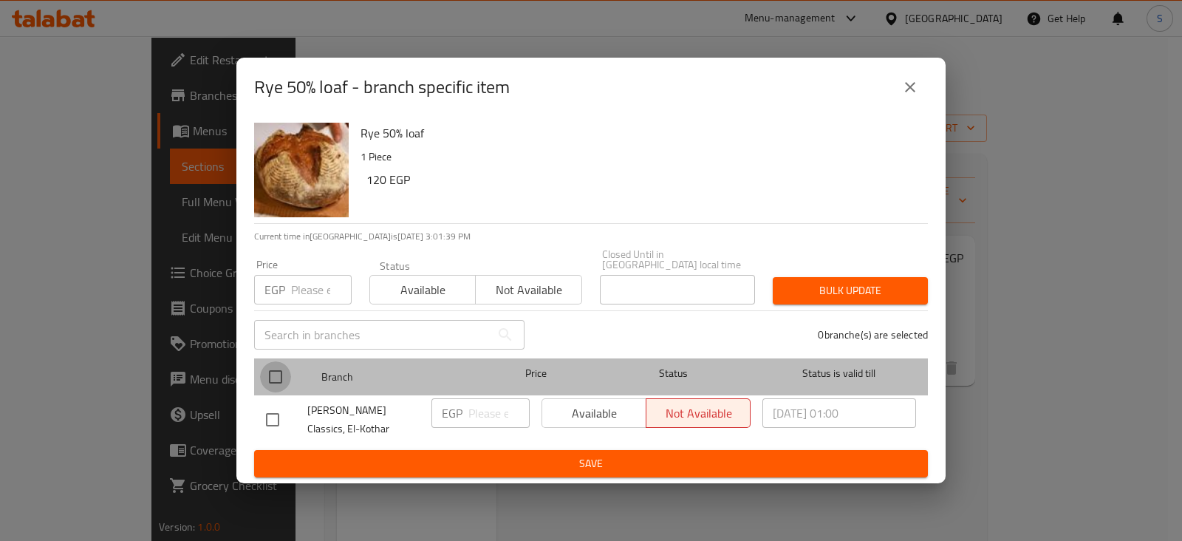
click at [277, 369] on input "checkbox" at bounding box center [275, 376] width 31 height 31
checkbox input "true"
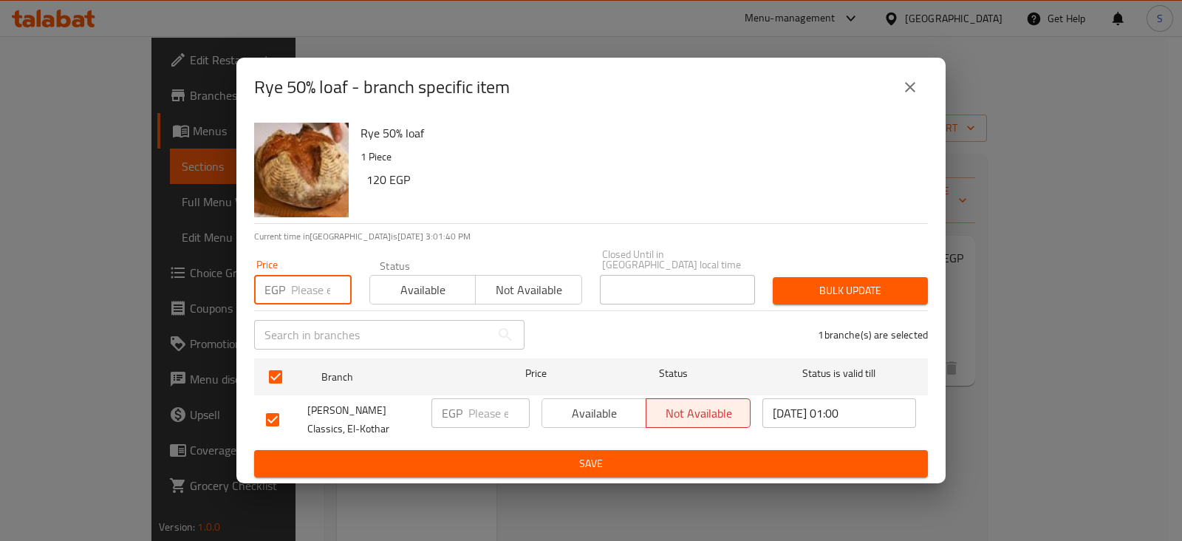
click at [320, 284] on input "number" at bounding box center [321, 290] width 61 height 30
drag, startPoint x: 424, startPoint y: 271, endPoint x: 428, endPoint y: 279, distance: 8.3
click at [424, 275] on button "Available" at bounding box center [422, 290] width 106 height 30
drag, startPoint x: 299, startPoint y: 286, endPoint x: 383, endPoint y: 348, distance: 104.0
click at [301, 286] on input "number" at bounding box center [321, 290] width 61 height 30
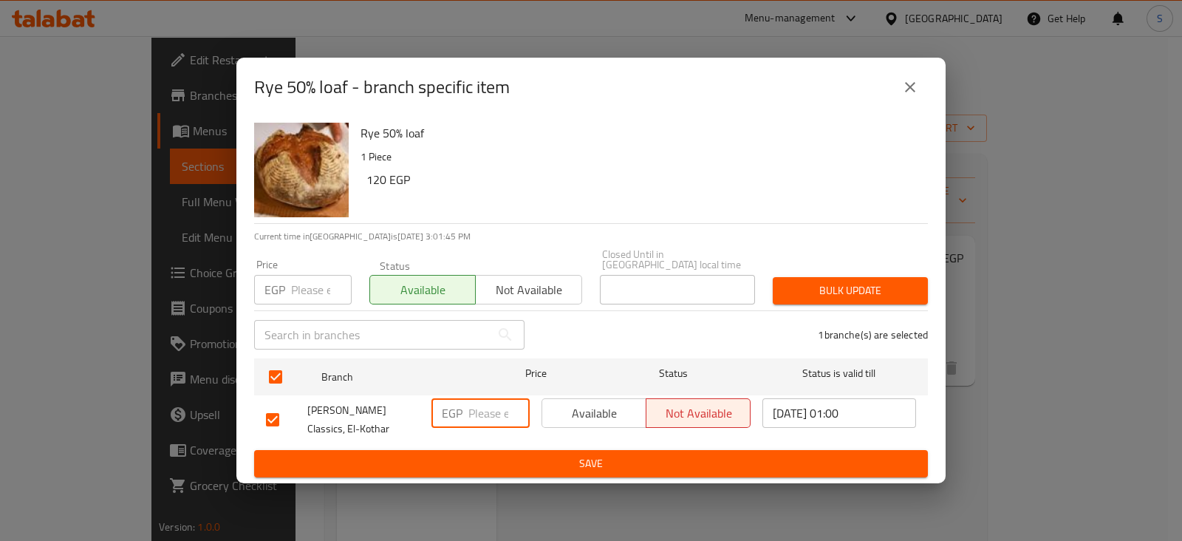
click at [477, 406] on input "number" at bounding box center [498, 413] width 61 height 30
click at [906, 90] on icon "close" at bounding box center [910, 87] width 18 height 18
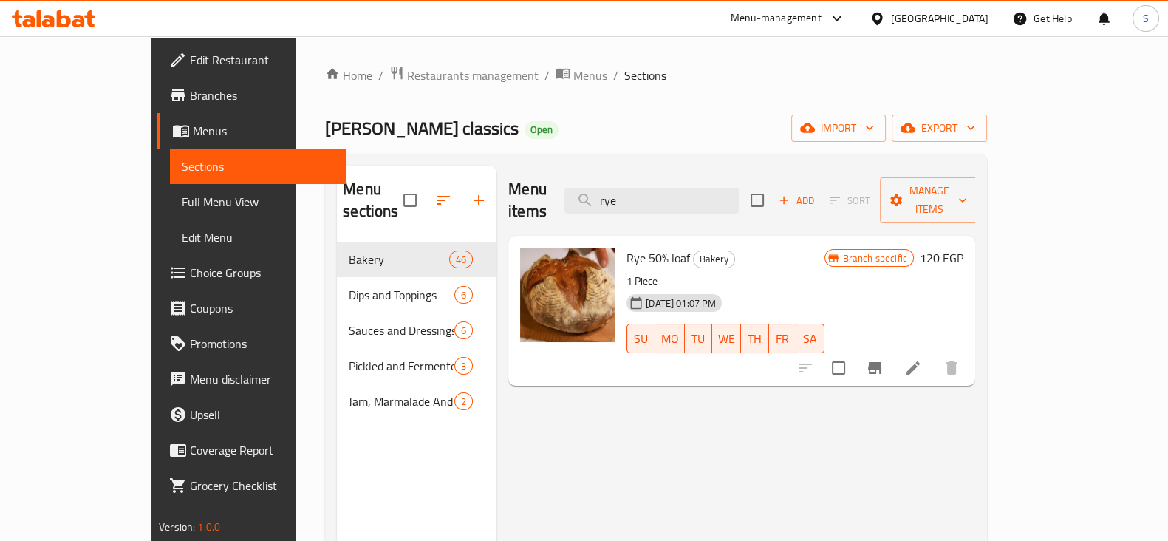
click at [881, 362] on icon "Branch-specific-item" at bounding box center [874, 368] width 13 height 12
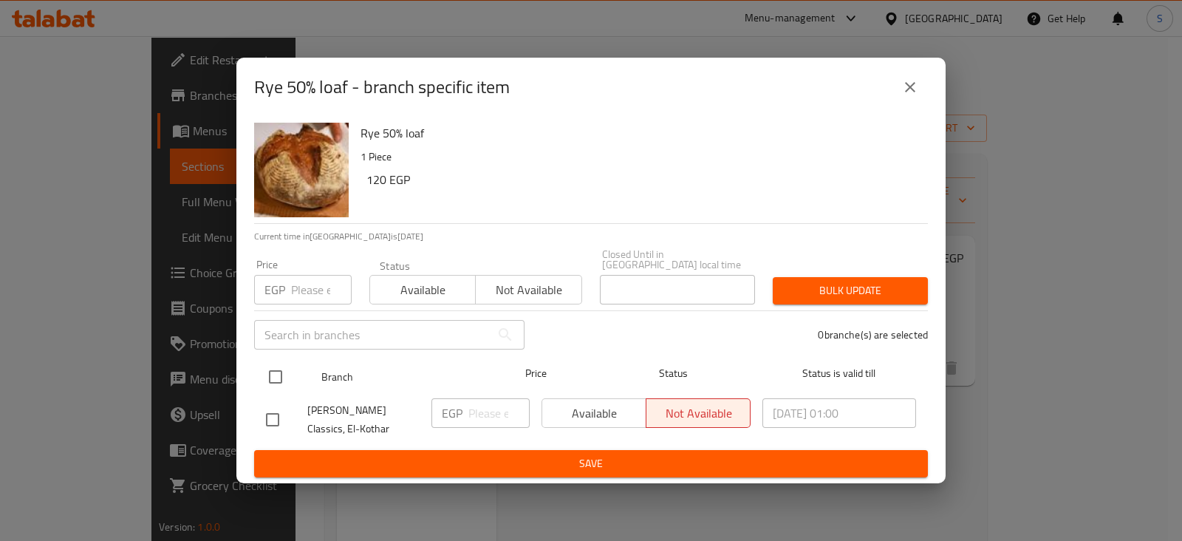
click at [277, 369] on input "checkbox" at bounding box center [275, 376] width 31 height 31
checkbox input "true"
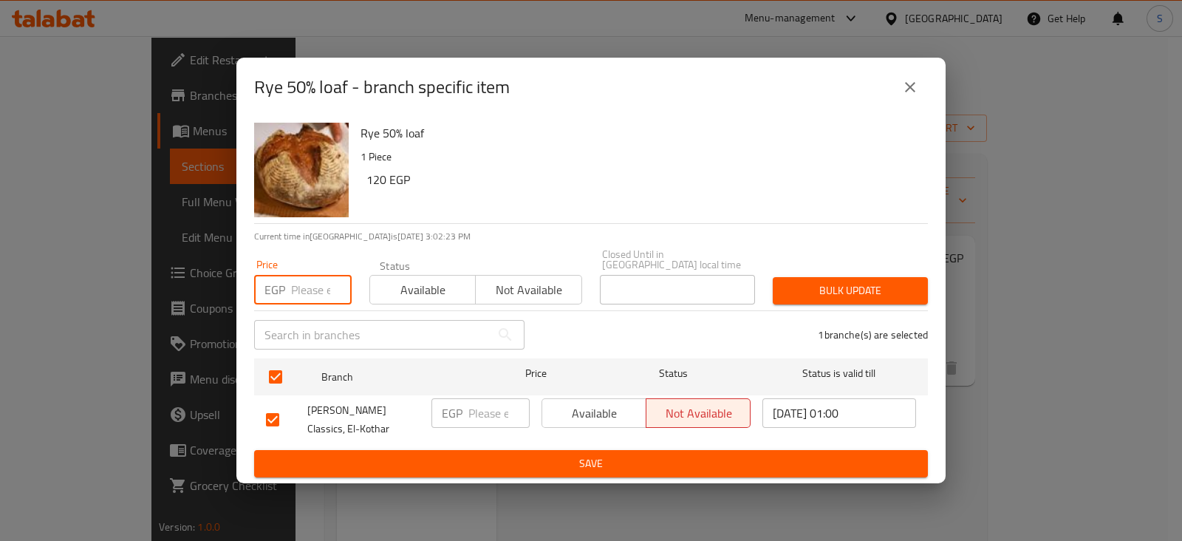
click at [310, 276] on input "number" at bounding box center [321, 290] width 61 height 30
type input "130"
click at [392, 279] on span "Available" at bounding box center [423, 289] width 94 height 21
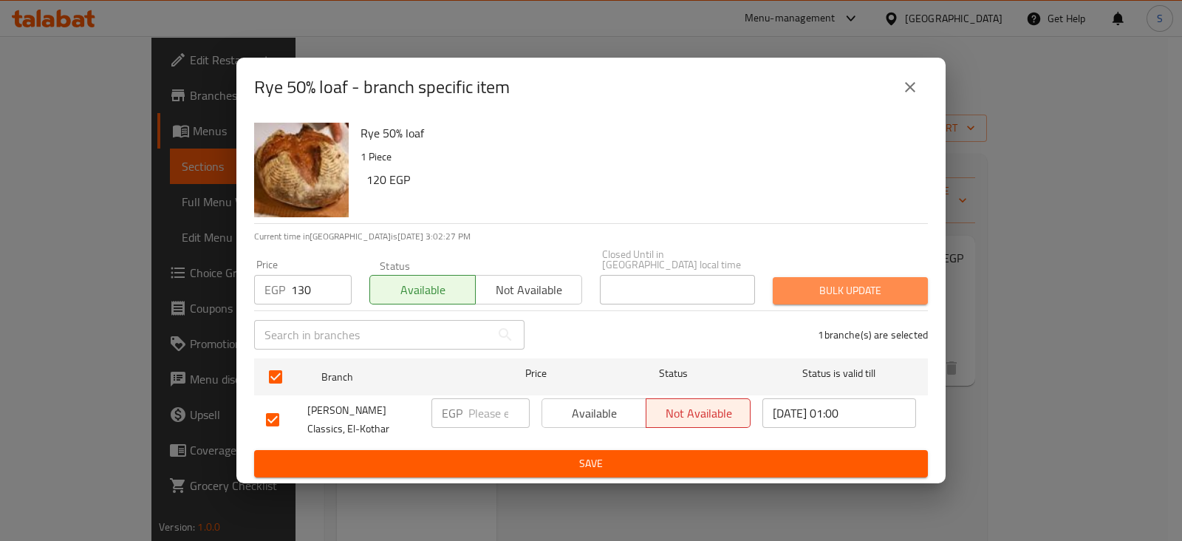
click at [864, 290] on span "Bulk update" at bounding box center [851, 290] width 132 height 18
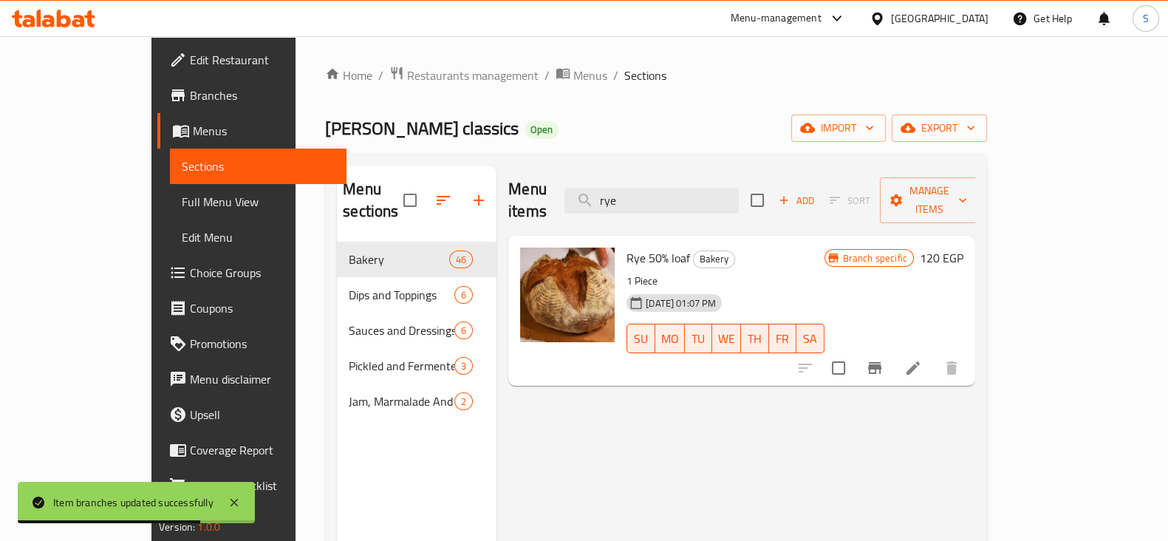
drag, startPoint x: 689, startPoint y: 191, endPoint x: 549, endPoint y: 194, distance: 140.4
click at [574, 194] on div "Menu items rye Add Sort Manage items" at bounding box center [741, 200] width 467 height 70
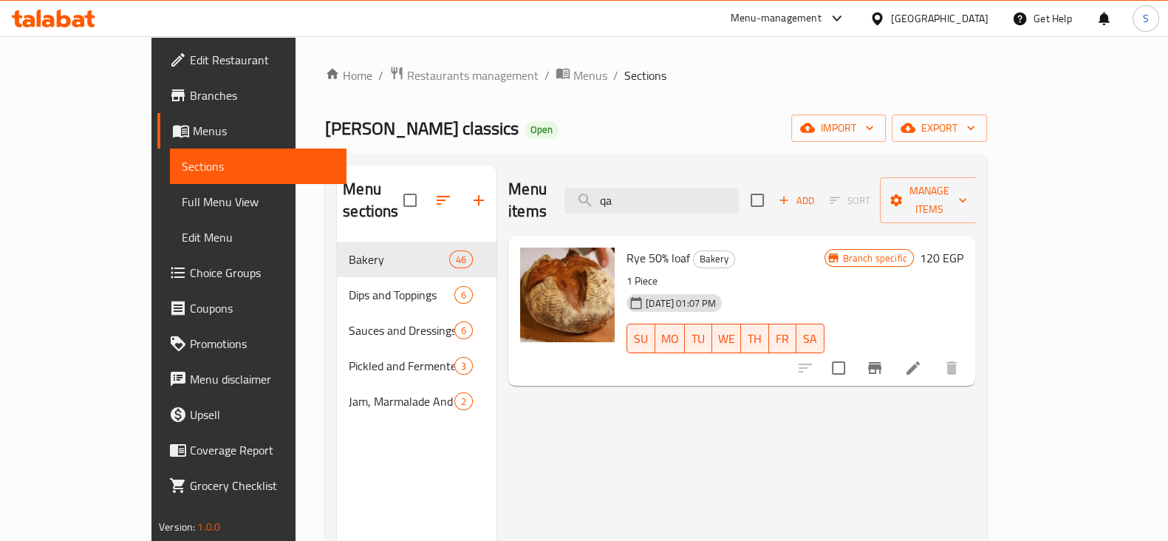
type input "q"
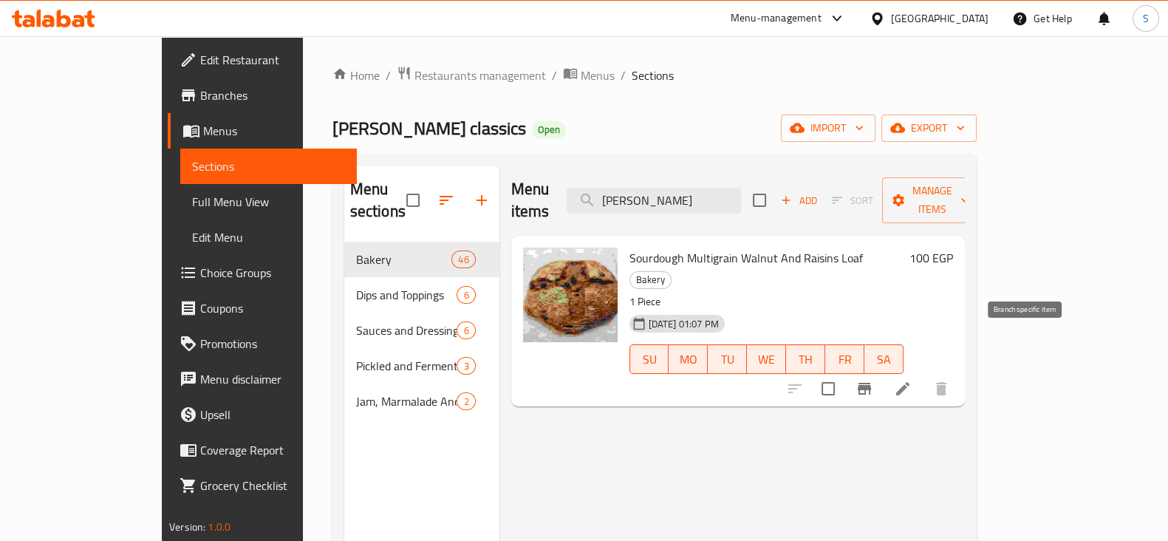
click at [873, 380] on icon "Branch-specific-item" at bounding box center [865, 389] width 18 height 18
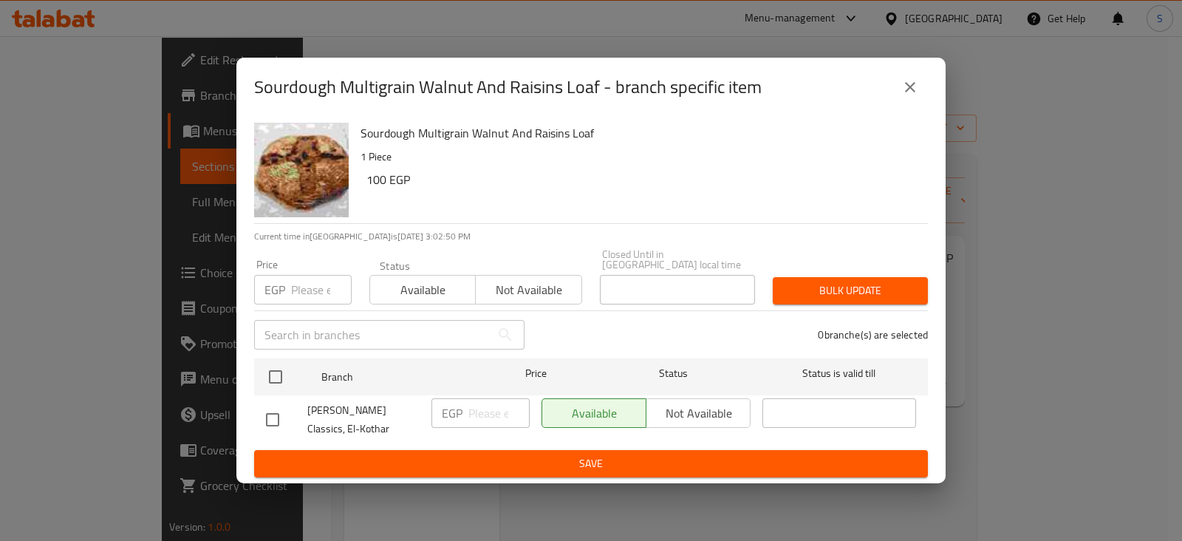
click at [304, 286] on input "number" at bounding box center [321, 290] width 61 height 30
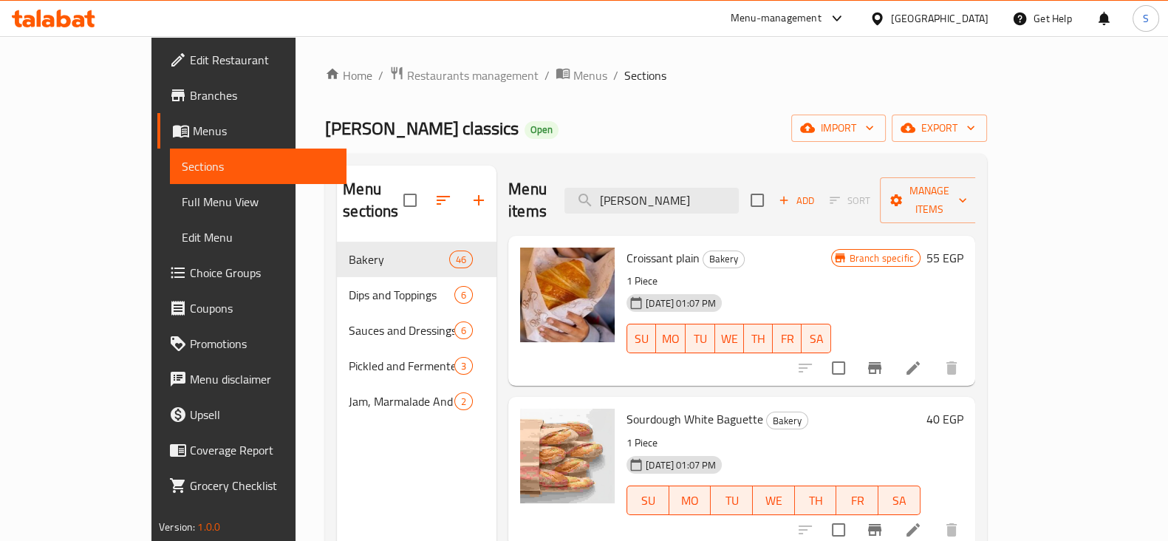
drag, startPoint x: 706, startPoint y: 194, endPoint x: 403, endPoint y: 191, distance: 302.9
click at [609, 188] on div "Menu items waln Add Sort Manage items" at bounding box center [741, 200] width 467 height 70
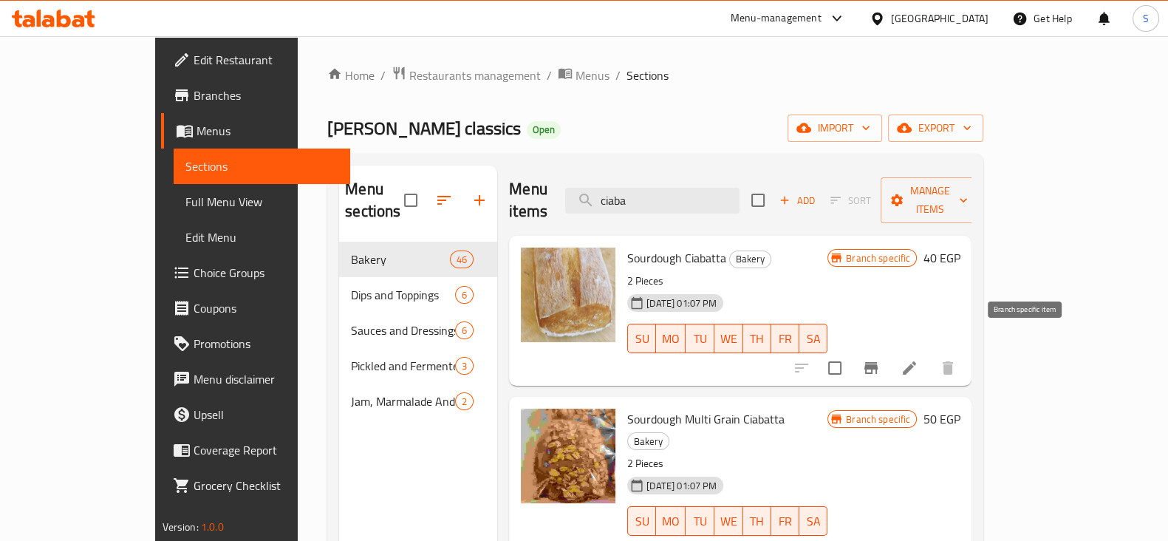
type input "ciaba"
click at [878, 362] on icon "Branch-specific-item" at bounding box center [870, 368] width 13 height 12
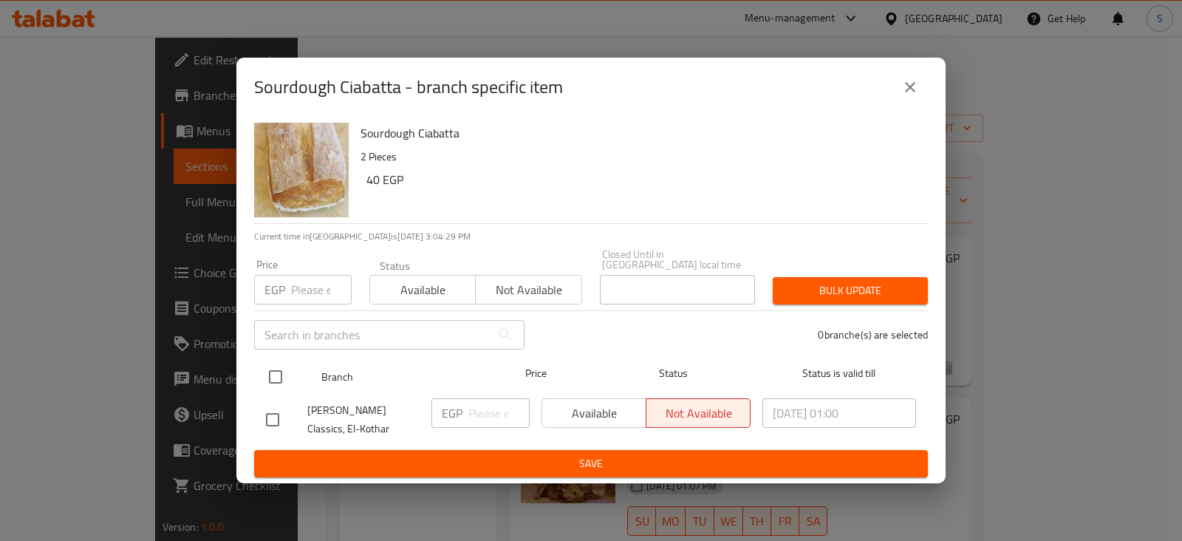
click at [276, 369] on input "checkbox" at bounding box center [275, 376] width 31 height 31
checkbox input "true"
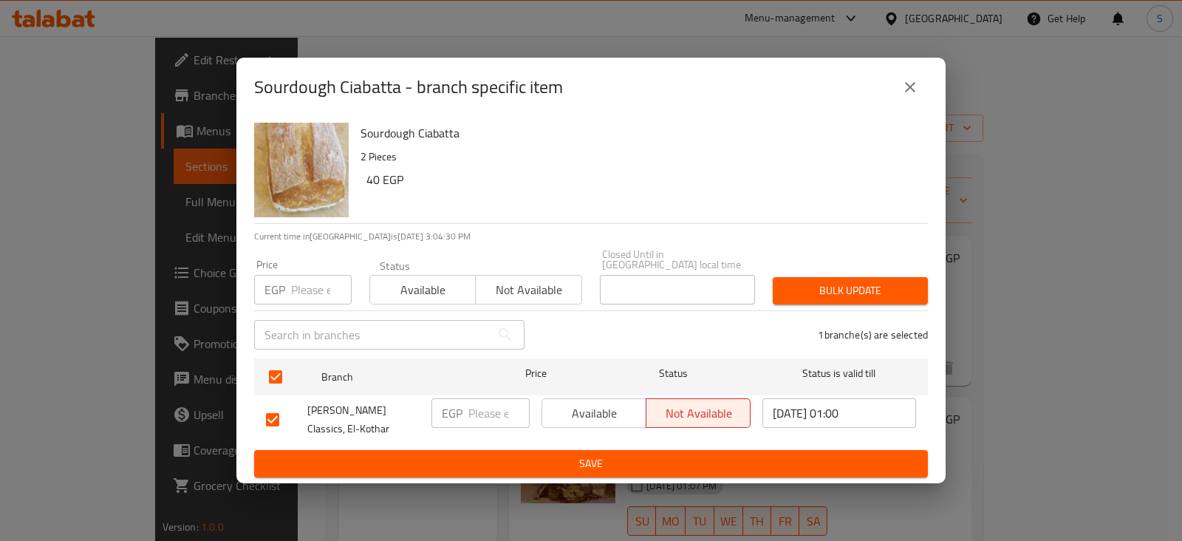
click at [301, 293] on input "number" at bounding box center [321, 290] width 61 height 30
type input "40"
click at [410, 279] on span "Available" at bounding box center [423, 289] width 94 height 21
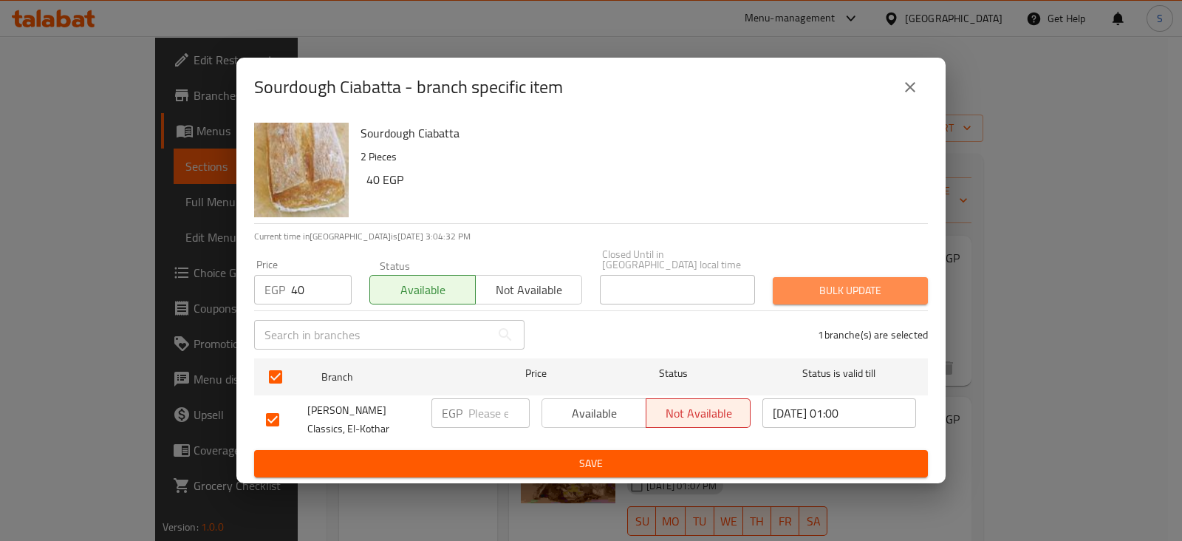
click at [847, 286] on span "Bulk update" at bounding box center [851, 290] width 132 height 18
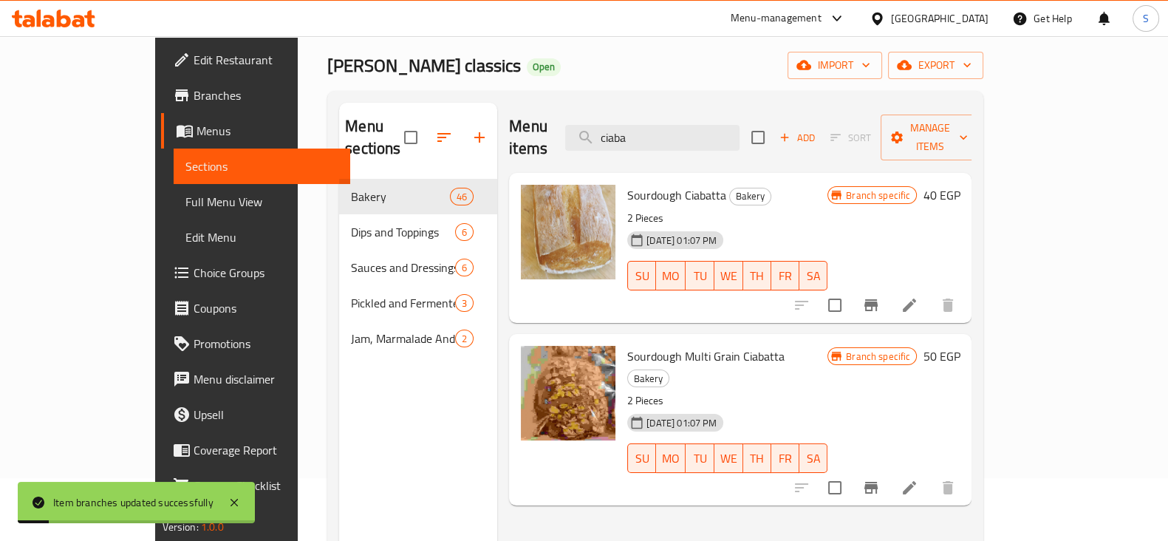
scroll to position [92, 0]
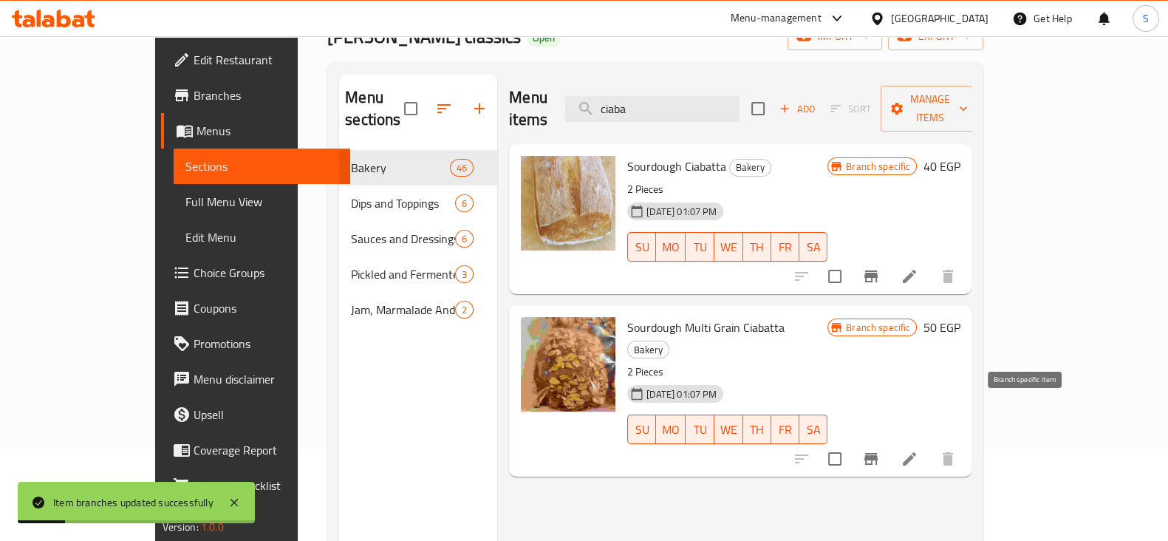
click at [880, 450] on icon "Branch-specific-item" at bounding box center [871, 459] width 18 height 18
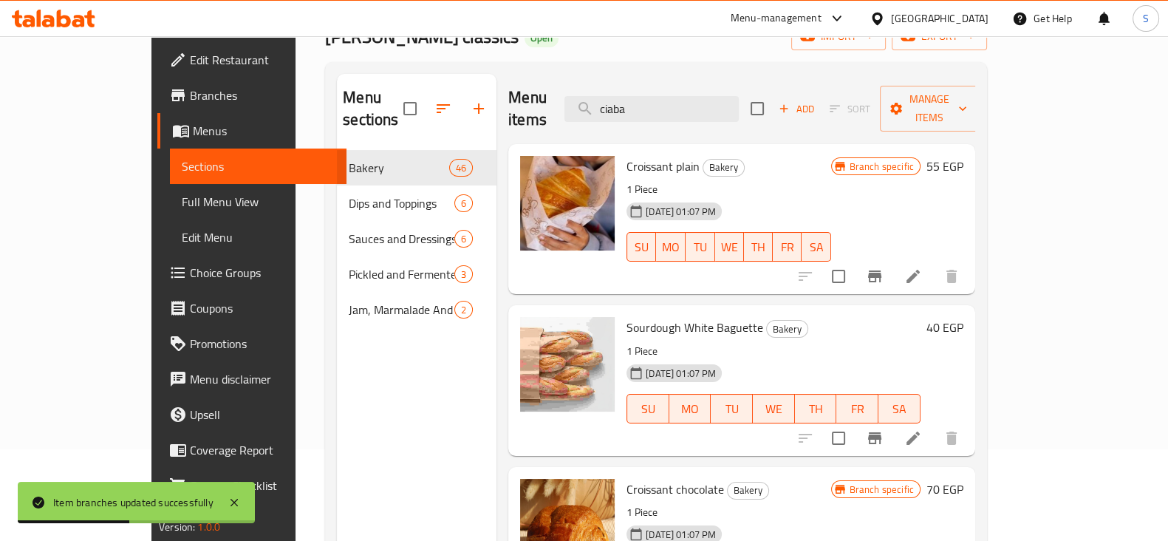
scroll to position [0, 0]
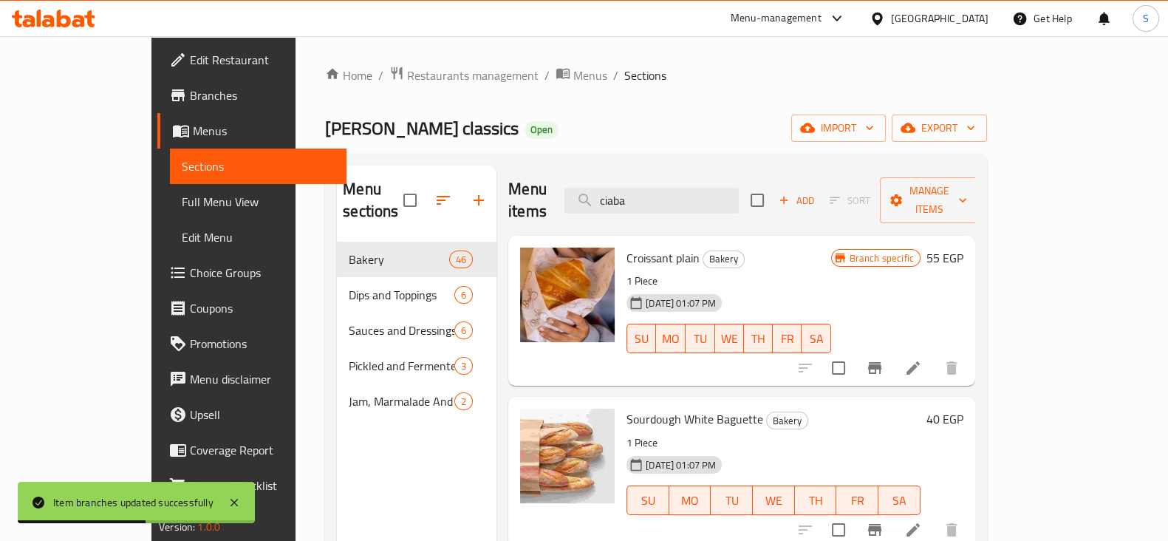
drag, startPoint x: 711, startPoint y: 191, endPoint x: 508, endPoint y: 190, distance: 203.2
click at [510, 190] on div "Menu items ciaba Add Sort Manage items" at bounding box center [741, 200] width 467 height 70
type input "ciaba"
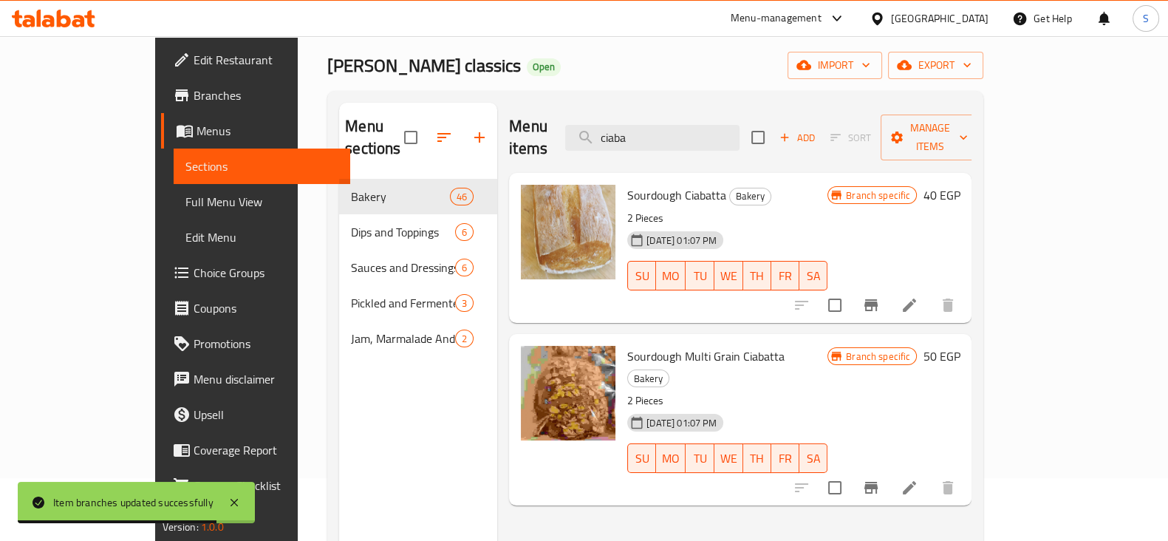
scroll to position [92, 0]
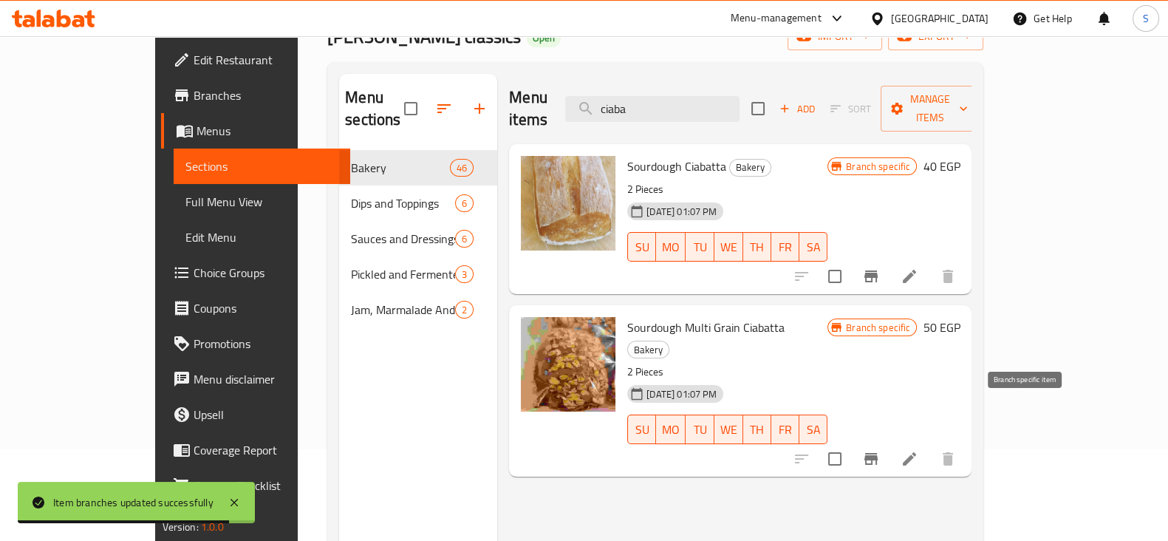
click at [878, 453] on icon "Branch-specific-item" at bounding box center [870, 459] width 13 height 12
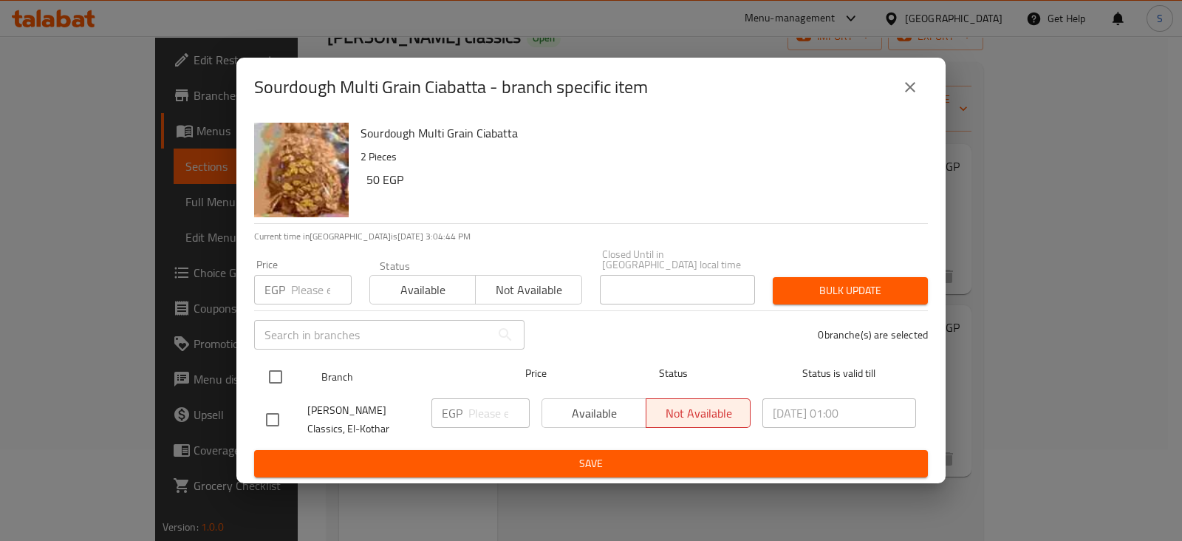
click at [278, 365] on input "checkbox" at bounding box center [275, 376] width 31 height 31
checkbox input "true"
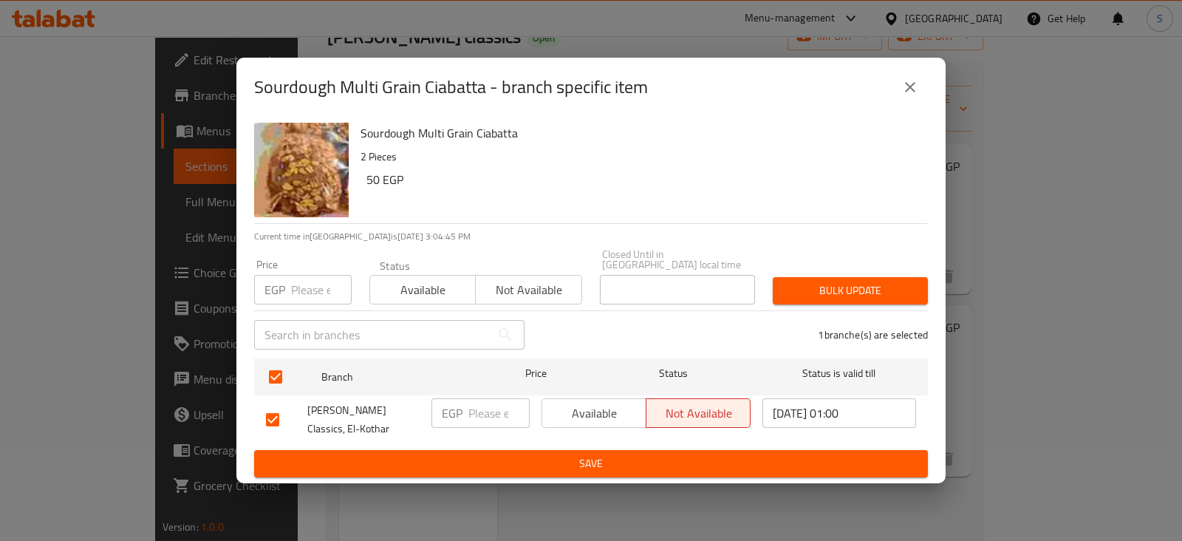
click at [307, 283] on input "number" at bounding box center [321, 290] width 61 height 30
type input "50"
click at [409, 280] on span "Available" at bounding box center [423, 289] width 94 height 21
click at [843, 286] on span "Bulk update" at bounding box center [851, 290] width 132 height 18
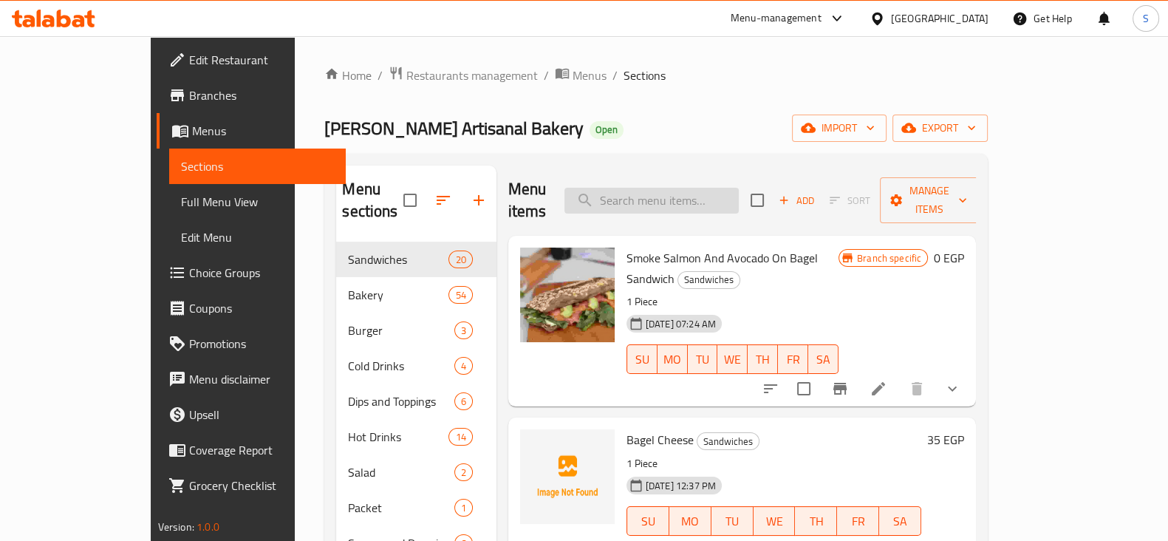
click at [673, 188] on input "search" at bounding box center [651, 201] width 174 height 26
type input "ث"
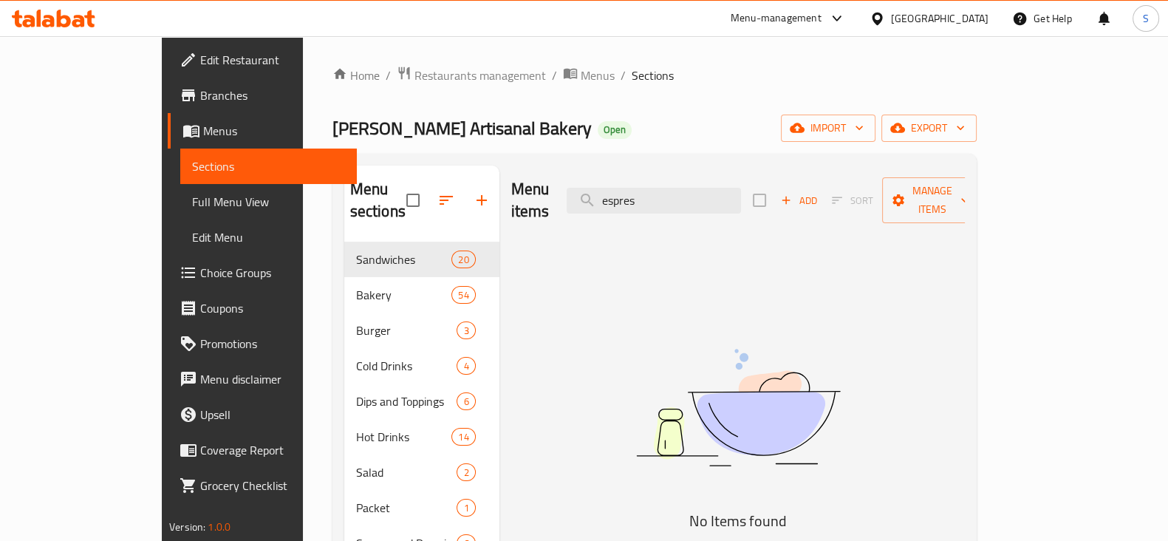
drag, startPoint x: 709, startPoint y: 186, endPoint x: 539, endPoint y: 189, distance: 170.7
click at [539, 189] on div "Menu items espres Add Sort Manage items" at bounding box center [738, 200] width 454 height 70
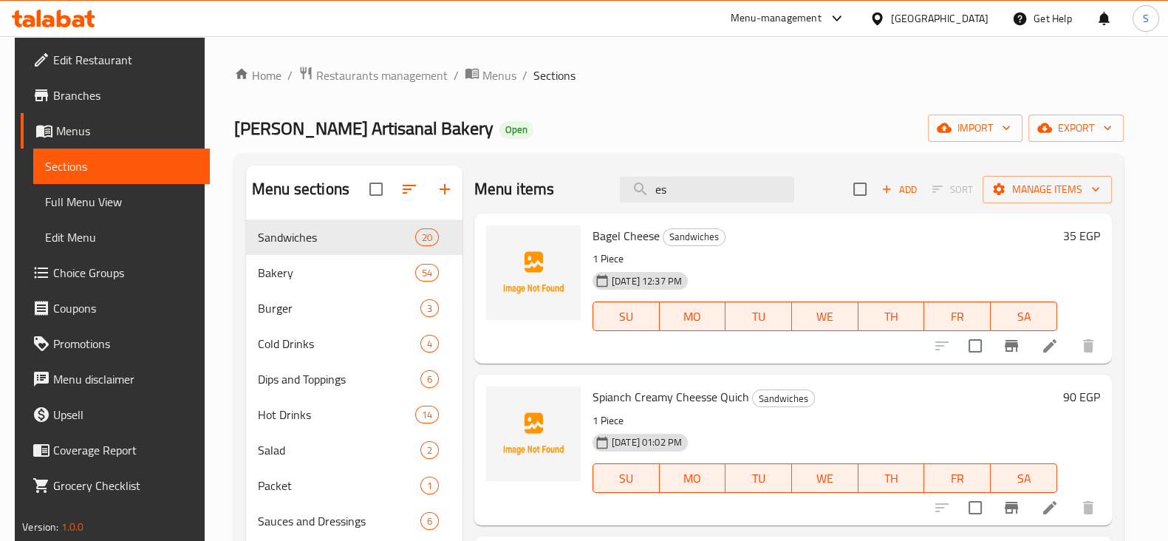
type input "esp"
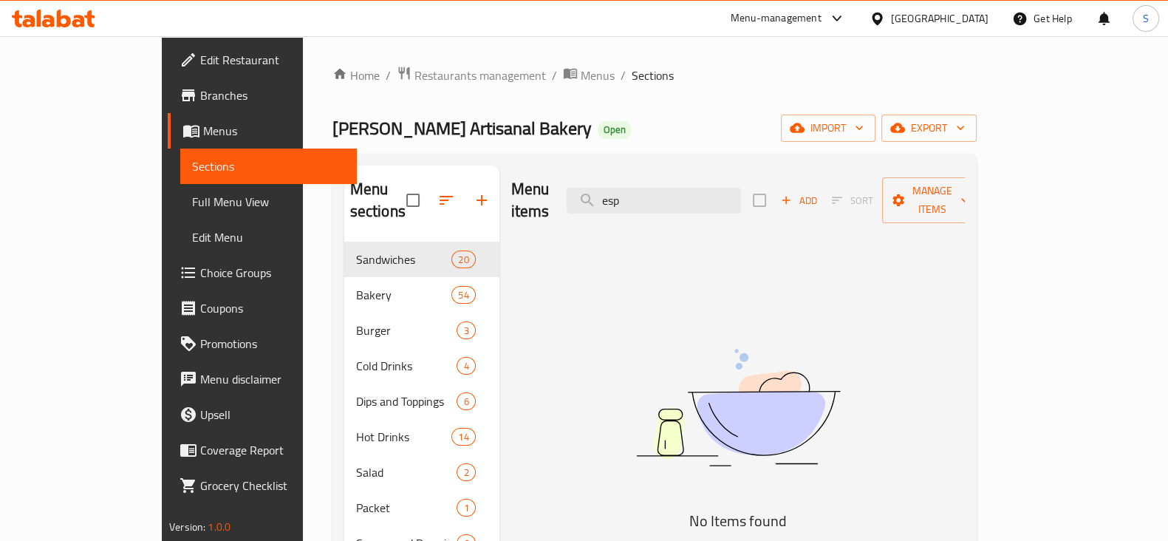
drag, startPoint x: 706, startPoint y: 180, endPoint x: 586, endPoint y: 193, distance: 120.4
click at [586, 193] on div "Menu items esp Add Sort Manage items" at bounding box center [738, 200] width 454 height 70
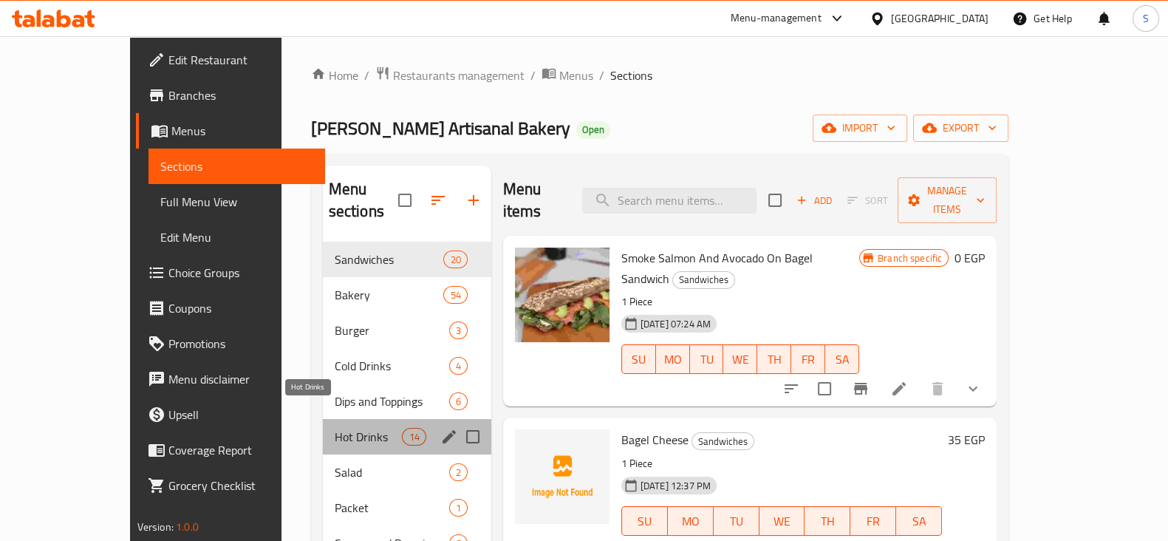
click at [335, 428] on span "Hot Drinks" at bounding box center [369, 437] width 68 height 18
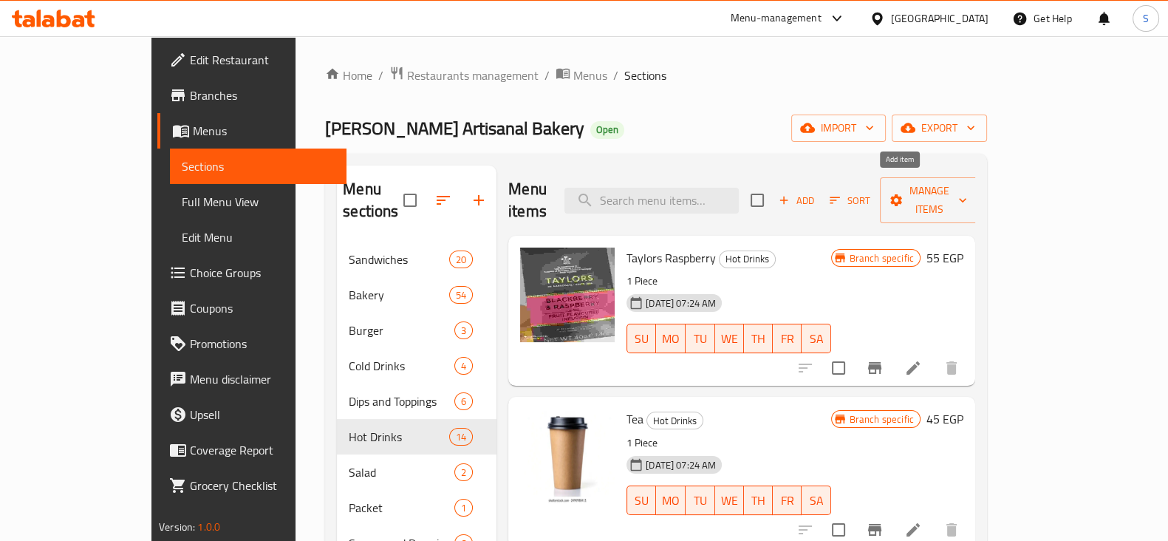
click at [816, 192] on span "Add" at bounding box center [796, 200] width 40 height 17
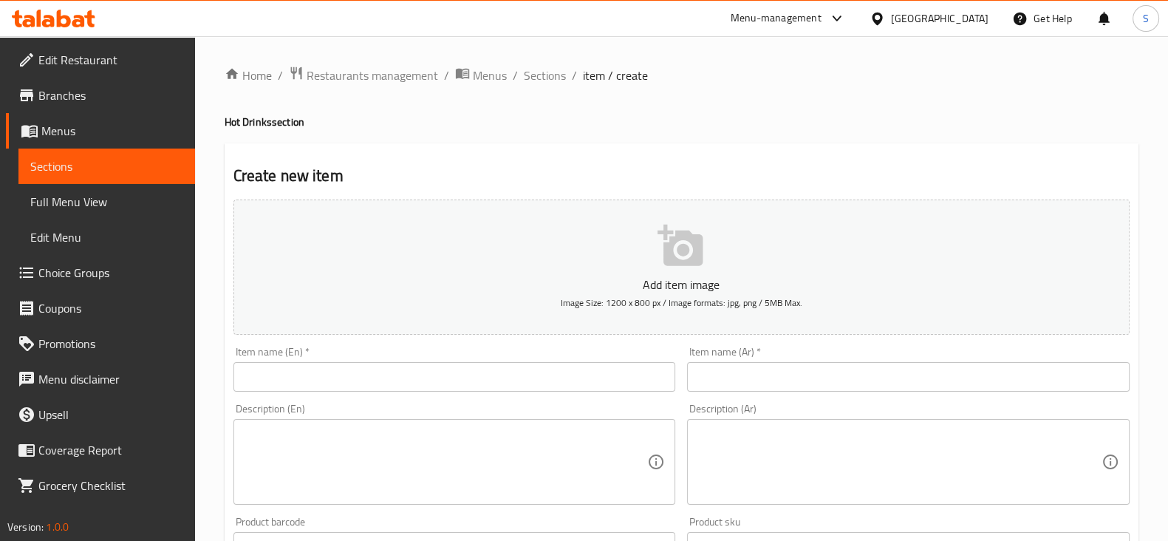
click at [422, 385] on input "text" at bounding box center [454, 377] width 443 height 30
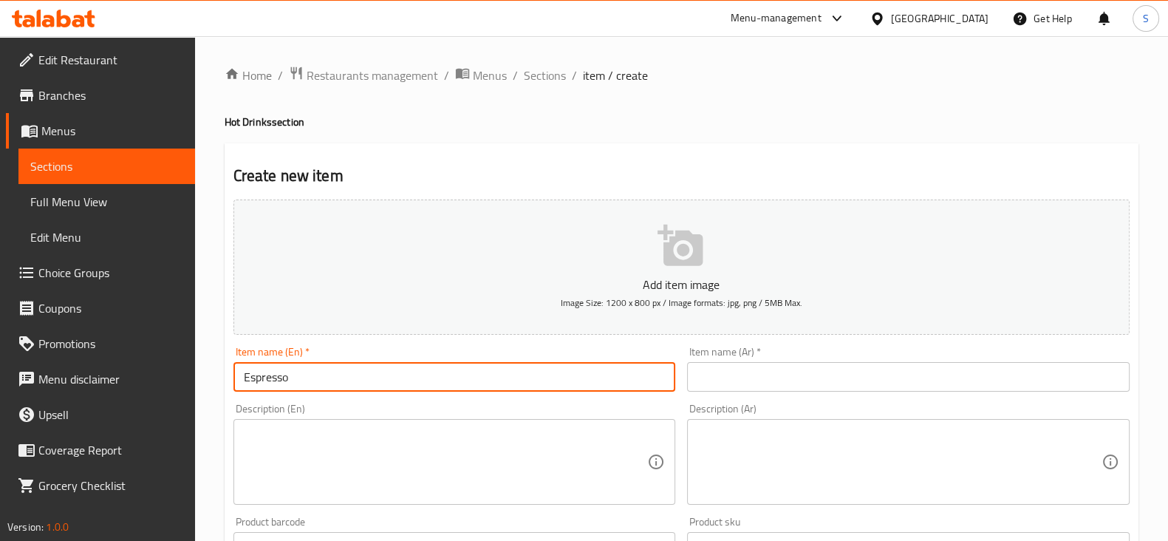
type input "Espresso"
click at [781, 373] on input "text" at bounding box center [908, 377] width 443 height 30
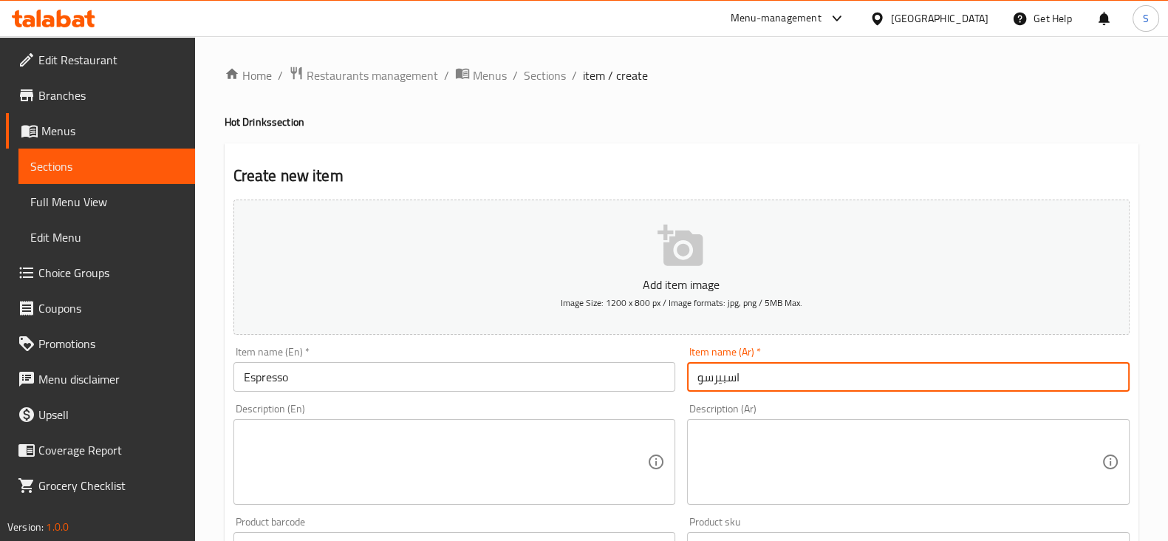
type input "اسبيرسو"
click at [290, 433] on textarea at bounding box center [446, 462] width 404 height 70
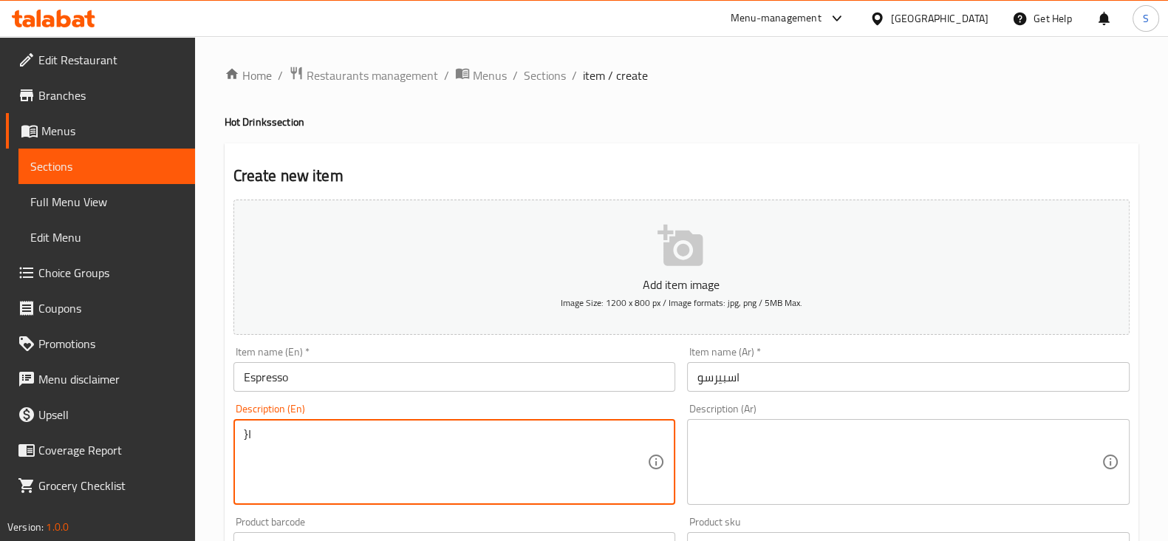
type textarea "}"
type textarea "Choose Shots"
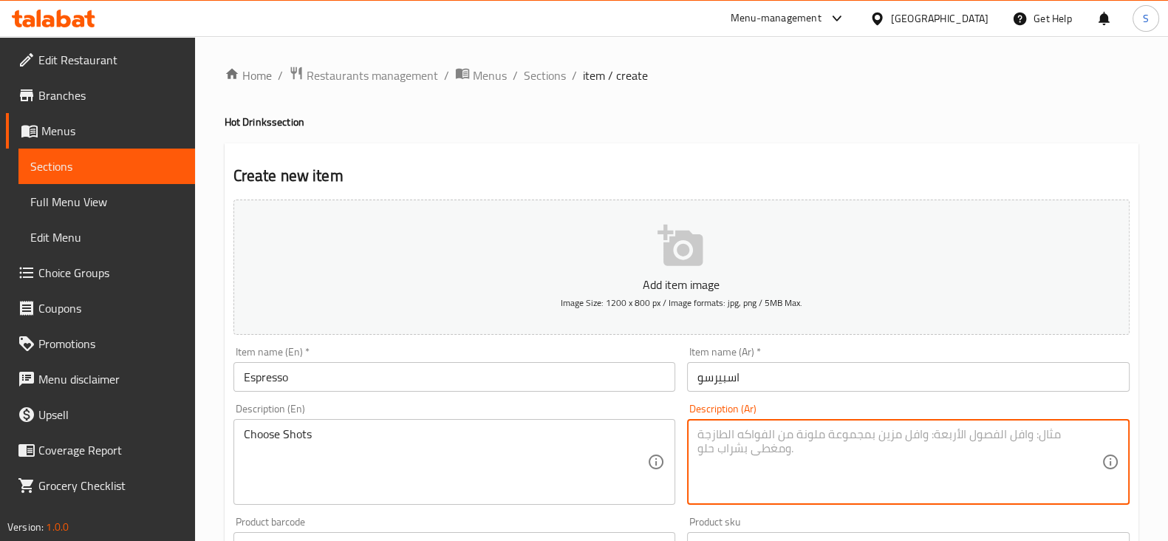
click at [832, 430] on textarea at bounding box center [899, 462] width 404 height 70
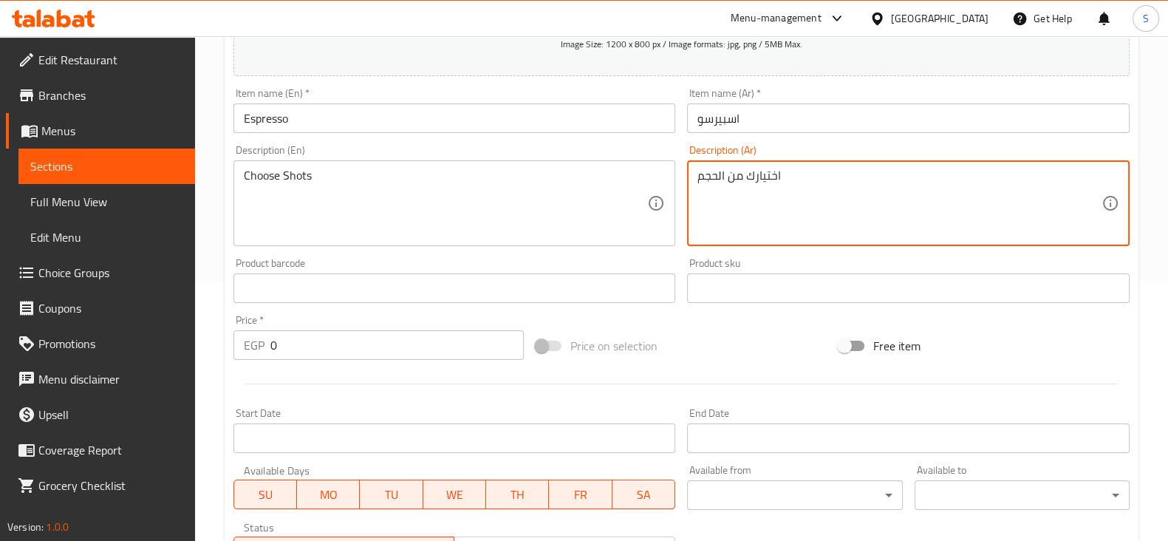
scroll to position [369, 0]
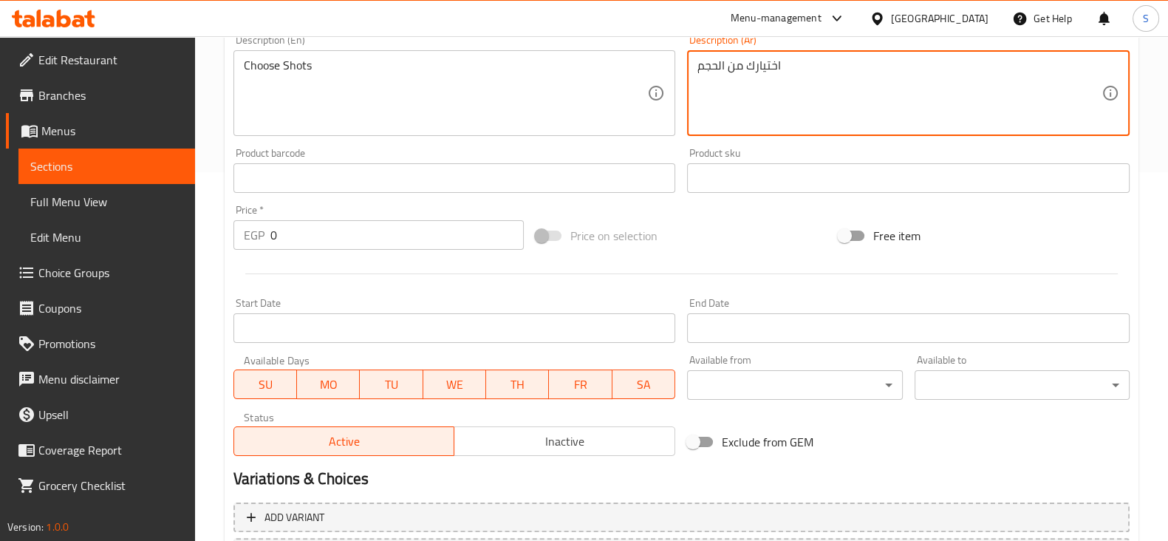
type textarea "اختيارك من الحجم"
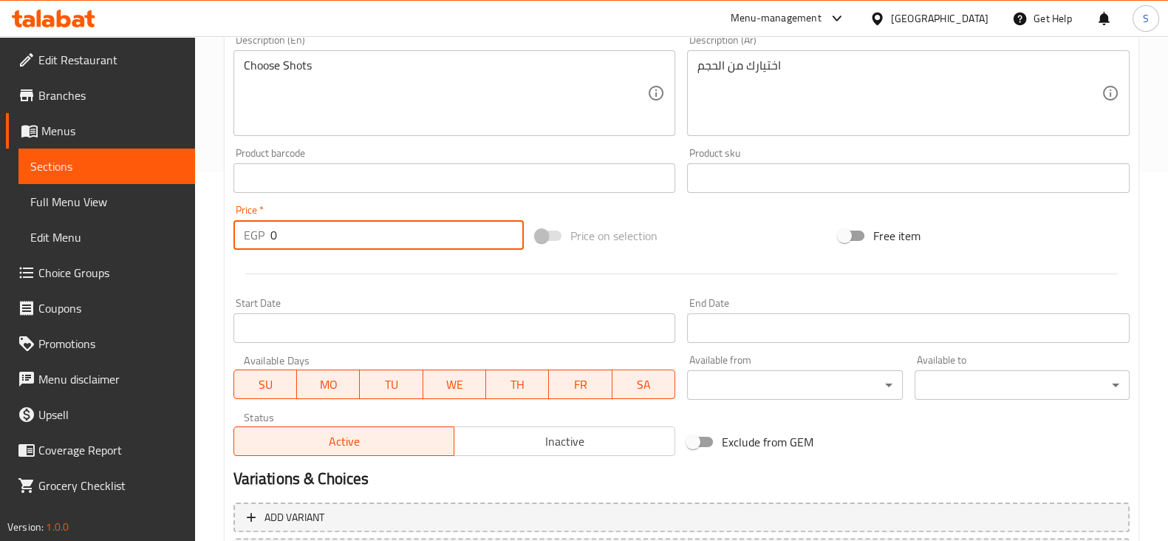
drag, startPoint x: 284, startPoint y: 233, endPoint x: 236, endPoint y: 235, distance: 48.0
click at [235, 238] on div "EGP 0 Price *" at bounding box center [378, 235] width 291 height 30
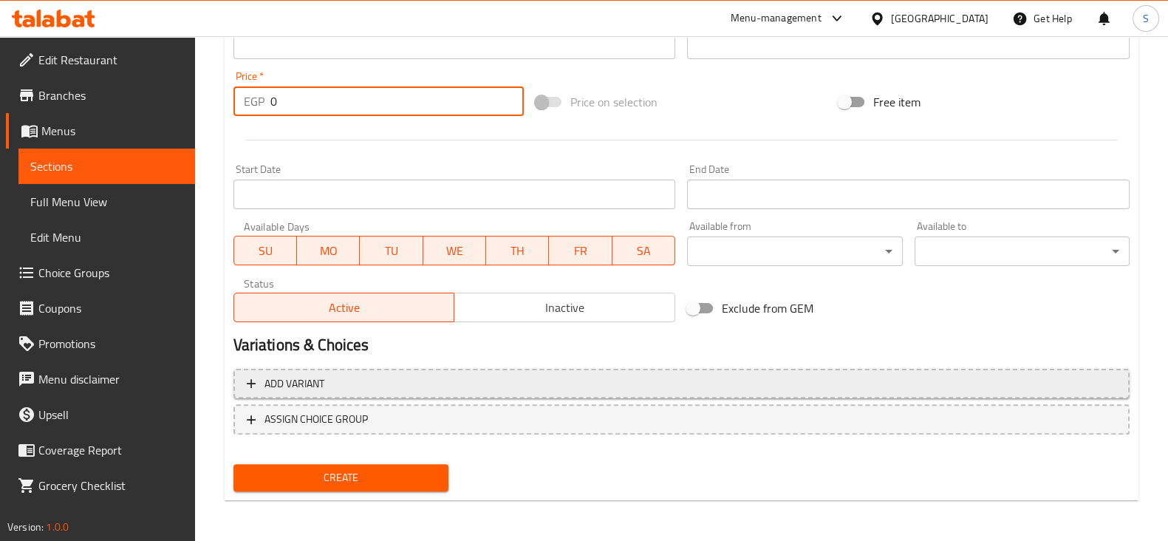
click at [310, 381] on span "Add variant" at bounding box center [294, 384] width 60 height 18
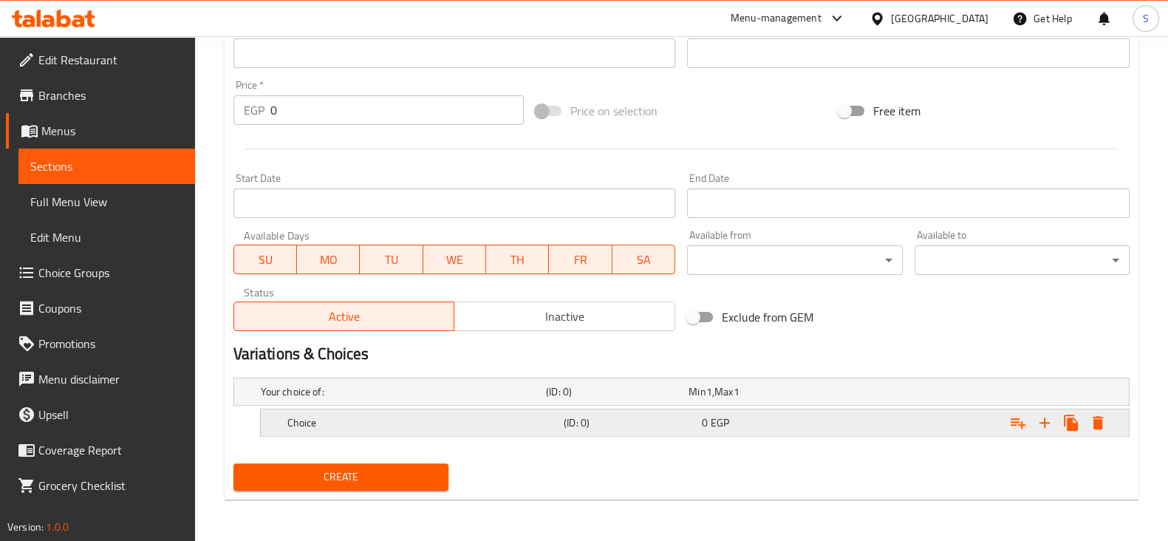
scroll to position [492, 0]
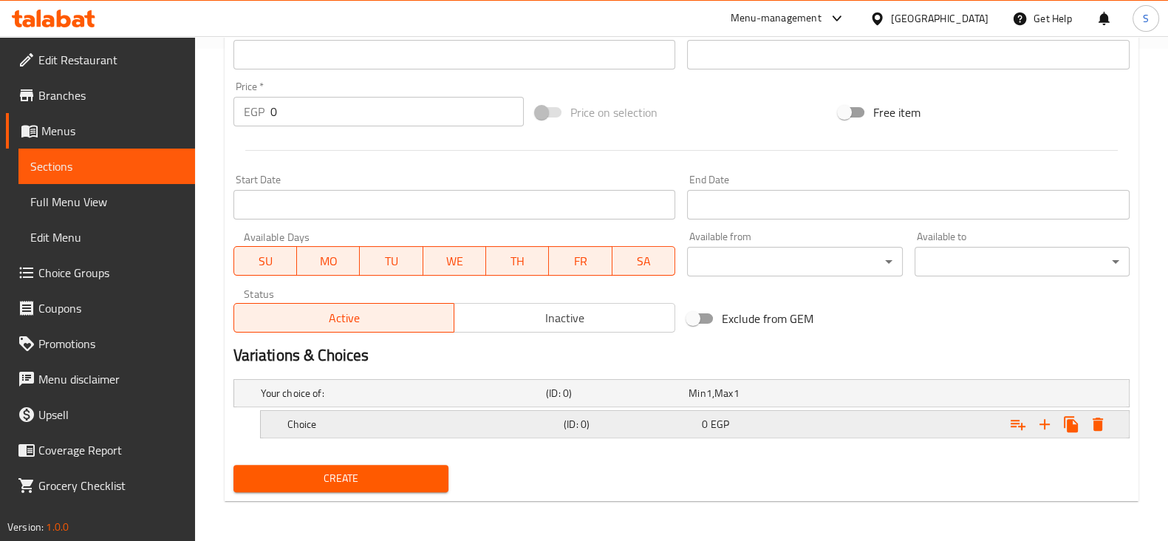
drag, startPoint x: 355, startPoint y: 416, endPoint x: 346, endPoint y: 416, distance: 8.1
click at [353, 417] on h5 "Choice" at bounding box center [422, 424] width 270 height 15
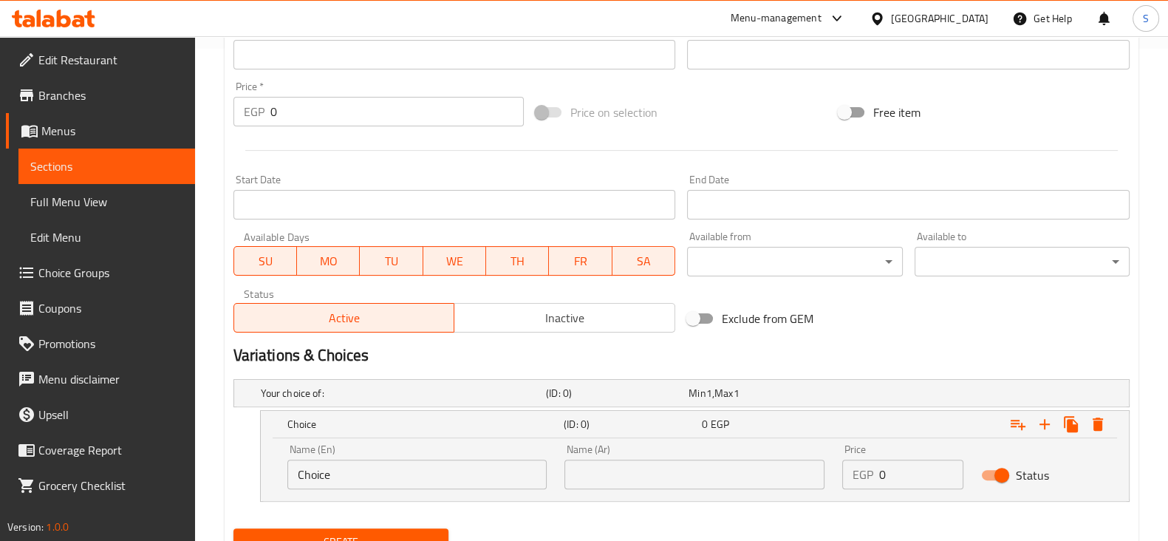
drag, startPoint x: 329, startPoint y: 471, endPoint x: 219, endPoint y: 471, distance: 110.1
click at [219, 471] on div "Home / Restaurants management / Menus / Sections / item / create Hot Drinks sec…" at bounding box center [681, 75] width 973 height 1062
type input "ٍ"
type input "Single Shot"
type input "s"
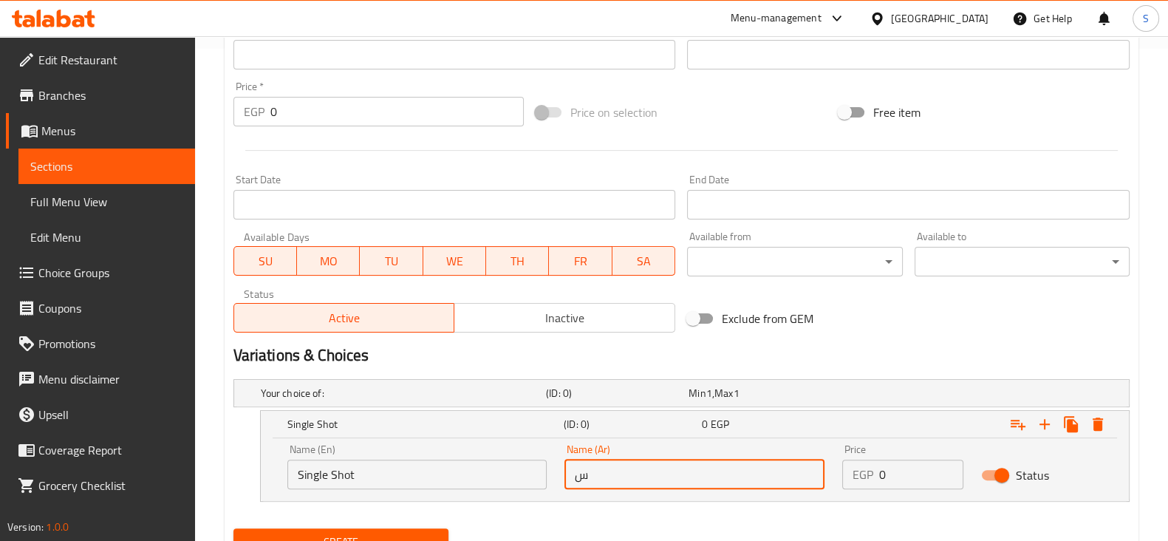
type input "سينجل شوت"
drag, startPoint x: 899, startPoint y: 474, endPoint x: 835, endPoint y: 471, distance: 64.3
click at [857, 474] on div "EGP 0 Price" at bounding box center [902, 475] width 121 height 30
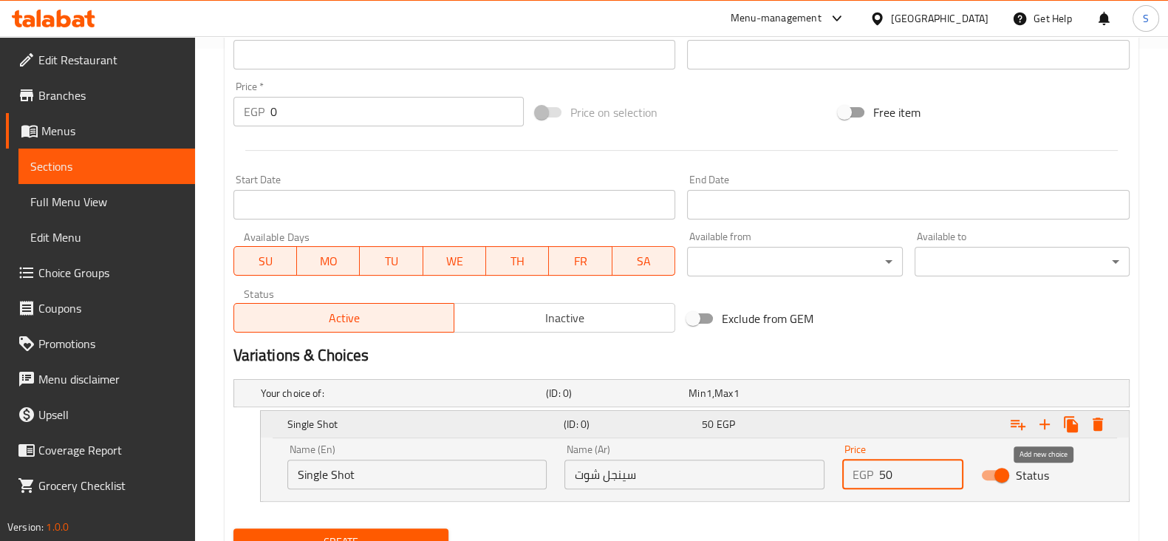
type input "50"
click at [1042, 419] on icon "Expand" at bounding box center [1045, 424] width 18 height 18
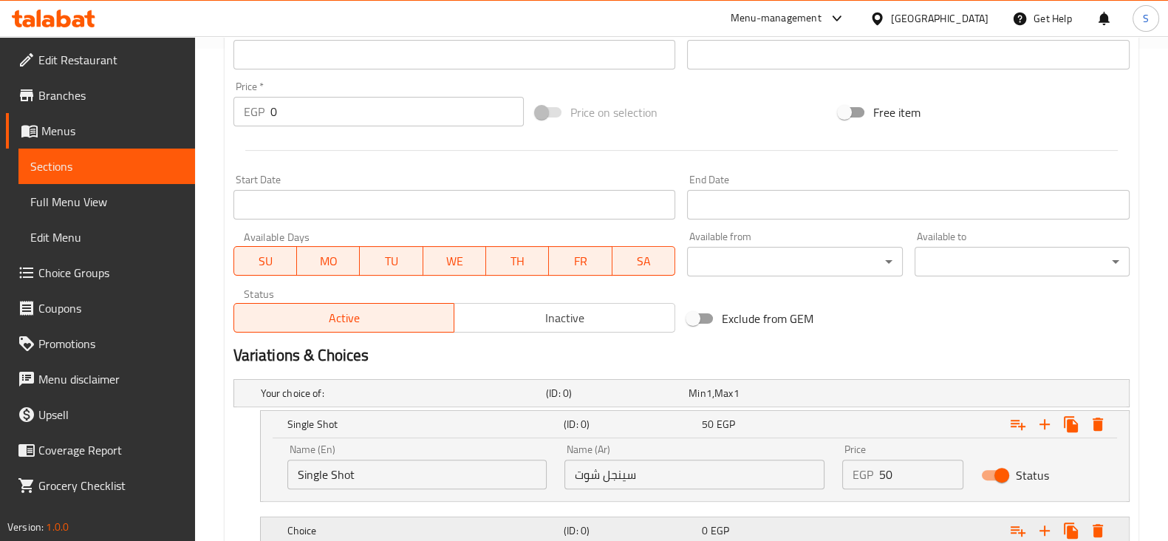
scroll to position [598, 0]
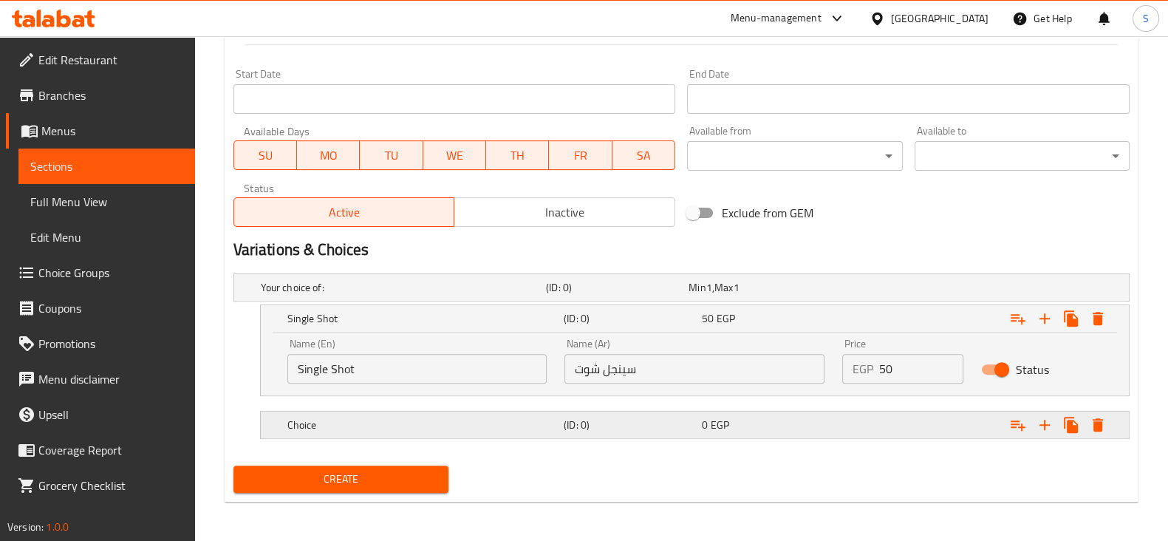
click at [353, 419] on h5 "Choice" at bounding box center [422, 424] width 270 height 15
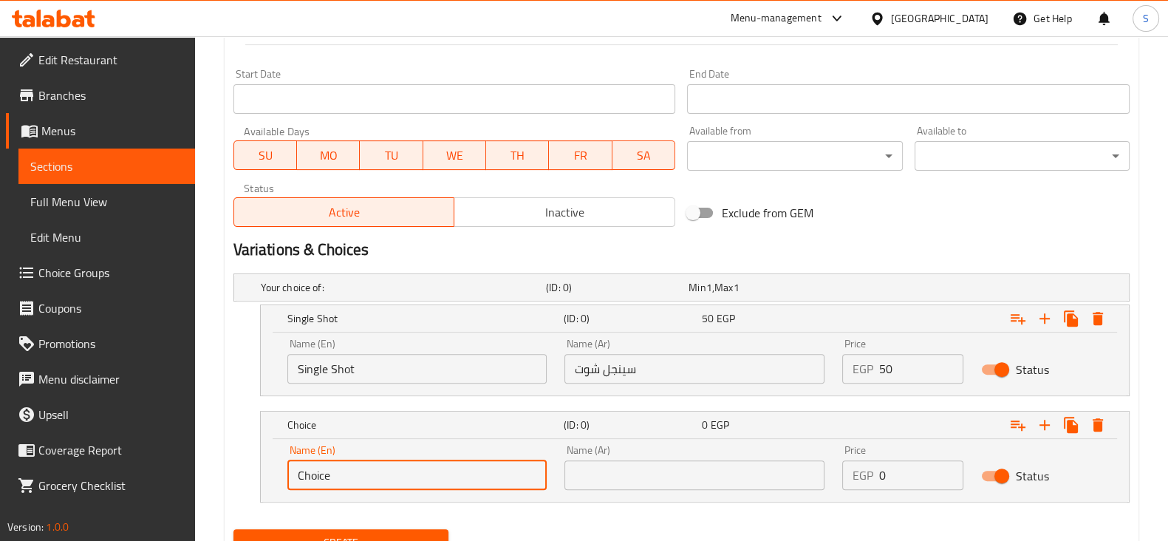
drag, startPoint x: 343, startPoint y: 468, endPoint x: 206, endPoint y: 456, distance: 137.2
click at [207, 456] on div "Home / Restaurants management / Menus / Sections / item / create Hot Drinks sec…" at bounding box center [681, 23] width 973 height 1168
type input "ي"
type input "Double Shot"
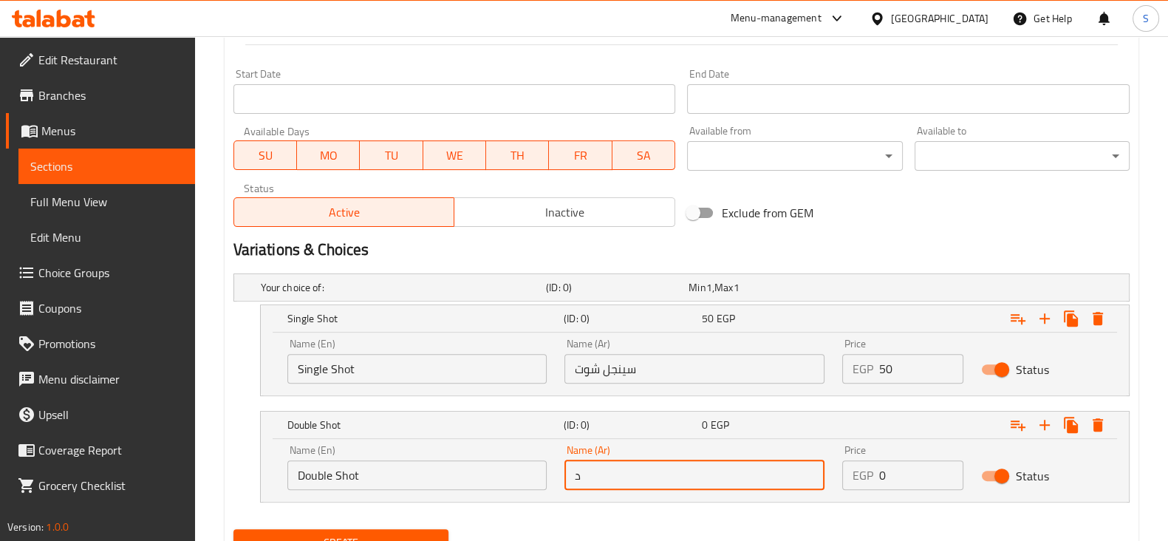
type input "دوبل شوت"
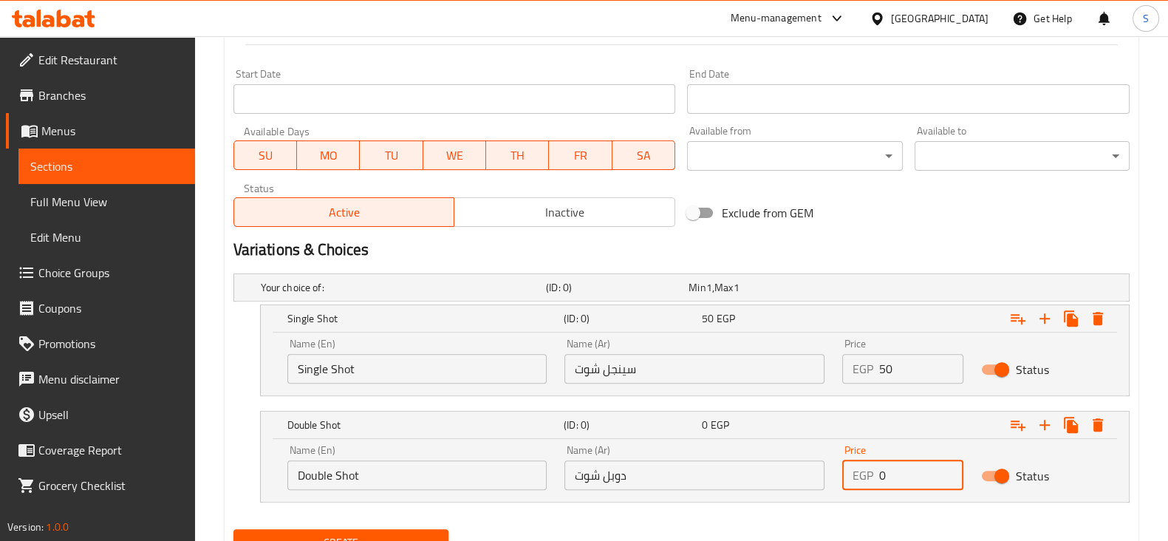
drag, startPoint x: 906, startPoint y: 469, endPoint x: 831, endPoint y: 469, distance: 75.4
click at [832, 469] on div "Name (En) Double Shot Name (En) Name (Ar) دوبل شوت Name (Ar) Price EGP 0 Price …" at bounding box center [695, 467] width 833 height 63
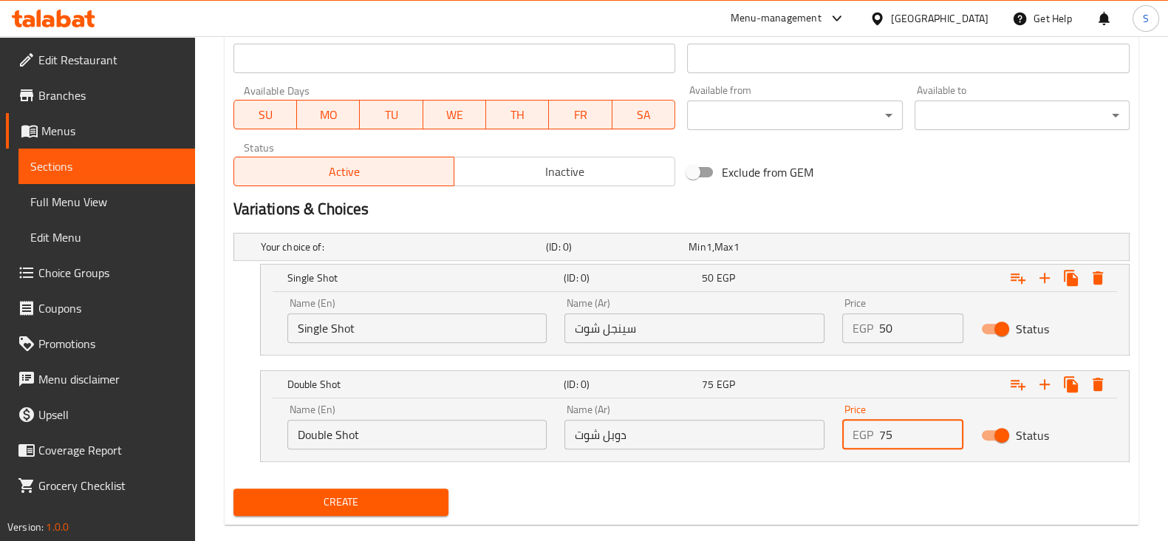
scroll to position [661, 0]
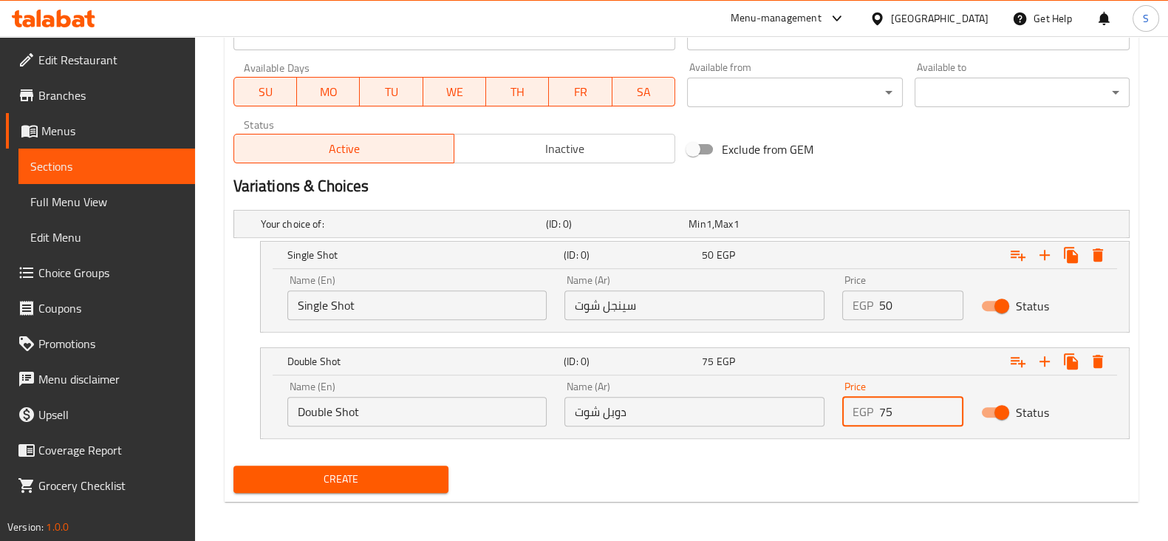
type input "75"
click at [396, 478] on span "Create" at bounding box center [340, 479] width 191 height 18
click at [68, 160] on span "Sections" at bounding box center [106, 166] width 153 height 18
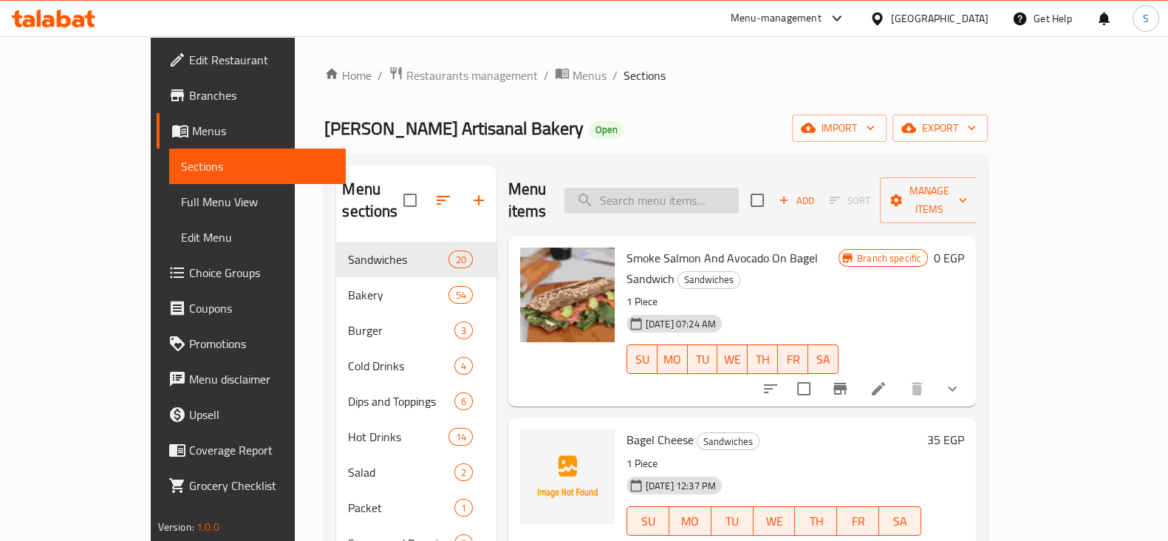
click at [669, 188] on input "search" at bounding box center [651, 201] width 174 height 26
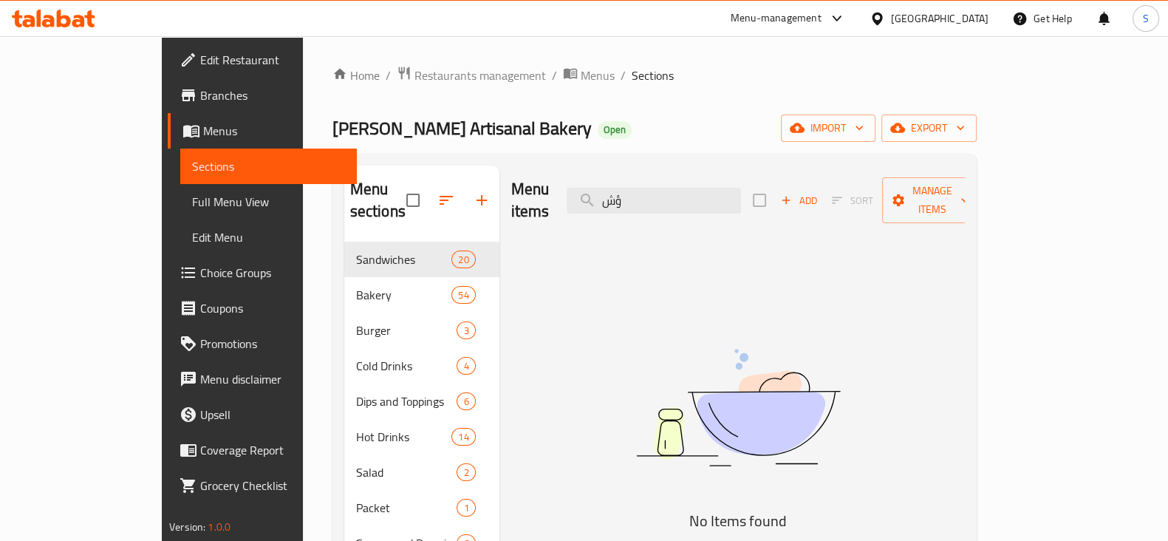
type input "ؤ"
type input "c"
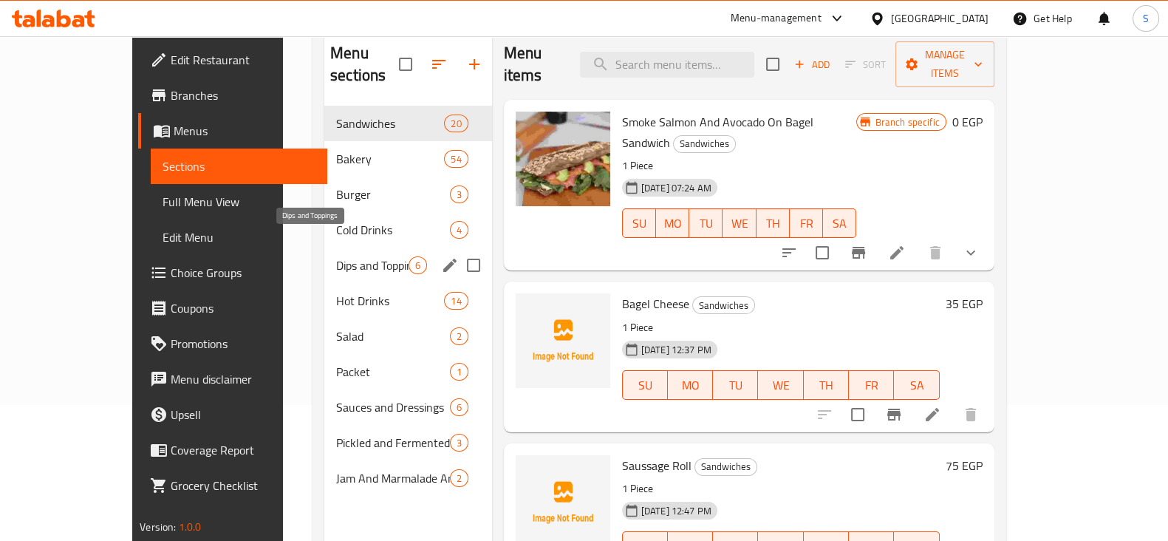
scroll to position [184, 0]
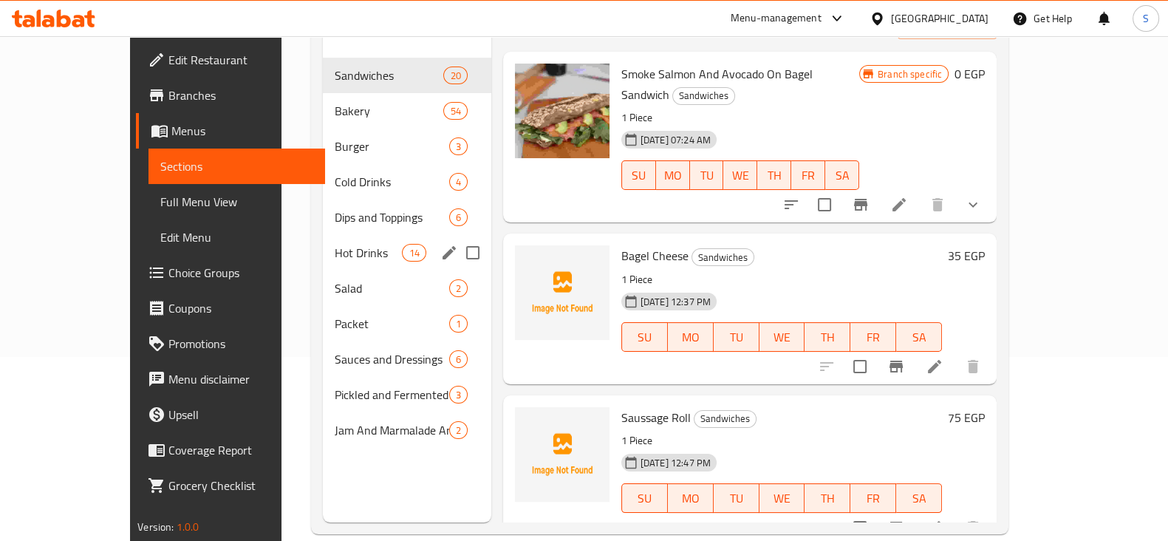
click at [335, 244] on span "Hot Drinks" at bounding box center [369, 253] width 68 height 18
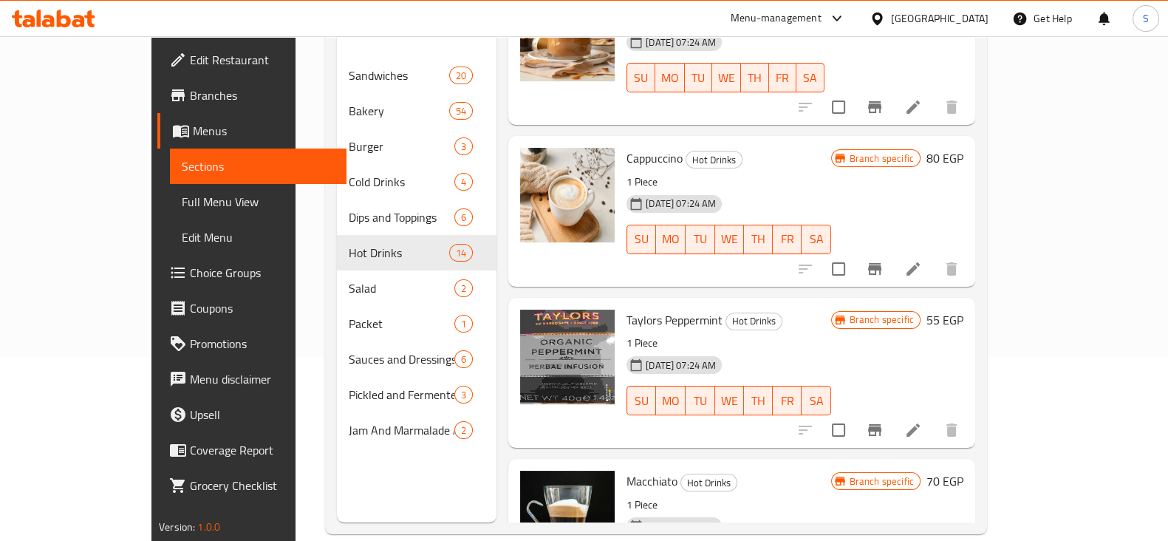
scroll to position [1384, 0]
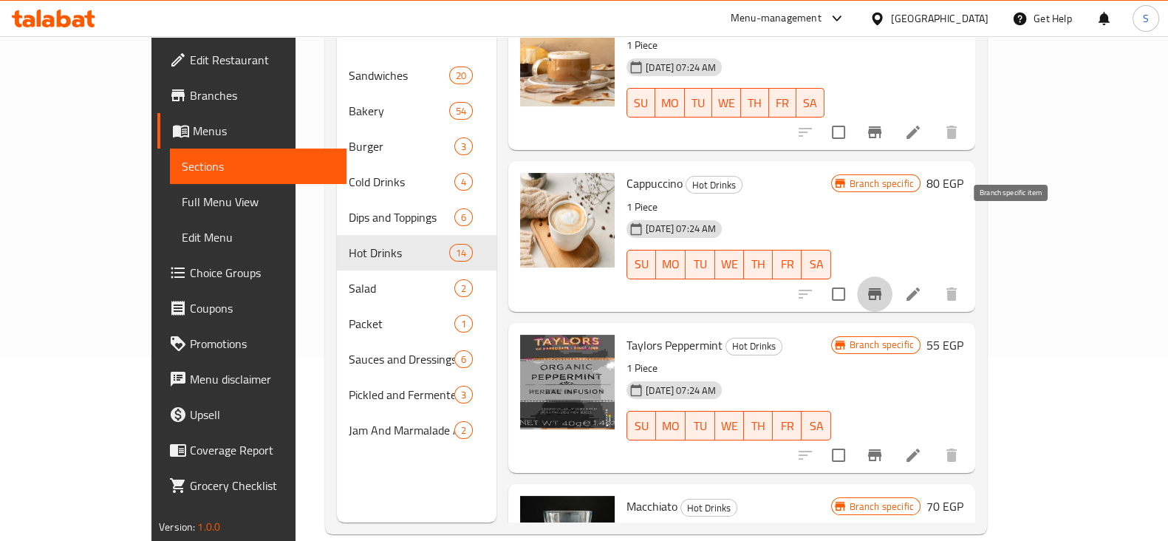
click at [881, 288] on icon "Branch-specific-item" at bounding box center [874, 294] width 13 height 12
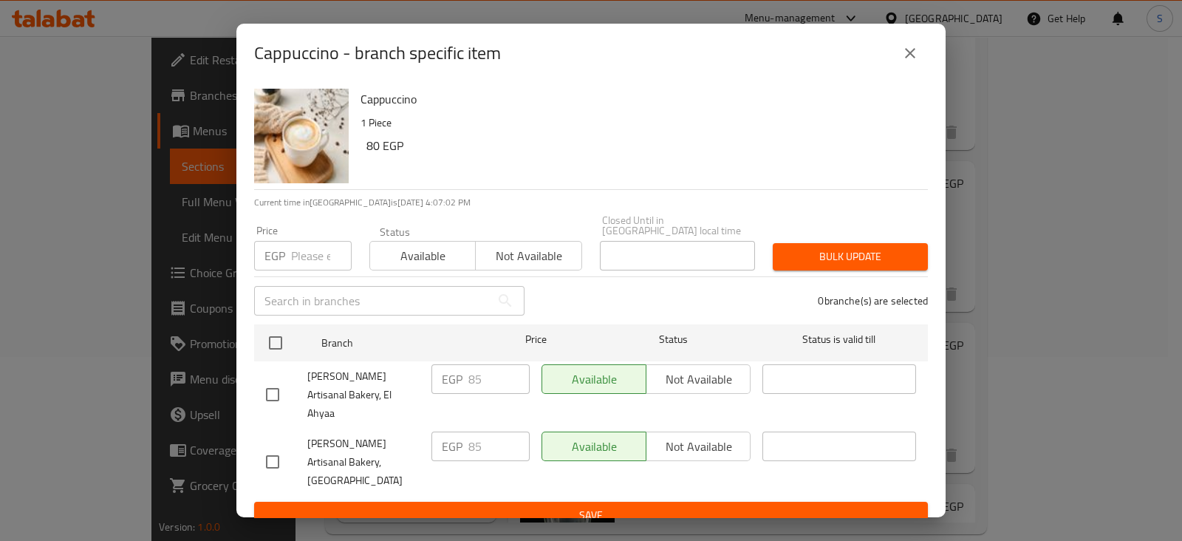
click at [912, 58] on icon "close" at bounding box center [910, 53] width 10 height 10
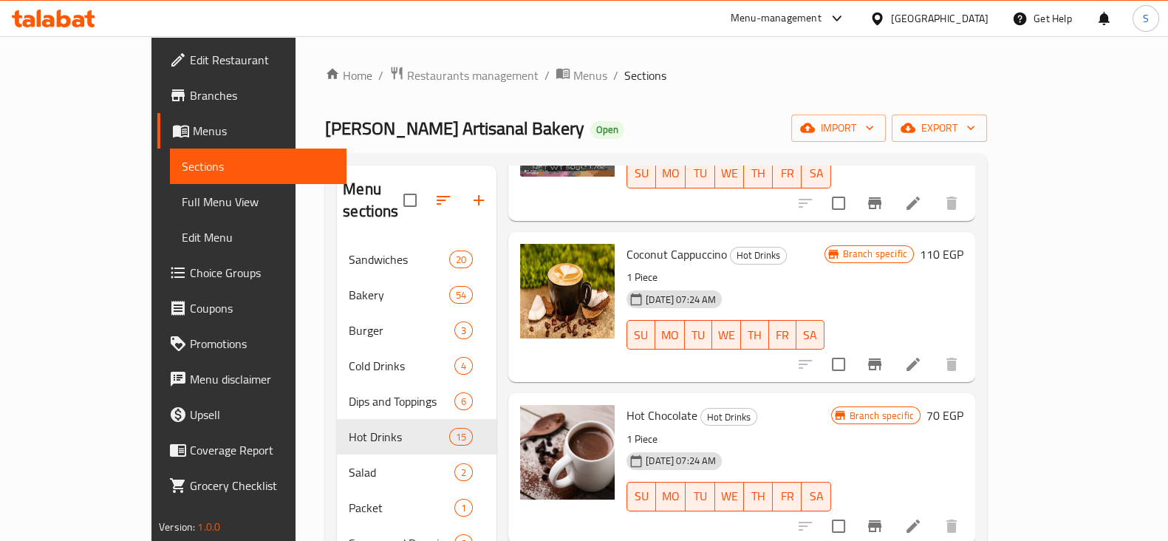
scroll to position [646, 0]
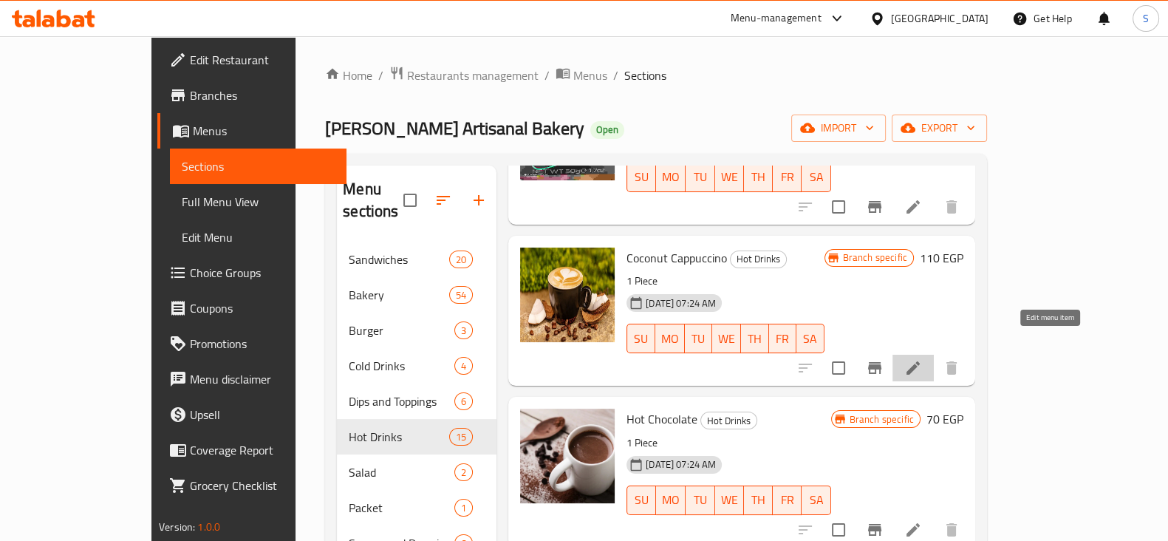
click at [922, 359] on icon at bounding box center [913, 368] width 18 height 18
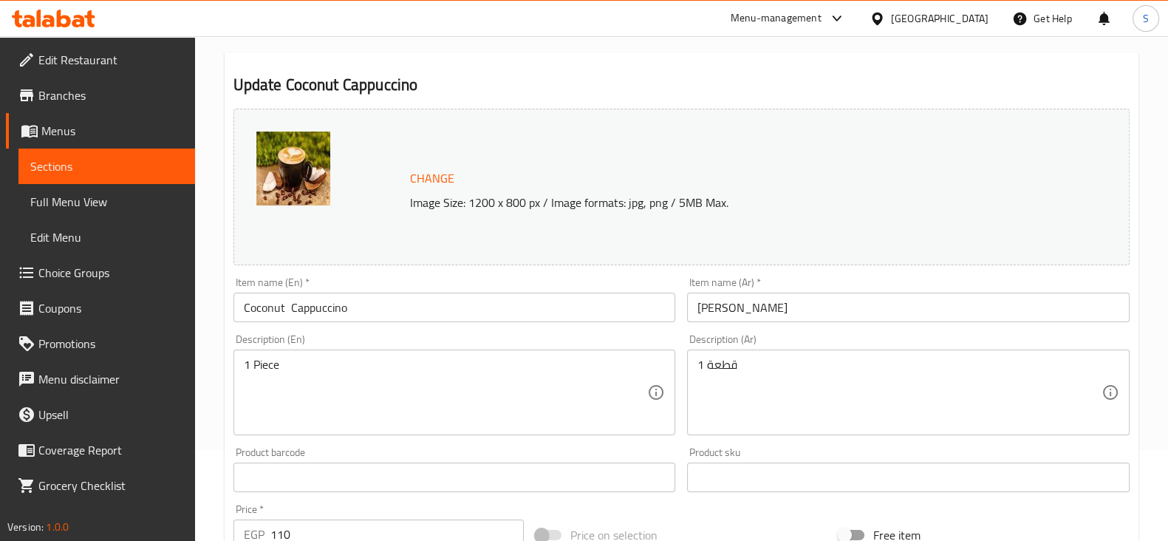
scroll to position [62, 0]
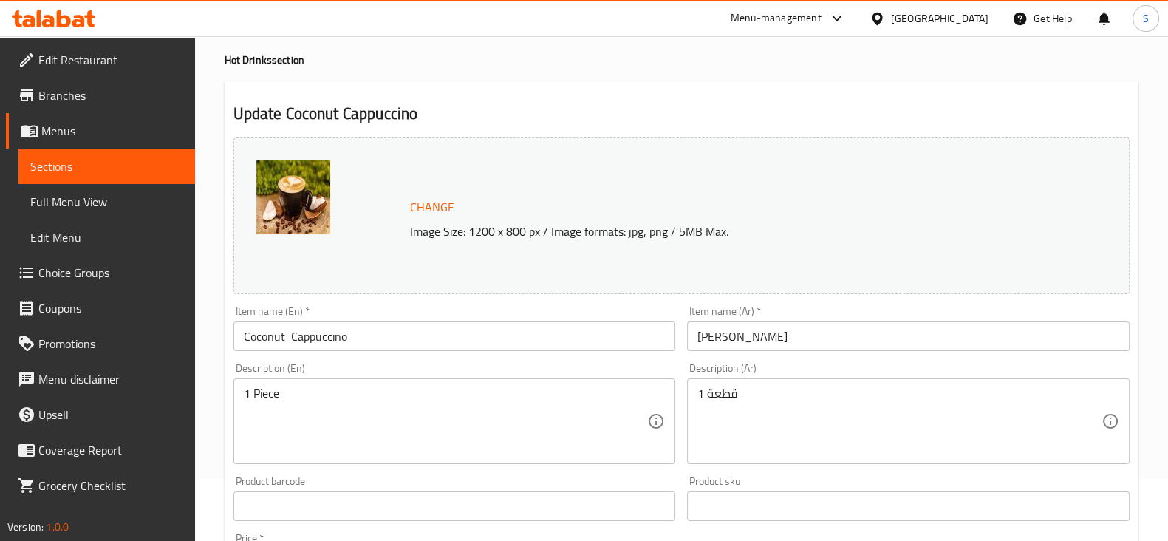
click at [379, 334] on input "Coconut Cappuccino" at bounding box center [454, 336] width 443 height 30
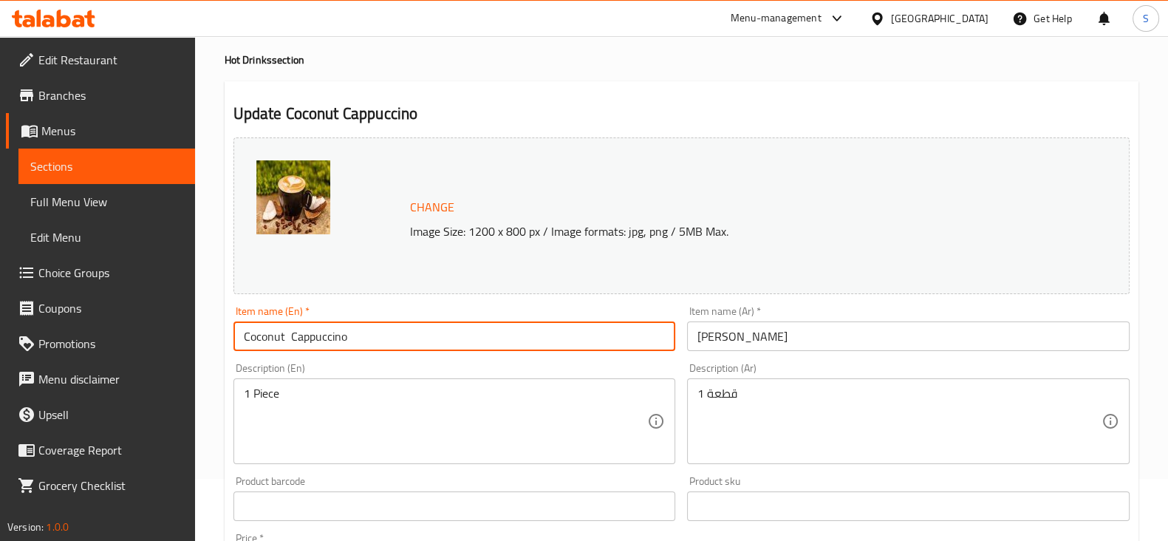
drag, startPoint x: 290, startPoint y: 341, endPoint x: 181, endPoint y: 341, distance: 109.3
click at [181, 341] on div "Edit Restaurant Branches Menus Sections Full Menu View Edit Menu Choice Groups …" at bounding box center [584, 488] width 1168 height 1029
click at [299, 341] on input "Cappuccino" at bounding box center [454, 336] width 443 height 30
paste input "Coconut"
type input "Cappuccino Coconut , Almond, Oat Milk"
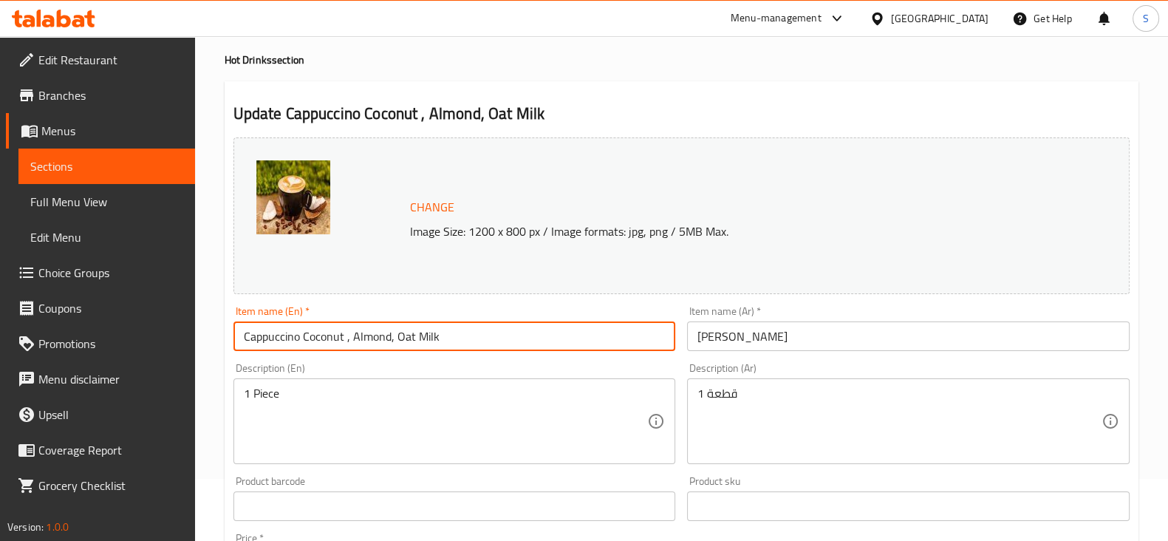
click at [698, 337] on input "كابتشينو جوز الهند" at bounding box center [908, 336] width 443 height 30
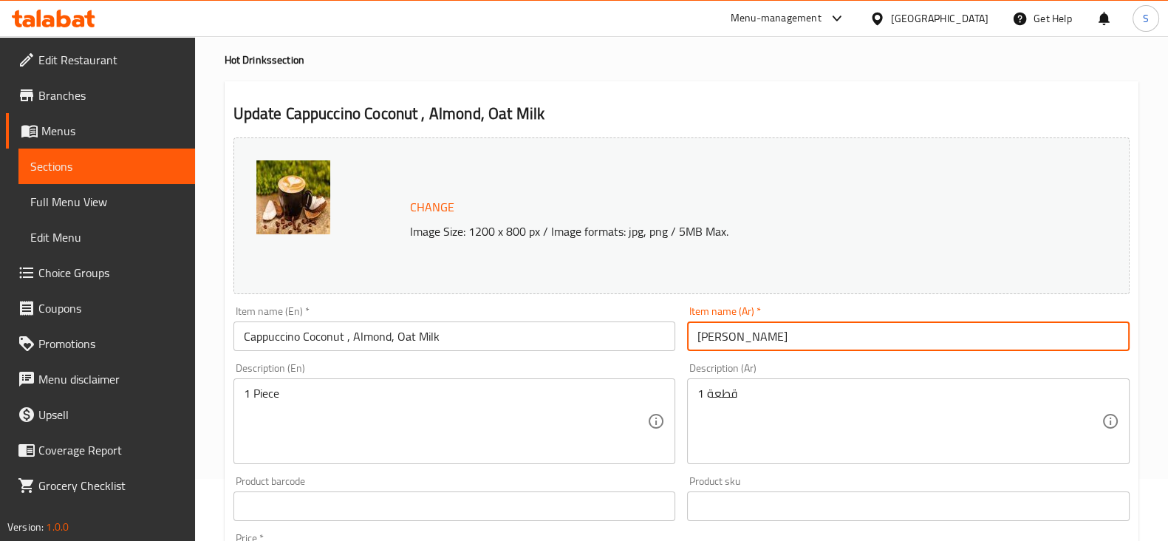
type input "كابتشينو جوز الهند"
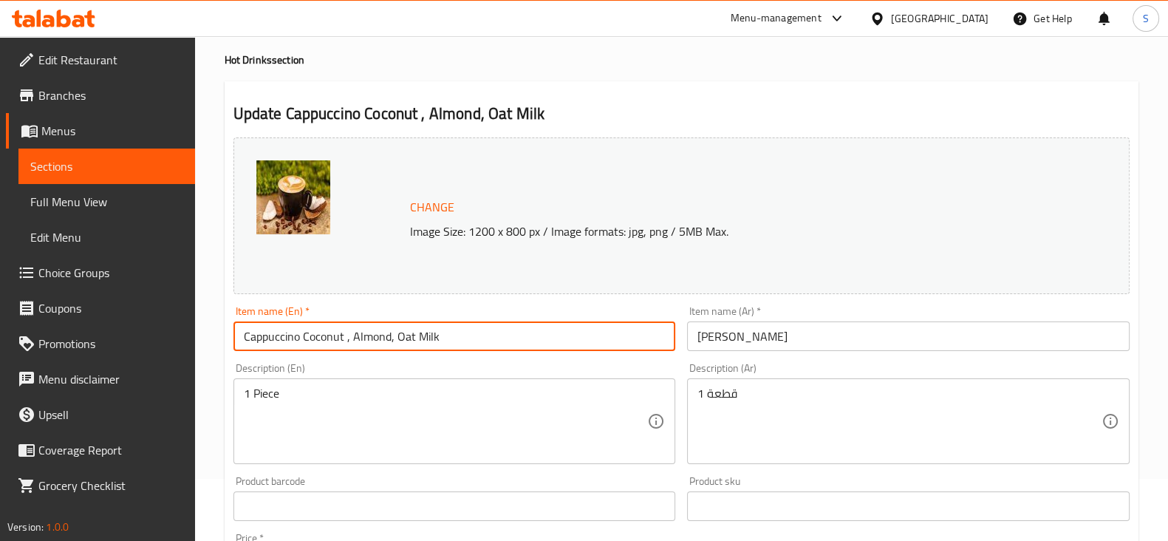
drag, startPoint x: 301, startPoint y: 335, endPoint x: 461, endPoint y: 338, distance: 159.6
click at [461, 338] on input "Cappuccino Coconut , Almond, Oat Milk" at bounding box center [454, 336] width 443 height 30
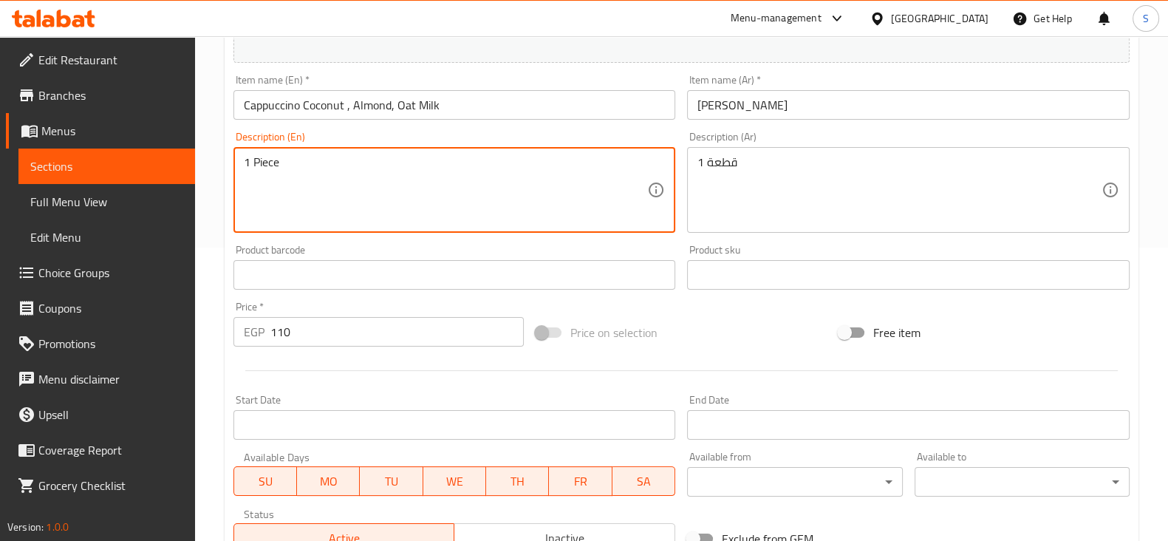
scroll to position [524, 0]
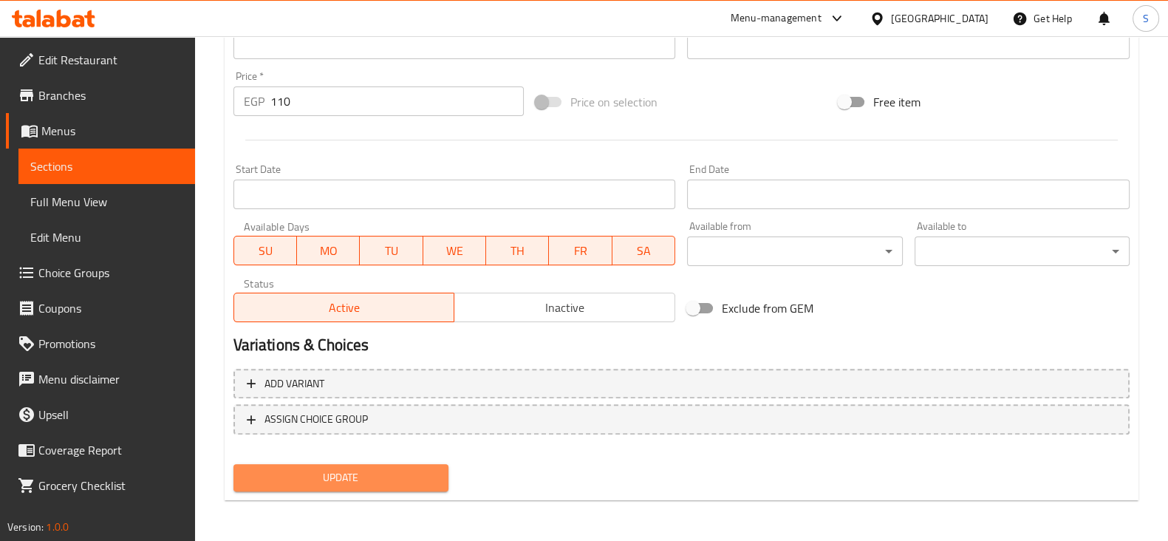
click at [355, 464] on button "Update" at bounding box center [340, 477] width 215 height 27
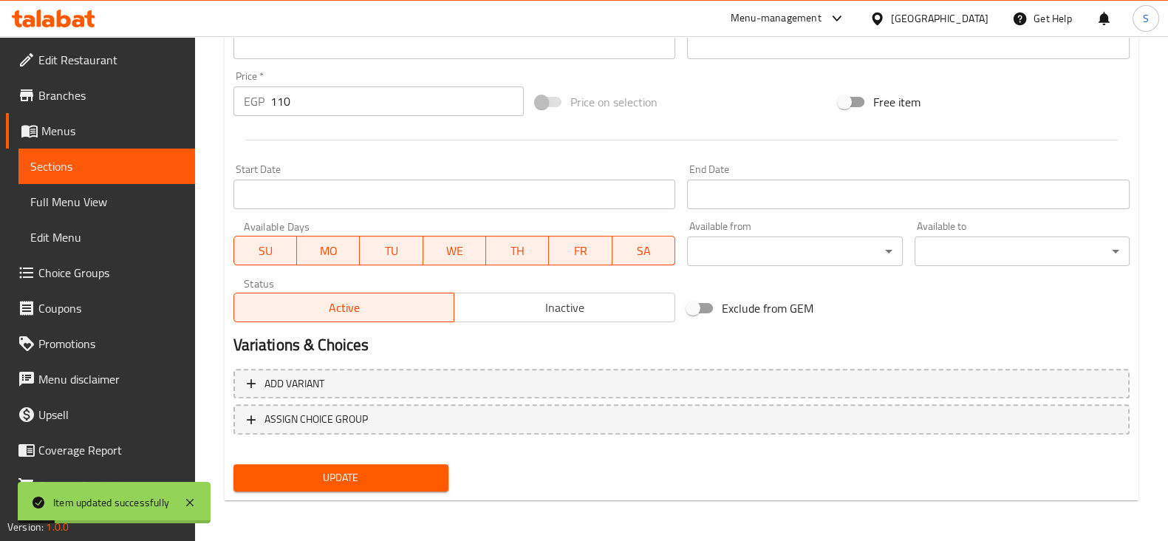
drag, startPoint x: 301, startPoint y: 101, endPoint x: 197, endPoint y: 86, distance: 105.2
click at [197, 88] on div "Home / Restaurants management / Menus / Sections / item / update Hot Drinks sec…" at bounding box center [681, 26] width 973 height 1029
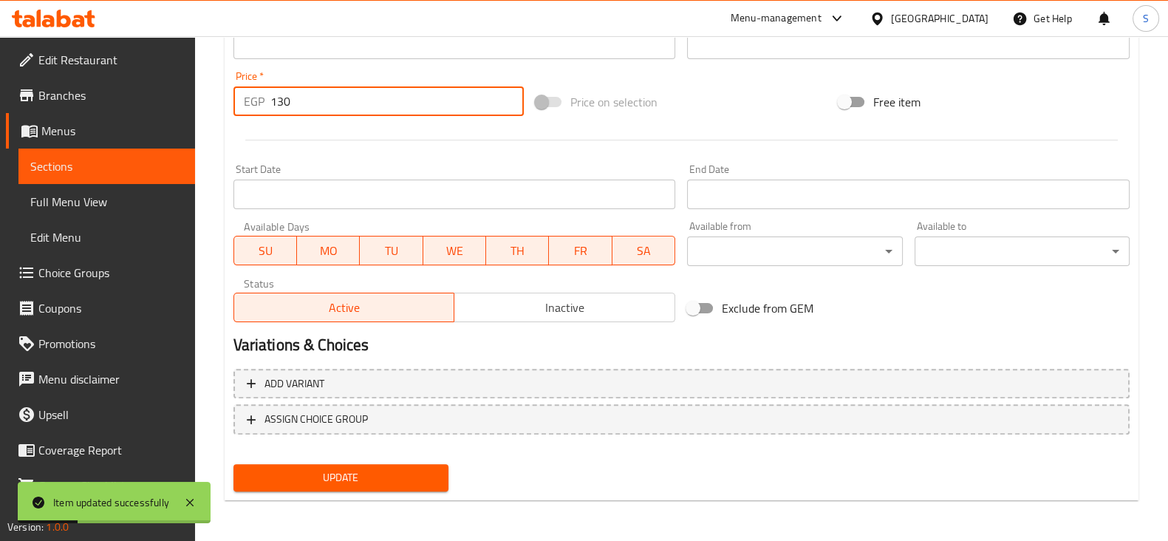
type input "130"
click at [233, 464] on button "Update" at bounding box center [340, 477] width 215 height 27
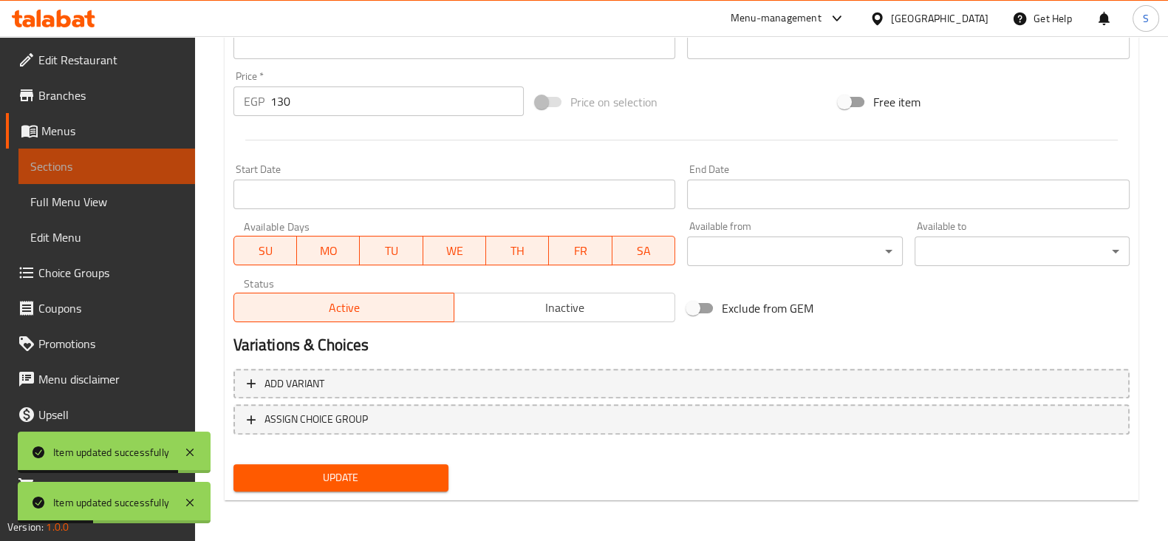
click at [111, 164] on span "Sections" at bounding box center [106, 166] width 153 height 18
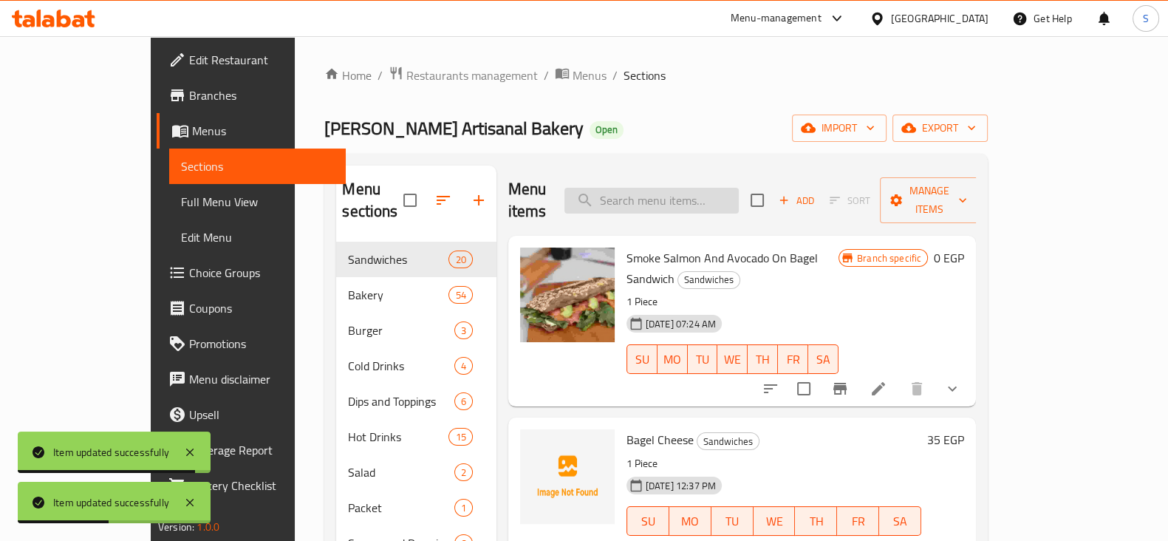
click at [727, 188] on input "search" at bounding box center [651, 201] width 174 height 26
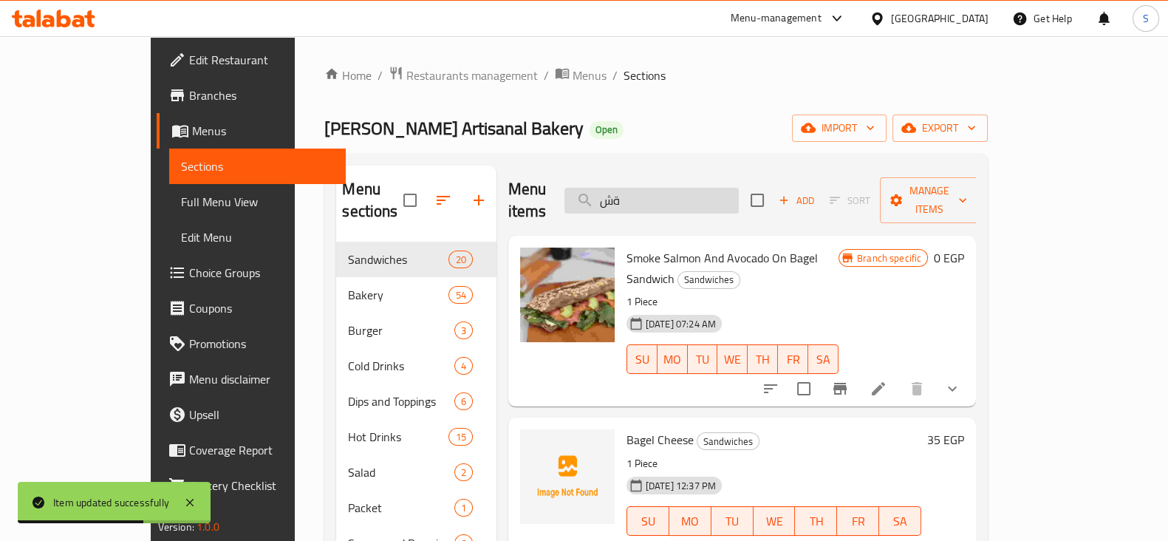
type input "ة"
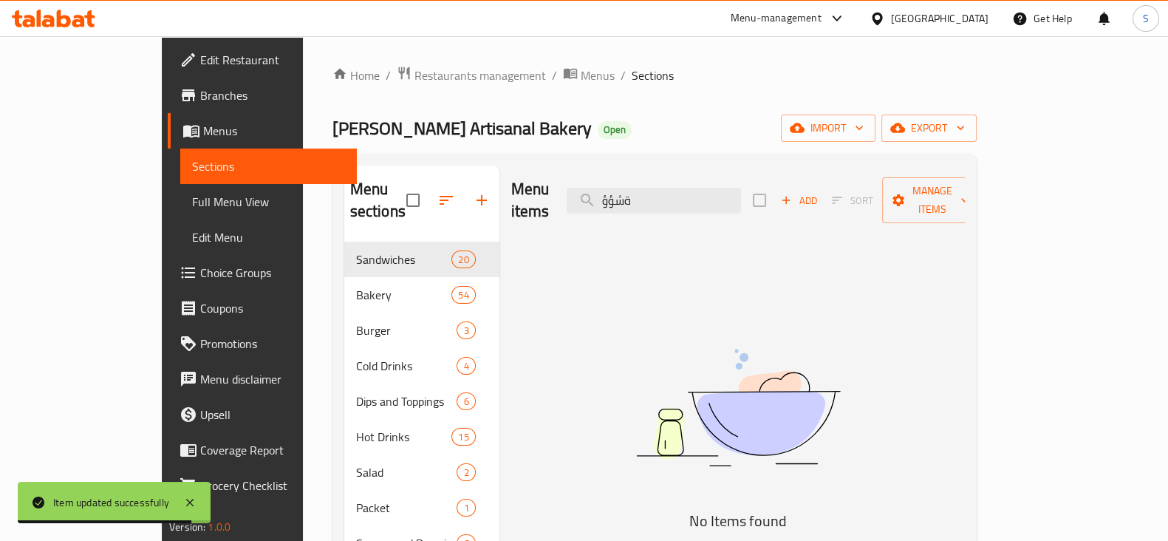
drag, startPoint x: 720, startPoint y: 191, endPoint x: 569, endPoint y: 182, distance: 151.7
click at [573, 185] on div "Menu items ةشؤؤ Add Sort Manage items" at bounding box center [738, 200] width 454 height 70
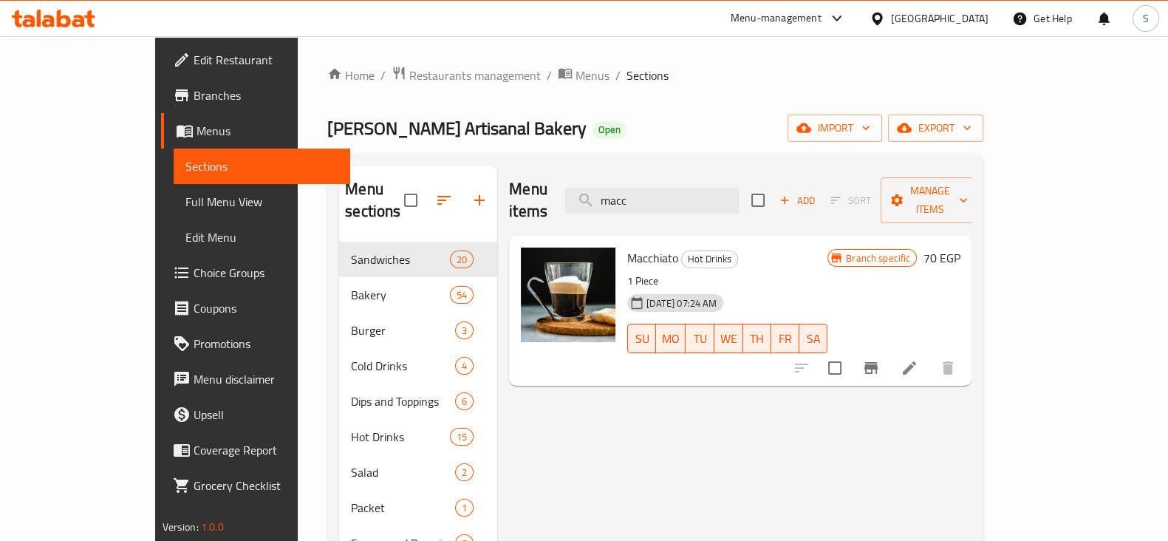
drag, startPoint x: 708, startPoint y: 190, endPoint x: 624, endPoint y: 192, distance: 84.3
click at [624, 192] on input "macc" at bounding box center [652, 201] width 174 height 26
type input "f"
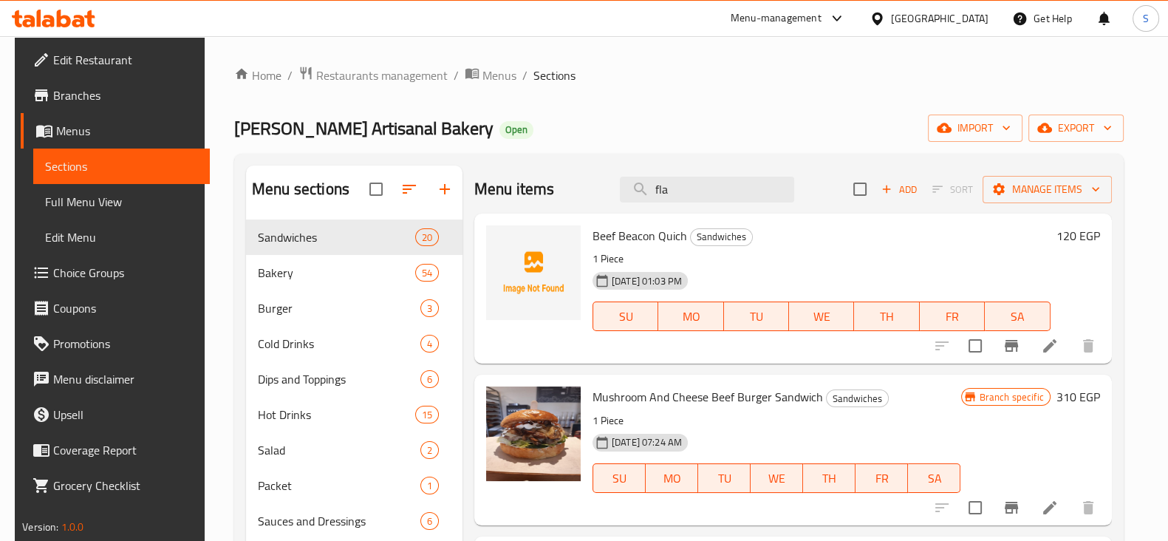
type input "flat"
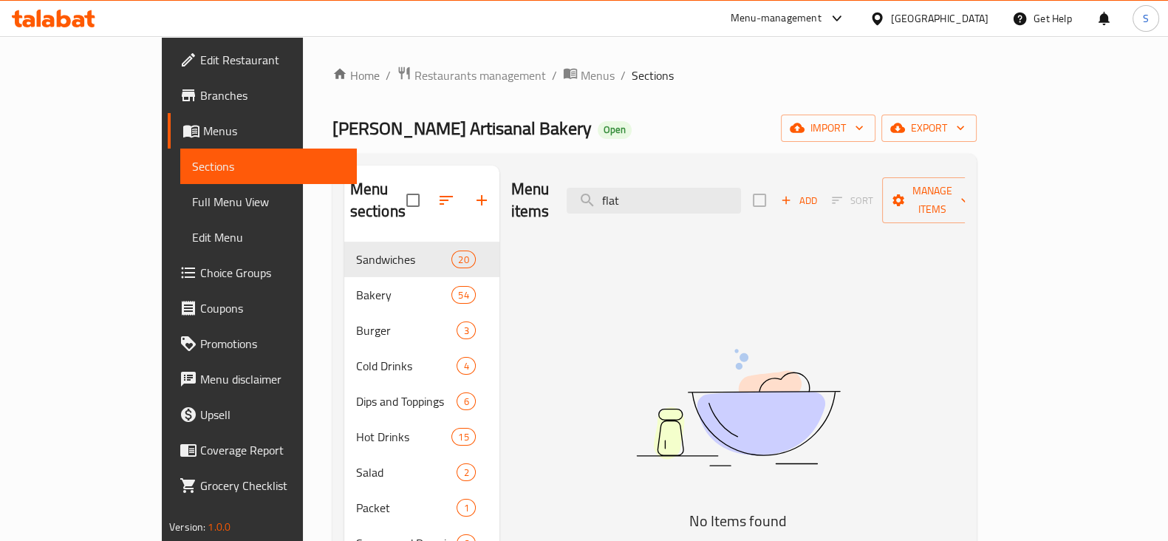
drag, startPoint x: 524, startPoint y: 192, endPoint x: 482, endPoint y: 196, distance: 42.3
click at [511, 196] on div "Menu items flat Add Sort Manage items" at bounding box center [738, 200] width 454 height 70
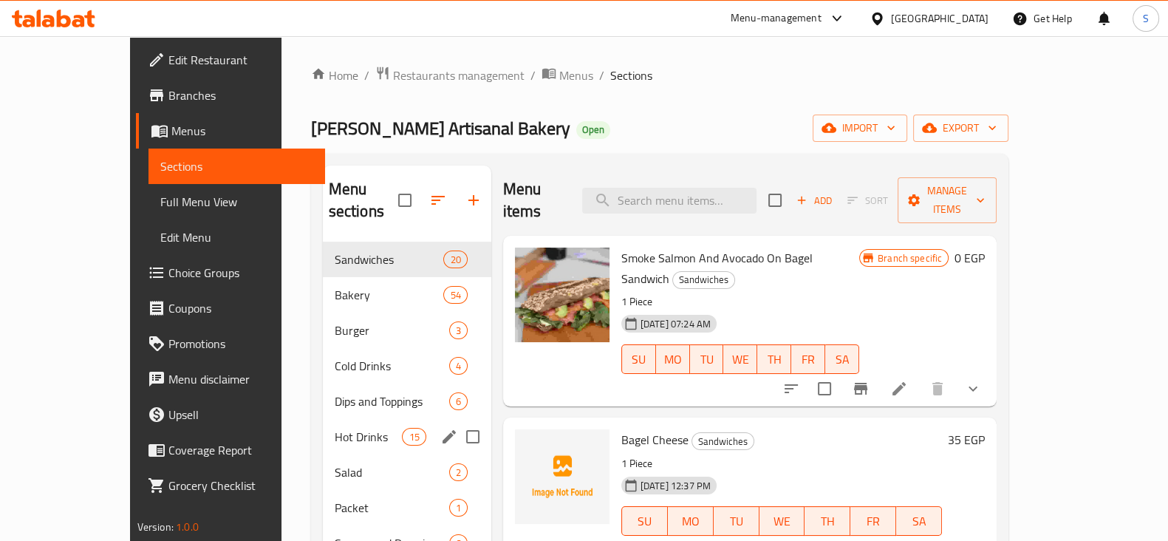
click at [323, 423] on div "Hot Drinks 15" at bounding box center [407, 436] width 168 height 35
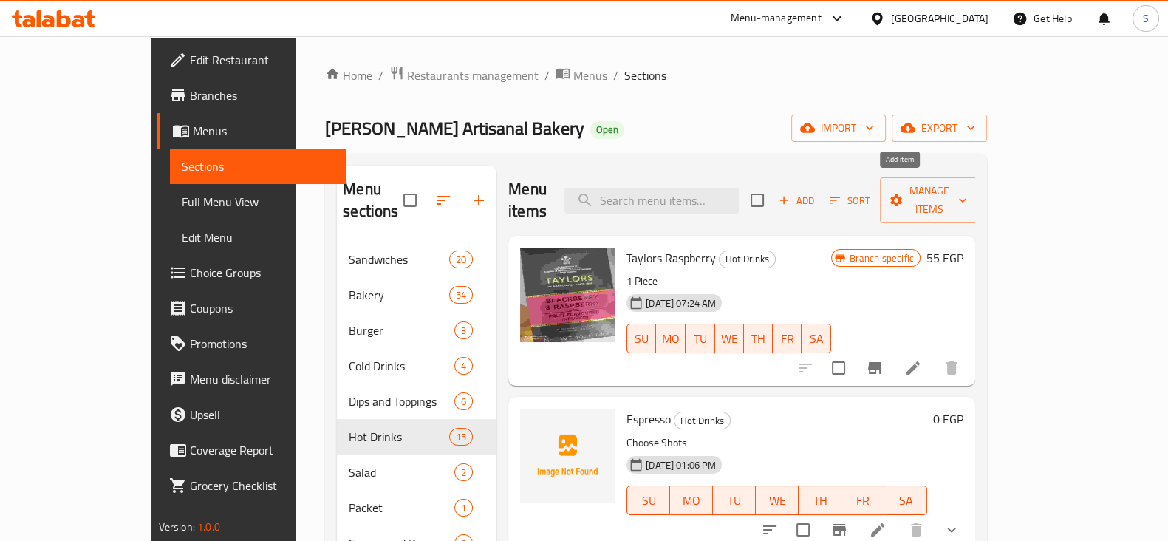
click at [816, 192] on span "Add" at bounding box center [796, 200] width 40 height 17
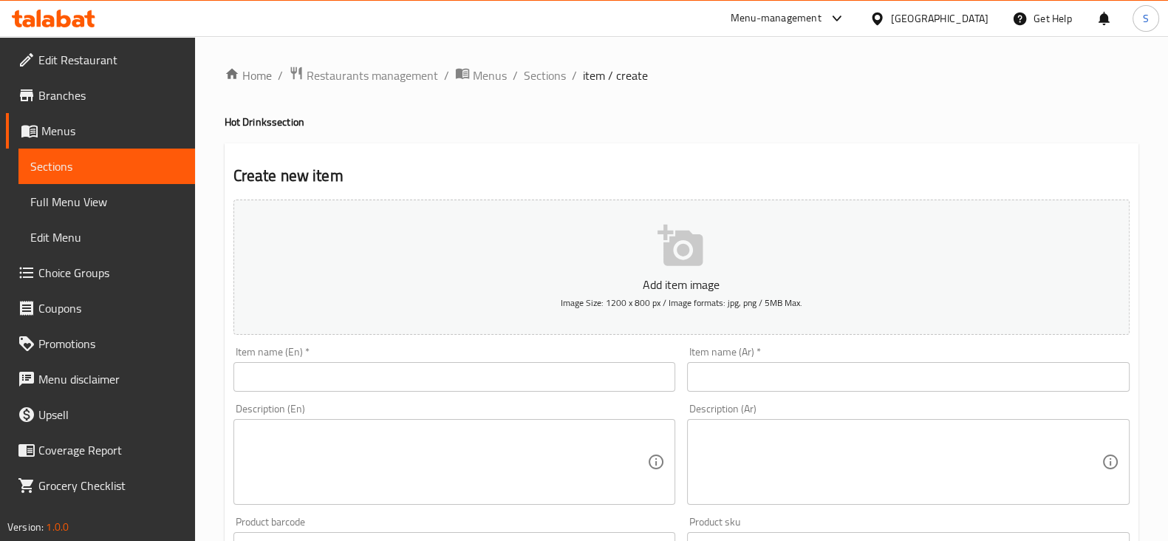
click at [462, 389] on input "text" at bounding box center [454, 377] width 443 height 30
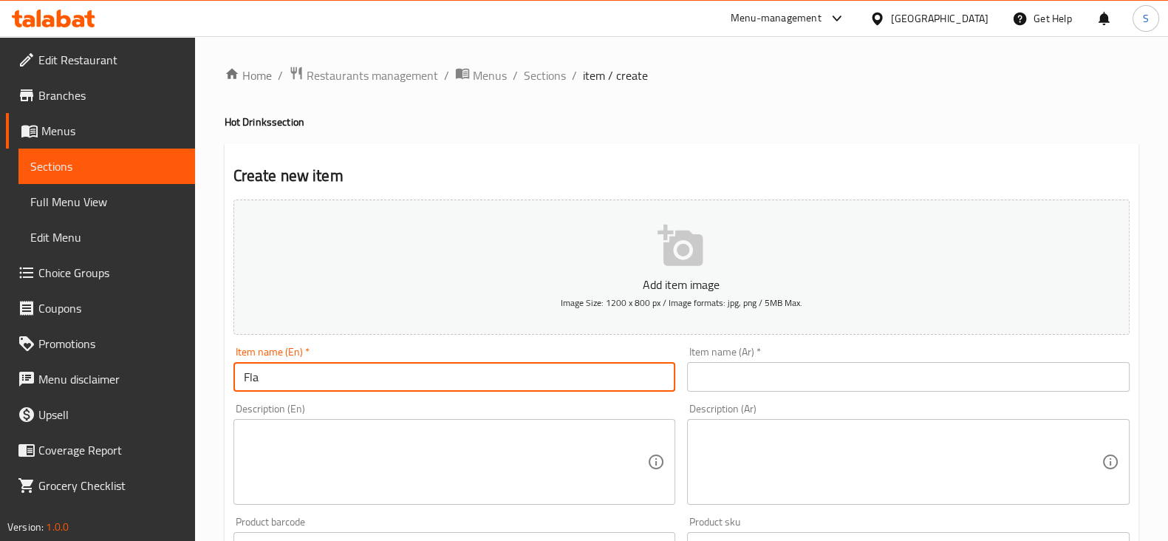
type input "Flat White"
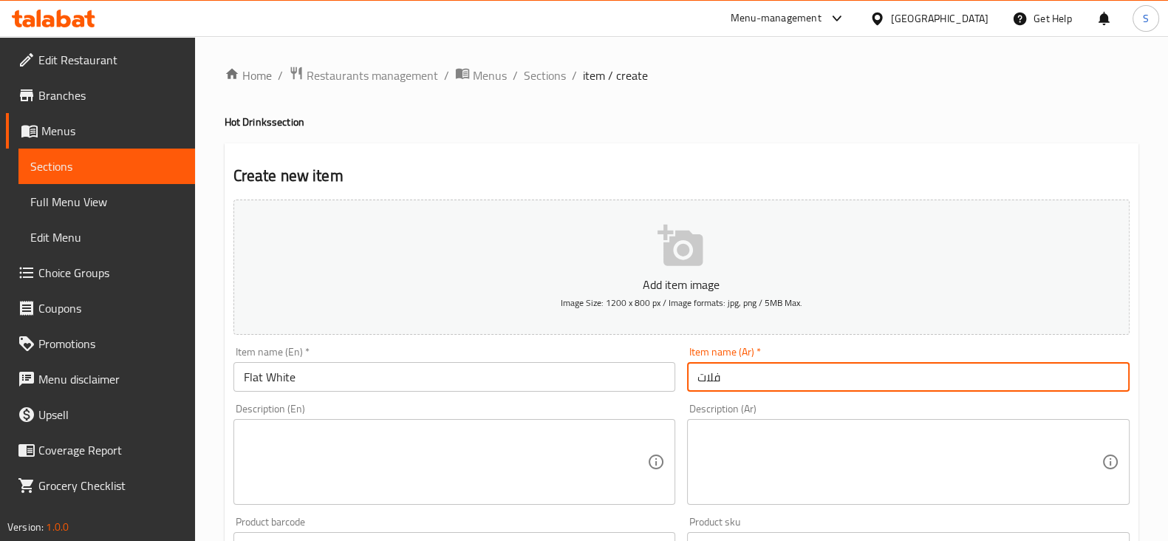
type input "فلات وايت"
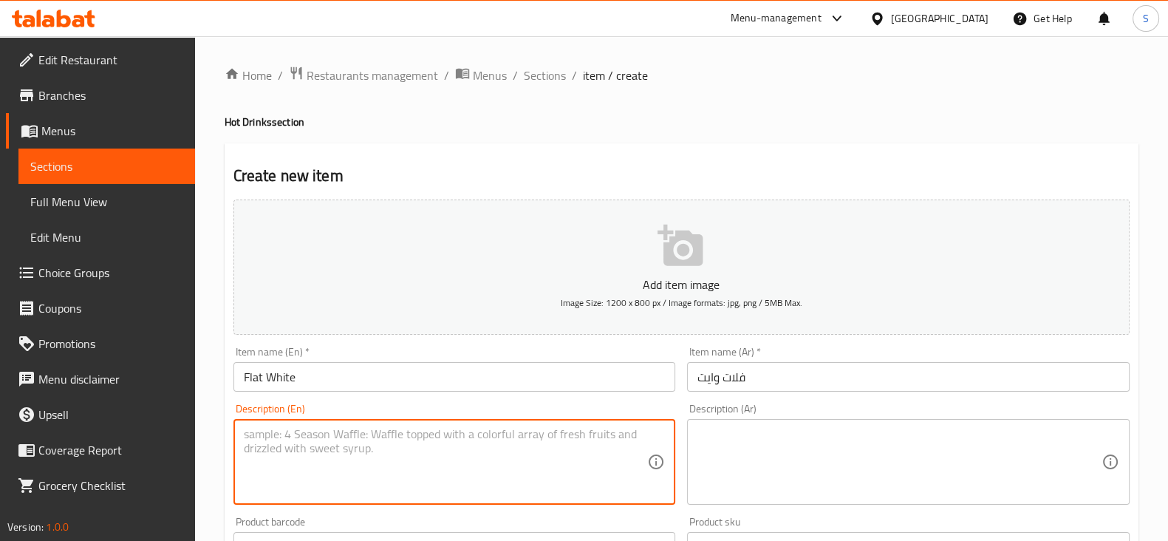
click at [310, 445] on textarea at bounding box center [446, 462] width 404 height 70
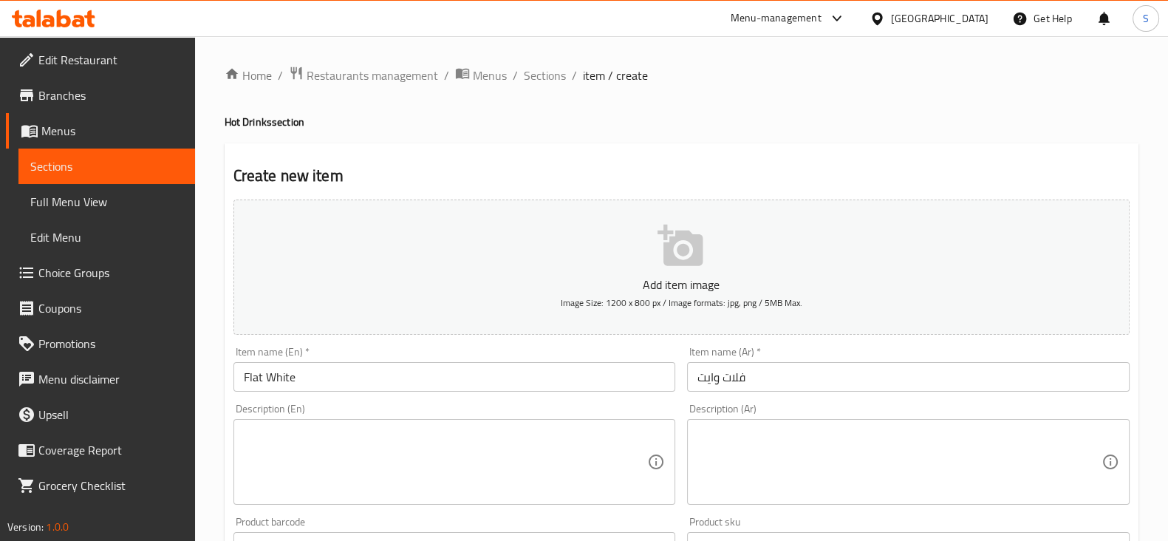
click at [304, 445] on textarea at bounding box center [446, 462] width 404 height 70
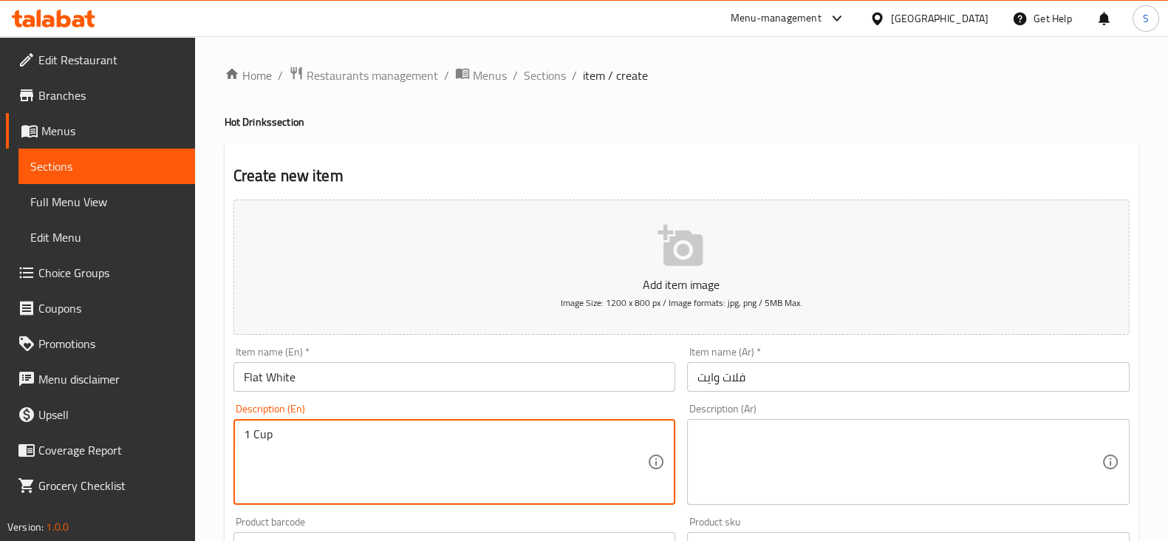
type textarea "1 Cup"
click at [780, 441] on textarea at bounding box center [899, 462] width 404 height 70
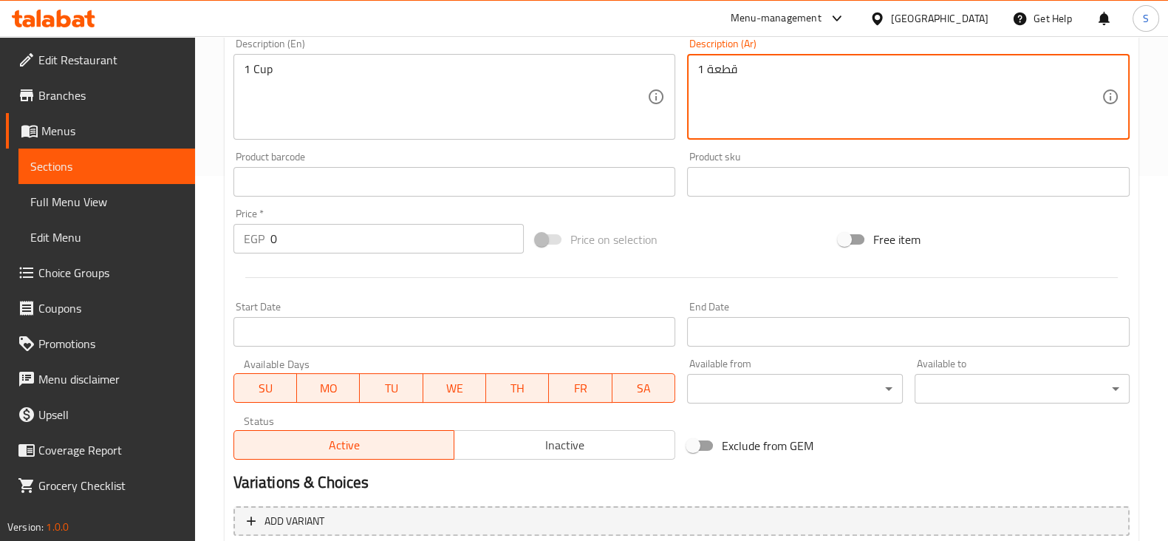
scroll to position [369, 0]
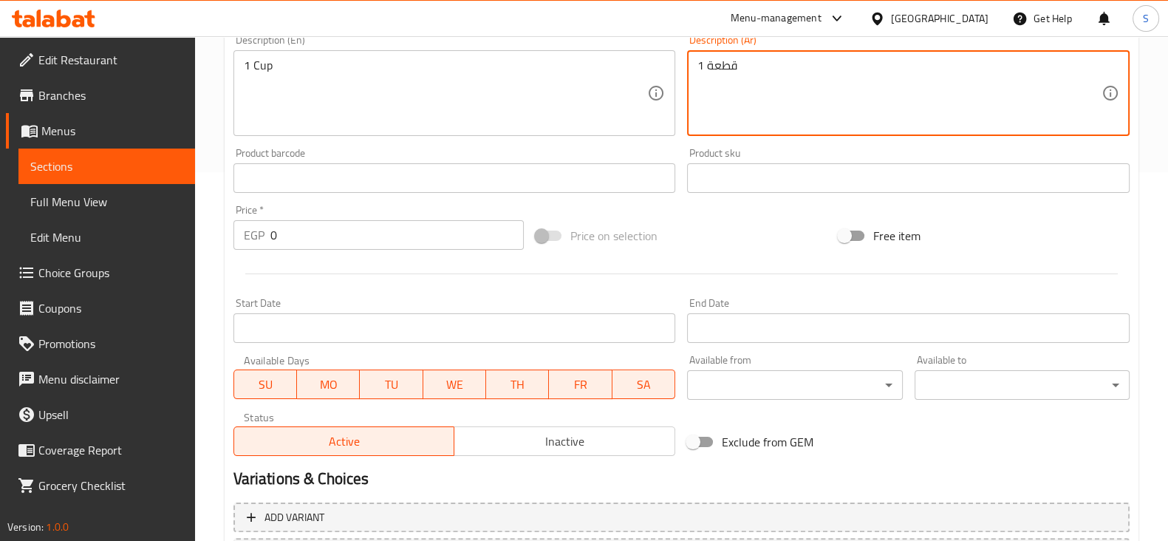
type textarea "1 قطعة"
drag, startPoint x: 292, startPoint y: 235, endPoint x: 213, endPoint y: 253, distance: 81.0
click at [214, 253] on div "Home / Restaurants management / Menus / Sections / item / create Hot Drinks sec…" at bounding box center [681, 172] width 973 height 1008
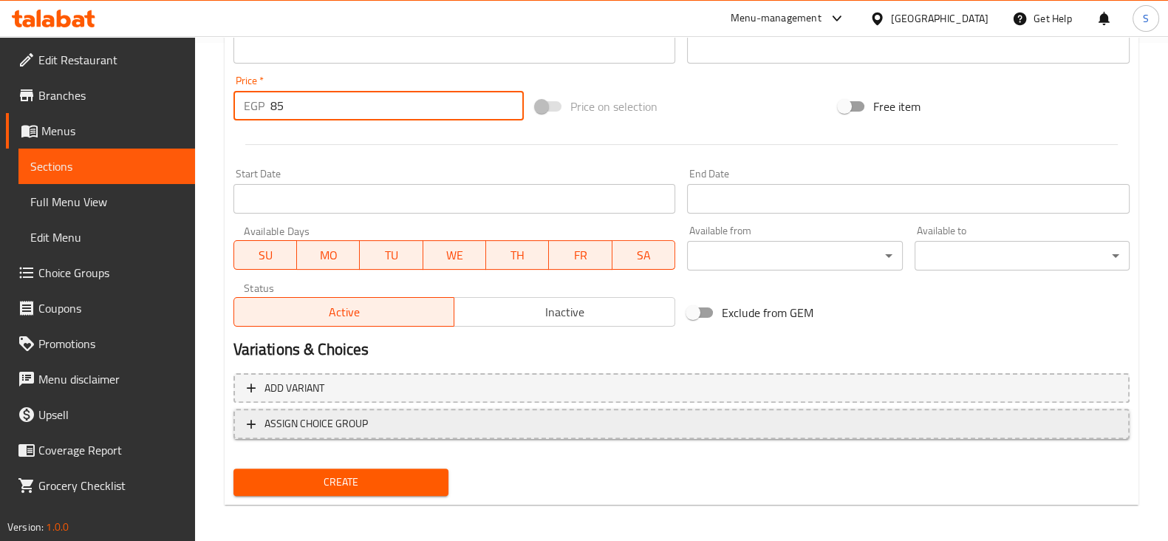
scroll to position [502, 0]
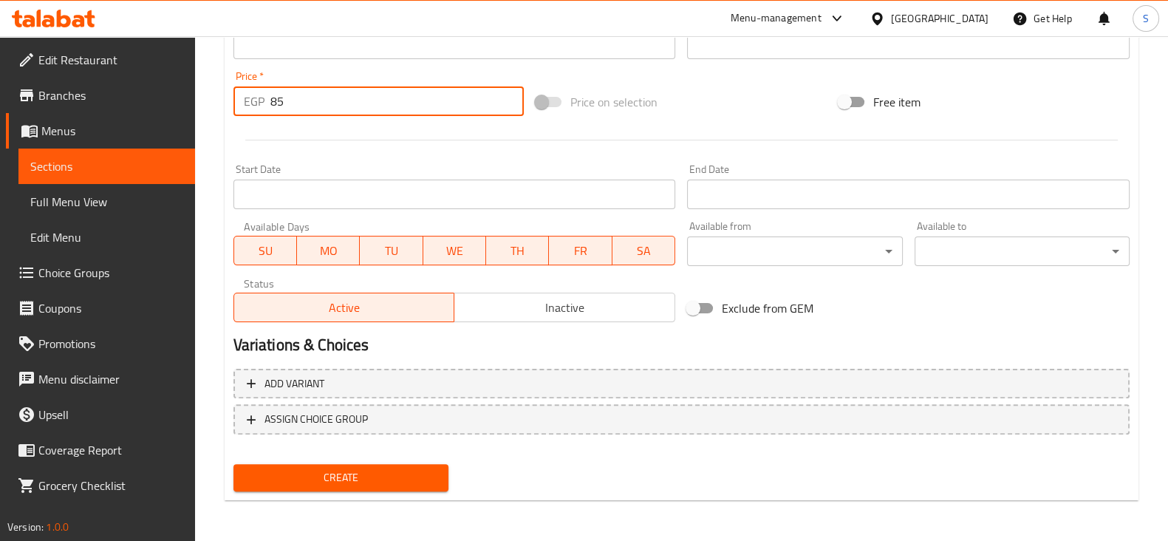
type input "85"
click at [390, 472] on span "Create" at bounding box center [340, 477] width 191 height 18
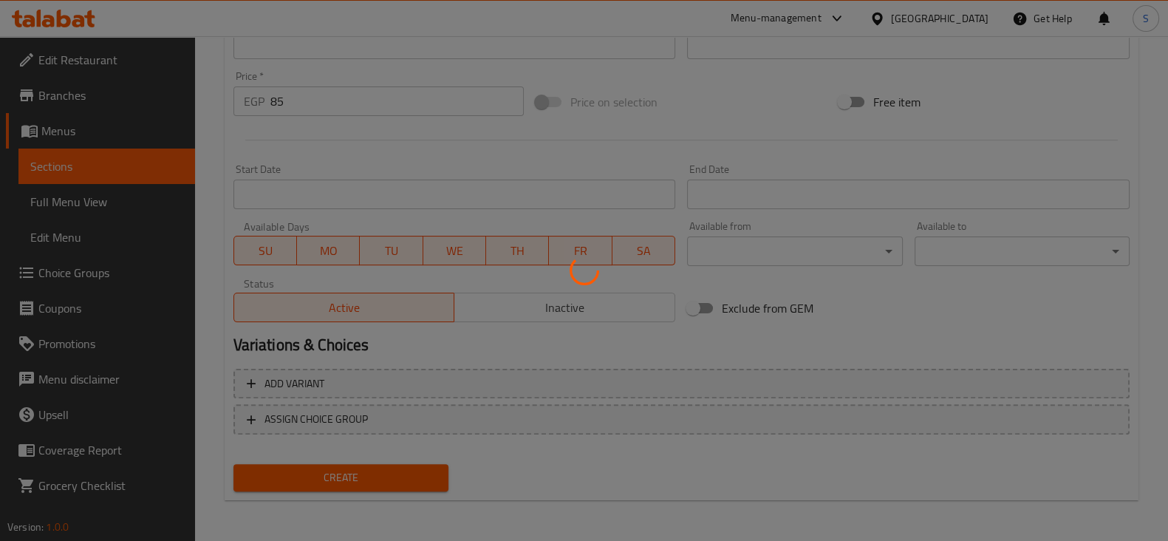
type input "0"
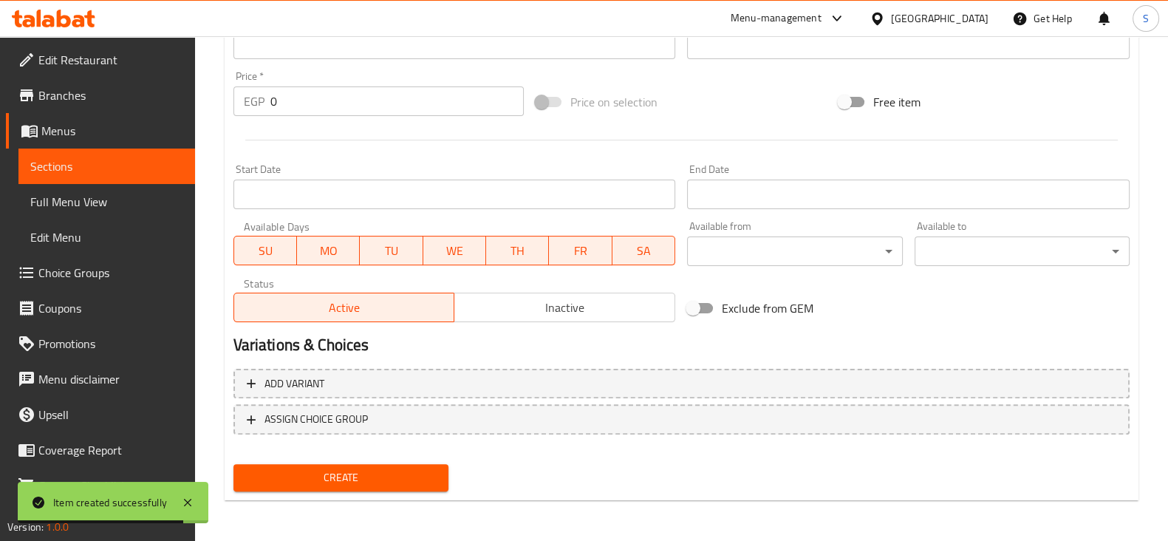
drag, startPoint x: 89, startPoint y: 167, endPoint x: 188, endPoint y: 197, distance: 102.6
click at [89, 167] on span "Sections" at bounding box center [106, 166] width 153 height 18
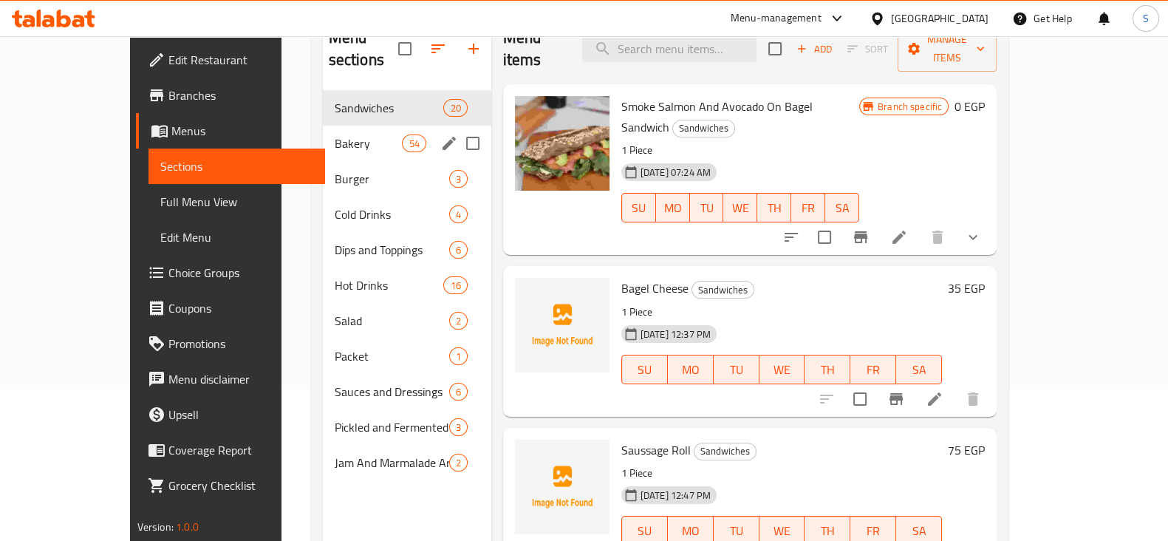
scroll to position [115, 0]
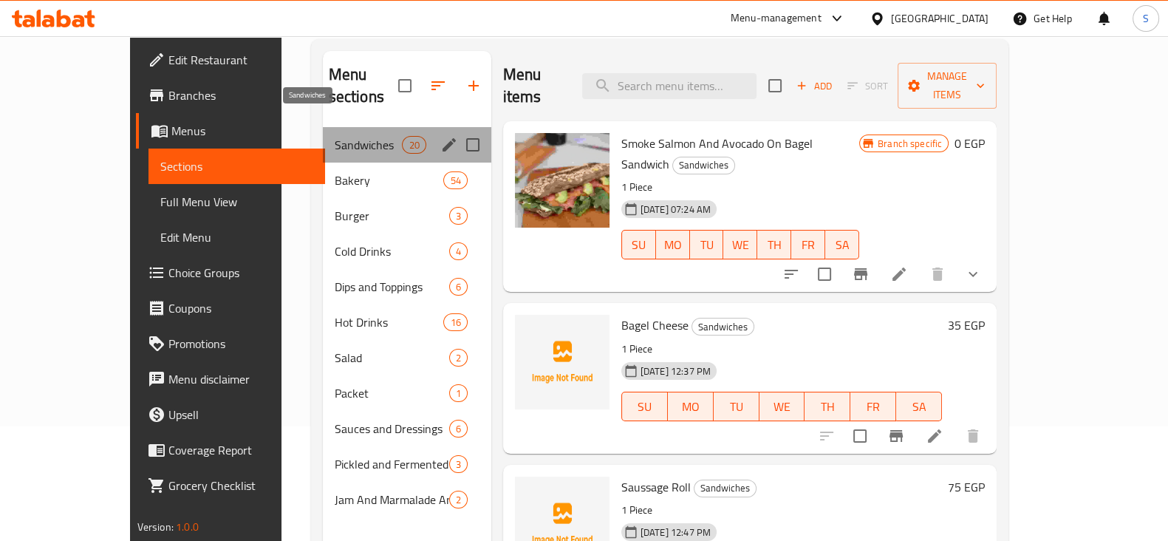
click at [335, 136] on span "Sandwiches" at bounding box center [369, 145] width 68 height 18
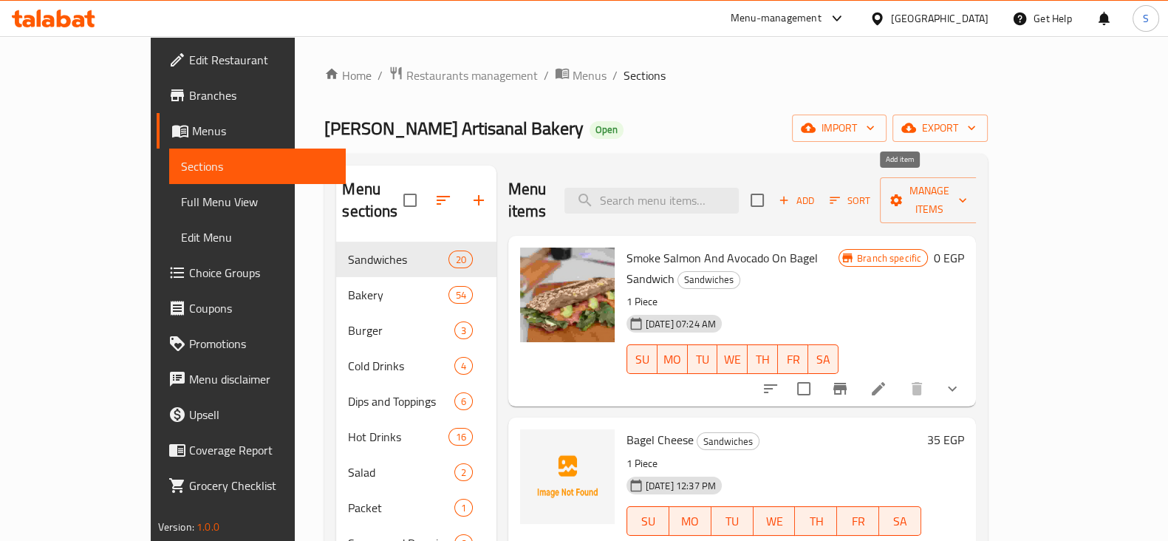
click at [816, 192] on span "Add" at bounding box center [796, 200] width 40 height 17
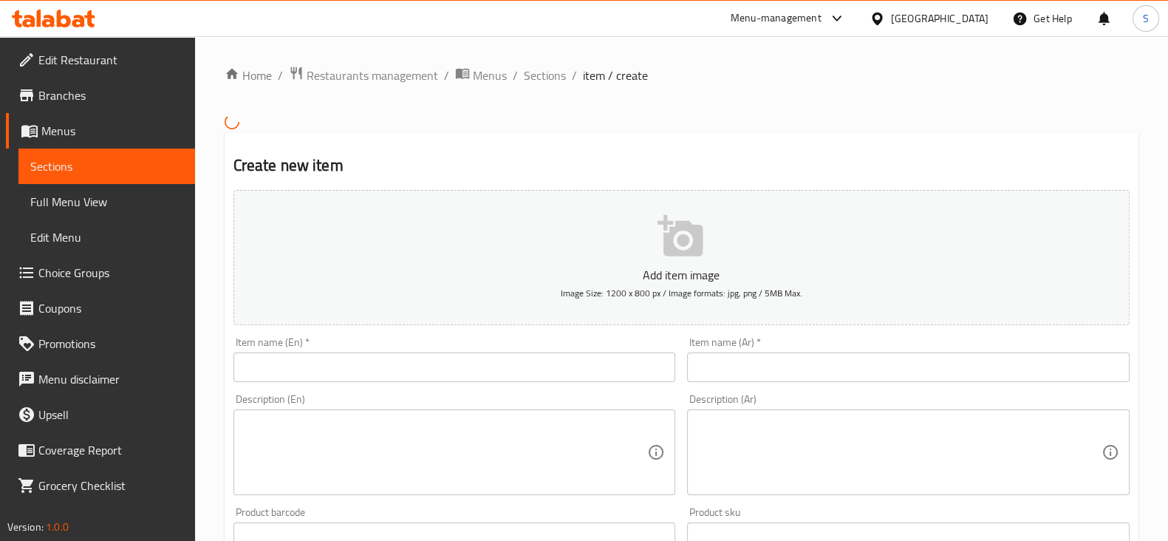
click at [738, 364] on input "text" at bounding box center [908, 367] width 443 height 30
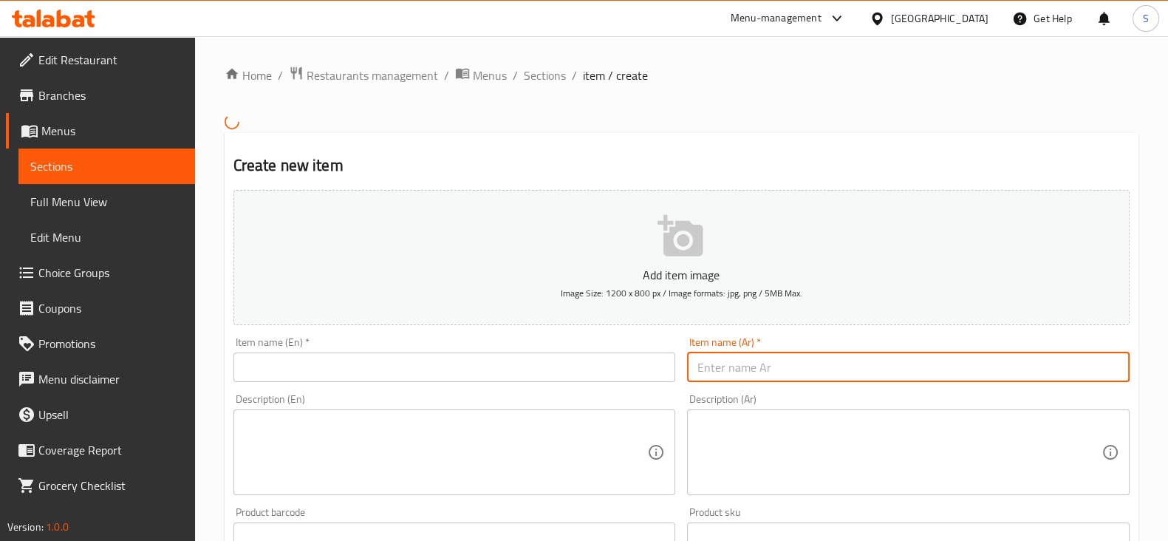
paste input "Smoked Salmon Omelette"
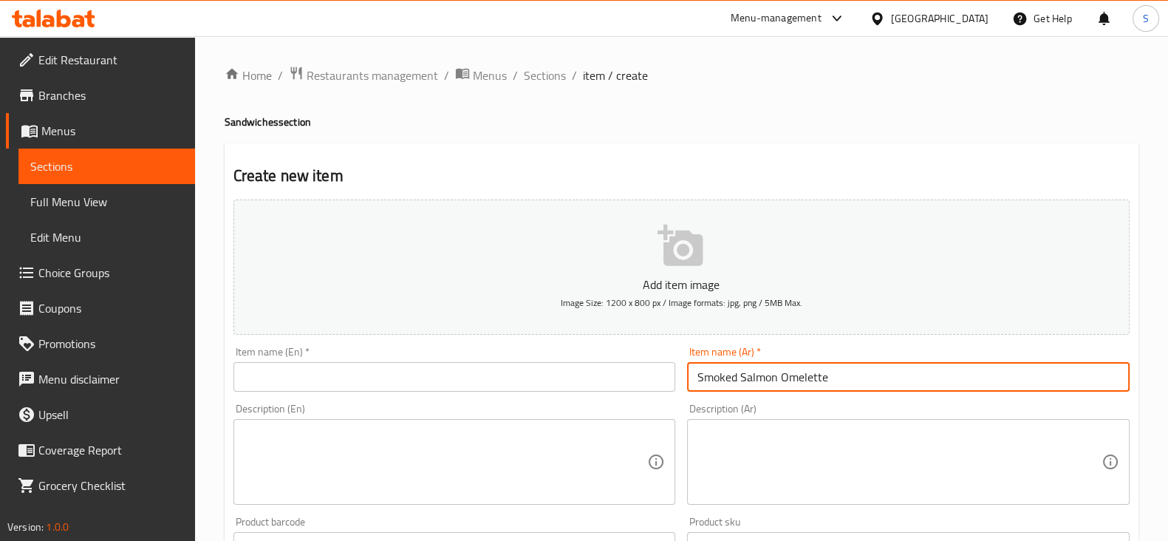
type input "Smoked Salmon Omelette"
click at [532, 389] on input "text" at bounding box center [454, 377] width 443 height 30
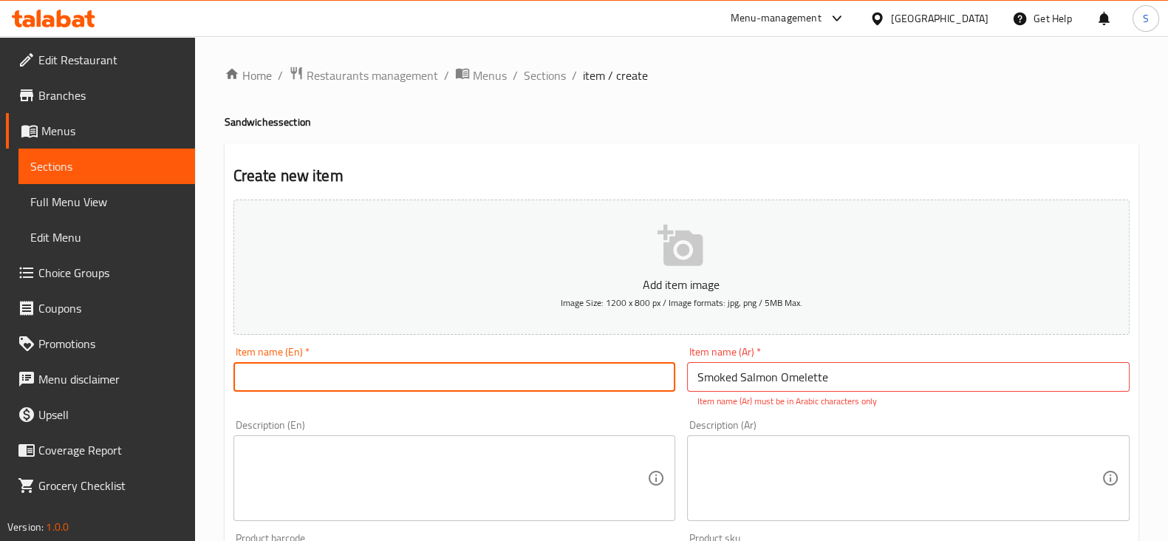
paste input "Smoked Salmon Omelette"
type input "Smoked Salmon Omelette"
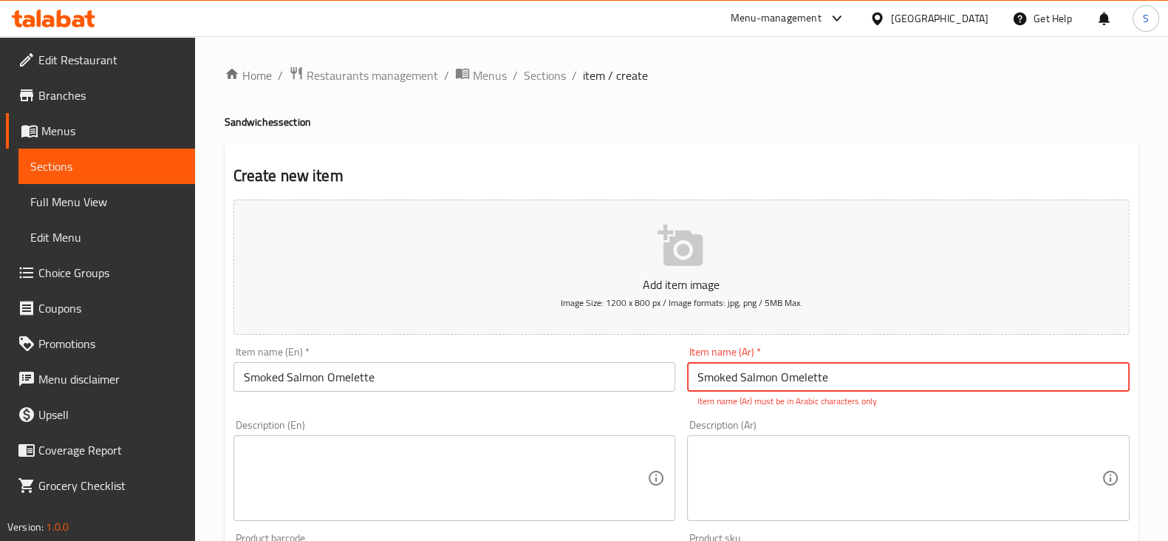
drag, startPoint x: 839, startPoint y: 371, endPoint x: 543, endPoint y: 371, distance: 295.5
click at [543, 371] on div "Add item image Image Size: 1200 x 800 px / Image formats: jpg, png / 5MB Max. I…" at bounding box center [682, 520] width 908 height 653
click at [759, 379] on input "text" at bounding box center [908, 377] width 443 height 30
click at [737, 372] on input "text" at bounding box center [908, 377] width 443 height 30
click at [743, 392] on div "Item name (Ar)   * Item name (Ar) * Item name (Ar) must be in Arabic characters…" at bounding box center [908, 376] width 443 height 61
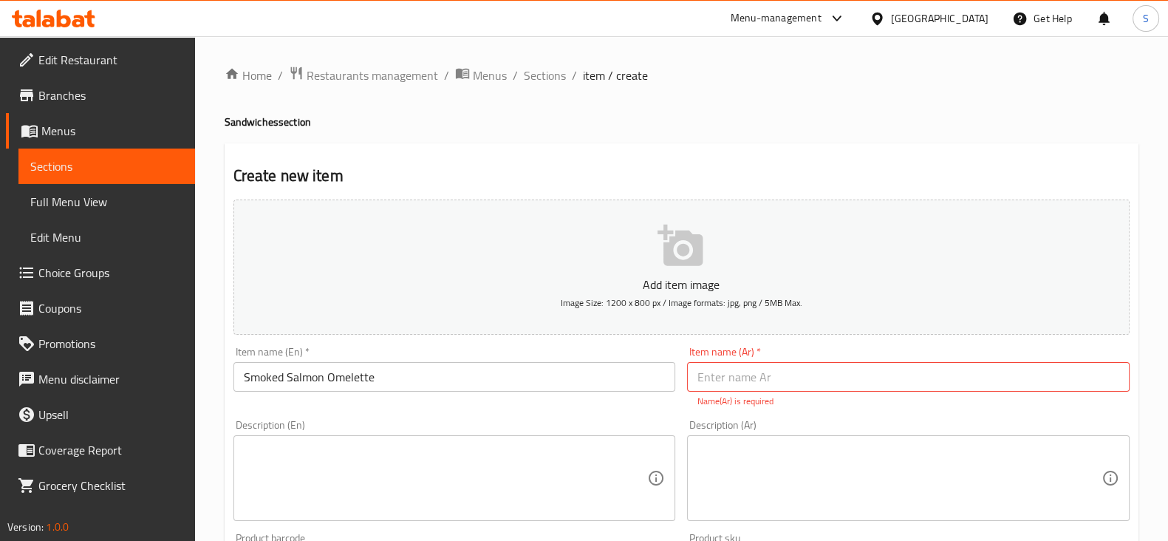
click at [744, 385] on input "text" at bounding box center [908, 377] width 443 height 30
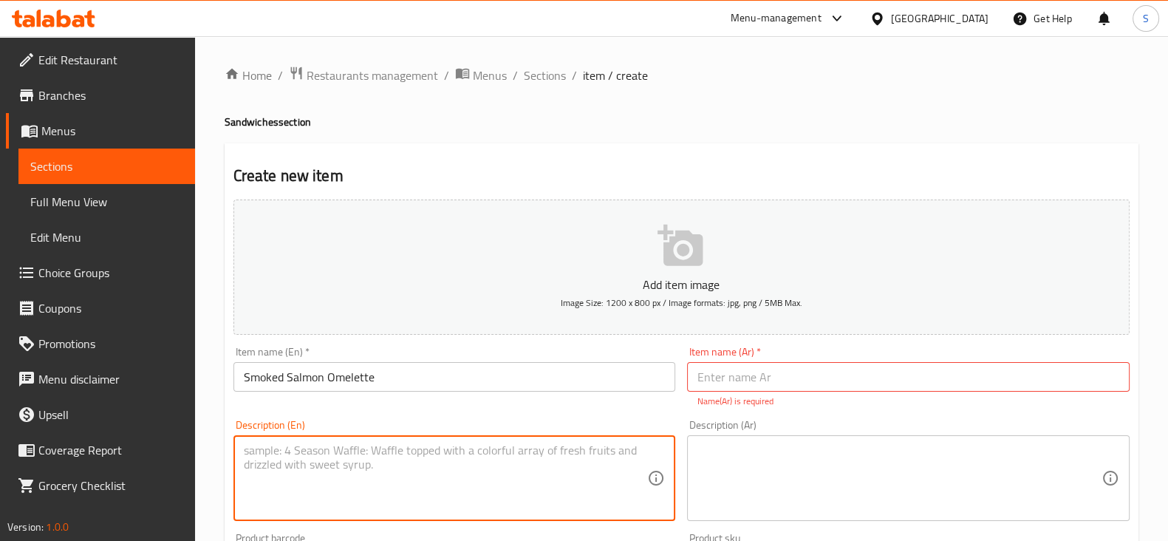
click at [313, 467] on textarea at bounding box center [446, 478] width 404 height 70
click at [284, 448] on textarea at bounding box center [446, 478] width 404 height 70
click at [296, 453] on textarea at bounding box center [446, 478] width 404 height 70
type textarea "1 Piece"
click at [755, 470] on textarea at bounding box center [899, 478] width 404 height 70
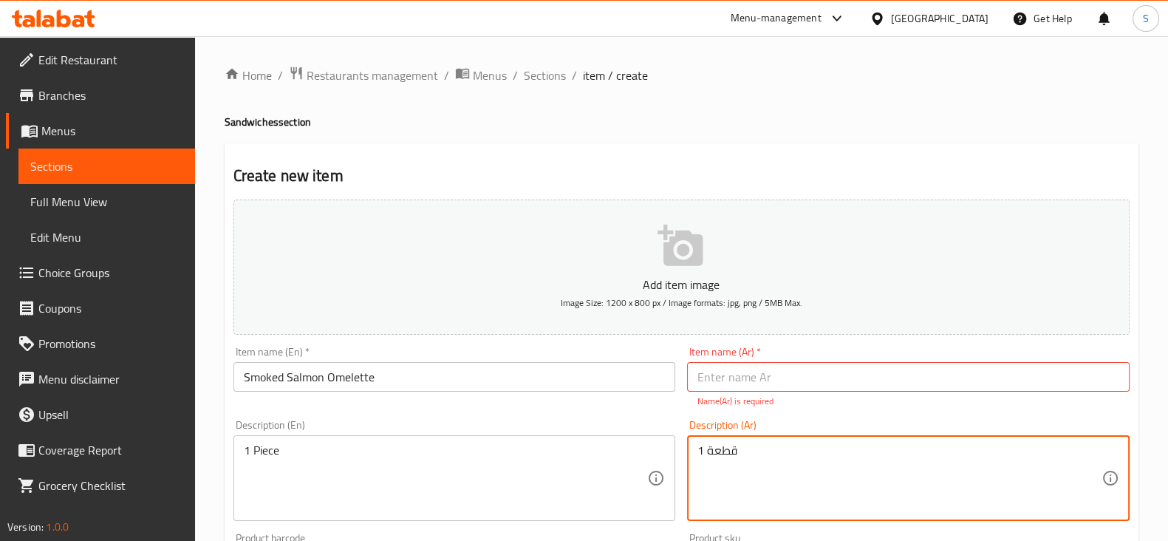
type textarea "1 قطعة"
click at [745, 369] on input "text" at bounding box center [908, 377] width 443 height 30
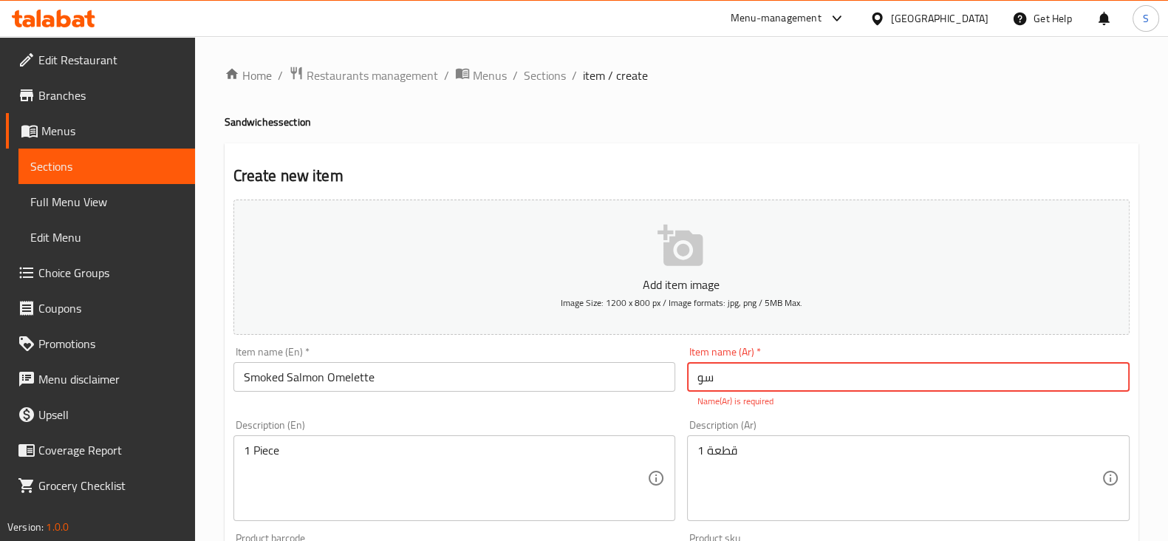
type input "س"
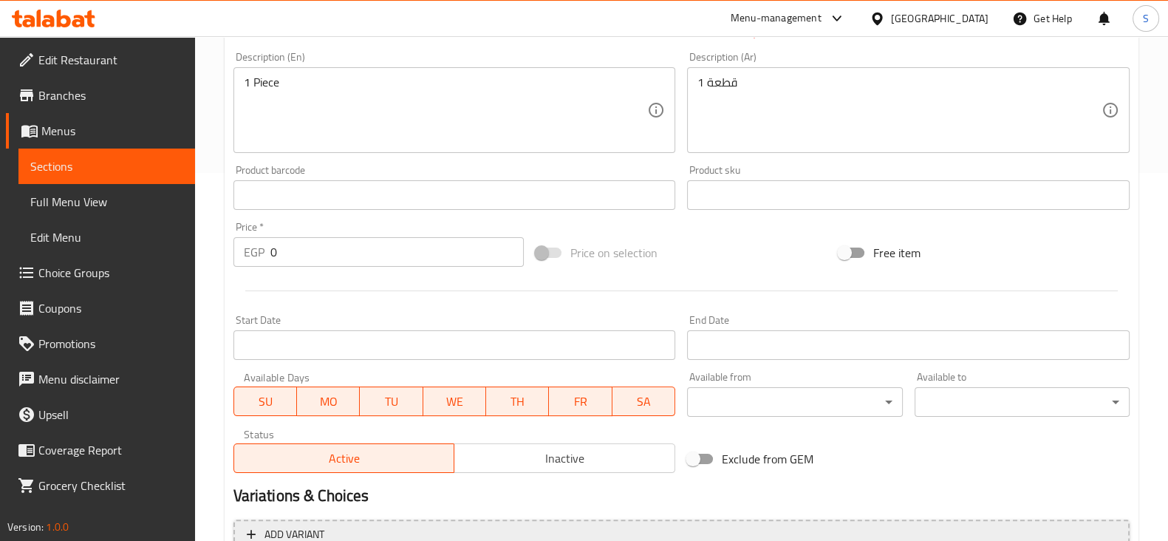
scroll to position [369, 0]
type input "سلامون مدخن اومليت"
click at [238, 247] on div "EGP 0 Price *" at bounding box center [378, 251] width 291 height 30
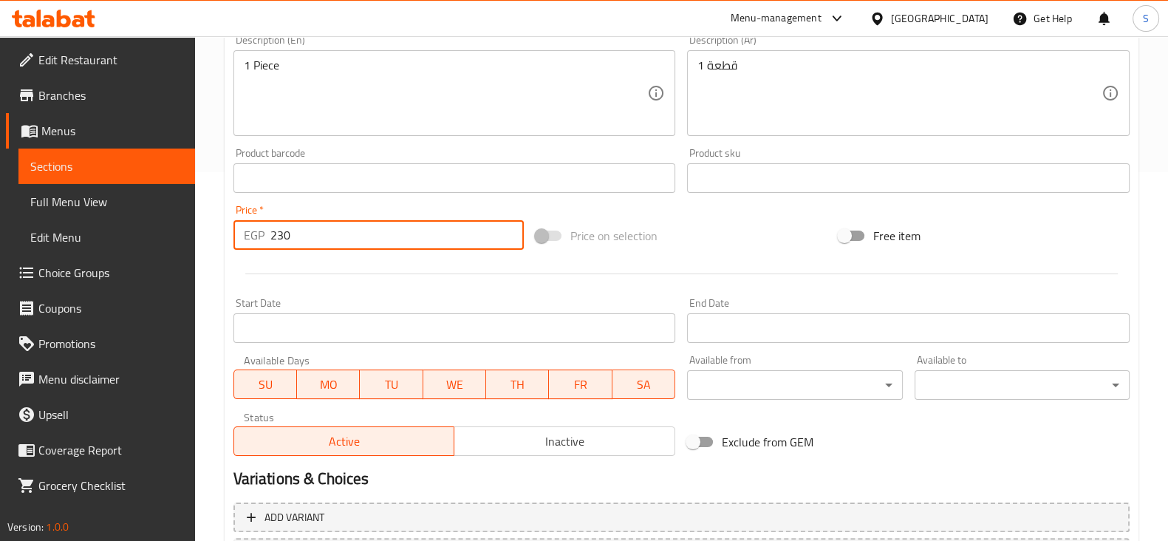
type input "230"
click at [377, 279] on div at bounding box center [682, 274] width 908 height 36
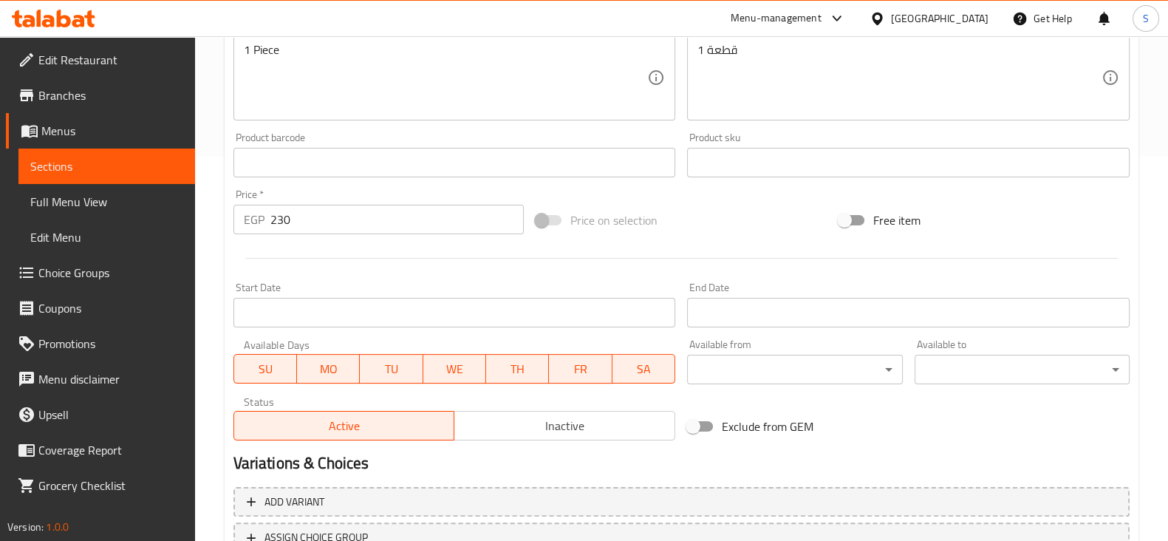
scroll to position [502, 0]
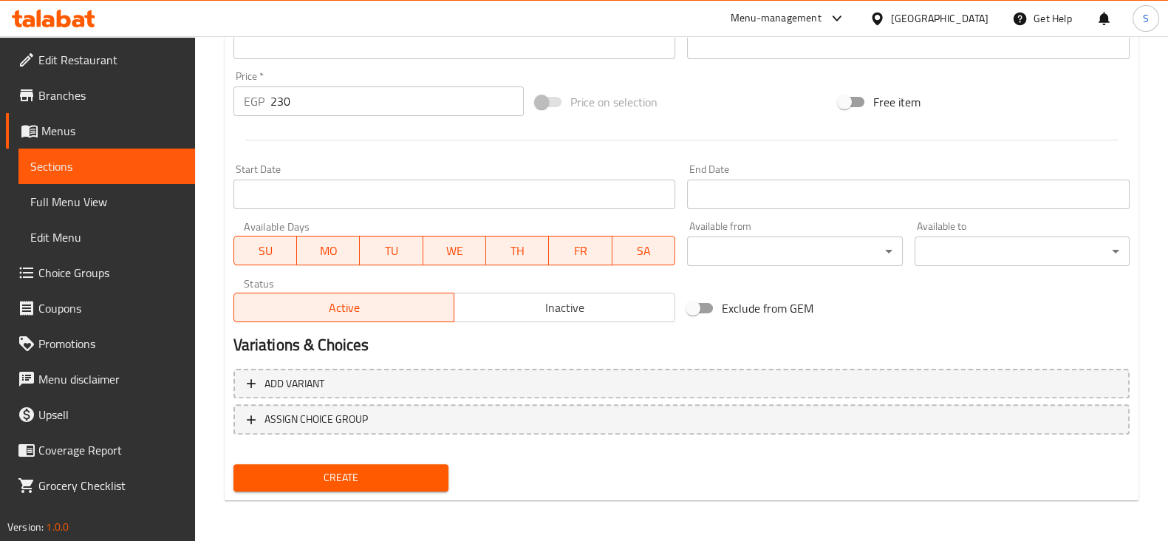
click at [329, 477] on span "Create" at bounding box center [340, 477] width 191 height 18
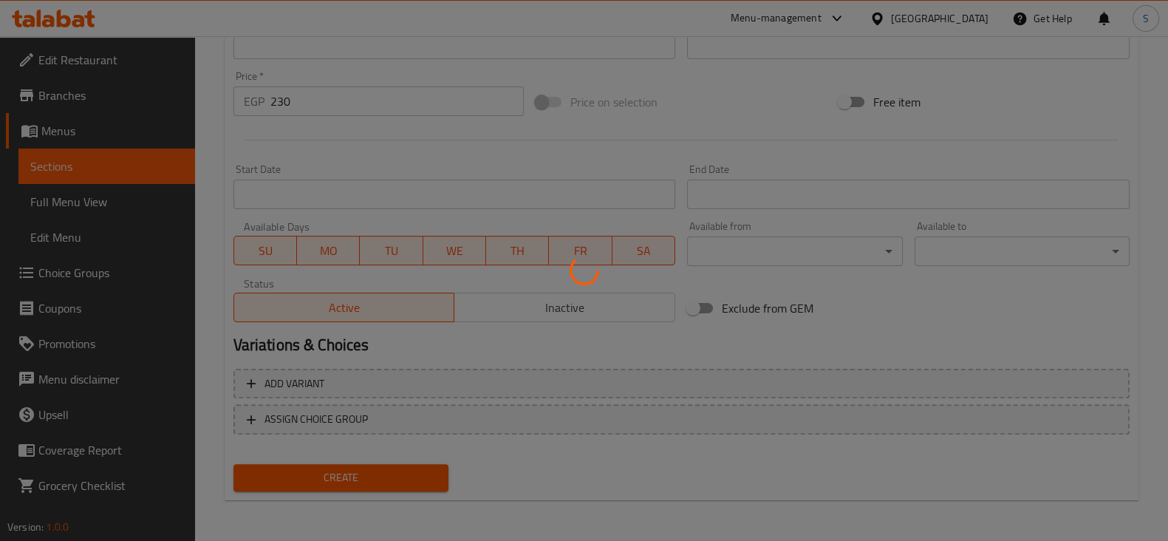
type input "0"
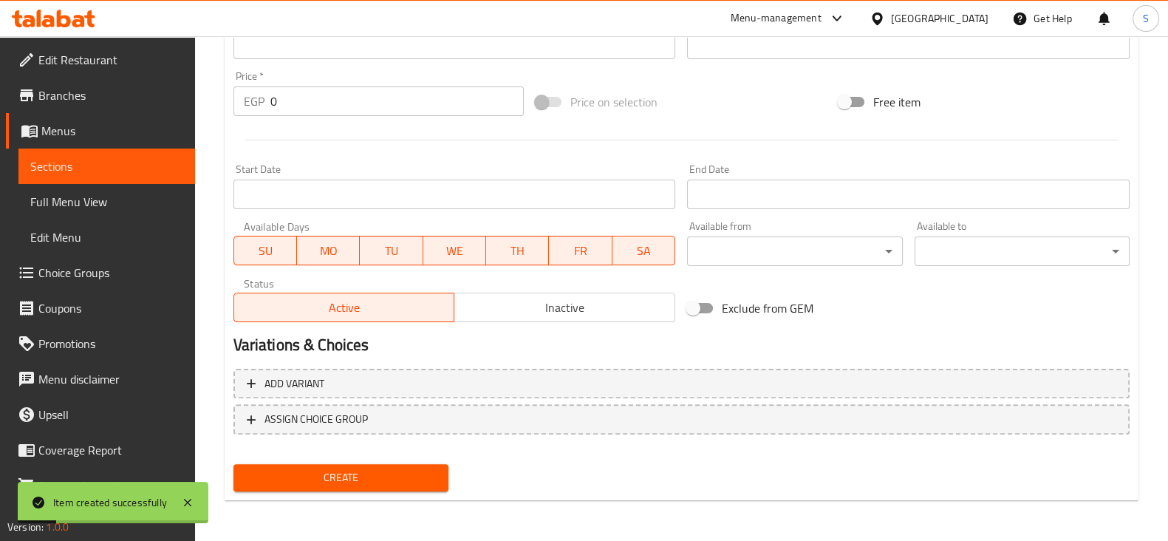
drag, startPoint x: 117, startPoint y: 163, endPoint x: 208, endPoint y: 173, distance: 91.5
click at [117, 163] on span "Sections" at bounding box center [106, 166] width 153 height 18
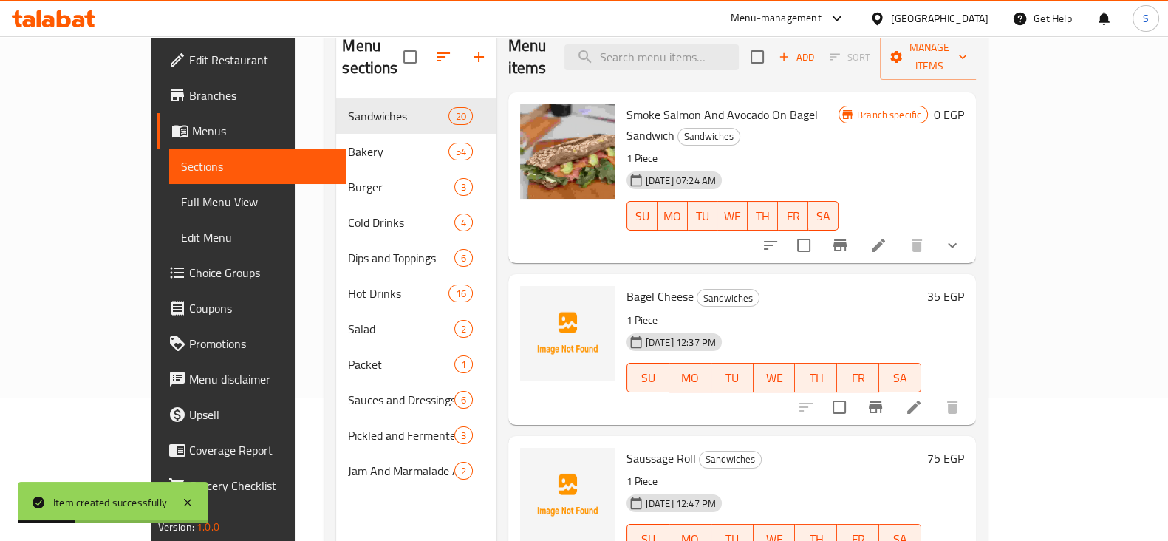
scroll to position [115, 0]
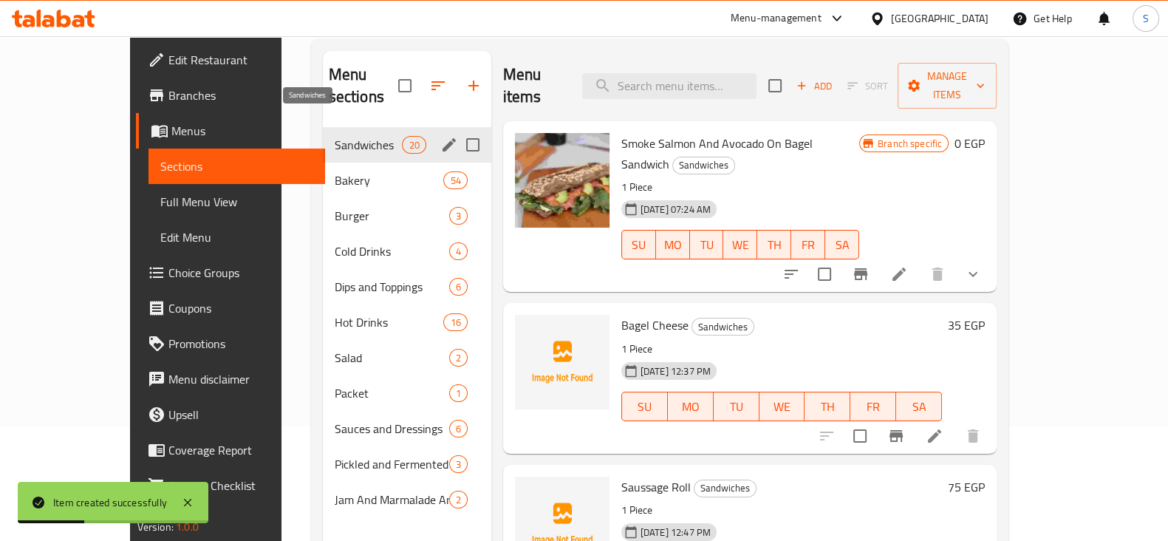
click at [335, 136] on span "Sandwiches" at bounding box center [369, 145] width 68 height 18
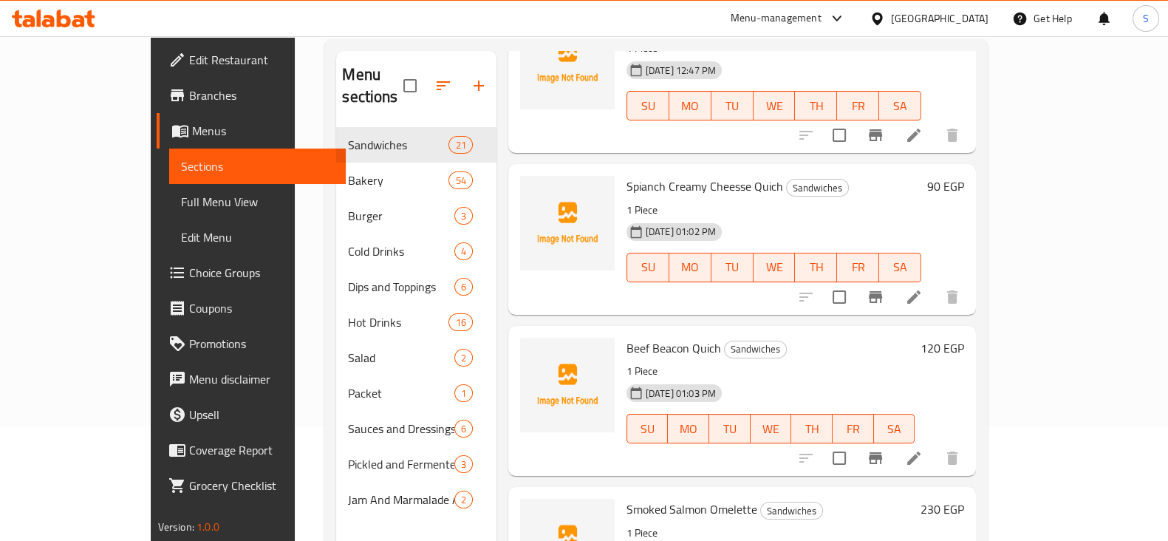
scroll to position [646, 0]
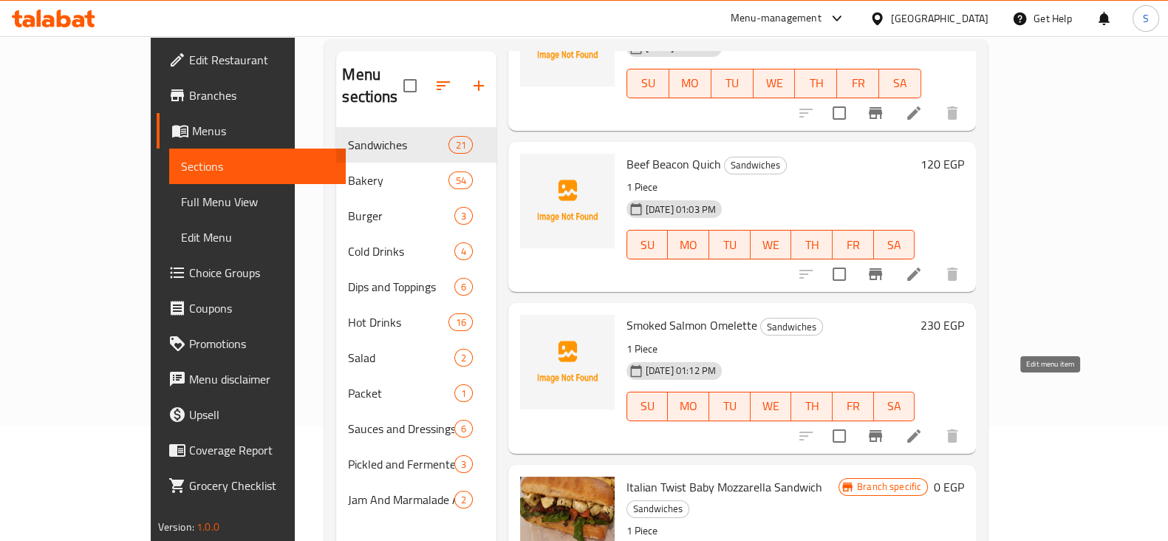
click at [923, 427] on icon at bounding box center [914, 436] width 18 height 18
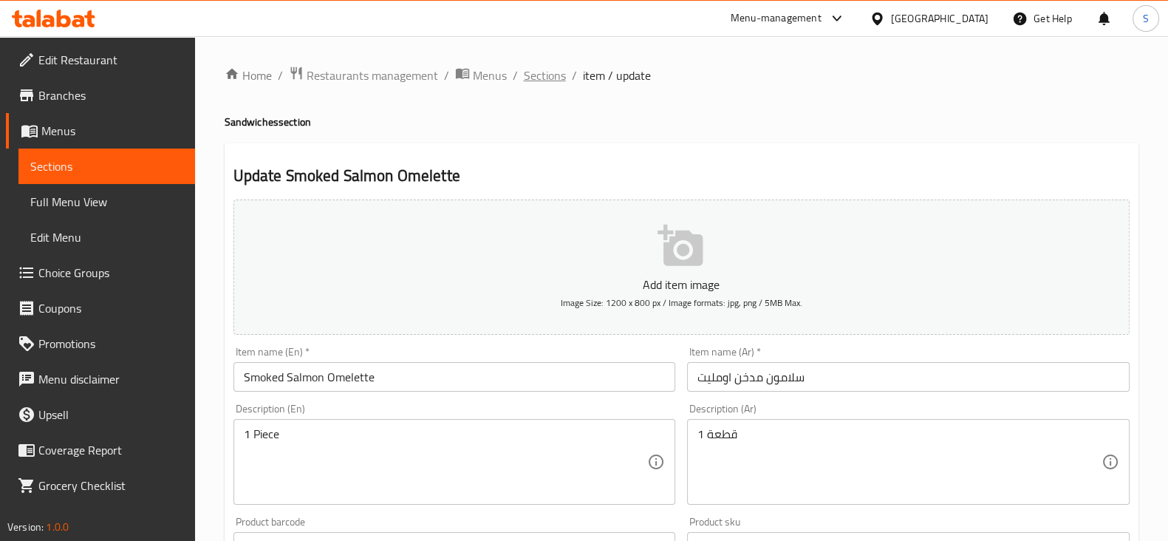
click at [554, 75] on span "Sections" at bounding box center [545, 75] width 42 height 18
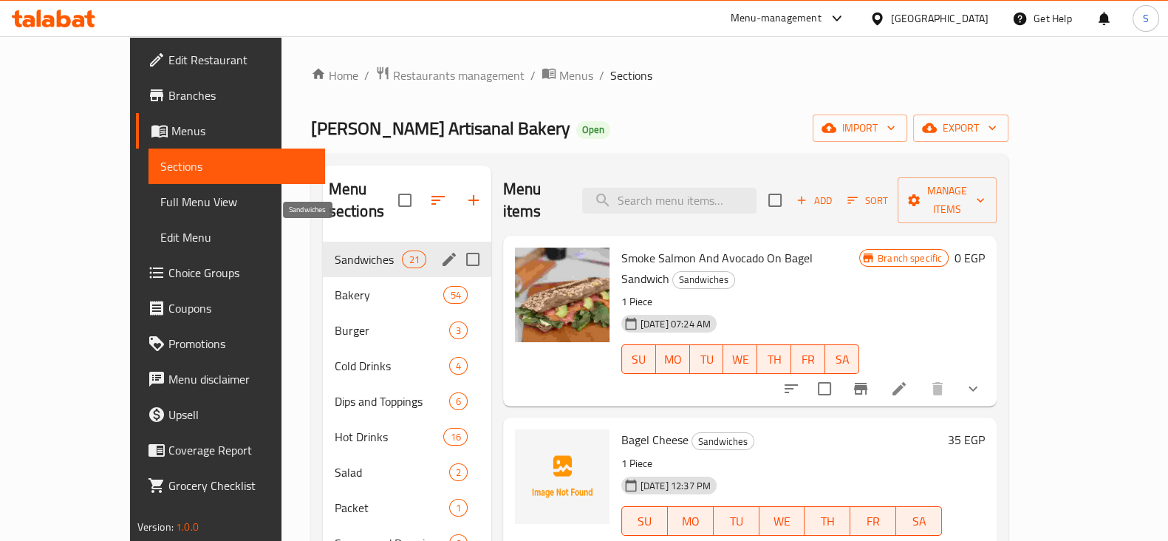
click at [335, 250] on span "Sandwiches" at bounding box center [369, 259] width 68 height 18
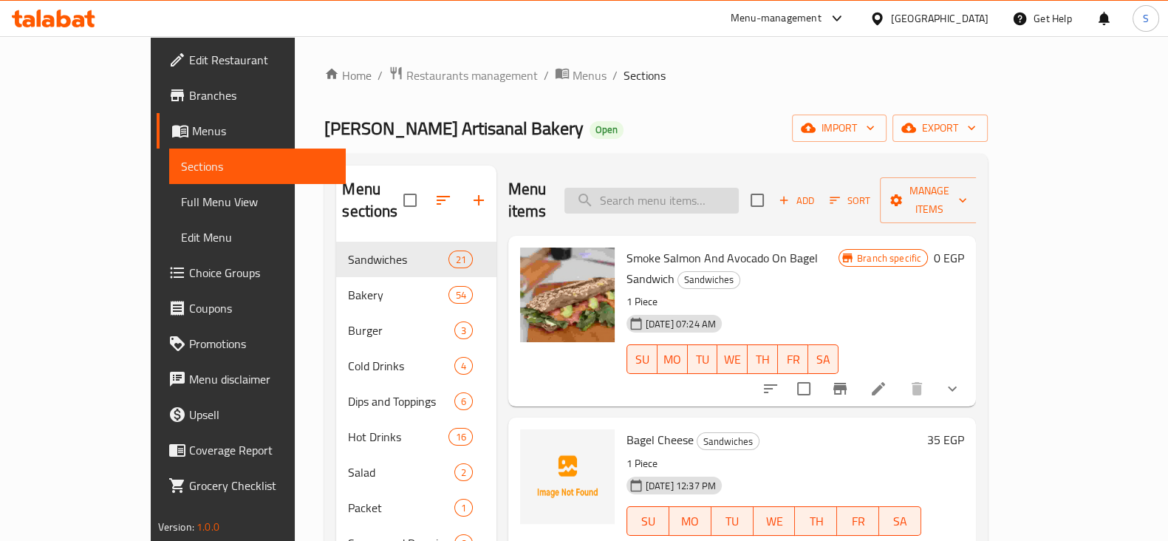
click at [687, 188] on input "search" at bounding box center [651, 201] width 174 height 26
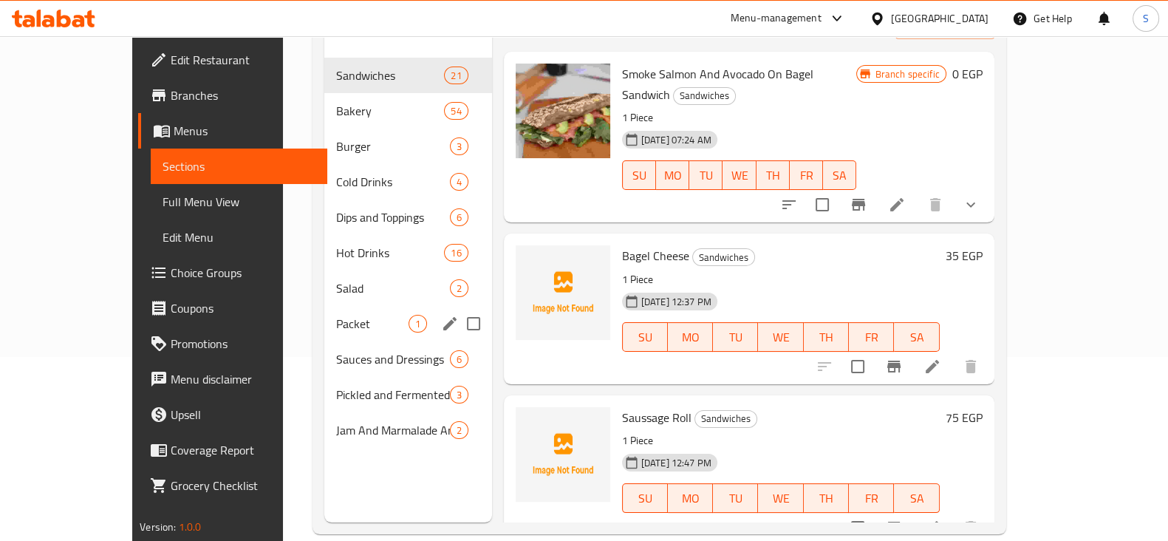
scroll to position [92, 0]
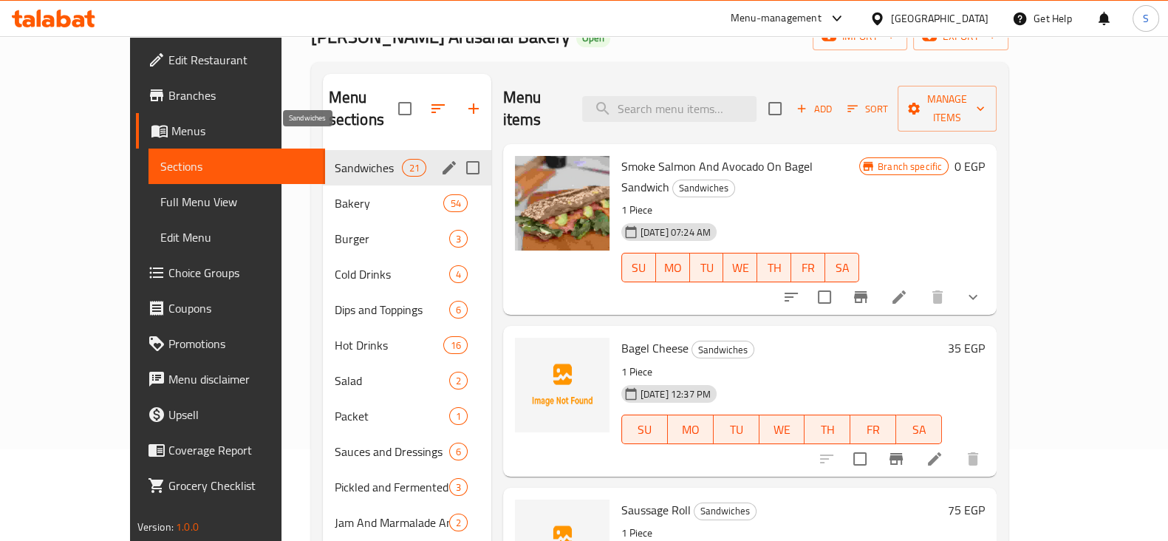
click at [335, 159] on span "Sandwiches" at bounding box center [369, 168] width 68 height 18
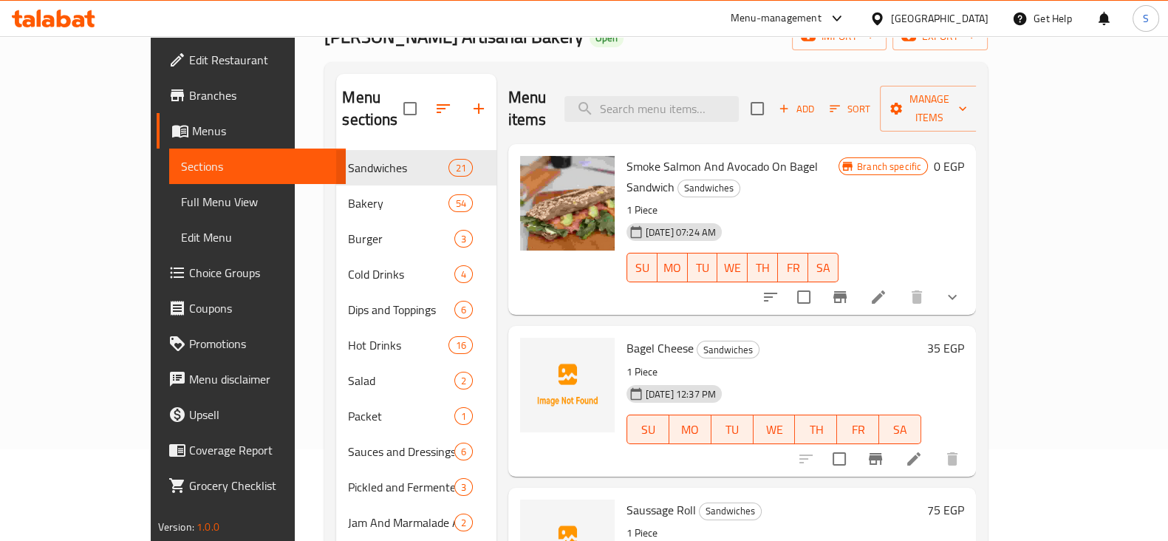
click at [816, 102] on span "Add" at bounding box center [796, 108] width 40 height 17
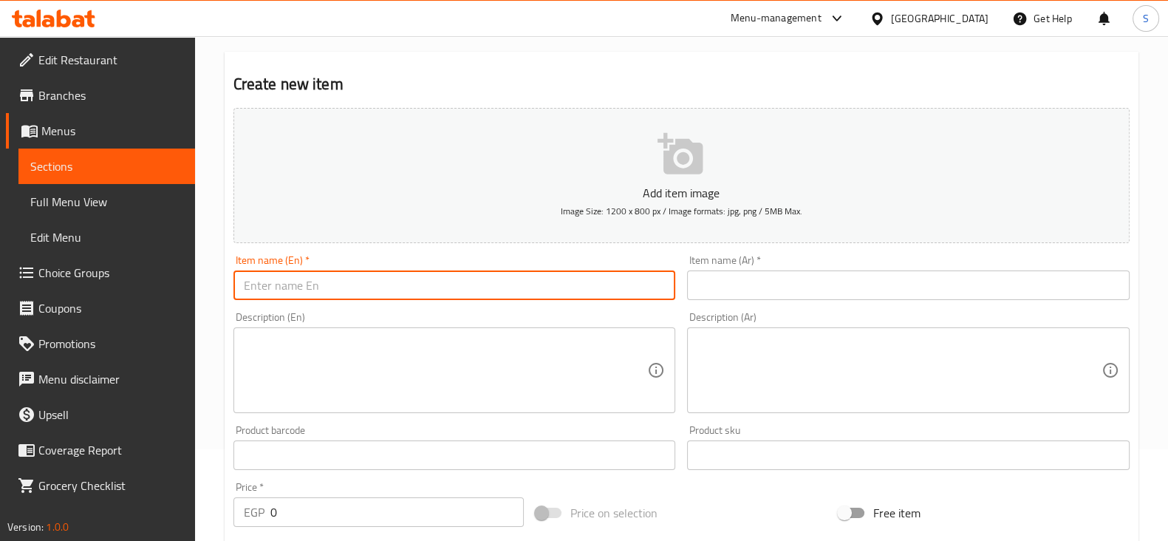
click at [547, 279] on input "text" at bounding box center [454, 285] width 443 height 30
paste input "French Toast"
type input "French Toast"
click at [763, 295] on input "text" at bounding box center [908, 285] width 443 height 30
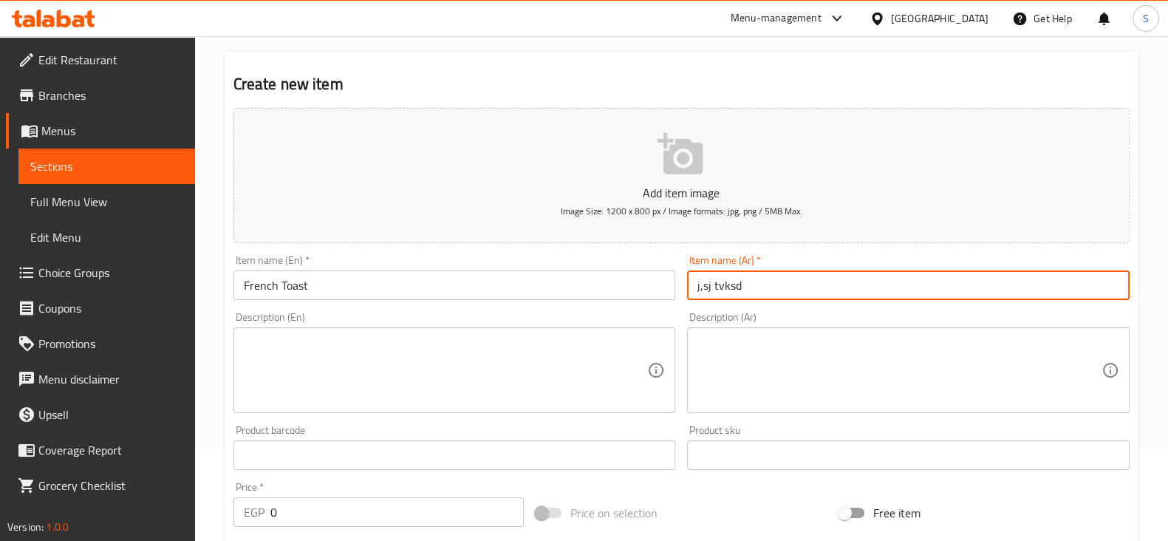
drag, startPoint x: 755, startPoint y: 289, endPoint x: 557, endPoint y: 281, distance: 198.1
click at [557, 282] on div "Add item image Image Size: 1200 x 800 px / Image formats: jpg, png / 5MB Max. I…" at bounding box center [682, 420] width 908 height 637
type input "توست فرنسي"
click at [333, 338] on textarea at bounding box center [446, 370] width 404 height 70
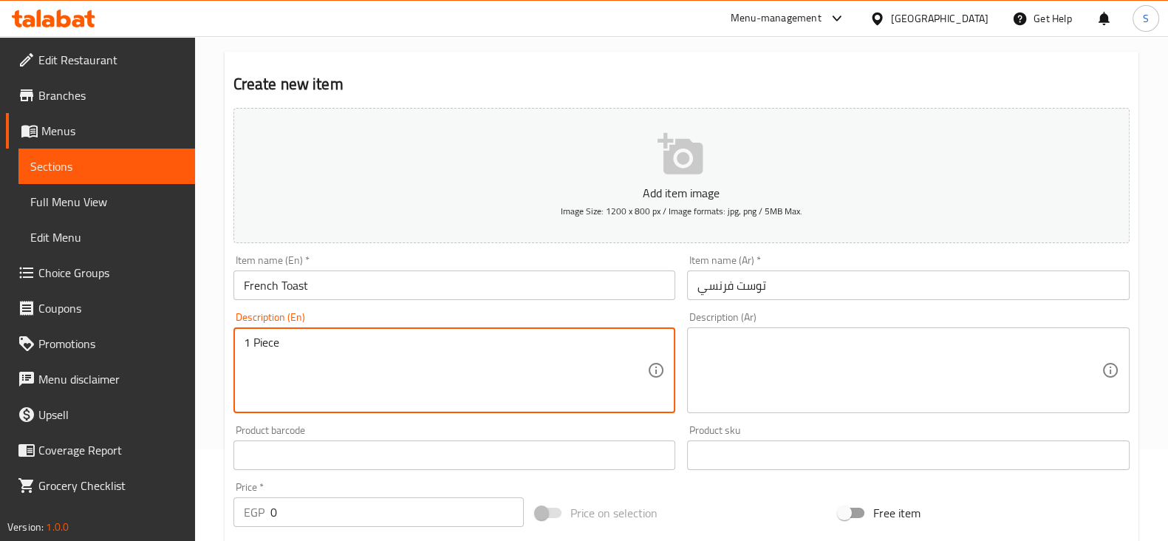
type textarea "1 Piece"
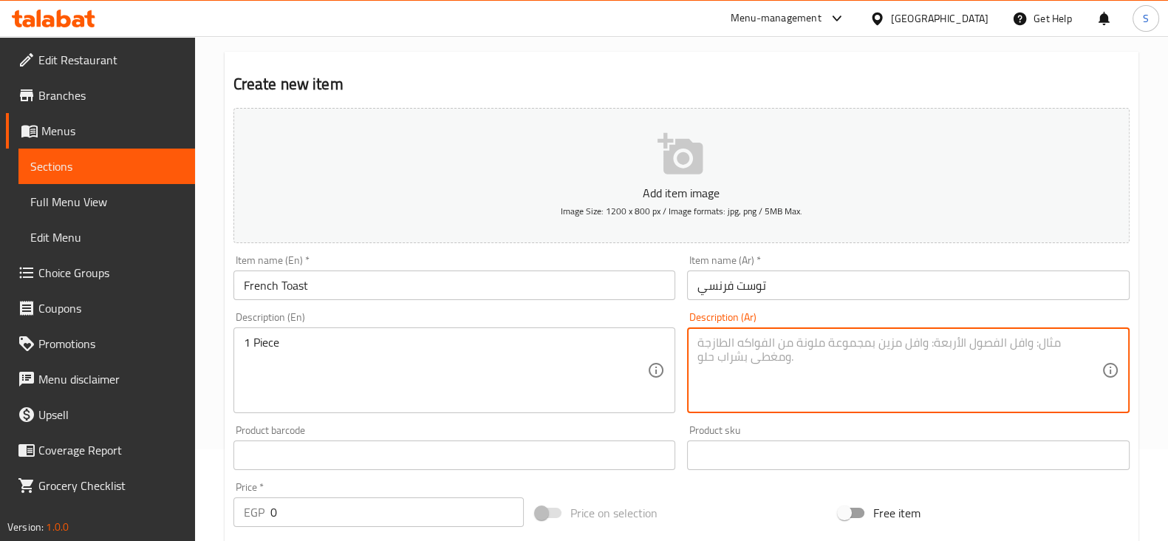
click at [856, 339] on textarea at bounding box center [899, 370] width 404 height 70
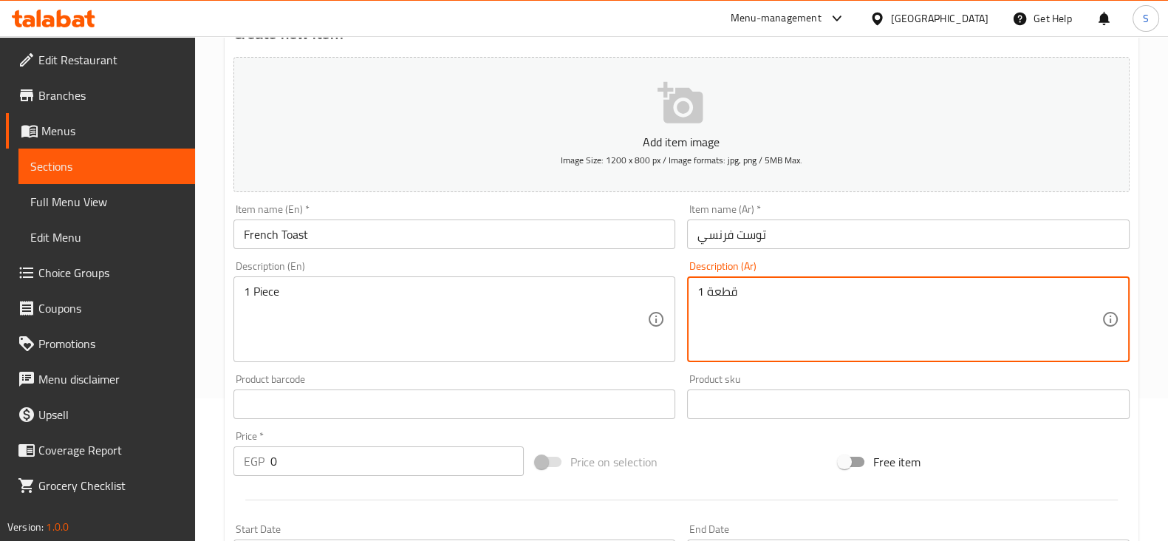
scroll to position [369, 0]
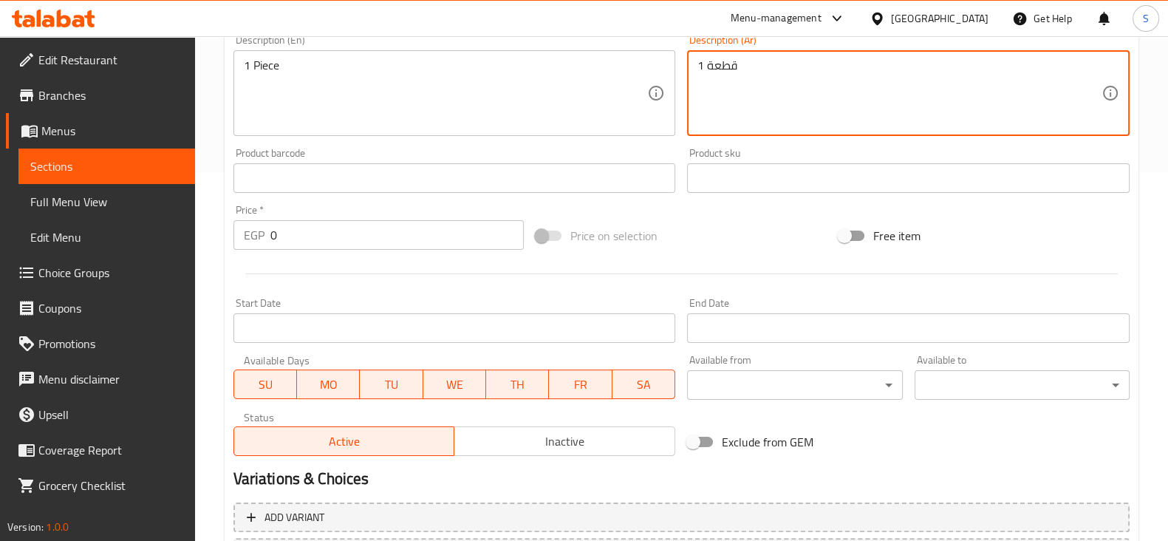
type textarea "1 قطعة"
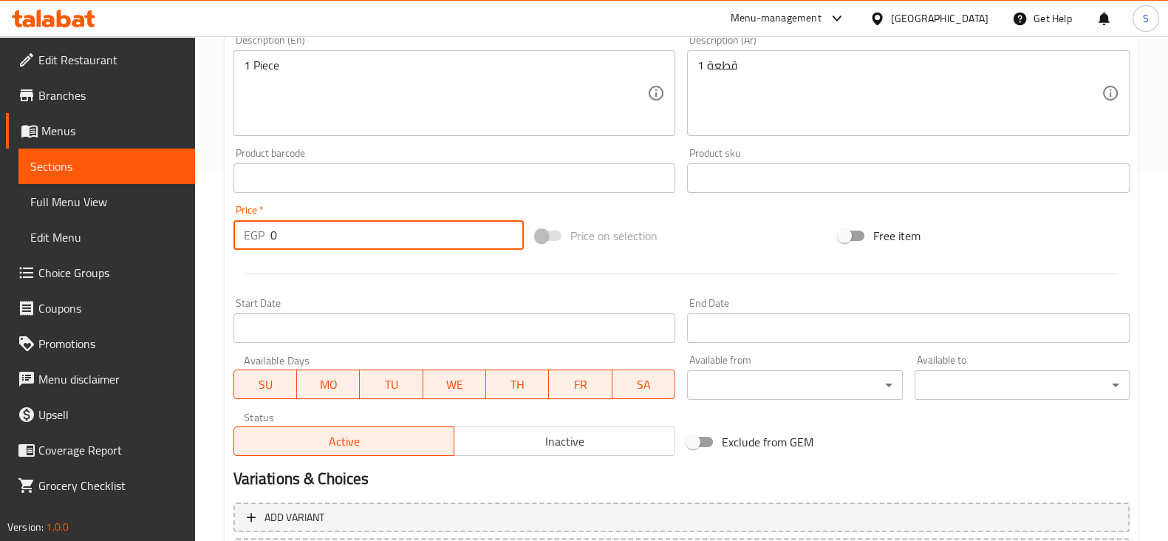
drag, startPoint x: 346, startPoint y: 227, endPoint x: 111, endPoint y: 248, distance: 236.6
click at [95, 235] on div "Edit Restaurant Branches Menus Sections Full Menu View Edit Menu Choice Groups …" at bounding box center [584, 172] width 1168 height 1008
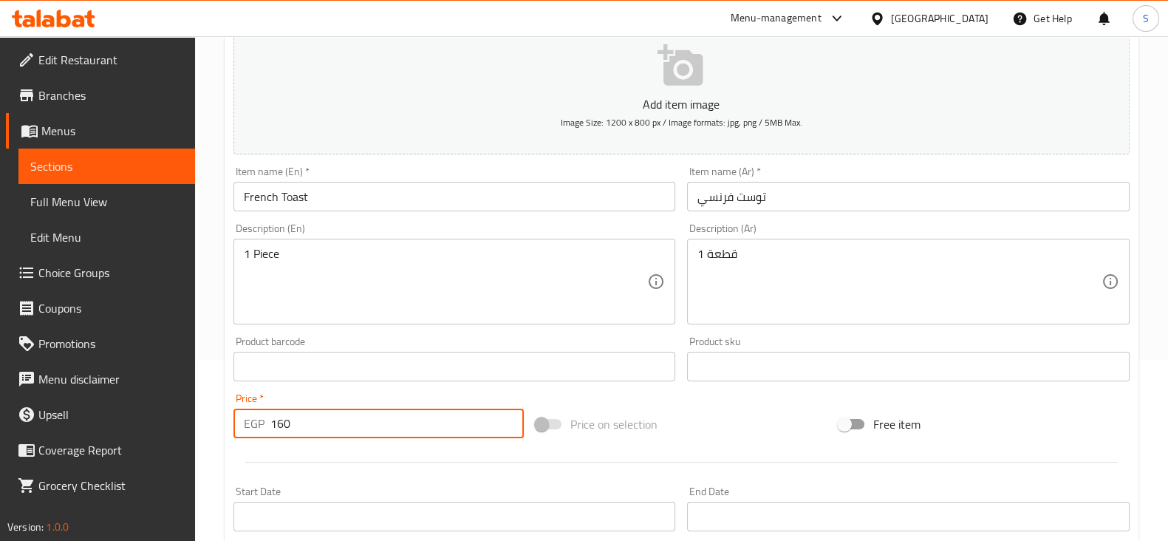
scroll to position [184, 0]
type input "160"
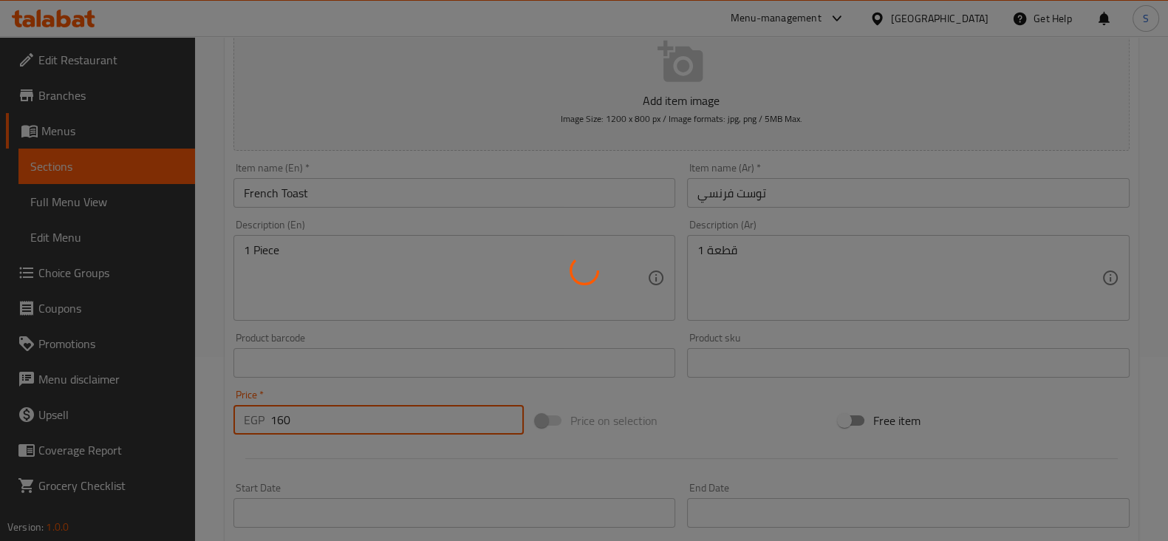
type input "0"
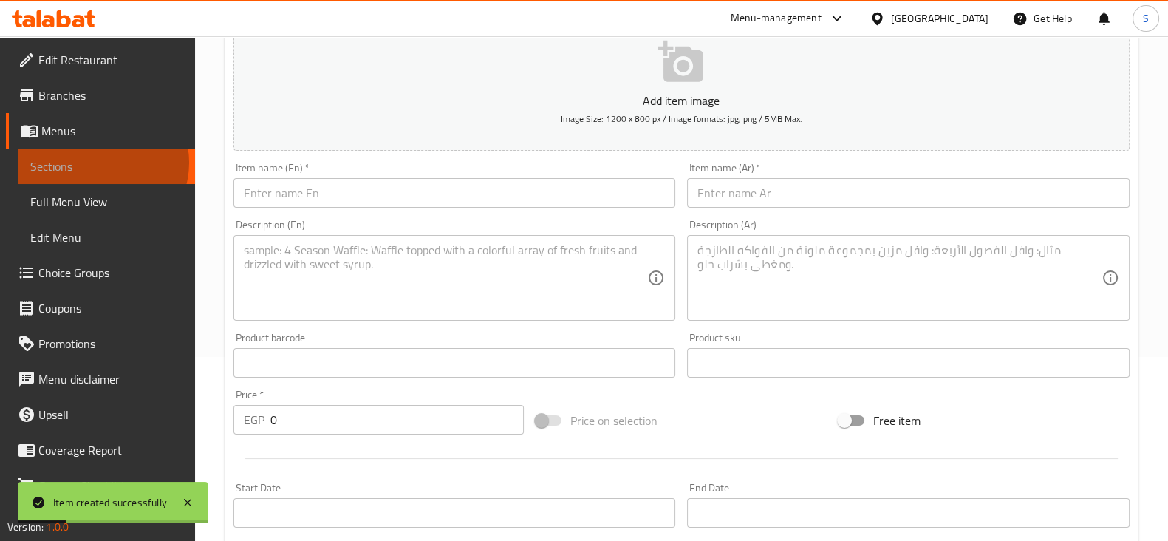
click at [102, 163] on span "Sections" at bounding box center [106, 166] width 153 height 18
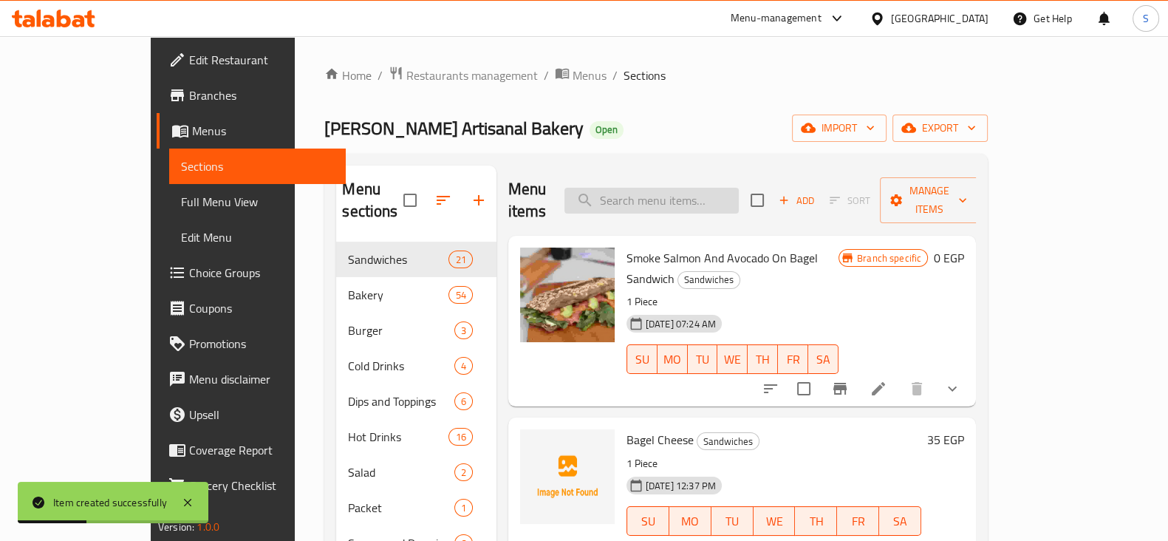
click at [668, 190] on input "search" at bounding box center [651, 201] width 174 height 26
paste input "Salmon"
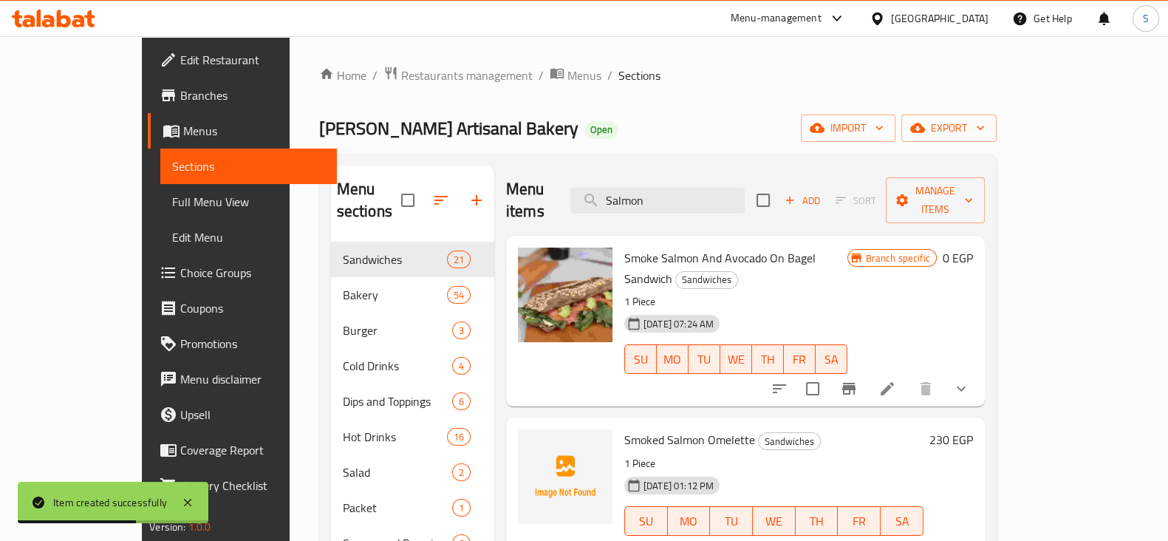
type input "Salmon"
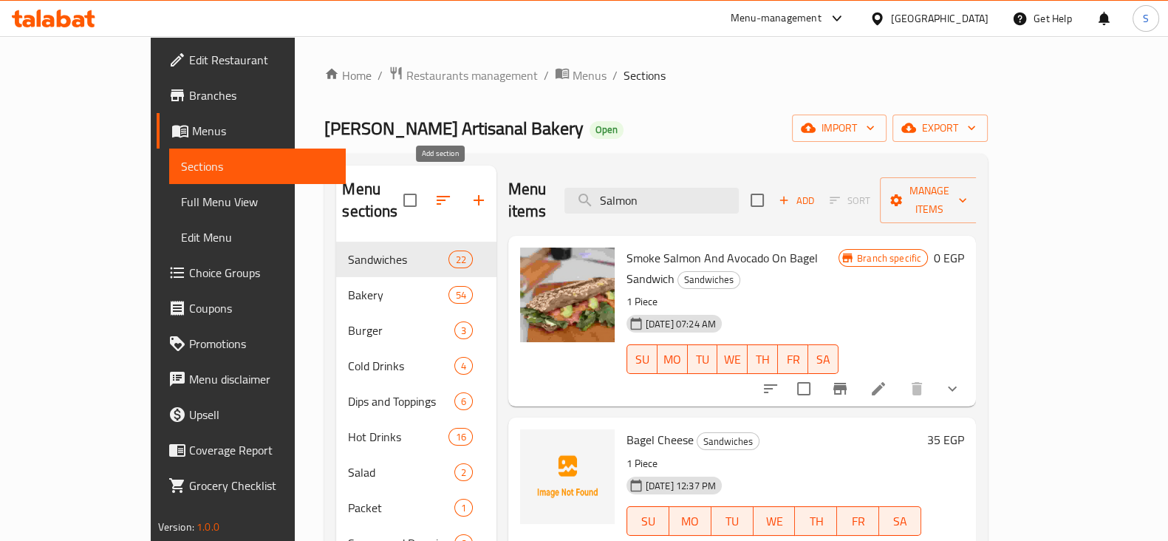
click at [474, 195] on icon "button" at bounding box center [479, 200] width 10 height 10
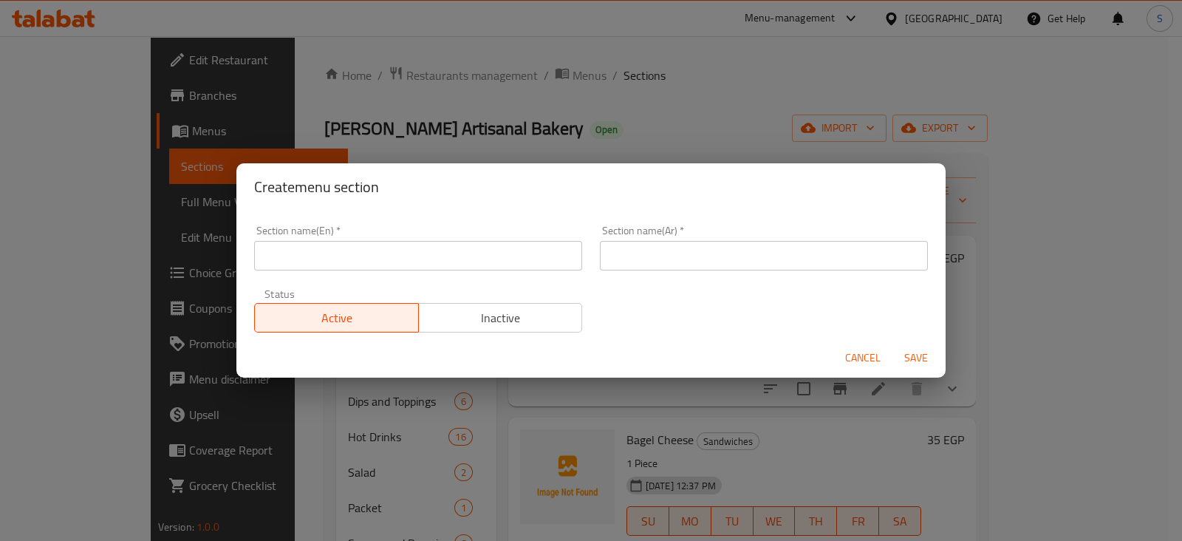
click at [299, 243] on input "text" at bounding box center [418, 256] width 328 height 30
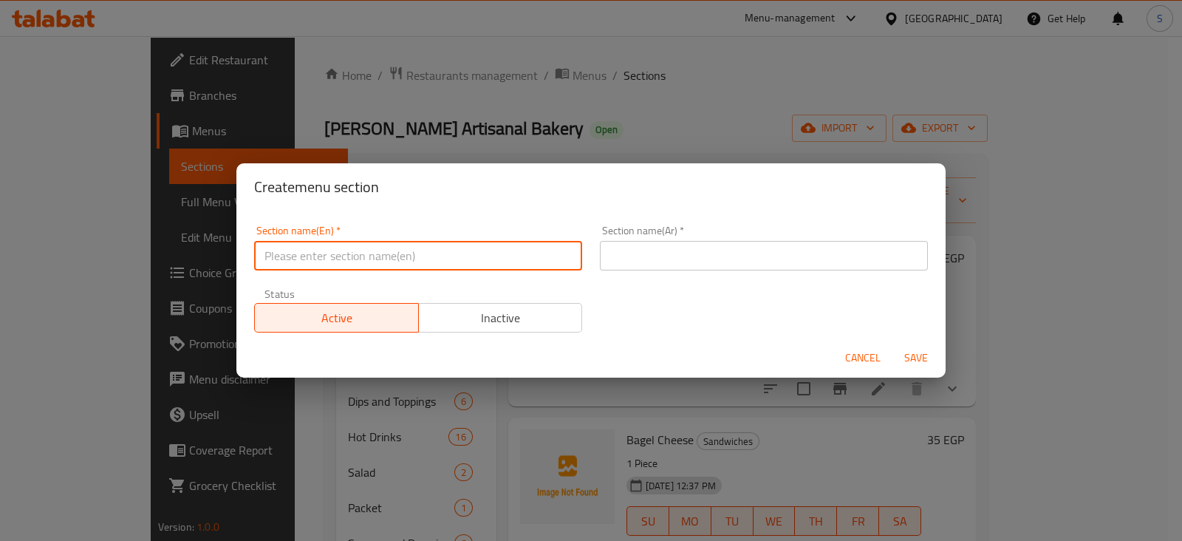
click at [661, 312] on div "Section name(En)   * Section name(En) * Section name(Ar)   * Section name(Ar) *…" at bounding box center [591, 278] width 692 height 125
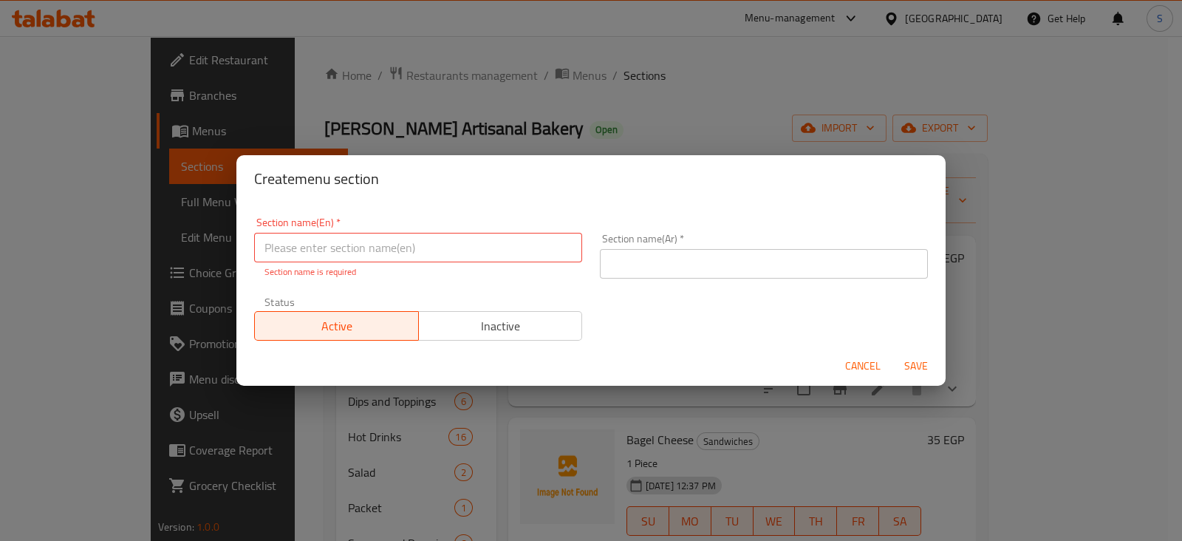
click at [506, 324] on span "Inactive" at bounding box center [501, 325] width 152 height 21
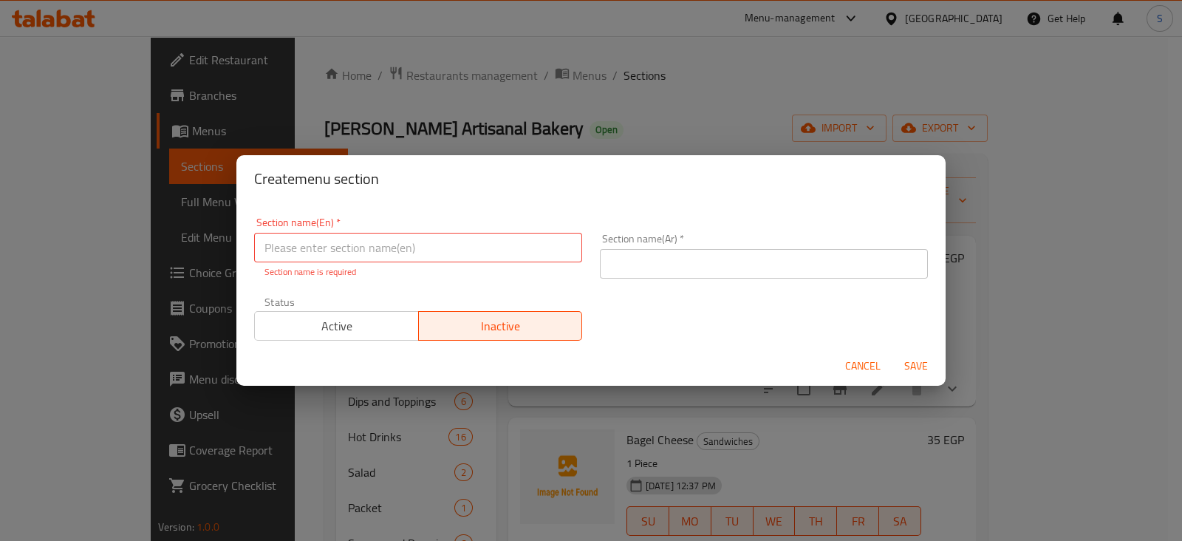
click at [380, 251] on input "text" at bounding box center [418, 248] width 328 height 30
type input "ل"
type input "Gluten Free Products"
click at [742, 261] on input "text" at bounding box center [764, 264] width 328 height 30
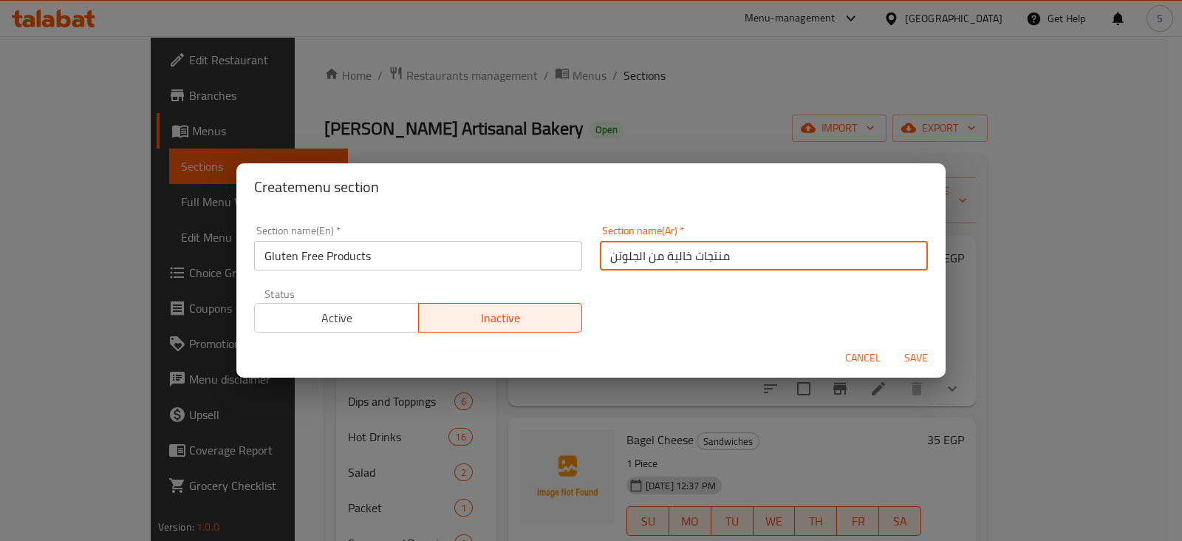
type input "منتجات خالية من الجلوتن"
click at [892, 344] on button "Save" at bounding box center [915, 357] width 47 height 27
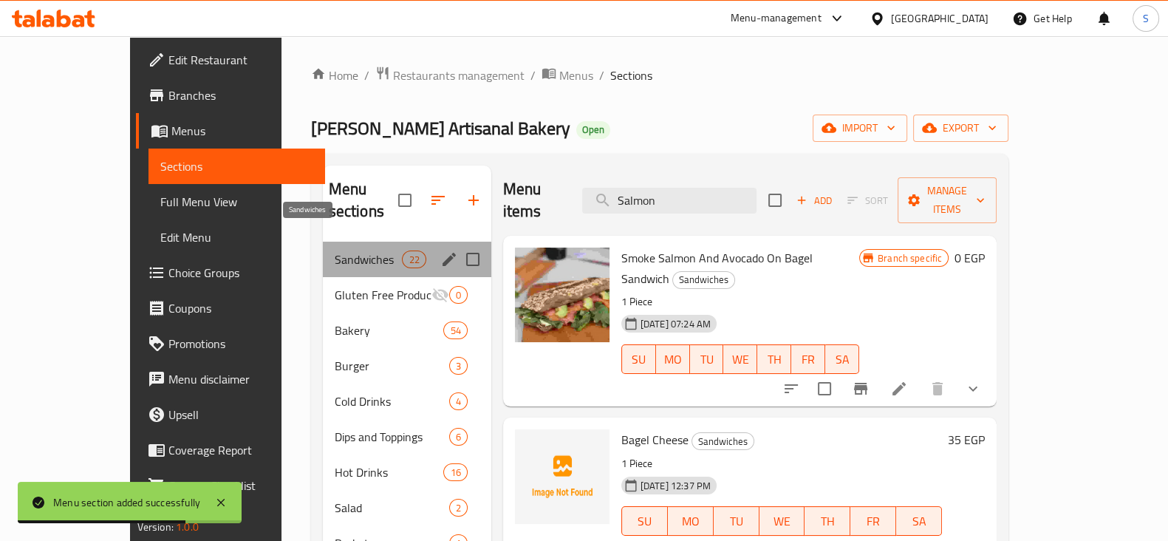
click at [335, 250] on span "Sandwiches" at bounding box center [369, 259] width 68 height 18
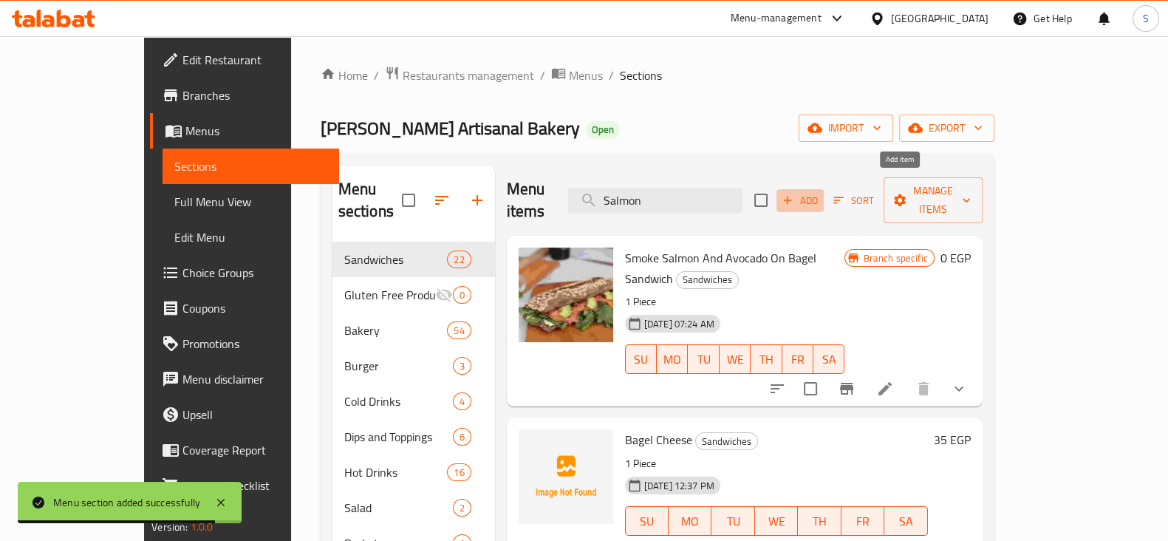
click at [820, 192] on span "Add" at bounding box center [800, 200] width 40 height 17
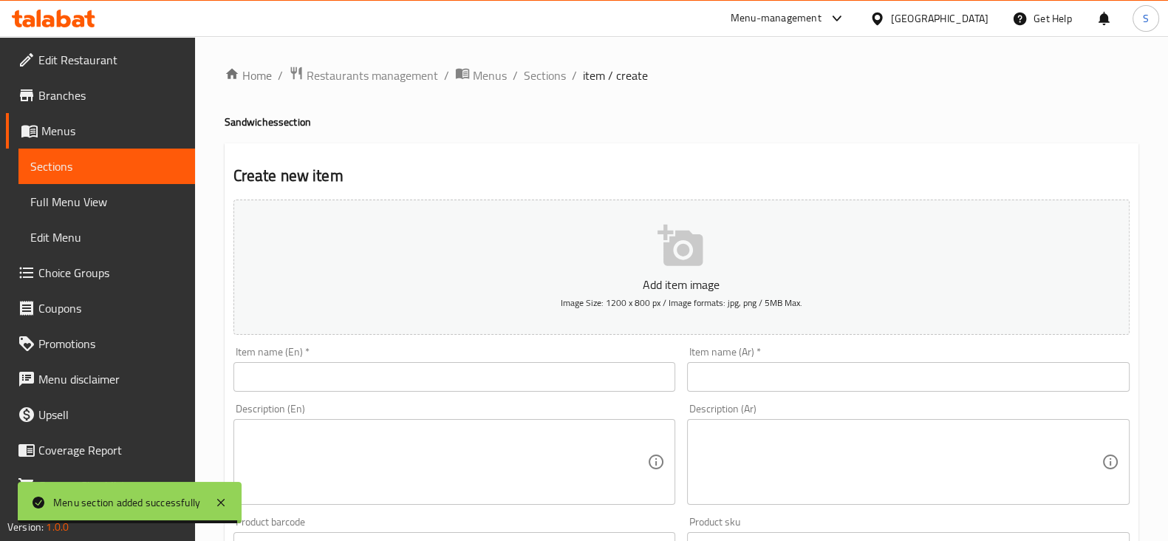
click at [720, 374] on input "text" at bounding box center [908, 377] width 443 height 30
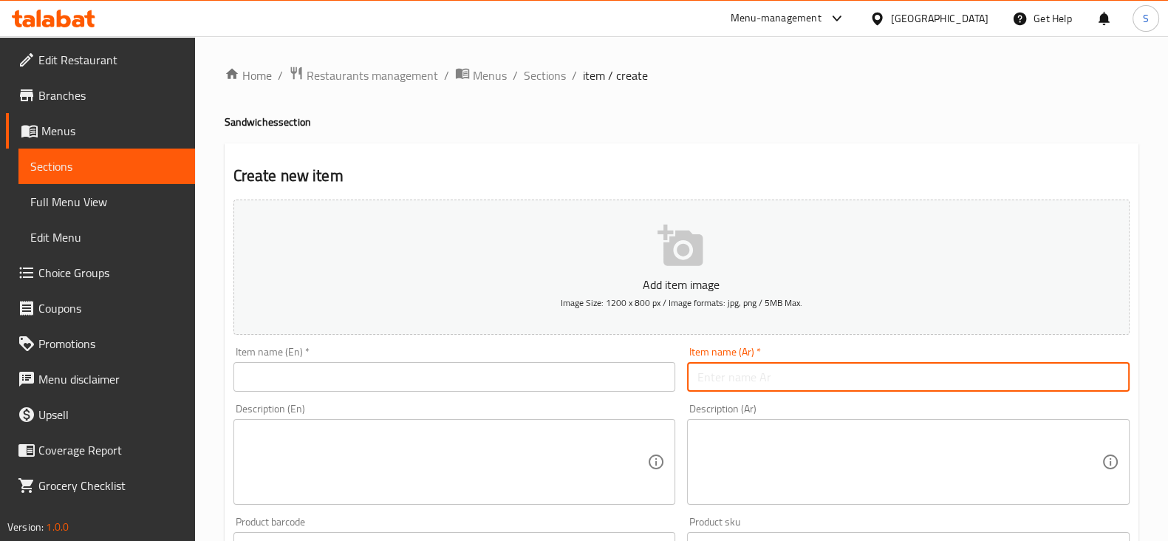
scroll to position [92, 0]
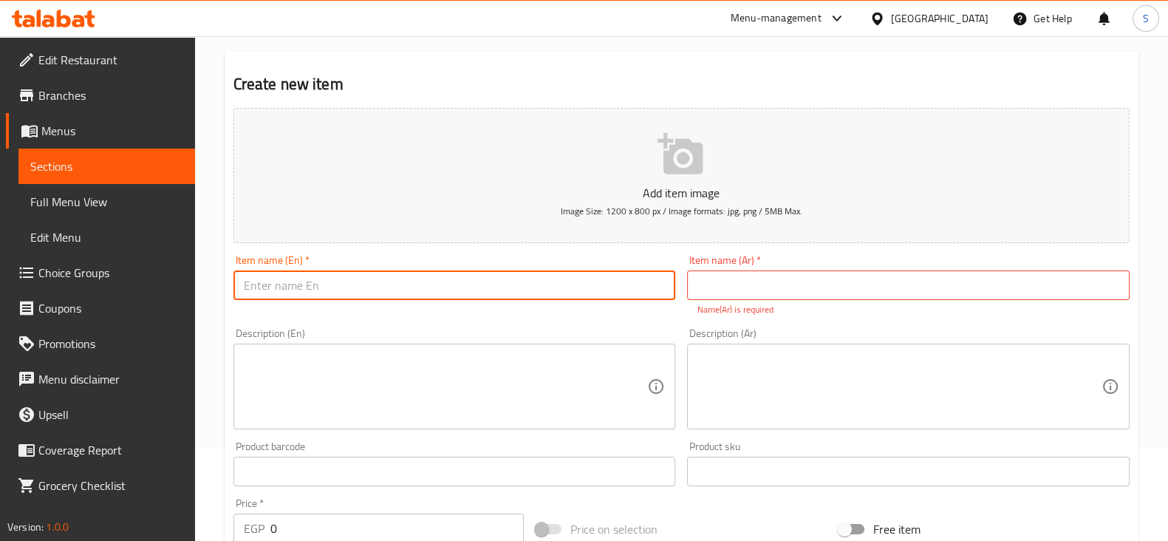
click at [545, 290] on input "text" at bounding box center [454, 285] width 443 height 30
type input "}"
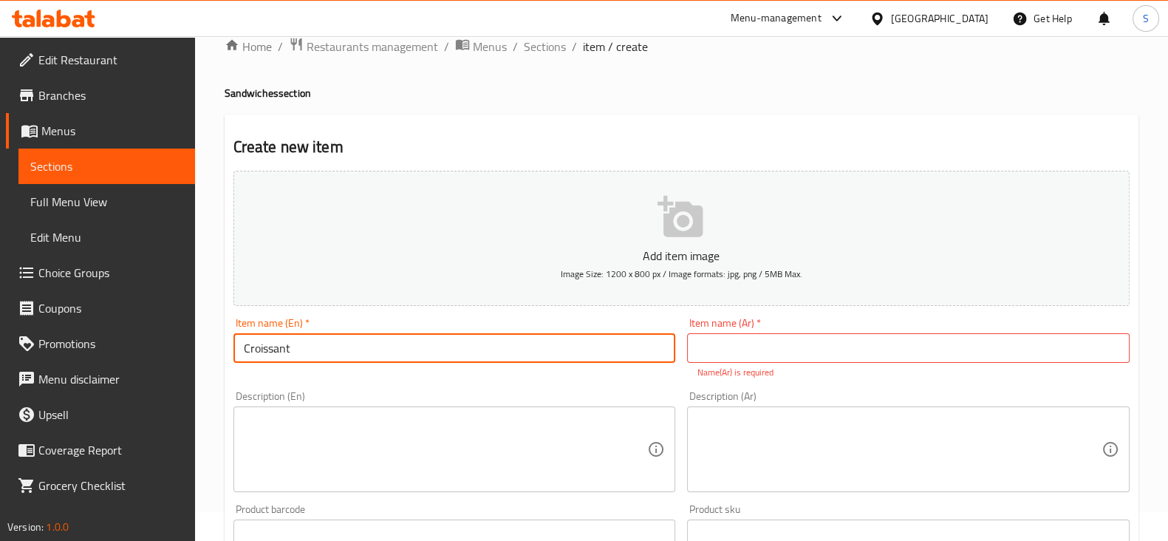
scroll to position [0, 0]
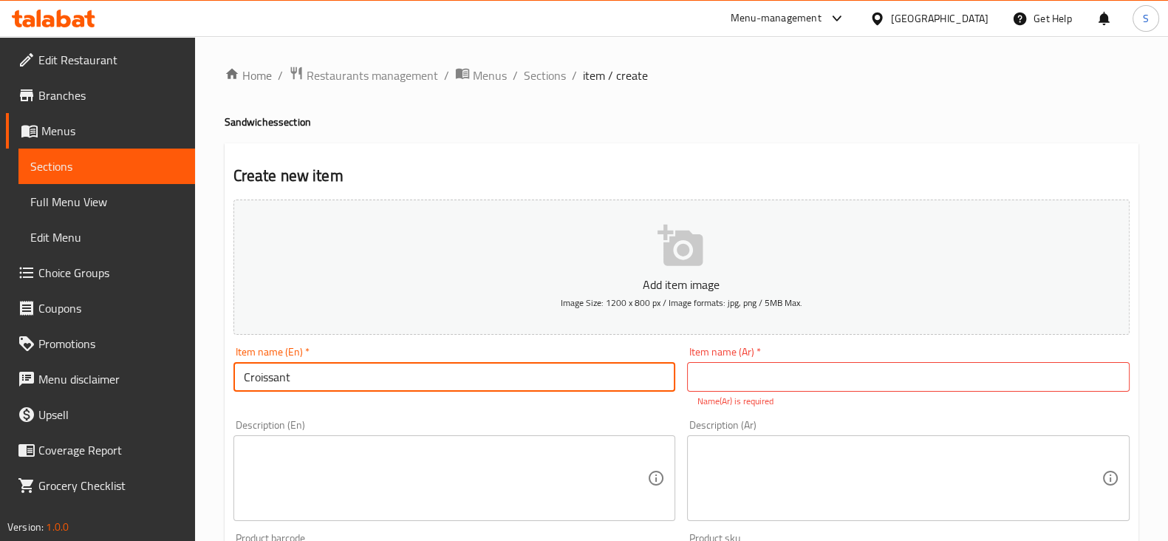
click at [307, 371] on input "Croissant" at bounding box center [454, 377] width 443 height 30
drag, startPoint x: 306, startPoint y: 375, endPoint x: 194, endPoint y: 375, distance: 112.3
click at [194, 375] on div "Edit Restaurant Branches Menus Sections Full Menu View Edit Menu Choice Groups …" at bounding box center [584, 548] width 1168 height 1024
type input "Smoked Salamon, Avocado Croissant"
click at [772, 369] on input "text" at bounding box center [908, 377] width 443 height 30
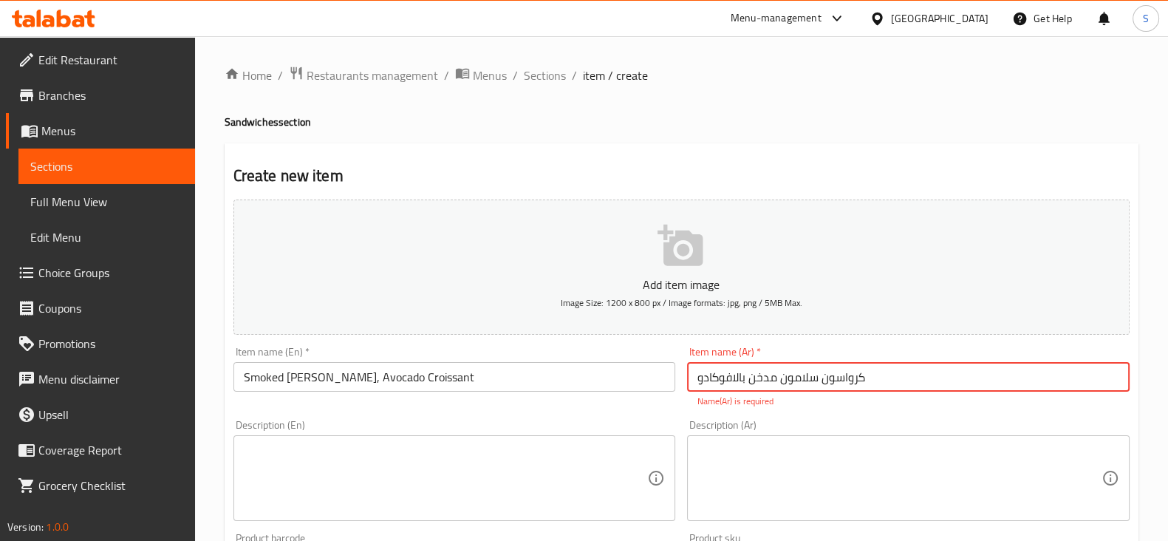
type input "كرواسون سلامون مدخن بالافوكادو"
click at [336, 467] on textarea at bounding box center [446, 478] width 404 height 70
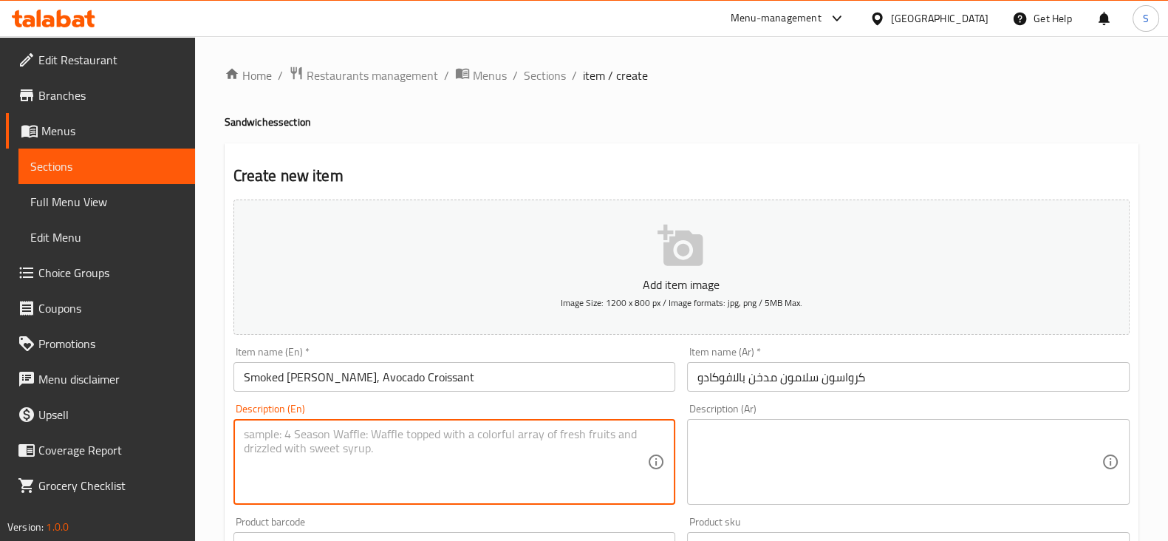
click at [276, 452] on textarea at bounding box center [446, 462] width 404 height 70
type textarea "1 Piece"
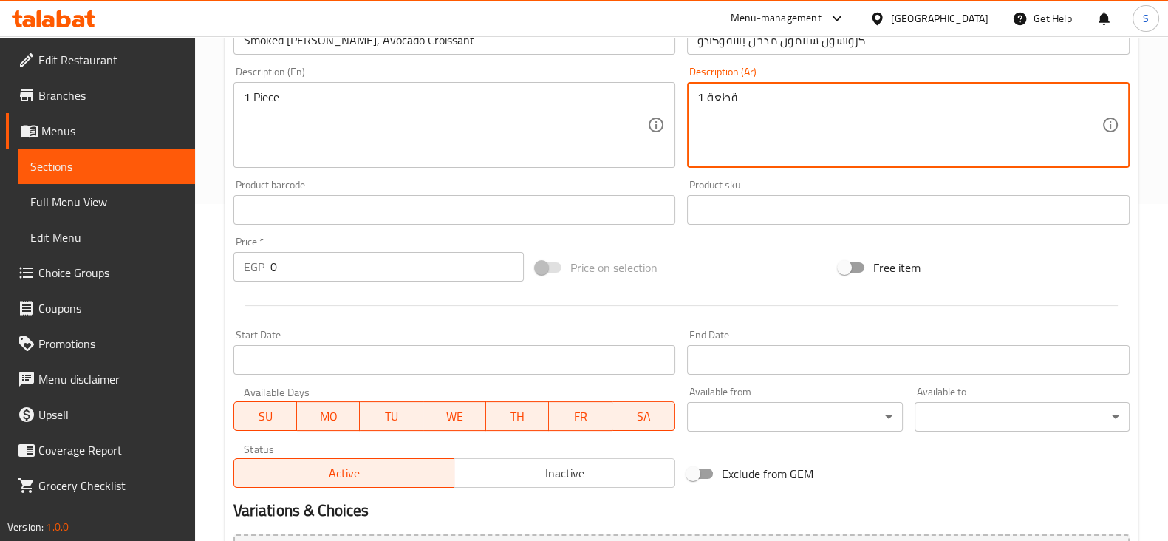
scroll to position [369, 0]
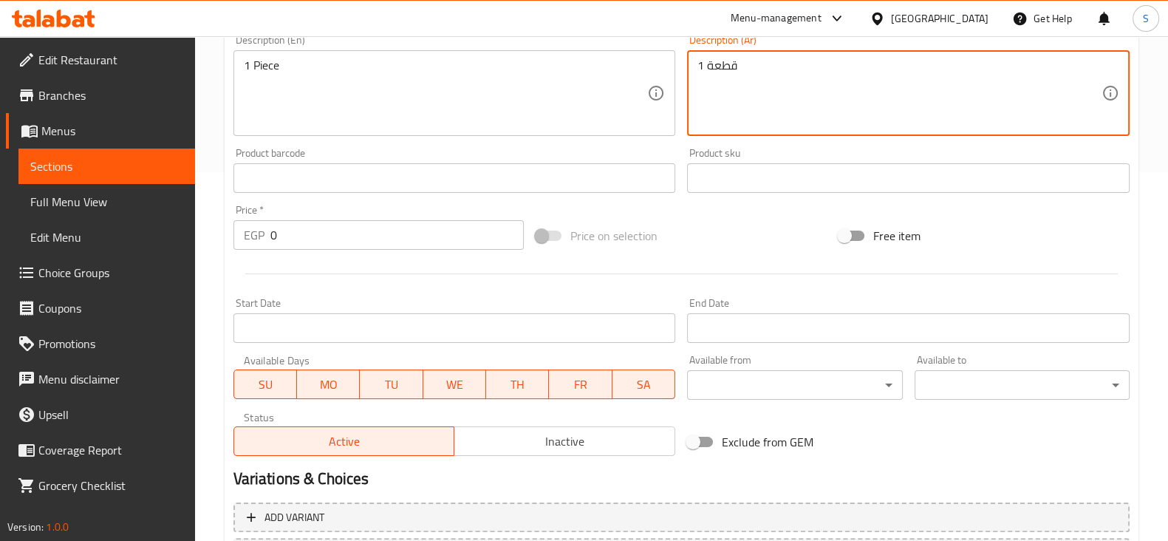
type textarea "1 قطعة"
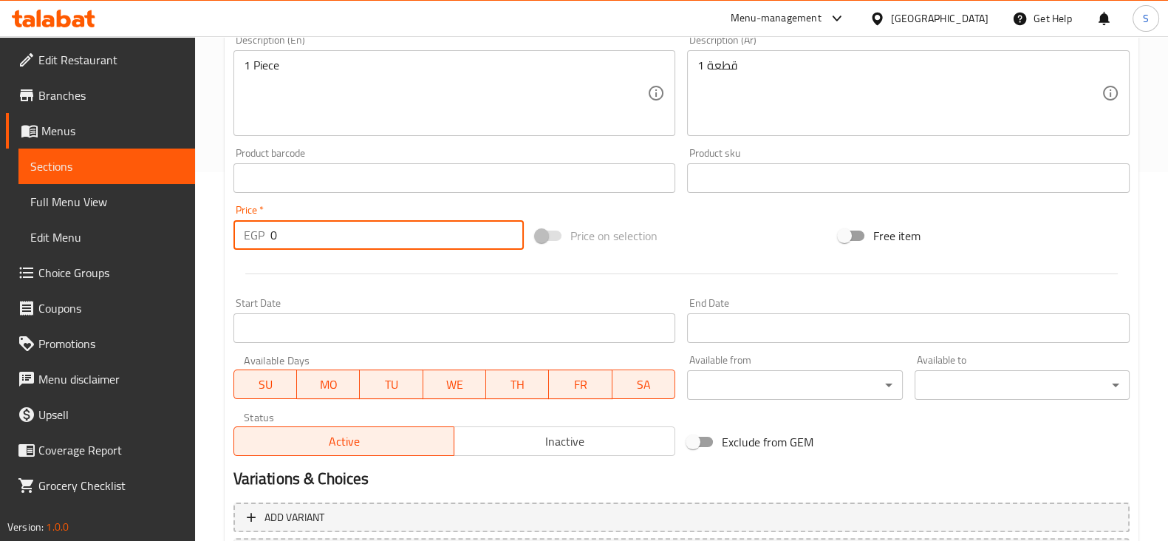
drag, startPoint x: 326, startPoint y: 232, endPoint x: 157, endPoint y: 245, distance: 169.6
click at [160, 243] on div "Edit Restaurant Branches Menus Sections Full Menu View Edit Menu Choice Groups …" at bounding box center [584, 172] width 1168 height 1008
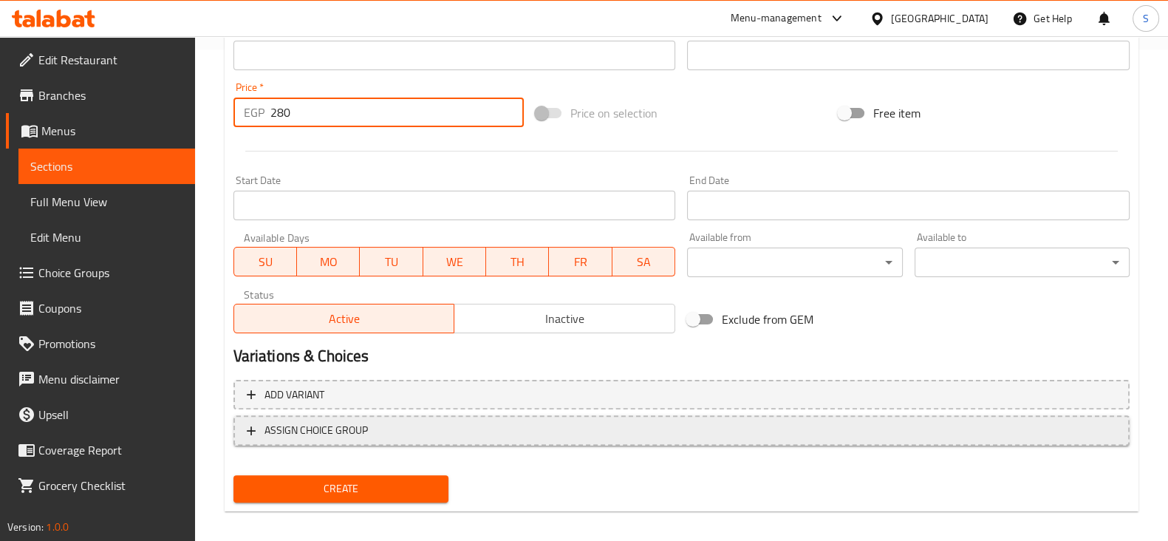
scroll to position [502, 0]
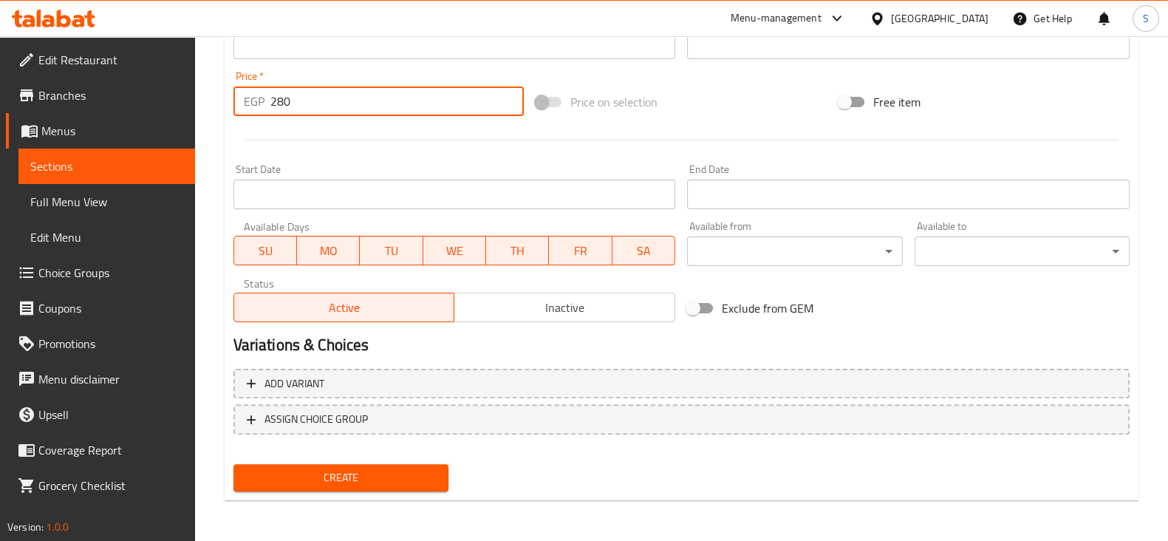
type input "280"
click at [311, 482] on span "Create" at bounding box center [340, 477] width 191 height 18
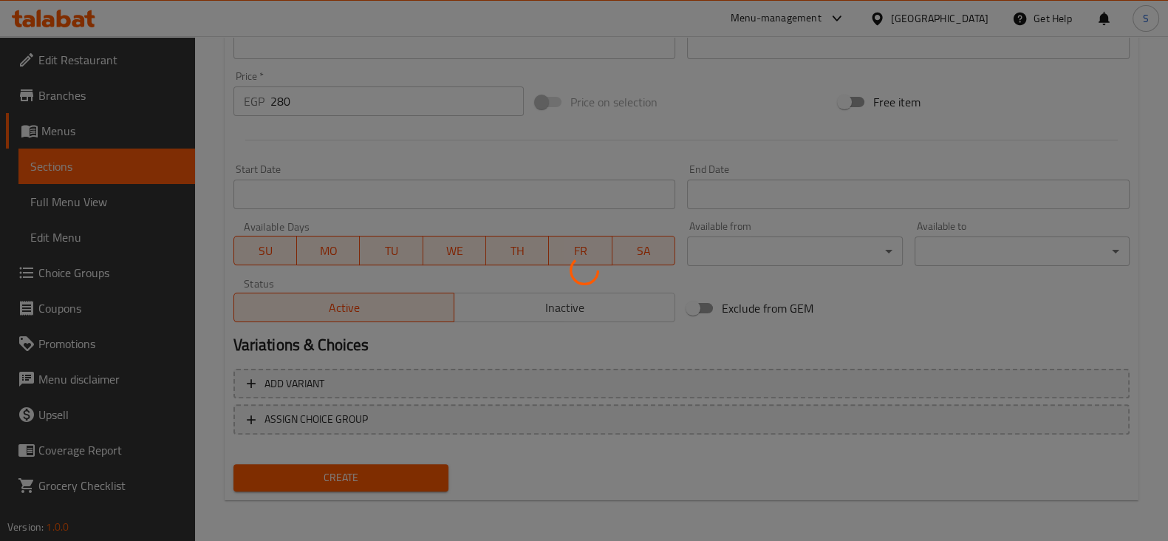
type input "0"
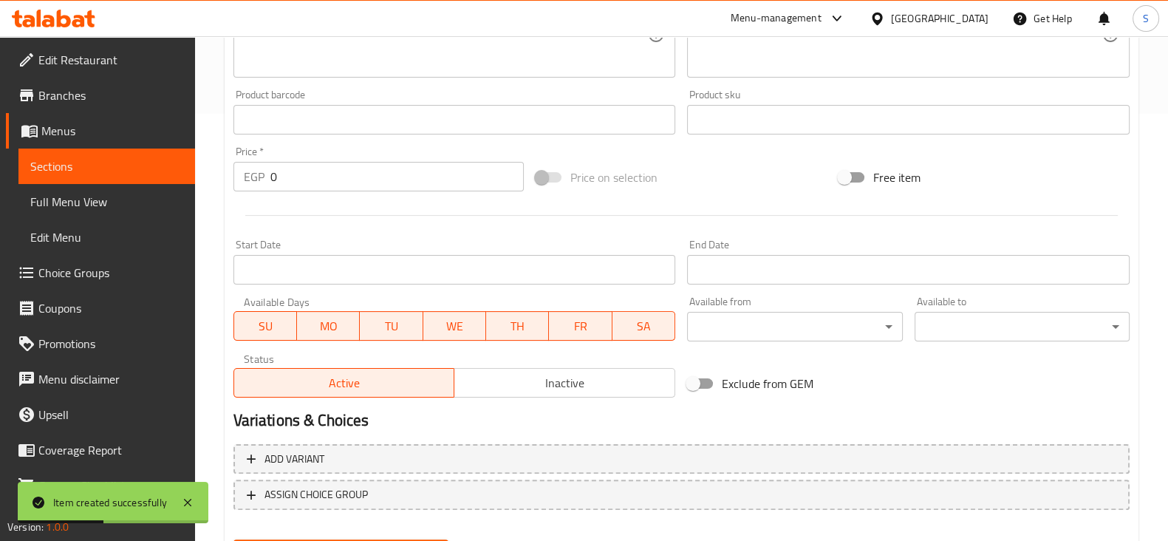
scroll to position [410, 0]
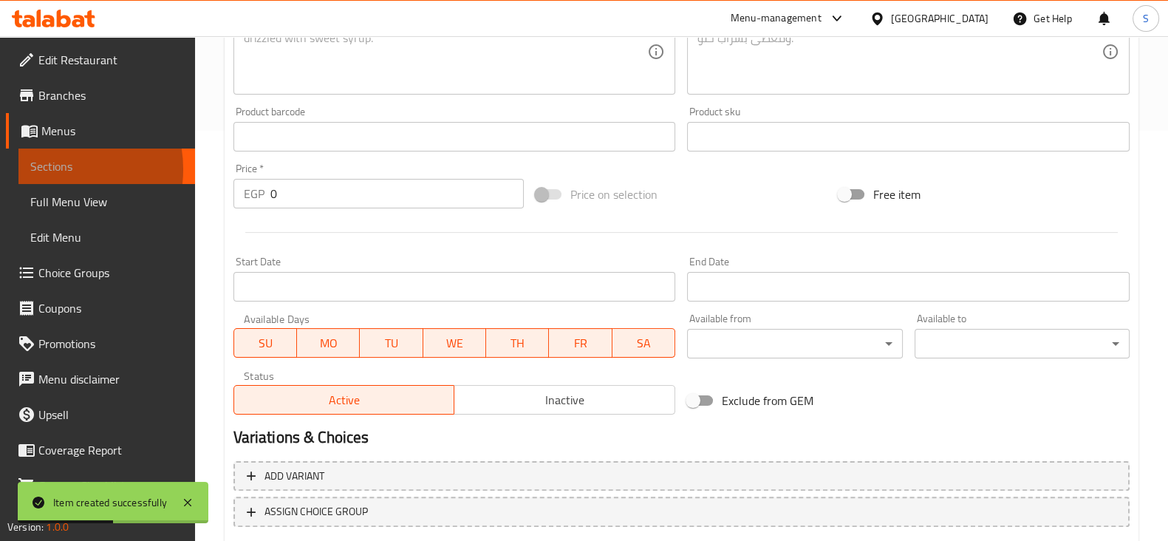
click at [49, 169] on span "Sections" at bounding box center [106, 166] width 153 height 18
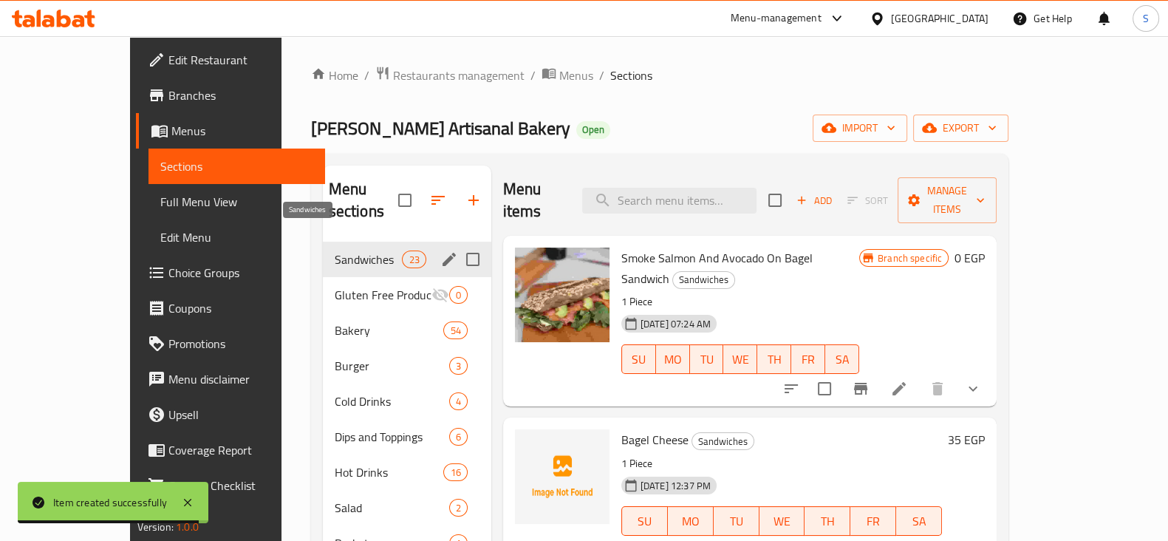
click at [323, 248] on div "Sandwiches 23" at bounding box center [407, 259] width 168 height 35
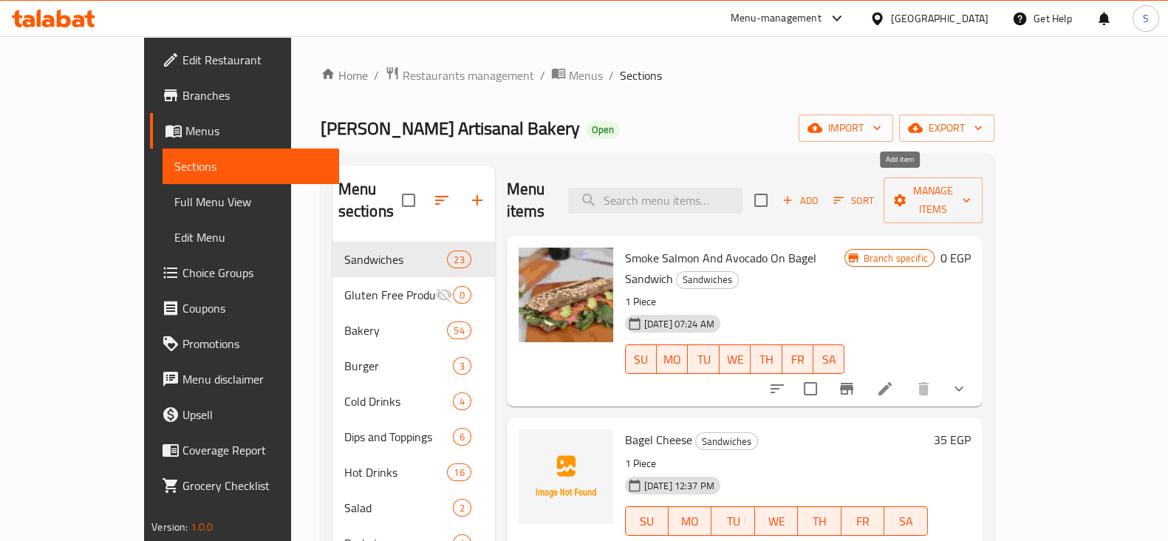
click at [820, 192] on span "Add" at bounding box center [800, 200] width 40 height 17
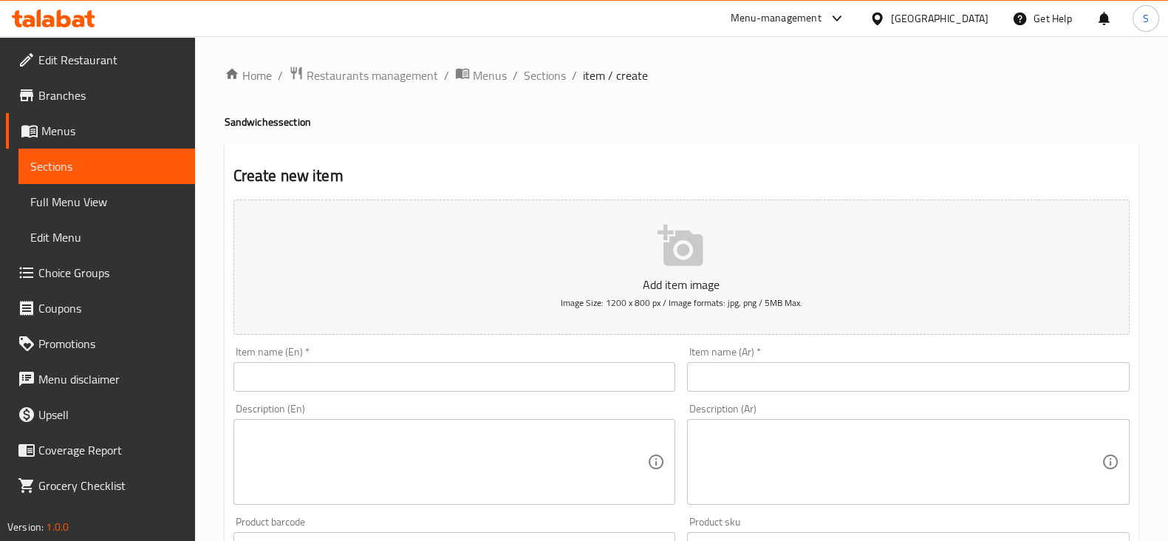
click at [736, 382] on input "text" at bounding box center [908, 377] width 443 height 30
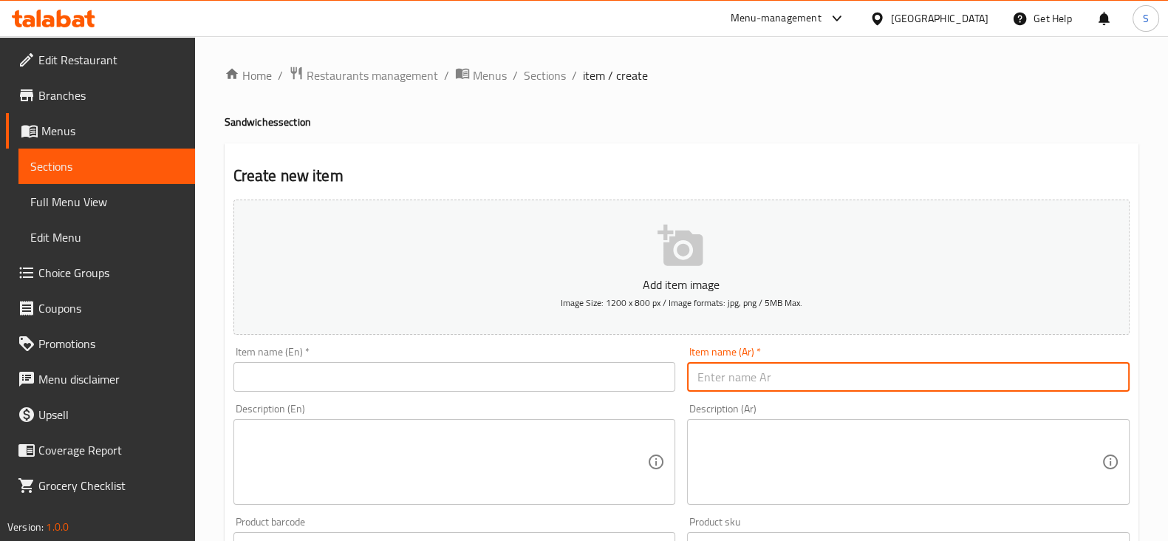
paste input "Veggie Cheese Croissant"
type input "Veggie Cheese Croissant"
click at [440, 362] on input "text" at bounding box center [454, 377] width 443 height 30
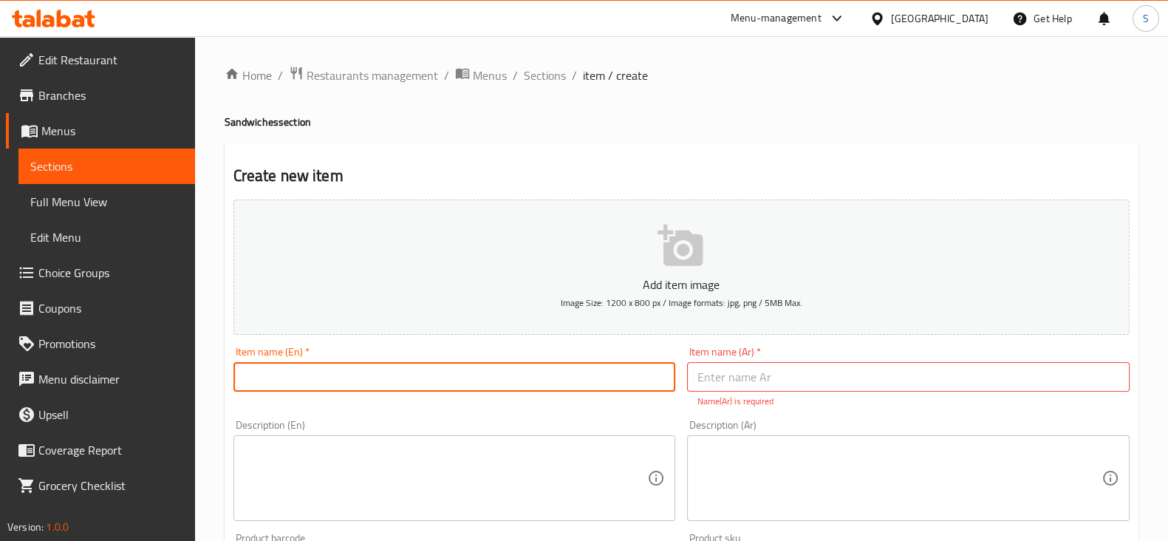
paste input "Veggie Cheese Croissant"
type input "Veggie Cheese Croissant"
click at [810, 378] on input "text" at bounding box center [908, 377] width 443 height 30
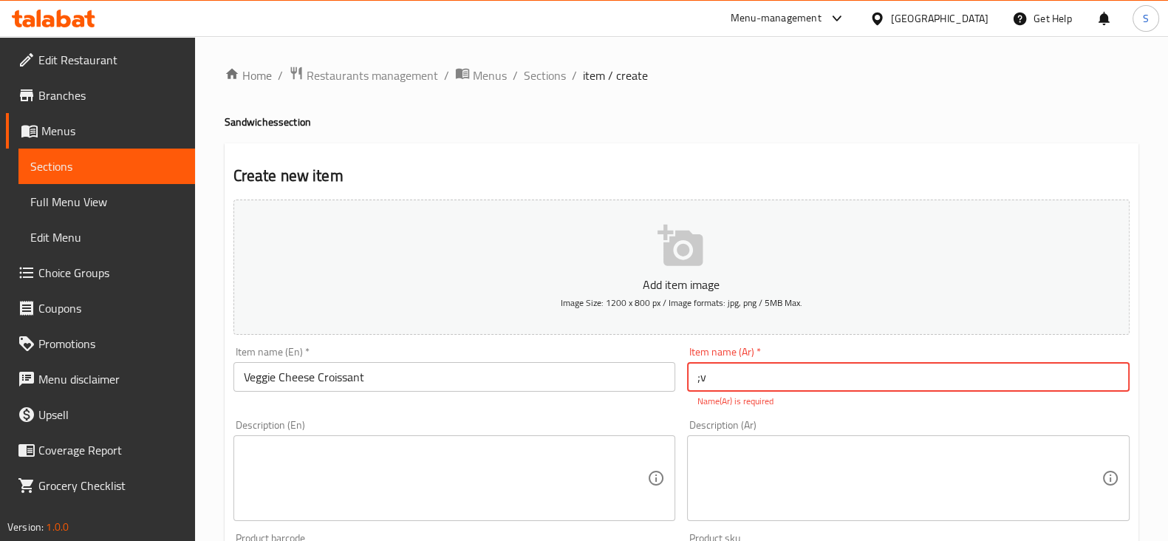
type input ";"
type input "كرواسون خضروات و جبنة"
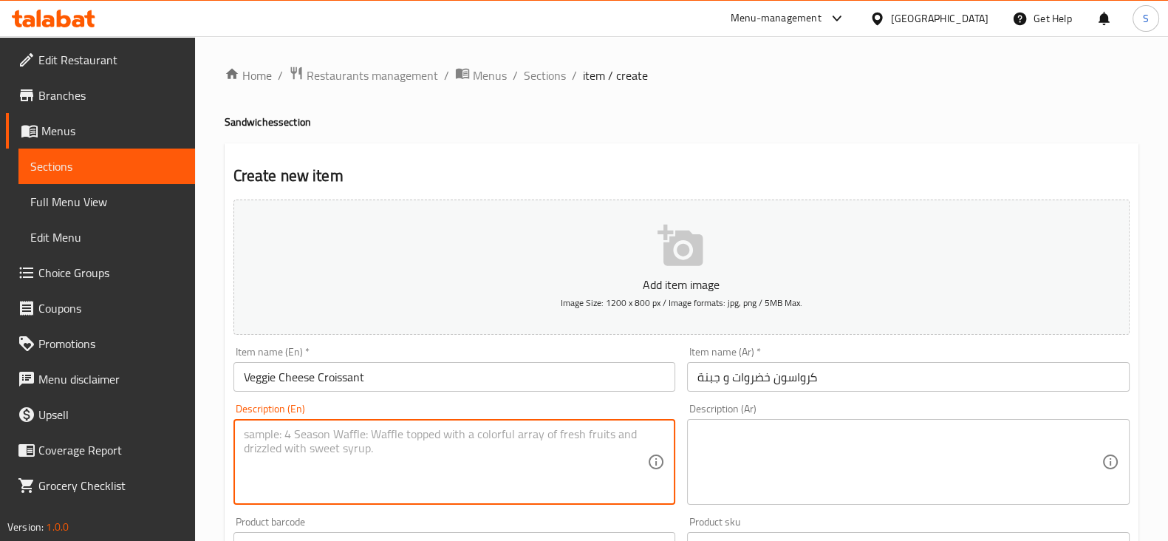
click at [387, 457] on textarea at bounding box center [446, 462] width 404 height 70
type textarea "1 Piece"
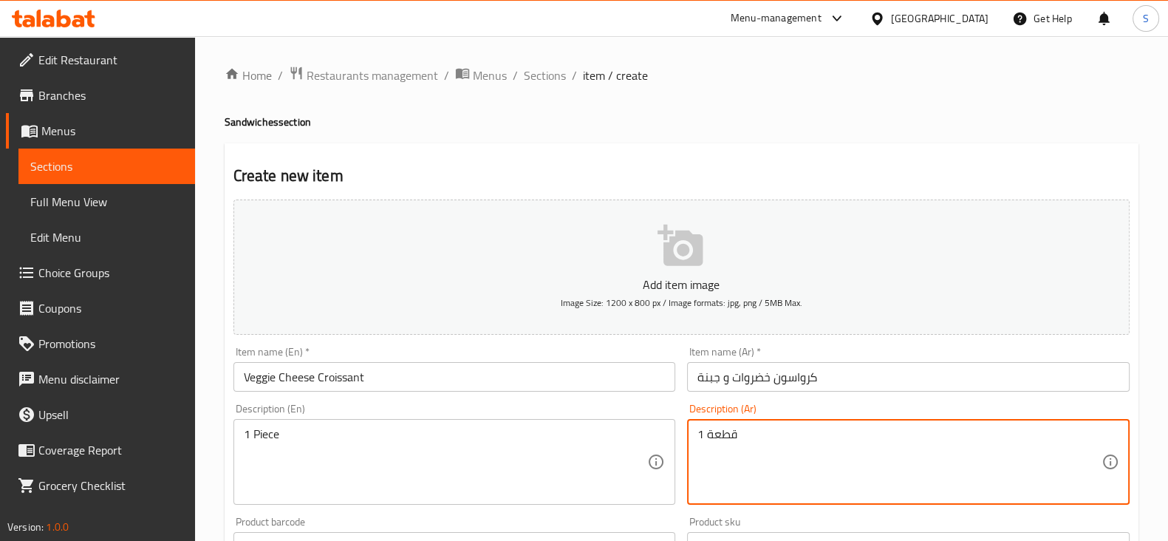
scroll to position [369, 0]
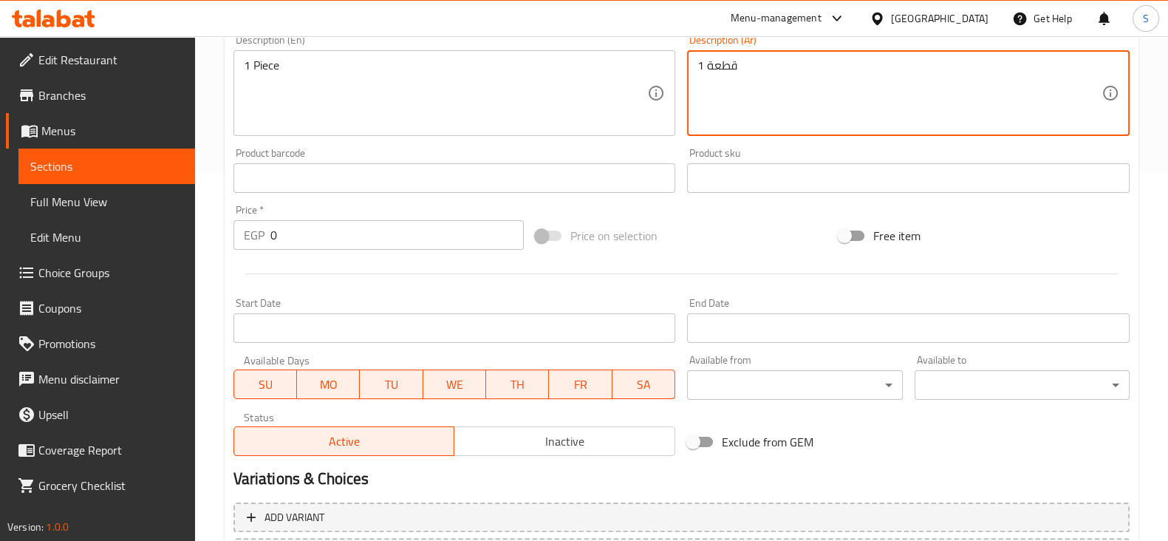
type textarea "1 قطعة"
drag, startPoint x: 111, startPoint y: 238, endPoint x: 72, endPoint y: 241, distance: 39.3
click at [74, 240] on div "Edit Restaurant Branches Menus Sections Full Menu View Edit Menu Choice Groups …" at bounding box center [584, 172] width 1168 height 1008
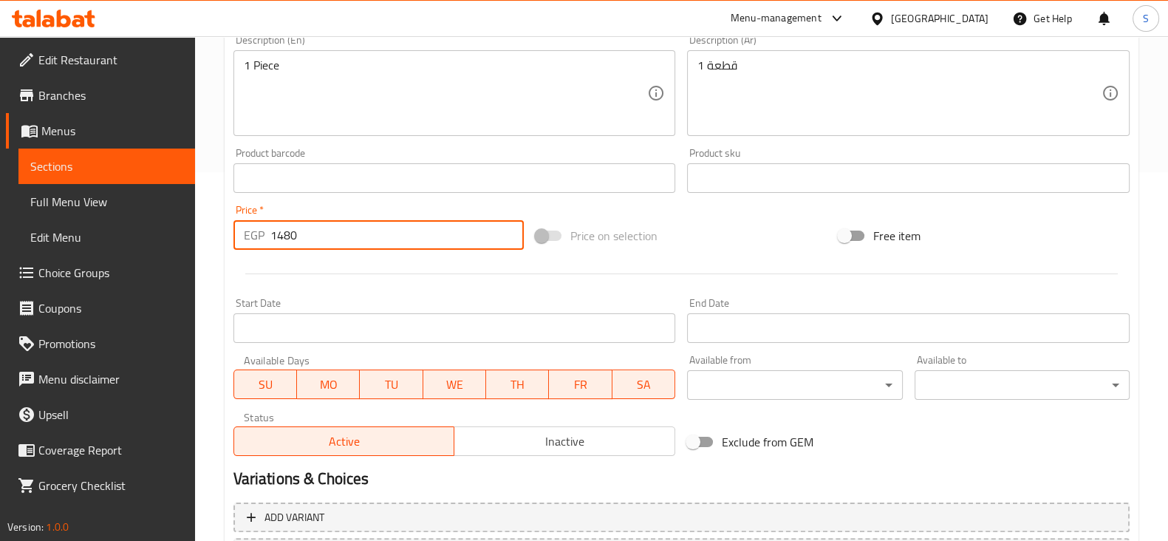
drag, startPoint x: 344, startPoint y: 231, endPoint x: 28, endPoint y: 240, distance: 315.6
click at [31, 241] on div "Edit Restaurant Branches Menus Sections Full Menu View Edit Menu Choice Groups …" at bounding box center [584, 172] width 1168 height 1008
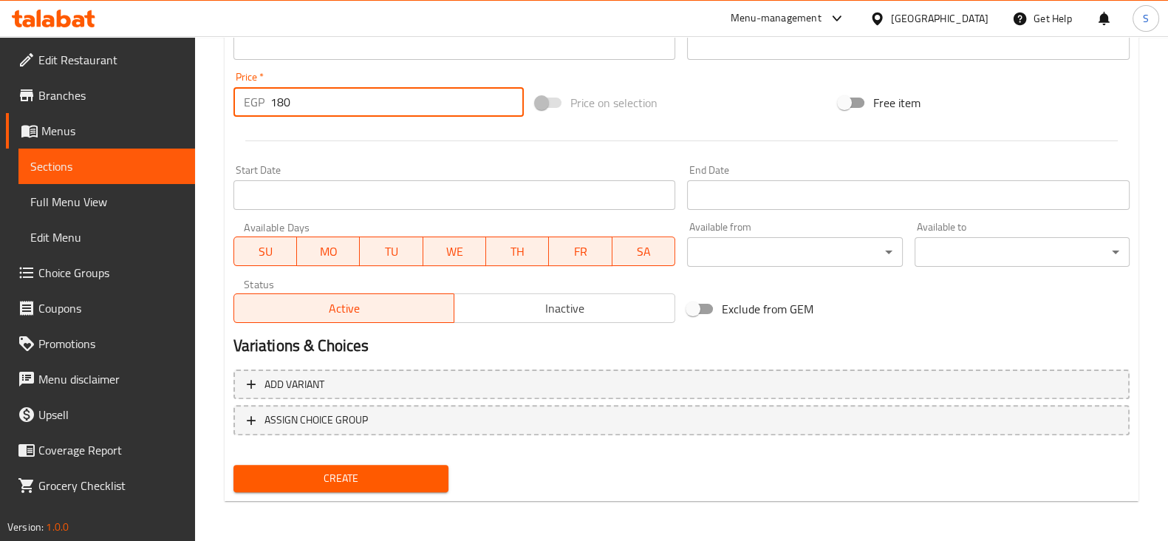
scroll to position [502, 0]
type input "180"
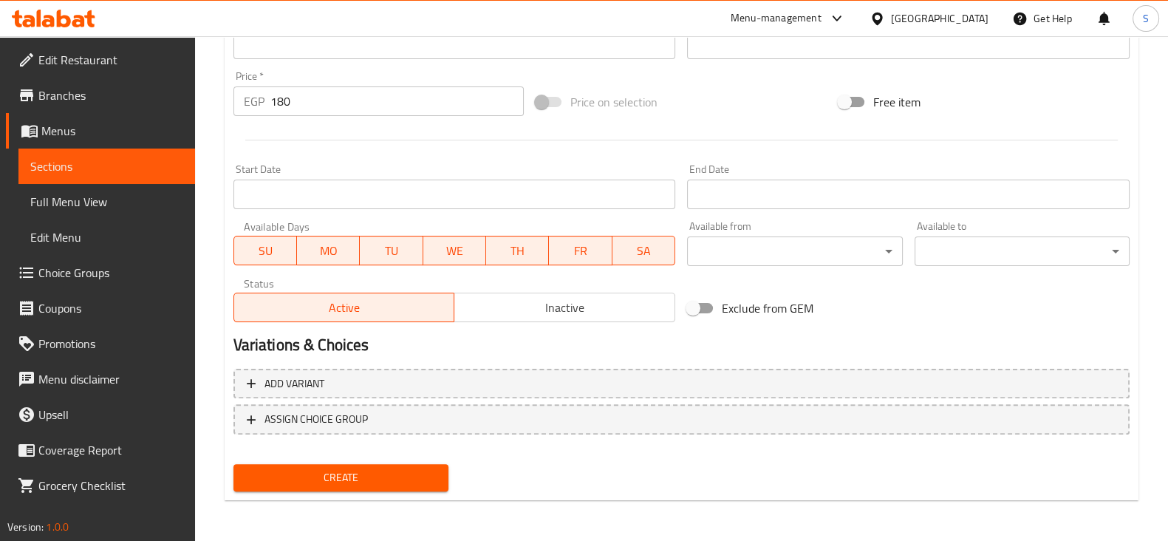
click at [304, 458] on div "Create" at bounding box center [341, 477] width 227 height 39
click at [311, 465] on button "Create" at bounding box center [340, 477] width 215 height 27
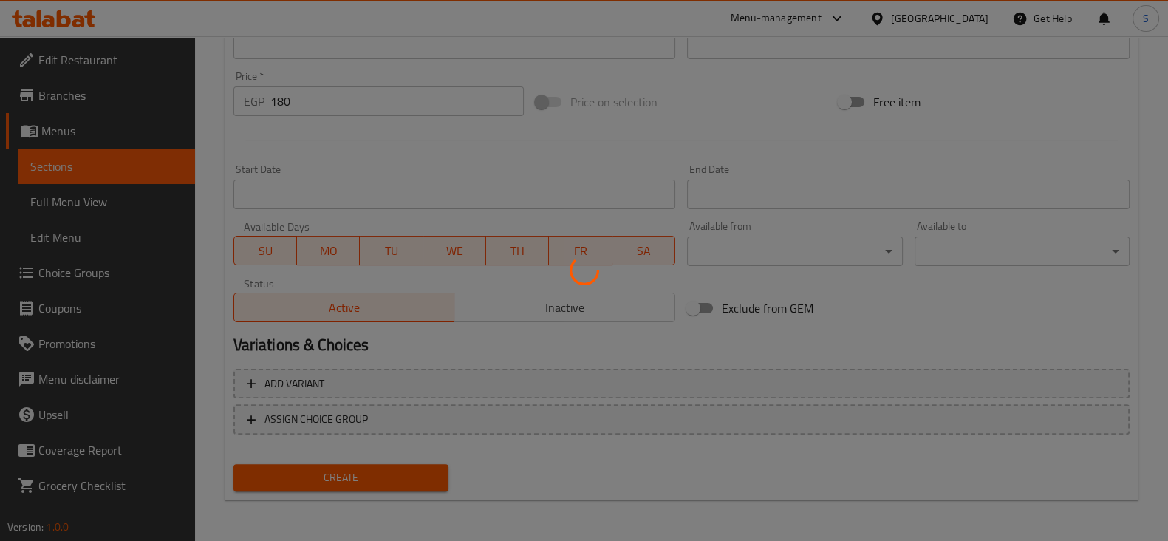
type input "0"
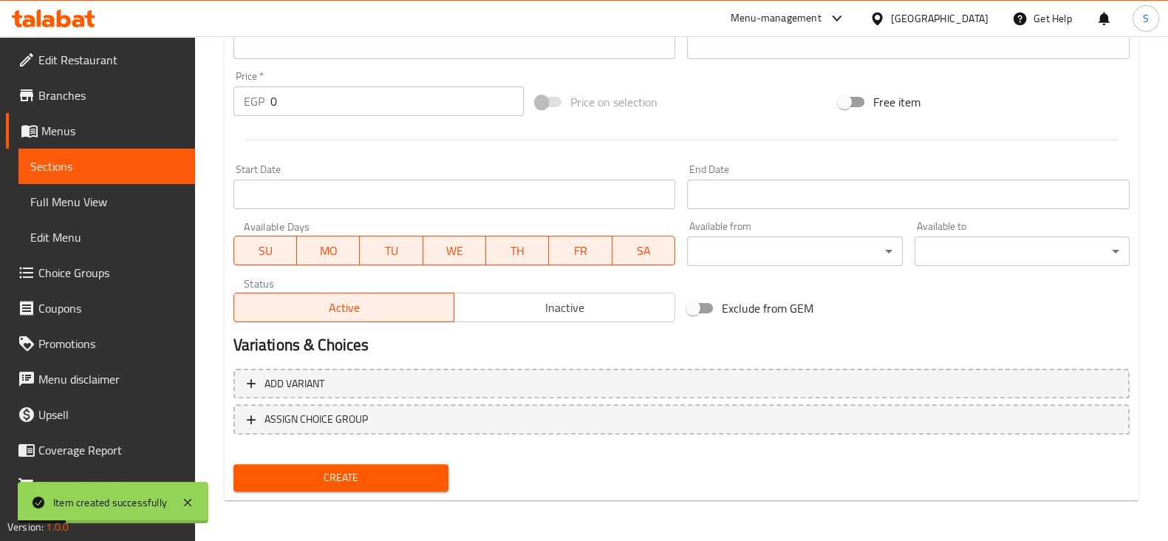
click at [74, 177] on link "Sections" at bounding box center [106, 165] width 177 height 35
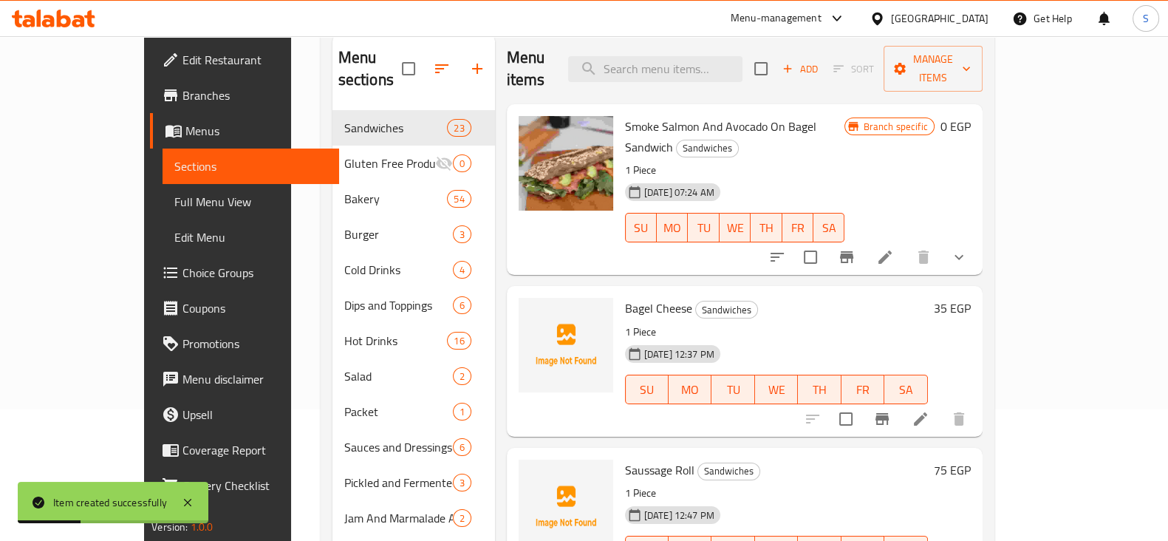
scroll to position [115, 0]
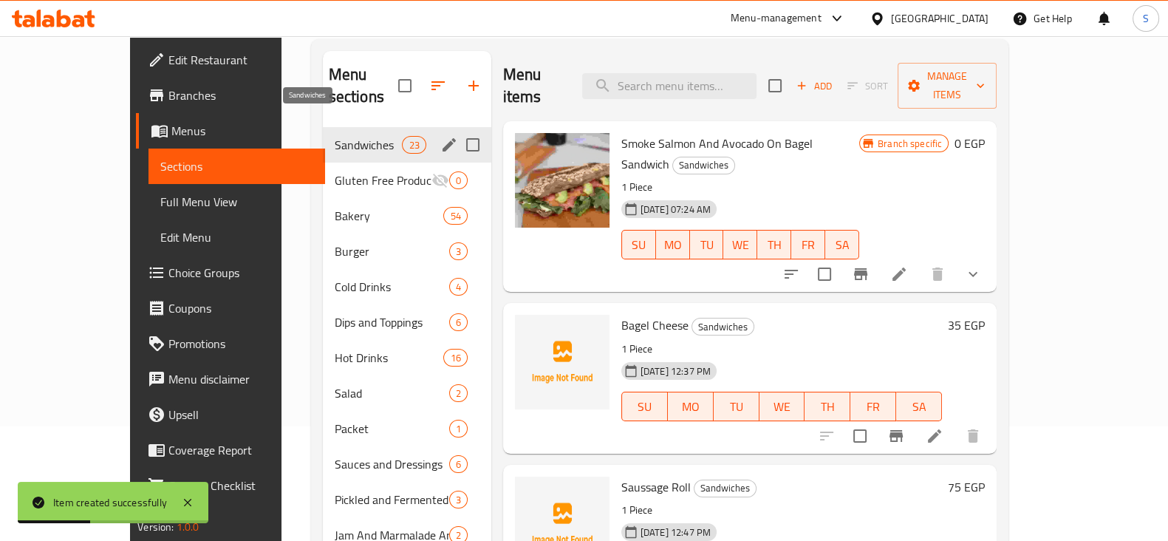
click at [335, 136] on span "Sandwiches" at bounding box center [369, 145] width 68 height 18
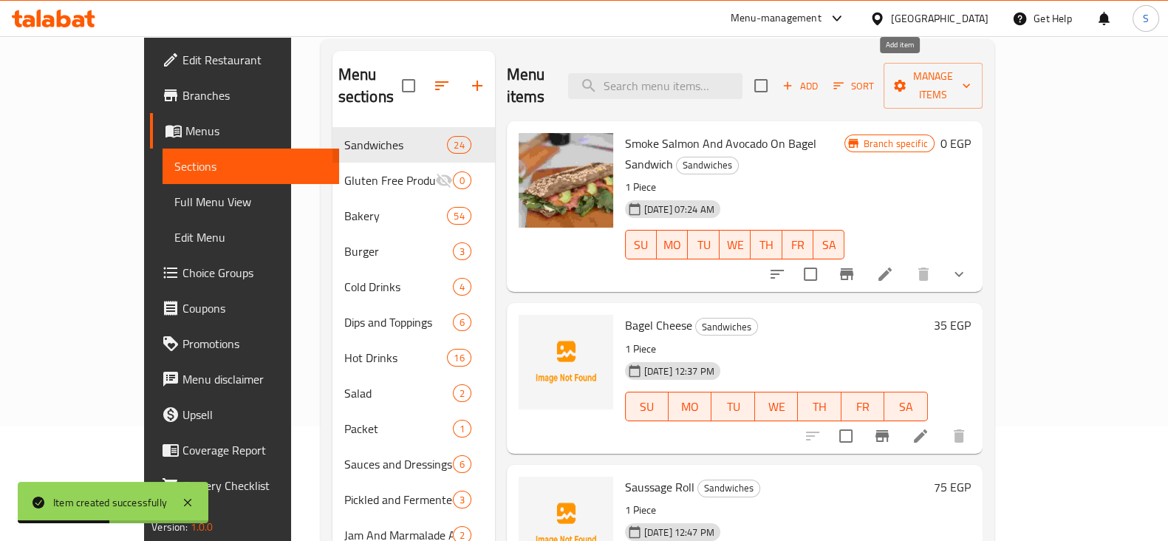
click at [820, 78] on span "Add" at bounding box center [800, 86] width 40 height 17
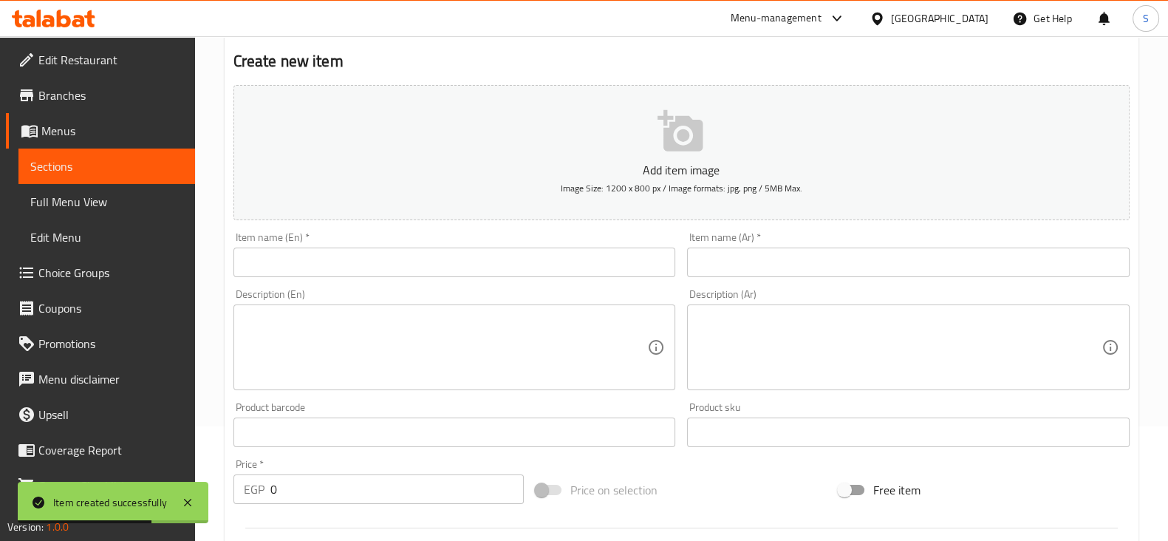
click at [745, 257] on input "text" at bounding box center [908, 262] width 443 height 30
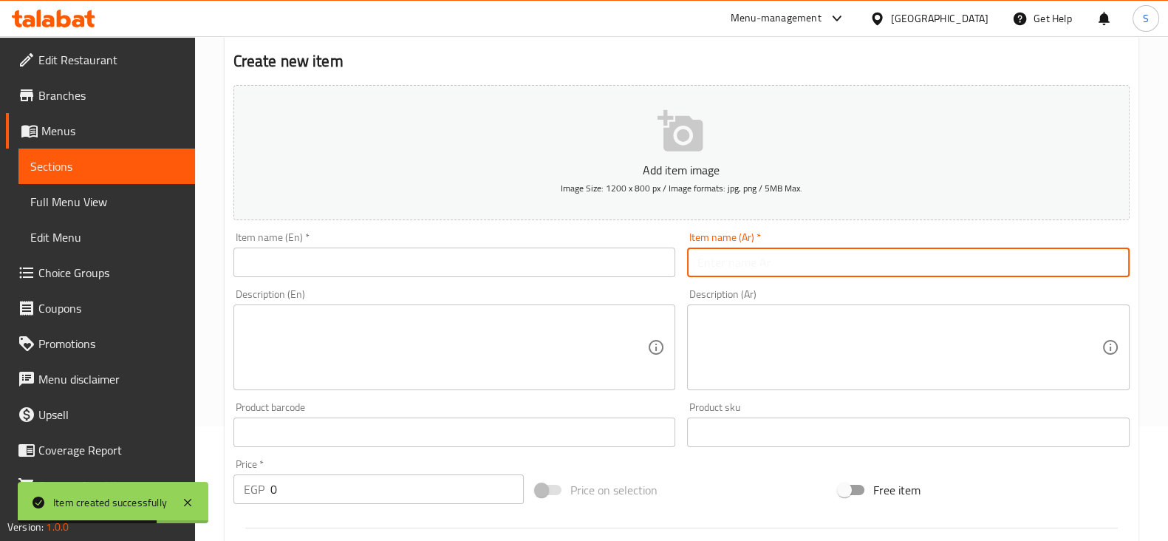
paste input "Turkey And Chedar Croissant"
type input "Turkey And Chedar Croissant"
click at [400, 279] on div "Item name (En)   * Item name (En) *" at bounding box center [455, 254] width 454 height 57
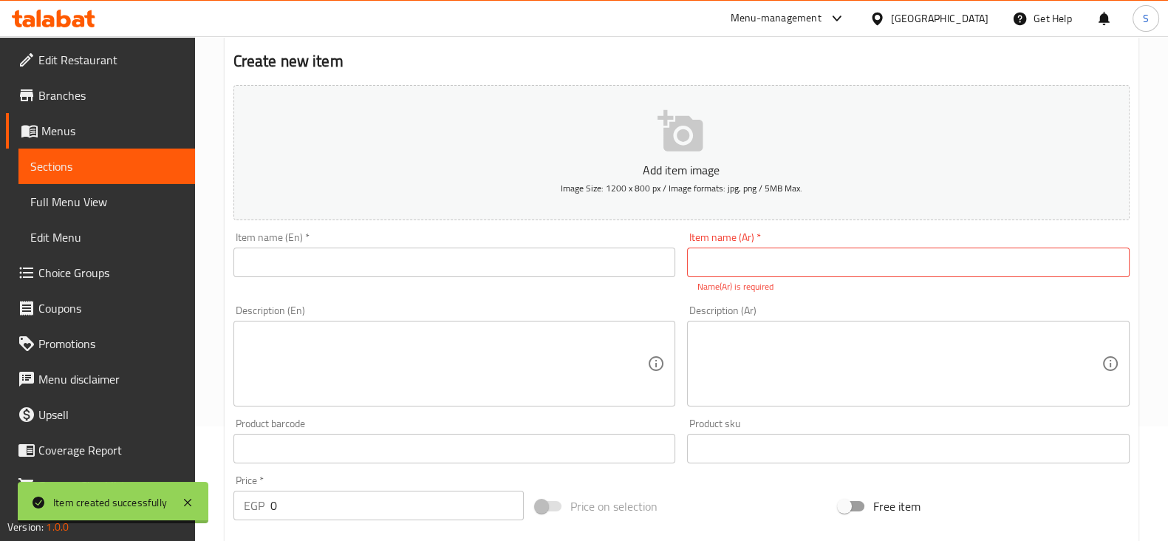
click at [406, 266] on input "text" at bounding box center [454, 262] width 443 height 30
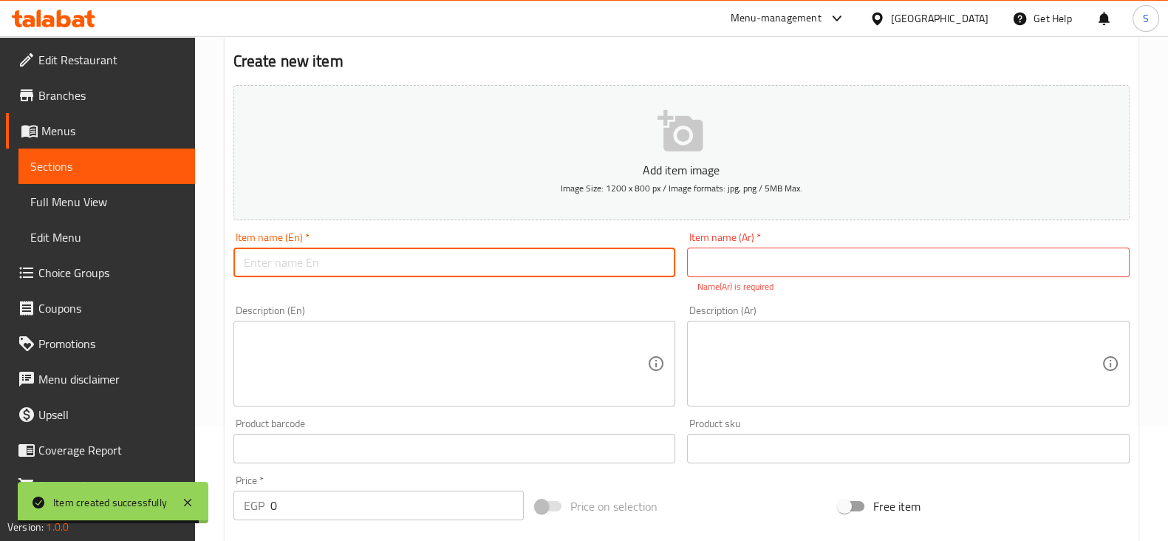
paste input "Turkey And Chedar Croissant"
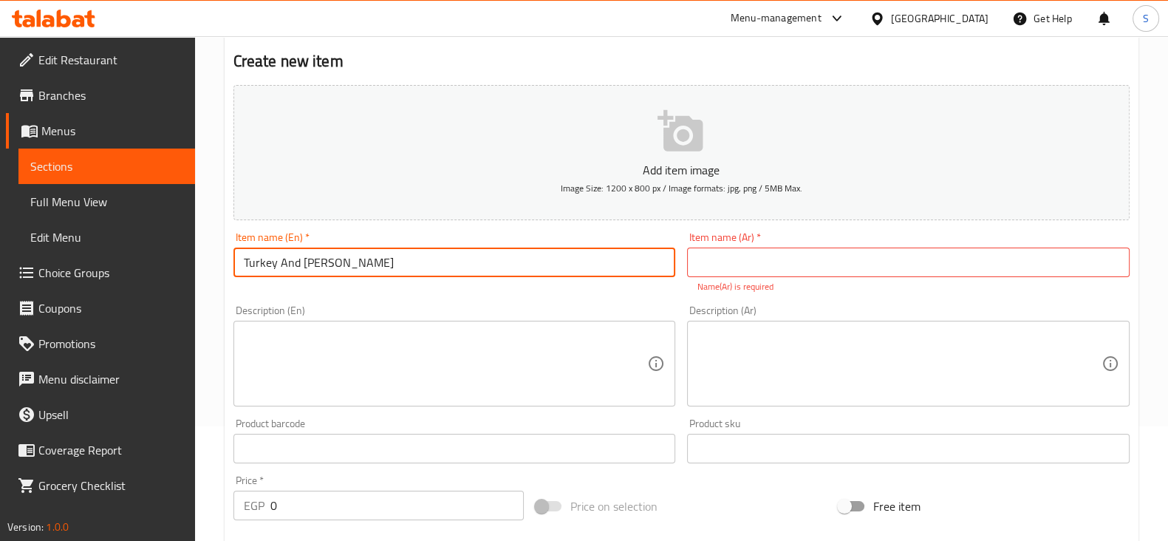
type input "Turkey And Chedar Croissant"
click at [823, 264] on input "text" at bounding box center [908, 262] width 443 height 30
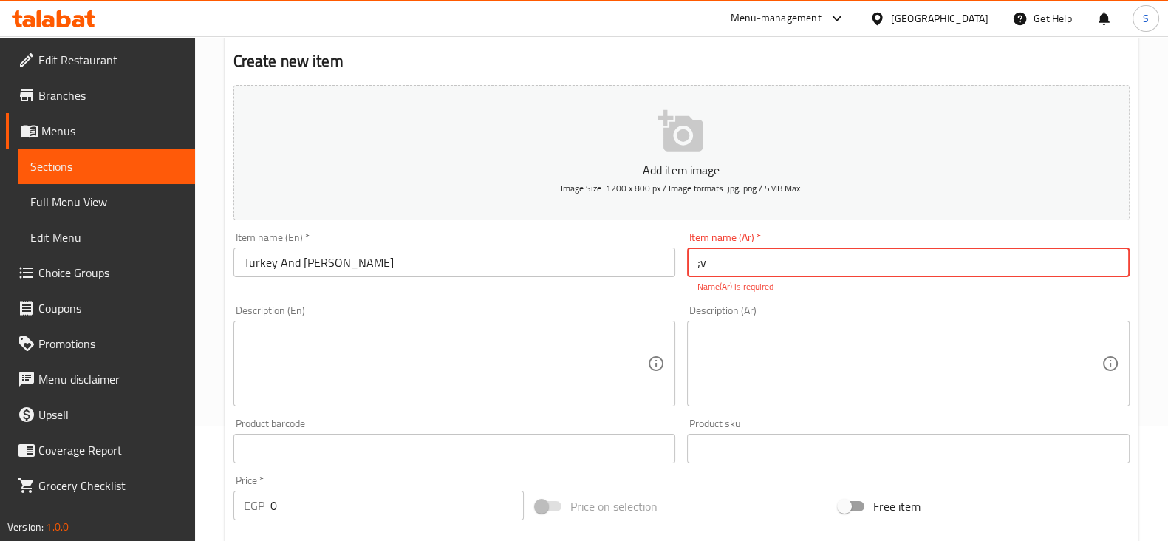
type input ";"
type input "ك"
type input "كرواسون تركى"
click at [118, 171] on span "Sections" at bounding box center [106, 166] width 153 height 18
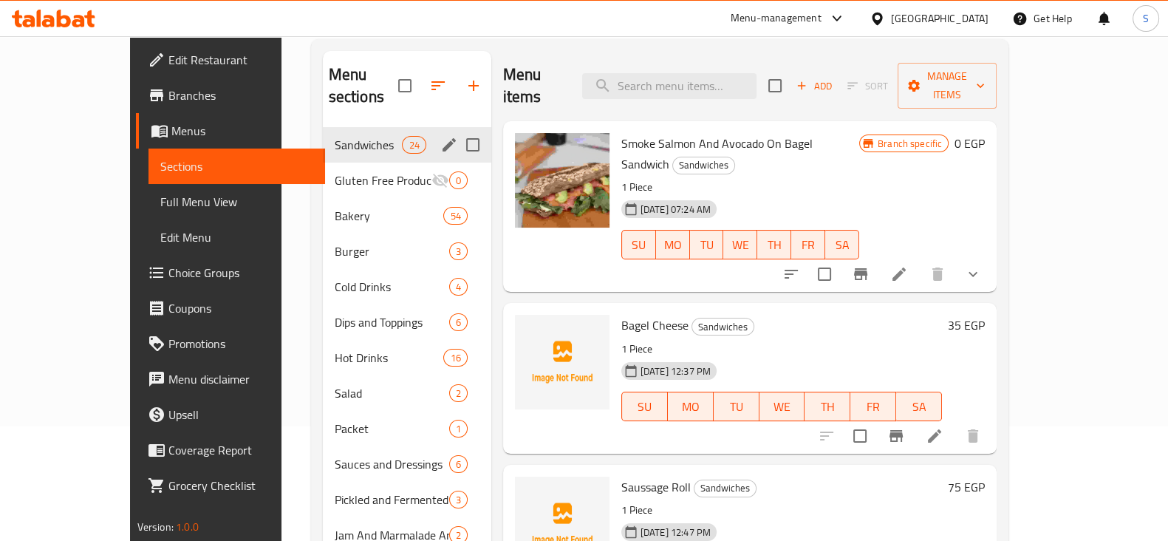
click at [335, 136] on span "Sandwiches" at bounding box center [369, 145] width 68 height 18
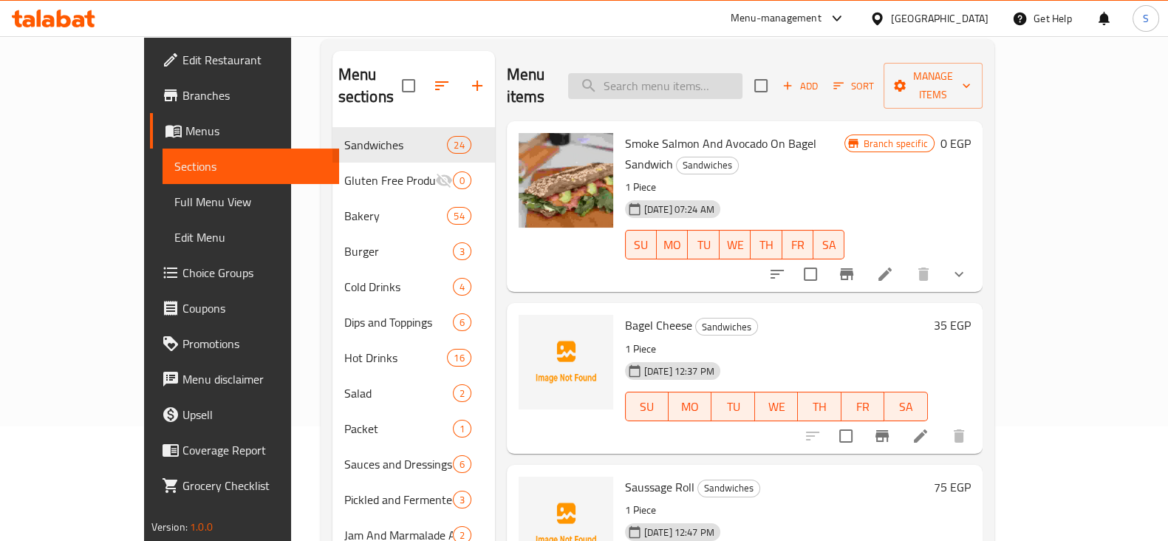
click at [705, 73] on input "search" at bounding box center [655, 86] width 174 height 26
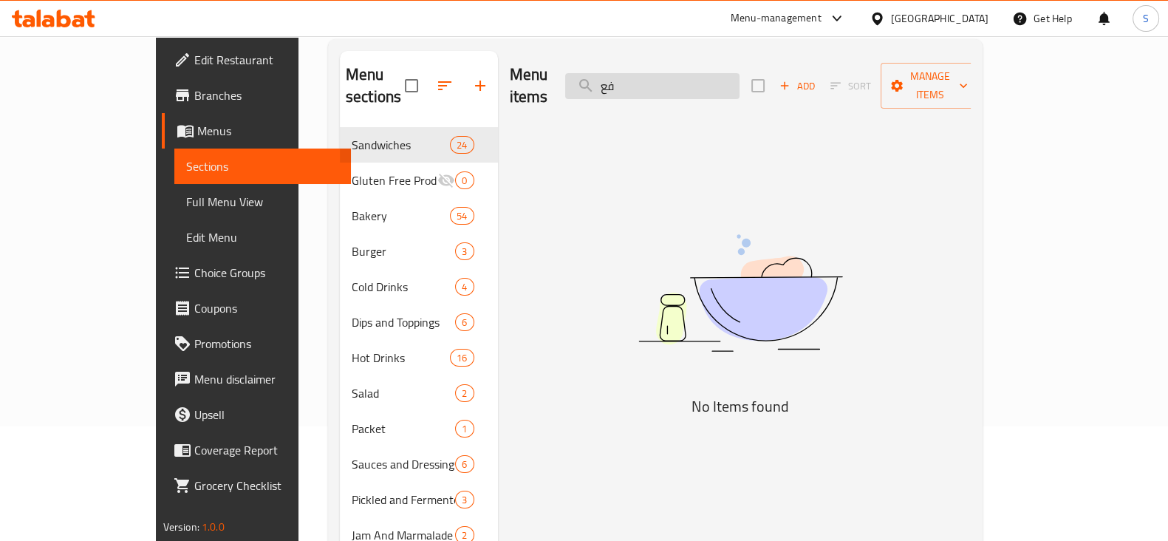
type input "ف"
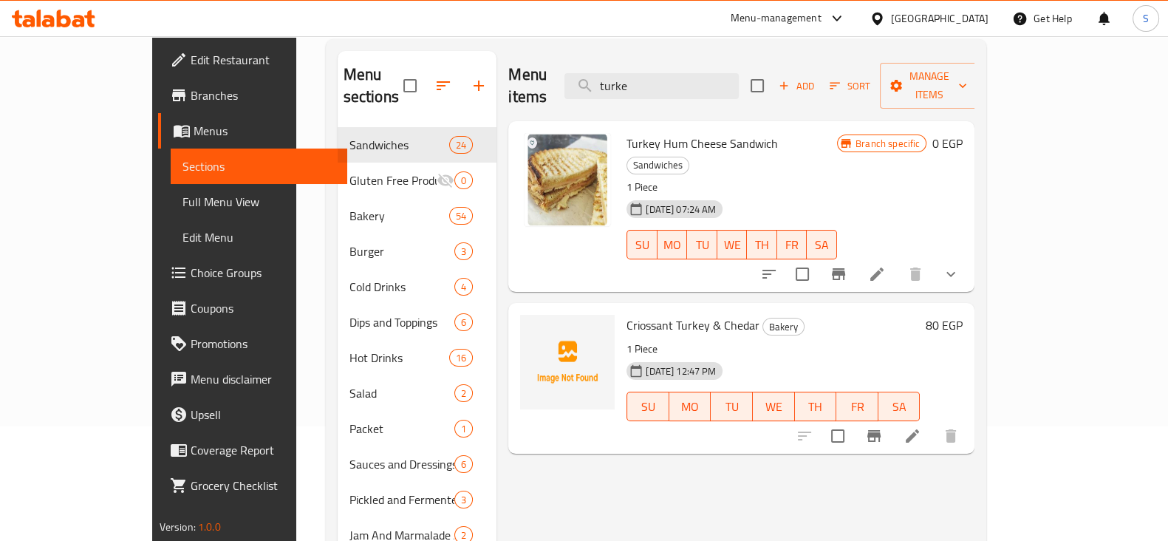
type input "turke"
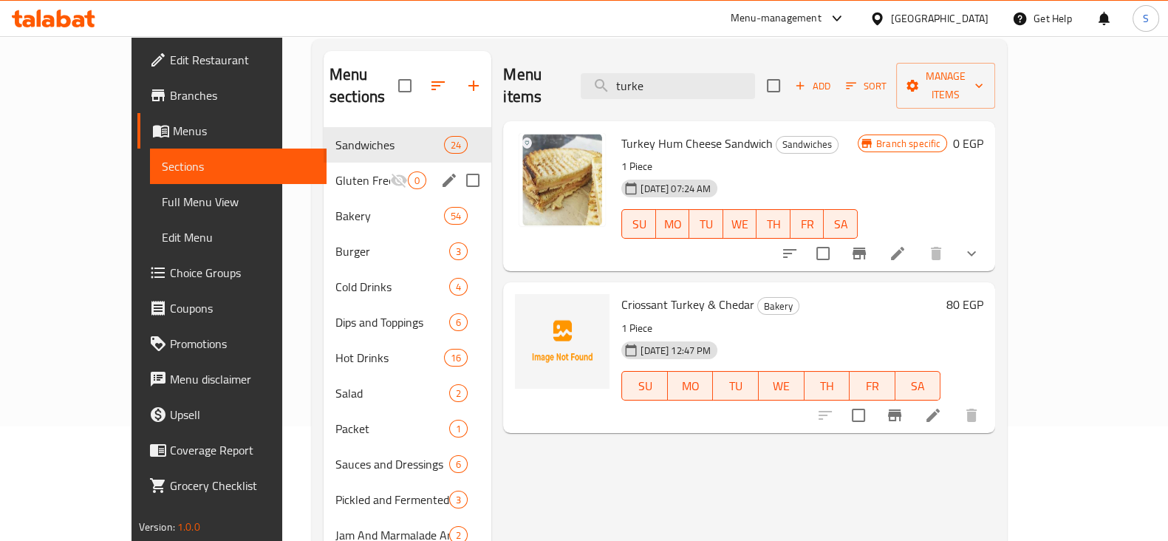
click at [335, 171] on span "Gluten Free Products" at bounding box center [362, 180] width 55 height 18
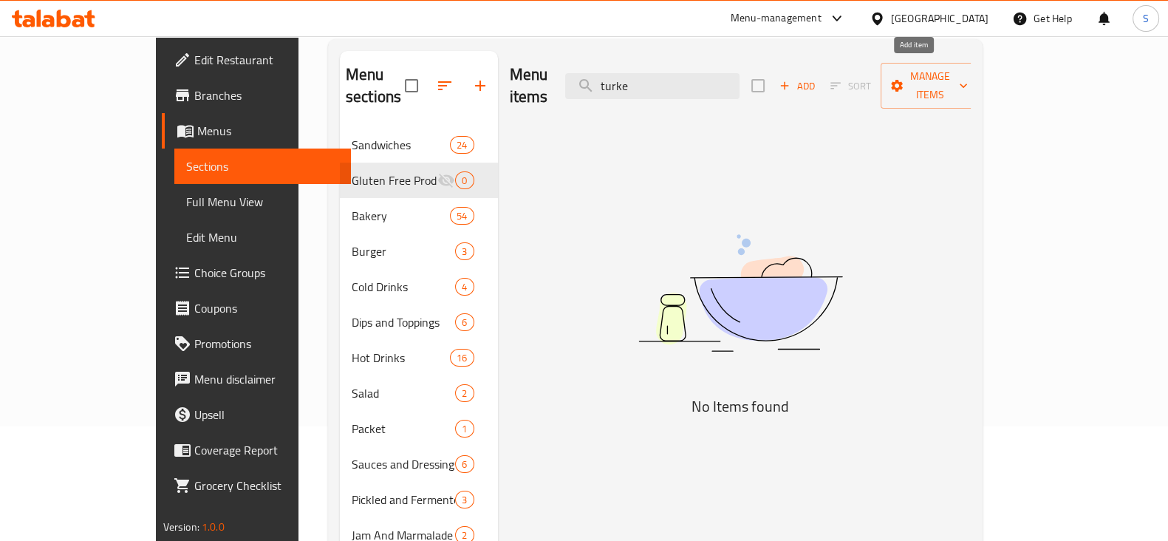
click at [791, 79] on icon "button" at bounding box center [784, 85] width 13 height 13
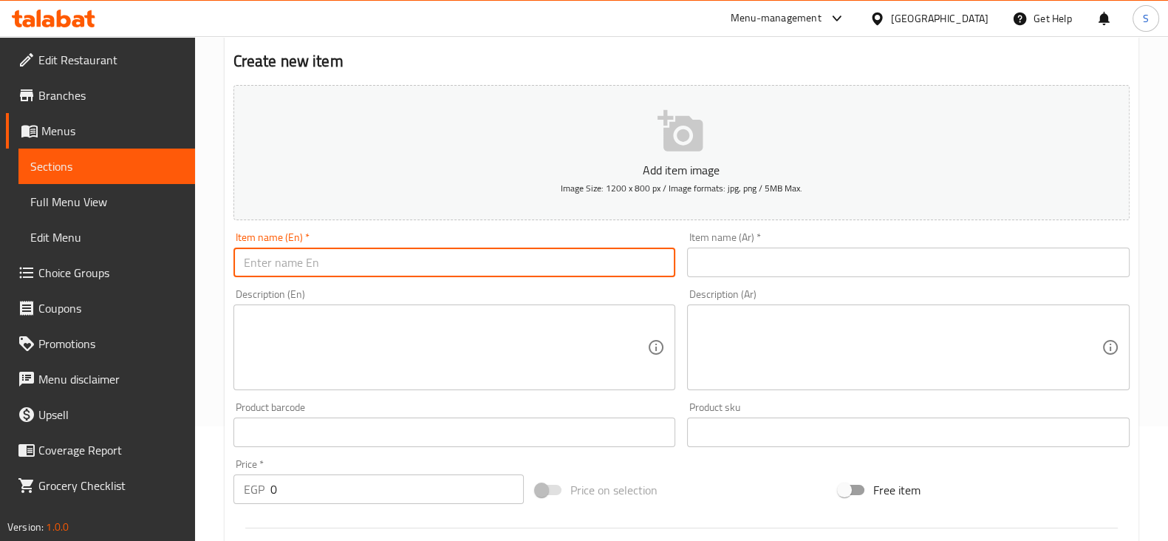
click at [499, 252] on input "text" at bounding box center [454, 262] width 443 height 30
paste input "Gluten Free Bagguete Roll"
type input "Gluten Free Bagguete Roll"
click at [768, 270] on input "text" at bounding box center [908, 262] width 443 height 30
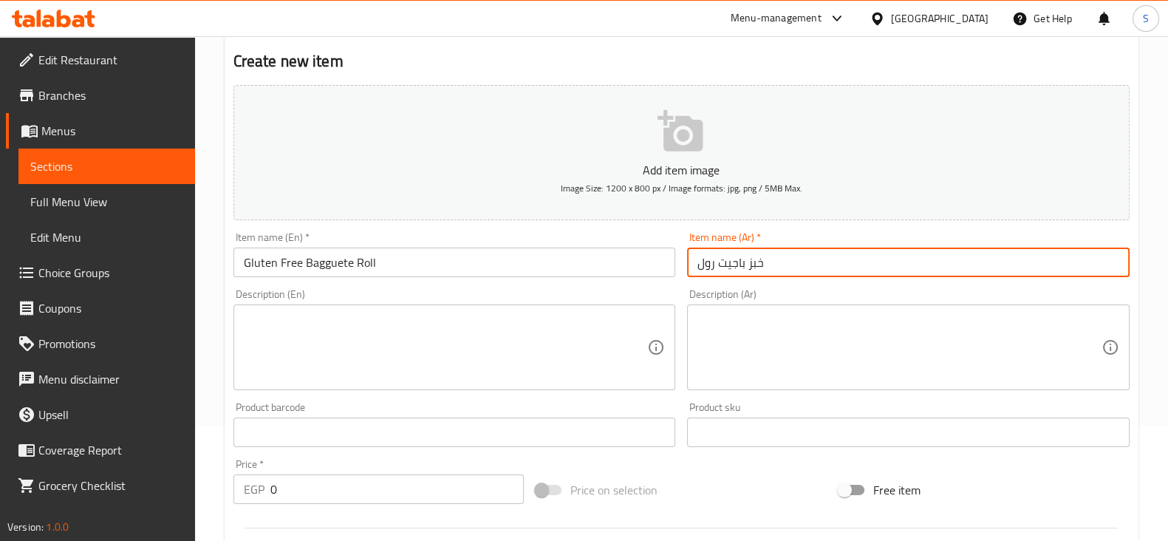
type input "خبز باجيت رول"
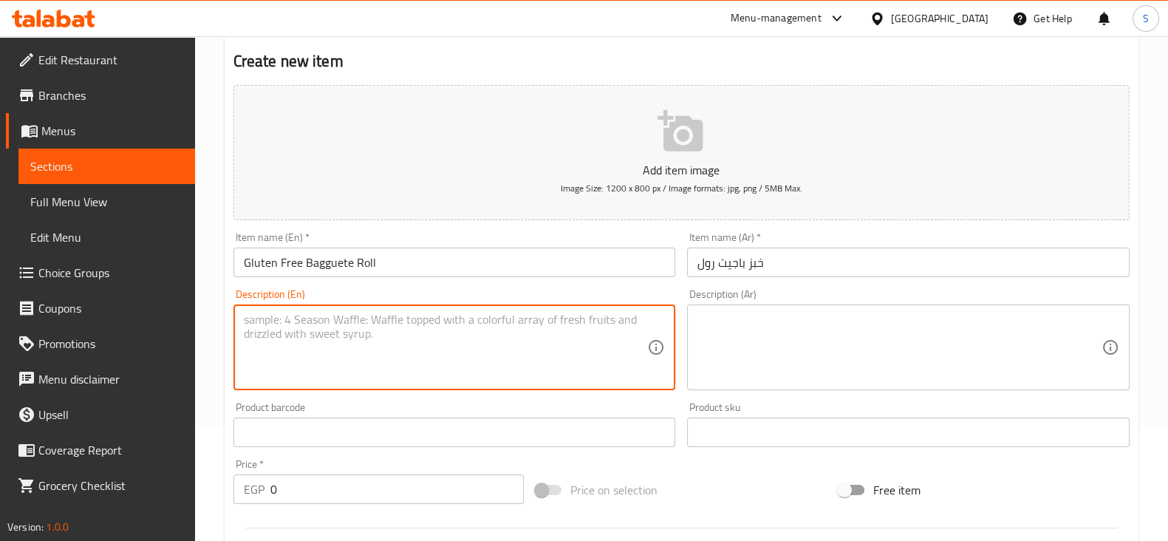
click at [363, 320] on textarea at bounding box center [446, 348] width 404 height 70
type textarea "ل"
type textarea "G"
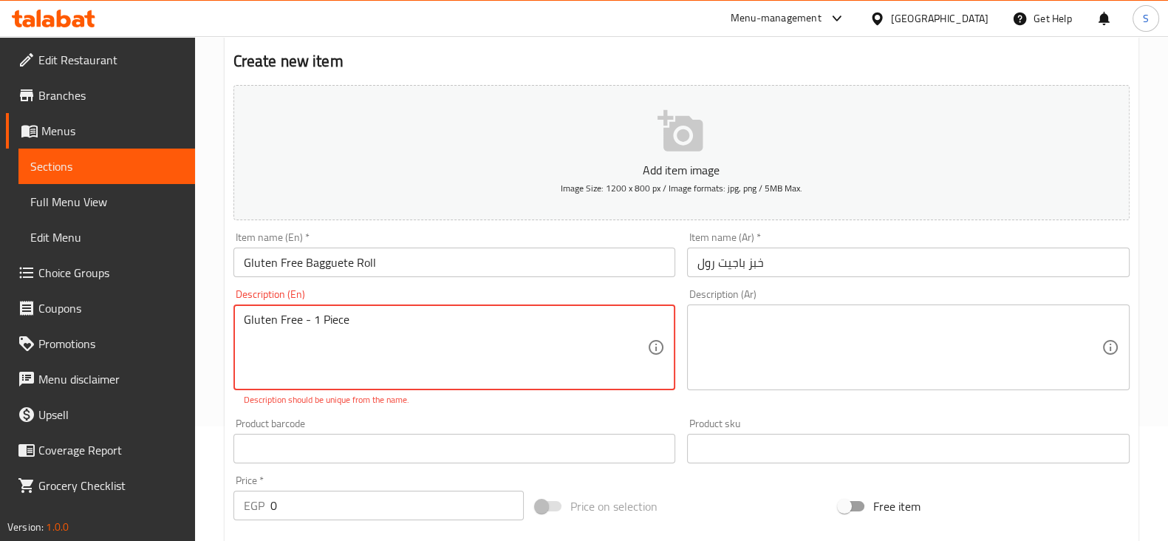
type textarea "Gluten Free - 1 Piece"
click at [772, 338] on textarea at bounding box center [899, 348] width 404 height 70
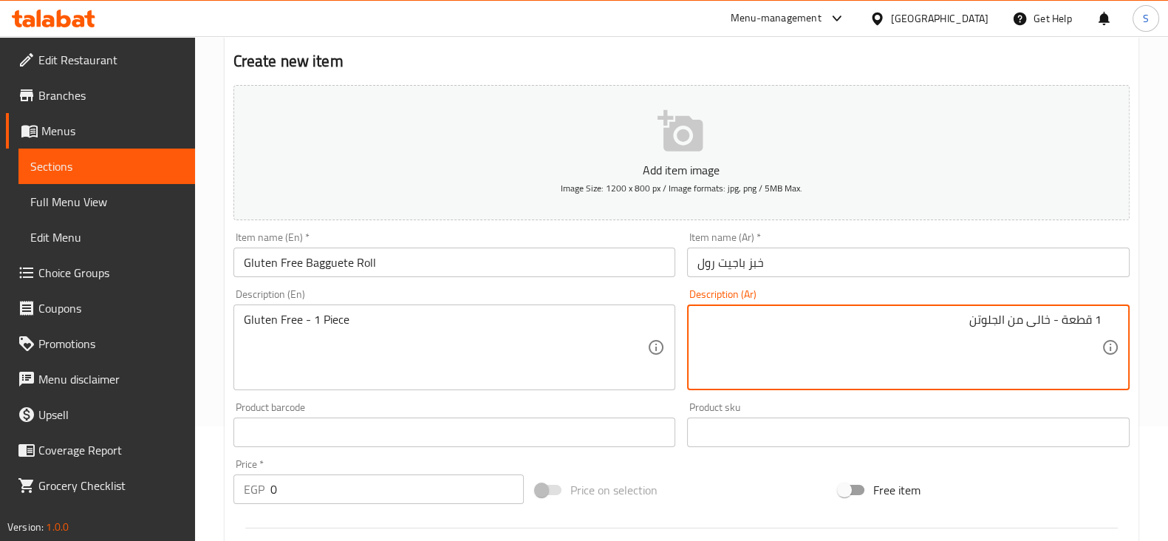
type textarea "1 قطعة - خالى من الجلوتن"
drag, startPoint x: 279, startPoint y: 491, endPoint x: 236, endPoint y: 487, distance: 42.3
click at [232, 489] on div "Price   * EGP 0 Price *" at bounding box center [379, 481] width 303 height 57
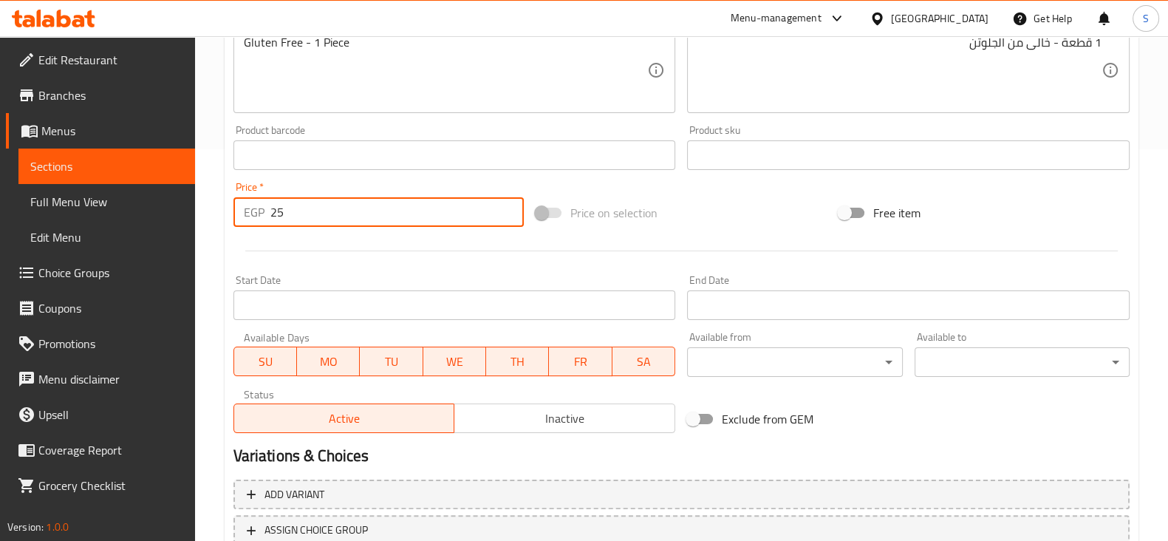
scroll to position [502, 0]
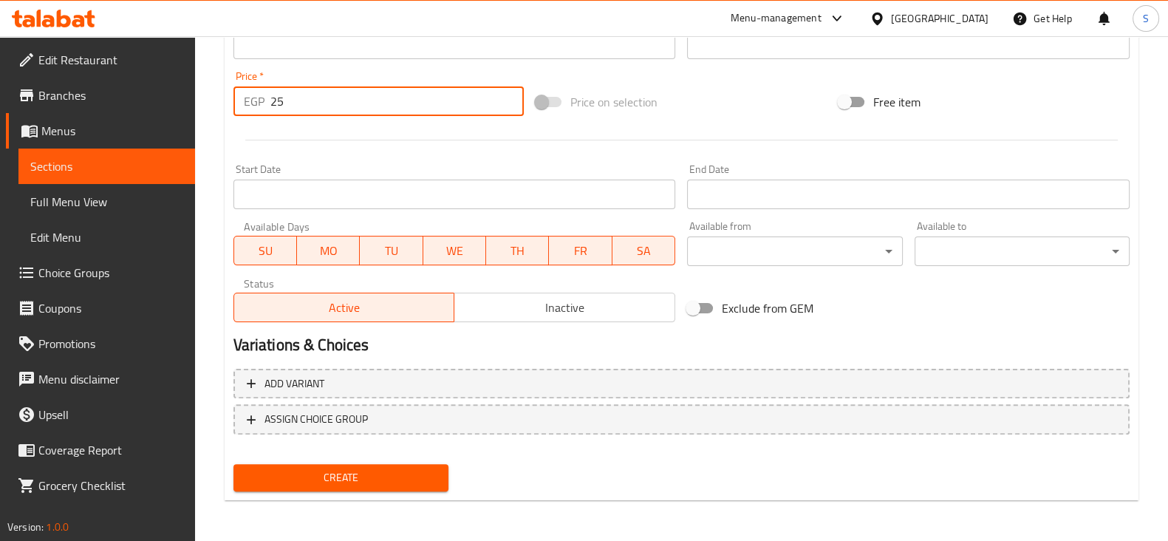
type input "25"
click at [322, 473] on span "Create" at bounding box center [340, 477] width 191 height 18
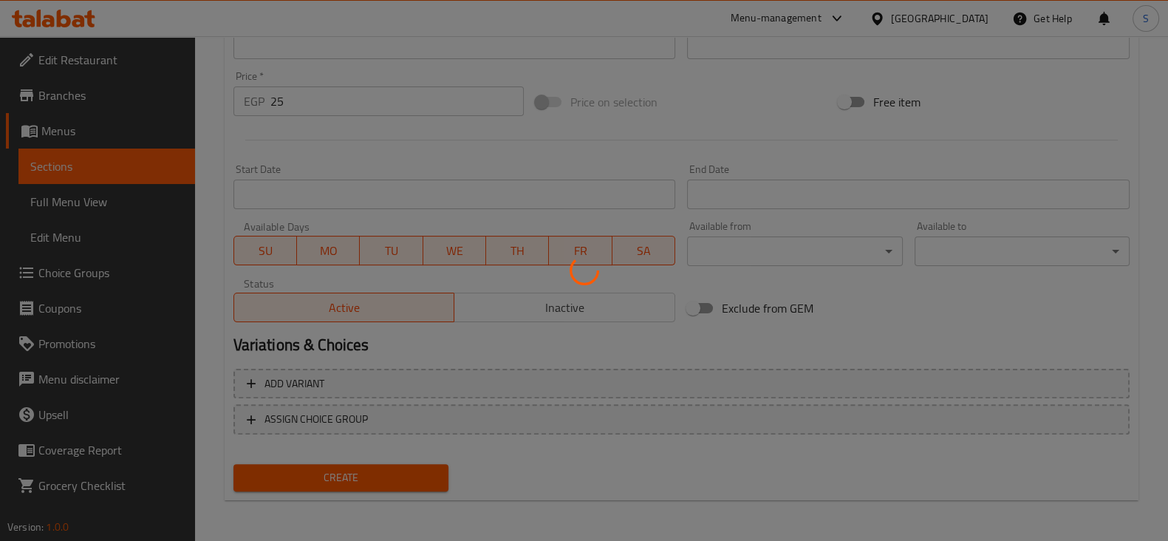
type input "0"
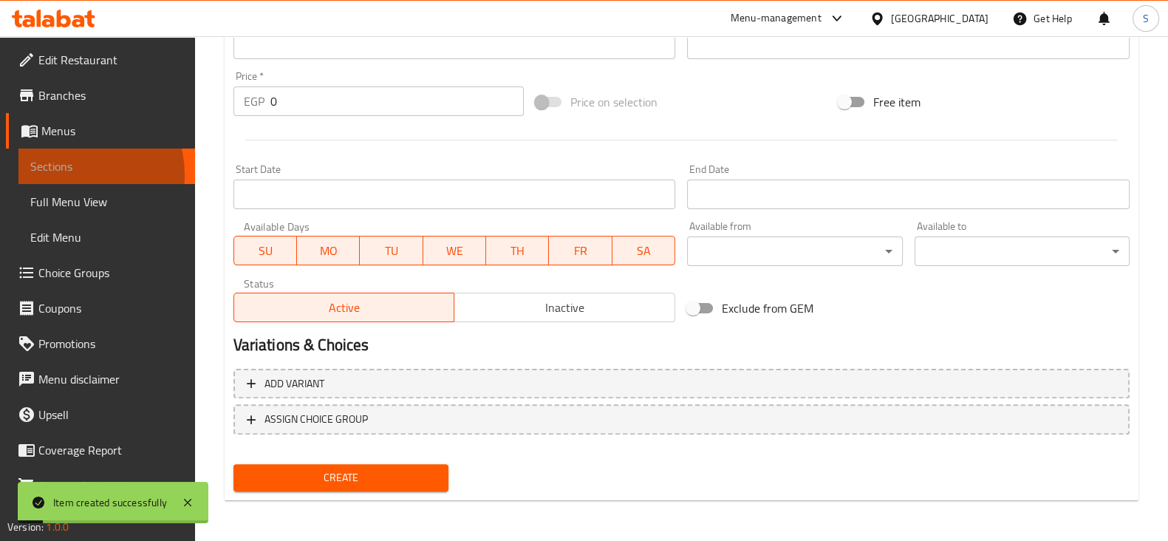
click at [64, 175] on span "Sections" at bounding box center [106, 166] width 153 height 18
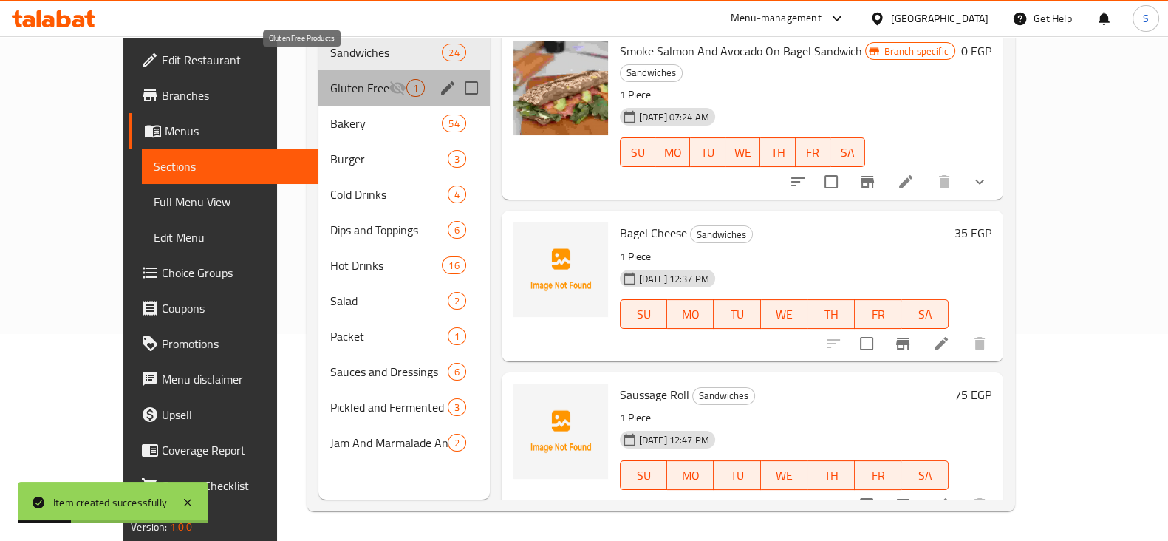
click at [330, 79] on span "Gluten Free Products" at bounding box center [359, 88] width 58 height 18
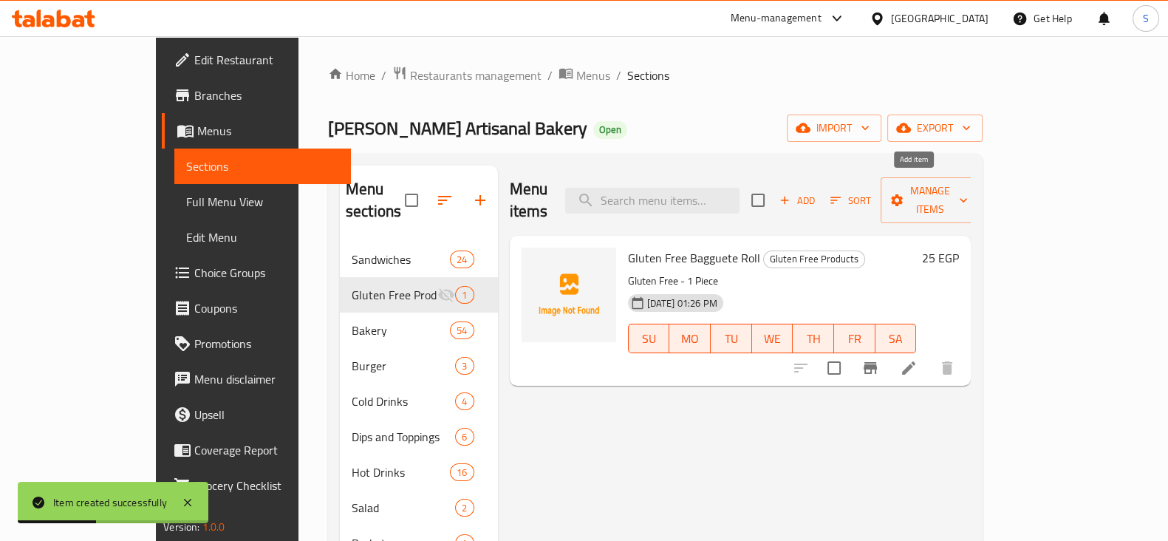
click at [817, 192] on span "Add" at bounding box center [797, 200] width 40 height 17
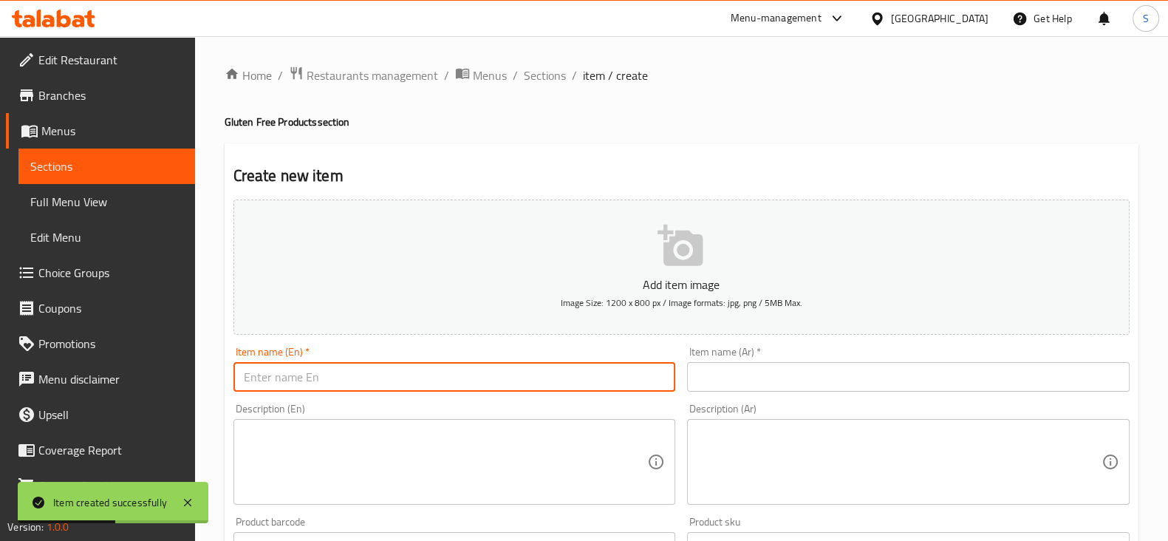
click at [525, 389] on input "text" at bounding box center [454, 377] width 443 height 30
paste input "Gluten Free Muffins"
type input "Gluten Free Muffins"
click at [760, 397] on div "Description (Ar) Description (Ar)" at bounding box center [908, 453] width 454 height 113
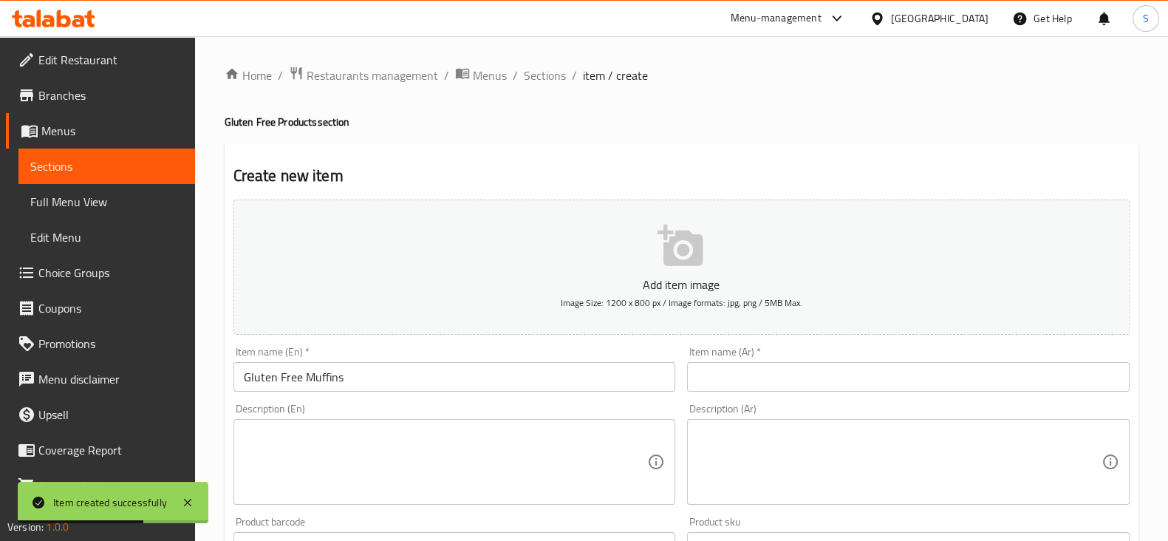
click at [754, 383] on input "text" at bounding box center [908, 377] width 443 height 30
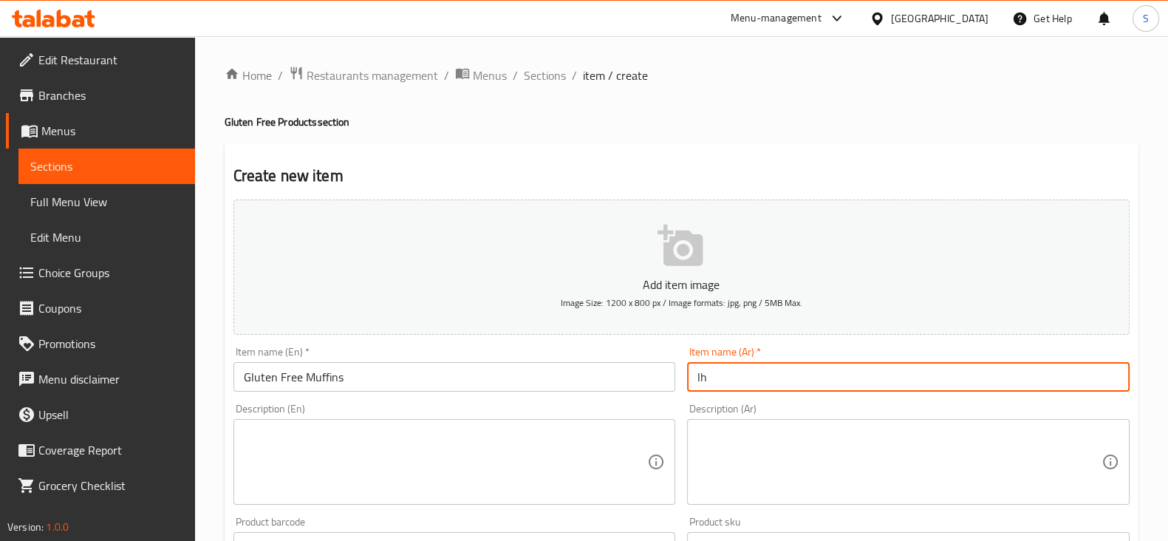
type input "l"
type input "مافن"
click at [342, 461] on textarea at bounding box center [446, 462] width 404 height 70
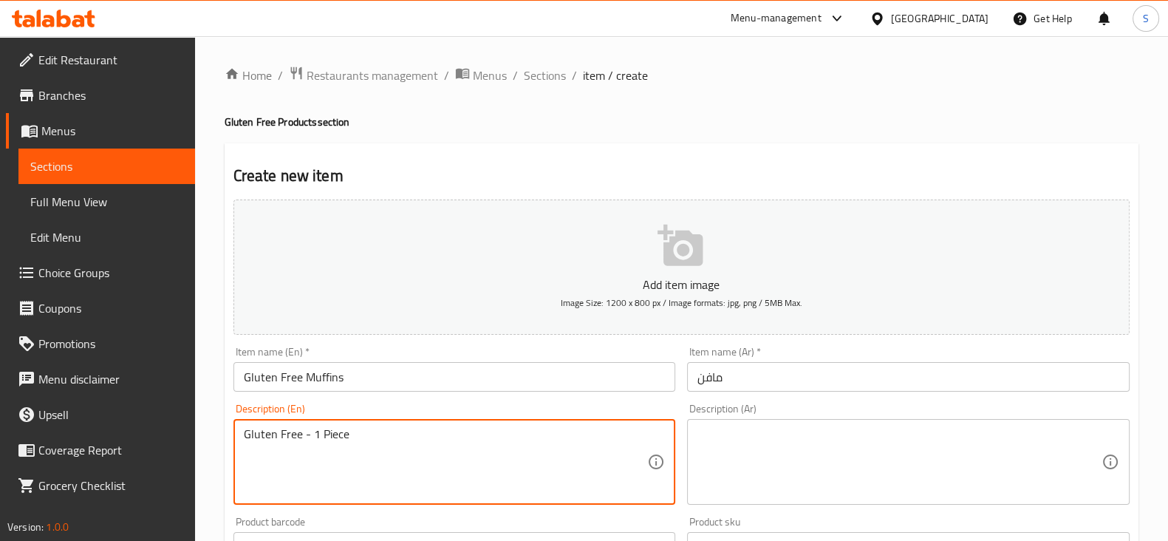
type textarea "Gluten Free - 1 Piece"
click at [768, 452] on textarea at bounding box center [899, 462] width 404 height 70
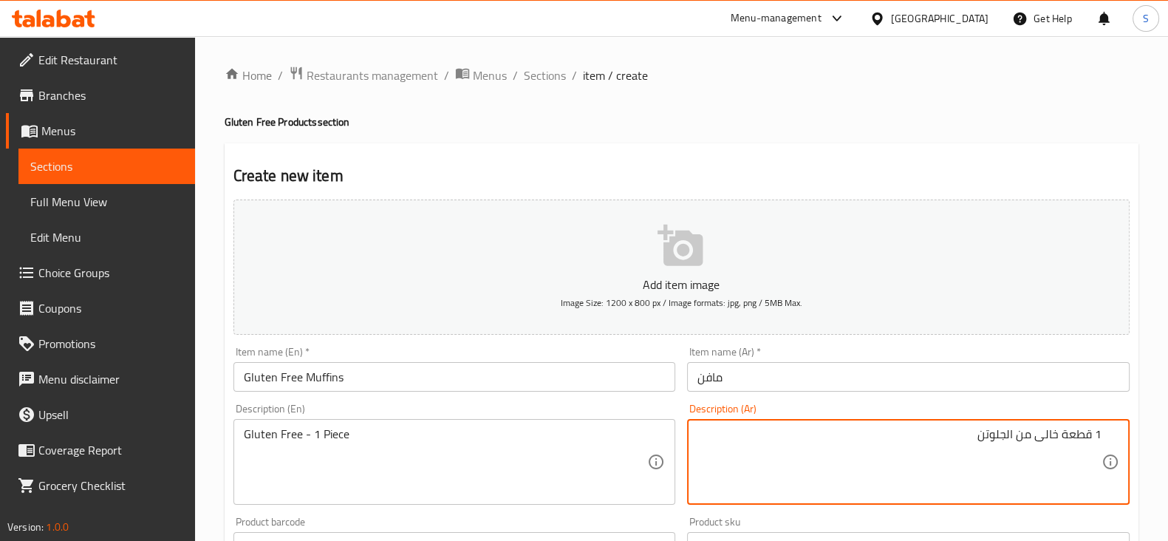
scroll to position [369, 0]
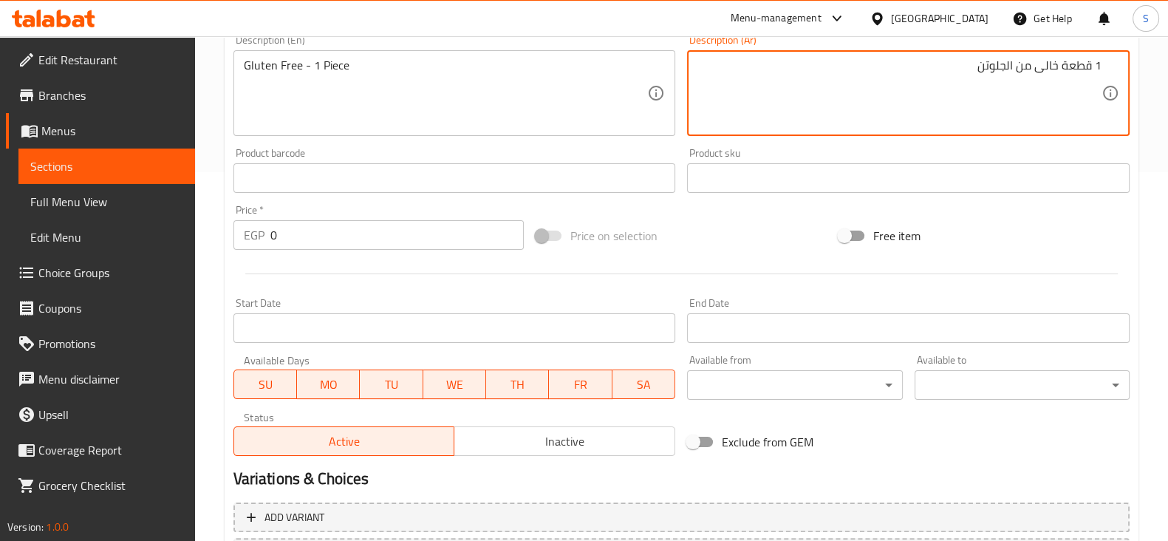
type textarea "1 قطعة خالى من الجلوتن"
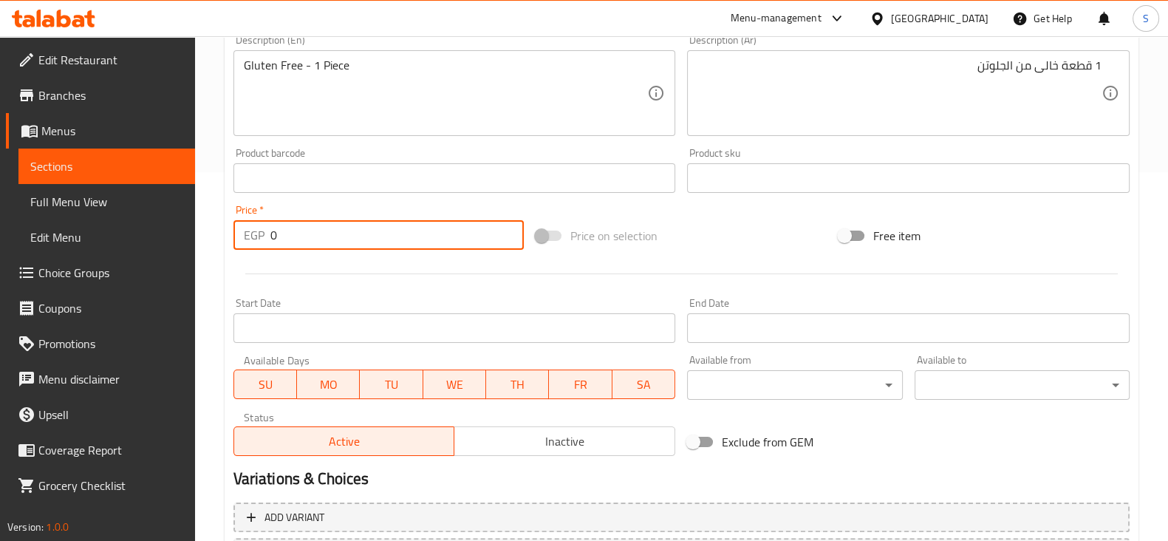
drag, startPoint x: 288, startPoint y: 223, endPoint x: 214, endPoint y: 225, distance: 73.9
click at [214, 225] on div "Home / Restaurants management / Menus / Sections / item / create Gluten Free Pr…" at bounding box center [681, 172] width 973 height 1008
type input "65"
click at [349, 270] on div at bounding box center [682, 274] width 908 height 36
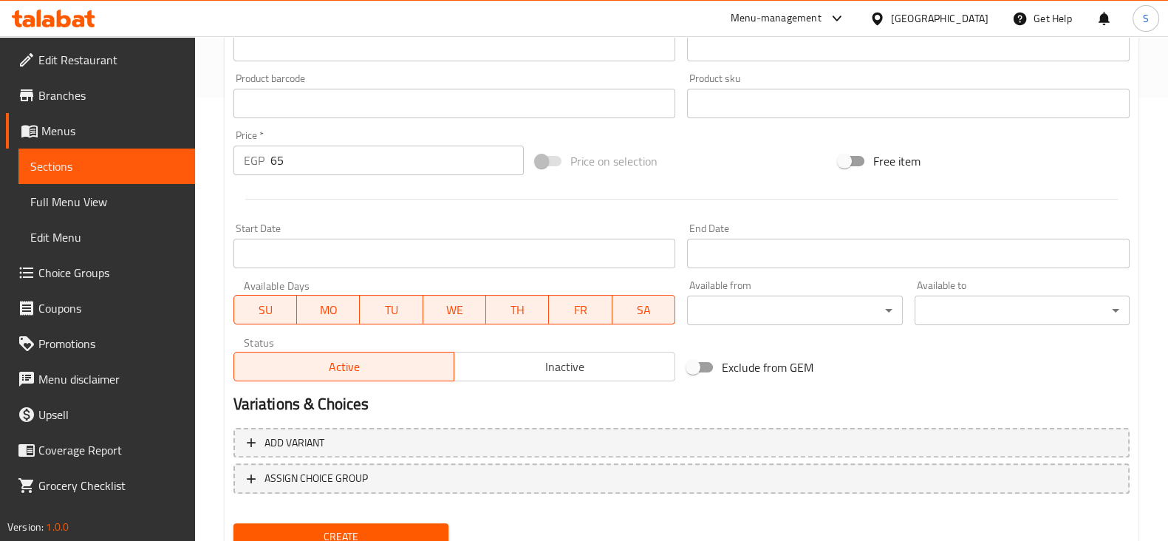
scroll to position [502, 0]
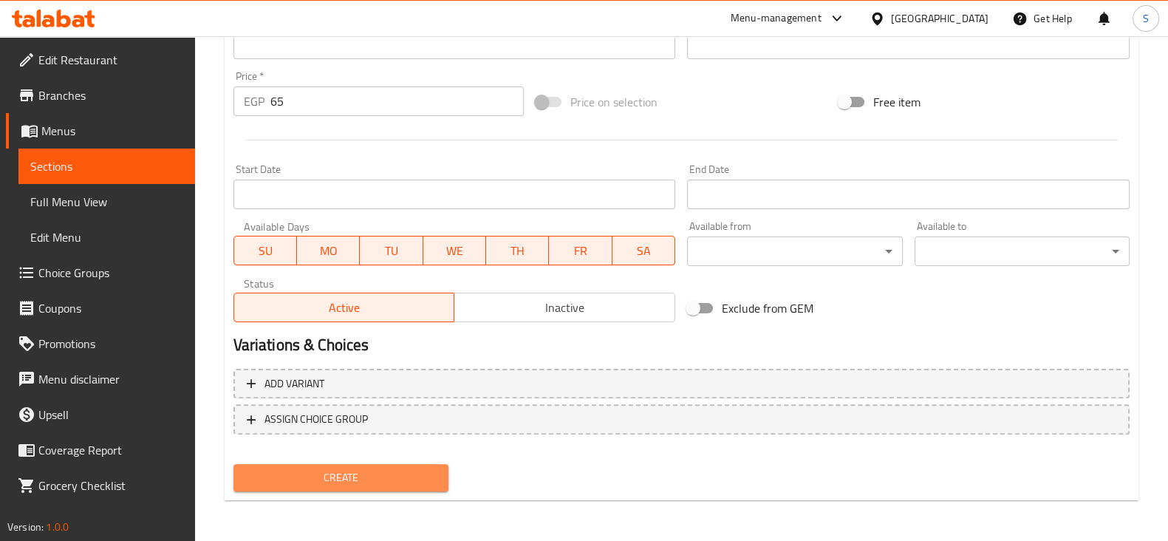
click at [316, 470] on span "Create" at bounding box center [340, 477] width 191 height 18
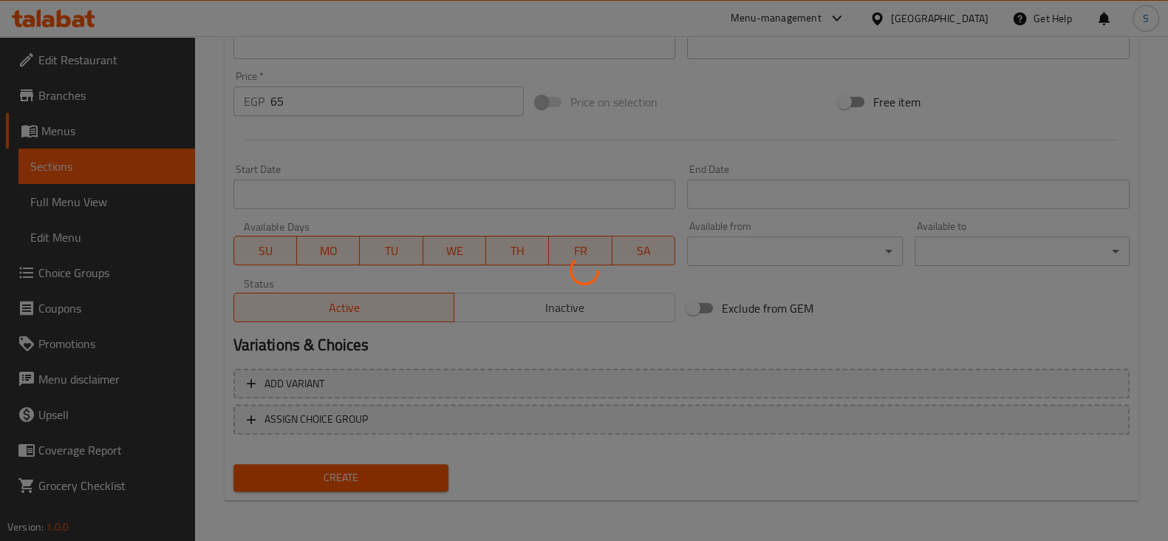
type input "0"
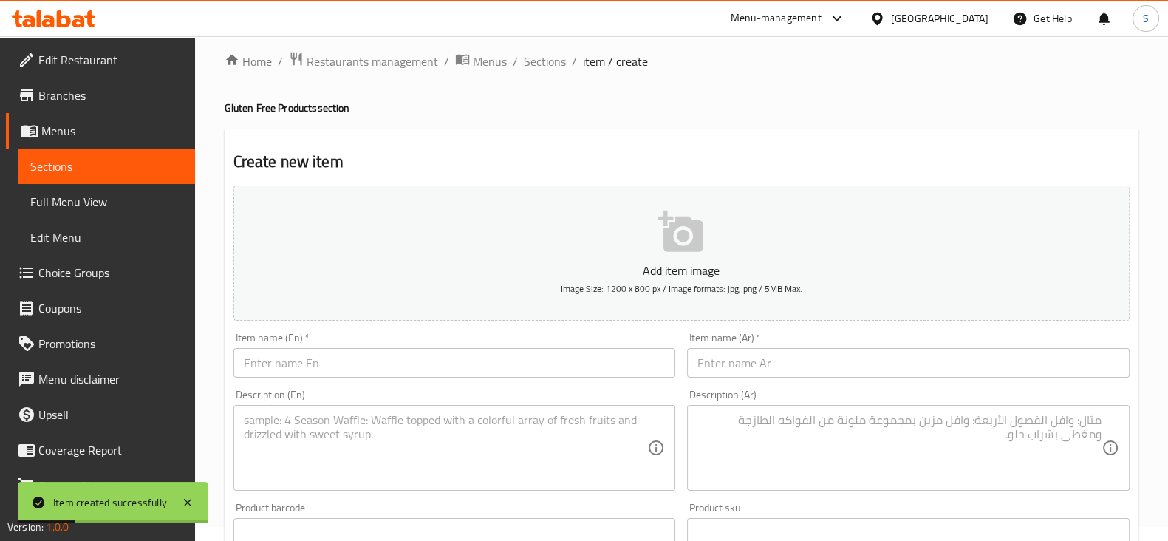
scroll to position [0, 0]
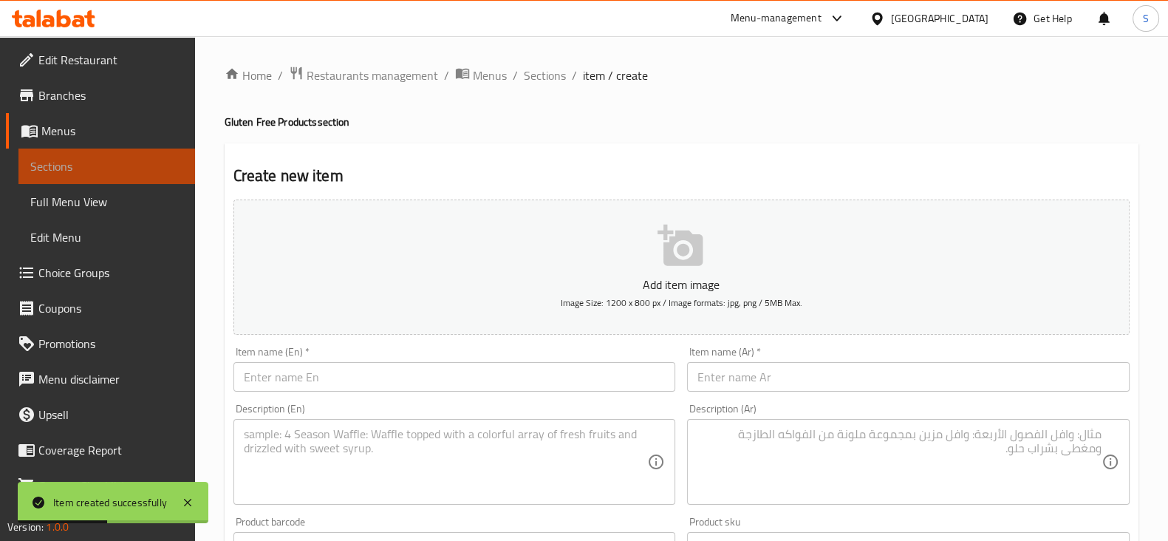
click at [137, 171] on span "Sections" at bounding box center [106, 166] width 153 height 18
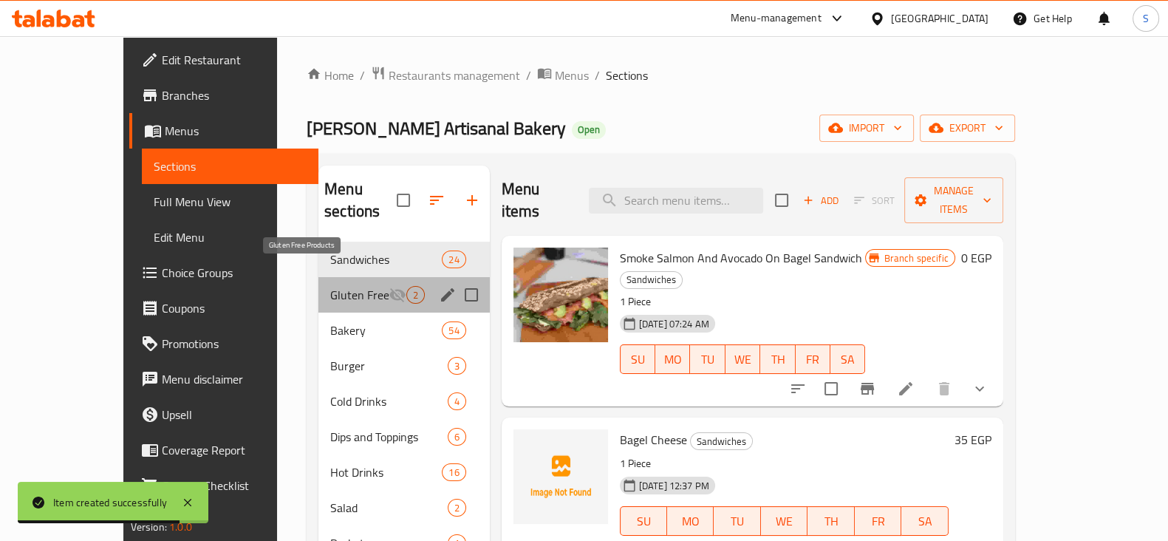
click at [330, 286] on span "Gluten Free Products" at bounding box center [359, 295] width 58 height 18
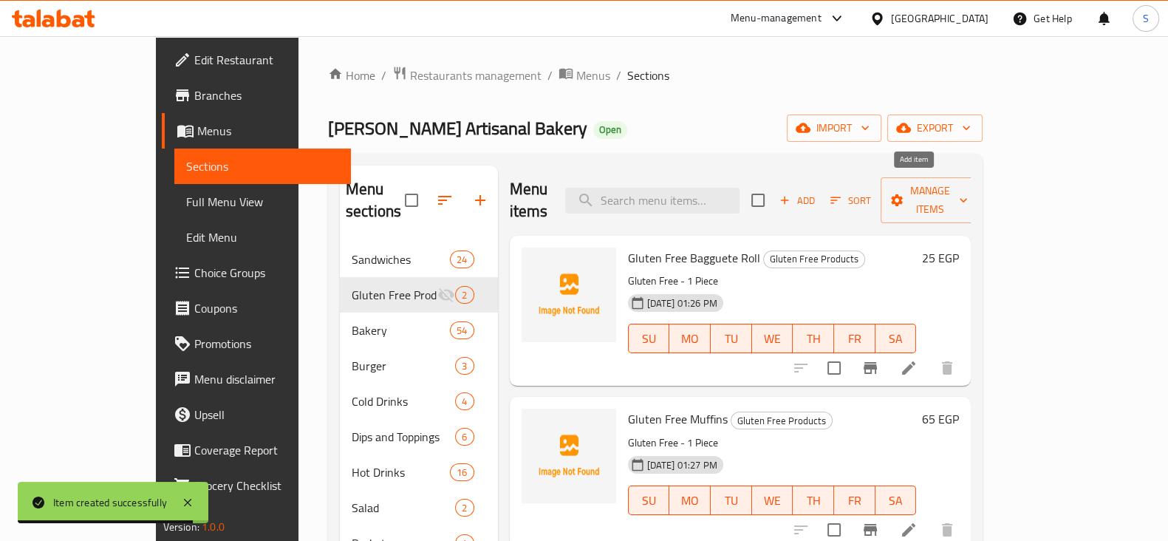
click at [817, 197] on span "Add" at bounding box center [797, 200] width 40 height 17
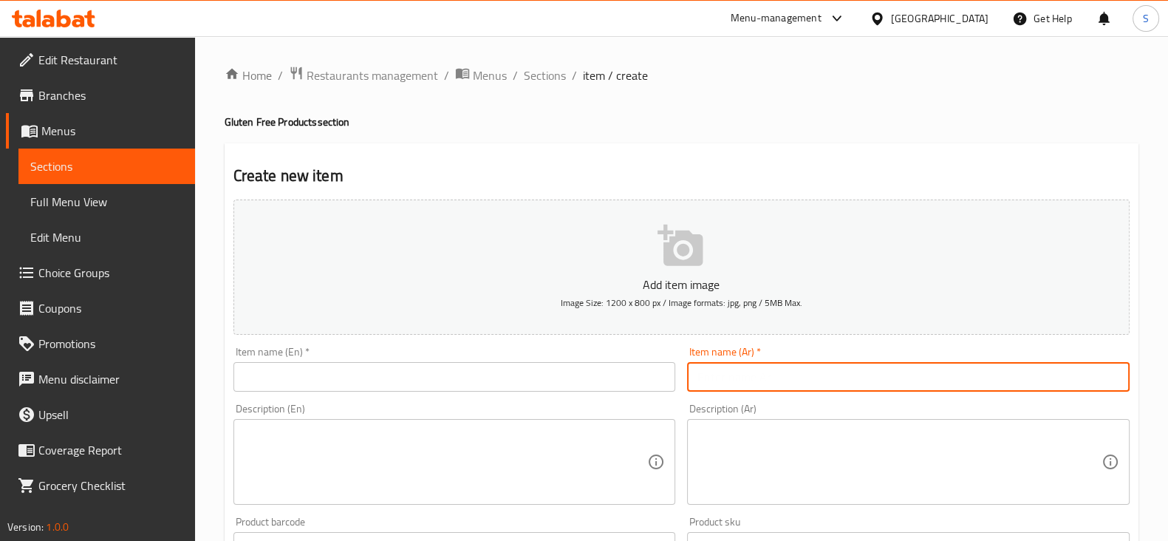
drag, startPoint x: 737, startPoint y: 378, endPoint x: 692, endPoint y: 378, distance: 45.1
click at [737, 378] on input "text" at bounding box center [908, 377] width 443 height 30
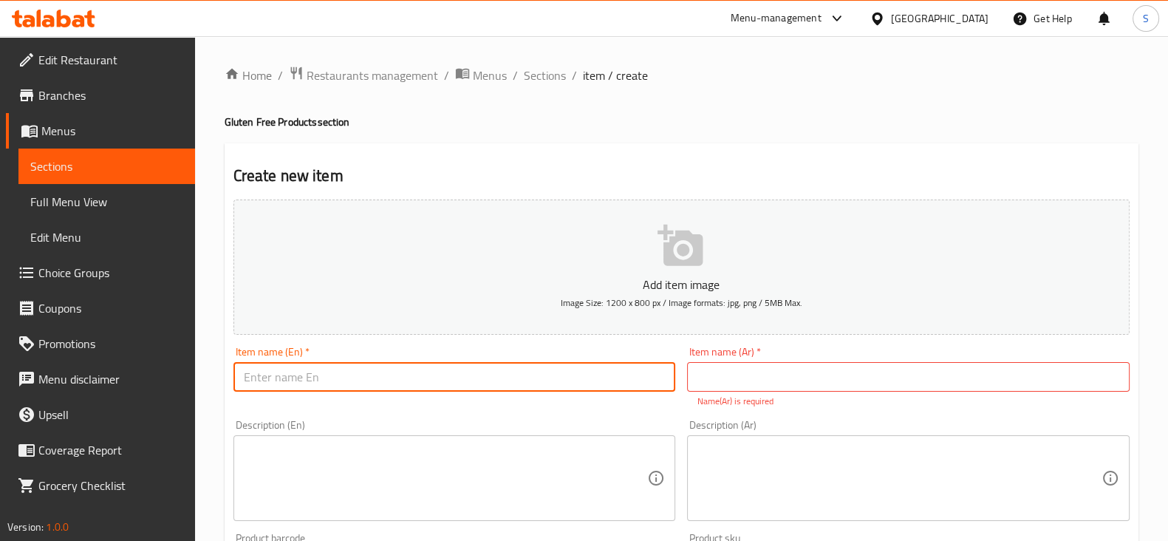
click at [536, 370] on input "text" at bounding box center [454, 377] width 443 height 30
paste input "Gluten Free Vaitlity Bread (600 GM)"
type input "Gluten Free Vaitlity Bread (600 GM)"
click at [307, 447] on textarea at bounding box center [446, 478] width 404 height 70
drag, startPoint x: 443, startPoint y: 381, endPoint x: 144, endPoint y: 380, distance: 299.2
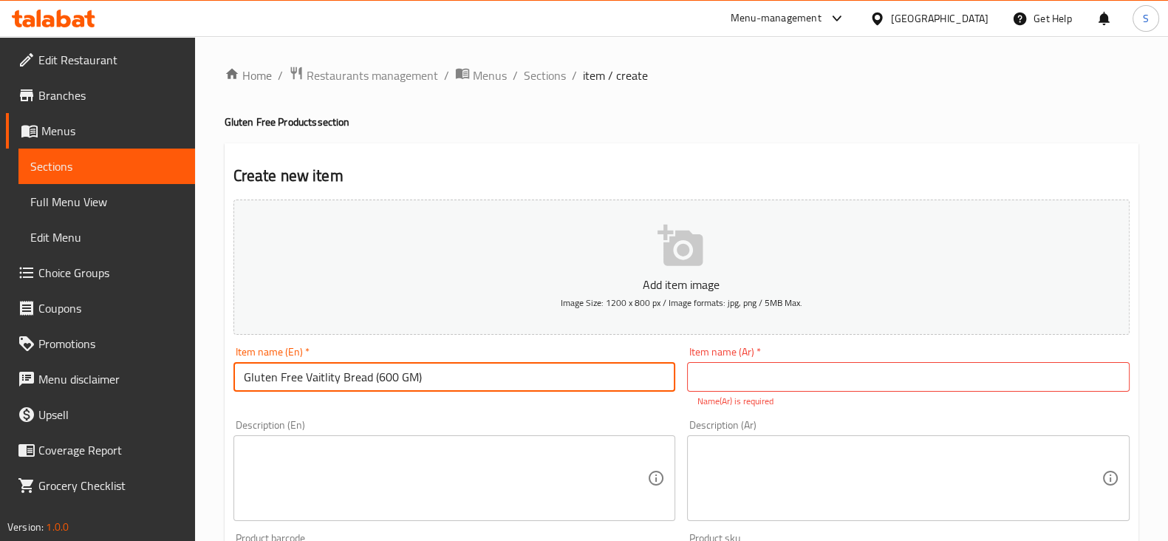
click at [146, 383] on div "Edit Restaurant Branches Menus Sections Full Menu View Edit Menu Choice Groups …" at bounding box center [584, 548] width 1168 height 1024
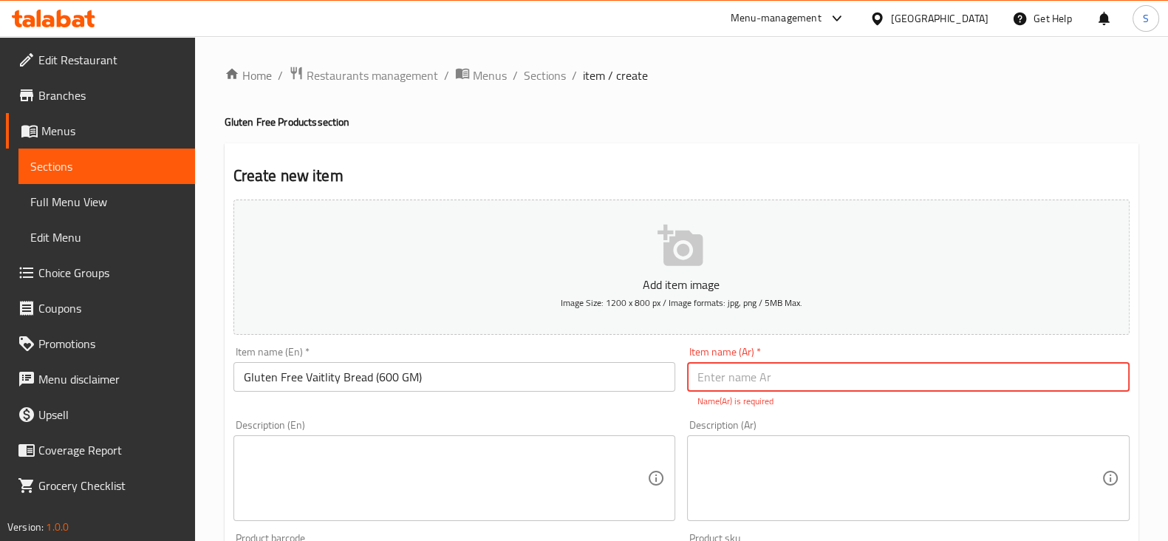
click at [773, 376] on input "text" at bounding box center [908, 377] width 443 height 30
paste input "خبز فايتليتي خالي من الغلوتين (600 جرام)"
type input "خبز فايتليتي خالي من الغلوتين (600 جرام)"
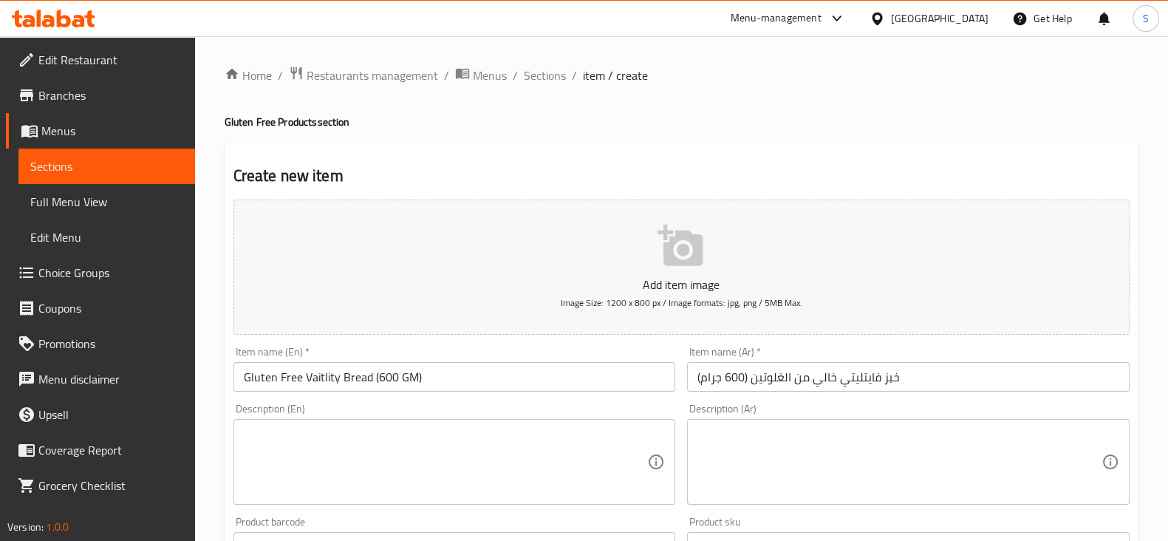
click at [290, 440] on div "Description (En)" at bounding box center [454, 462] width 443 height 86
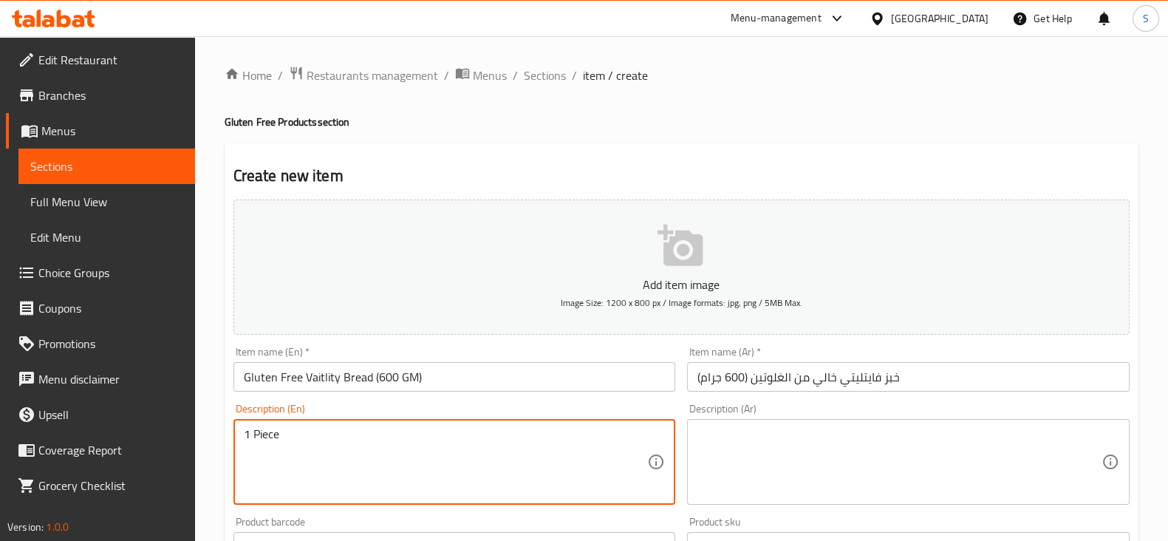
type textarea "1 Piece"
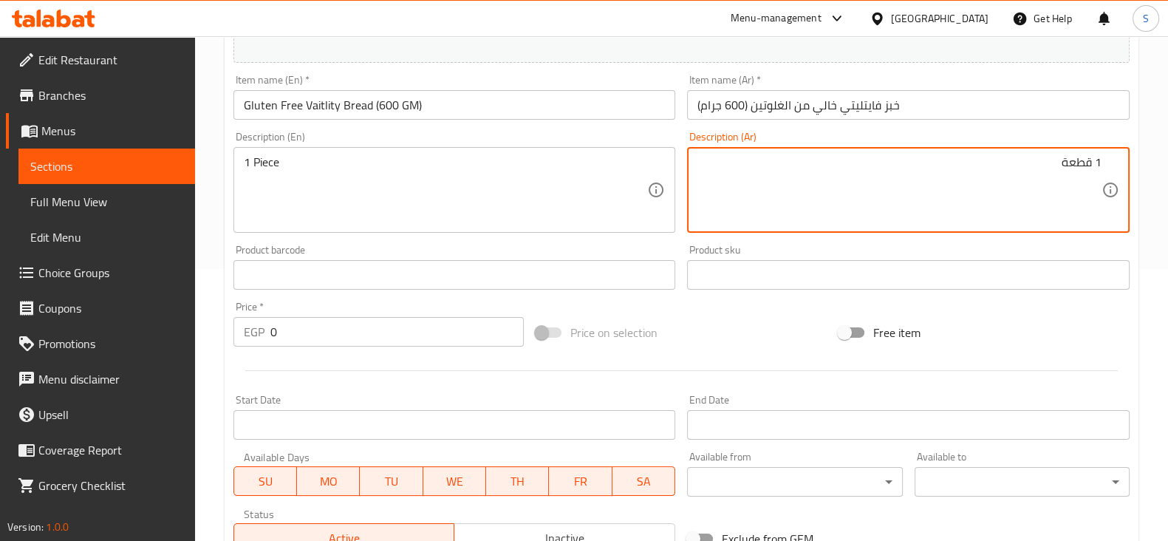
scroll to position [277, 0]
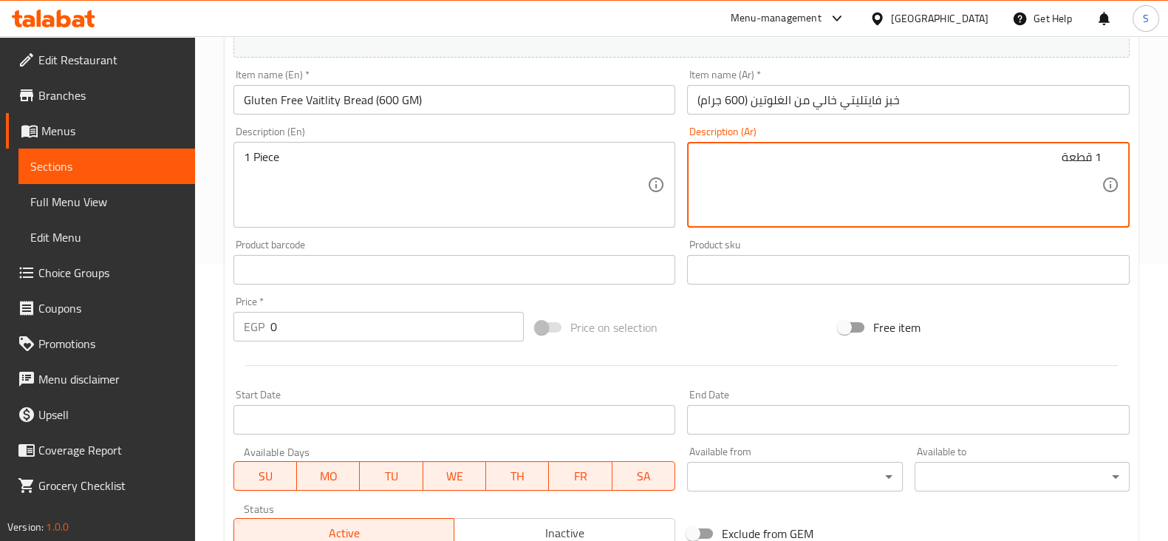
type textarea "1 قطعة"
drag, startPoint x: 318, startPoint y: 338, endPoint x: 202, endPoint y: 339, distance: 116.0
click at [206, 339] on div "Home / Restaurants management / Menus / Sections / item / create Gluten Free Pr…" at bounding box center [681, 263] width 973 height 1008
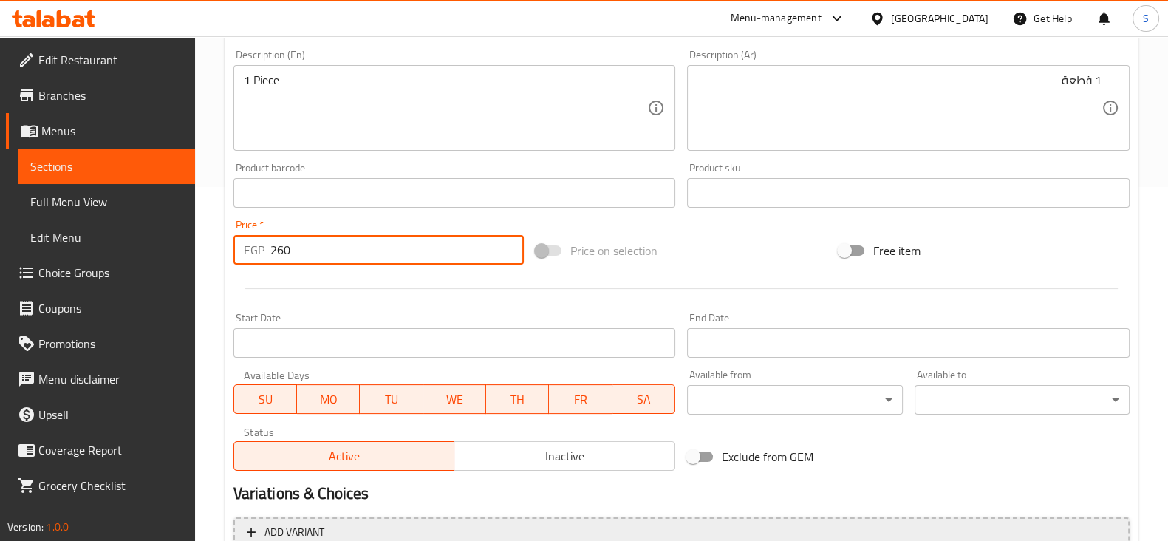
scroll to position [462, 0]
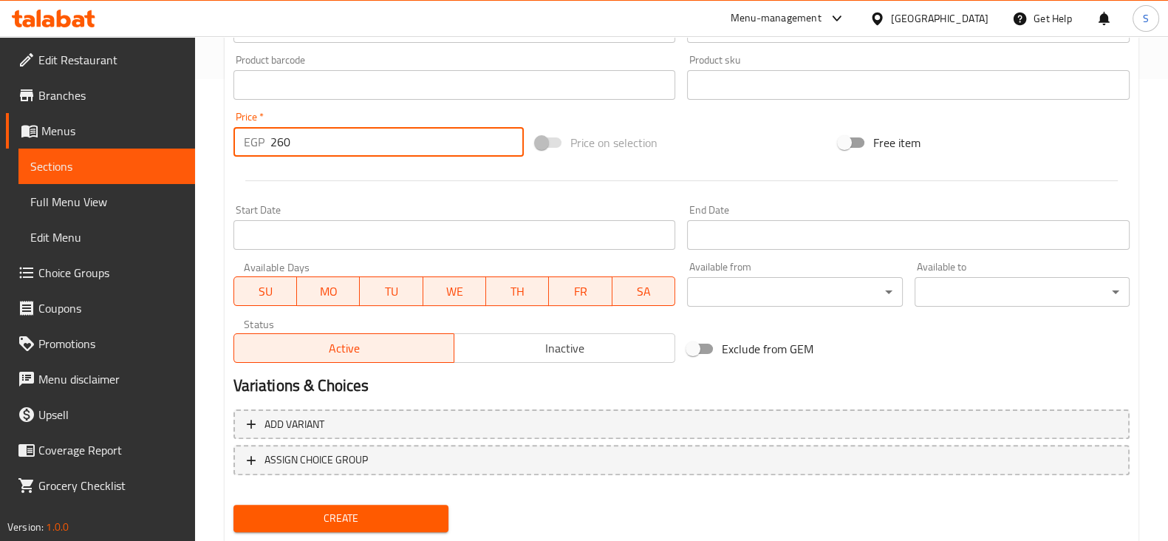
type input "260"
click at [352, 515] on span "Create" at bounding box center [340, 518] width 191 height 18
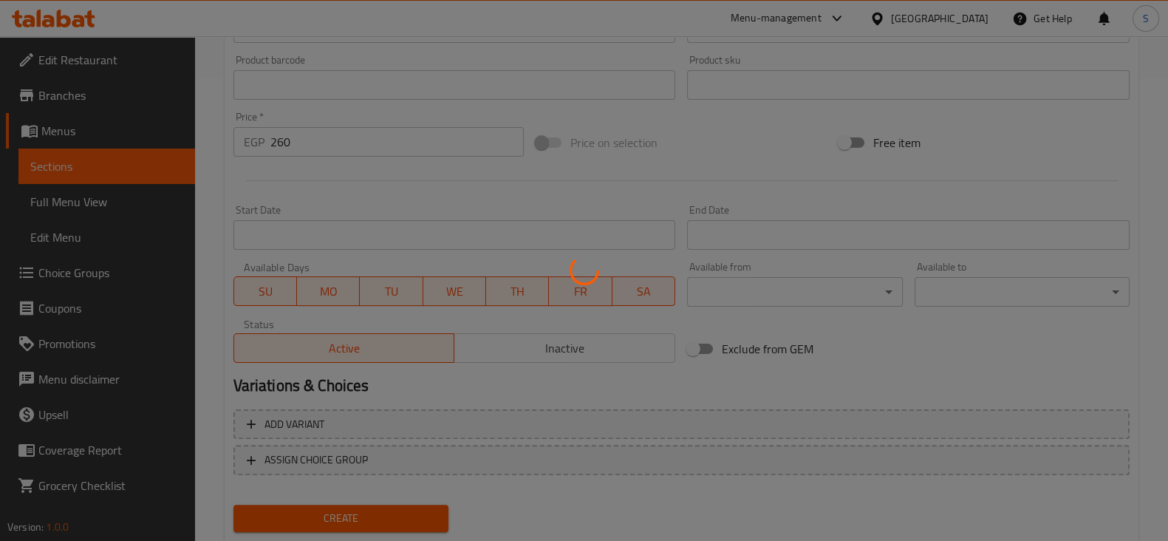
type input "0"
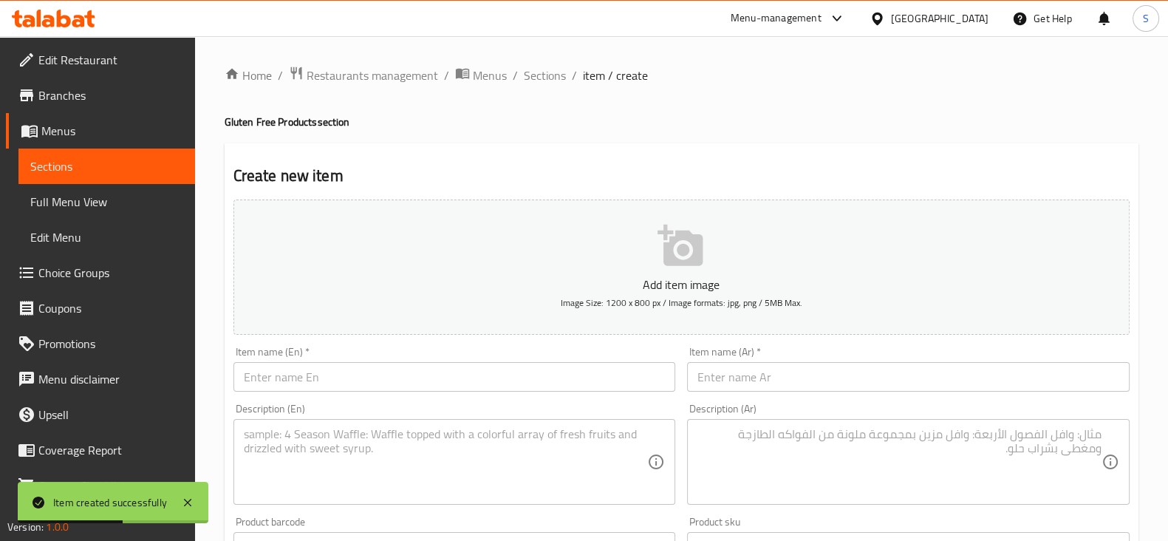
scroll to position [0, 0]
click at [86, 160] on span "Sections" at bounding box center [106, 166] width 153 height 18
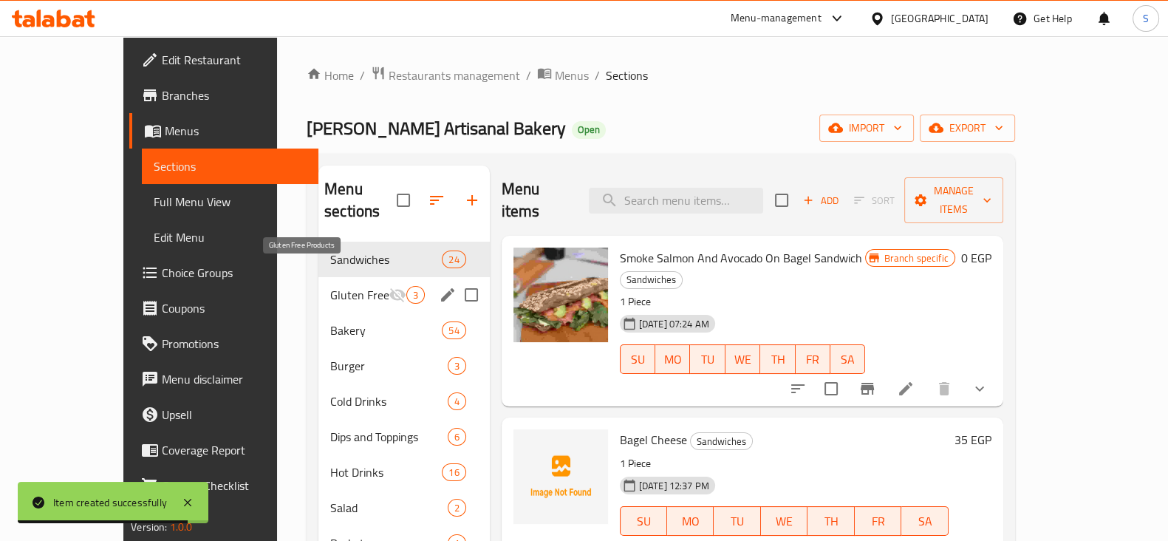
click at [330, 286] on span "Gluten Free Products" at bounding box center [359, 295] width 58 height 18
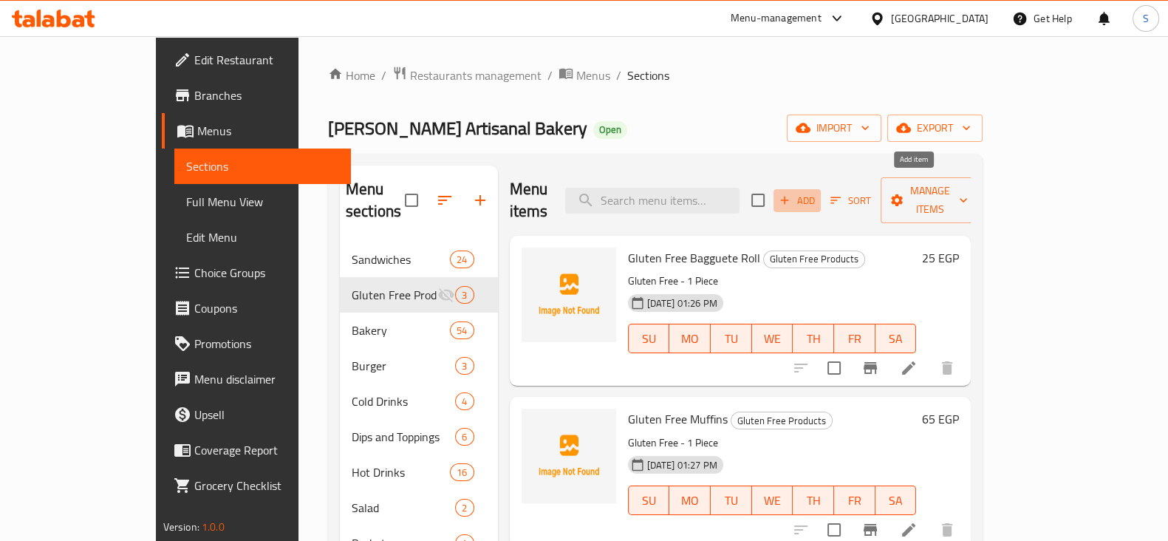
click at [817, 192] on span "Add" at bounding box center [797, 200] width 40 height 17
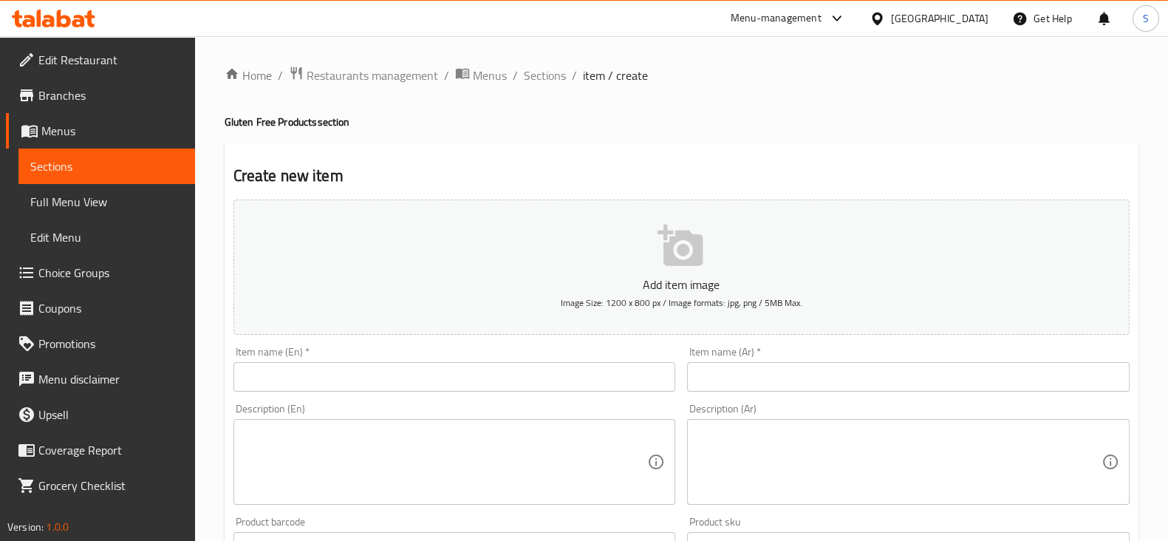
click at [440, 370] on input "text" at bounding box center [454, 377] width 443 height 30
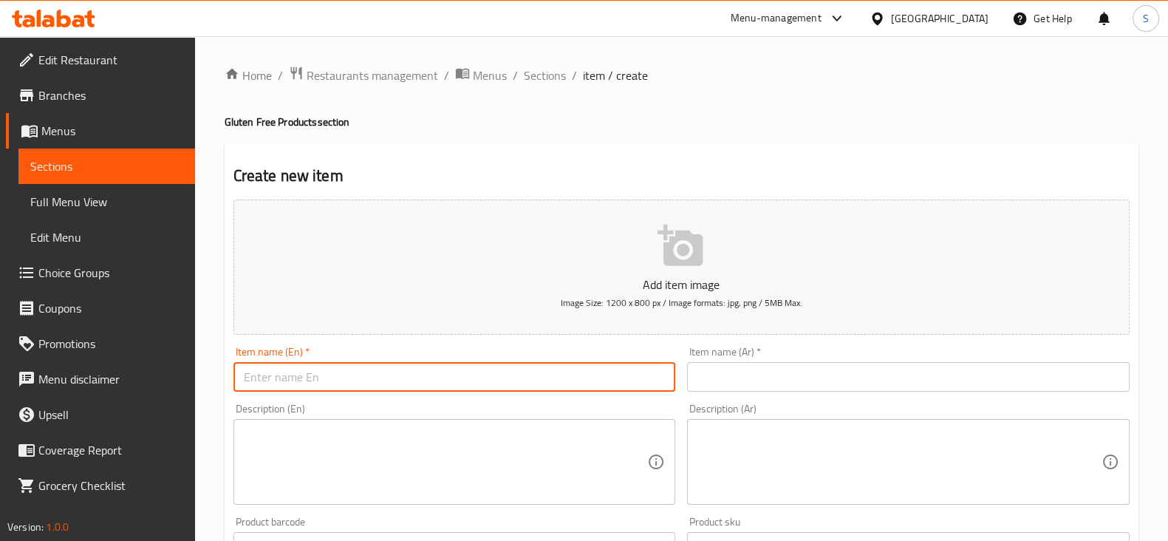
paste input "Gluten Free Cantucci (400 GM)"
type input "Gluten Free Cantucci (400 GM)"
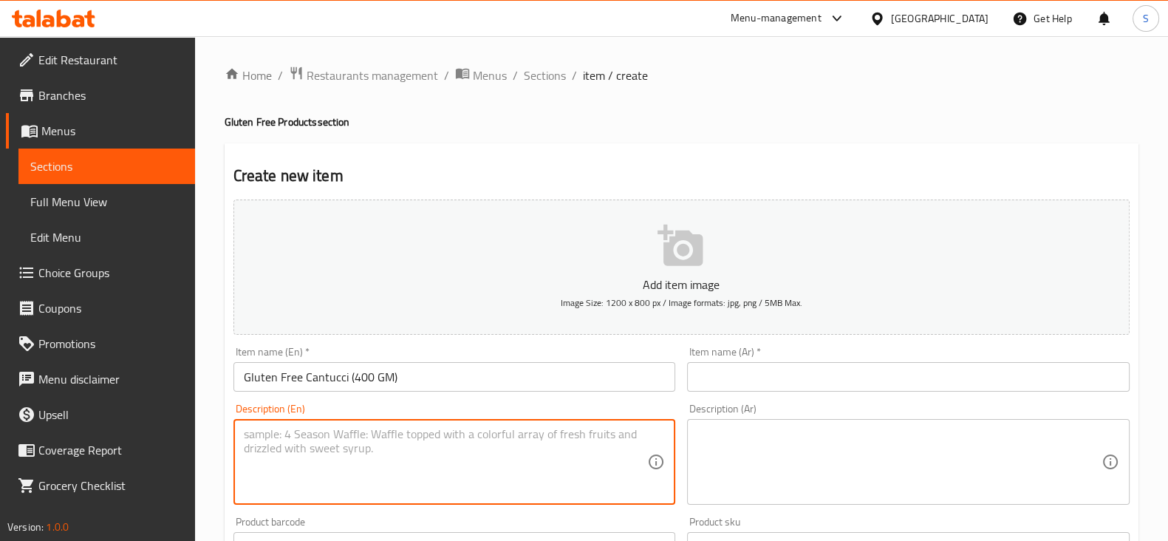
click at [307, 427] on textarea at bounding box center [446, 462] width 404 height 70
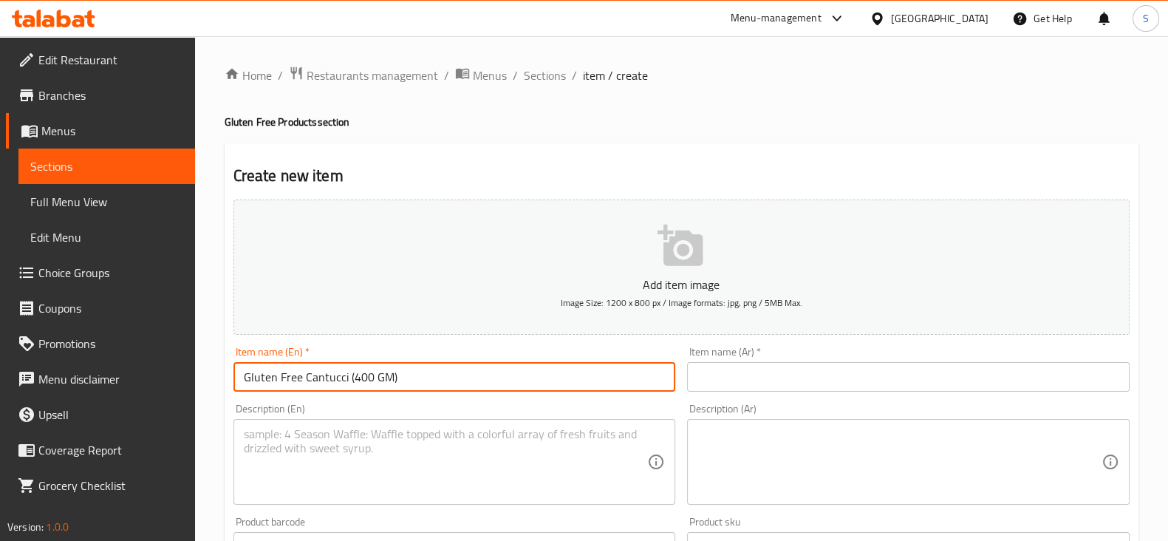
drag, startPoint x: 469, startPoint y: 366, endPoint x: 52, endPoint y: 349, distance: 417.7
click at [52, 349] on div "Edit Restaurant Branches Menus Sections Full Menu View Edit Menu Choice Groups …" at bounding box center [584, 540] width 1168 height 1008
click at [720, 380] on input "text" at bounding box center [908, 377] width 443 height 30
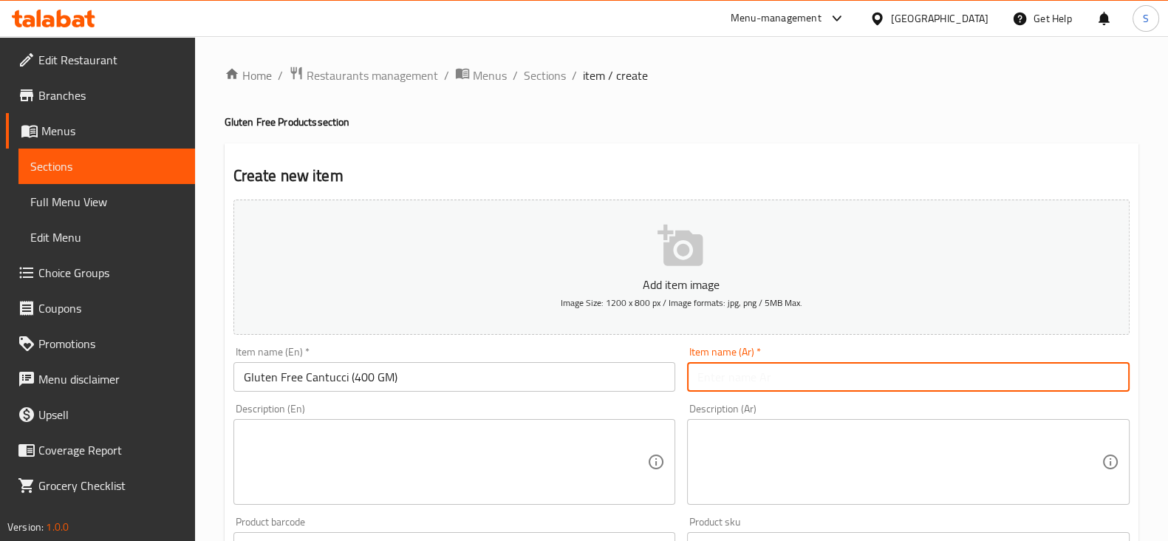
paste input "كانتوتشي خالي من الغلوتين (400 جرام)"
type input "كانتوتشي خالي من الغلوتين (400 جرام)"
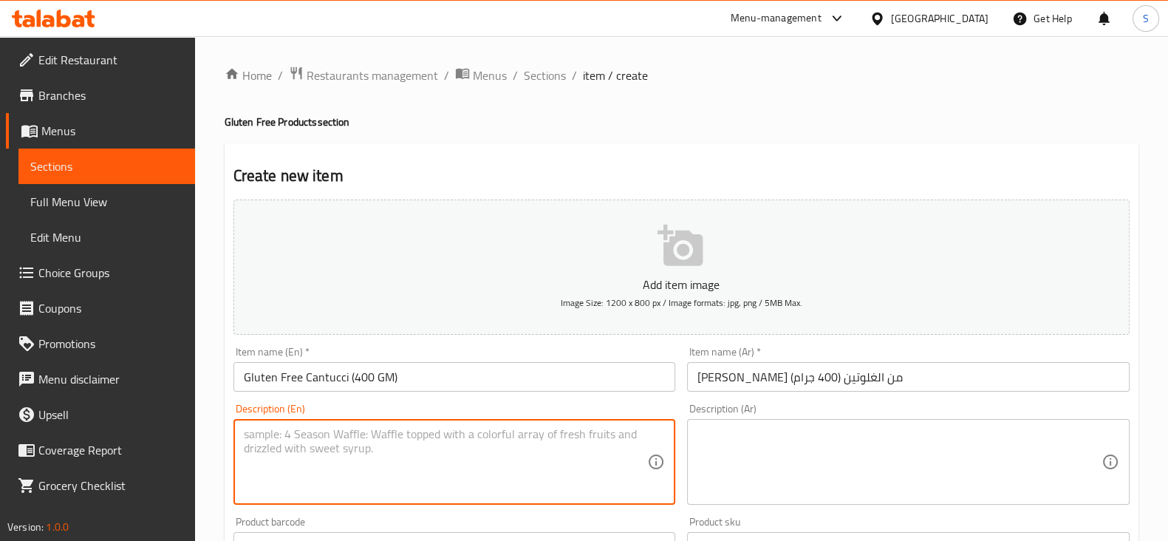
click at [392, 445] on textarea at bounding box center [446, 462] width 404 height 70
click at [332, 440] on textarea at bounding box center [446, 462] width 404 height 70
type textarea "1 Piece"
click at [824, 442] on textarea at bounding box center [899, 462] width 404 height 70
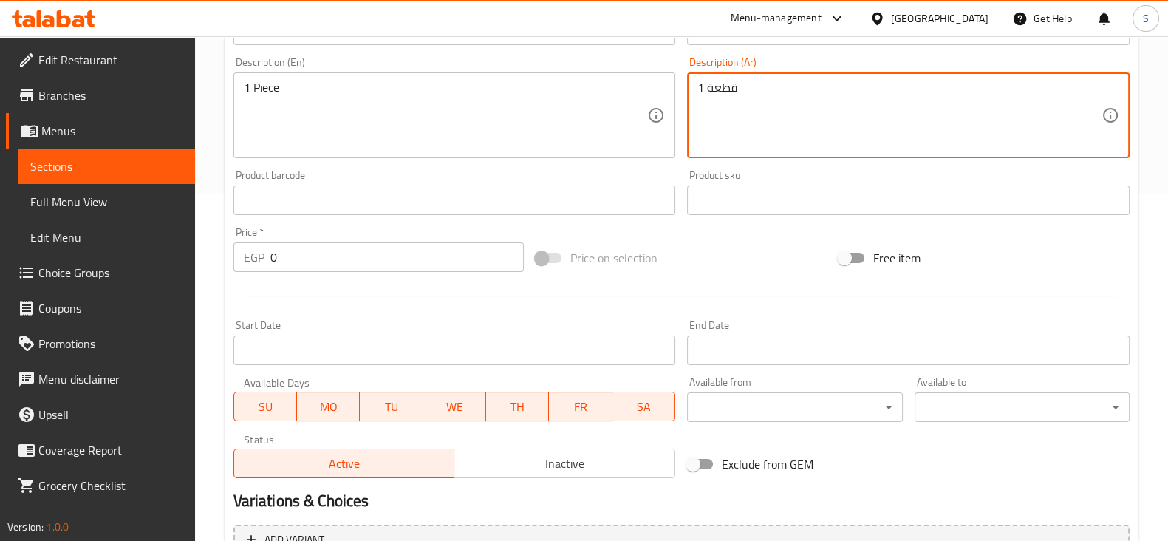
scroll to position [369, 0]
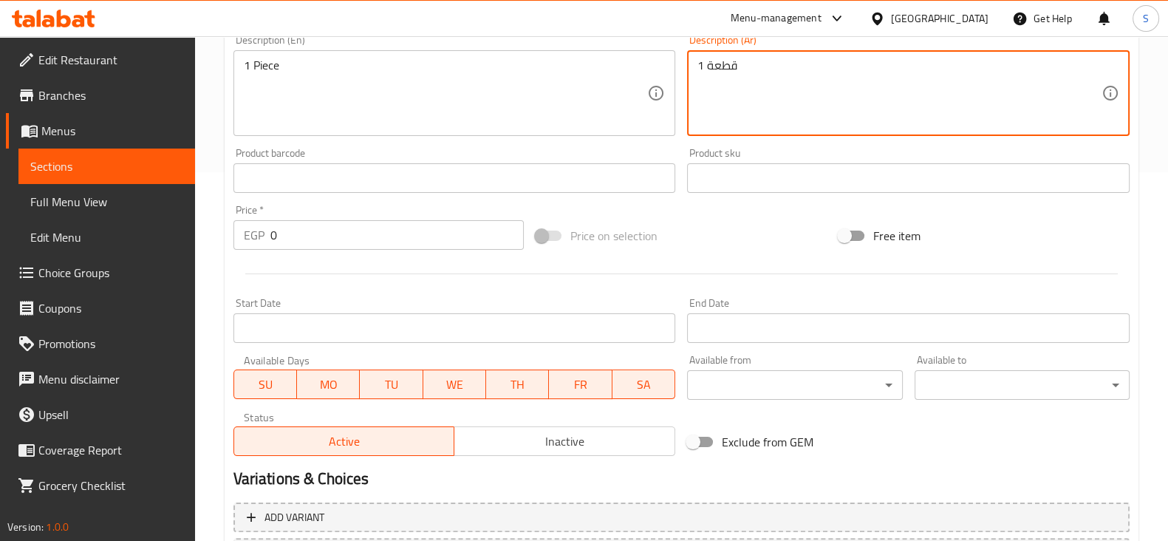
type textarea "1 قطعة"
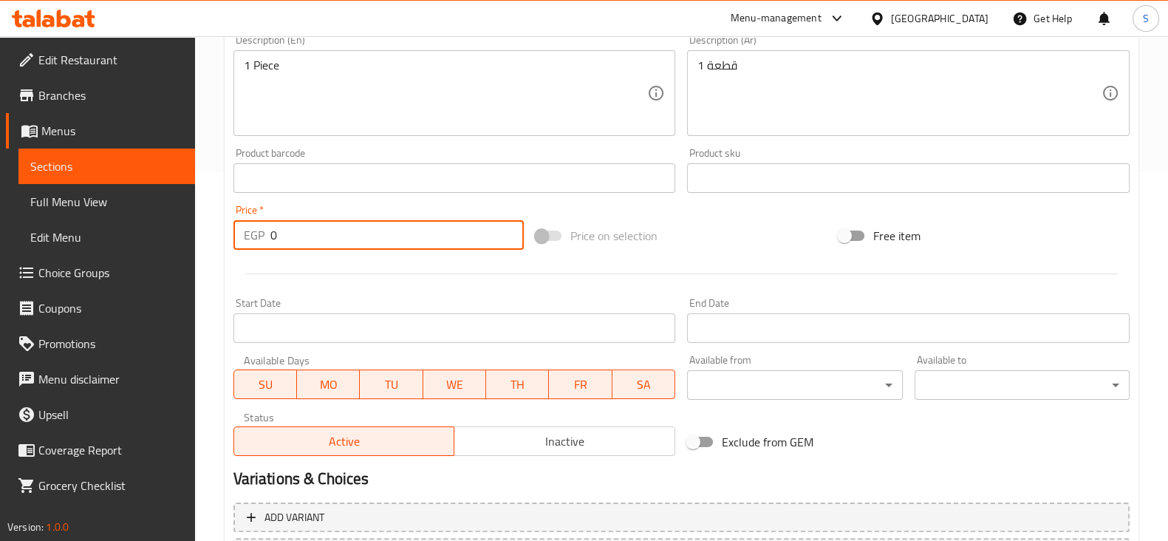
drag, startPoint x: 306, startPoint y: 243, endPoint x: 162, endPoint y: 244, distance: 144.1
click at [160, 245] on div "Edit Restaurant Branches Menus Sections Full Menu View Edit Menu Choice Groups …" at bounding box center [584, 172] width 1168 height 1008
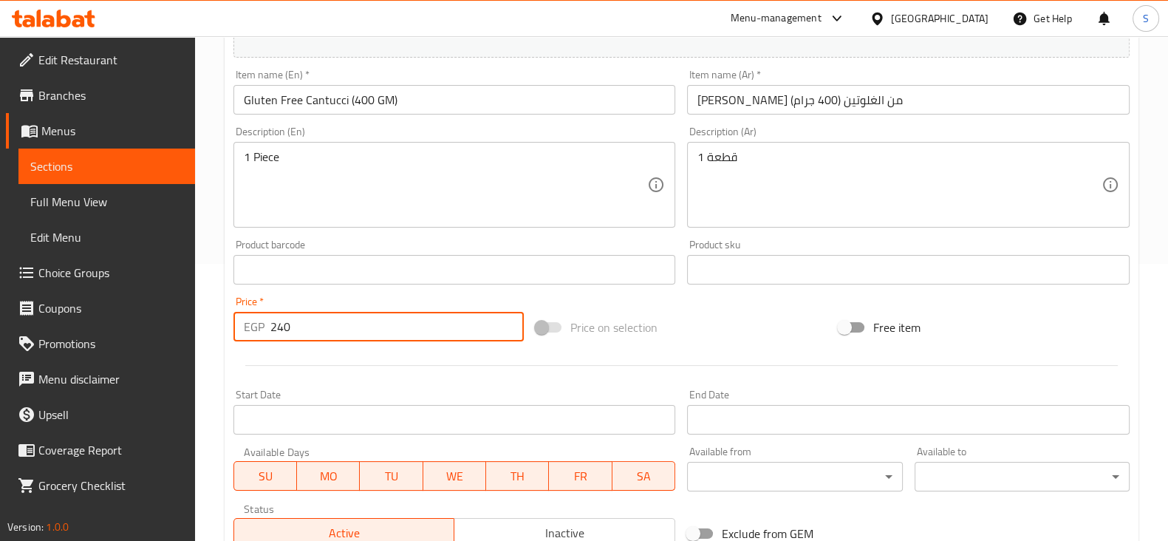
type input "240"
click at [425, 371] on div at bounding box center [682, 365] width 908 height 36
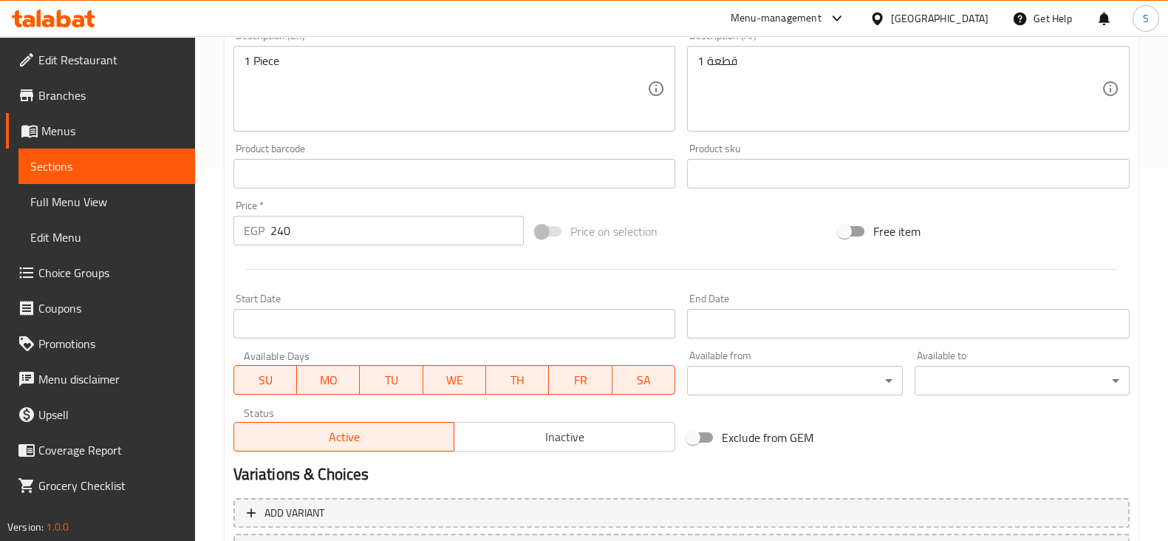
scroll to position [502, 0]
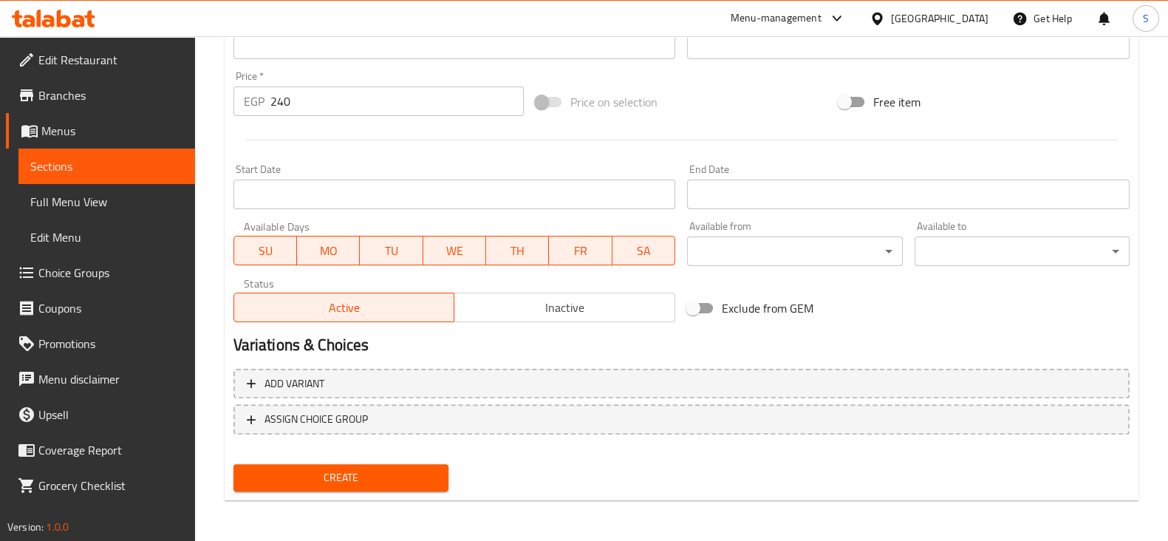
click at [364, 478] on span "Create" at bounding box center [340, 477] width 191 height 18
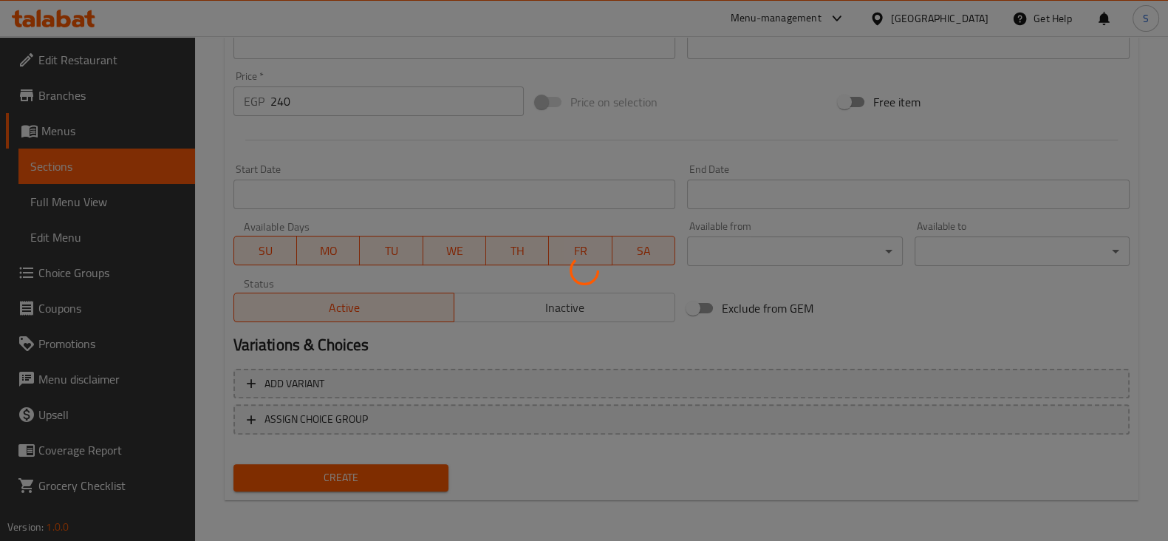
type input "0"
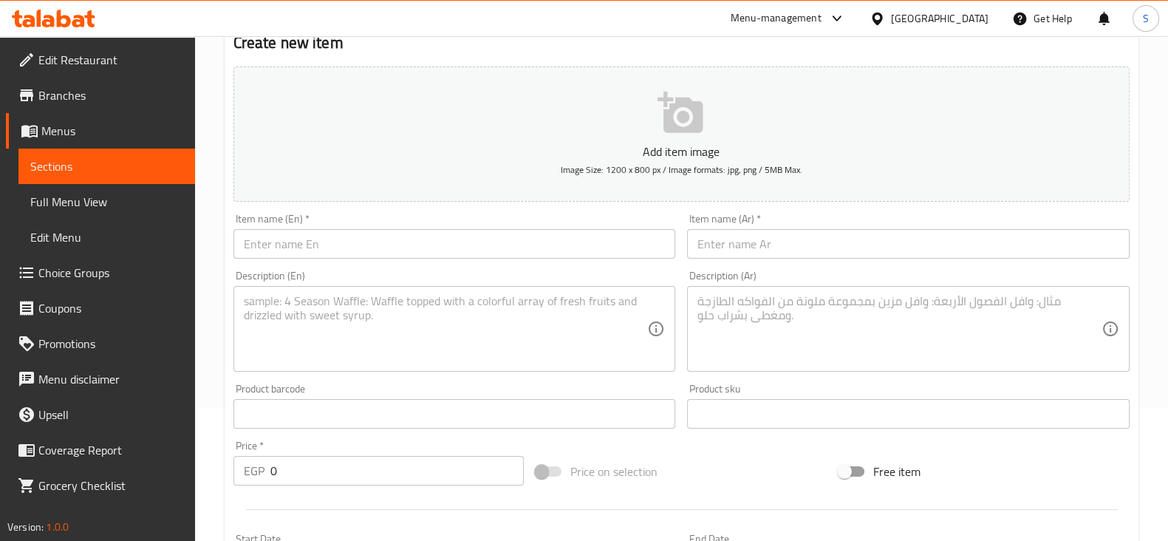
scroll to position [133, 0]
drag, startPoint x: 75, startPoint y: 171, endPoint x: 90, endPoint y: 177, distance: 16.6
click at [76, 171] on span "Sections" at bounding box center [106, 166] width 153 height 18
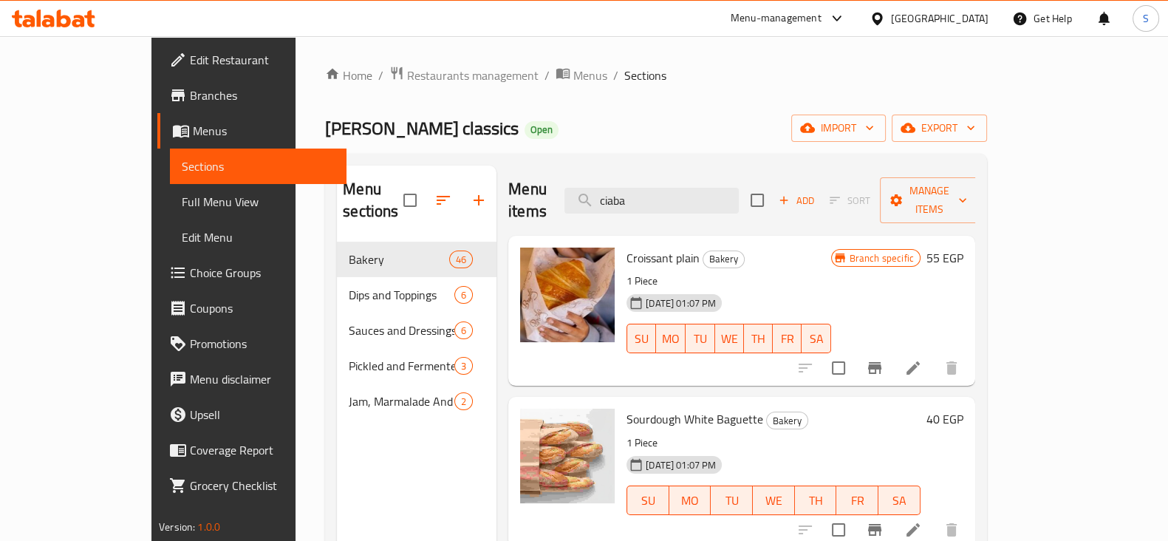
drag, startPoint x: 708, startPoint y: 190, endPoint x: 561, endPoint y: 190, distance: 147.0
click at [561, 190] on div "Menu items ciaba Add Sort Manage items" at bounding box center [741, 200] width 467 height 70
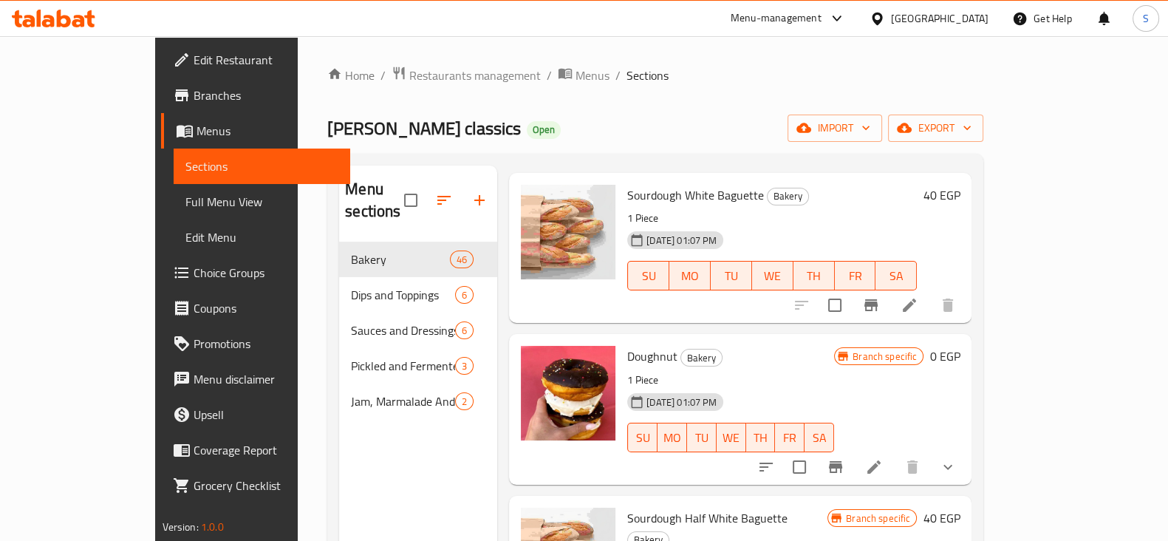
scroll to position [92, 0]
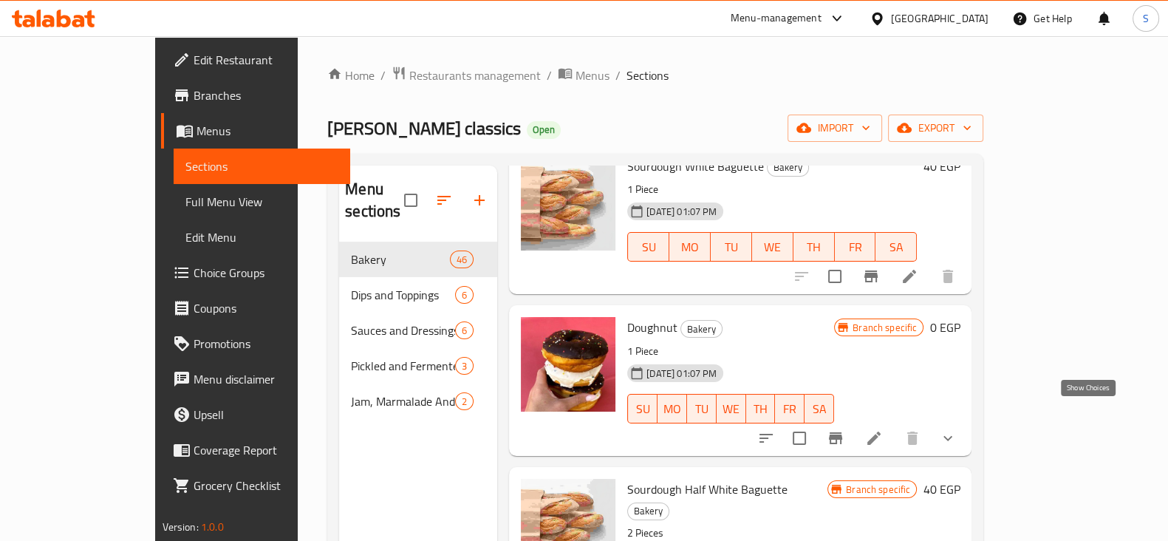
type input "dough"
click at [957, 429] on icon "show more" at bounding box center [948, 438] width 18 height 18
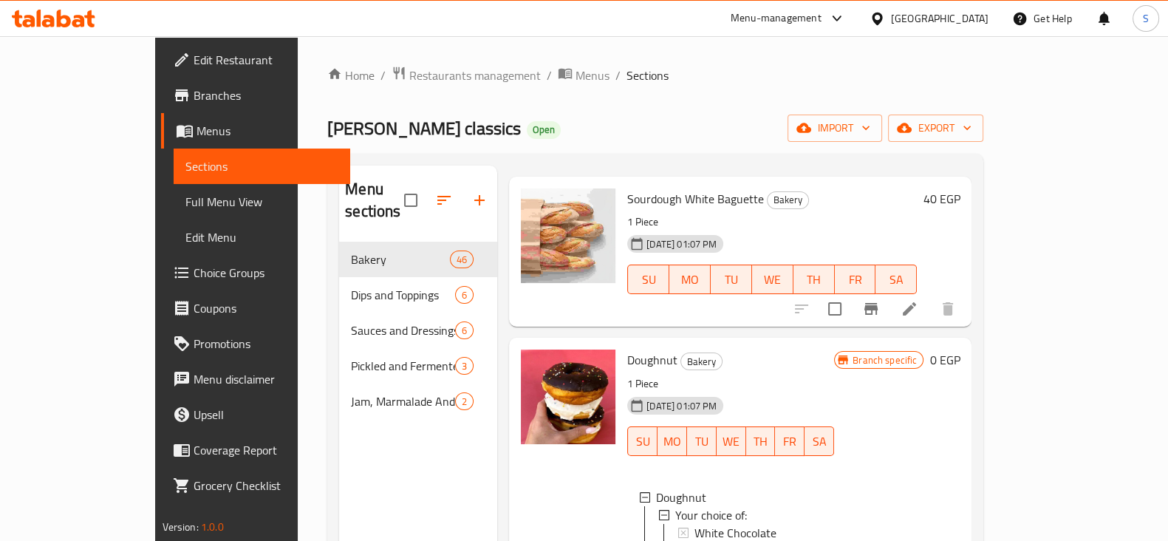
scroll to position [0, 0]
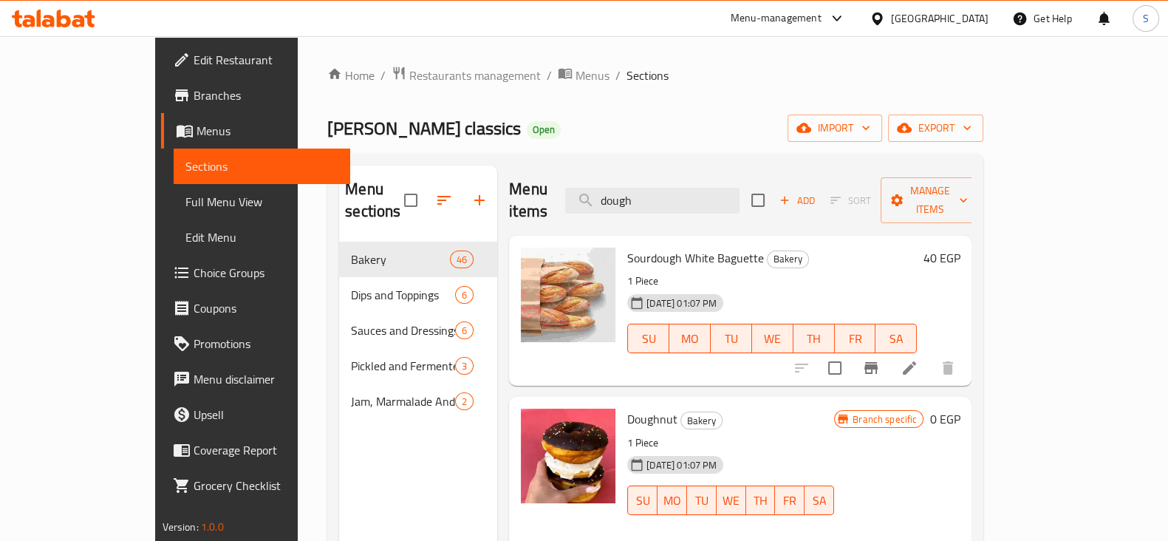
drag, startPoint x: 703, startPoint y: 188, endPoint x: 580, endPoint y: 197, distance: 123.0
click at [587, 195] on div "Menu items dough Add Sort Manage items" at bounding box center [740, 200] width 462 height 70
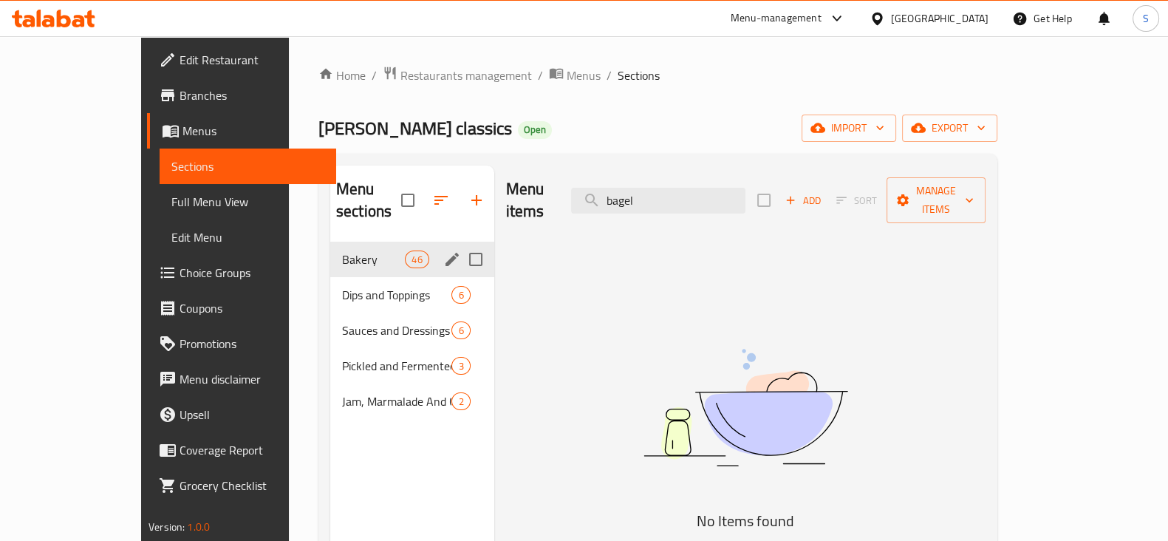
type input "bagel"
click at [342, 250] on span "Bakery" at bounding box center [373, 259] width 63 height 18
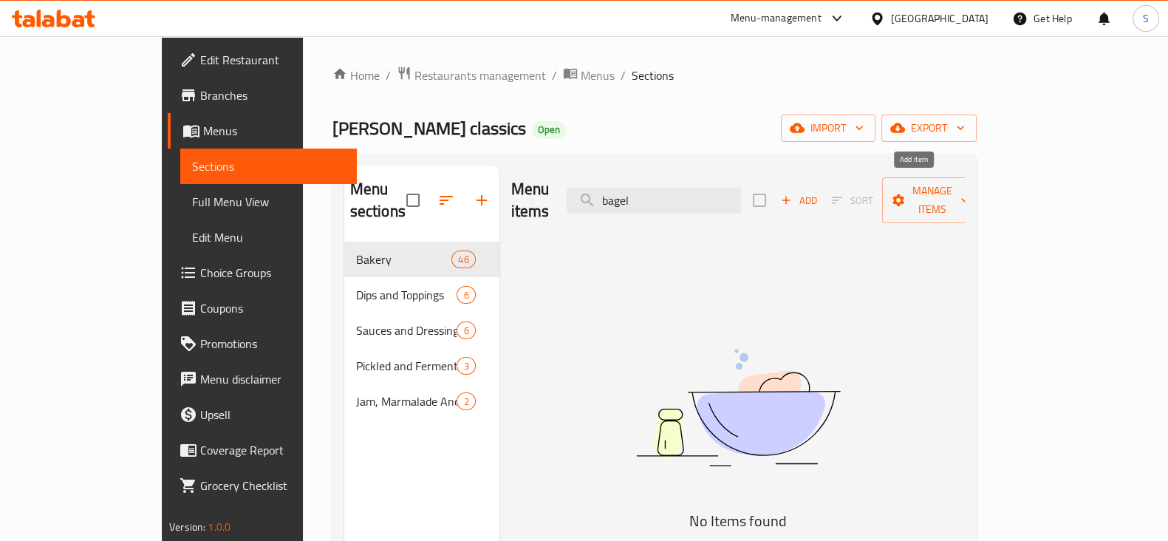
click at [819, 192] on span "Add" at bounding box center [799, 200] width 40 height 17
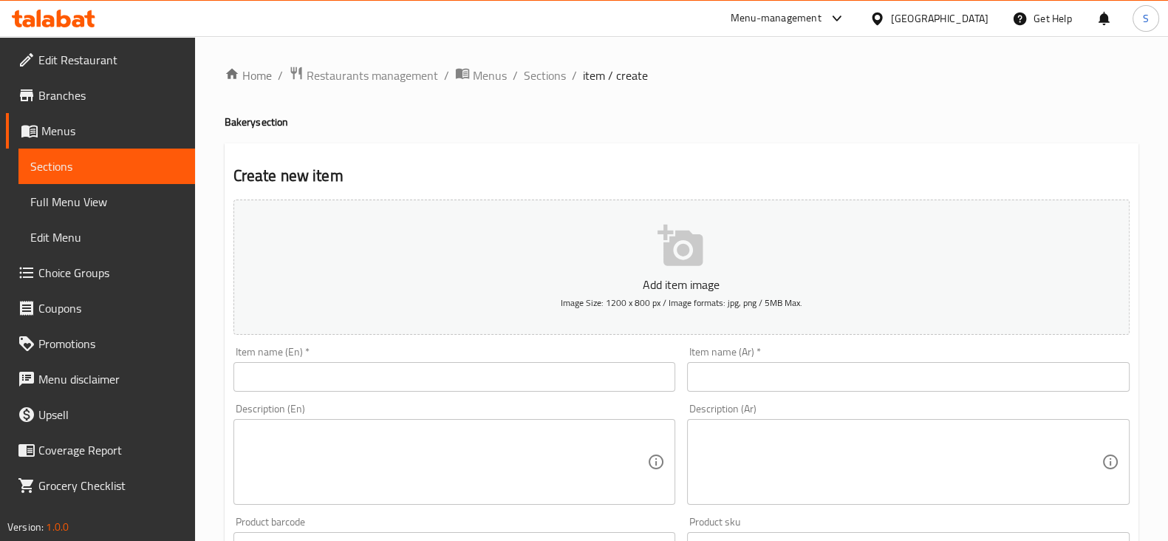
click at [321, 371] on input "text" at bounding box center [454, 377] width 443 height 30
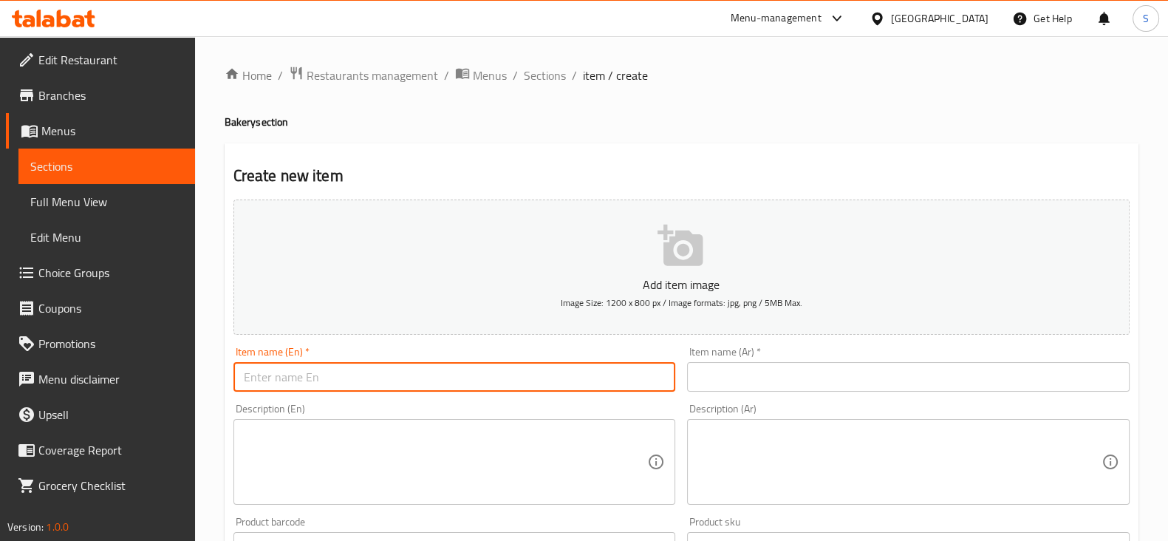
paste input "Bagel Cheese"
type input "Bagel Cheese"
click at [790, 371] on input "text" at bounding box center [908, 377] width 443 height 30
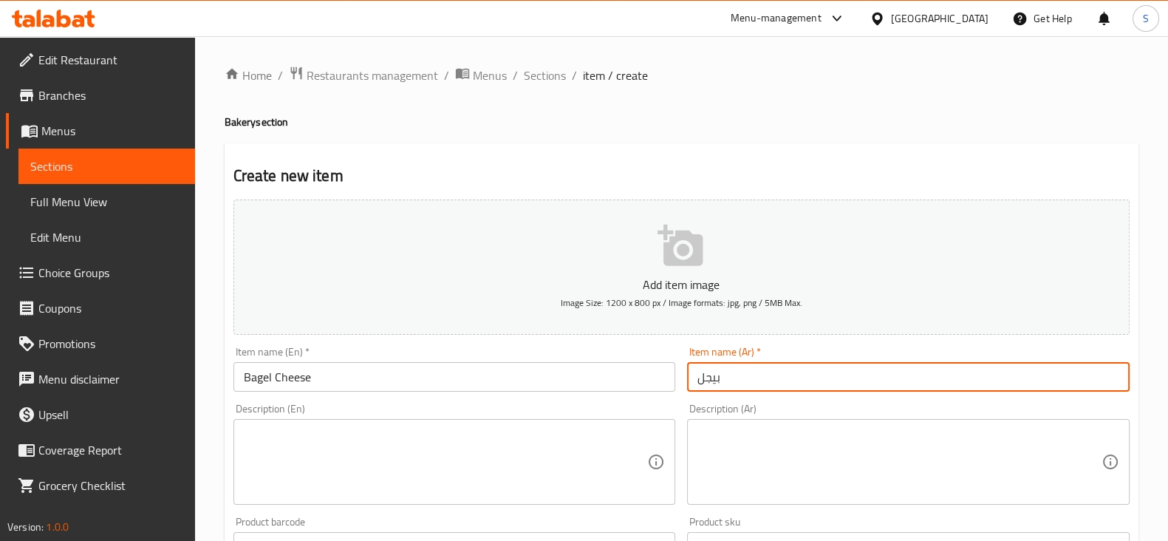
type input "بيجل جبنة"
click at [368, 456] on textarea at bounding box center [446, 462] width 404 height 70
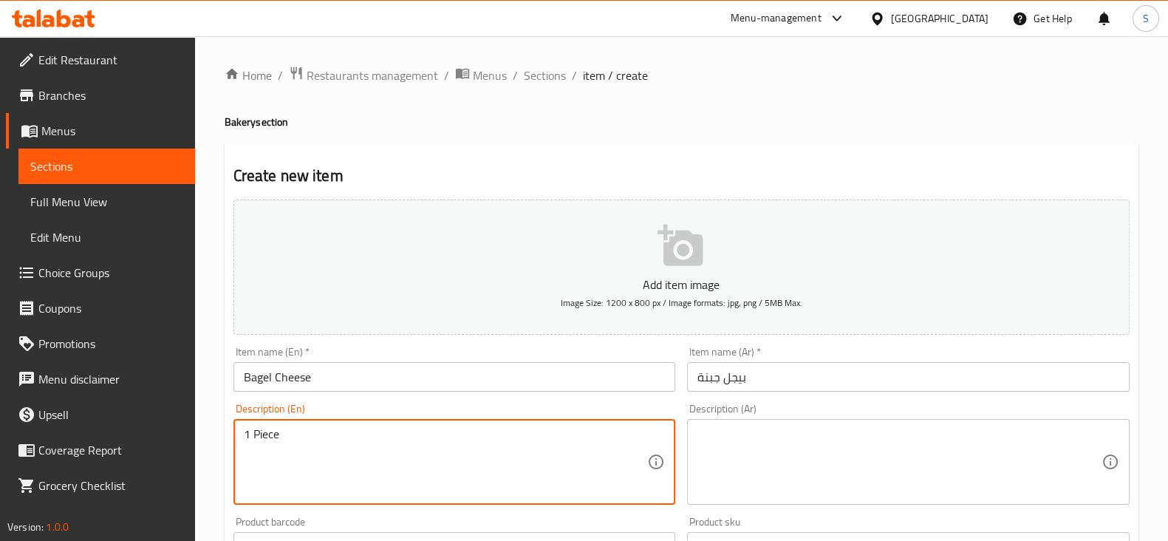
type textarea "1 Piece"
click at [726, 461] on textarea at bounding box center [899, 462] width 404 height 70
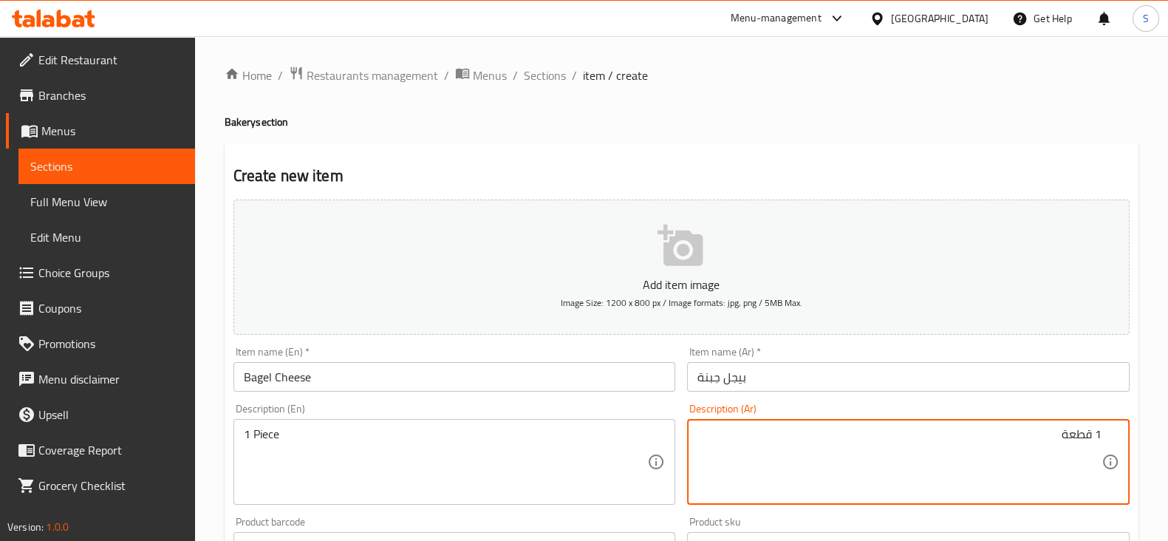
type textarea "1 قطعة"
click at [646, 406] on div "Description (En) 1 Piece Description (En)" at bounding box center [454, 453] width 443 height 101
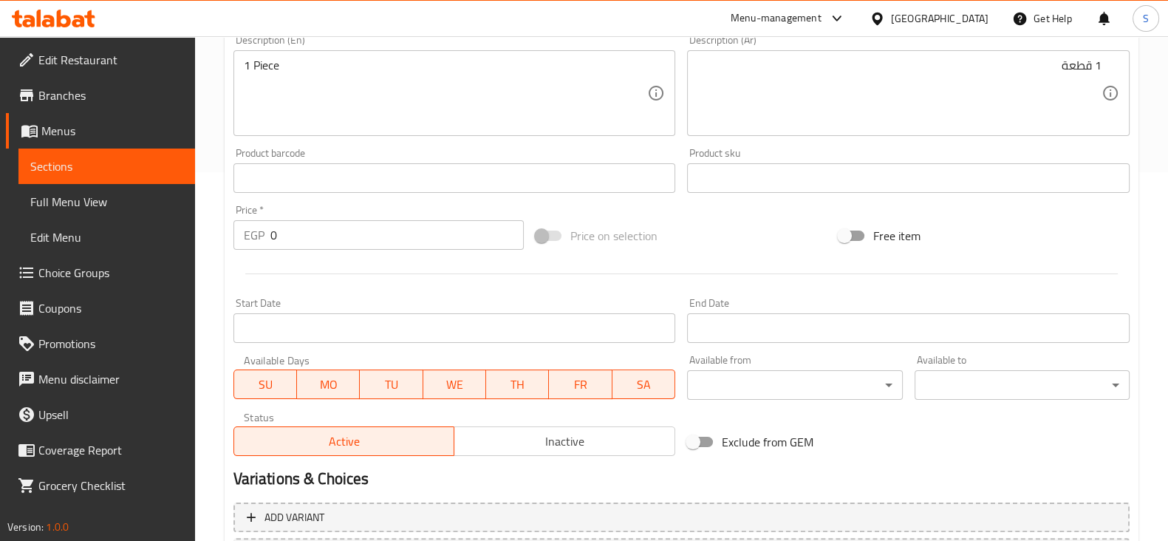
scroll to position [369, 0]
drag, startPoint x: 329, startPoint y: 236, endPoint x: 211, endPoint y: 241, distance: 119.1
click at [213, 239] on div "Home / Restaurants management / Menus / Sections / item / create Bakery section…" at bounding box center [681, 172] width 973 height 1008
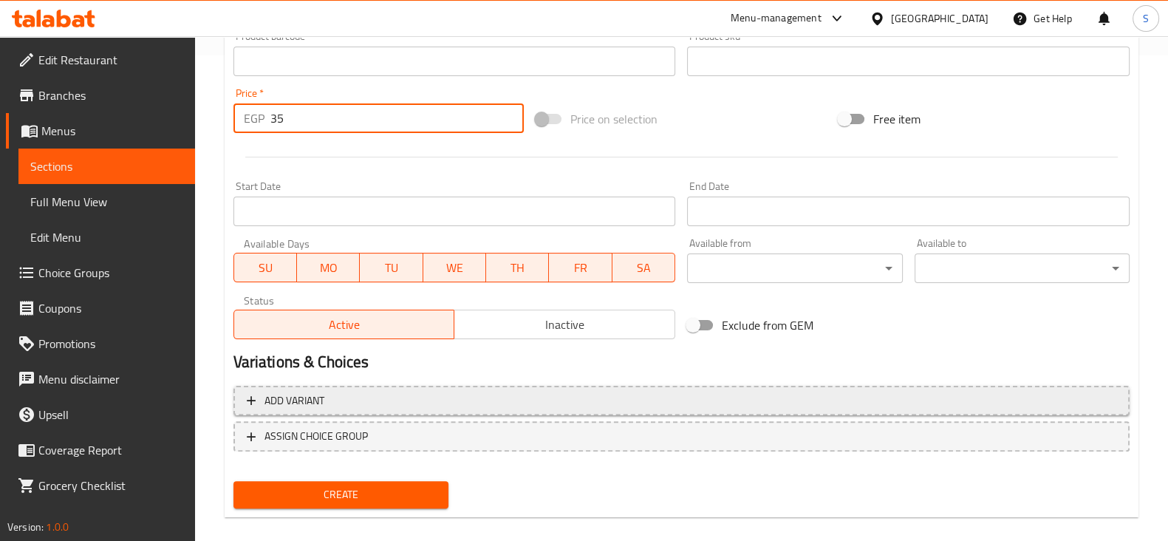
scroll to position [502, 0]
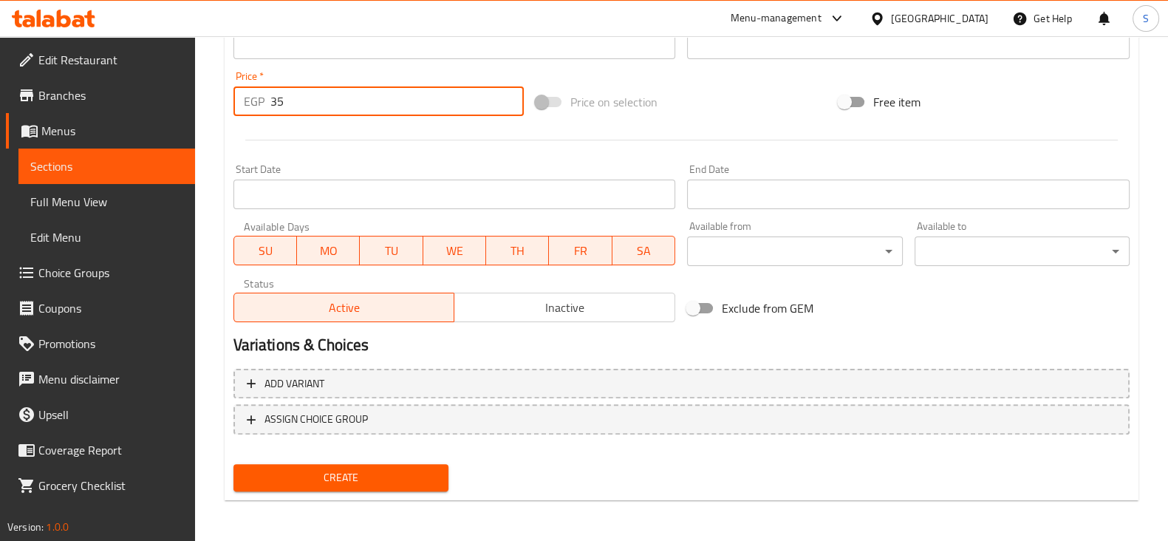
type input "35"
click at [325, 477] on span "Create" at bounding box center [340, 477] width 191 height 18
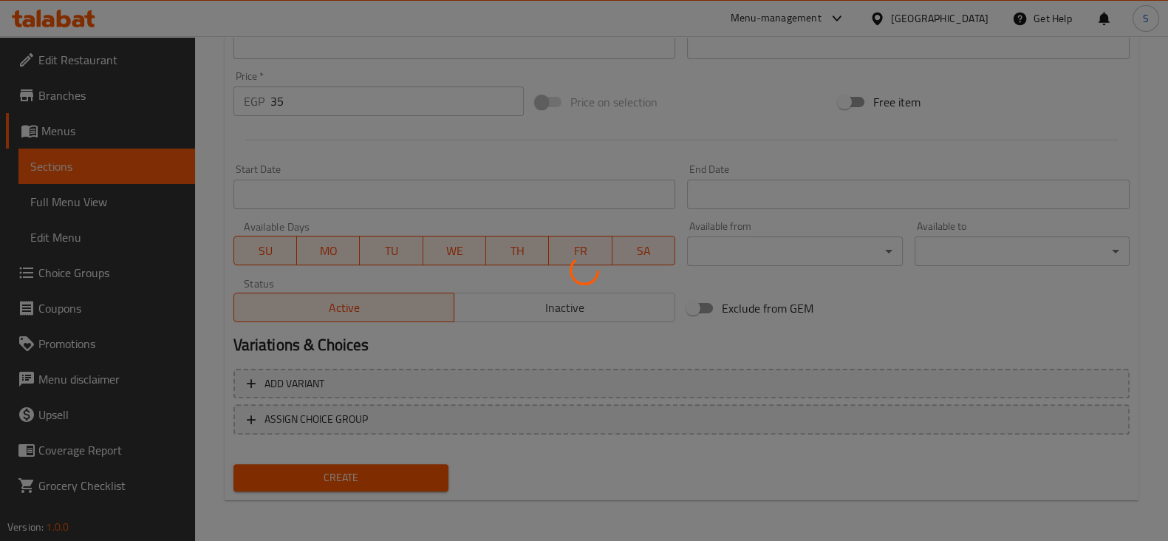
type input "0"
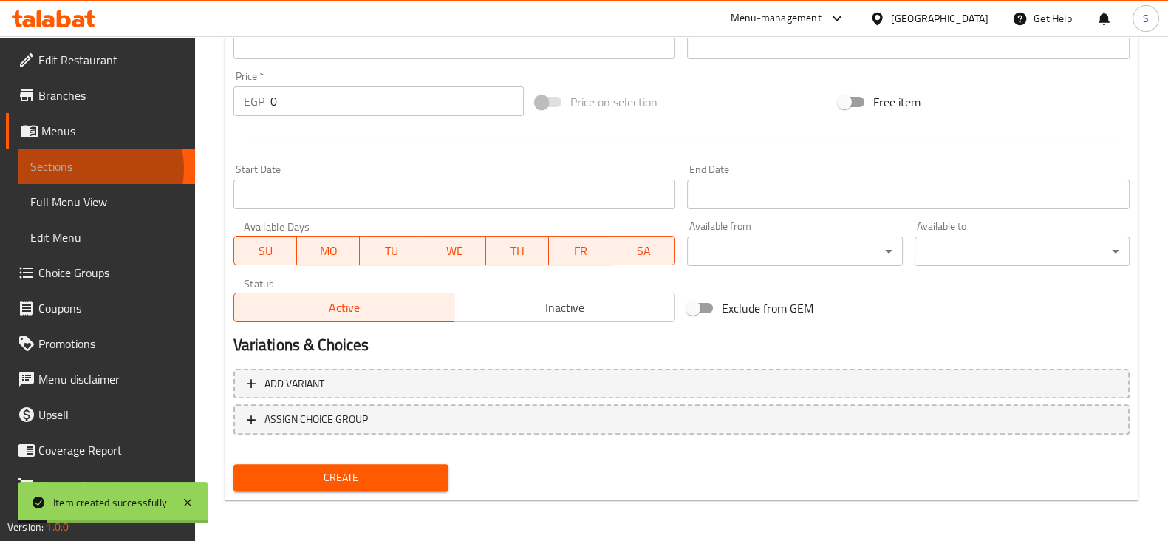
click at [89, 168] on span "Sections" at bounding box center [106, 166] width 153 height 18
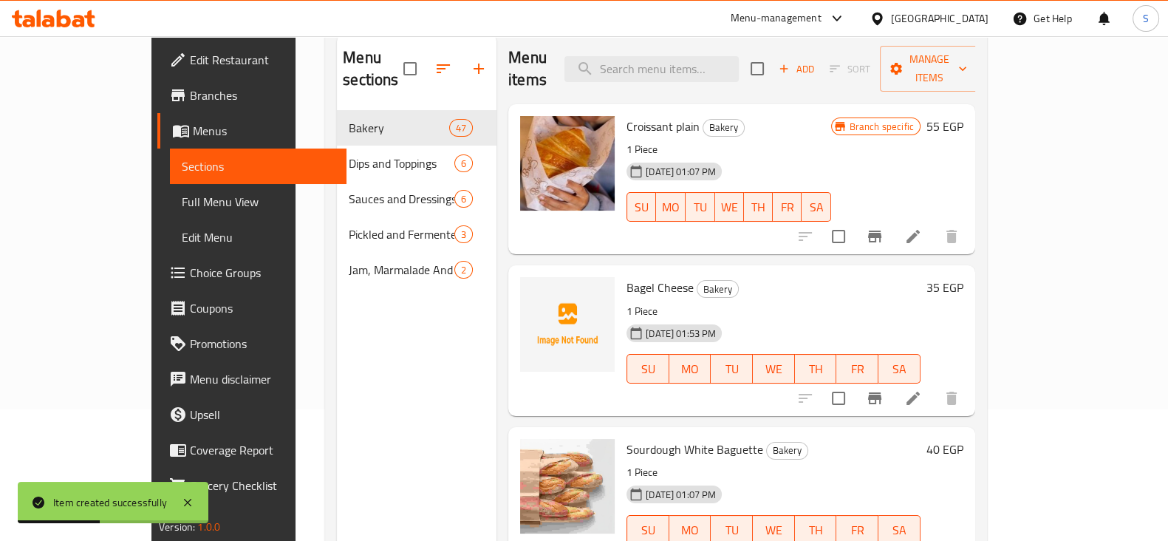
scroll to position [115, 0]
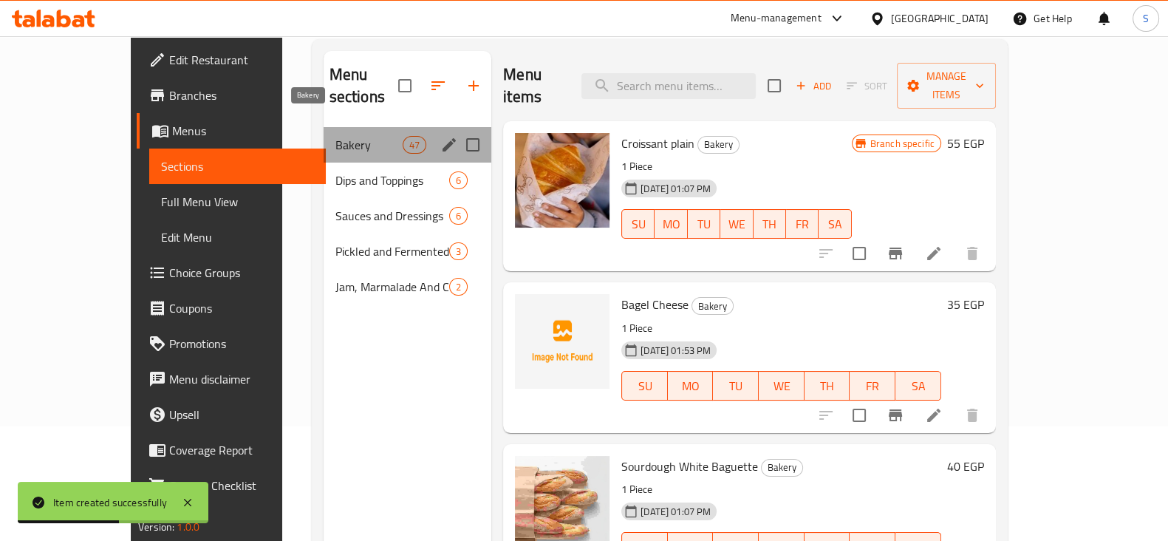
drag, startPoint x: 310, startPoint y: 123, endPoint x: 327, endPoint y: 126, distance: 16.4
click at [335, 136] on span "Bakery" at bounding box center [368, 145] width 67 height 18
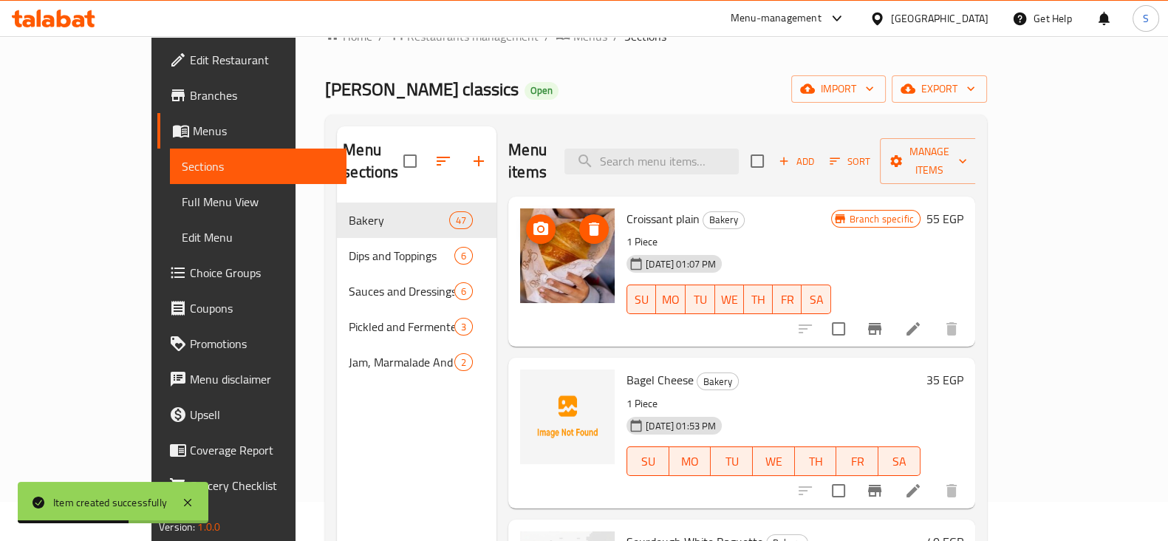
scroll to position [21, 0]
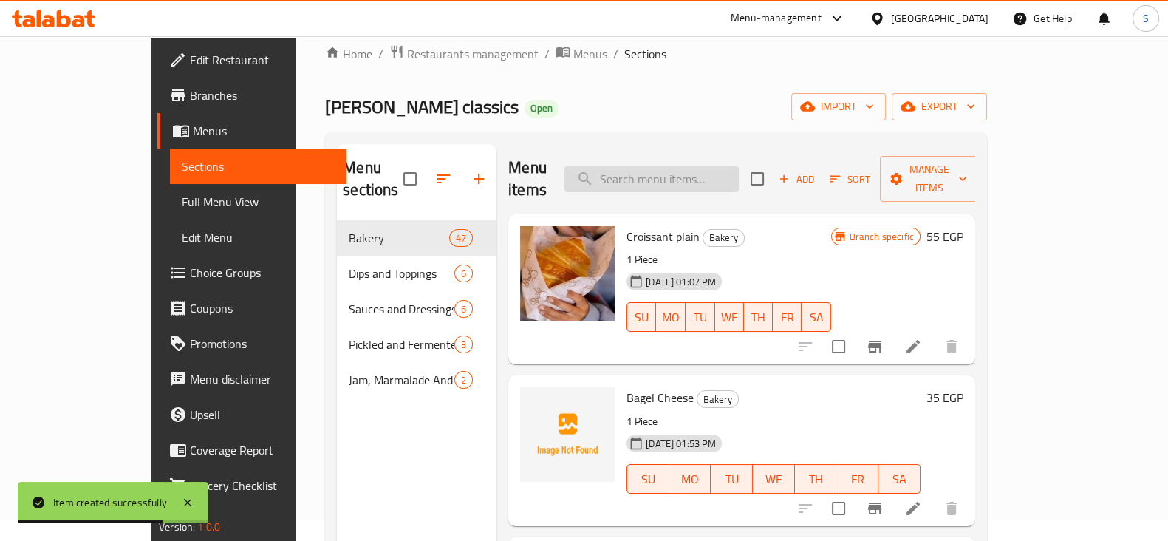
click at [700, 176] on input "search" at bounding box center [651, 179] width 174 height 26
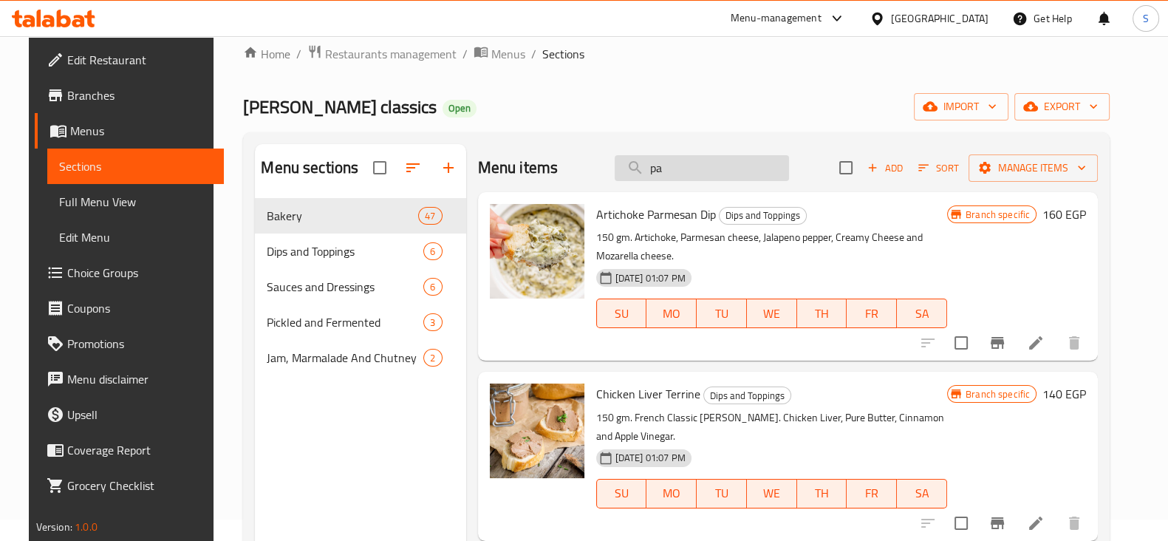
type input "p"
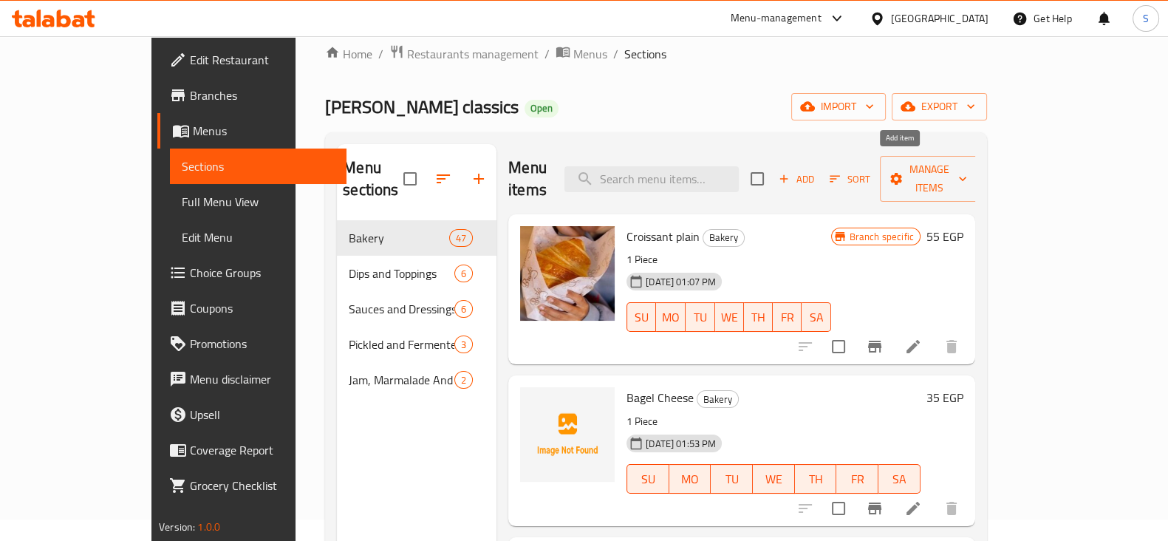
click at [816, 171] on span "Add" at bounding box center [796, 179] width 40 height 17
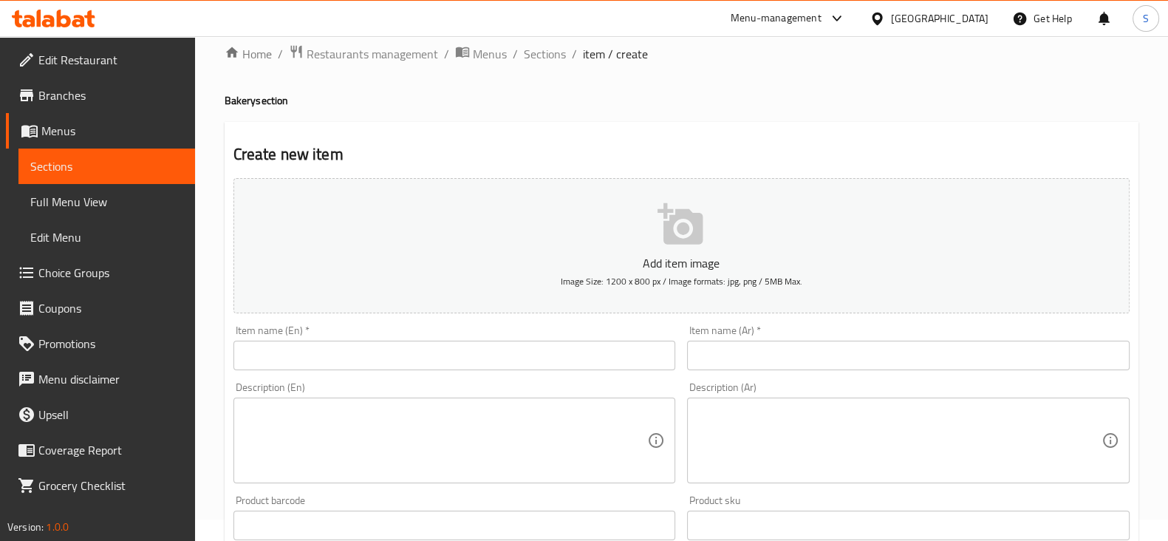
click at [744, 353] on input "text" at bounding box center [908, 356] width 443 height 30
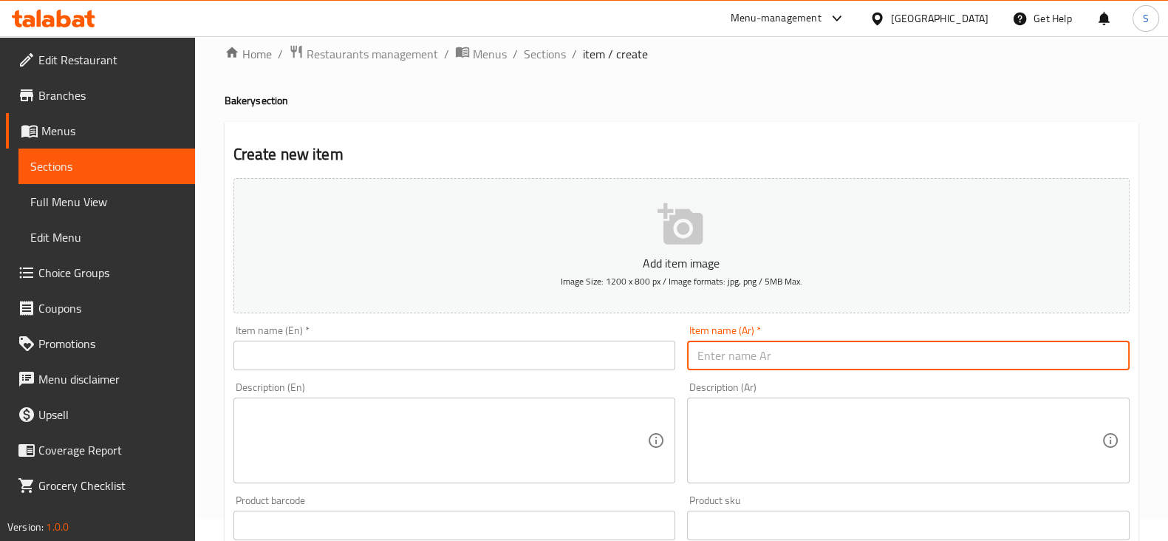
paste input "Criossant Pastrami"
type input "Criossant Pastrami"
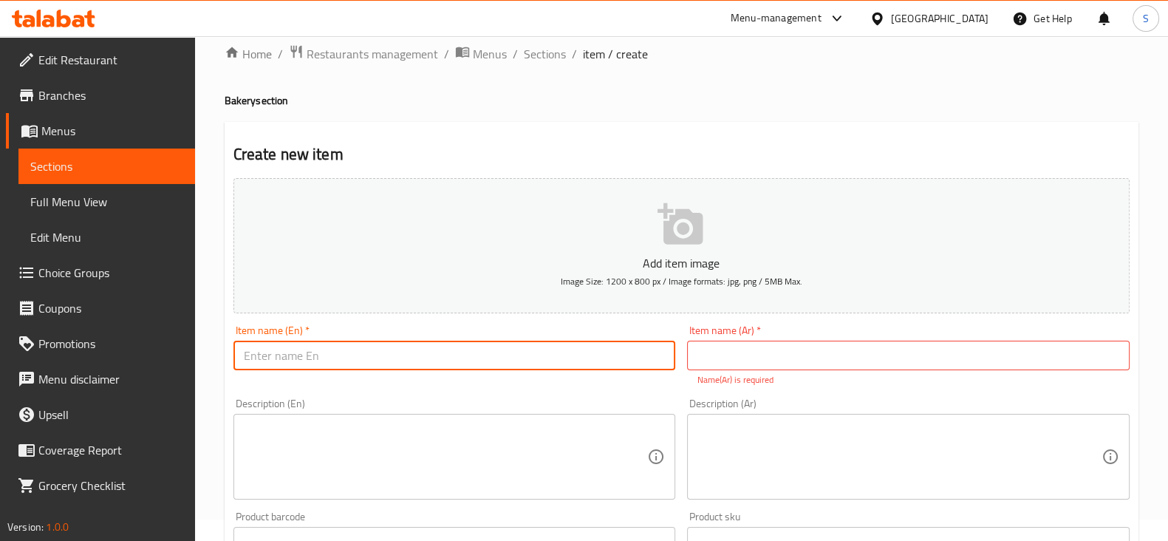
click at [554, 352] on input "text" at bounding box center [454, 356] width 443 height 30
paste input "Criossant Pastrami"
type input "Criossant Pastrami"
click at [780, 356] on input "text" at bounding box center [908, 356] width 443 height 30
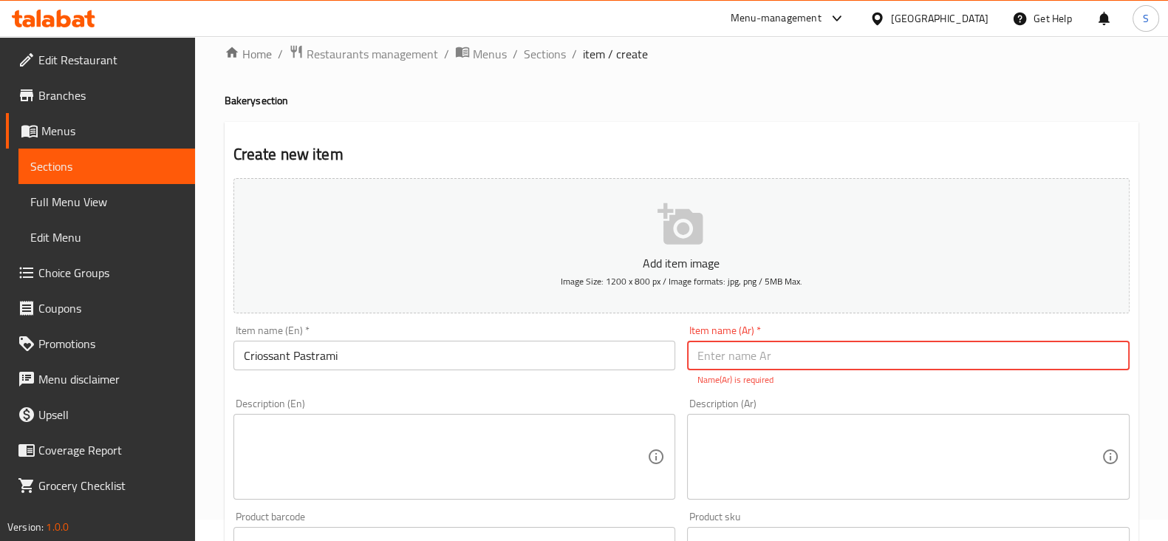
click at [338, 422] on textarea at bounding box center [446, 457] width 404 height 70
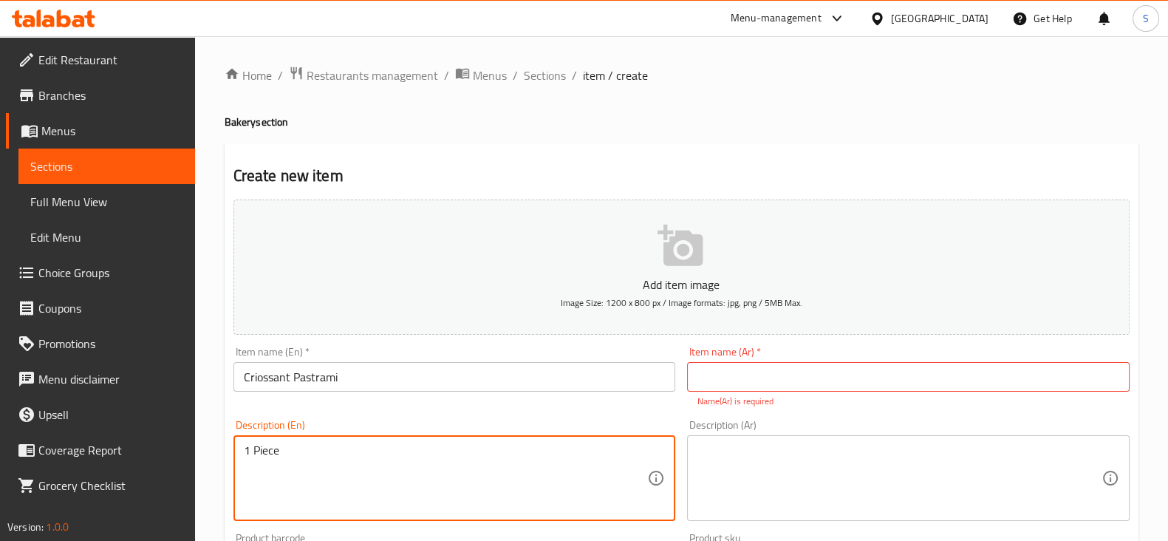
type textarea "1 Piece"
click at [782, 374] on input "text" at bounding box center [908, 377] width 443 height 30
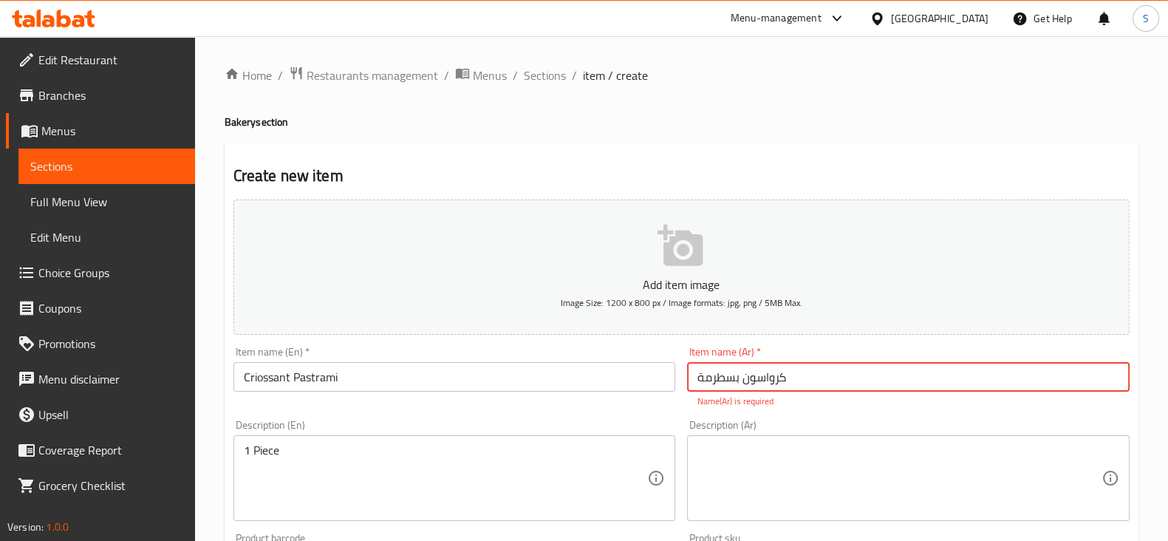
type input "كرواسون بسطرمة"
click at [749, 445] on textarea at bounding box center [899, 478] width 404 height 70
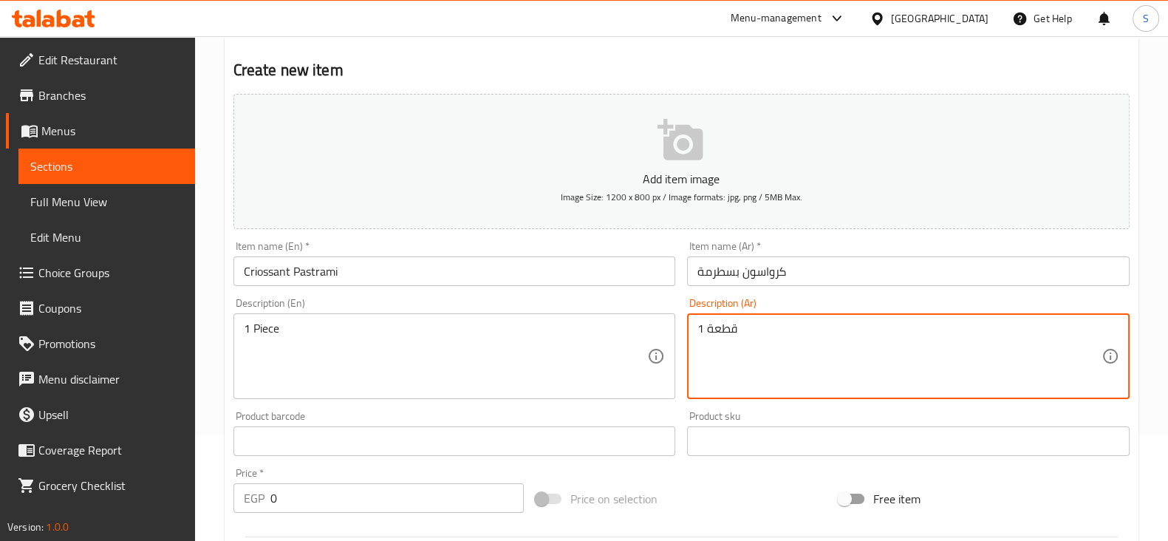
scroll to position [277, 0]
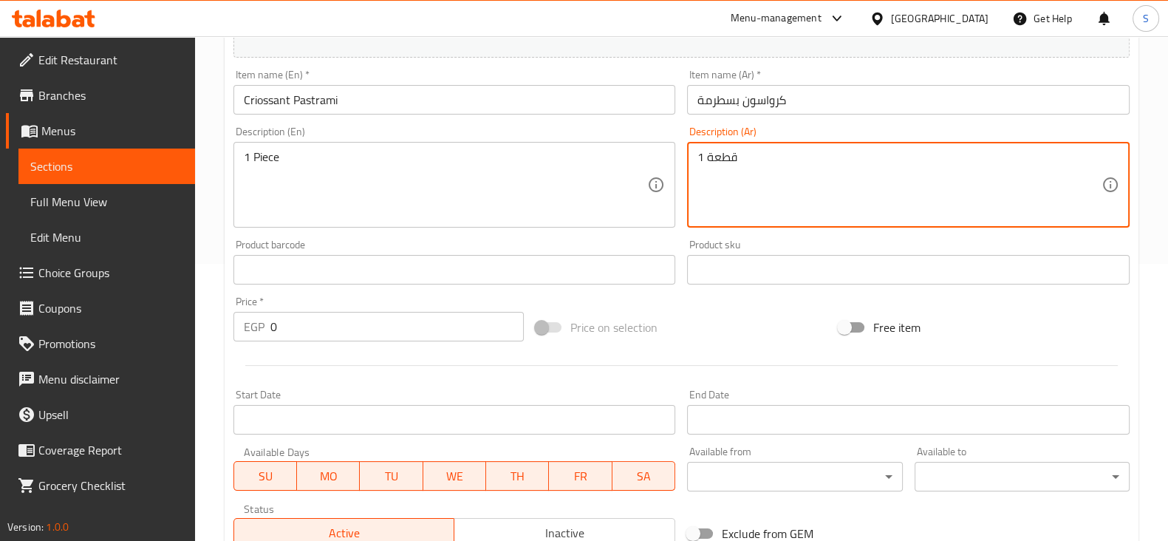
type textarea "1 قطعة"
drag, startPoint x: 335, startPoint y: 325, endPoint x: 199, endPoint y: 326, distance: 135.2
click at [216, 326] on div "Home / Restaurants management / Menus / Sections / item / create Bakery section…" at bounding box center [681, 263] width 973 height 1008
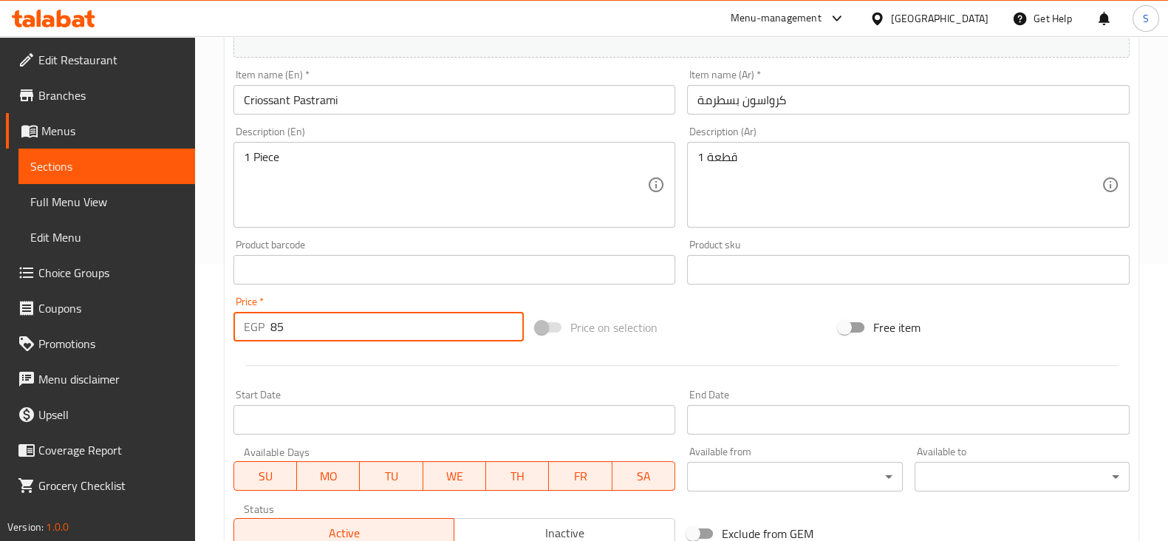
drag, startPoint x: 315, startPoint y: 319, endPoint x: 242, endPoint y: 325, distance: 72.6
click at [242, 325] on div "EGP 85 Price *" at bounding box center [378, 327] width 291 height 30
type input "85"
click at [310, 365] on hr at bounding box center [681, 365] width 873 height 1
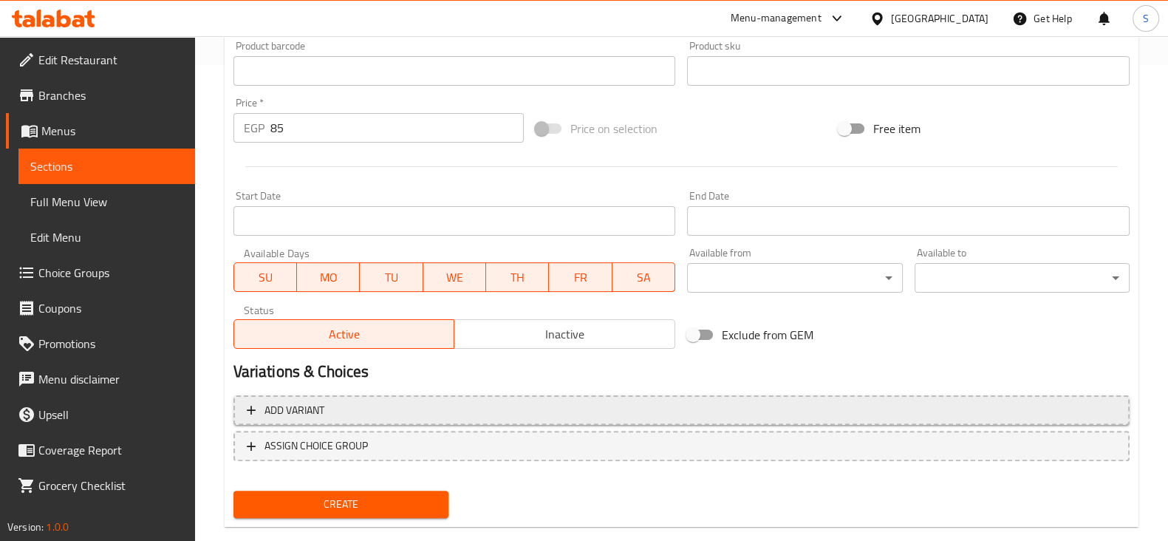
scroll to position [502, 0]
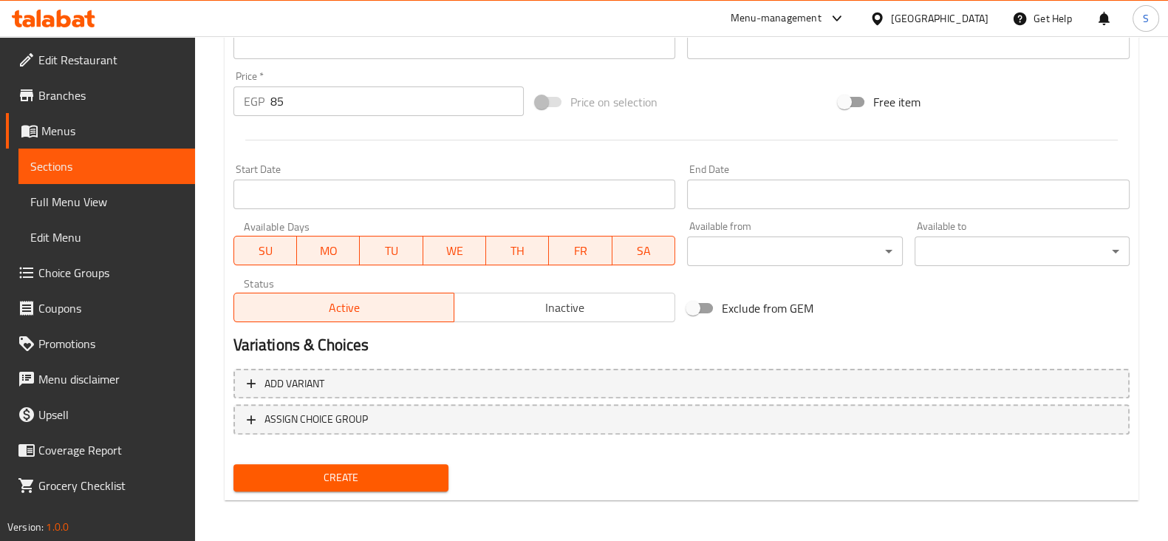
click at [325, 482] on span "Create" at bounding box center [340, 477] width 191 height 18
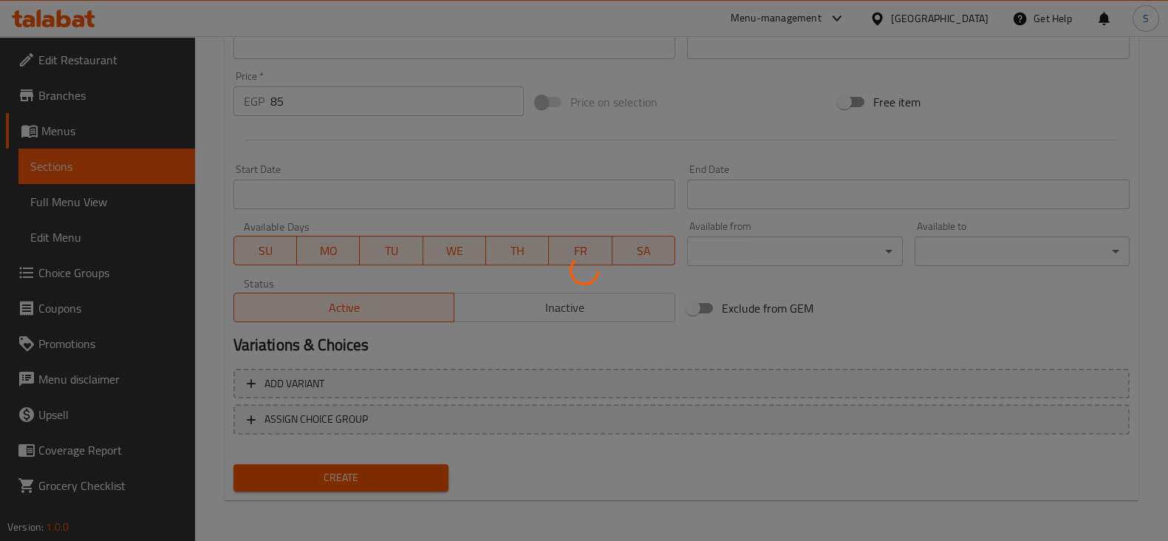
type input "0"
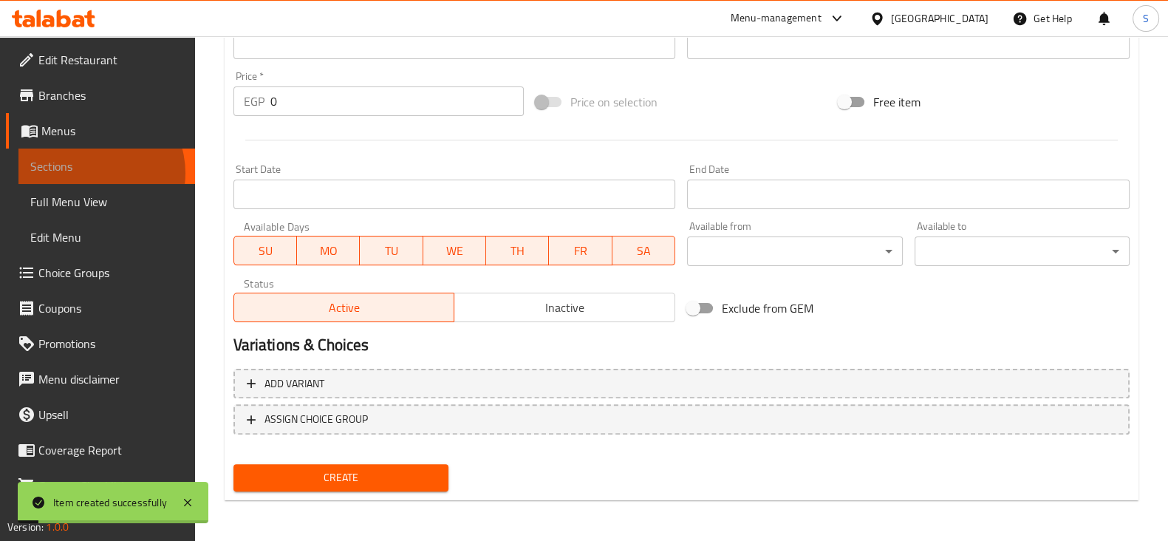
click at [94, 173] on span "Sections" at bounding box center [106, 166] width 153 height 18
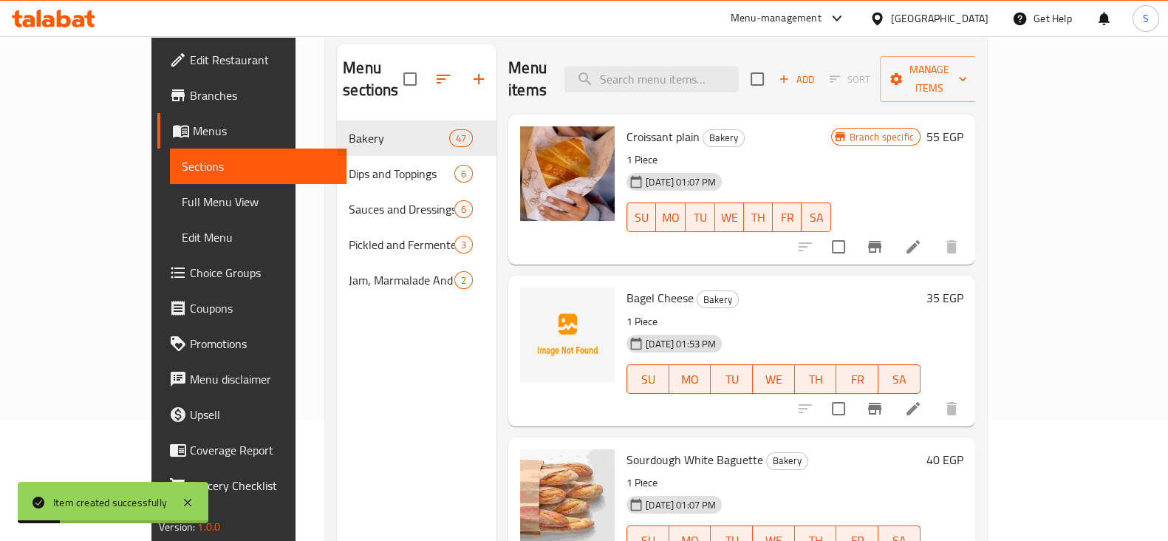
scroll to position [21, 0]
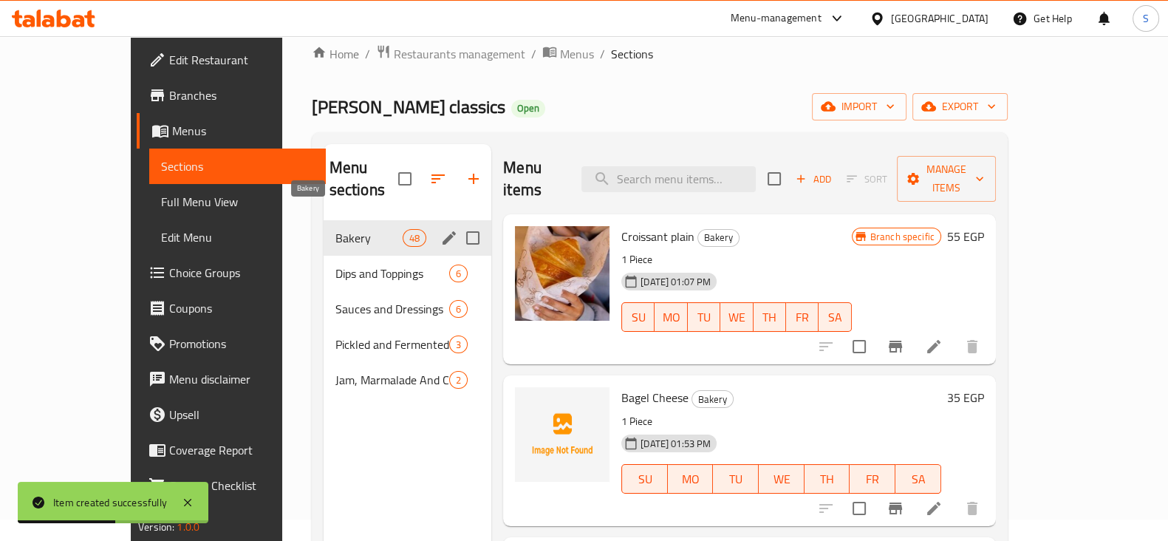
click at [335, 229] on span "Bakery" at bounding box center [368, 238] width 67 height 18
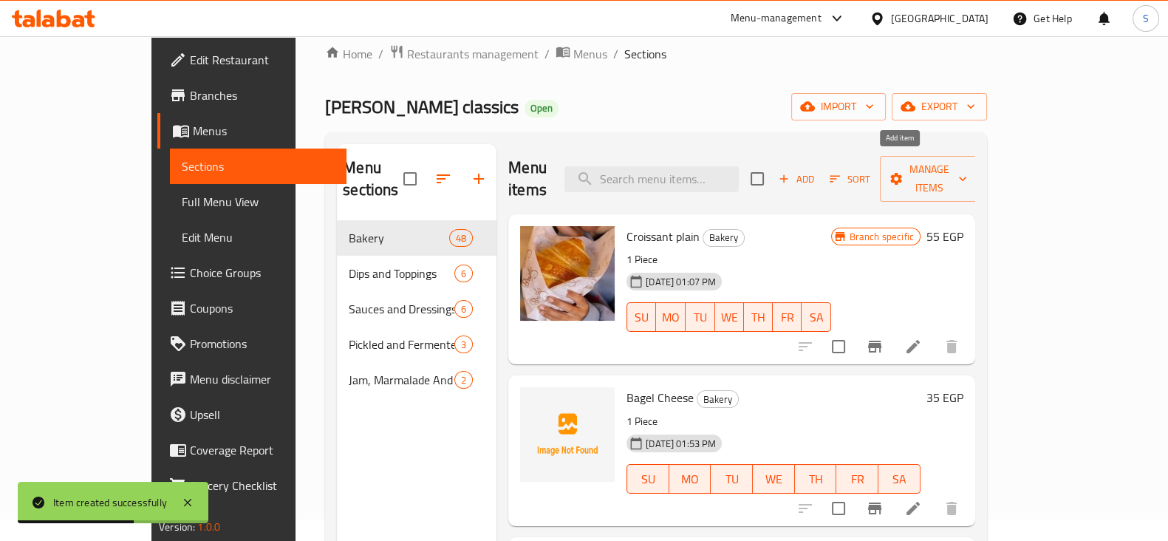
click at [816, 171] on span "Add" at bounding box center [796, 179] width 40 height 17
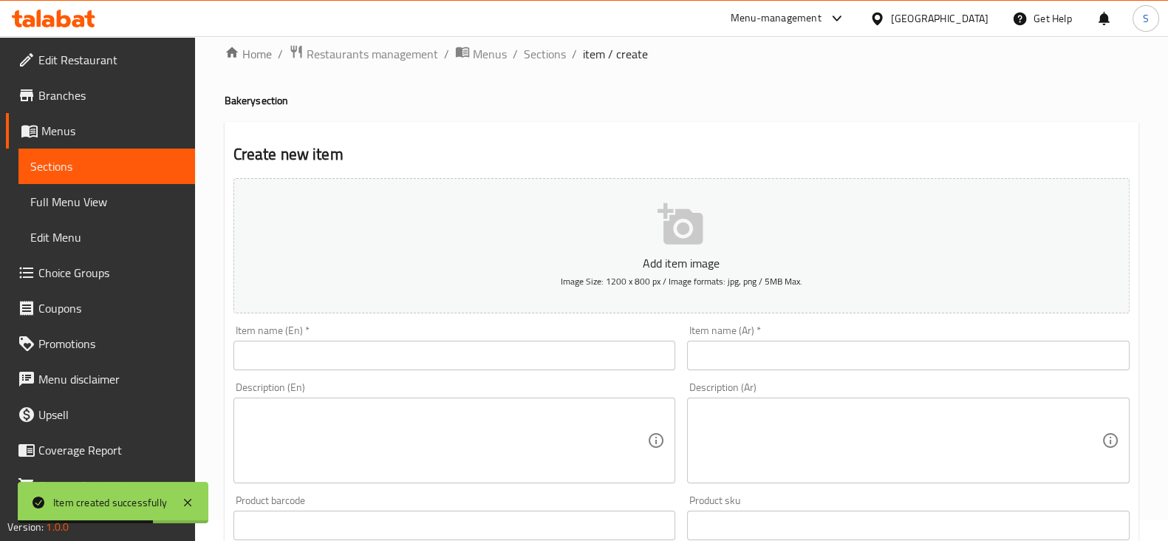
click at [725, 355] on input "text" at bounding box center [908, 356] width 443 height 30
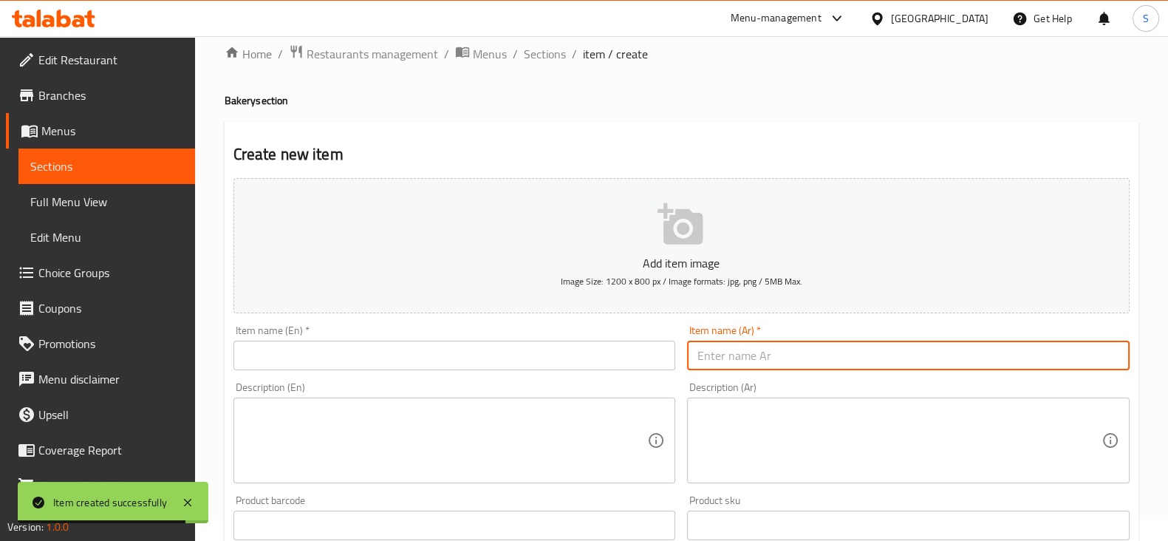
click at [728, 151] on h2 "Create new item" at bounding box center [681, 154] width 896 height 22
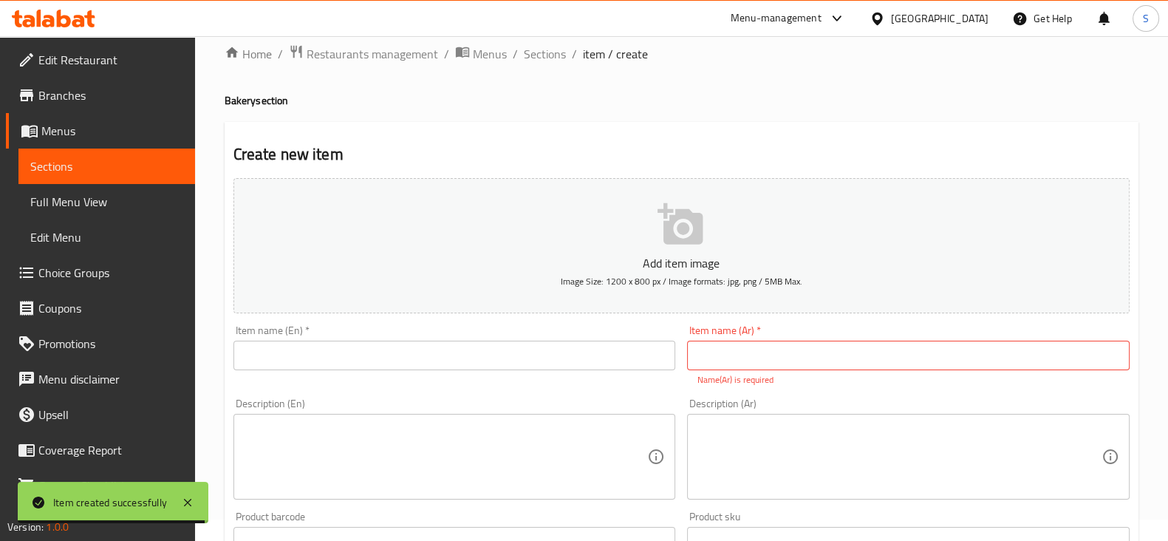
click at [481, 357] on input "text" at bounding box center [454, 356] width 443 height 30
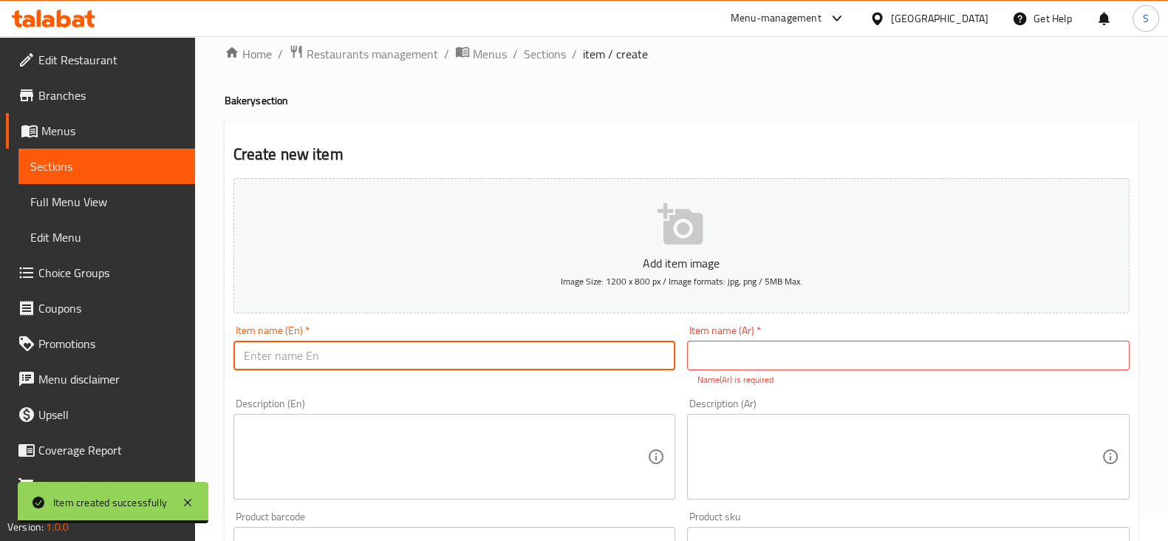
paste input "Criossant Rochero"
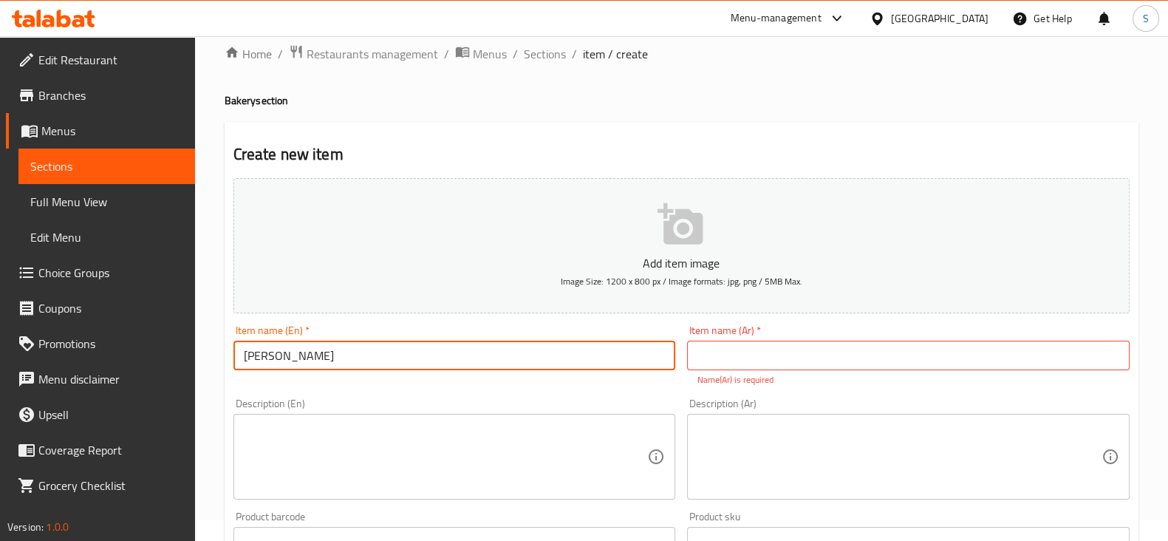
type input "Criossant Rochero"
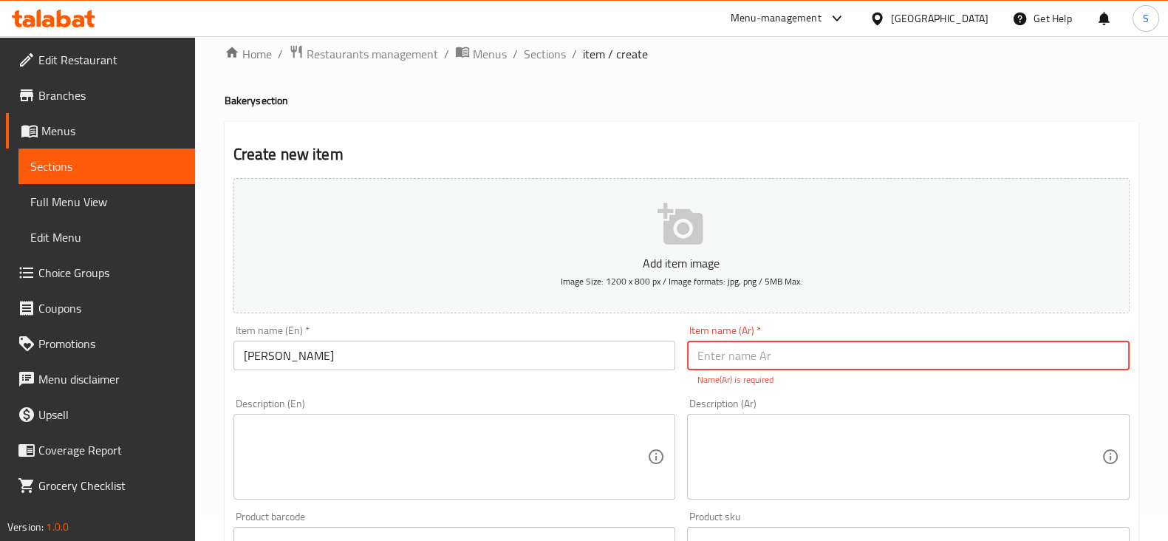
click at [715, 356] on input "text" at bounding box center [908, 356] width 443 height 30
drag, startPoint x: 791, startPoint y: 353, endPoint x: 590, endPoint y: 355, distance: 201.0
click at [590, 355] on div "Add item image Image Size: 1200 x 800 px / Image formats: jpg, png / 5MB Max. I…" at bounding box center [682, 498] width 908 height 653
type input "كرواسون روشيرو"
drag, startPoint x: 253, startPoint y: 441, endPoint x: 262, endPoint y: 441, distance: 8.1
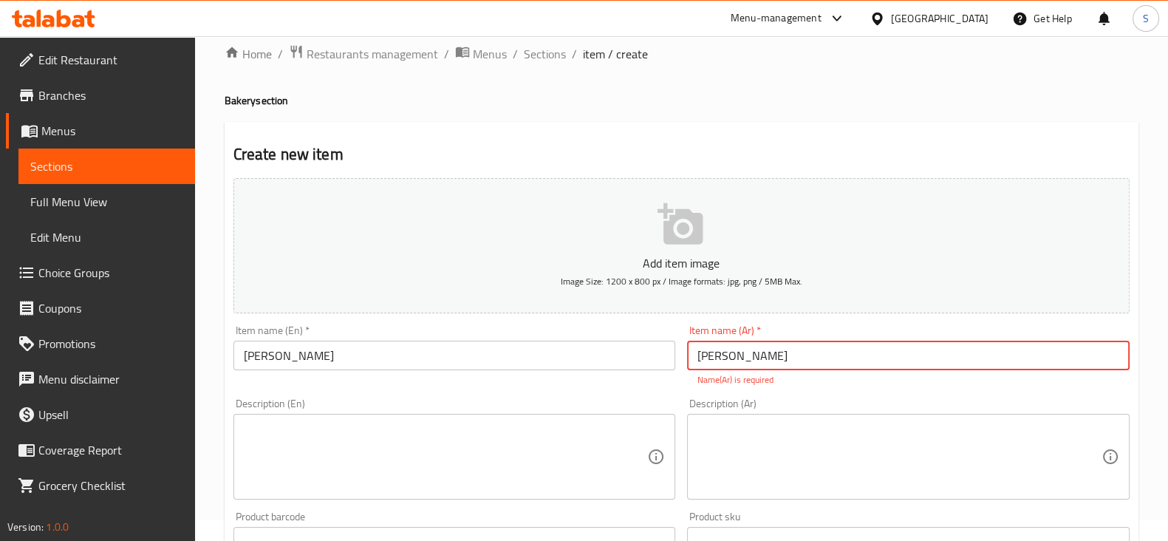
click at [254, 441] on textarea at bounding box center [446, 457] width 404 height 70
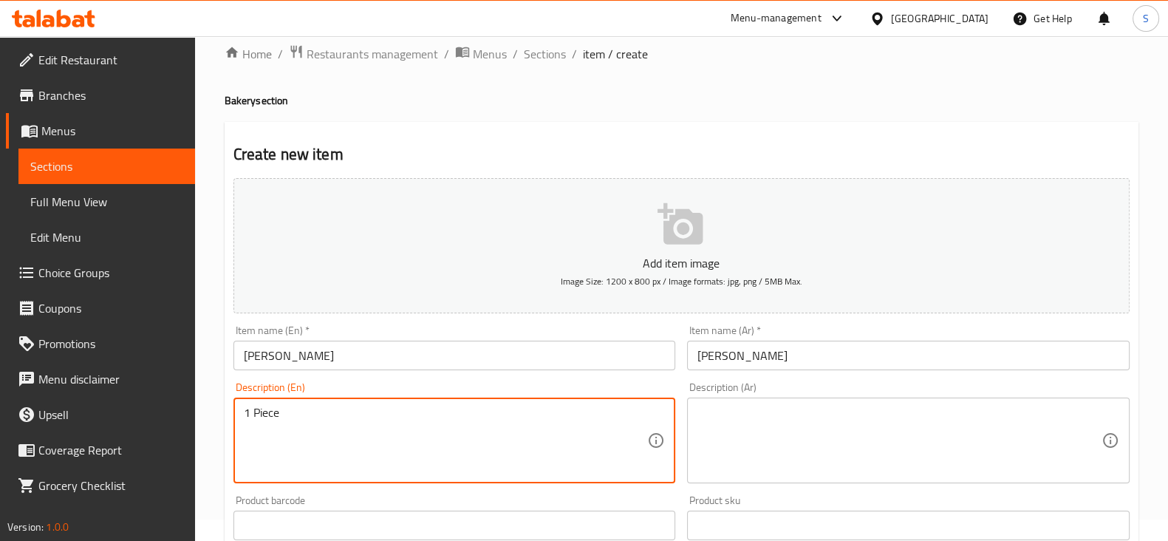
type textarea "1 Piece"
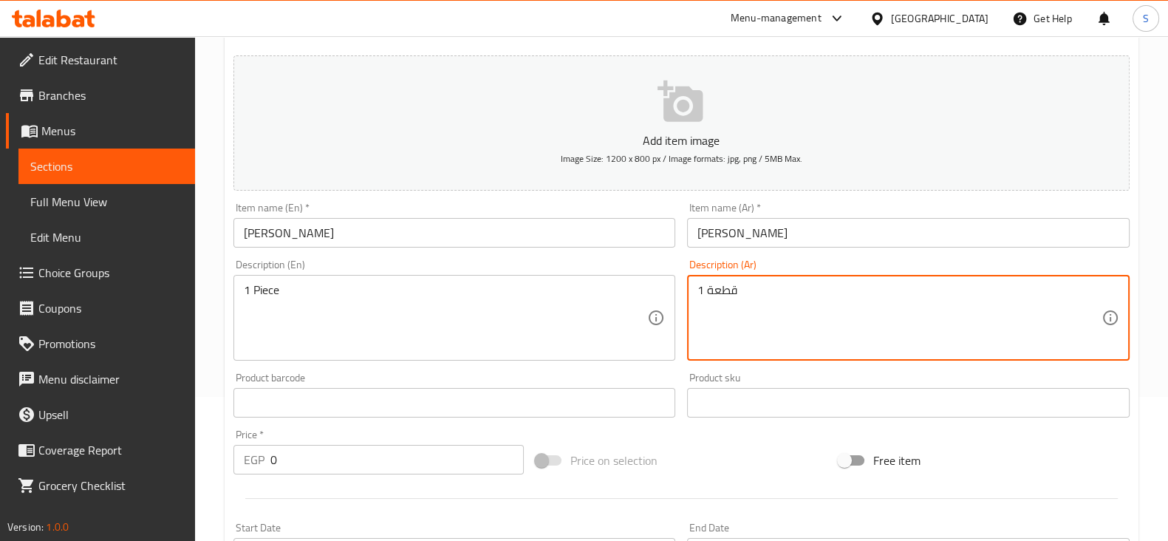
scroll to position [298, 0]
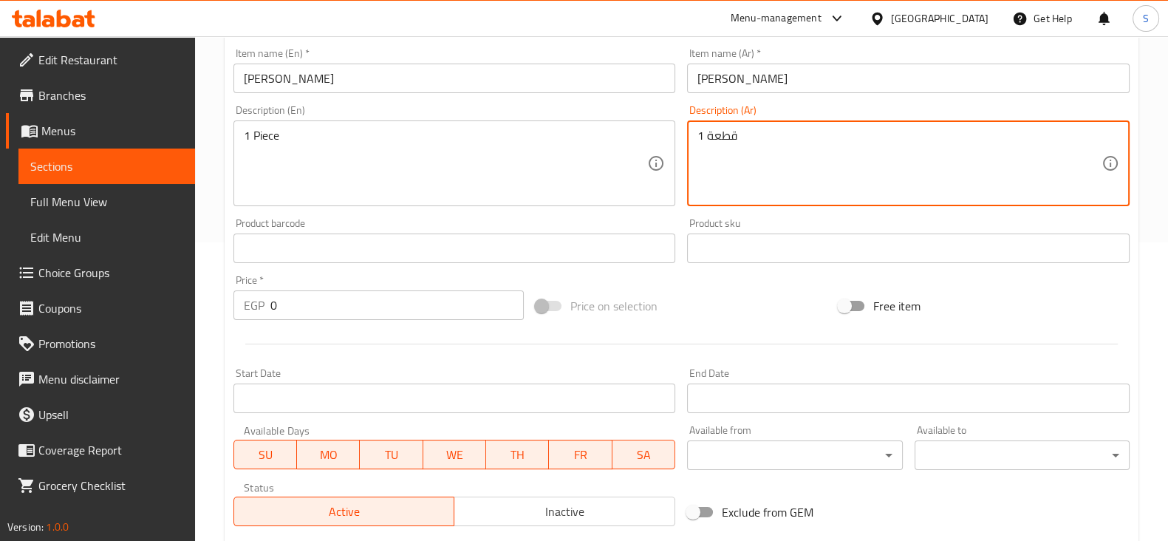
type textarea "1 قطعة"
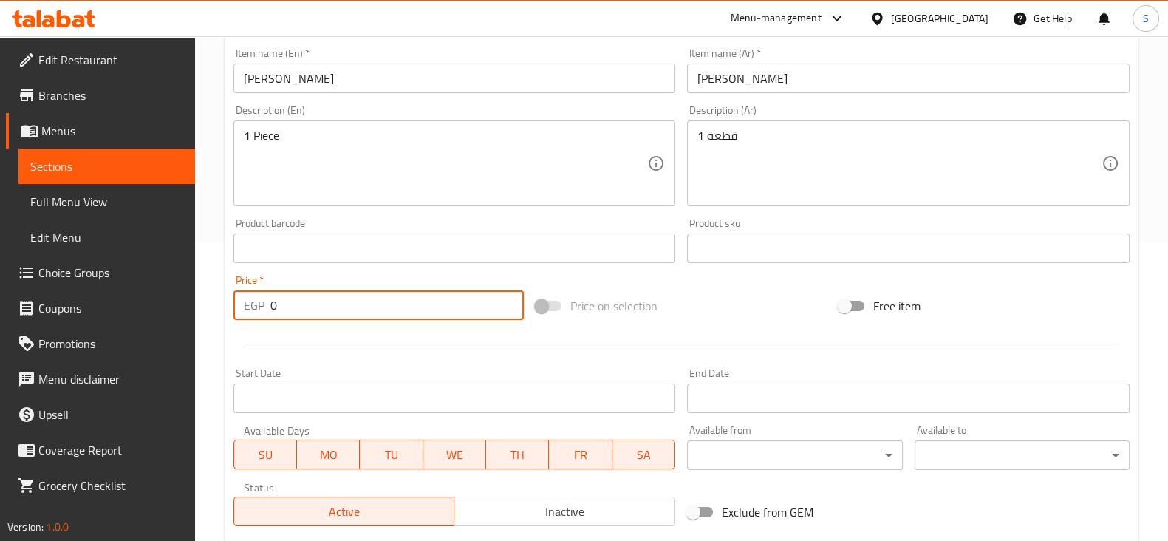
drag, startPoint x: 314, startPoint y: 306, endPoint x: 162, endPoint y: 286, distance: 153.5
click at [153, 288] on div "Edit Restaurant Branches Menus Sections Full Menu View Edit Menu Choice Groups …" at bounding box center [584, 242] width 1168 height 1008
type input "85"
click at [384, 341] on div at bounding box center [682, 344] width 908 height 36
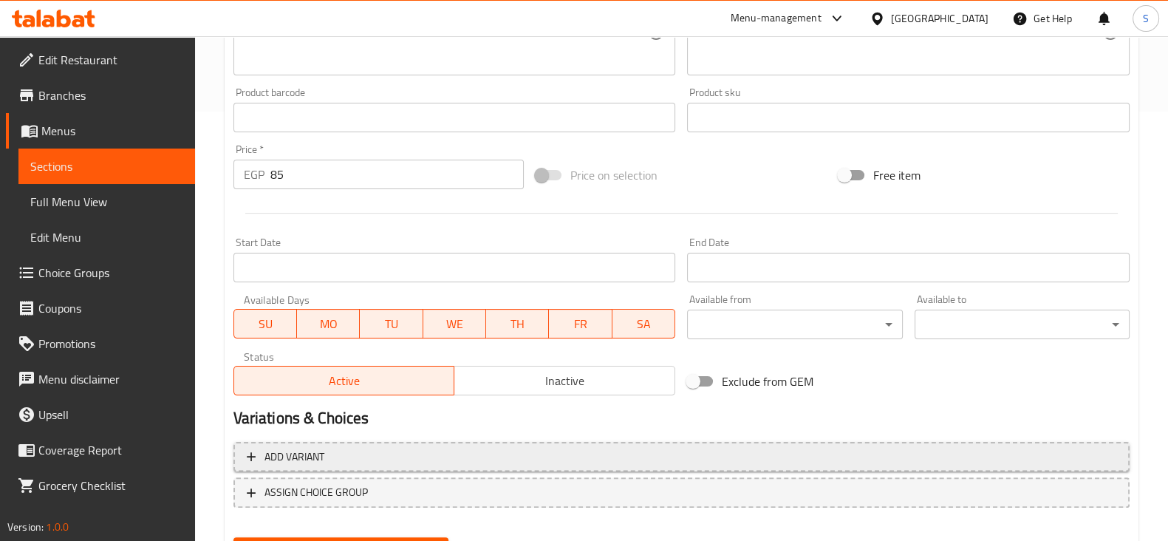
scroll to position [502, 0]
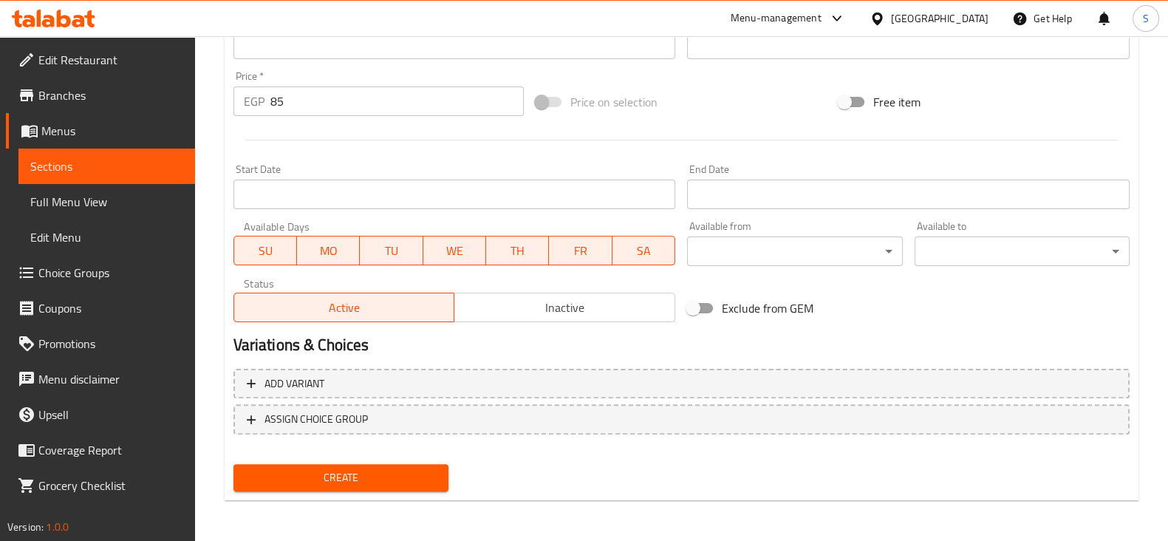
click at [366, 481] on span "Create" at bounding box center [340, 477] width 191 height 18
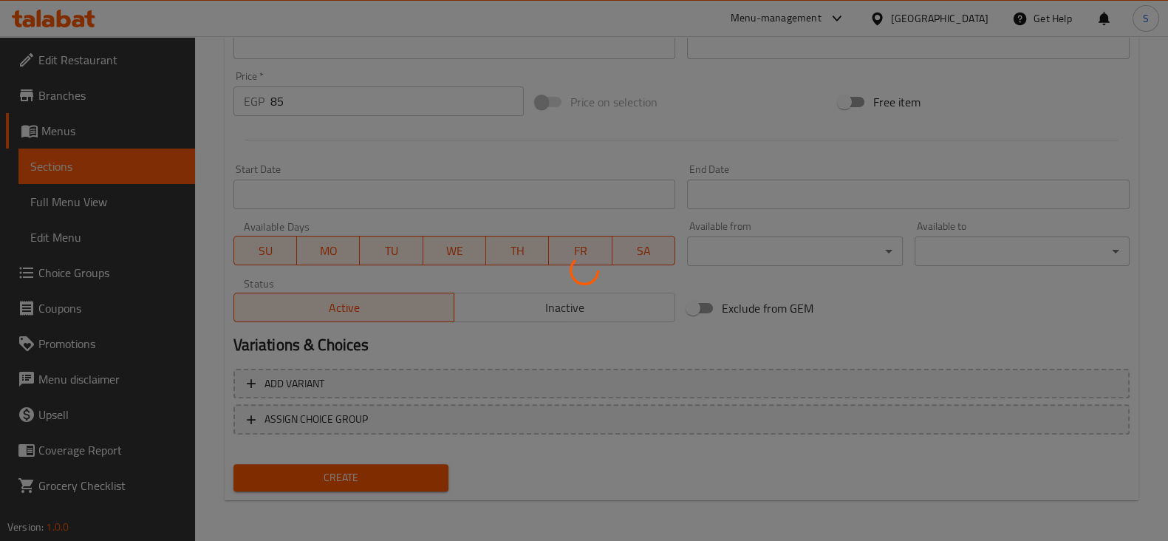
type input "0"
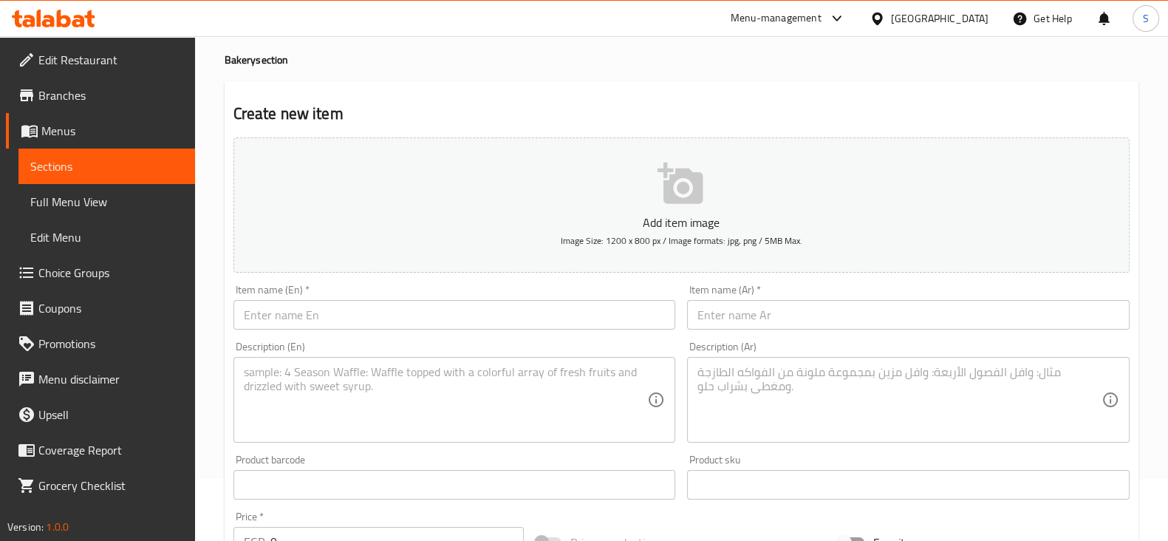
scroll to position [0, 0]
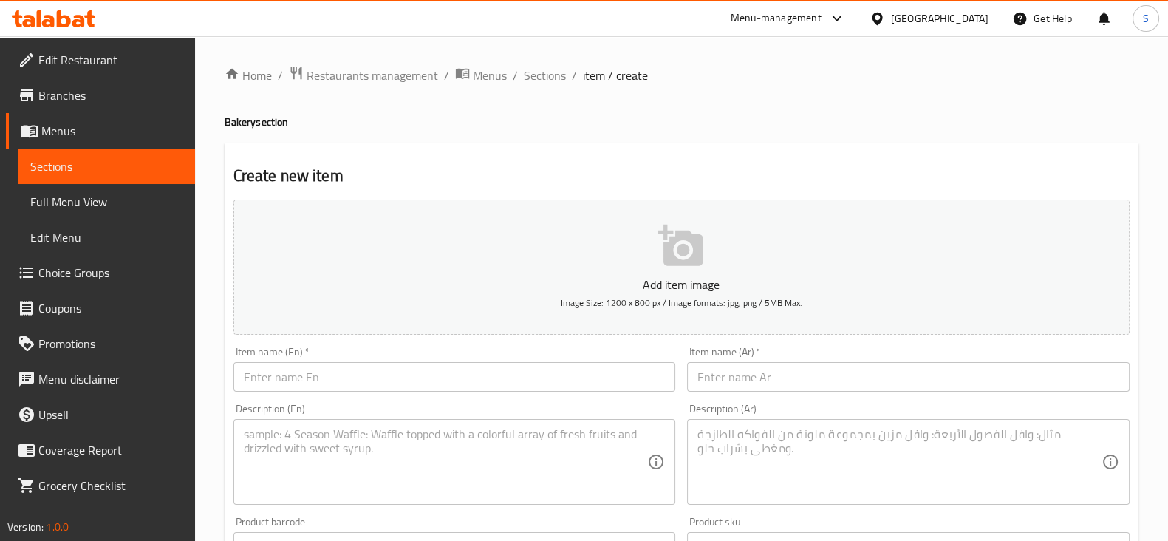
drag, startPoint x: 63, startPoint y: 177, endPoint x: 475, endPoint y: 110, distance: 417.7
click at [63, 177] on link "Sections" at bounding box center [106, 165] width 177 height 35
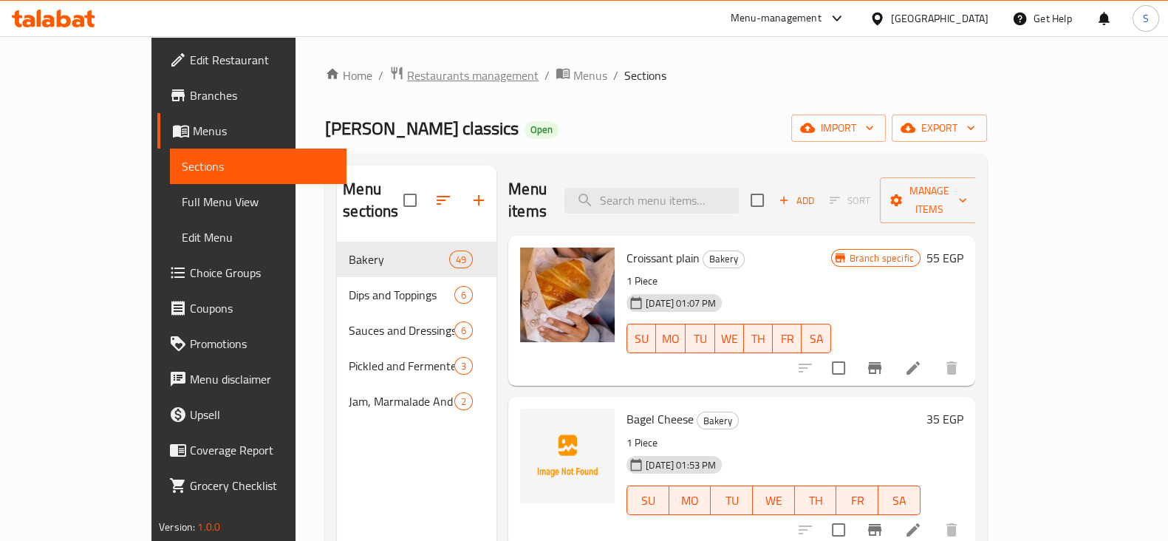
click at [407, 78] on span "Restaurants management" at bounding box center [473, 75] width 132 height 18
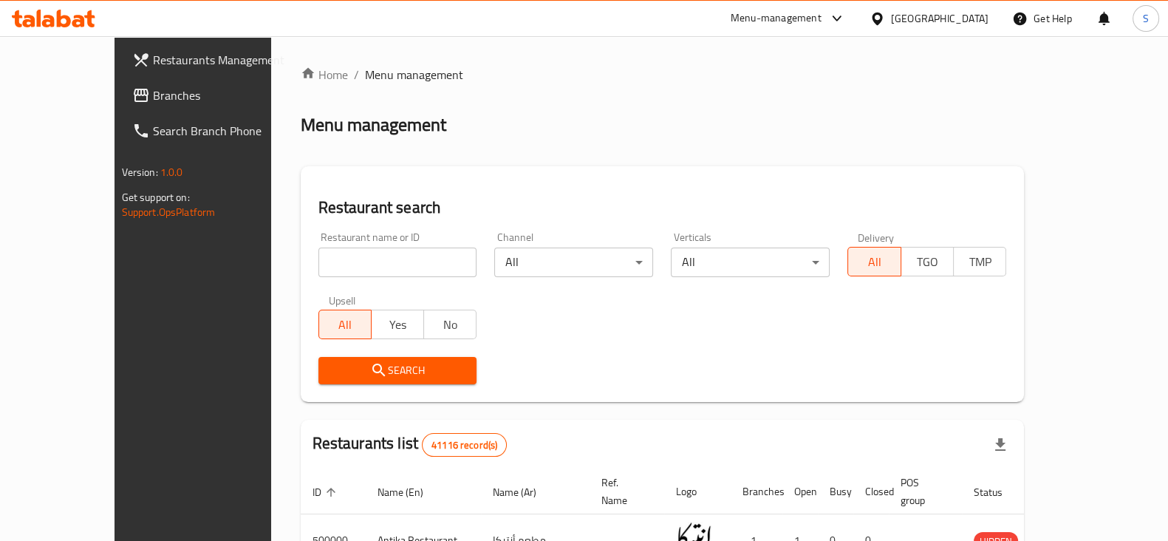
click at [348, 259] on input "search" at bounding box center [397, 262] width 159 height 30
type input "["
click button "Search" at bounding box center [397, 370] width 159 height 27
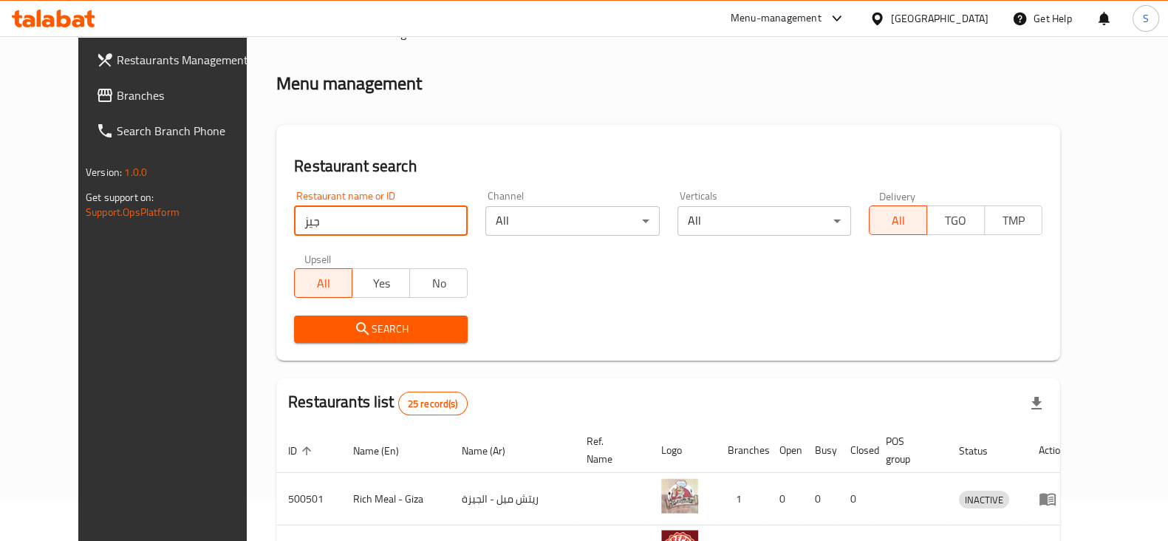
scroll to position [25, 0]
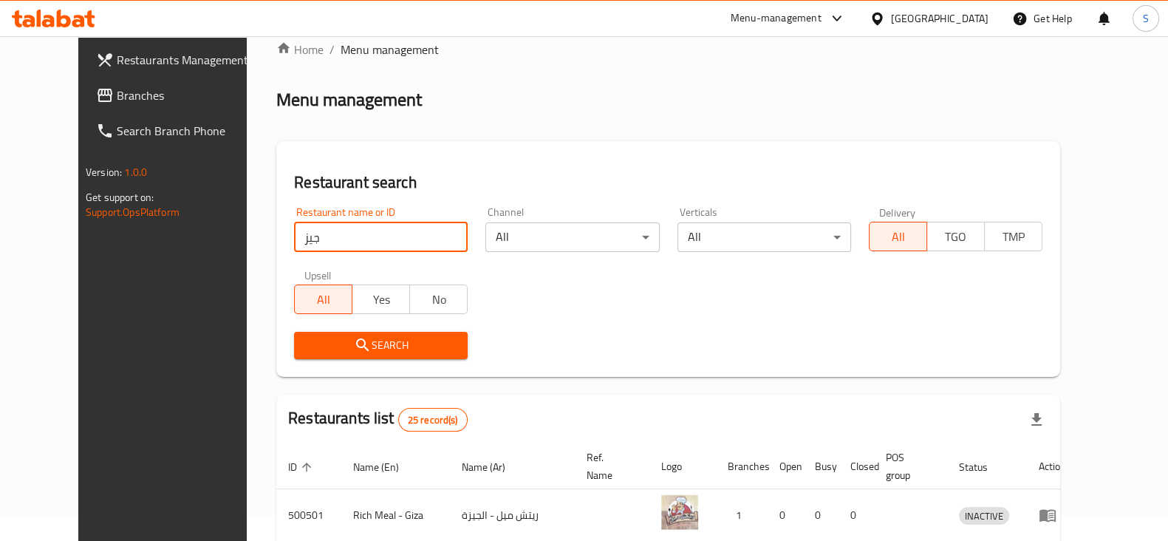
drag, startPoint x: 291, startPoint y: 245, endPoint x: 125, endPoint y: 243, distance: 166.2
click button "Search" at bounding box center [381, 345] width 174 height 27
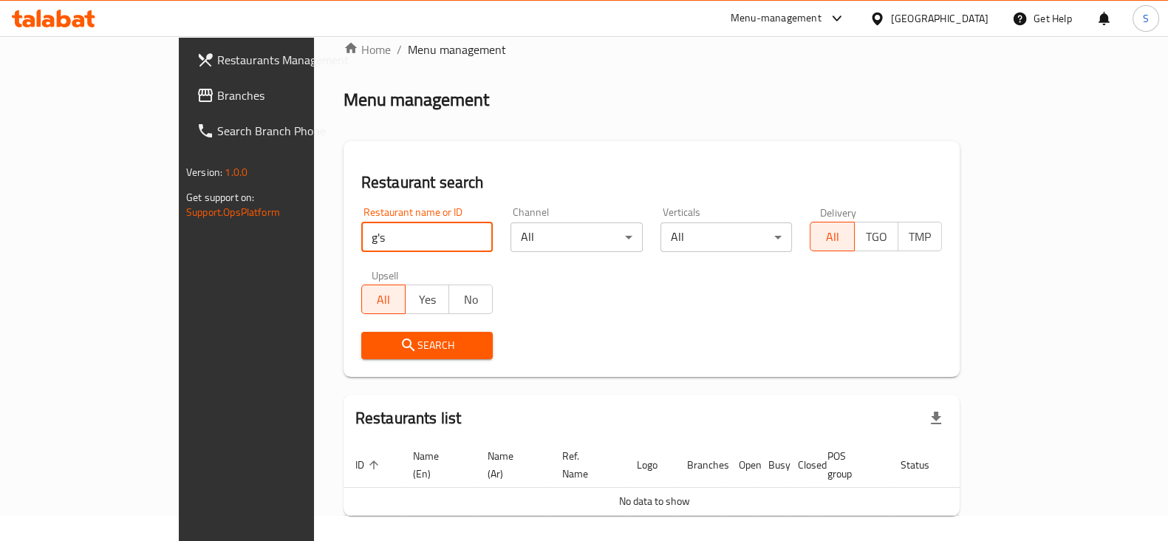
click button "Search" at bounding box center [427, 345] width 132 height 27
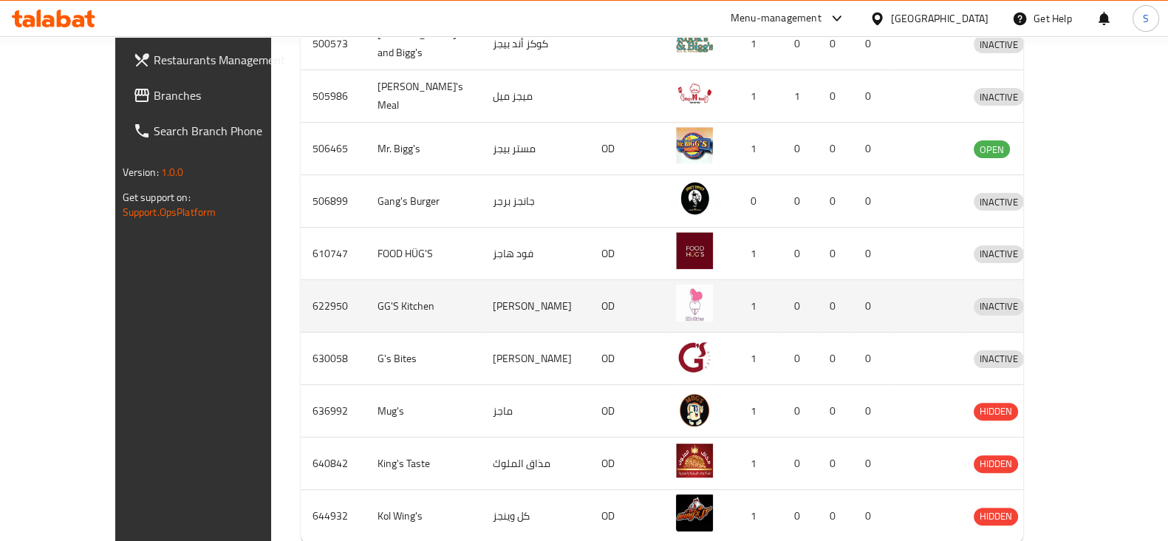
scroll to position [562, 0]
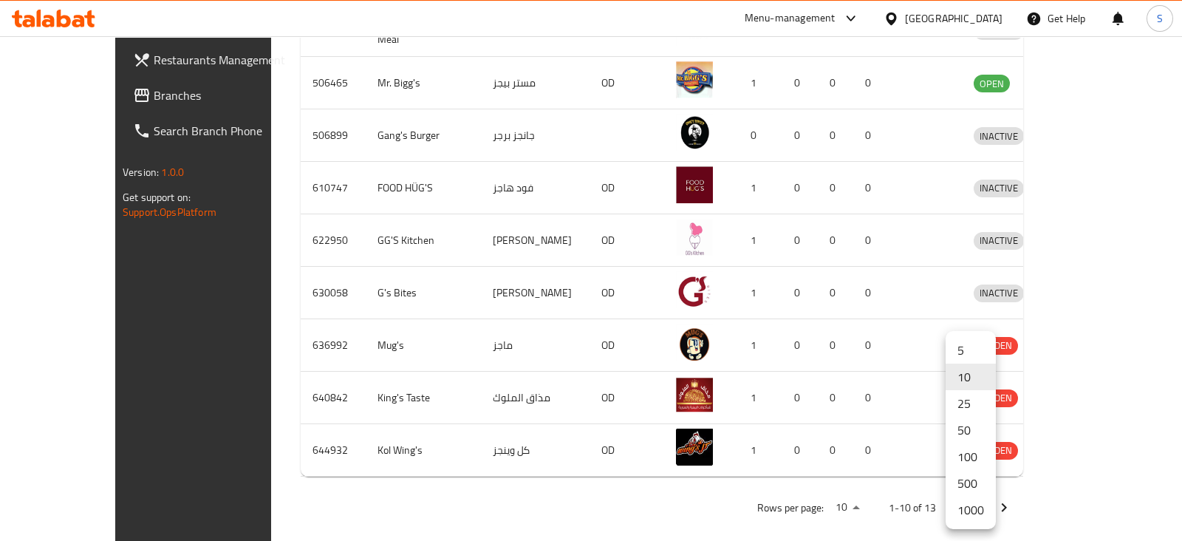
click at [961, 482] on li "500" at bounding box center [971, 483] width 50 height 27
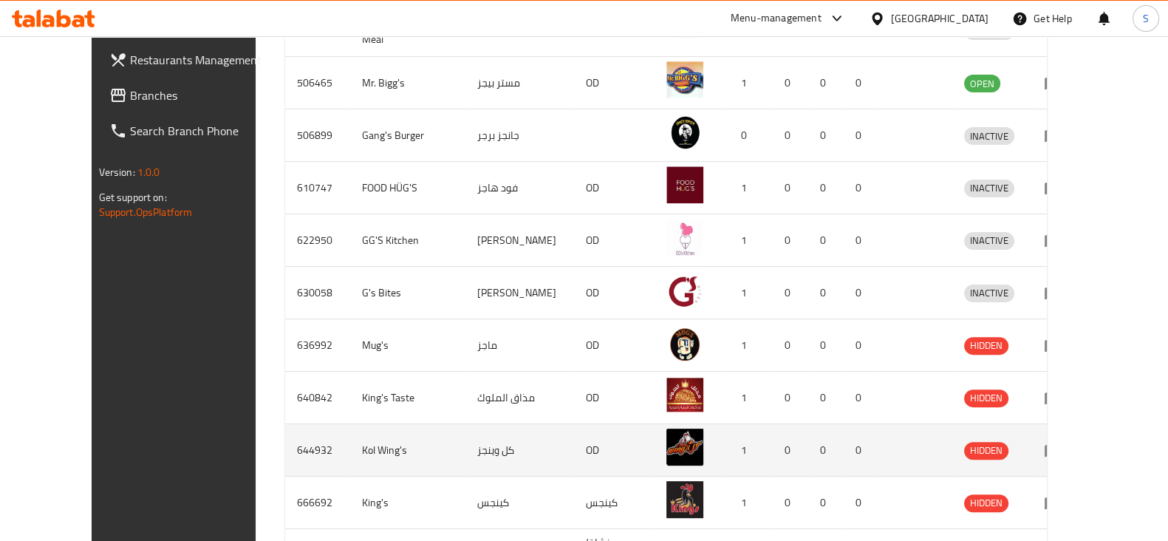
scroll to position [720, 0]
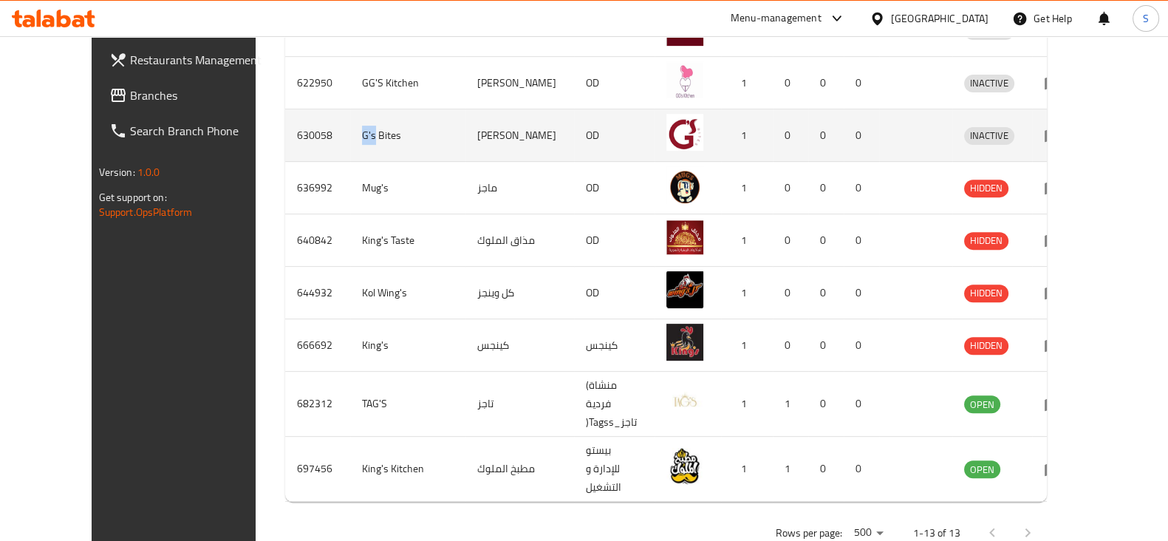
drag, startPoint x: 296, startPoint y: 122, endPoint x: 312, endPoint y: 126, distance: 15.9
click at [350, 126] on td "G's Bites" at bounding box center [407, 135] width 115 height 52
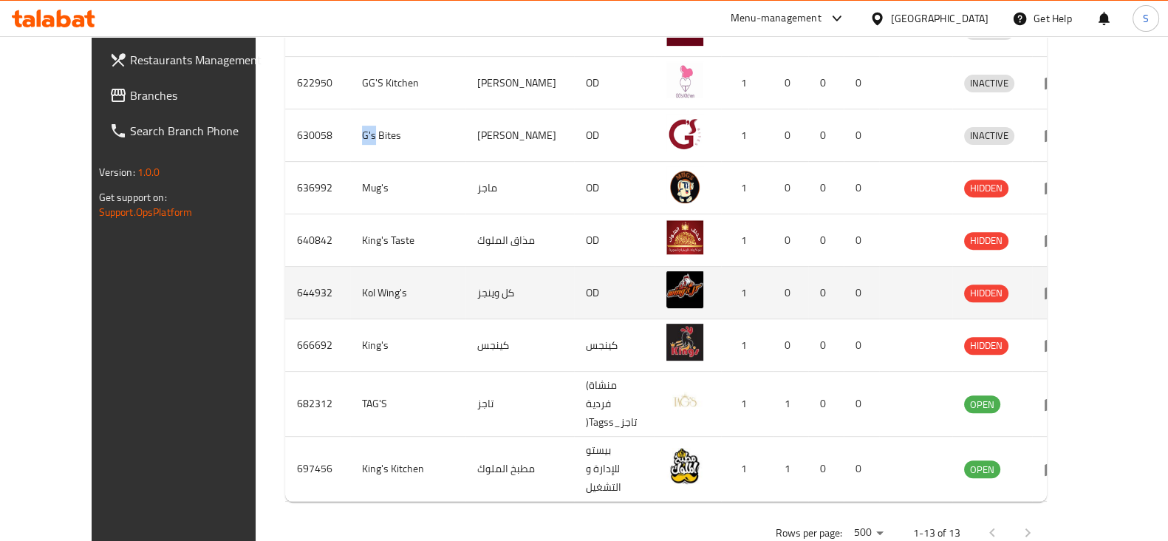
copy td "G's"
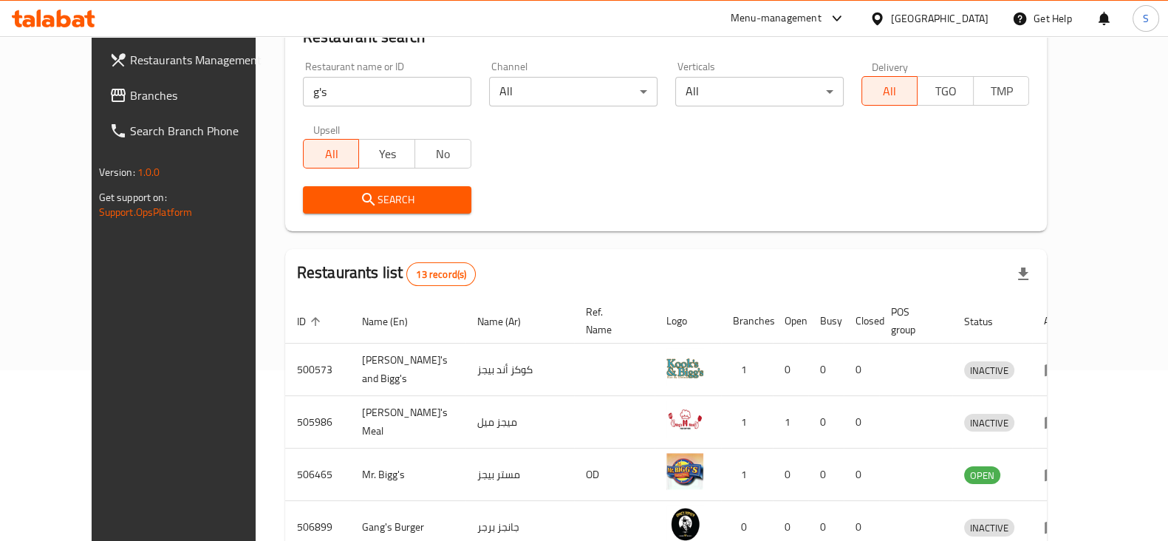
scroll to position [165, 0]
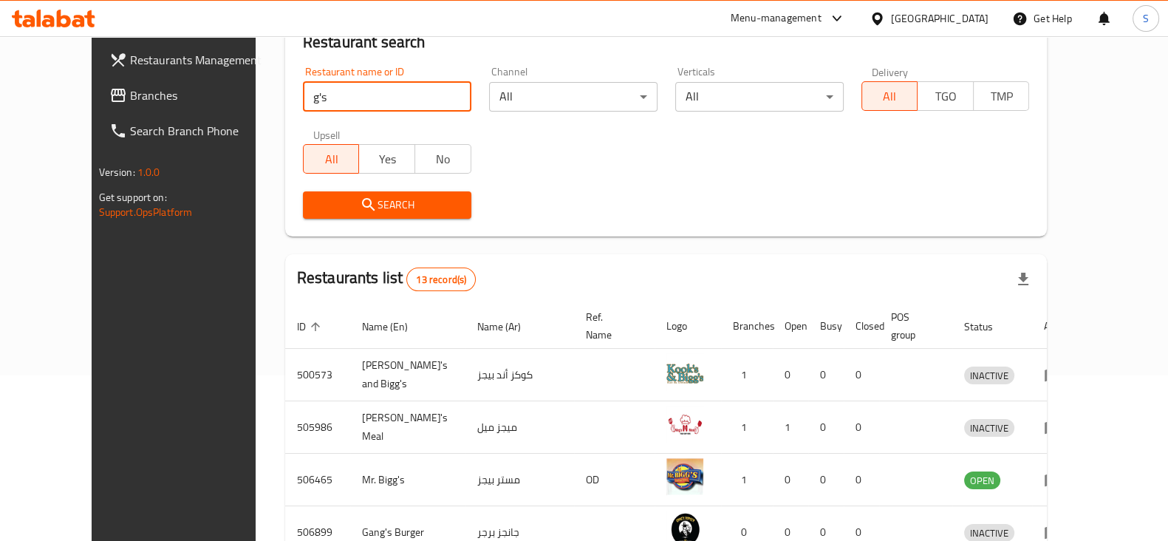
drag, startPoint x: 303, startPoint y: 83, endPoint x: 225, endPoint y: 86, distance: 77.6
click at [285, 86] on div "Restaurant search Restaurant name or ID g's Restaurant name or ID Channel All ​…" at bounding box center [666, 119] width 762 height 236
paste input "G"
type input "G's"
click at [315, 202] on span "Search" at bounding box center [387, 205] width 145 height 18
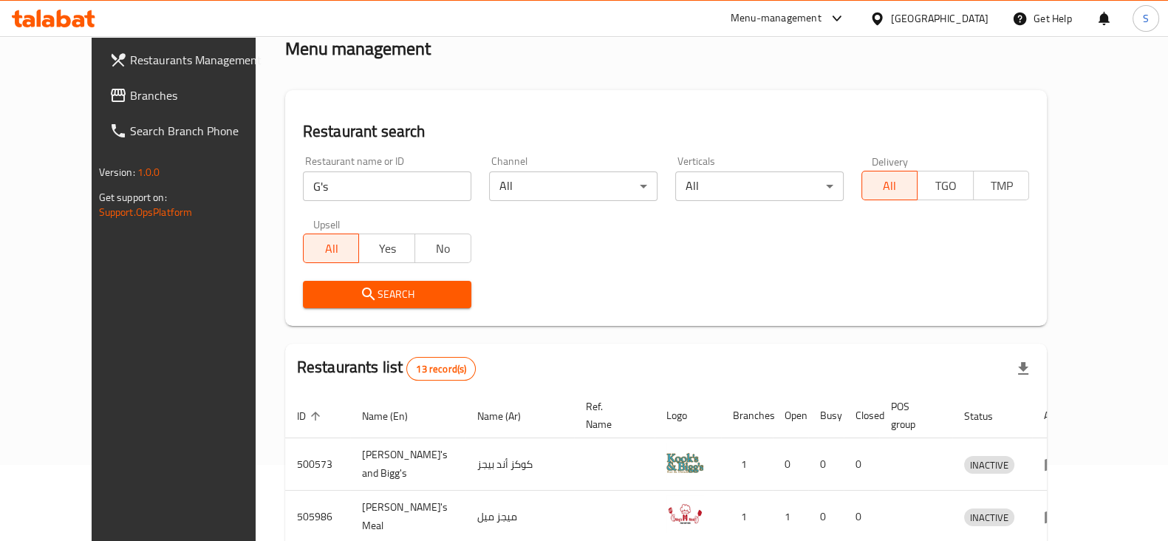
scroll to position [0, 0]
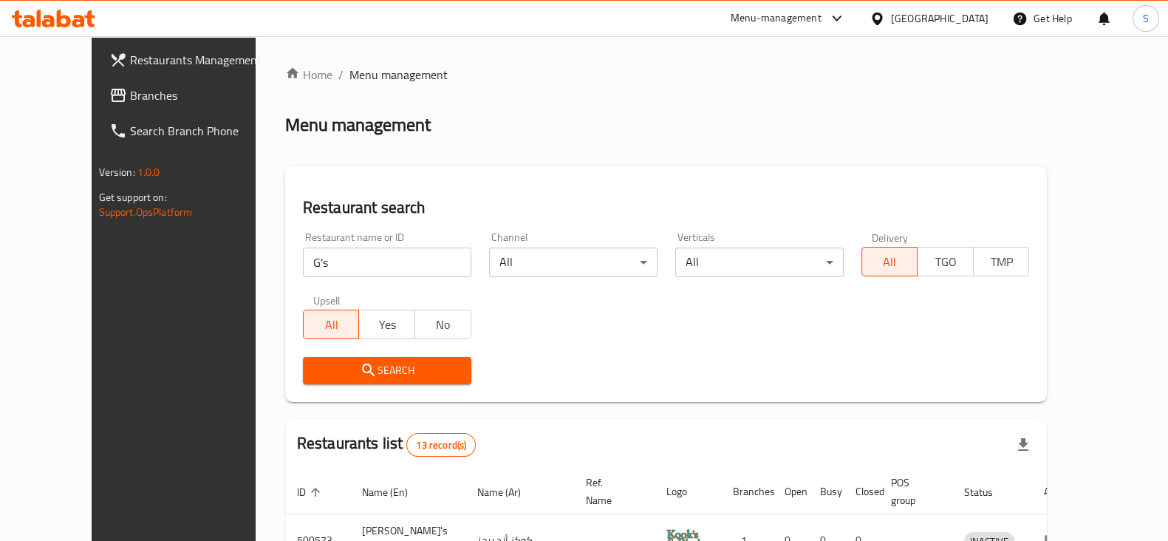
drag, startPoint x: 305, startPoint y: 254, endPoint x: 281, endPoint y: 256, distance: 23.7
click at [305, 254] on input "G's" at bounding box center [387, 262] width 168 height 30
drag, startPoint x: 281, startPoint y: 256, endPoint x: 129, endPoint y: 231, distance: 154.2
click at [335, 264] on input "search" at bounding box center [387, 262] width 168 height 30
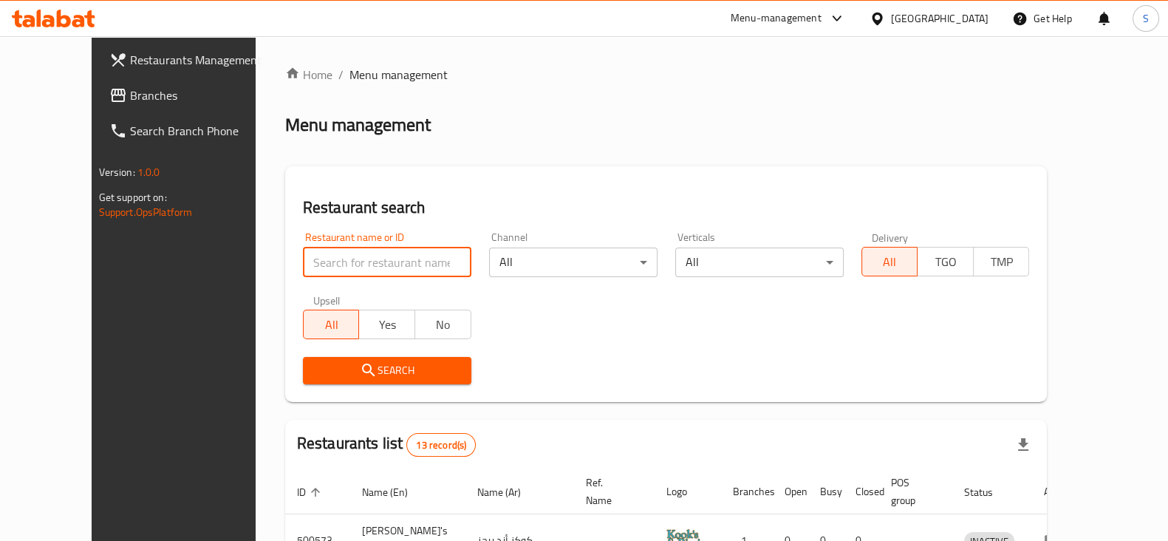
click at [310, 266] on input "search" at bounding box center [387, 262] width 168 height 30
click at [303, 264] on input "search" at bounding box center [387, 262] width 168 height 30
click at [321, 264] on input "search" at bounding box center [387, 262] width 168 height 30
click at [320, 260] on input "search" at bounding box center [387, 262] width 168 height 30
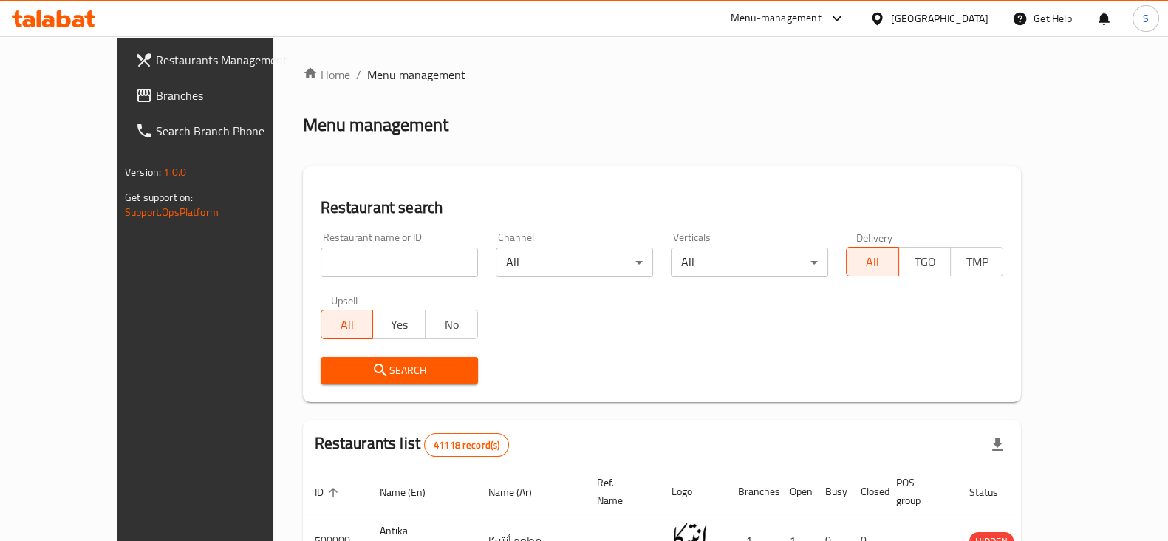
drag, startPoint x: 0, startPoint y: 0, endPoint x: 303, endPoint y: 260, distance: 399.2
click at [321, 260] on input "search" at bounding box center [399, 262] width 157 height 30
paste input "750546"
click at [357, 372] on span "Search" at bounding box center [399, 370] width 134 height 18
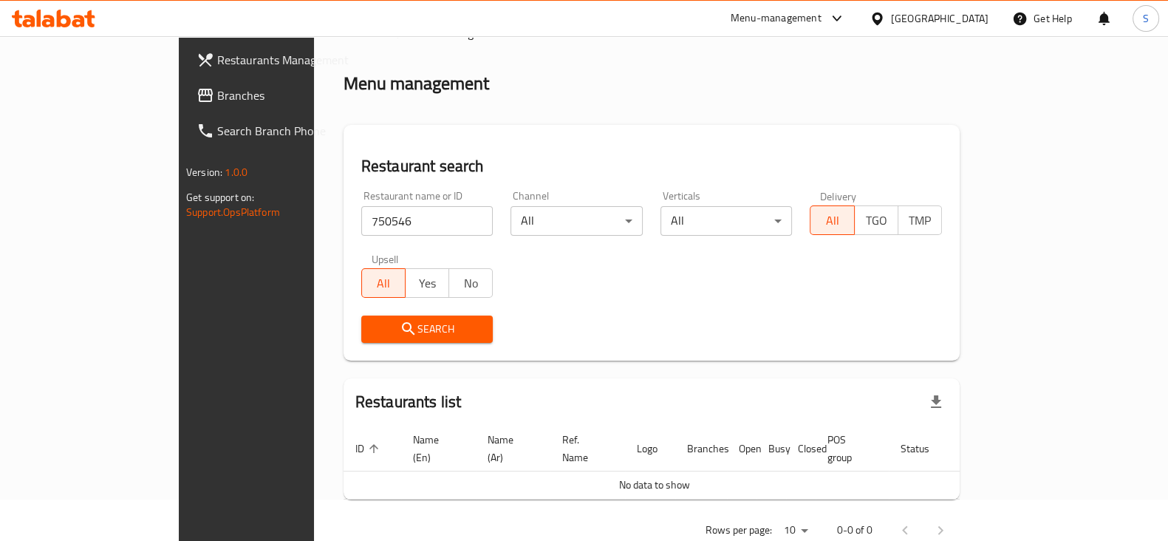
scroll to position [63, 0]
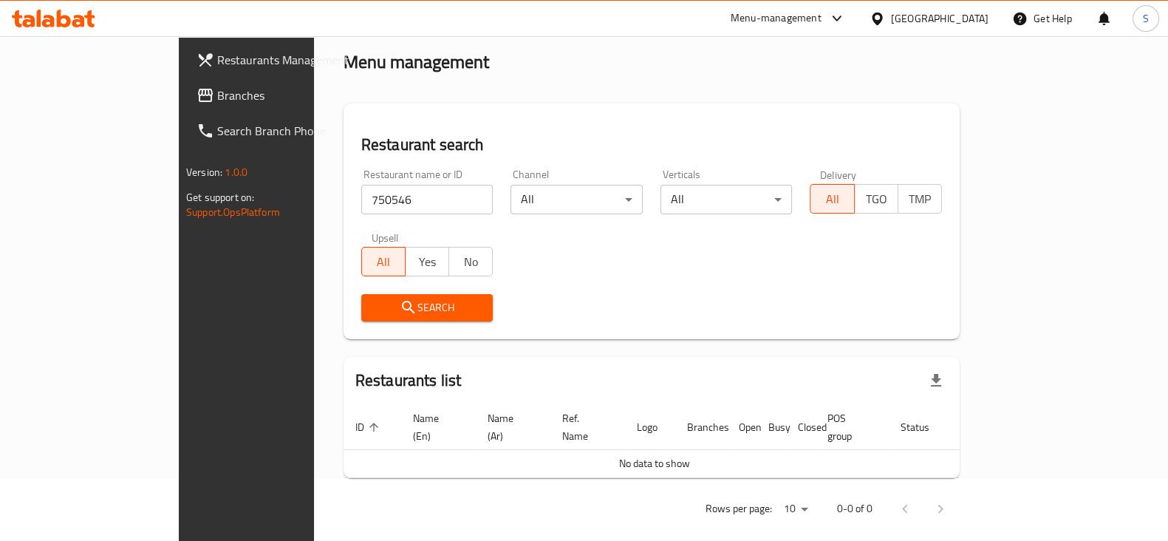
drag, startPoint x: 339, startPoint y: 199, endPoint x: 41, endPoint y: 190, distance: 298.6
click at [179, 194] on div "Restaurants Management Branches Search Branch Phone Version: 1.0.0 Get support …" at bounding box center [584, 265] width 810 height 584
type input "674200"
click button "Search" at bounding box center [427, 307] width 132 height 27
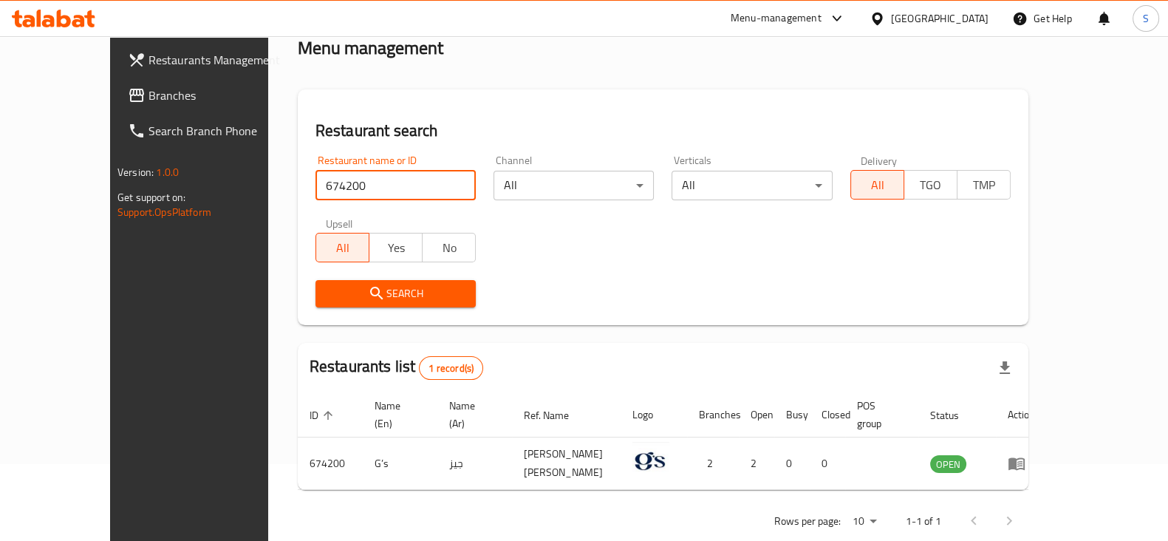
scroll to position [89, 0]
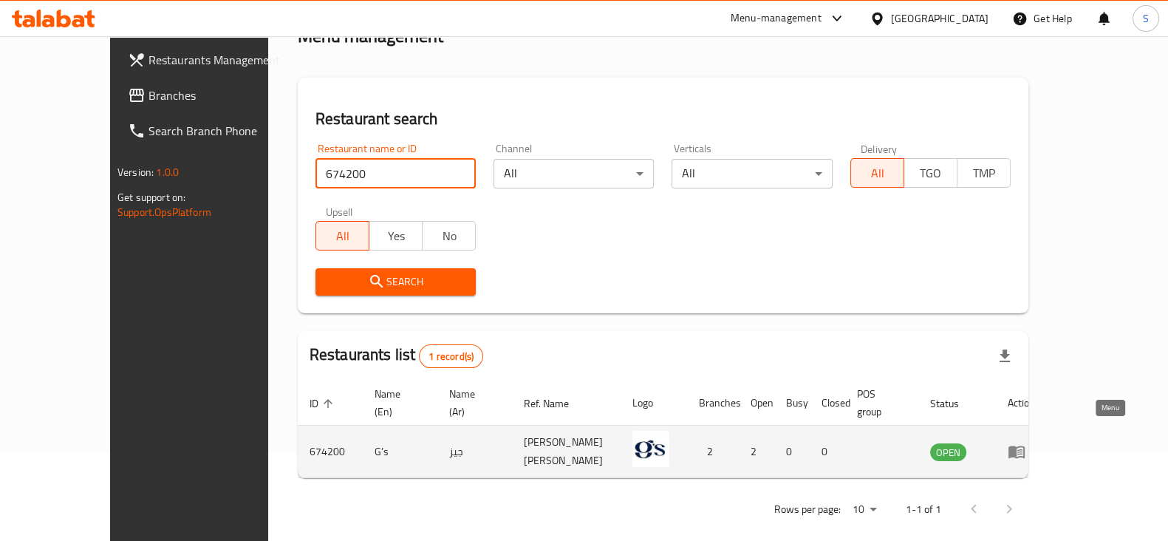
click at [1025, 443] on icon "enhanced table" at bounding box center [1017, 452] width 18 height 18
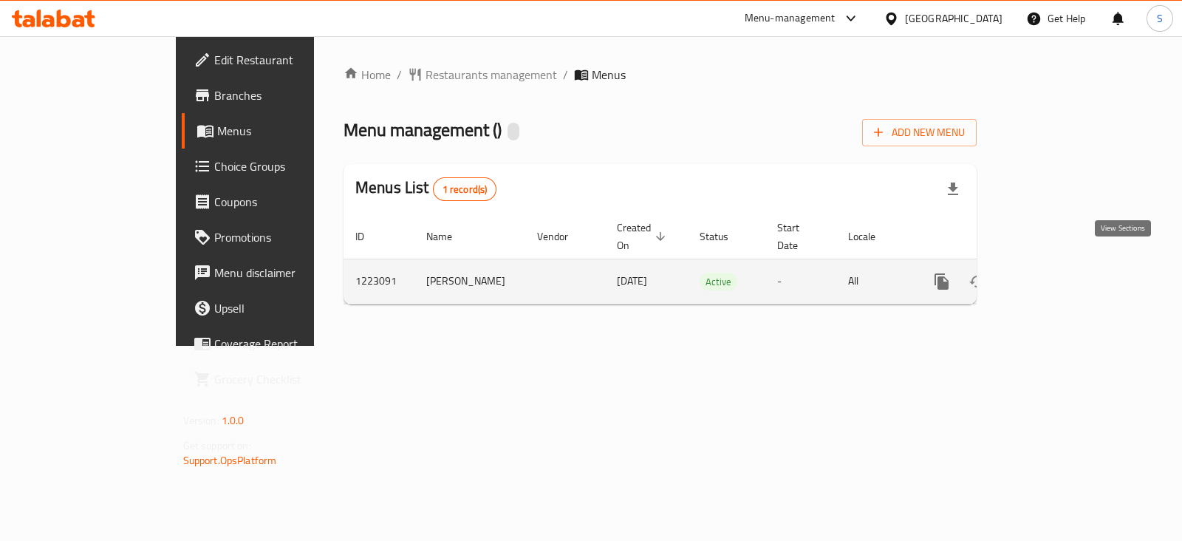
click at [1057, 273] on icon "enhanced table" at bounding box center [1048, 282] width 18 height 18
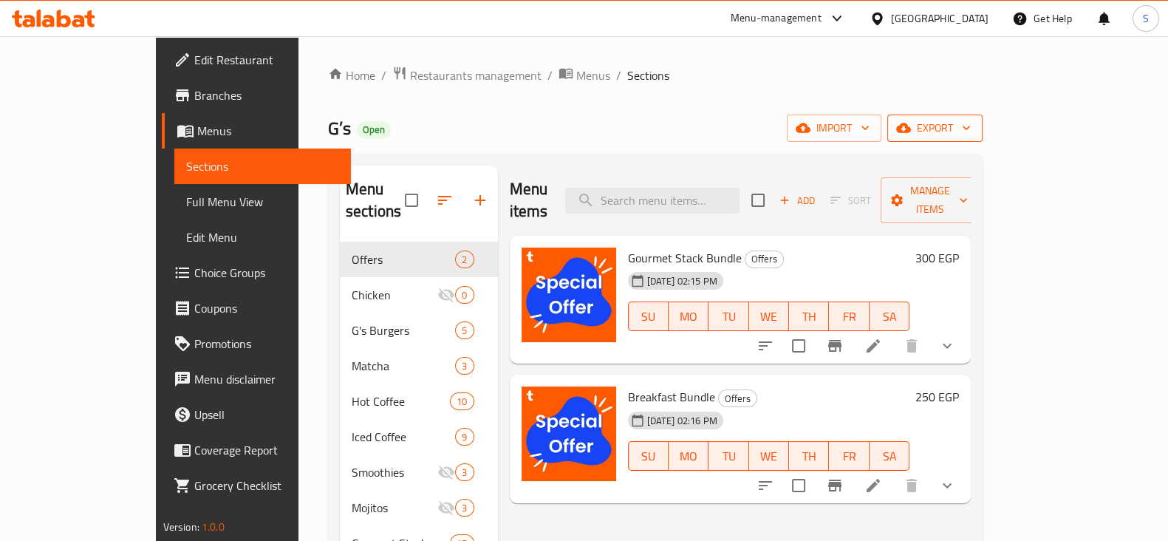
click at [971, 130] on span "export" at bounding box center [935, 128] width 72 height 18
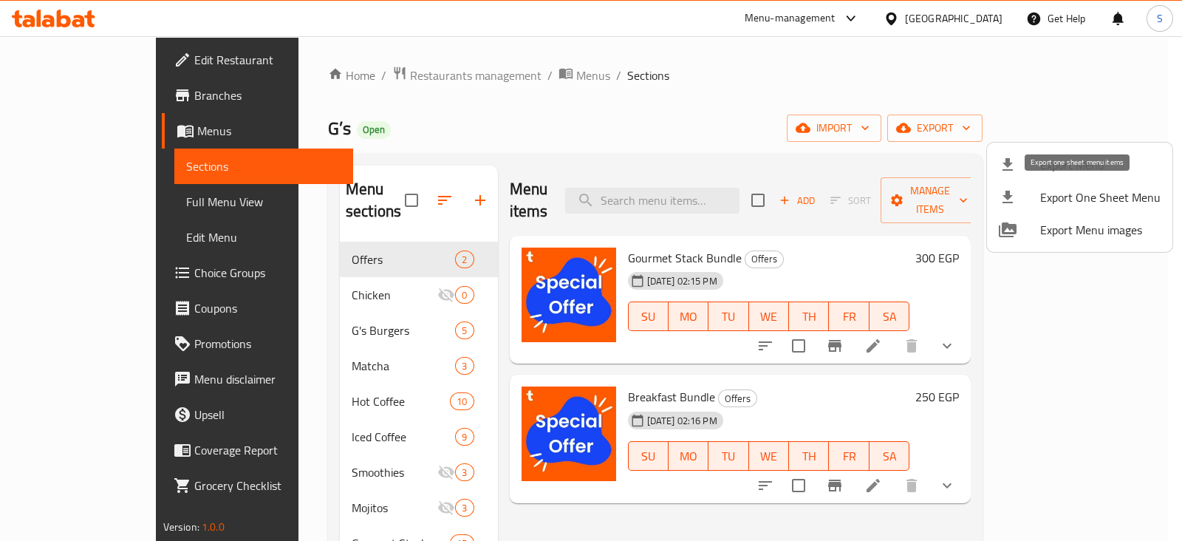
click at [1109, 199] on span "Export One Sheet Menu" at bounding box center [1100, 197] width 120 height 18
click at [1063, 165] on span "Export Menu" at bounding box center [1100, 165] width 120 height 18
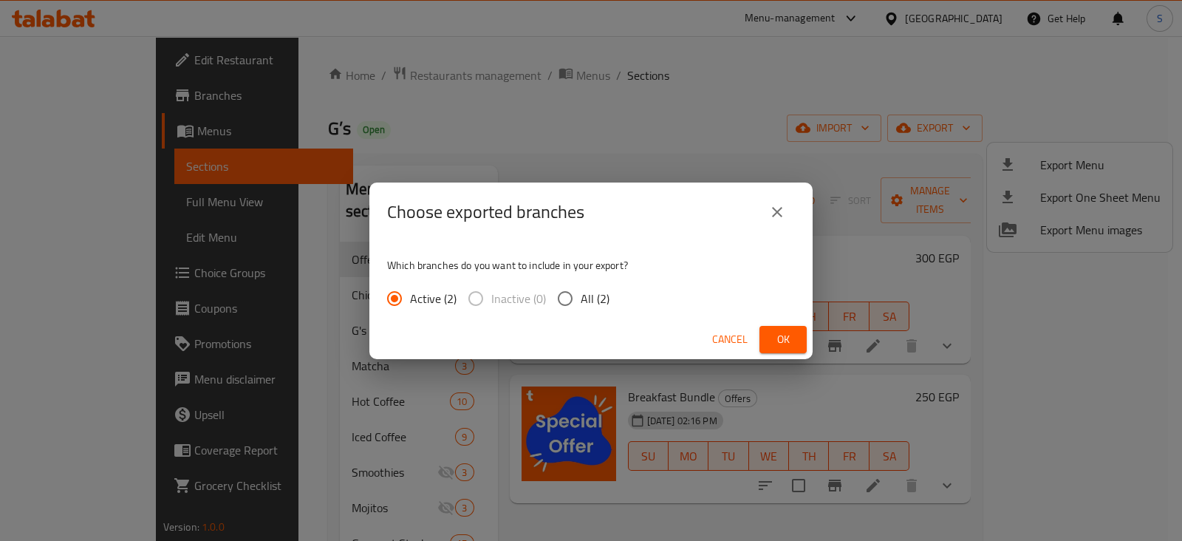
click at [728, 335] on span "Cancel" at bounding box center [729, 339] width 35 height 18
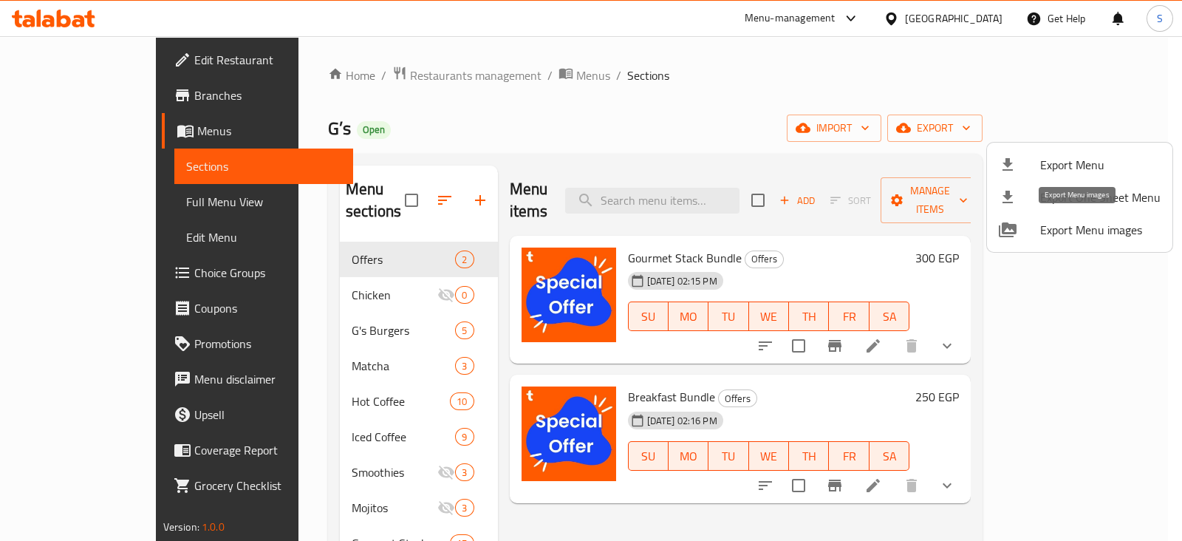
click at [1108, 223] on span "Export Menu images" at bounding box center [1100, 230] width 120 height 18
click at [726, 83] on div at bounding box center [591, 270] width 1182 height 541
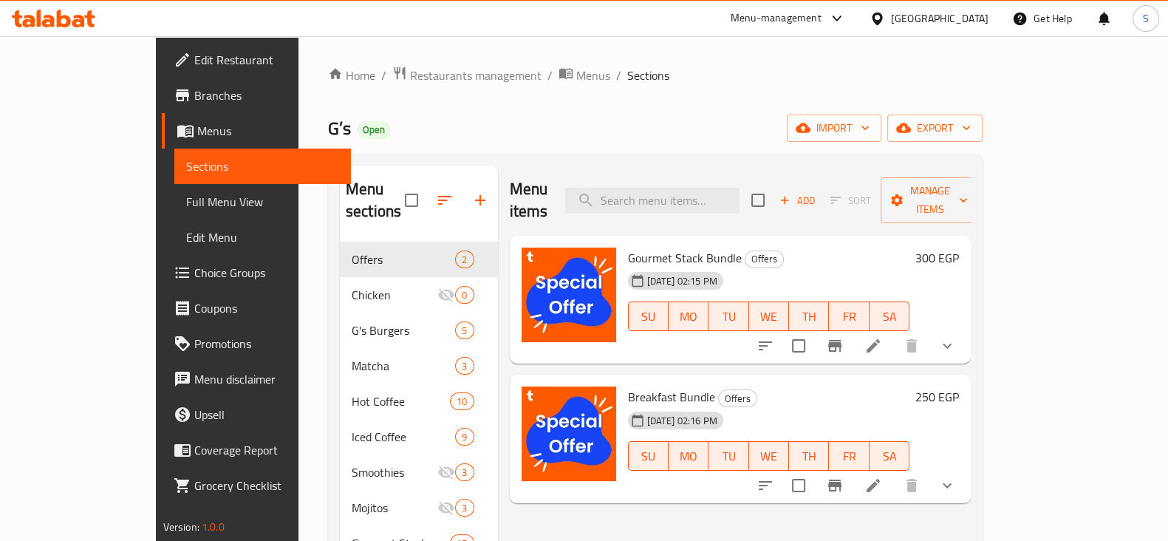
click at [186, 200] on span "Full Menu View" at bounding box center [262, 202] width 153 height 18
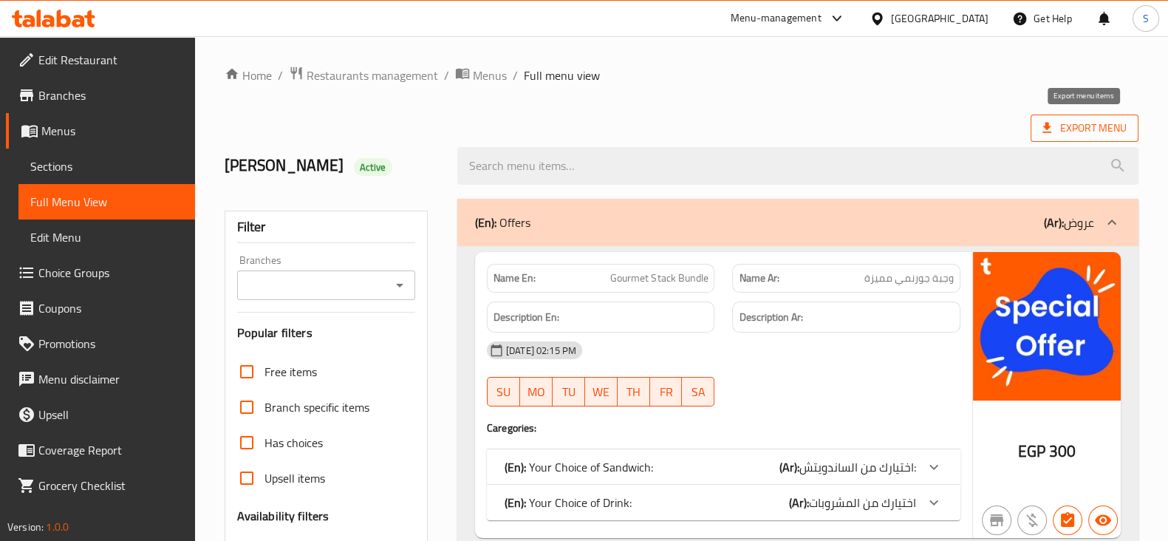
click at [1085, 140] on span "Export Menu" at bounding box center [1085, 128] width 108 height 27
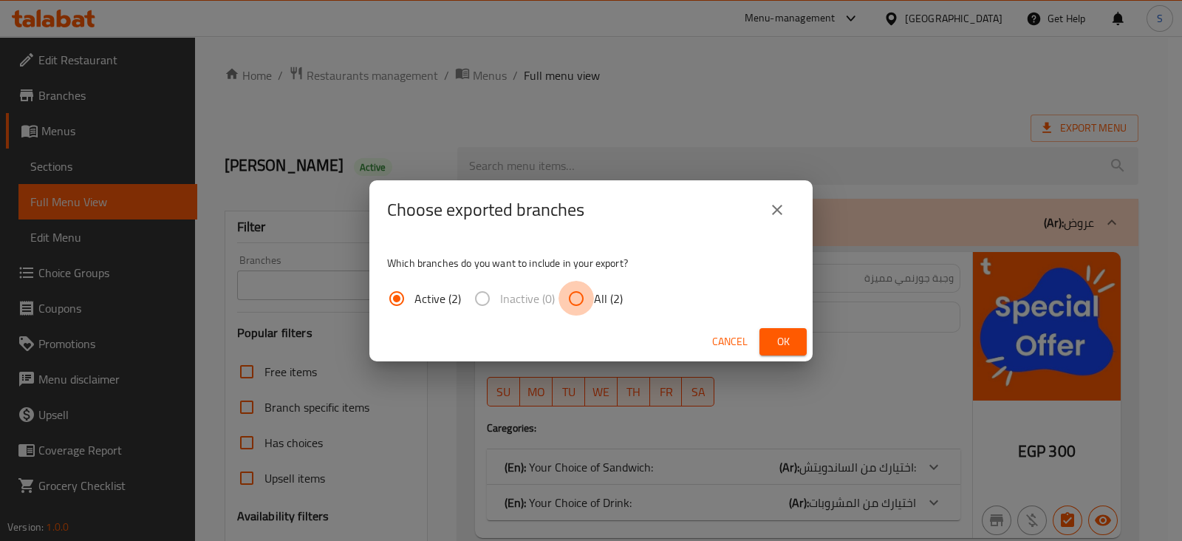
click at [569, 296] on input "All (2)" at bounding box center [576, 298] width 35 height 35
radio input "true"
click at [791, 335] on span "Ok" at bounding box center [783, 341] width 24 height 18
